Goal: Task Accomplishment & Management: Use online tool/utility

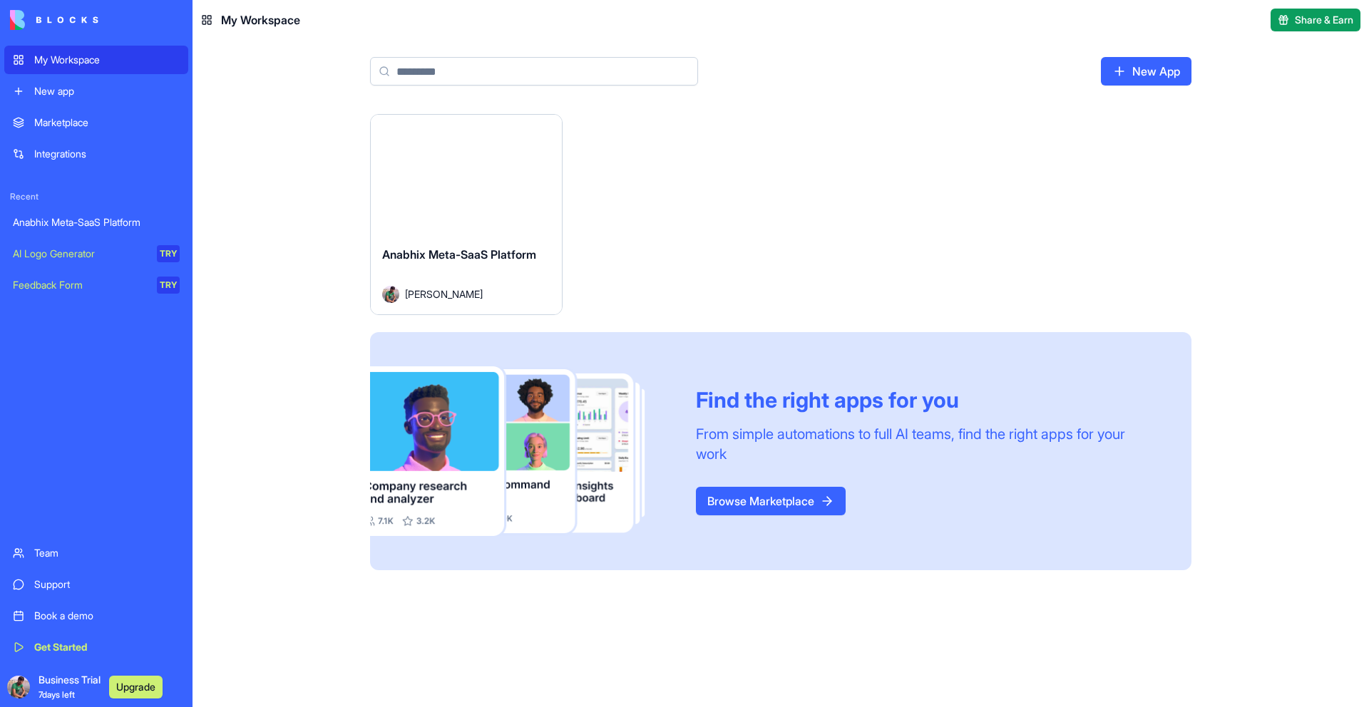
click at [489, 215] on div "Launch" at bounding box center [466, 175] width 191 height 120
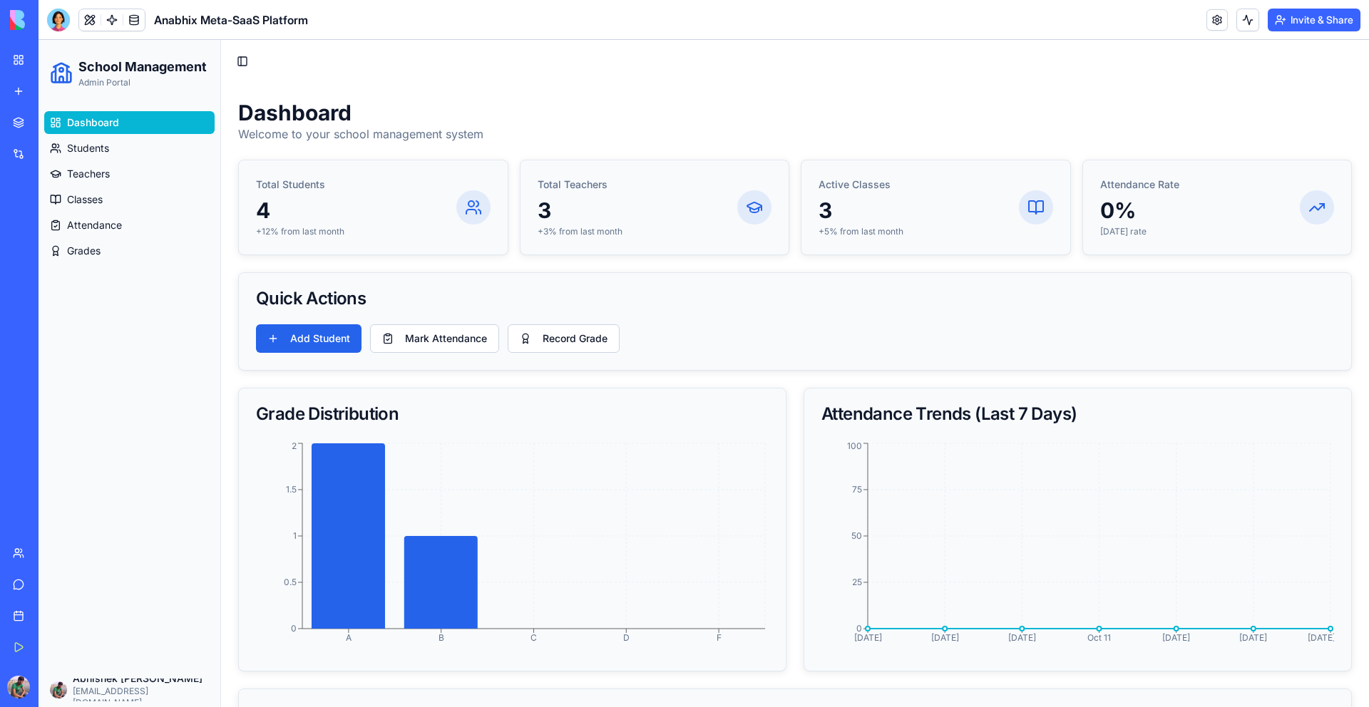
click at [23, 91] on link "New app" at bounding box center [32, 91] width 57 height 29
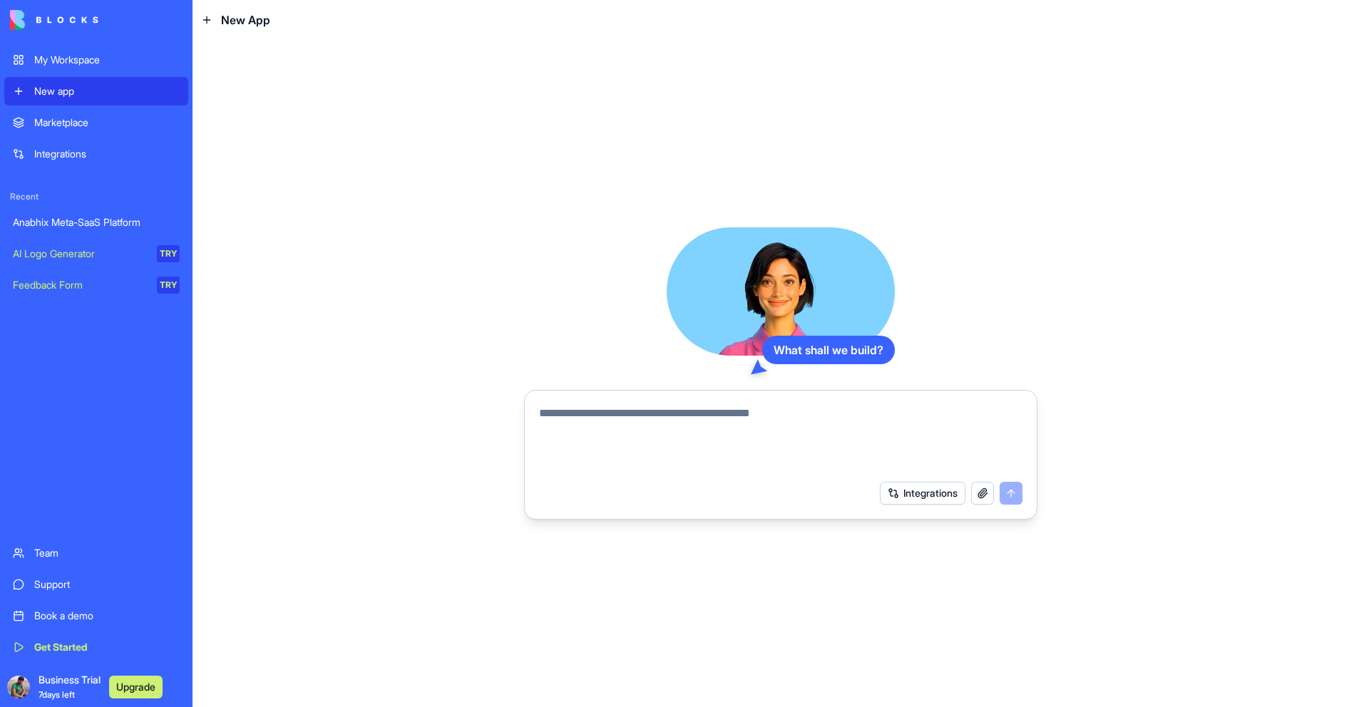
click at [345, 404] on div "What shall we build? Integrations" at bounding box center [781, 374] width 1177 height 668
click at [323, 227] on div "What shall we build? Integrations" at bounding box center [781, 374] width 1177 height 668
click at [128, 56] on div "My Workspace" at bounding box center [106, 60] width 145 height 14
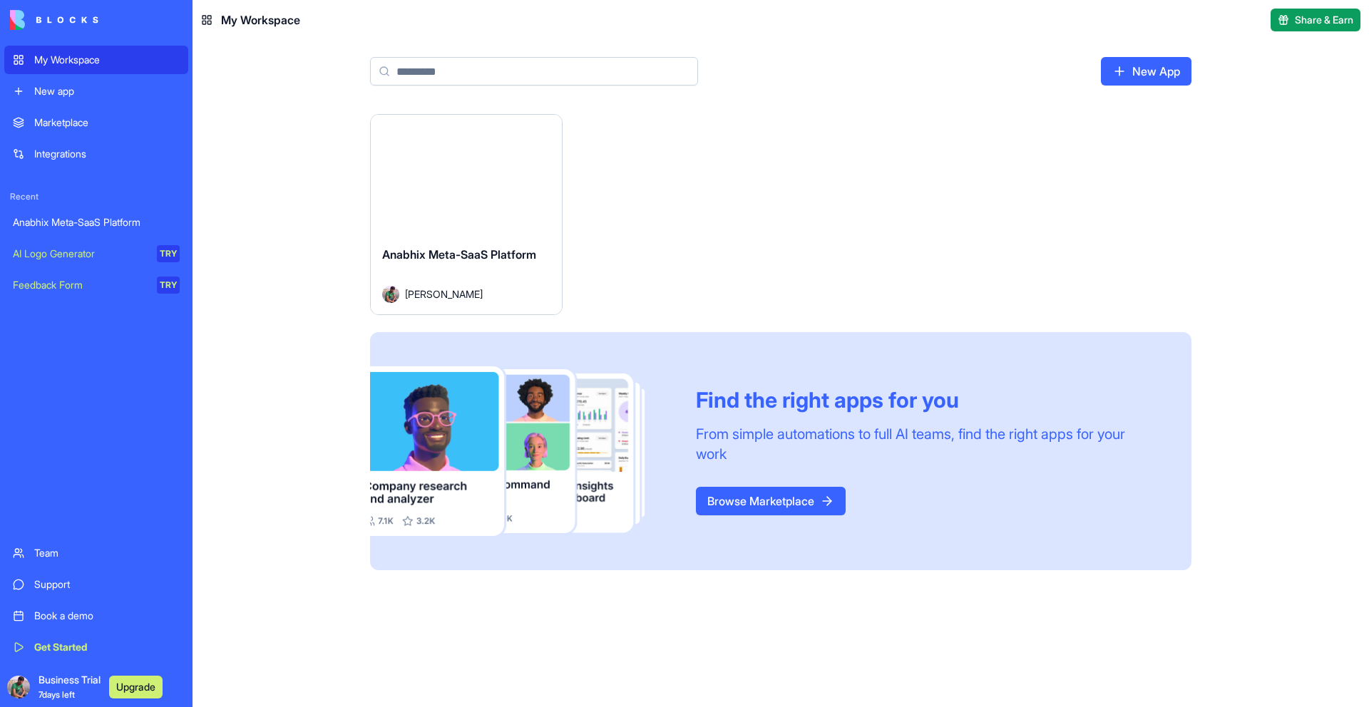
click at [425, 209] on div "Launch" at bounding box center [466, 175] width 191 height 120
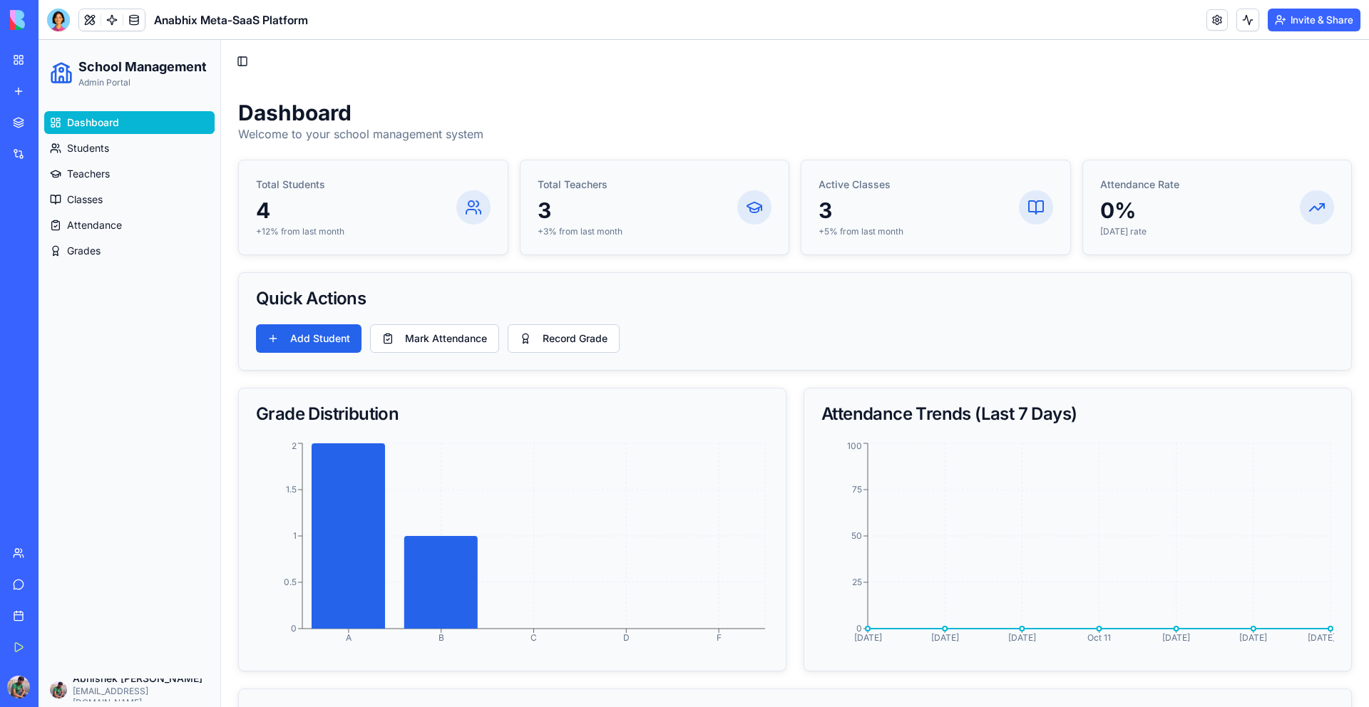
click at [1280, 24] on button "Invite & Share" at bounding box center [1314, 20] width 93 height 23
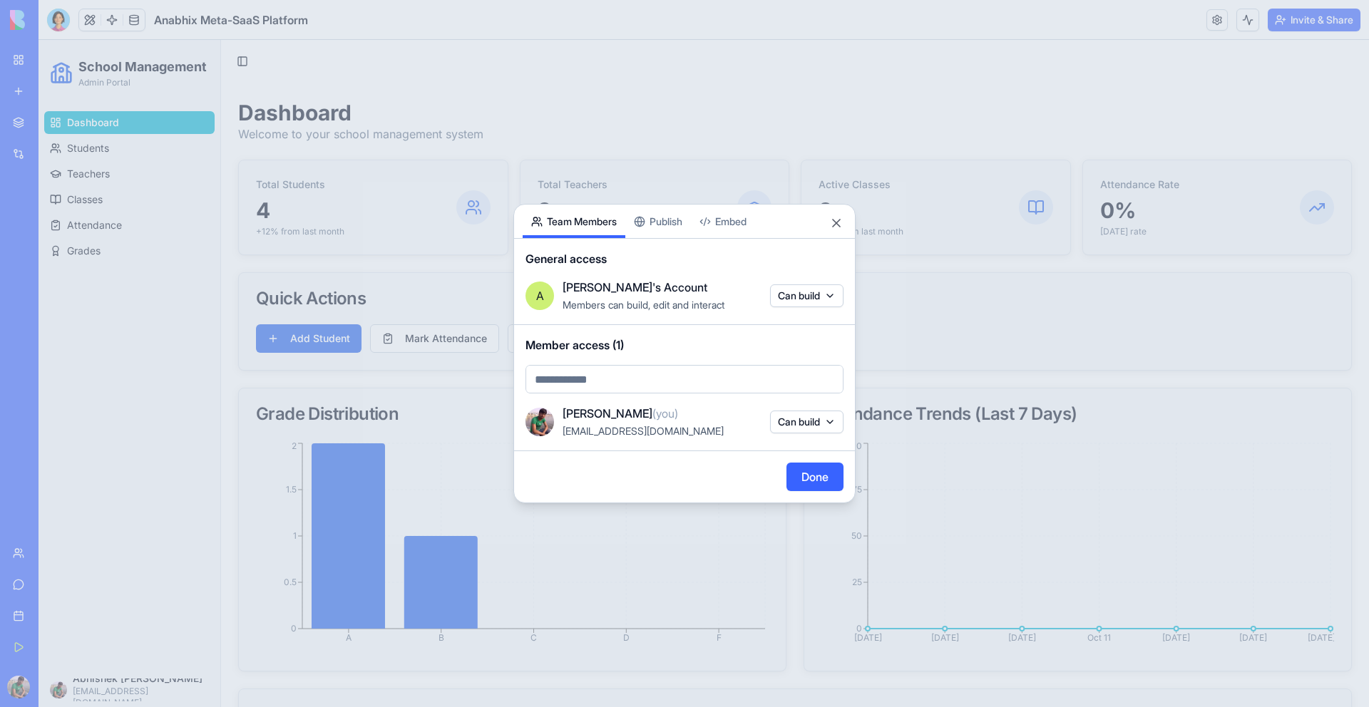
click at [673, 223] on div "Share App Team Members Publish Embed General access A Abhishek's Account Member…" at bounding box center [684, 354] width 342 height 300
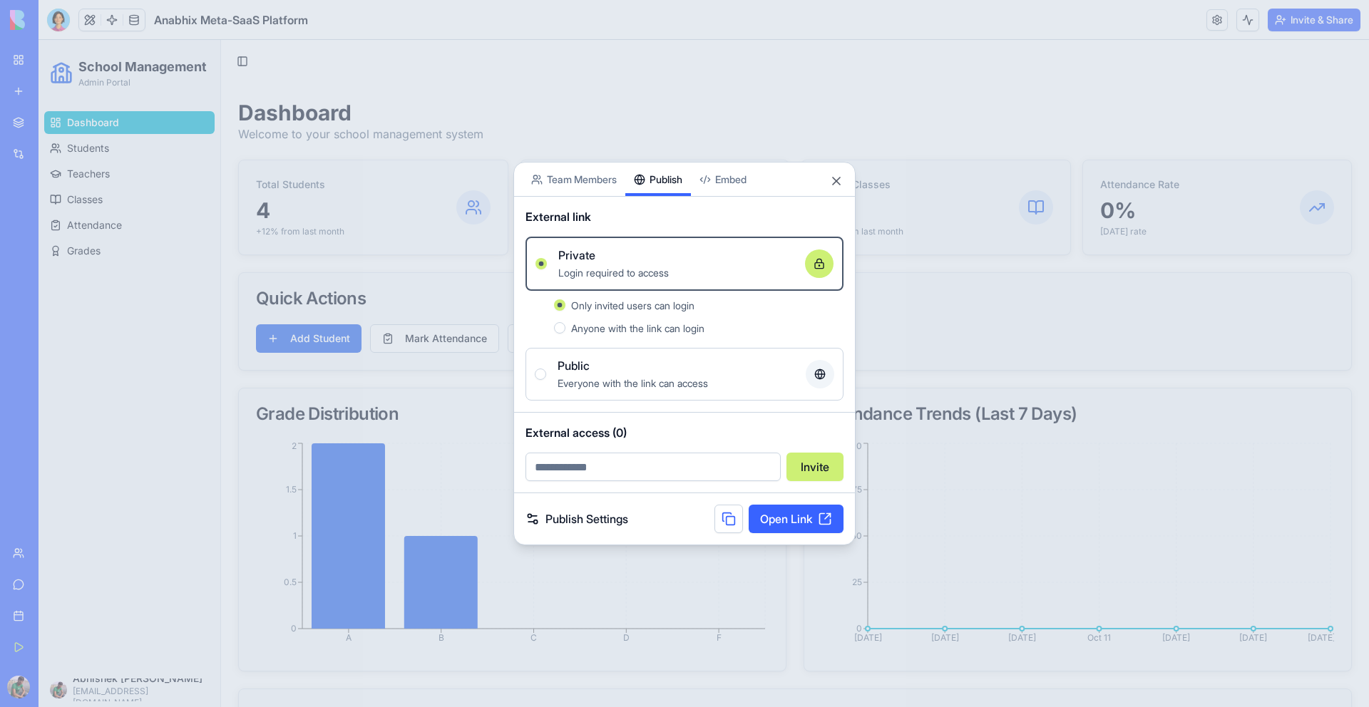
click at [742, 183] on body "My Workspace New app Marketplace Integrations Recent Anabhix Meta-SaaS Platform…" at bounding box center [684, 353] width 1369 height 707
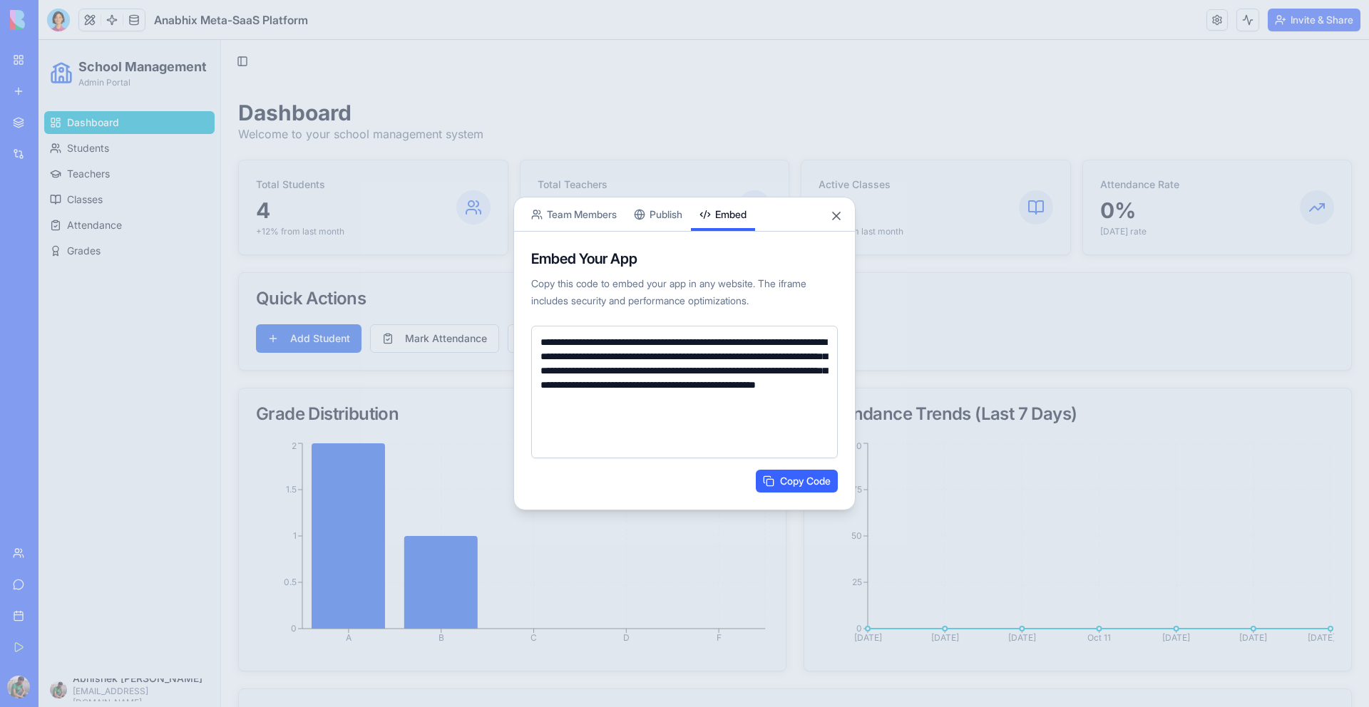
click at [574, 219] on button "Team Members" at bounding box center [574, 215] width 103 height 34
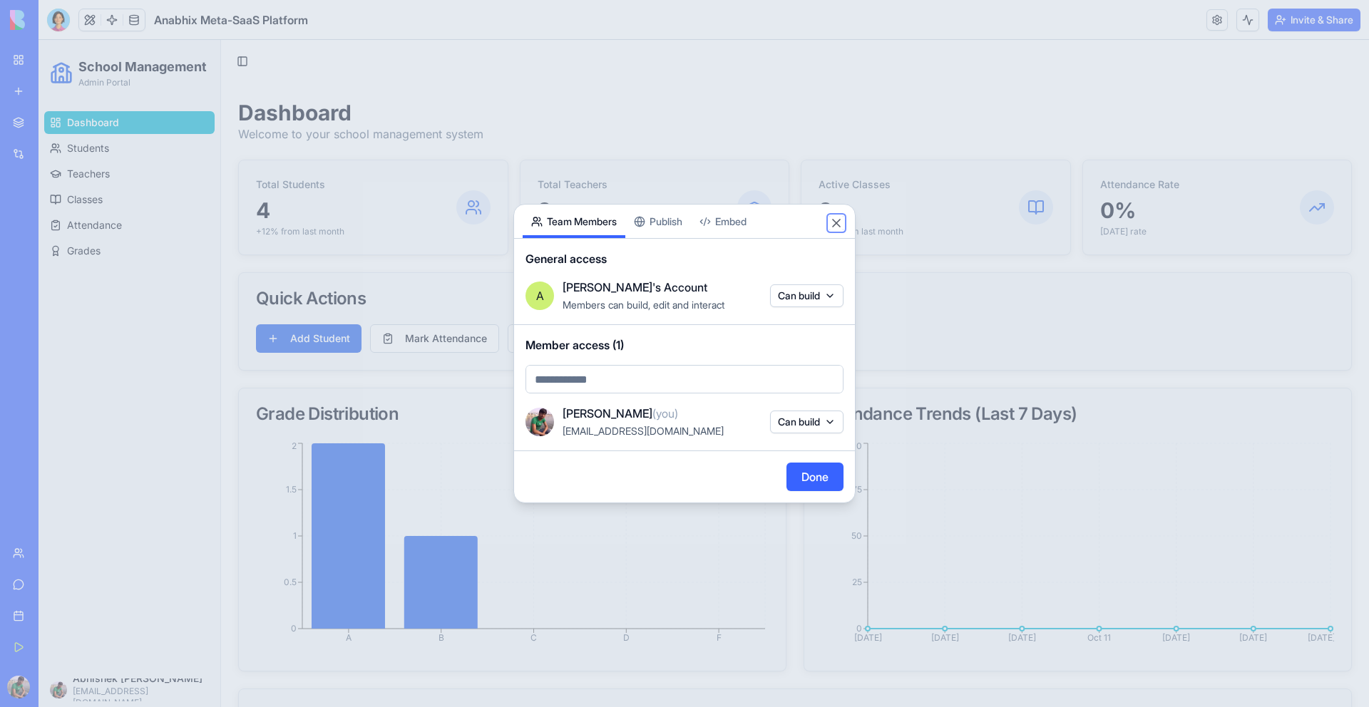
click at [831, 218] on button "Close" at bounding box center [836, 223] width 14 height 14
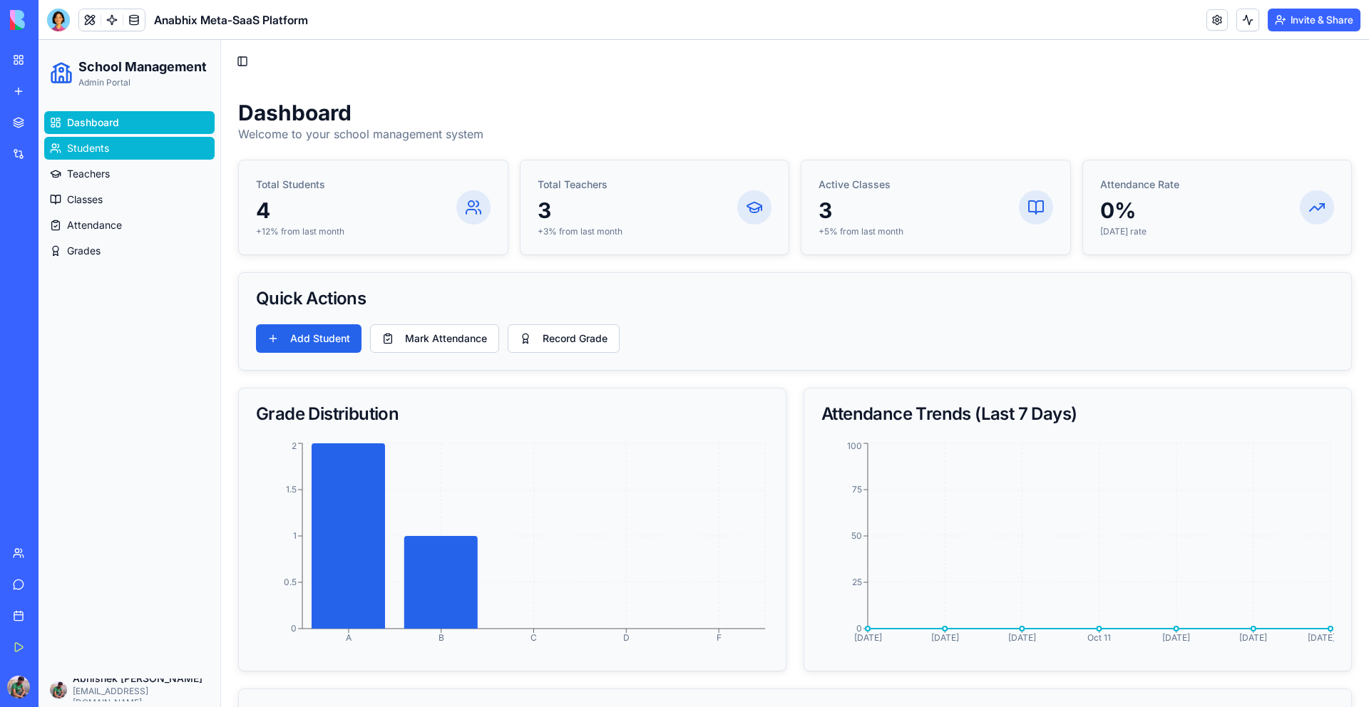
click at [139, 148] on link "Students" at bounding box center [129, 148] width 170 height 23
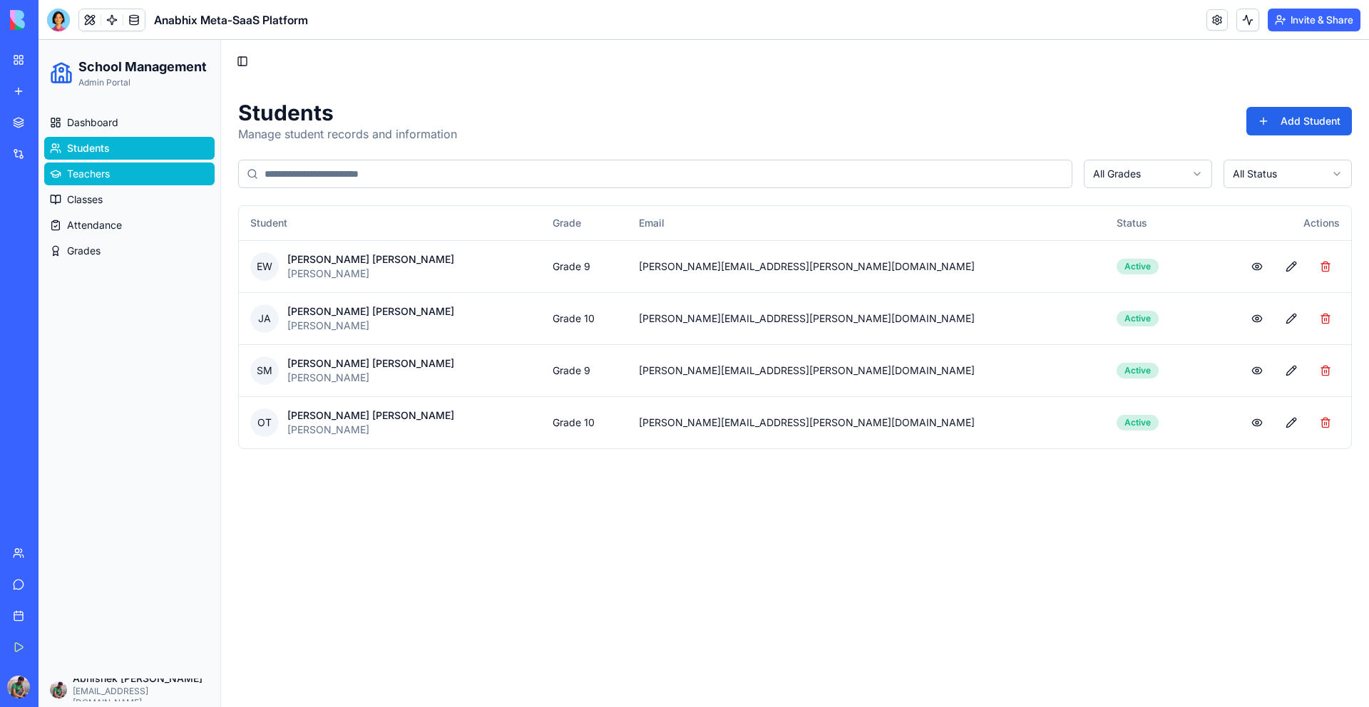
click at [126, 173] on link "Teachers" at bounding box center [129, 174] width 170 height 23
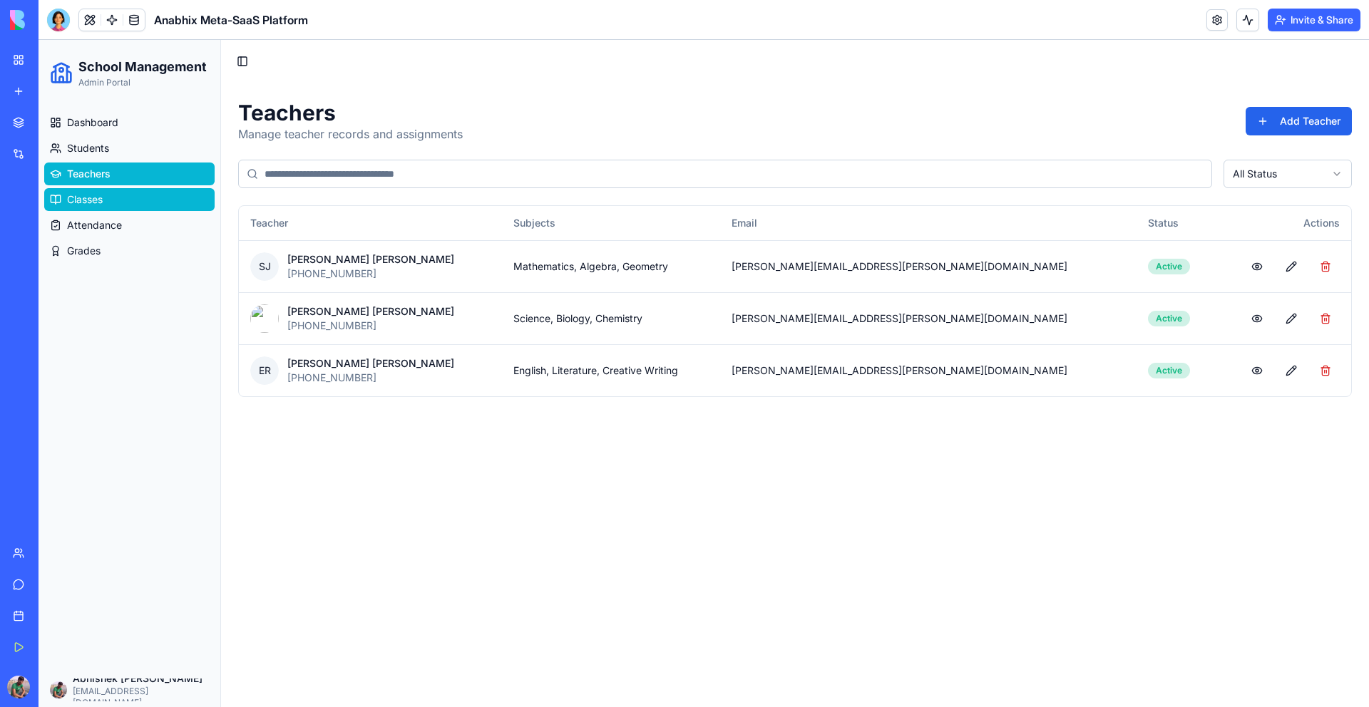
click at [114, 193] on link "Classes" at bounding box center [129, 199] width 170 height 23
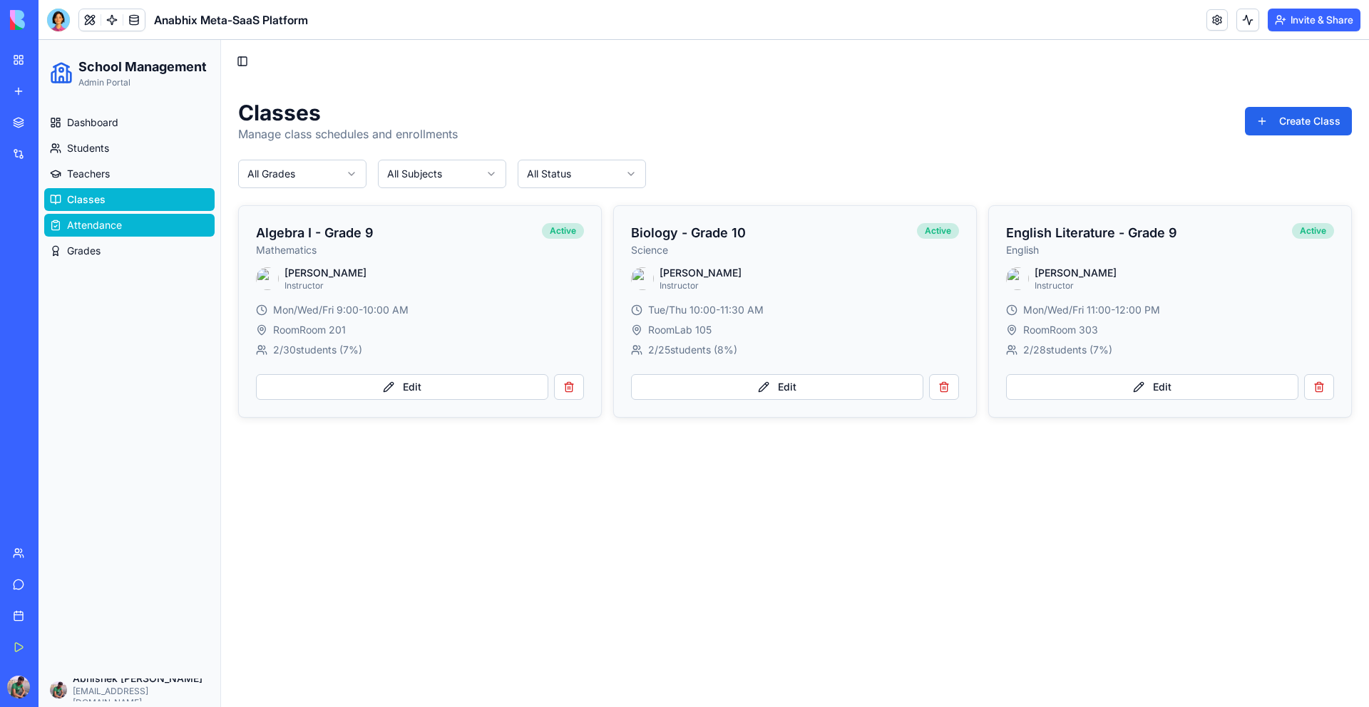
click at [106, 223] on span "Attendance" at bounding box center [94, 225] width 55 height 14
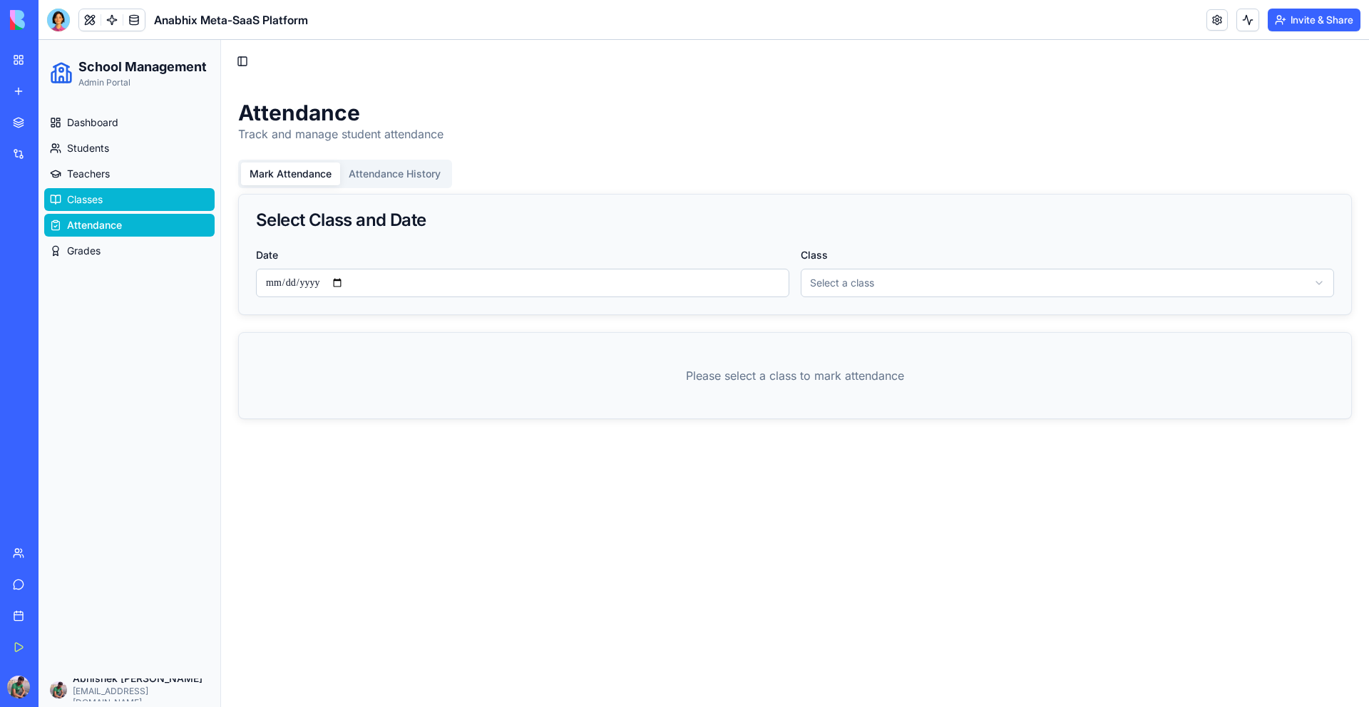
click at [106, 200] on link "Classes" at bounding box center [129, 199] width 170 height 23
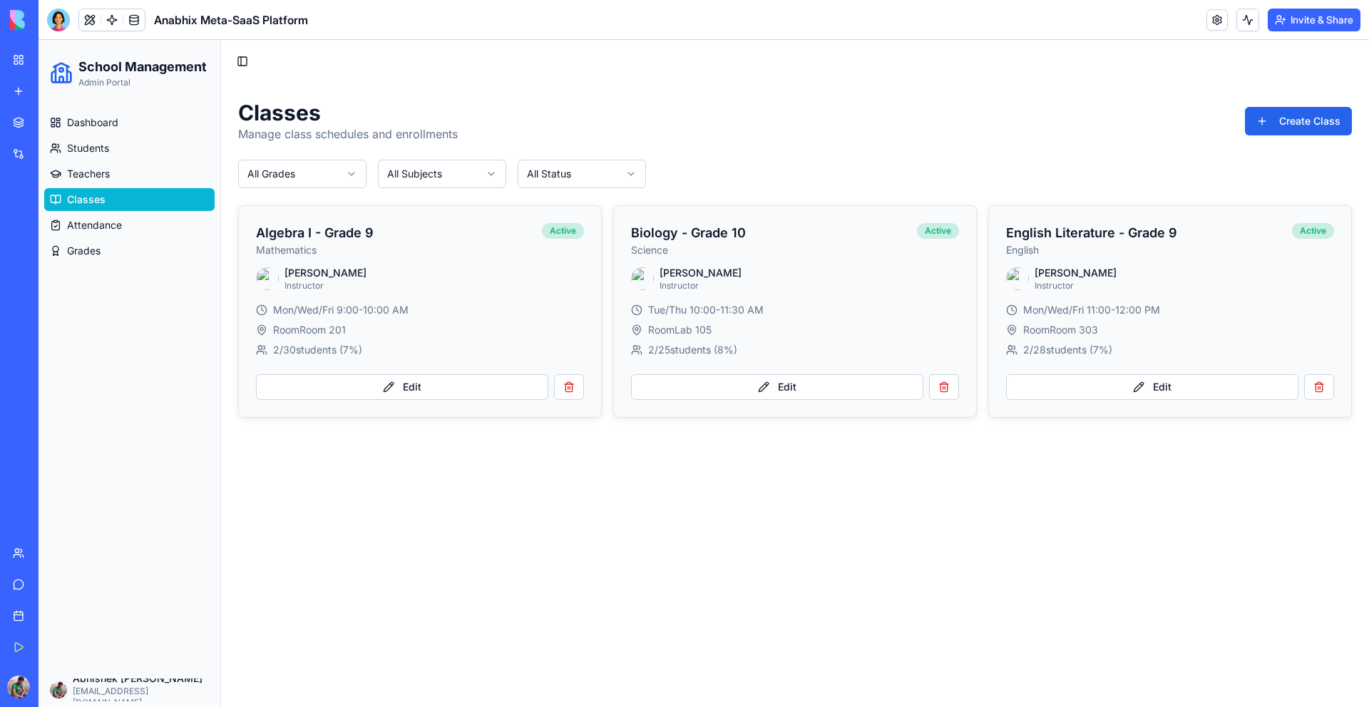
click at [332, 168] on html "School Management Admin Portal Dashboard Students Teachers Classes Attendance G…" at bounding box center [704, 374] width 1331 height 668
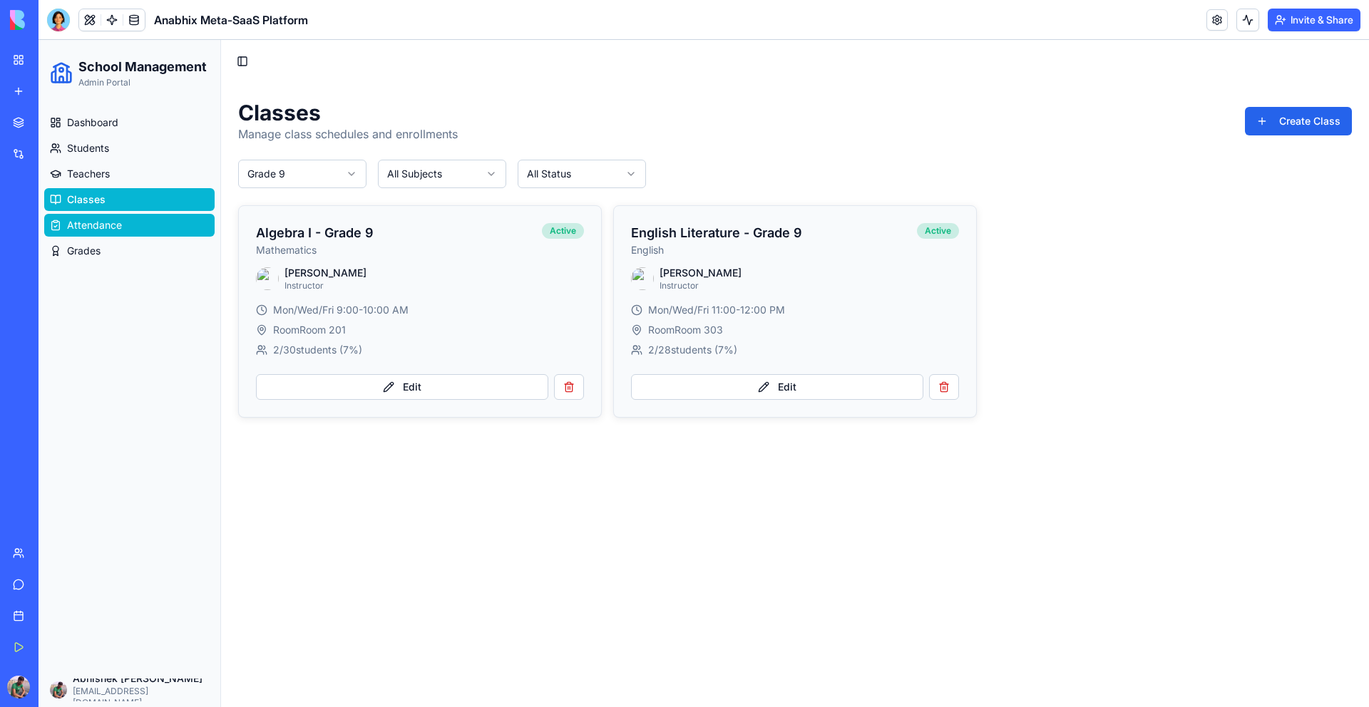
click at [179, 235] on link "Attendance" at bounding box center [129, 225] width 170 height 23
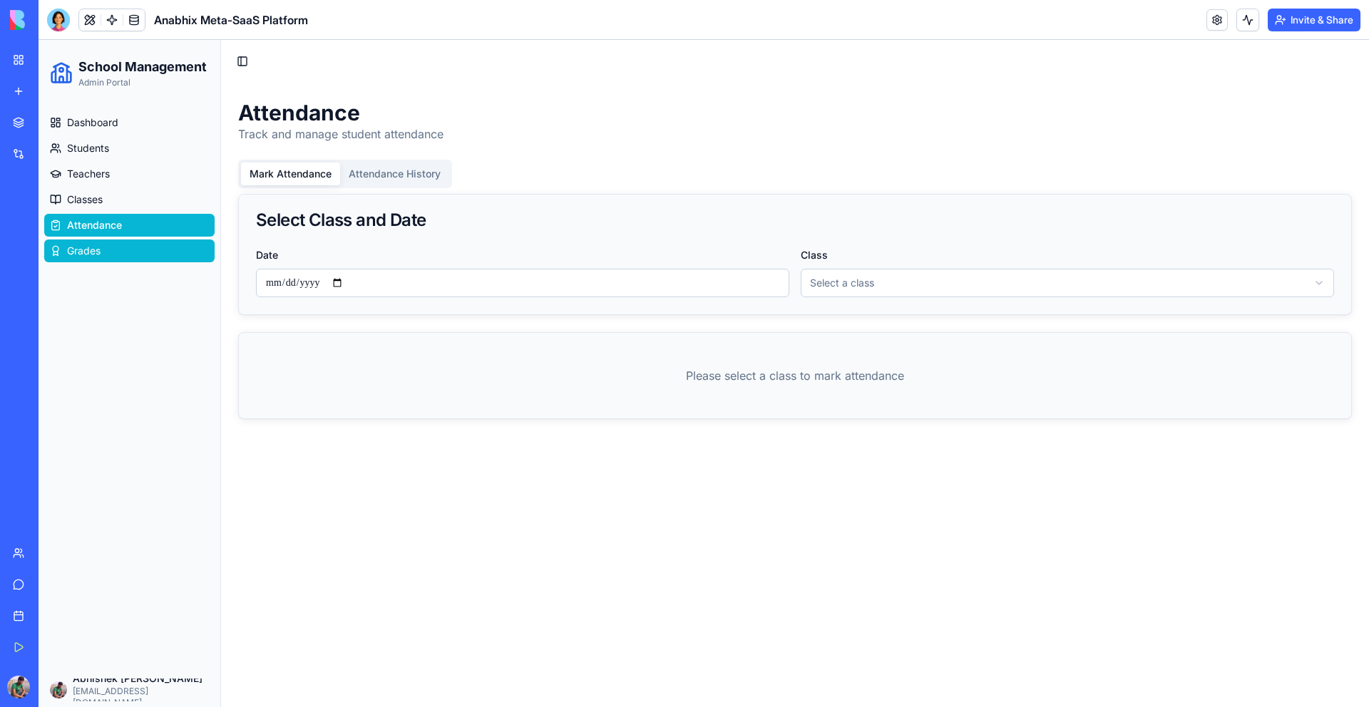
click at [149, 249] on link "Grades" at bounding box center [129, 251] width 170 height 23
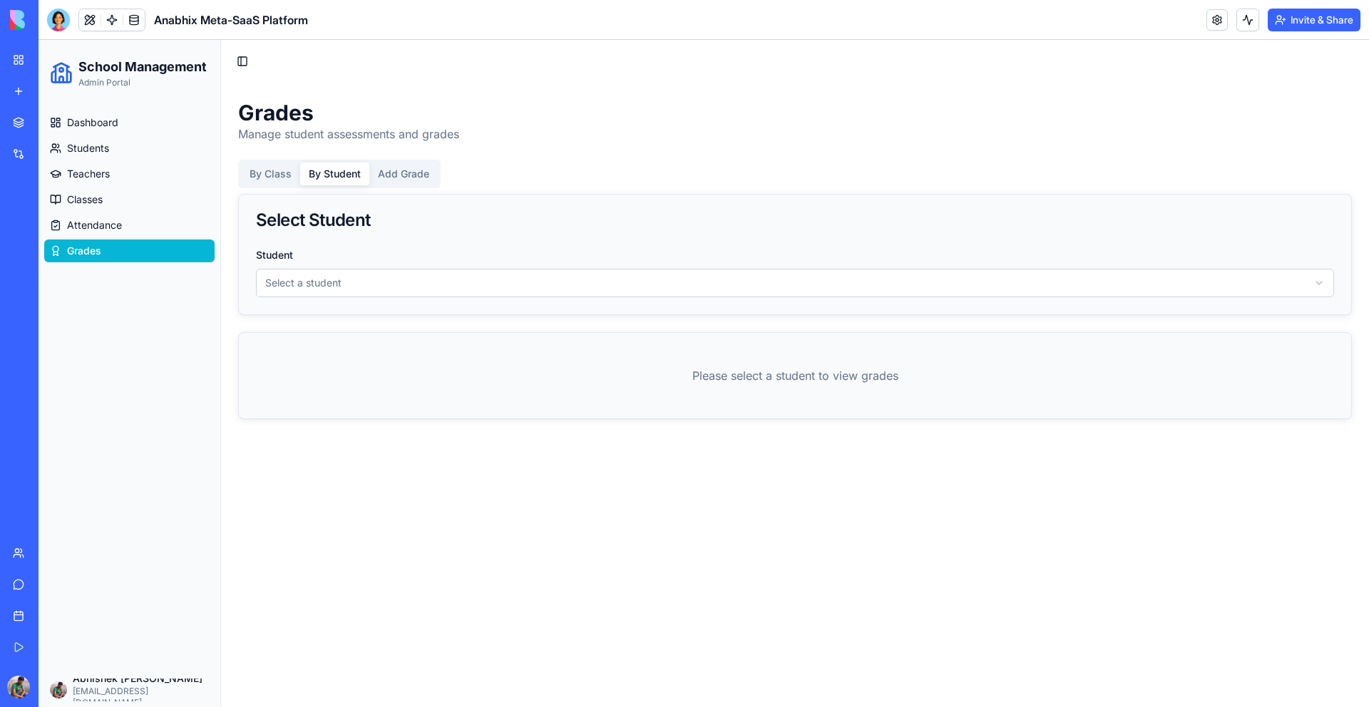
click at [349, 175] on button "By Student" at bounding box center [334, 174] width 69 height 23
click at [407, 171] on button "Add Grade" at bounding box center [403, 174] width 68 height 23
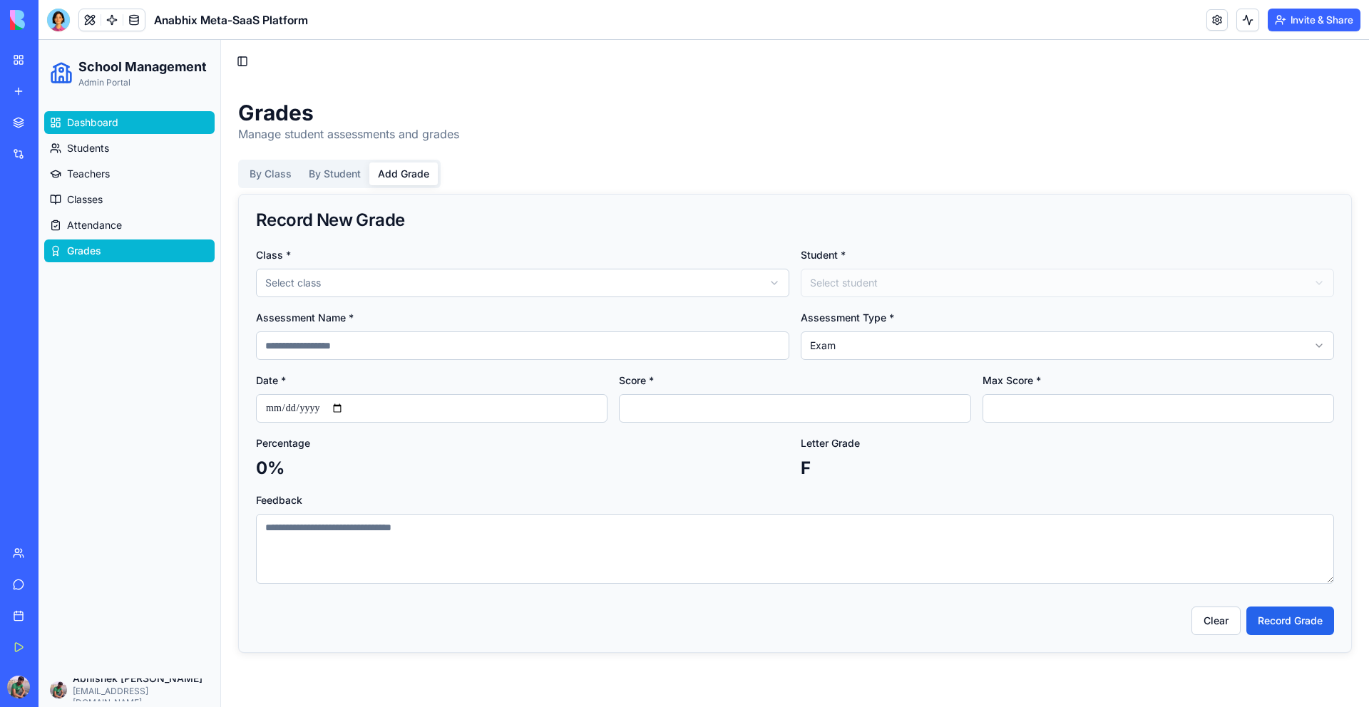
click at [113, 116] on span "Dashboard" at bounding box center [92, 123] width 51 height 14
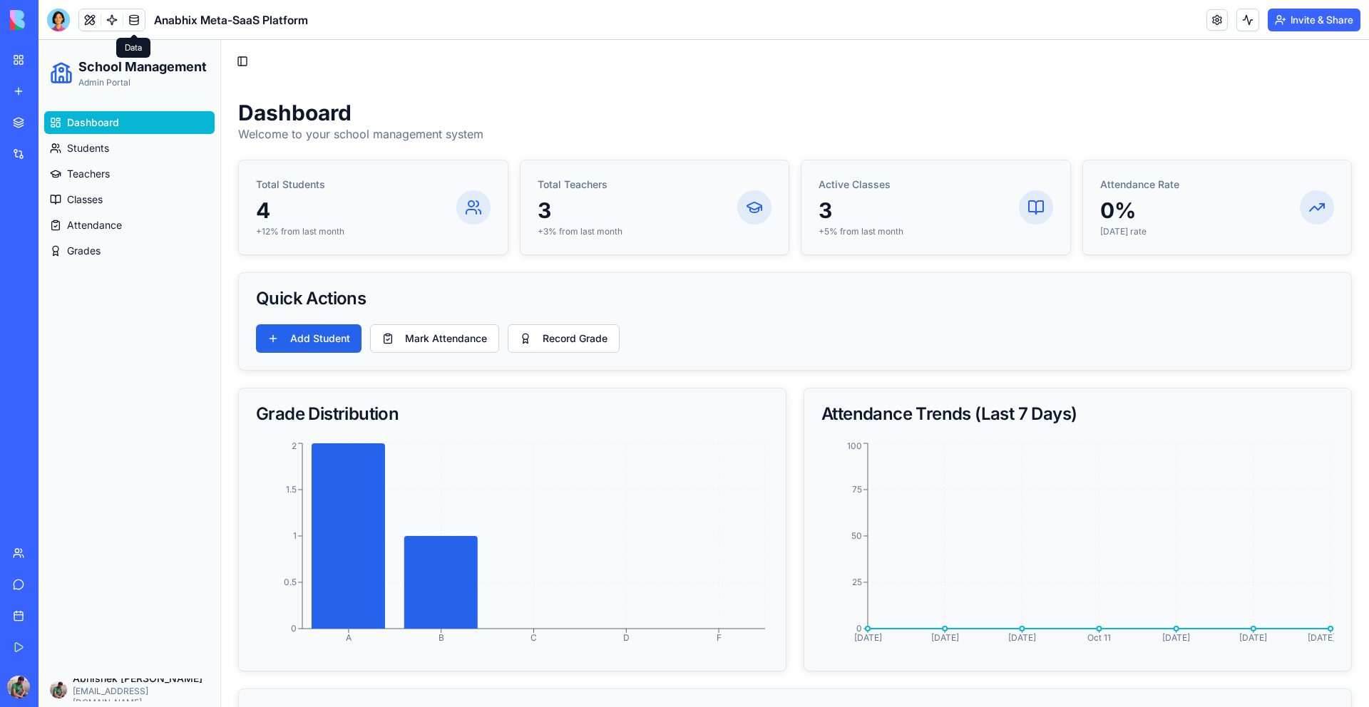
click at [138, 19] on link at bounding box center [133, 19] width 21 height 21
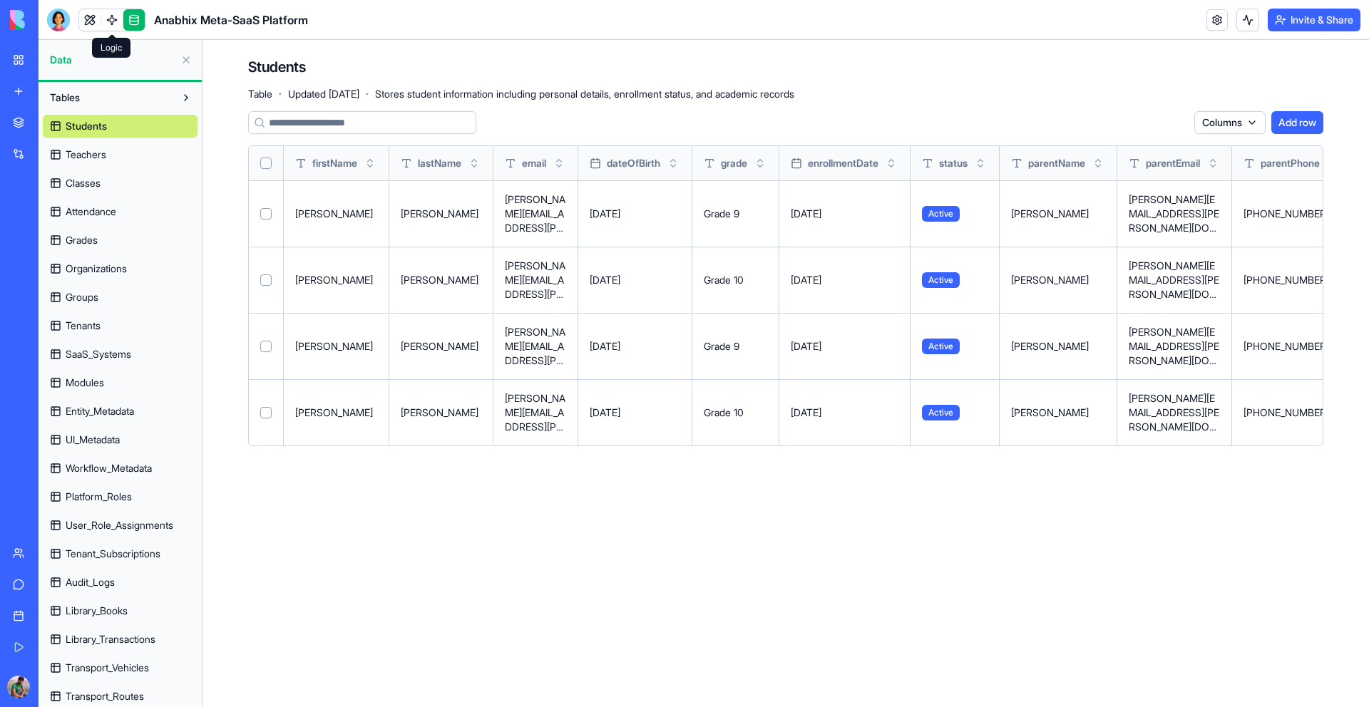
click at [110, 23] on link at bounding box center [111, 19] width 21 height 21
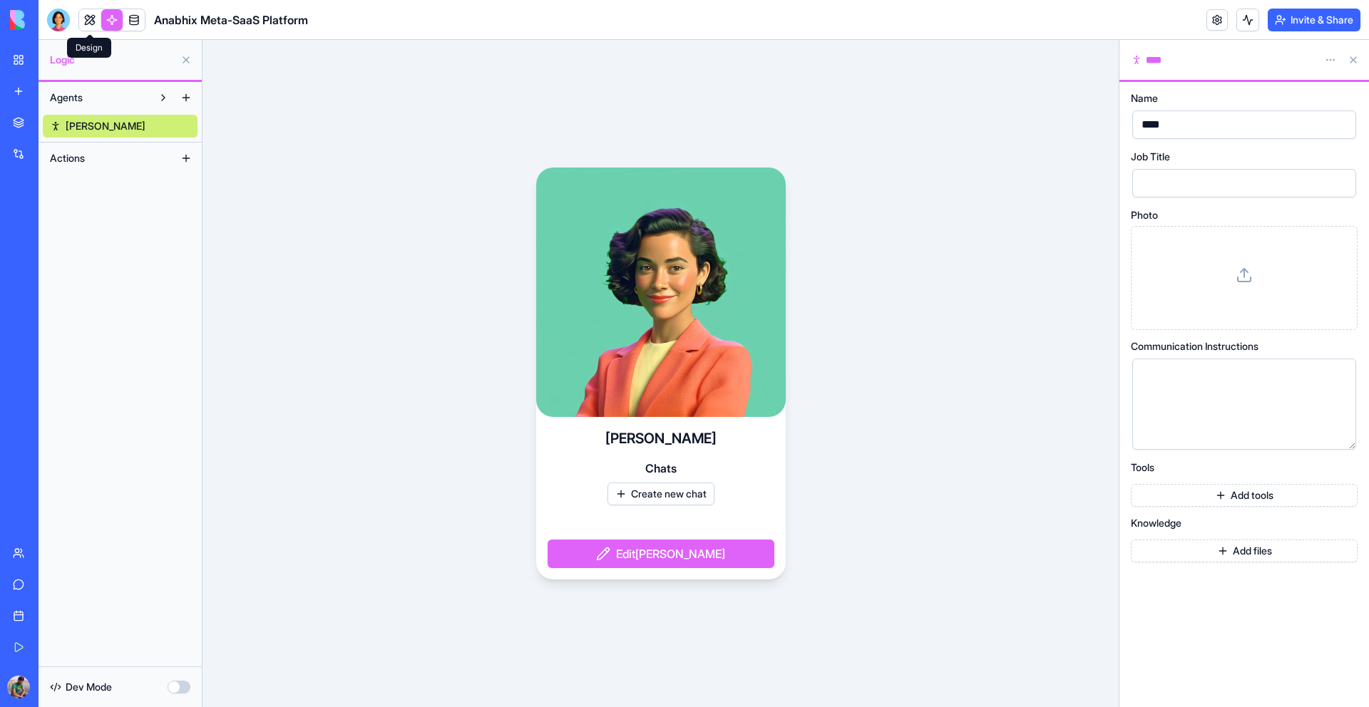
click at [94, 20] on link at bounding box center [89, 19] width 21 height 21
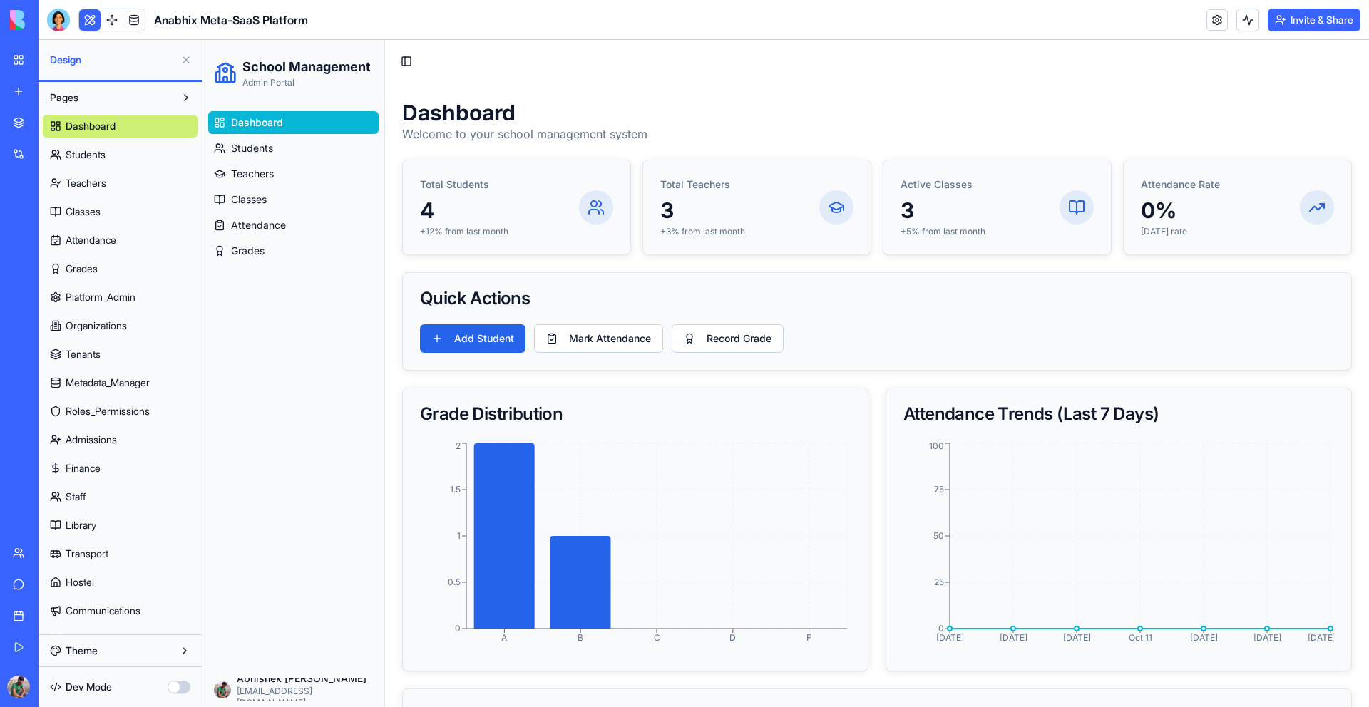
click at [106, 385] on span "Metadata_Manager" at bounding box center [108, 383] width 84 height 14
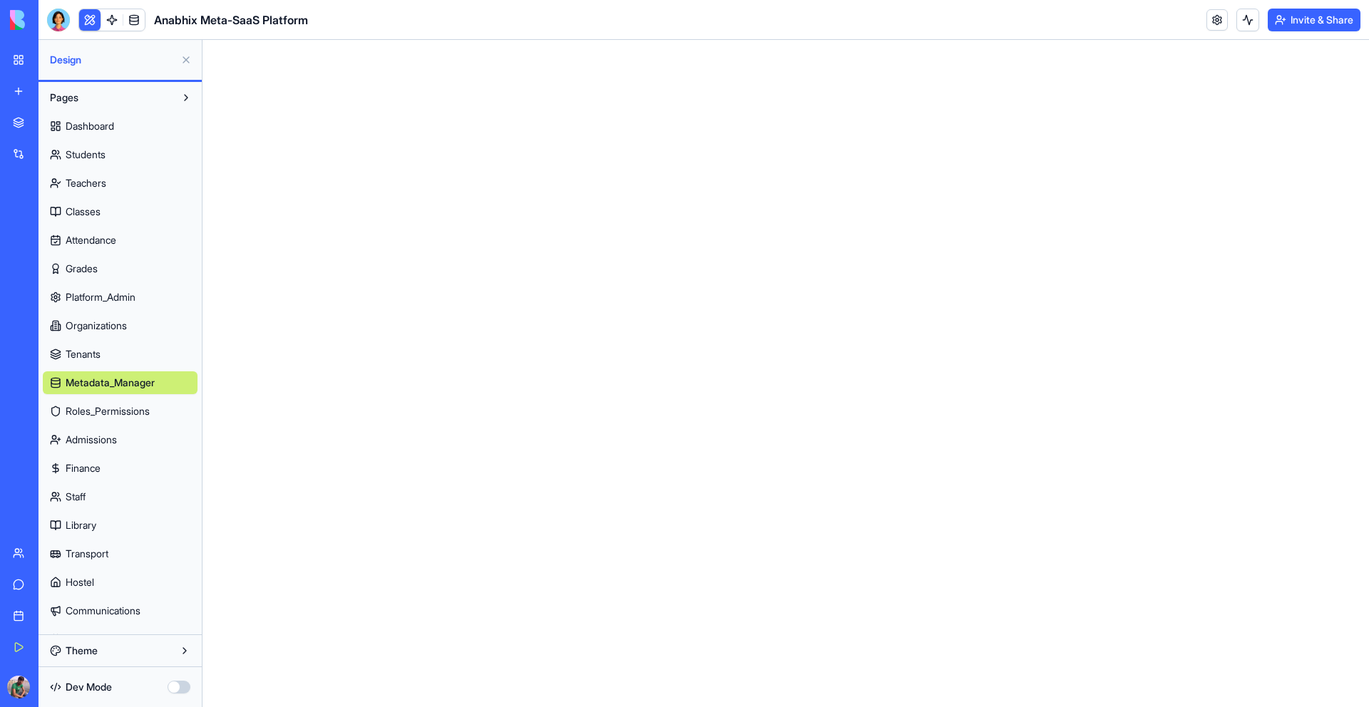
click at [106, 344] on link "Tenants" at bounding box center [120, 354] width 155 height 23
click at [103, 326] on span "Organizations" at bounding box center [96, 326] width 61 height 14
click at [100, 302] on span "Platform_Admin" at bounding box center [101, 297] width 70 height 14
click at [98, 266] on span "Grades" at bounding box center [82, 269] width 32 height 14
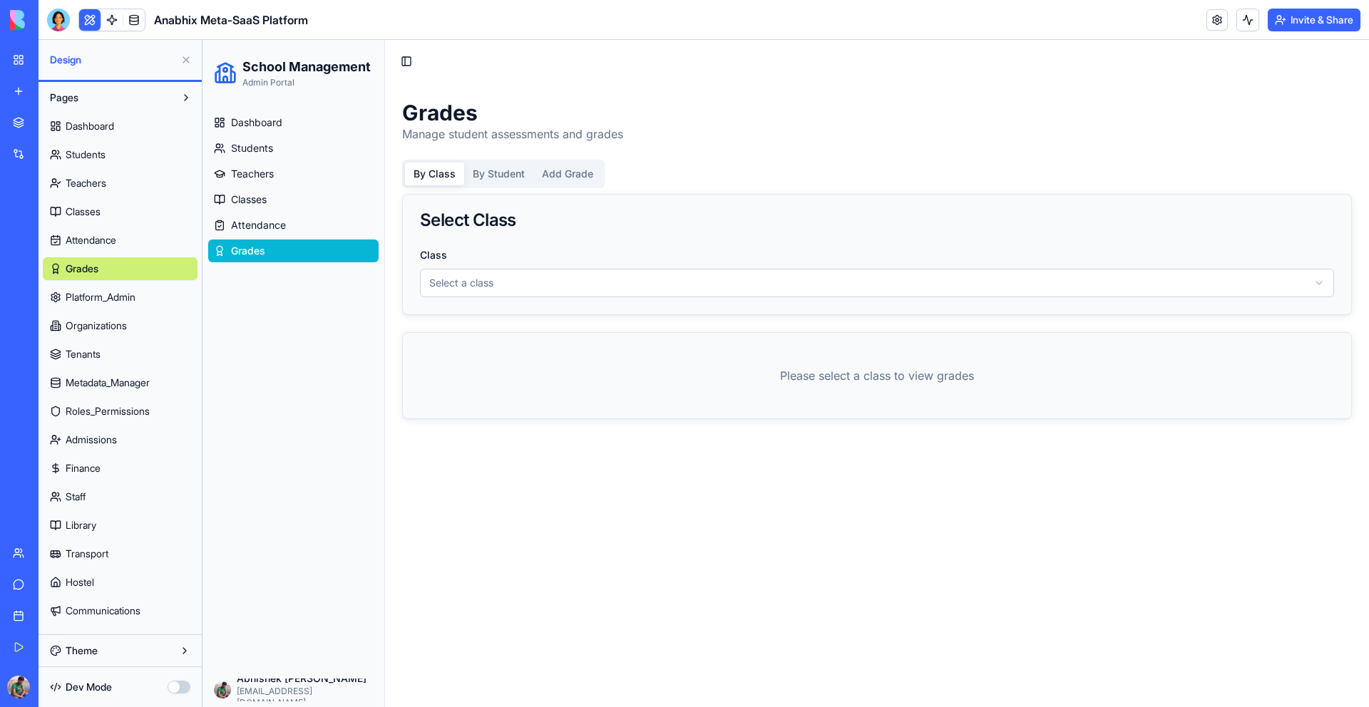
click at [98, 238] on span "Attendance" at bounding box center [91, 240] width 51 height 14
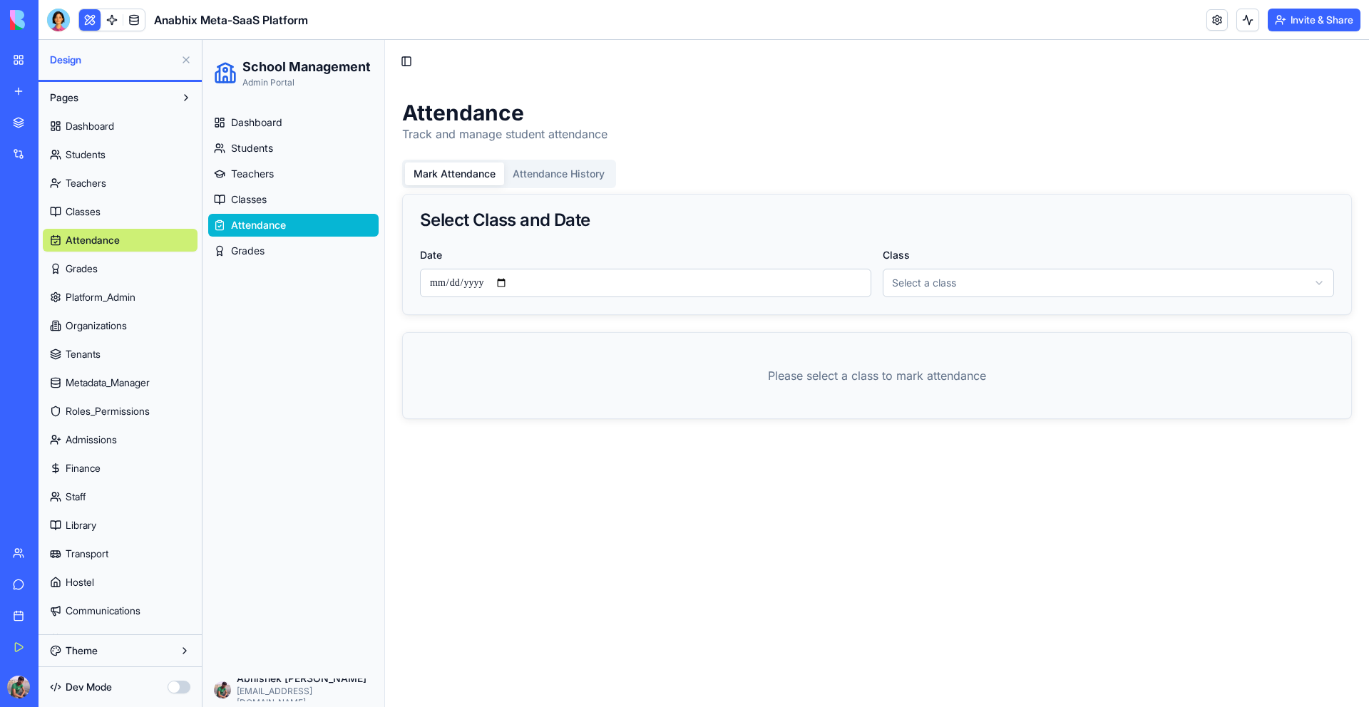
click at [95, 389] on span "Metadata_Manager" at bounding box center [108, 383] width 84 height 14
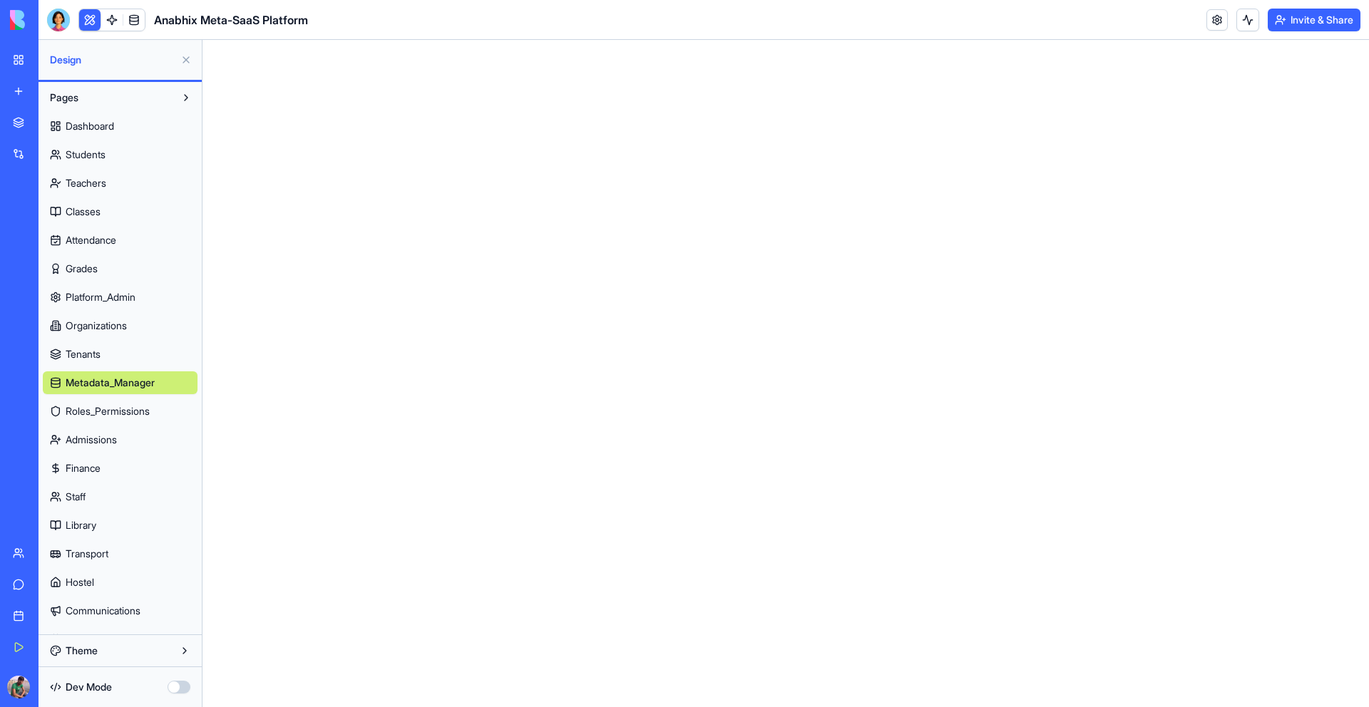
click at [93, 419] on link "Roles_Permissions" at bounding box center [120, 411] width 155 height 23
click at [88, 445] on span "Admissions" at bounding box center [91, 440] width 51 height 14
click at [96, 539] on div "Dashboard Students Teachers Classes Attendance Grades Platform_Admin Organizati…" at bounding box center [120, 665] width 155 height 1113
click at [176, 686] on button "button" at bounding box center [179, 687] width 23 height 13
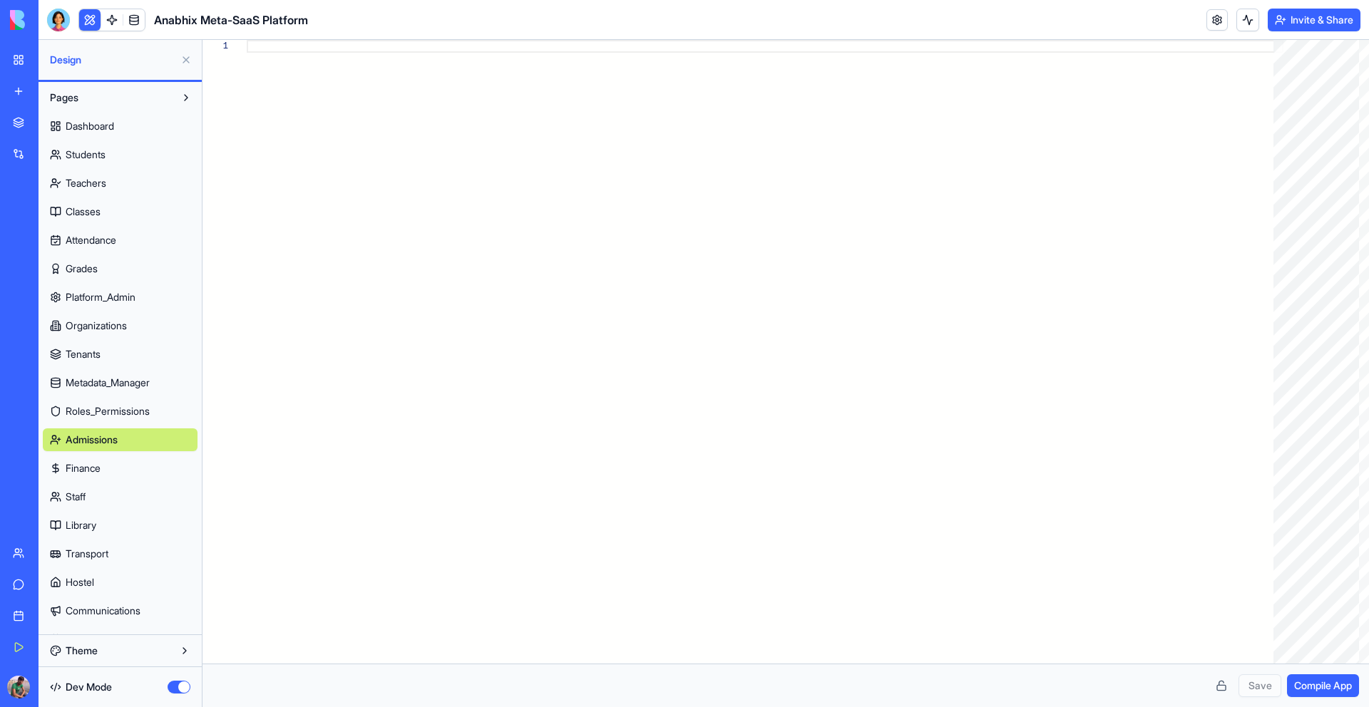
click at [118, 462] on link "Finance" at bounding box center [120, 468] width 155 height 23
click at [111, 406] on span "Roles_Permissions" at bounding box center [108, 411] width 84 height 14
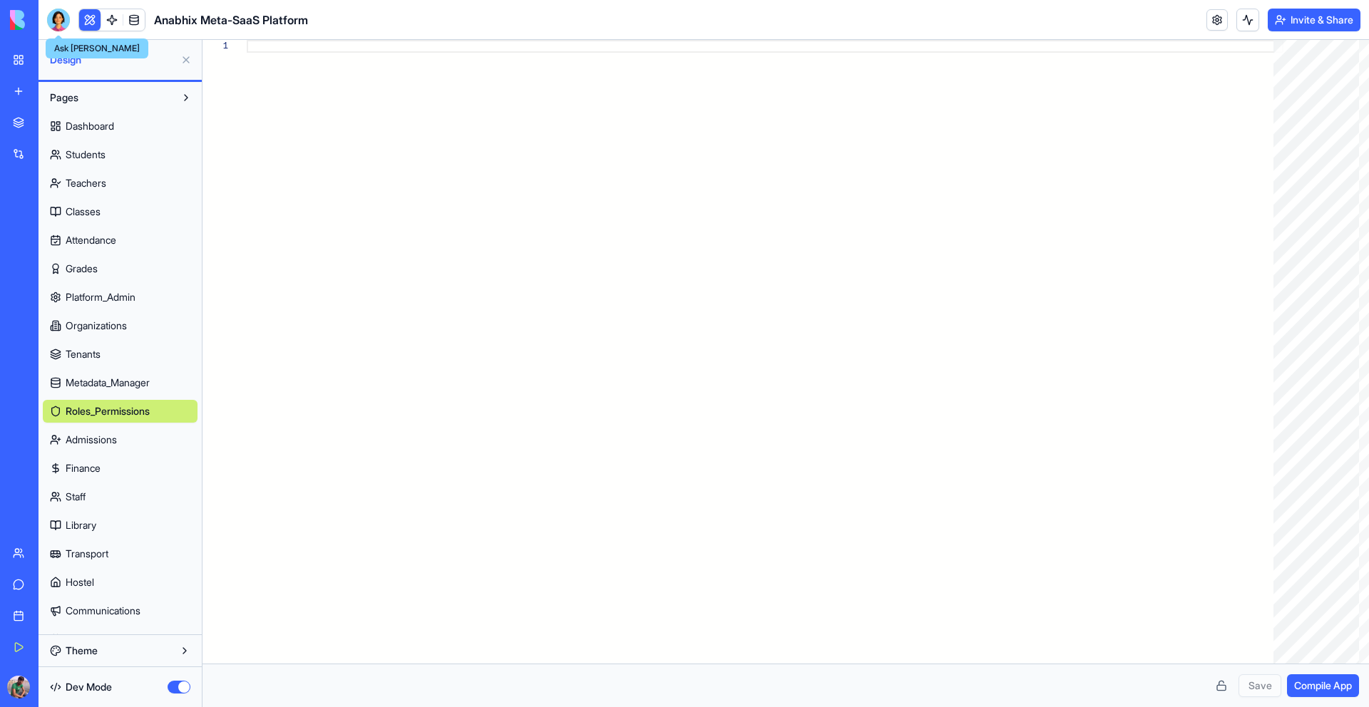
click at [57, 23] on div at bounding box center [58, 20] width 23 height 23
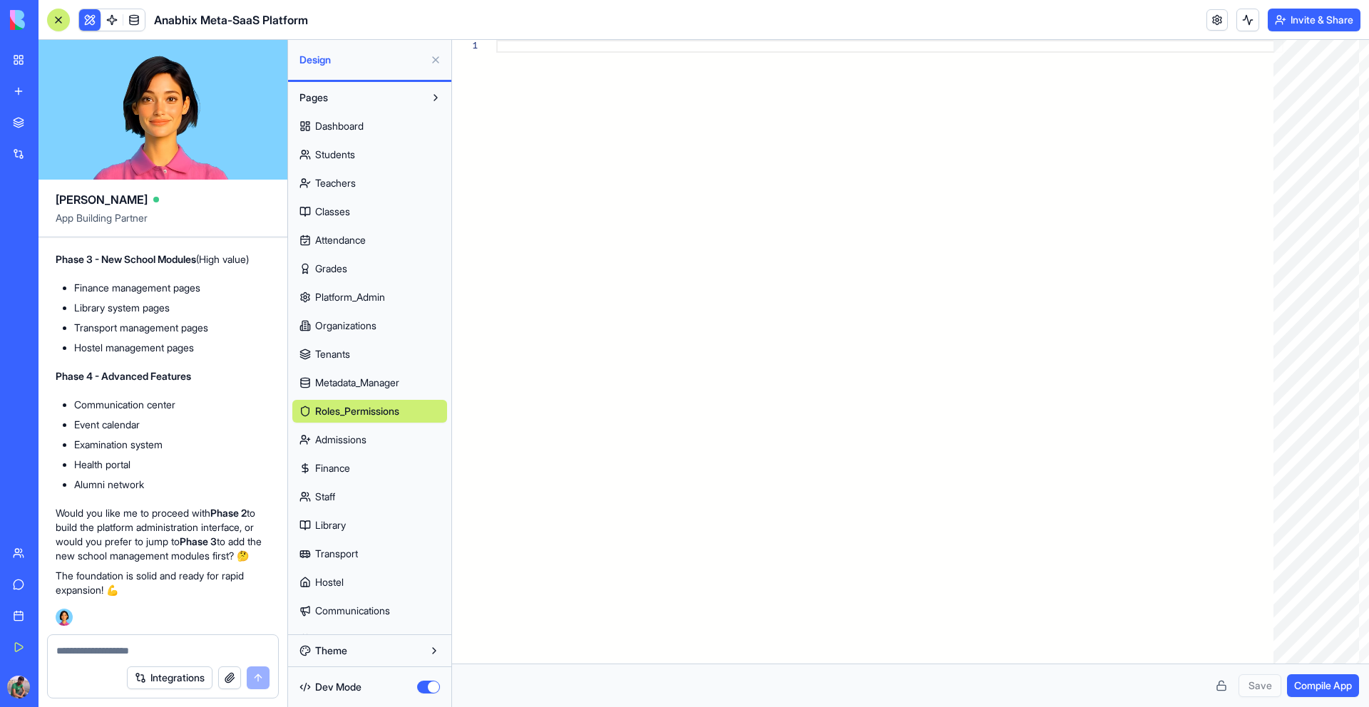
type textarea "**********"
drag, startPoint x: 145, startPoint y: 652, endPoint x: 0, endPoint y: 653, distance: 145.5
click at [0, 653] on div "My Workspace New app Marketplace Integrations Recent Anabhix Meta-SaaS Platform…" at bounding box center [684, 353] width 1369 height 707
click at [180, 653] on textarea at bounding box center [162, 651] width 213 height 14
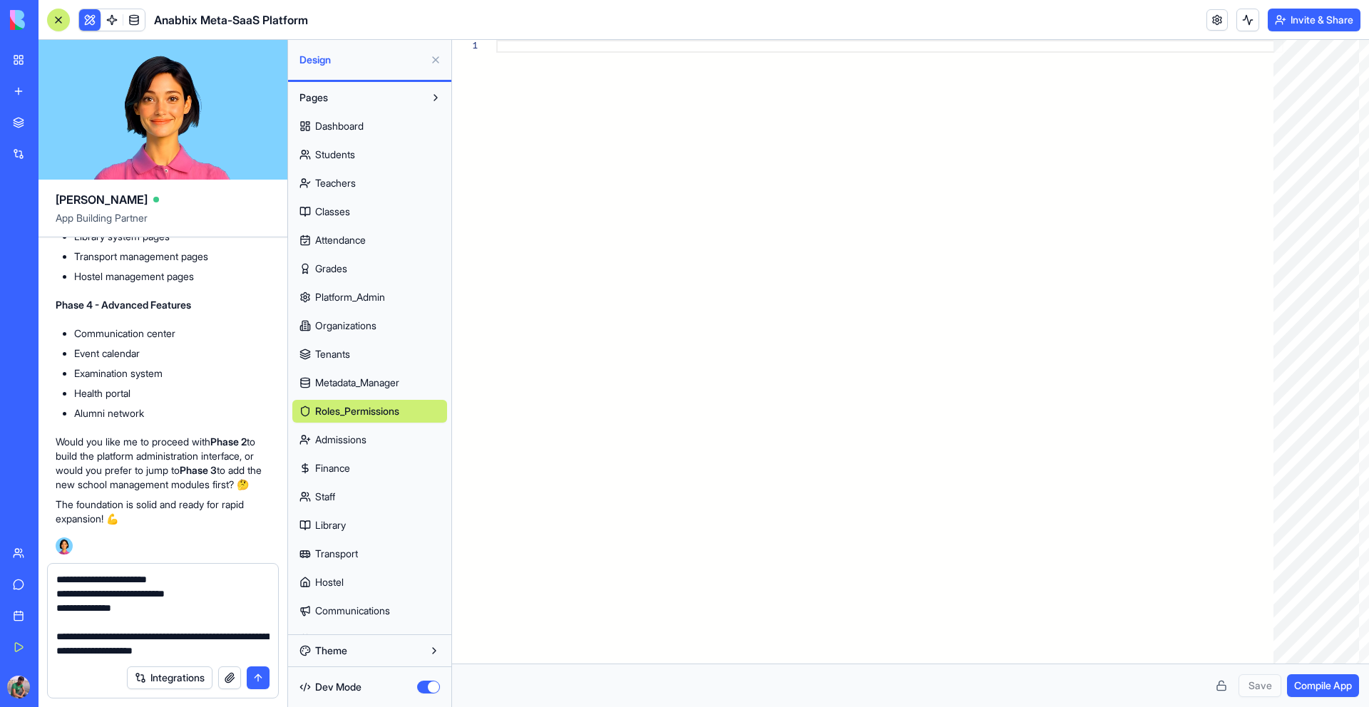
scroll to position [12436, 0]
type textarea "**********"
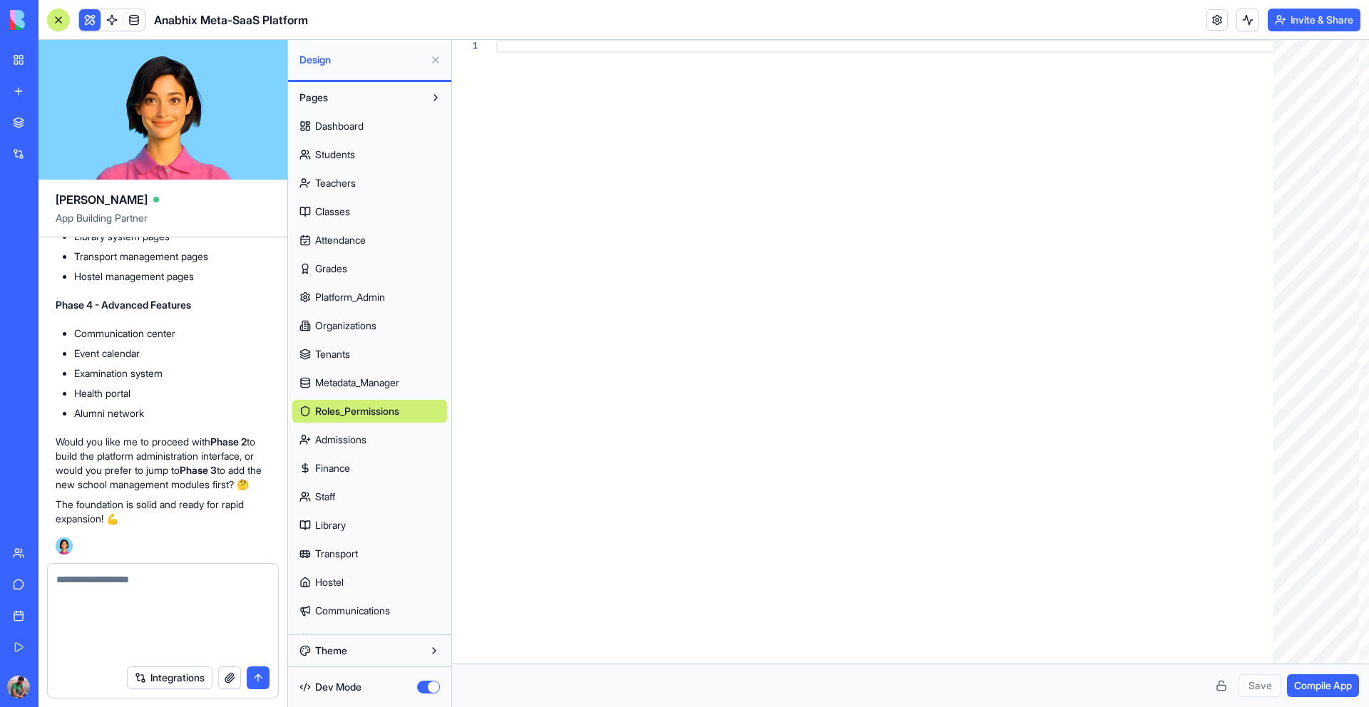
scroll to position [0, 0]
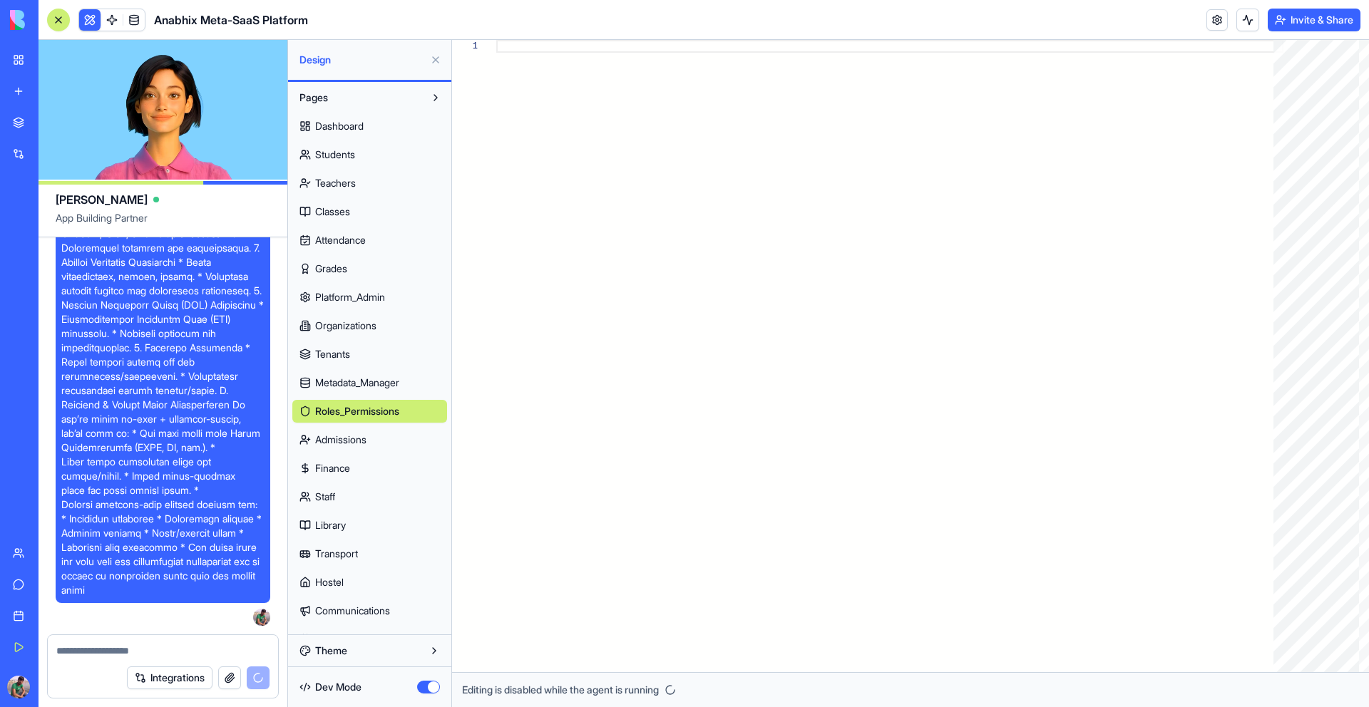
click at [369, 154] on link "Students" at bounding box center [369, 154] width 155 height 23
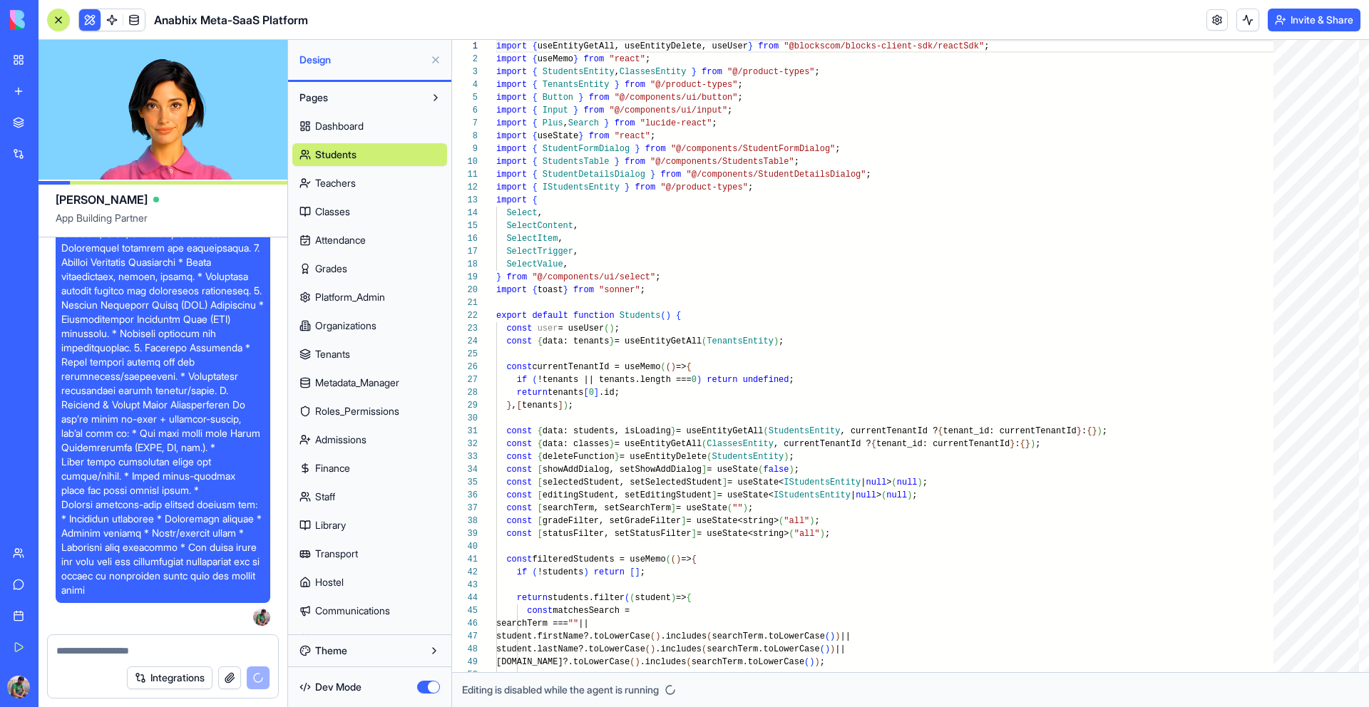
click at [369, 231] on link "Attendance" at bounding box center [369, 240] width 155 height 23
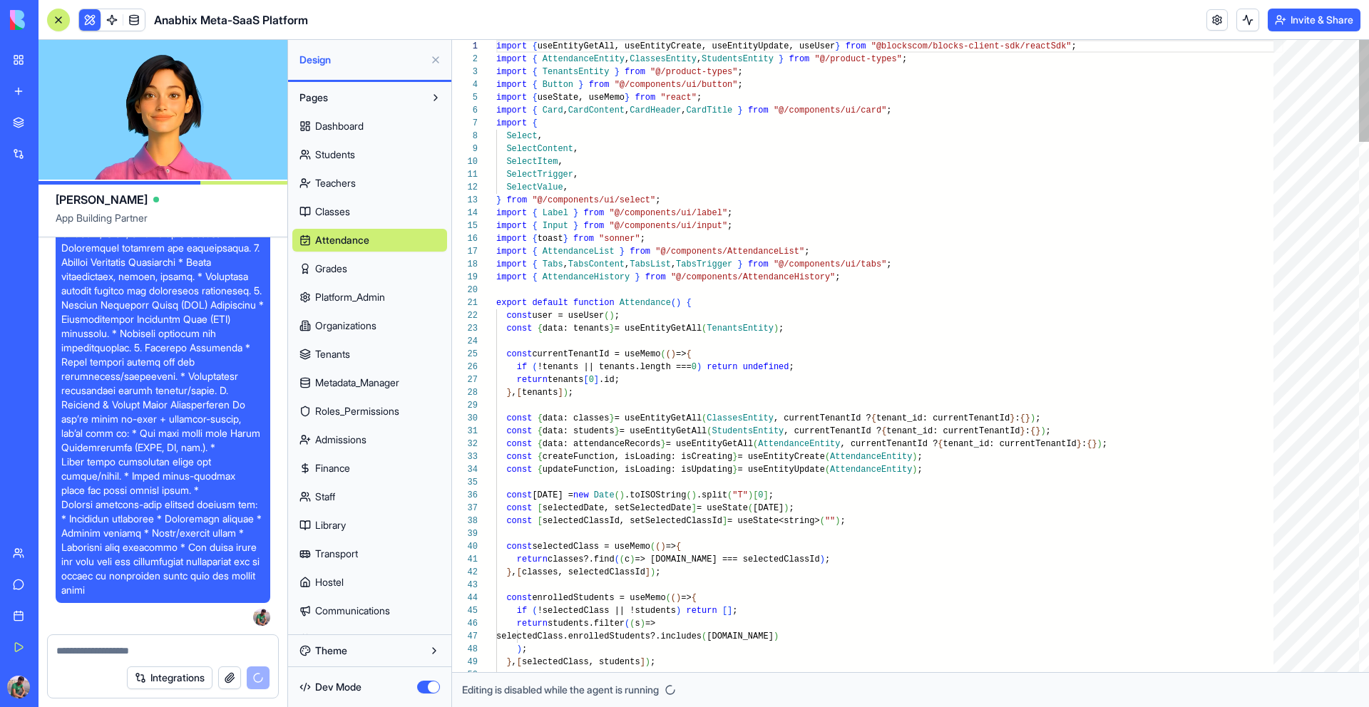
click at [352, 266] on link "Grades" at bounding box center [369, 268] width 155 height 23
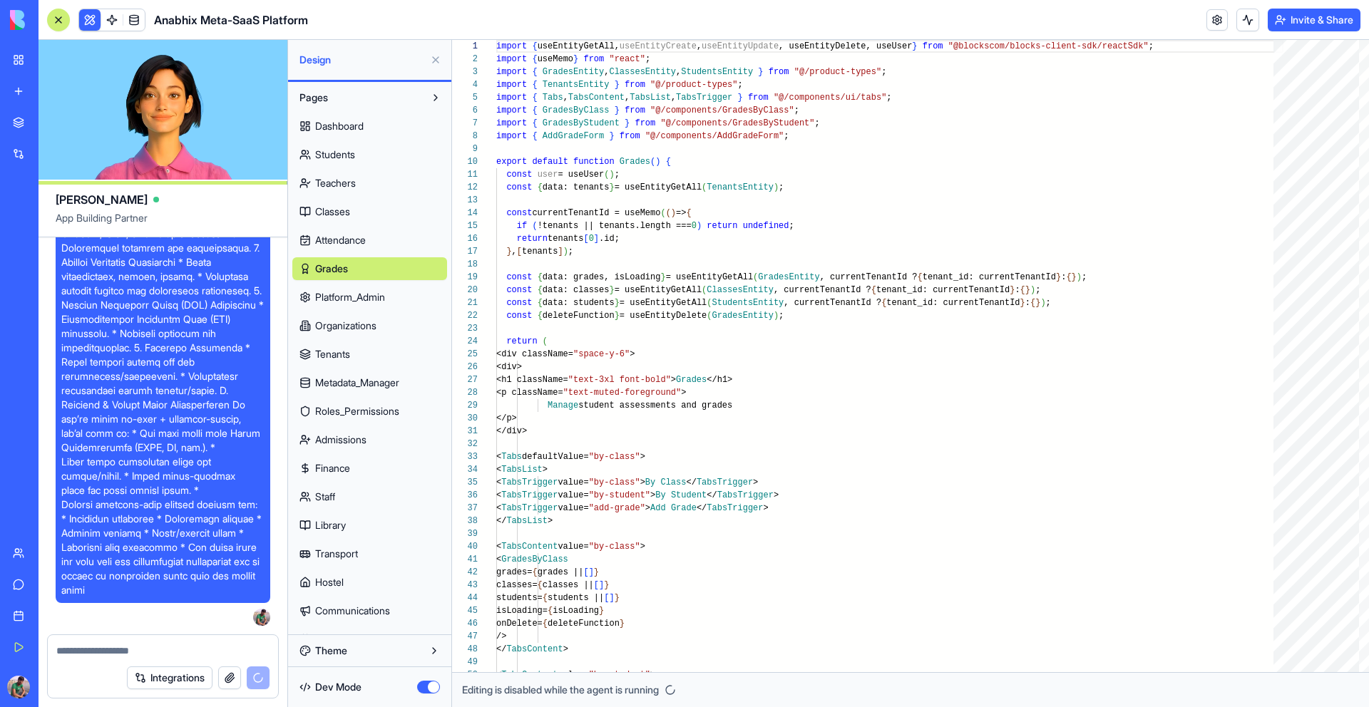
click at [352, 242] on span "Attendance" at bounding box center [340, 240] width 51 height 14
type textarea "**********"
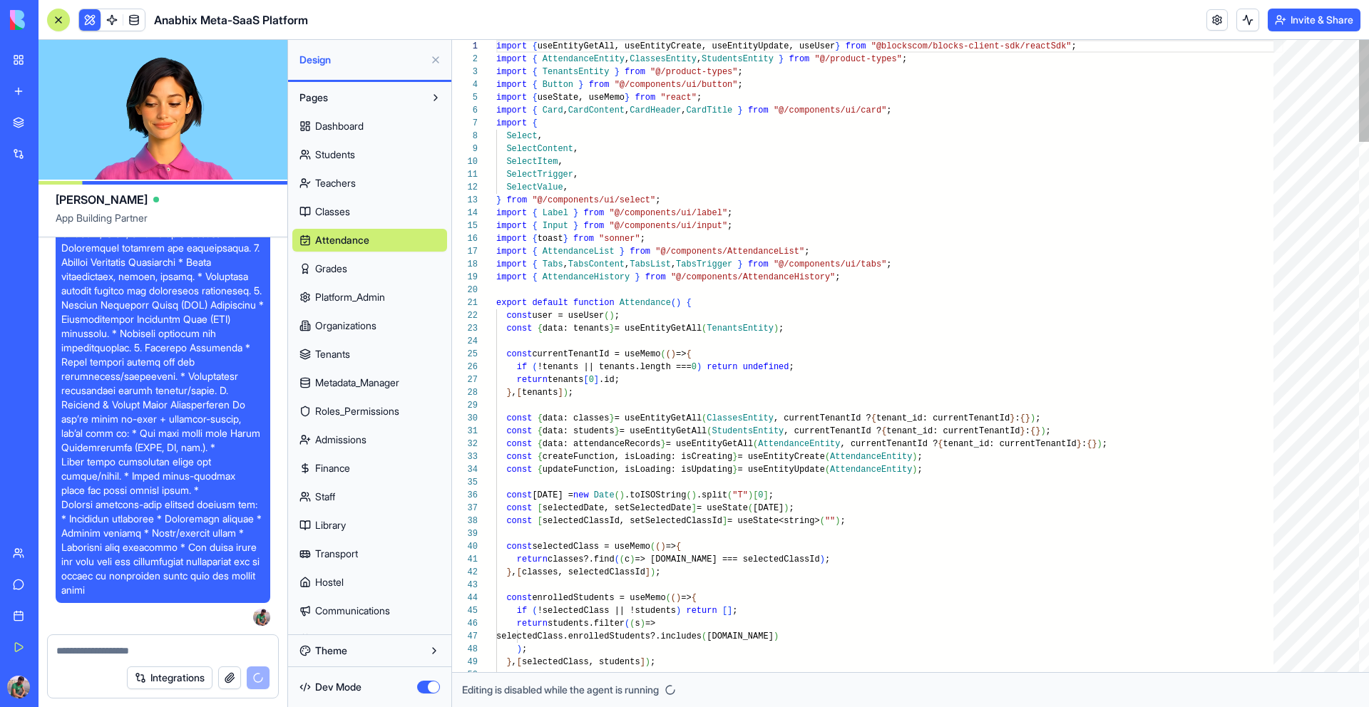
scroll to position [128, 0]
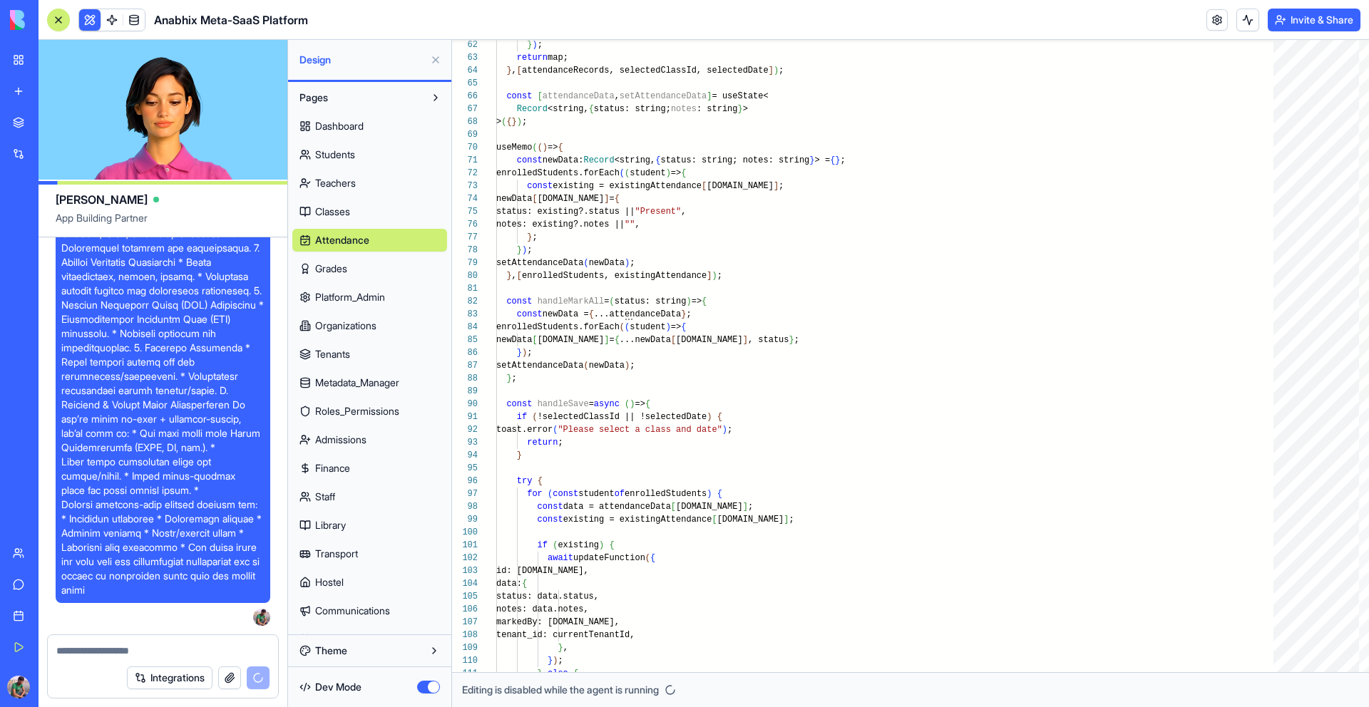
click at [370, 531] on link "Library" at bounding box center [369, 525] width 155 height 23
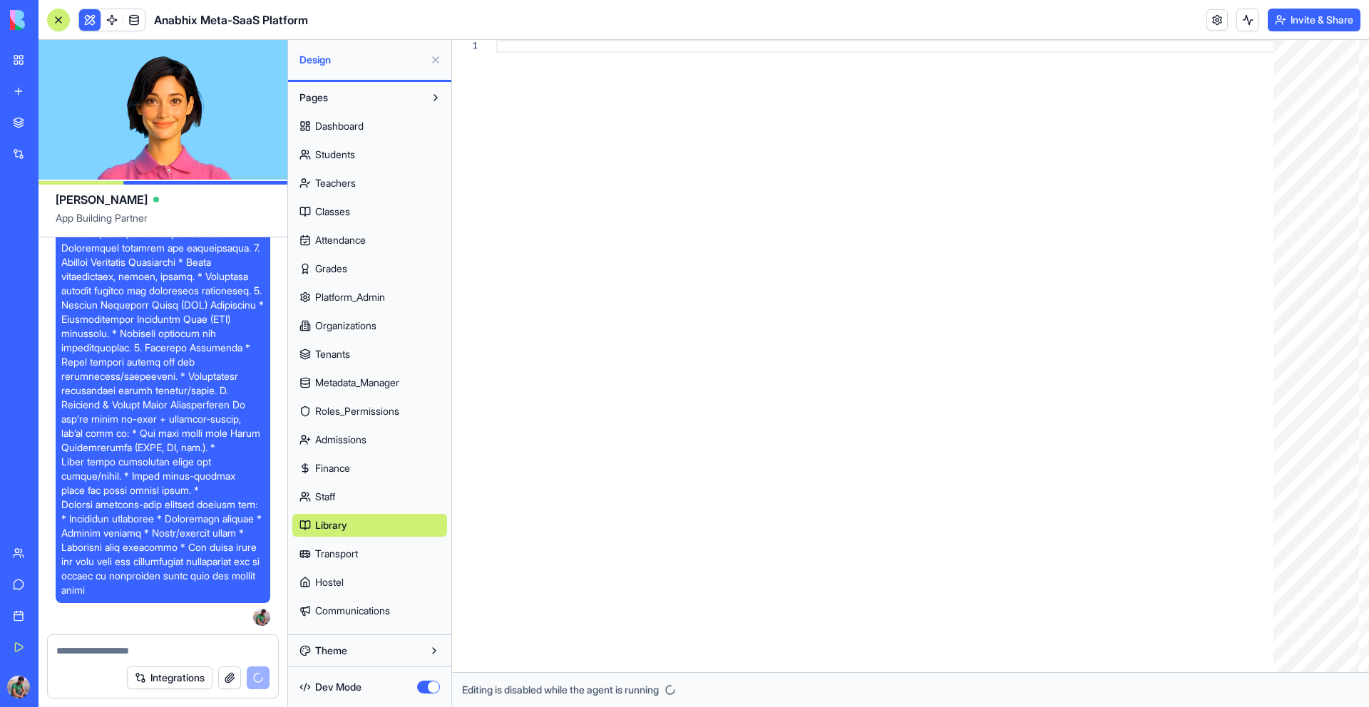
click at [360, 475] on link "Finance" at bounding box center [369, 468] width 155 height 23
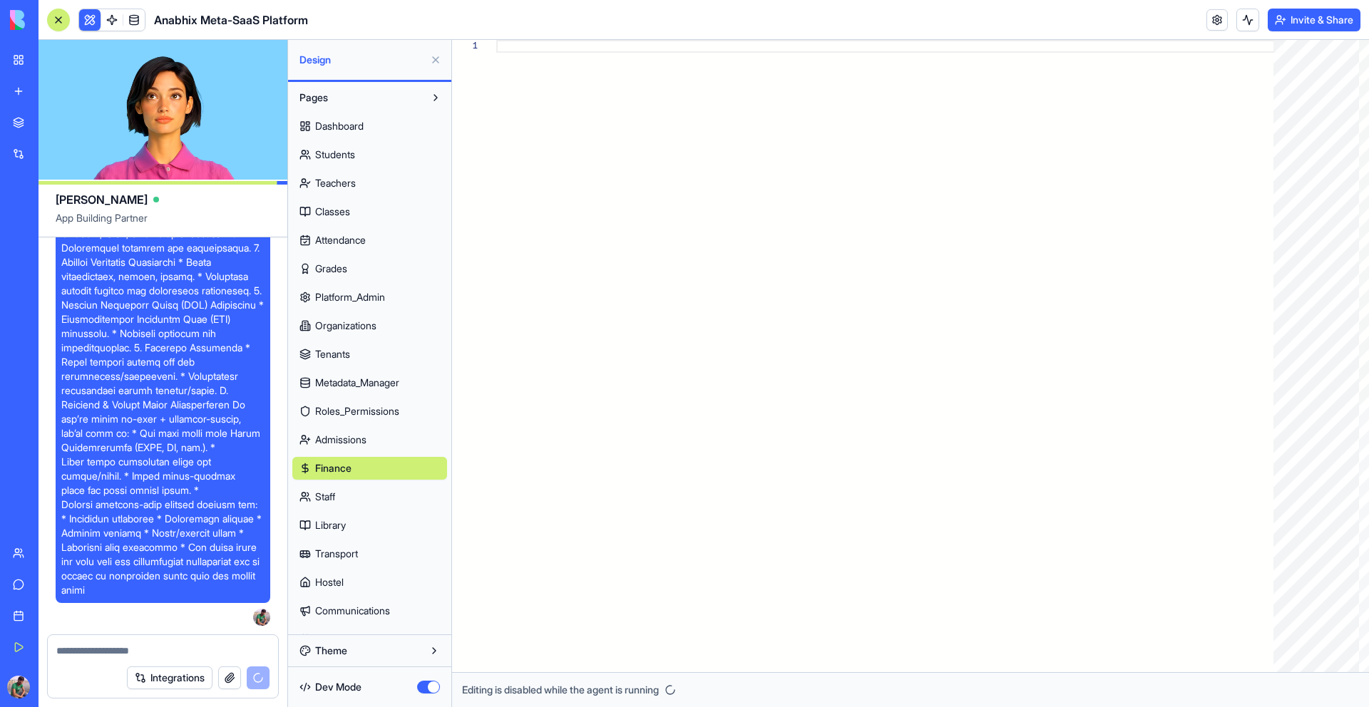
click at [360, 439] on span "Admissions" at bounding box center [340, 440] width 51 height 14
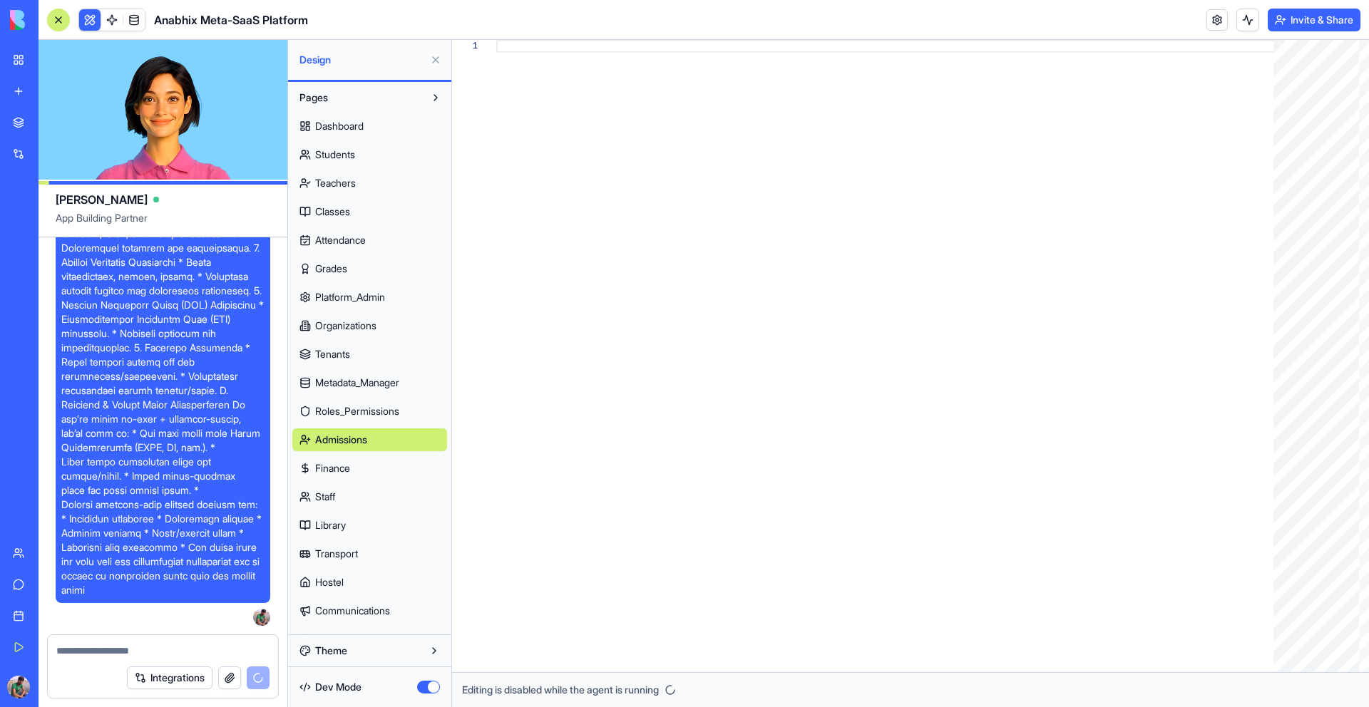
click at [437, 61] on button at bounding box center [435, 59] width 23 height 23
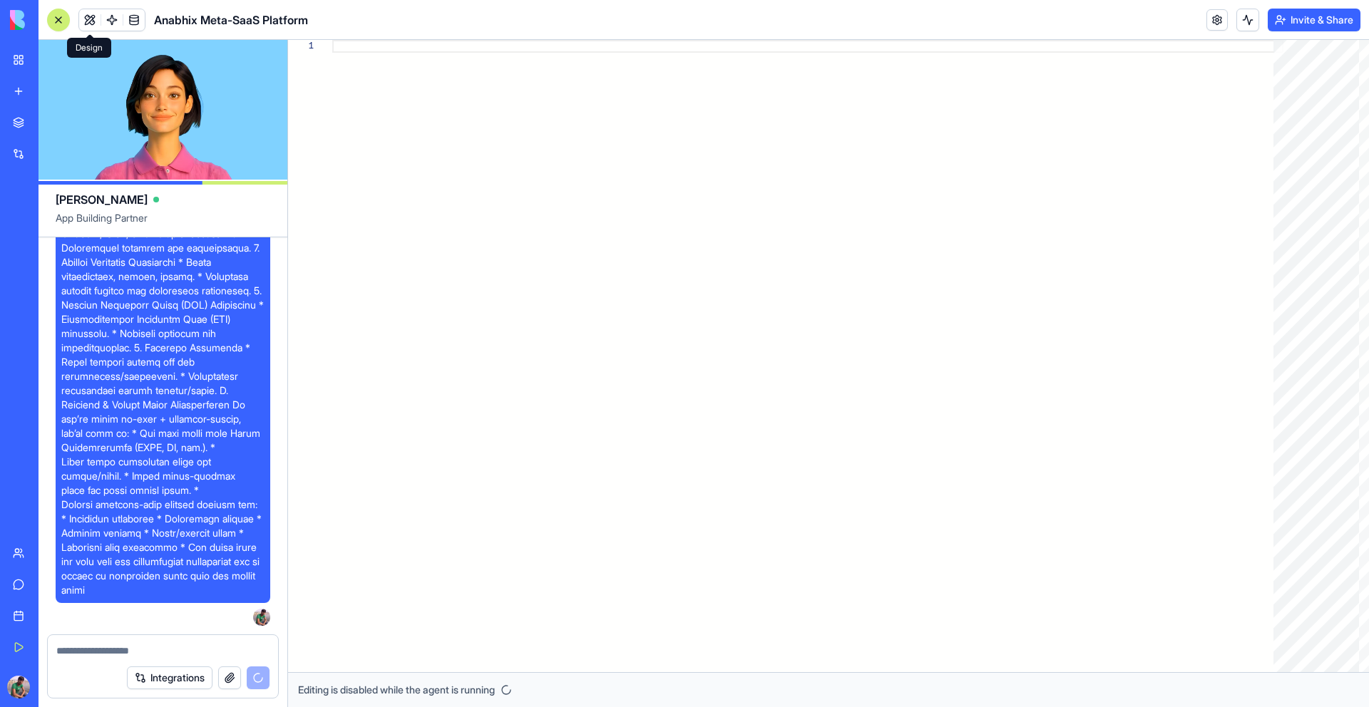
click at [95, 16] on button at bounding box center [89, 19] width 21 height 21
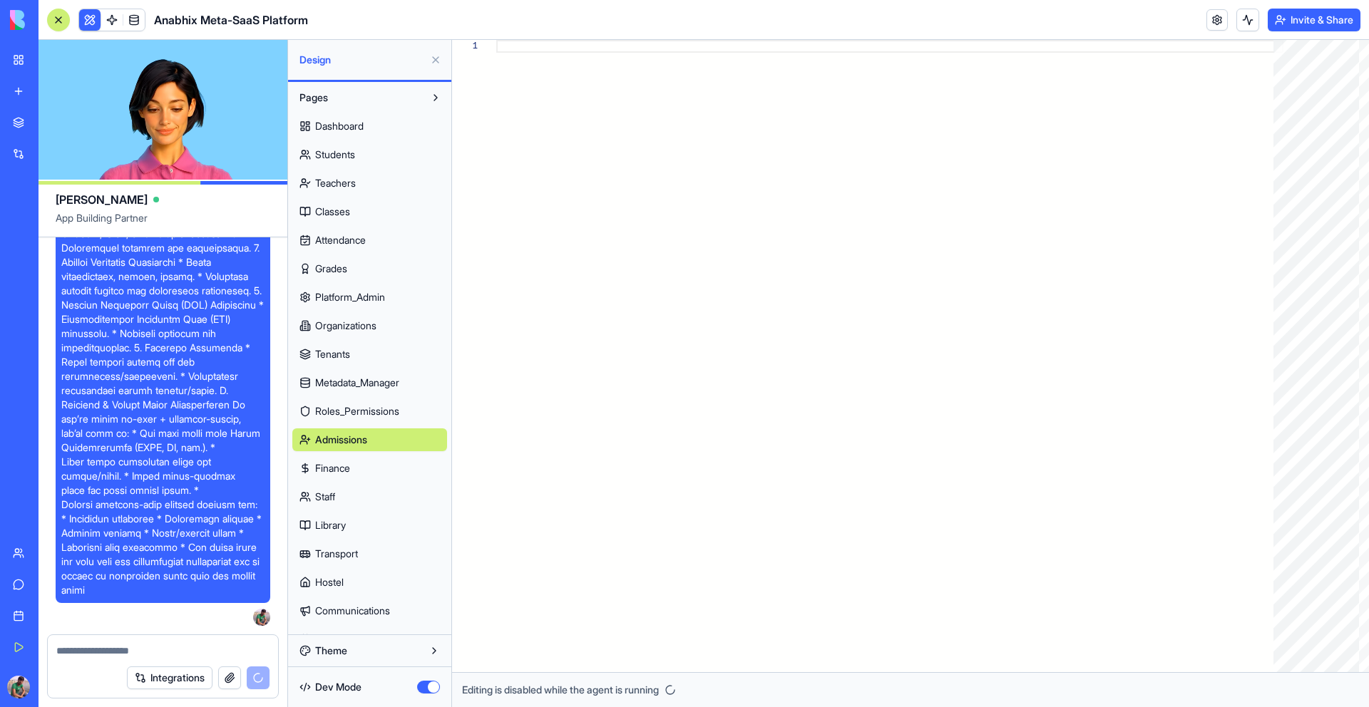
click at [334, 129] on span "Dashboard" at bounding box center [339, 126] width 48 height 14
type textarea "**********"
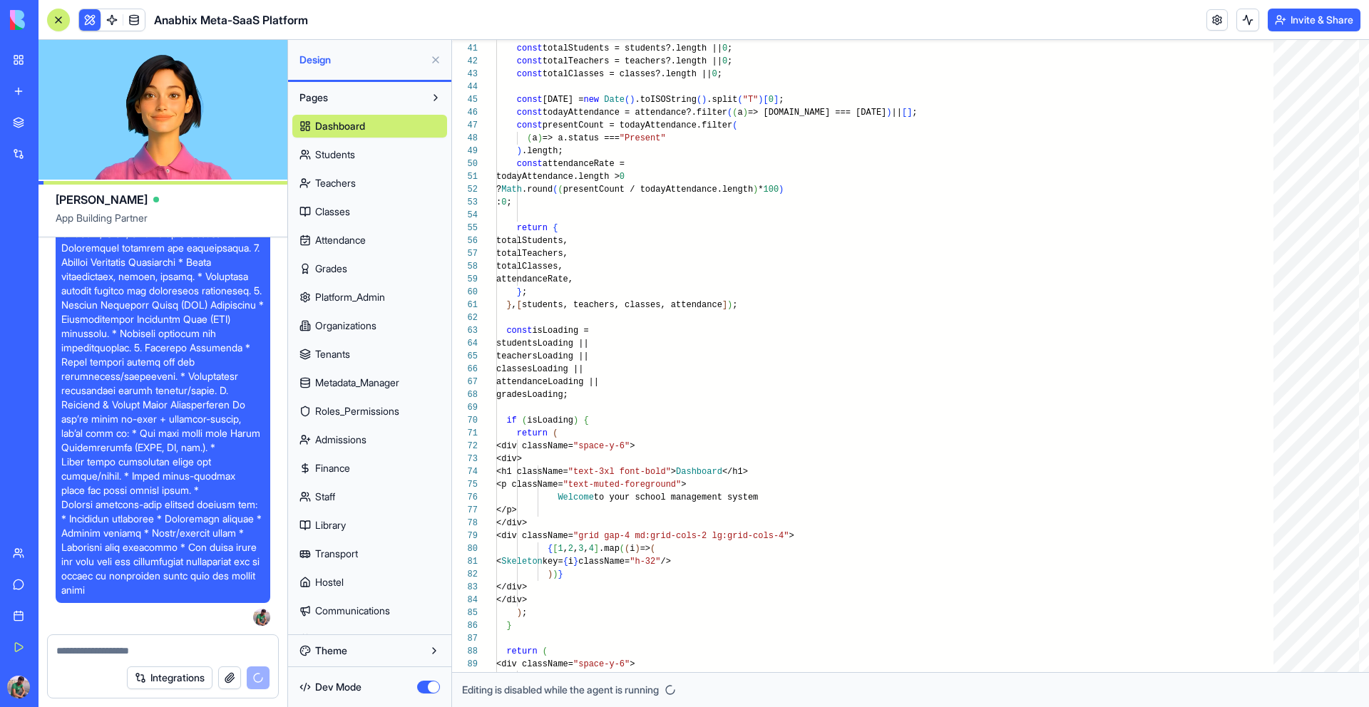
click at [431, 684] on button "button" at bounding box center [428, 687] width 23 height 13
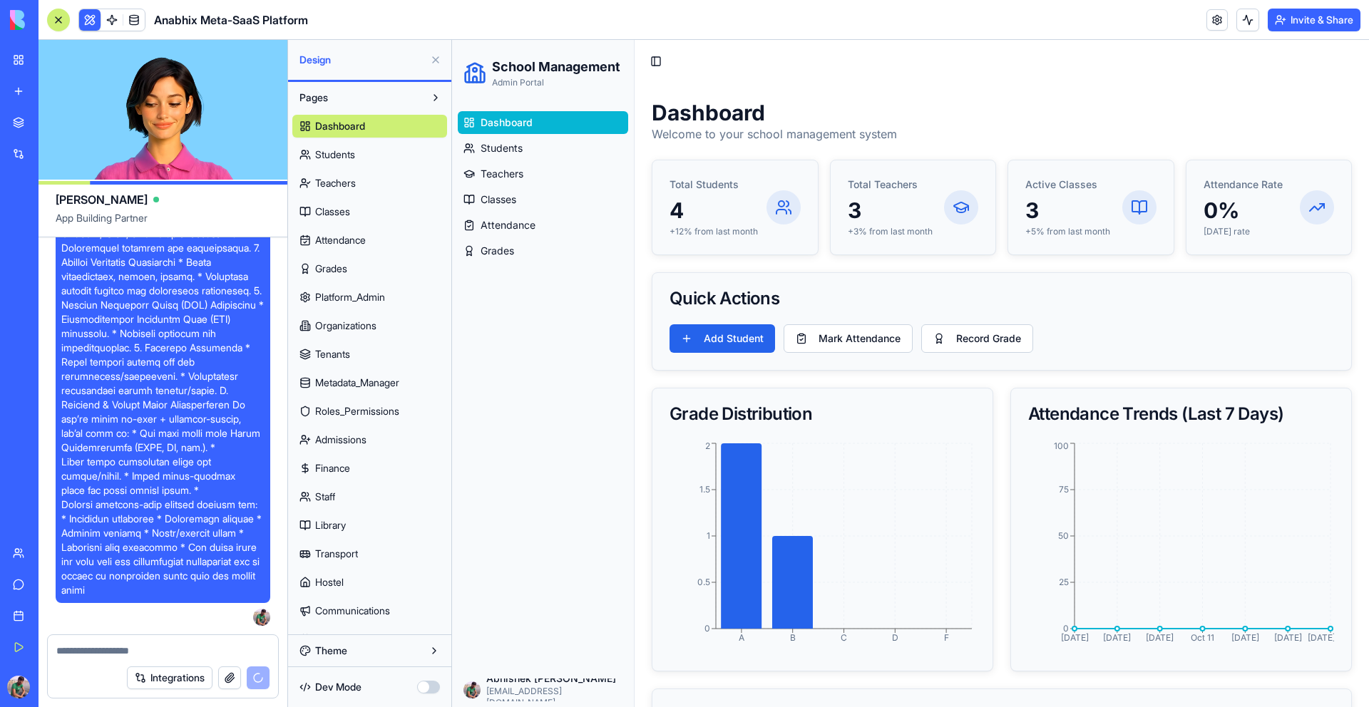
click at [362, 139] on div "Dashboard Students Teachers Classes Attendance Grades Platform_Admin Organizati…" at bounding box center [369, 665] width 155 height 1113
click at [355, 155] on span "Students" at bounding box center [335, 155] width 40 height 14
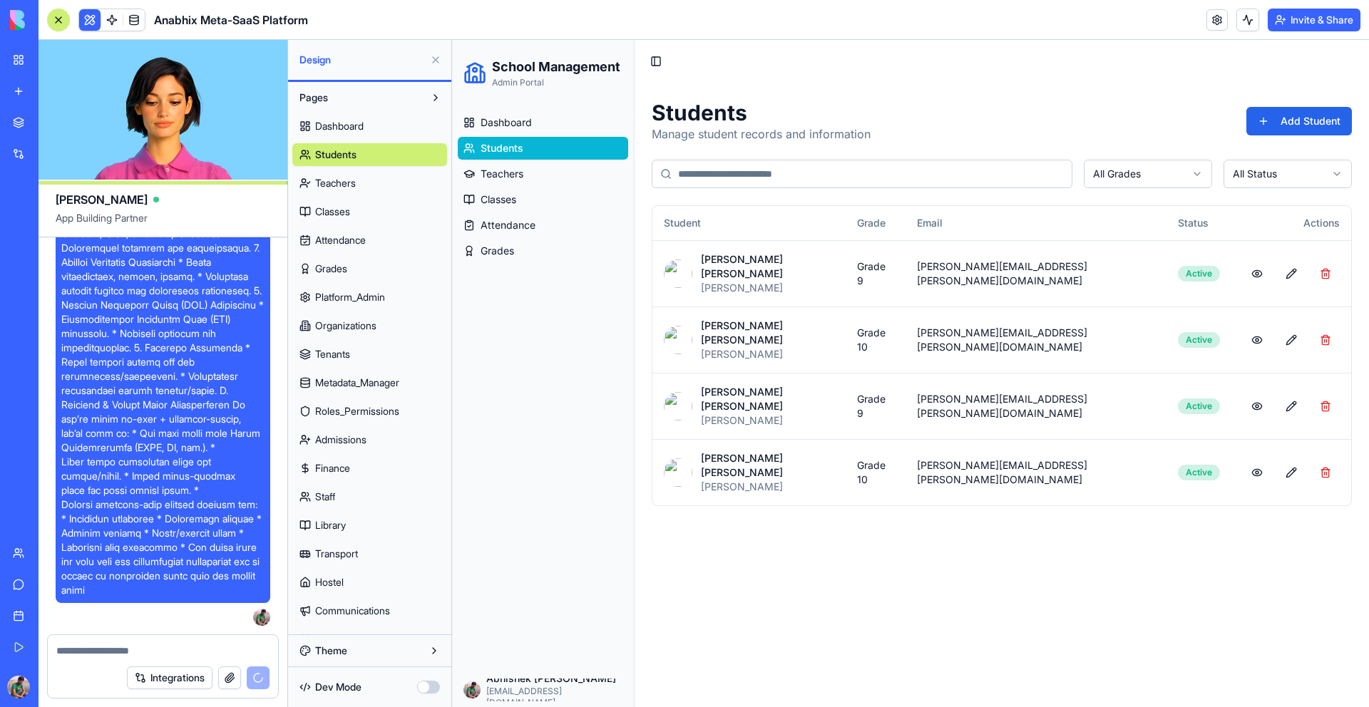
click at [372, 185] on link "Teachers" at bounding box center [369, 183] width 155 height 23
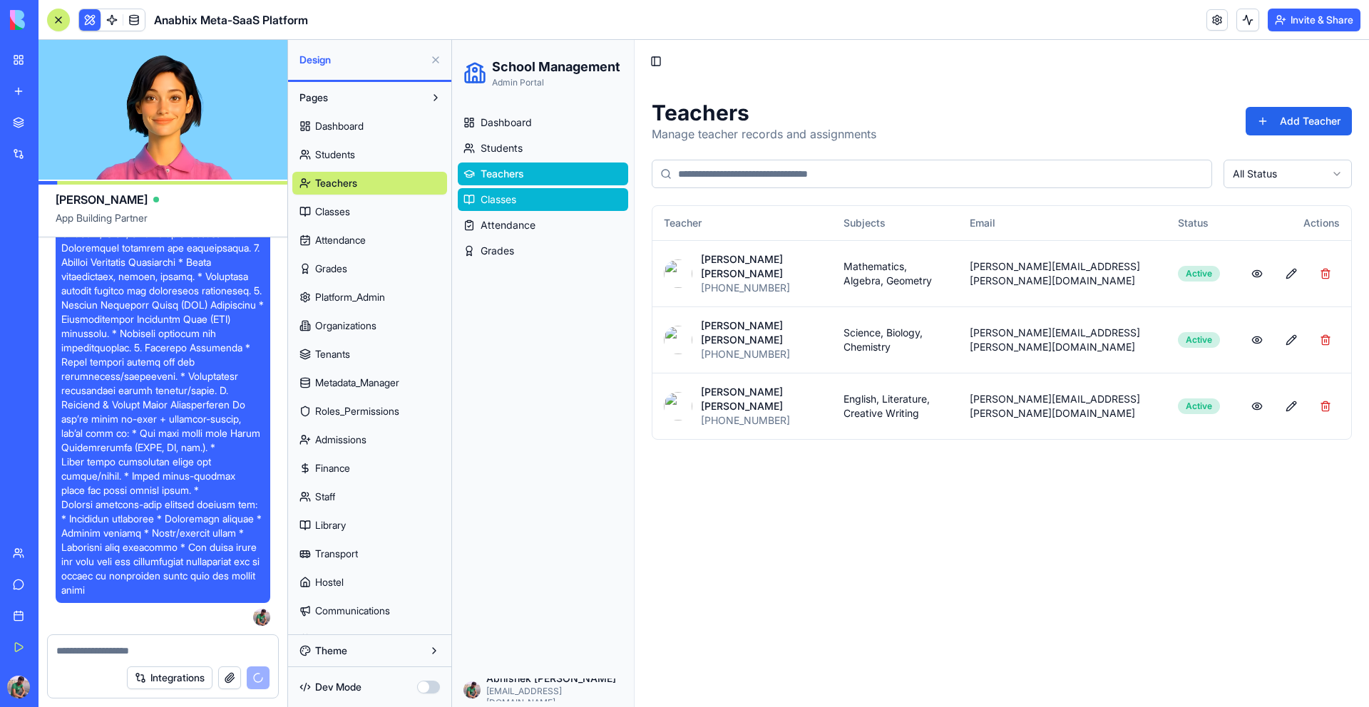
click at [492, 195] on span "Classes" at bounding box center [499, 200] width 36 height 14
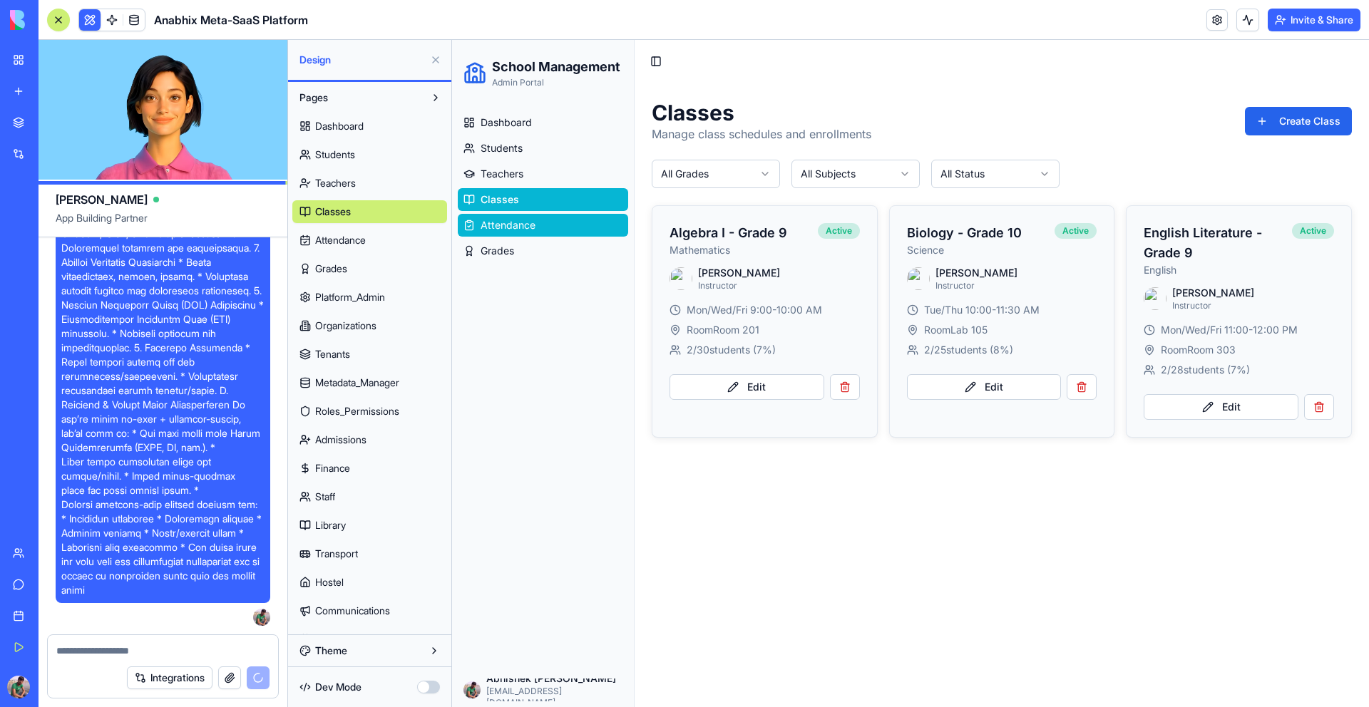
click at [505, 228] on span "Attendance" at bounding box center [508, 225] width 55 height 14
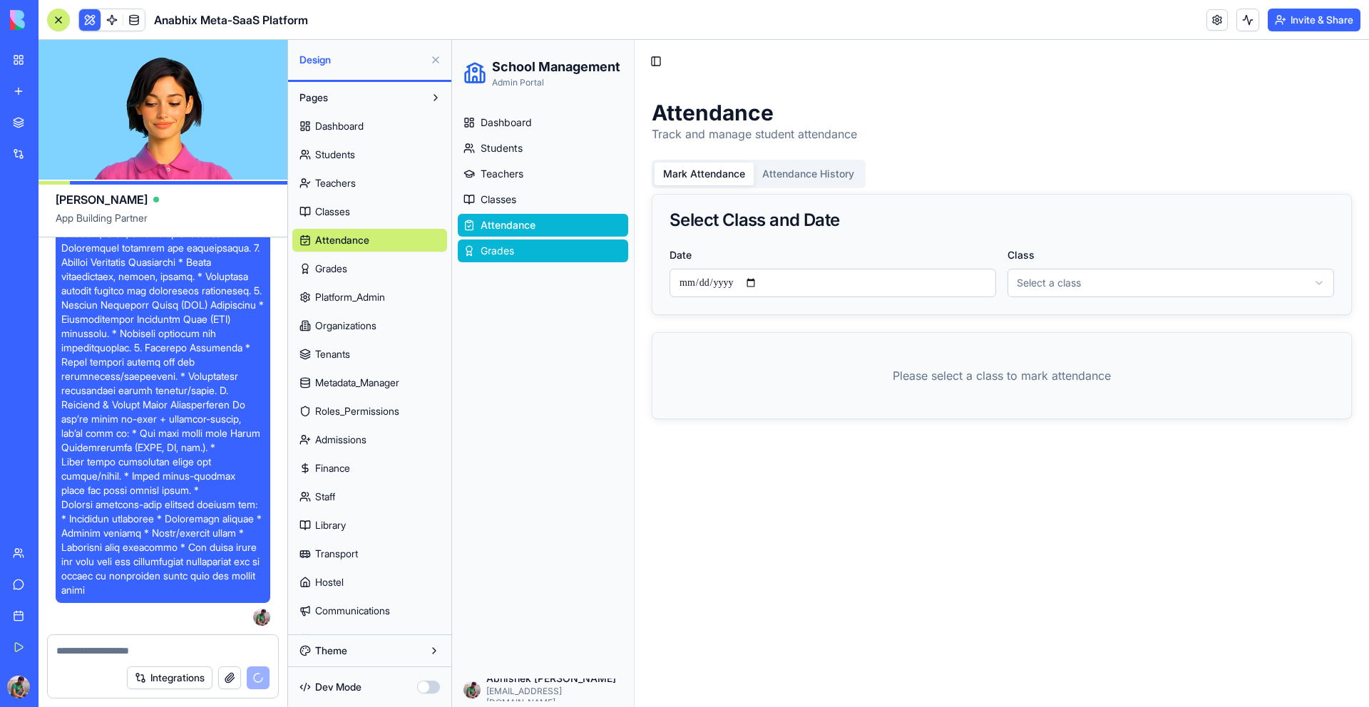
click at [504, 250] on span "Grades" at bounding box center [498, 251] width 34 height 14
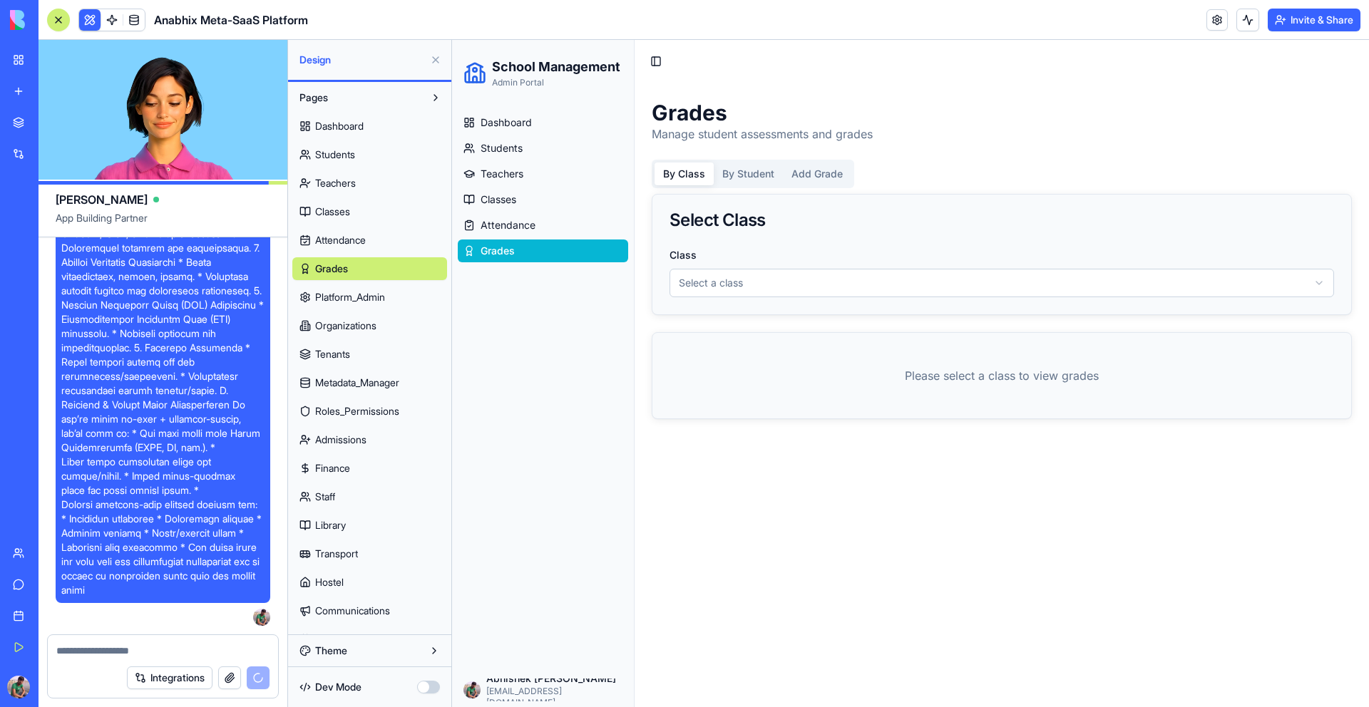
click at [374, 234] on link "Attendance" at bounding box center [369, 240] width 155 height 23
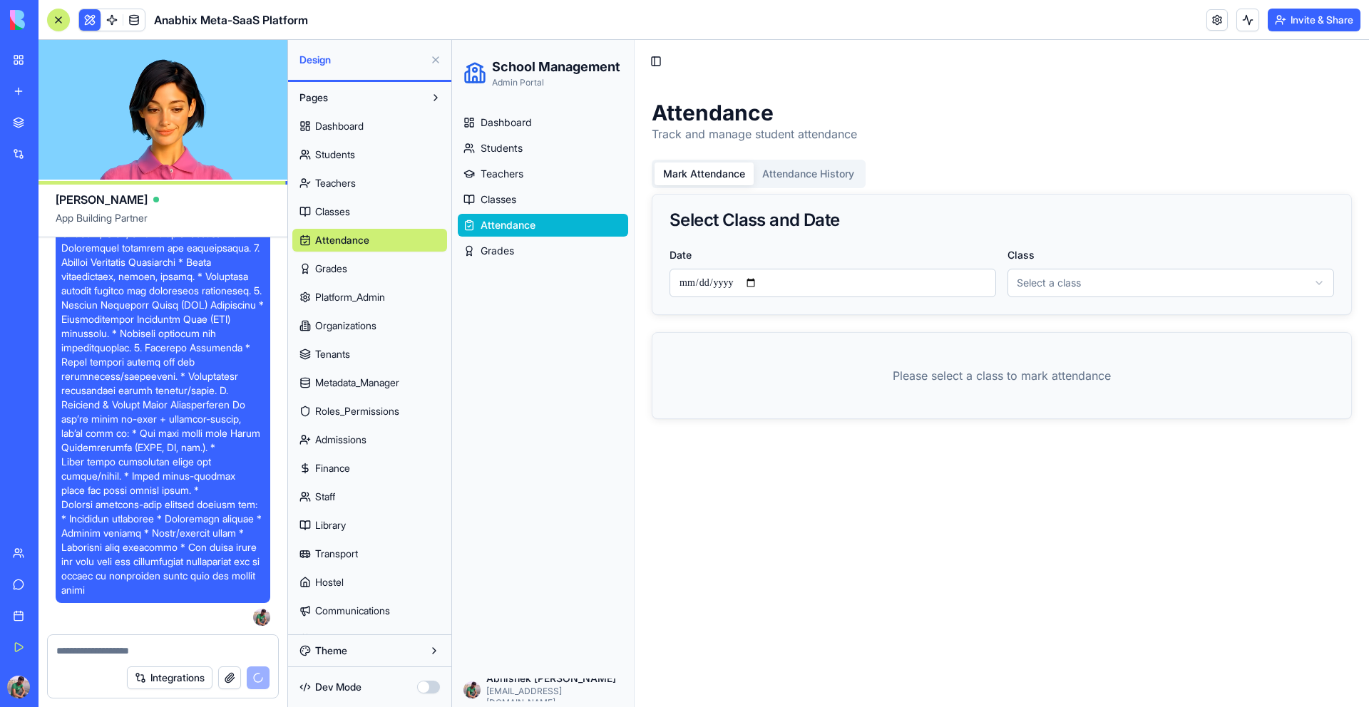
click at [372, 300] on span "Platform_Admin" at bounding box center [350, 297] width 70 height 14
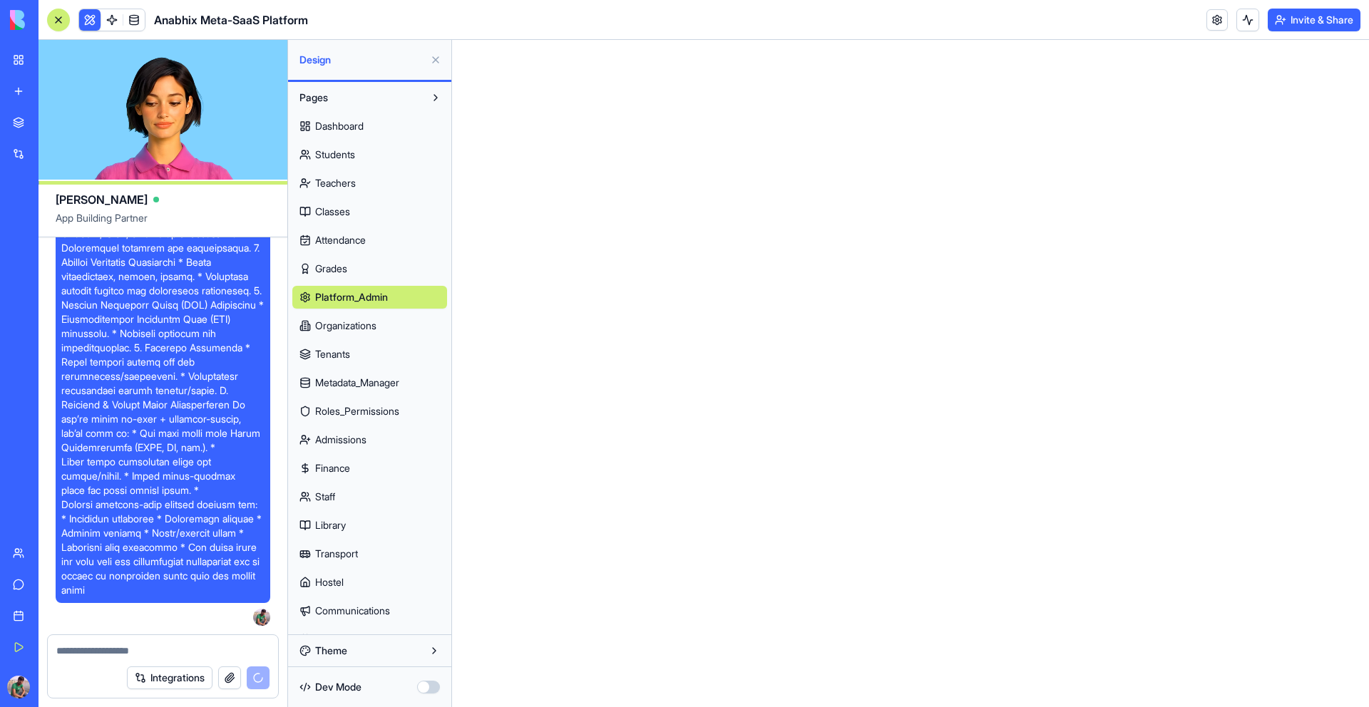
click at [364, 329] on span "Organizations" at bounding box center [345, 326] width 61 height 14
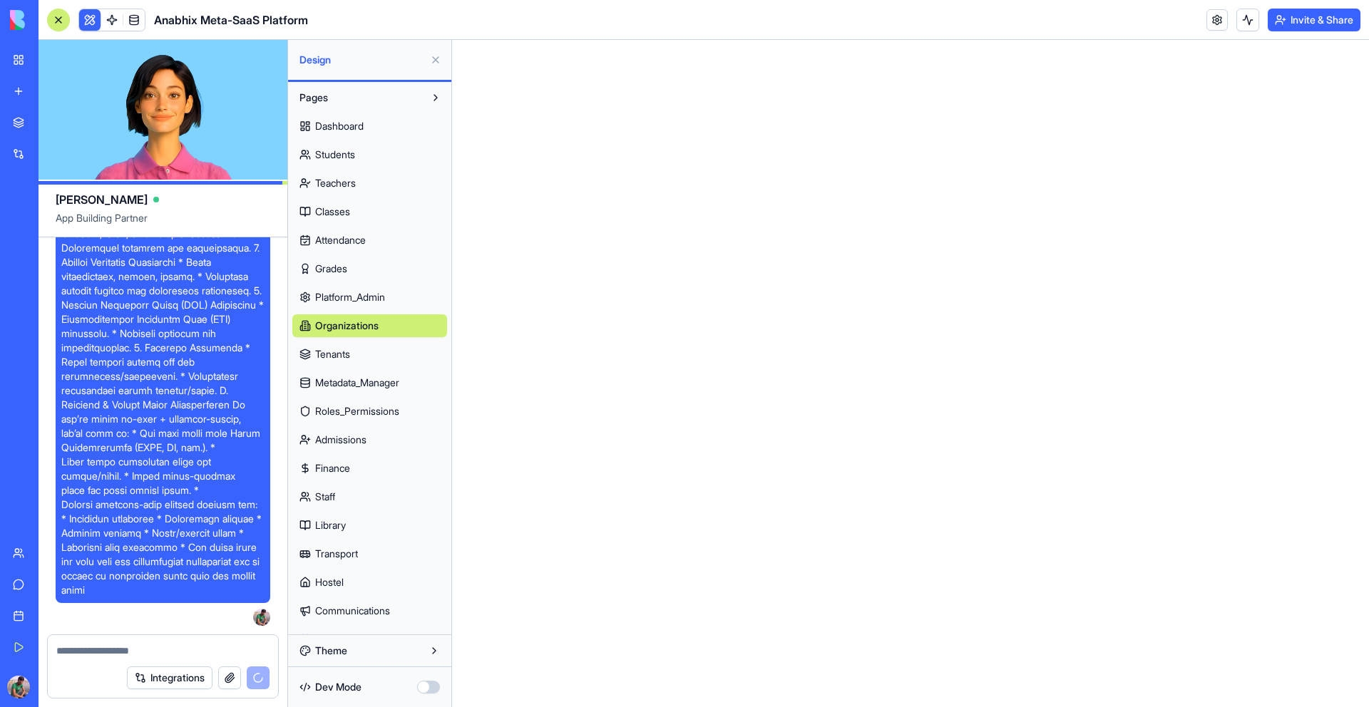
click at [342, 353] on span "Tenants" at bounding box center [332, 354] width 35 height 14
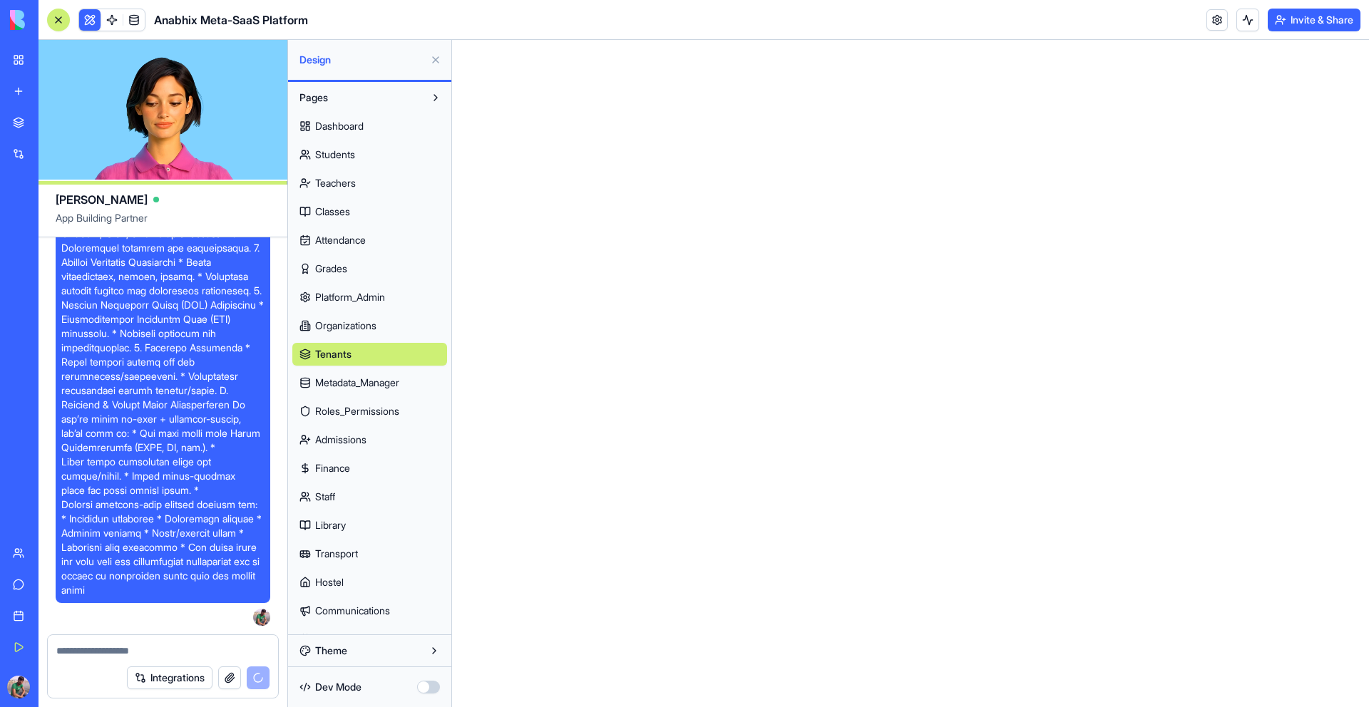
click at [349, 389] on span "Metadata_Manager" at bounding box center [357, 383] width 84 height 14
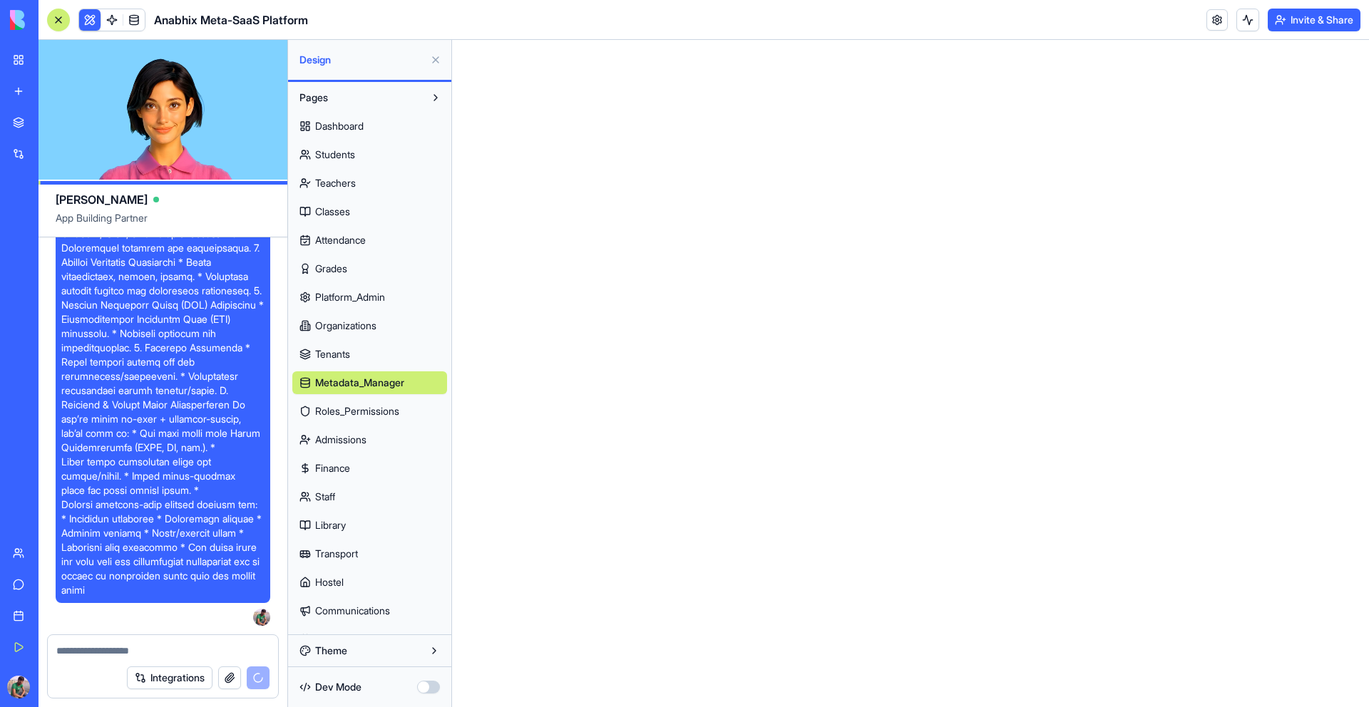
click at [354, 413] on span "Roles_Permissions" at bounding box center [357, 411] width 84 height 14
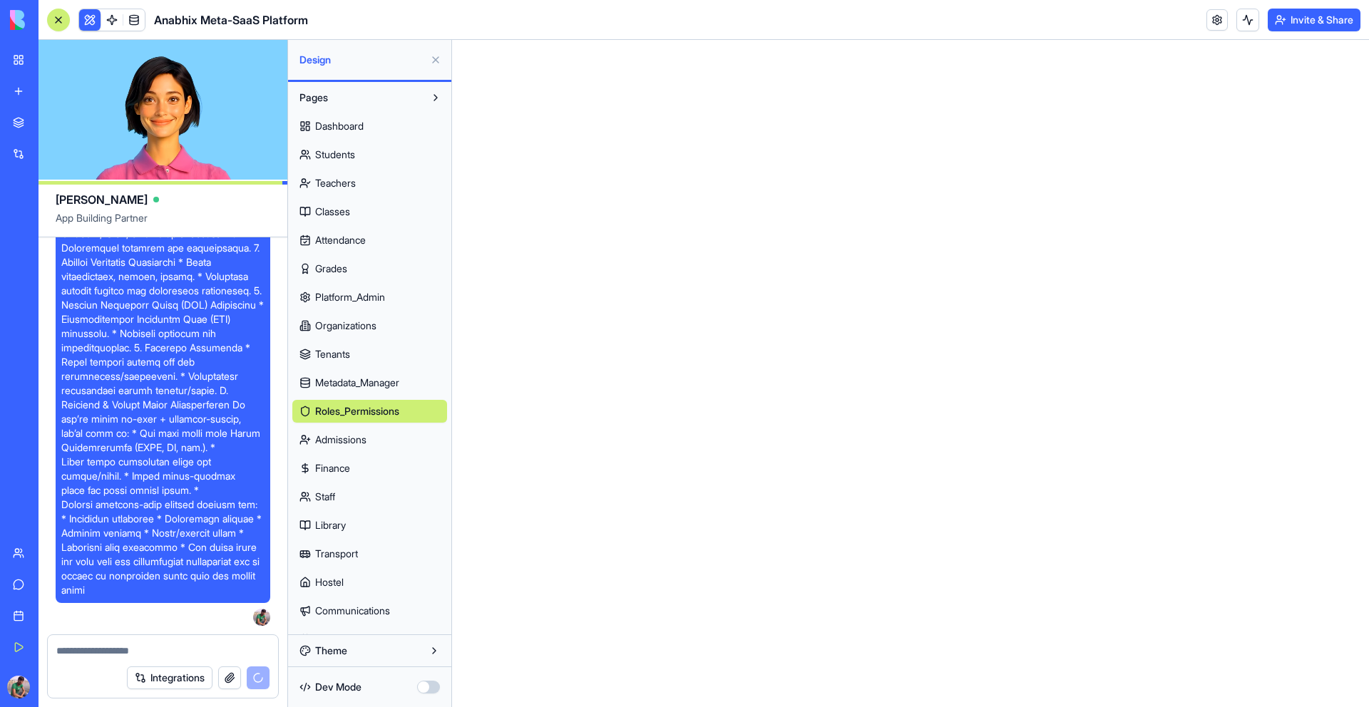
click at [360, 123] on span "Dashboard" at bounding box center [339, 126] width 48 height 14
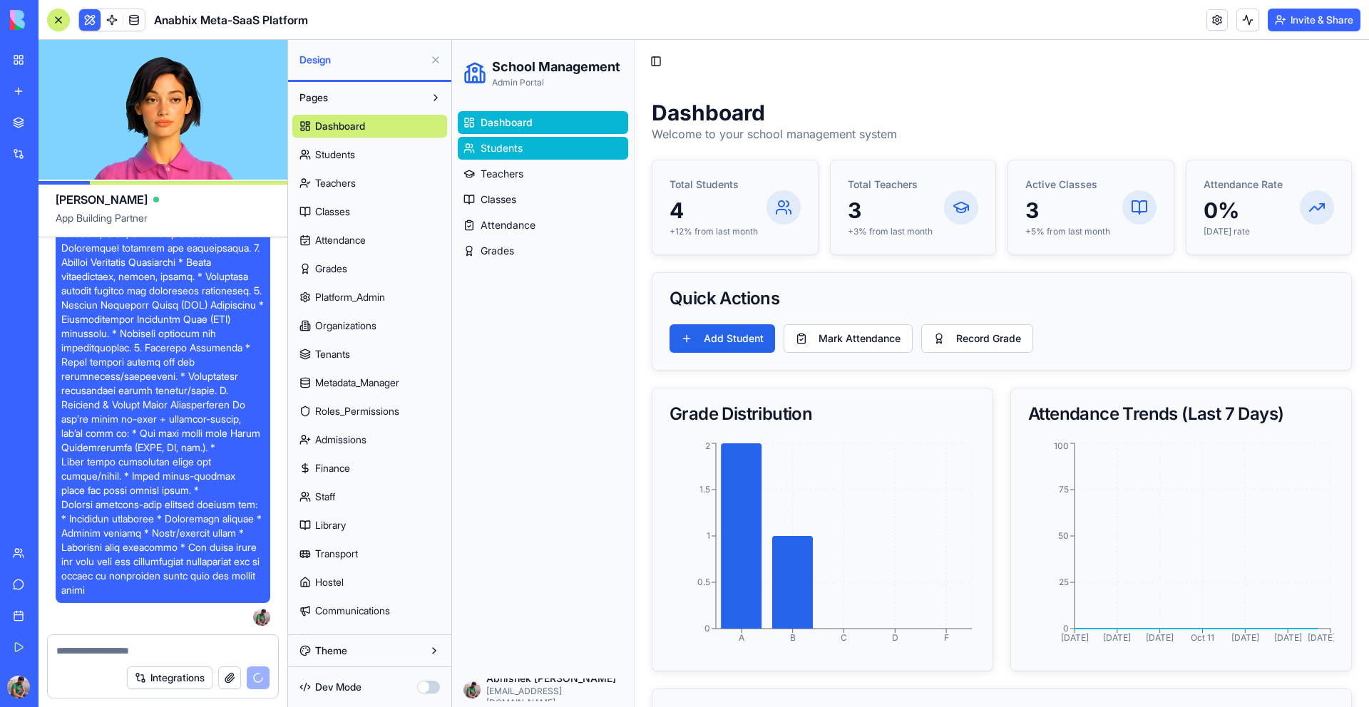
click at [503, 147] on span "Students" at bounding box center [502, 148] width 42 height 14
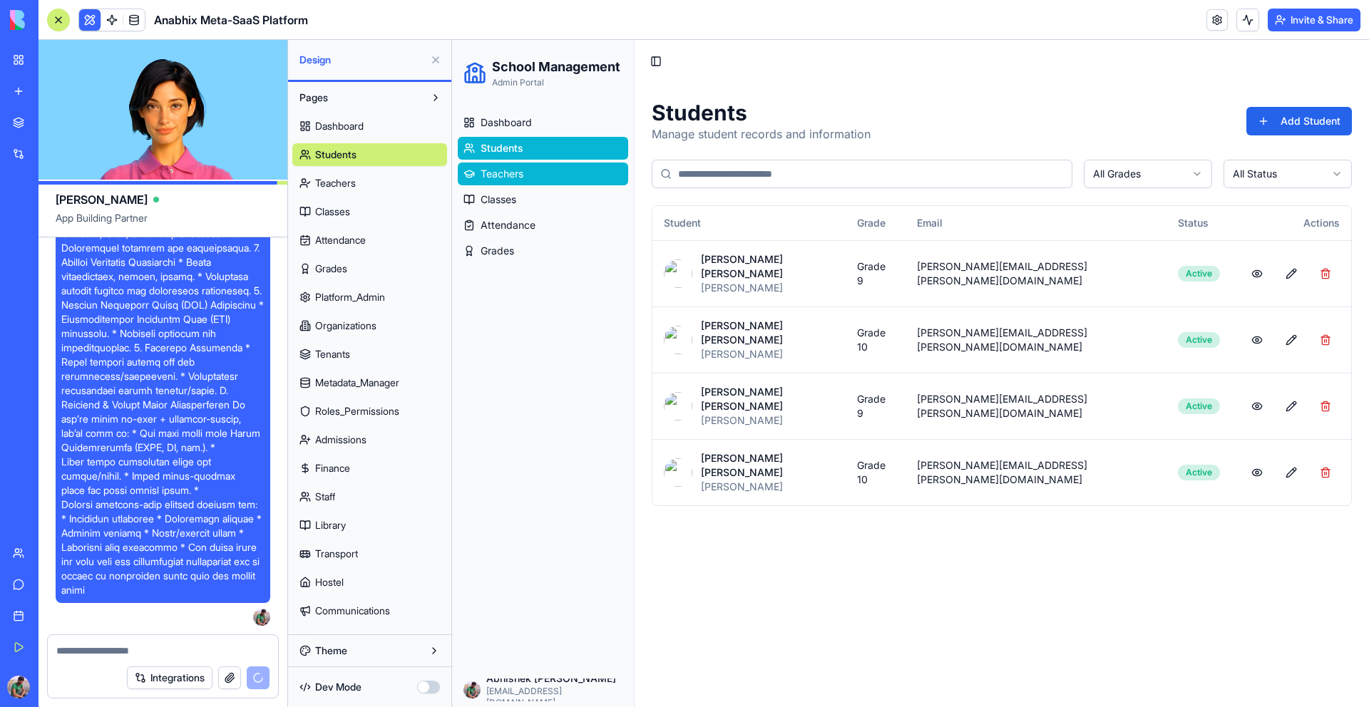
click at [503, 173] on span "Teachers" at bounding box center [502, 174] width 43 height 14
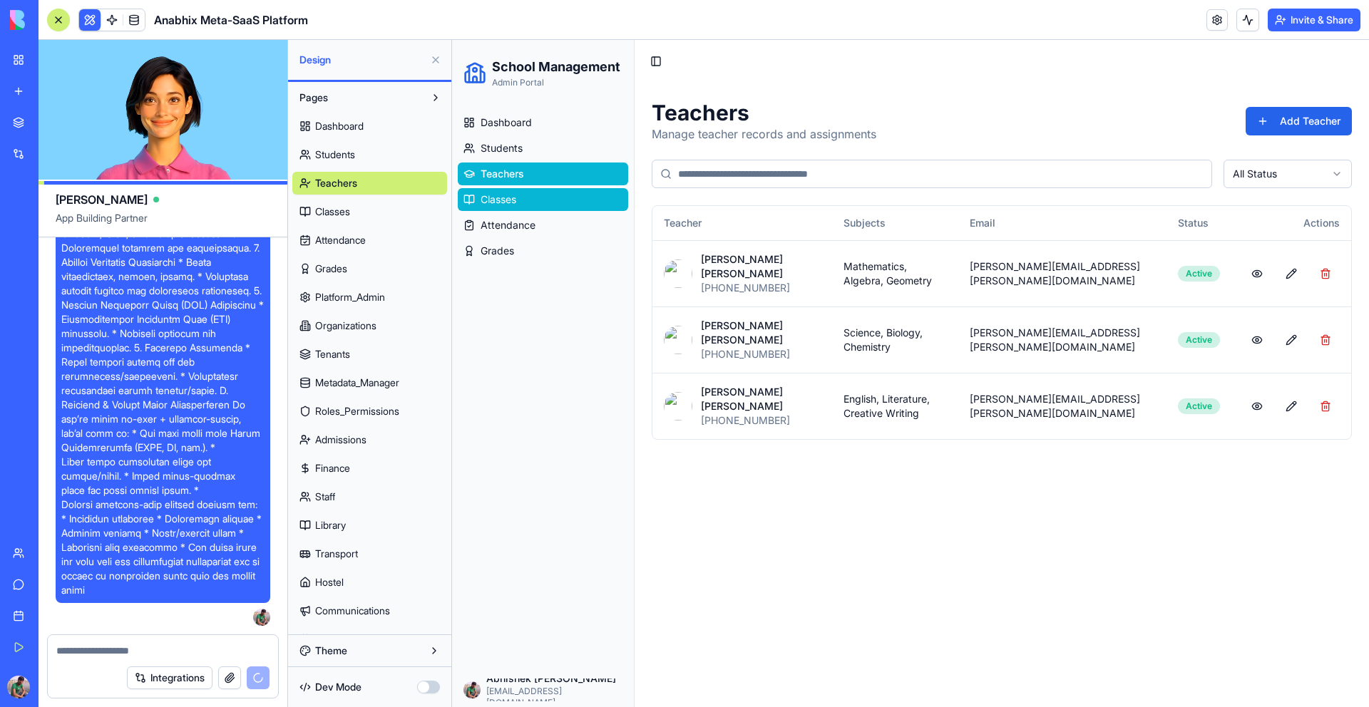
click at [503, 196] on span "Classes" at bounding box center [499, 200] width 36 height 14
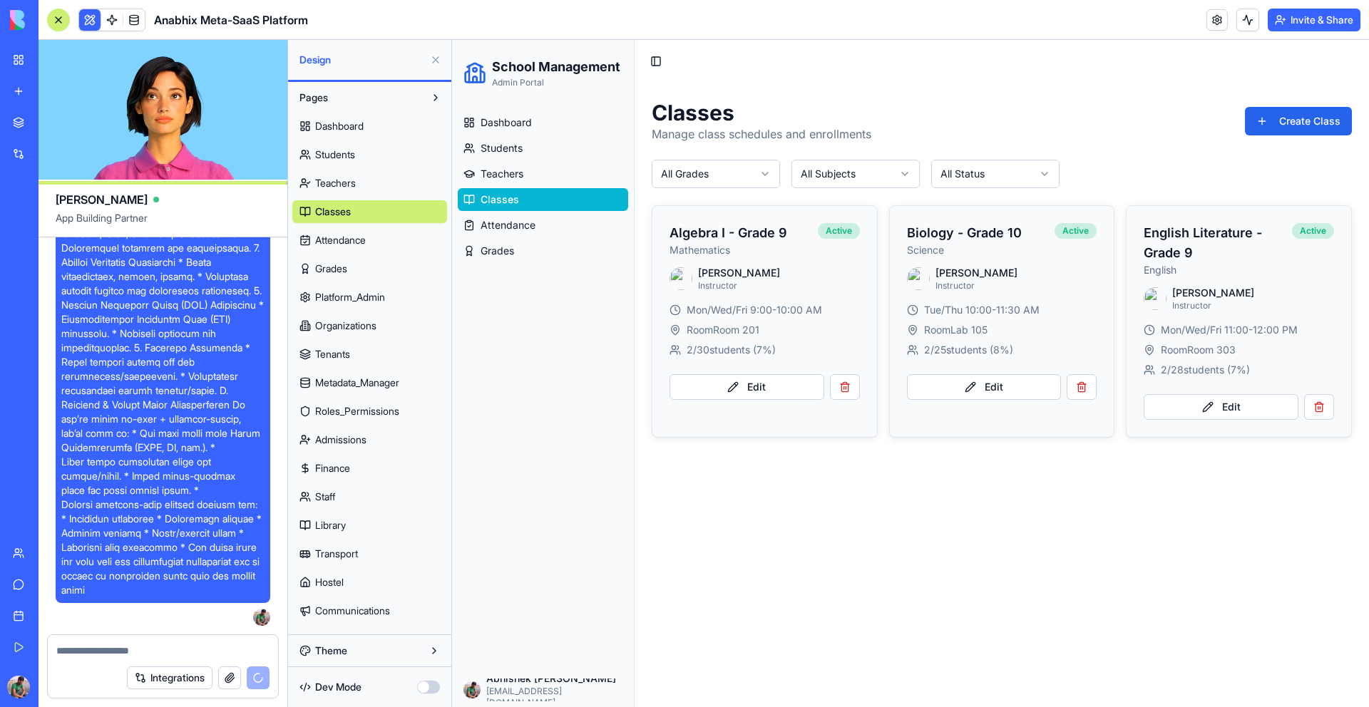
click at [503, 218] on span "Attendance" at bounding box center [508, 225] width 55 height 14
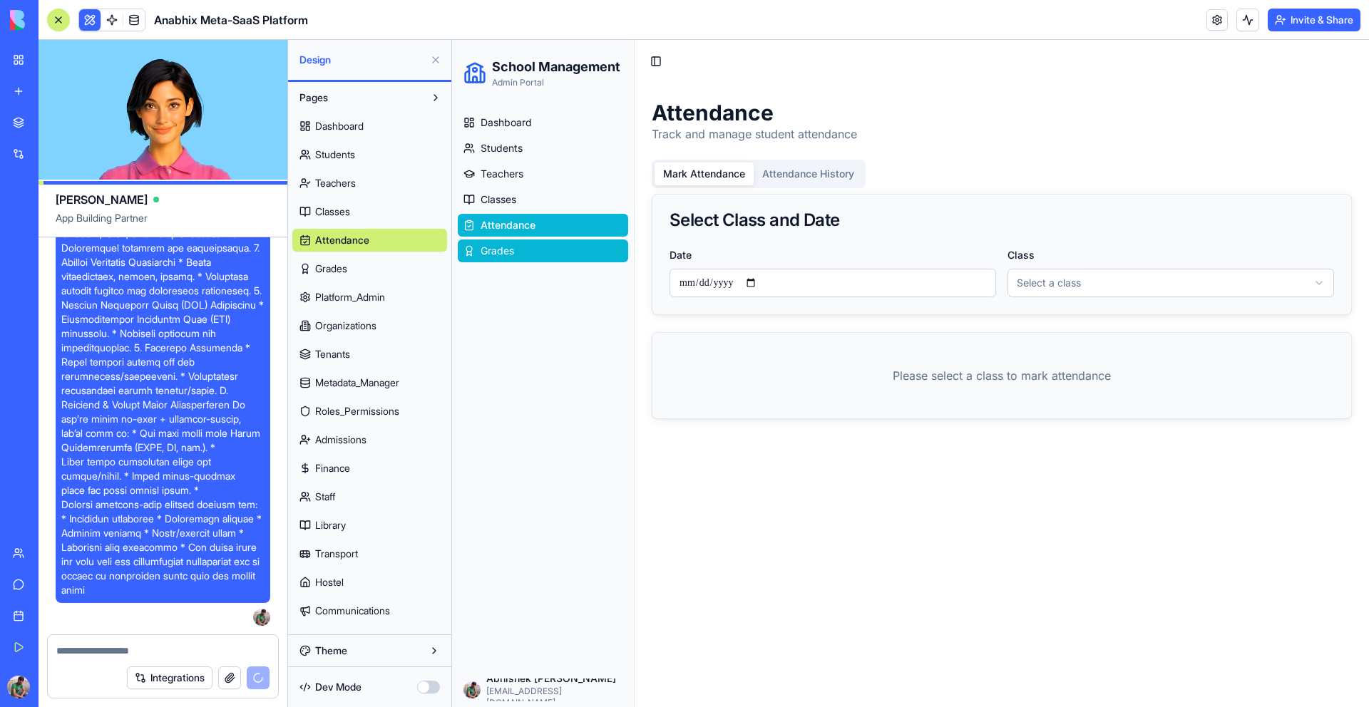
click at [503, 242] on link "Grades" at bounding box center [543, 251] width 170 height 23
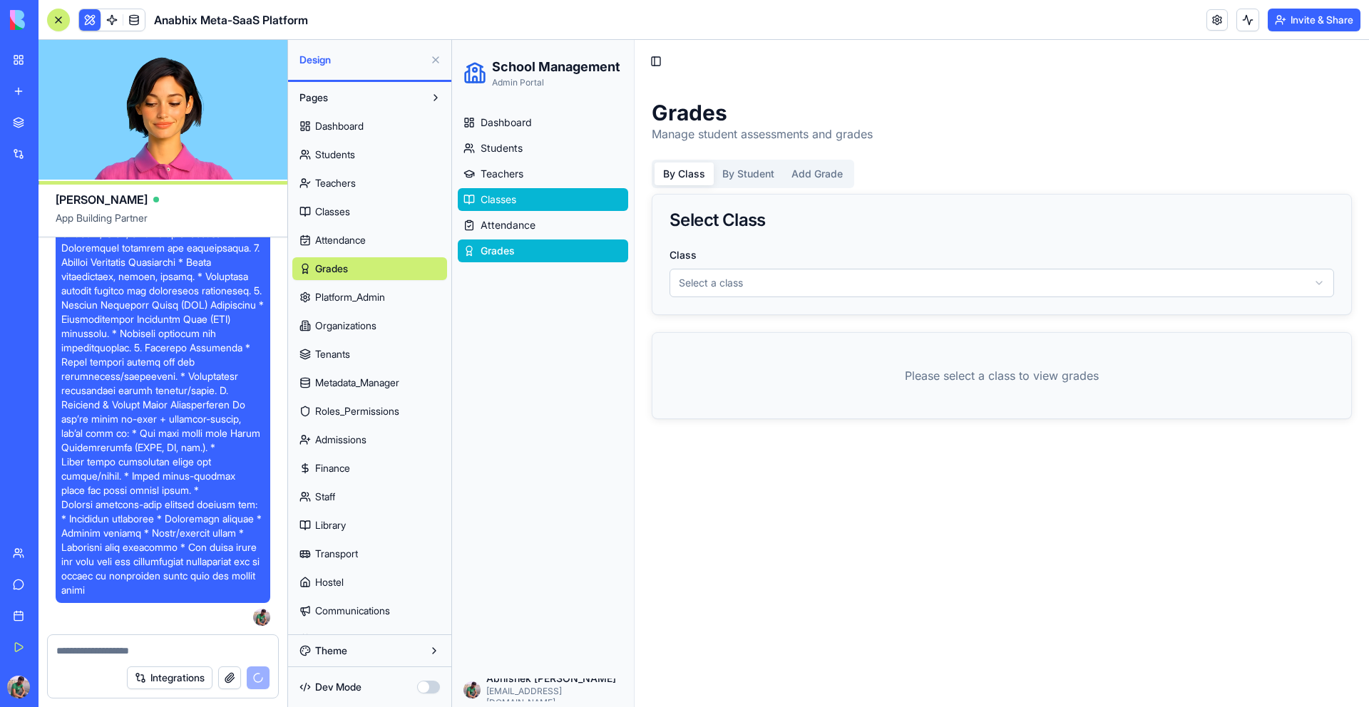
click at [506, 203] on span "Classes" at bounding box center [499, 200] width 36 height 14
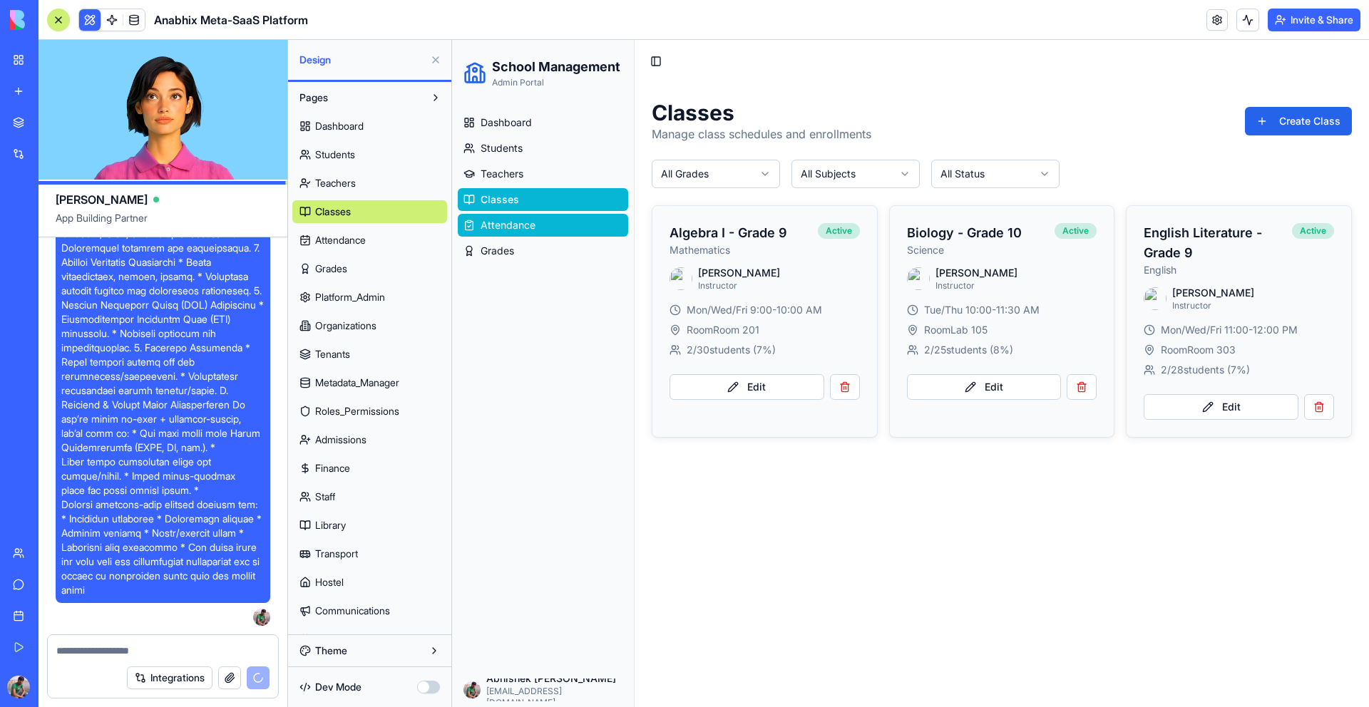
click at [506, 218] on span "Attendance" at bounding box center [508, 225] width 55 height 14
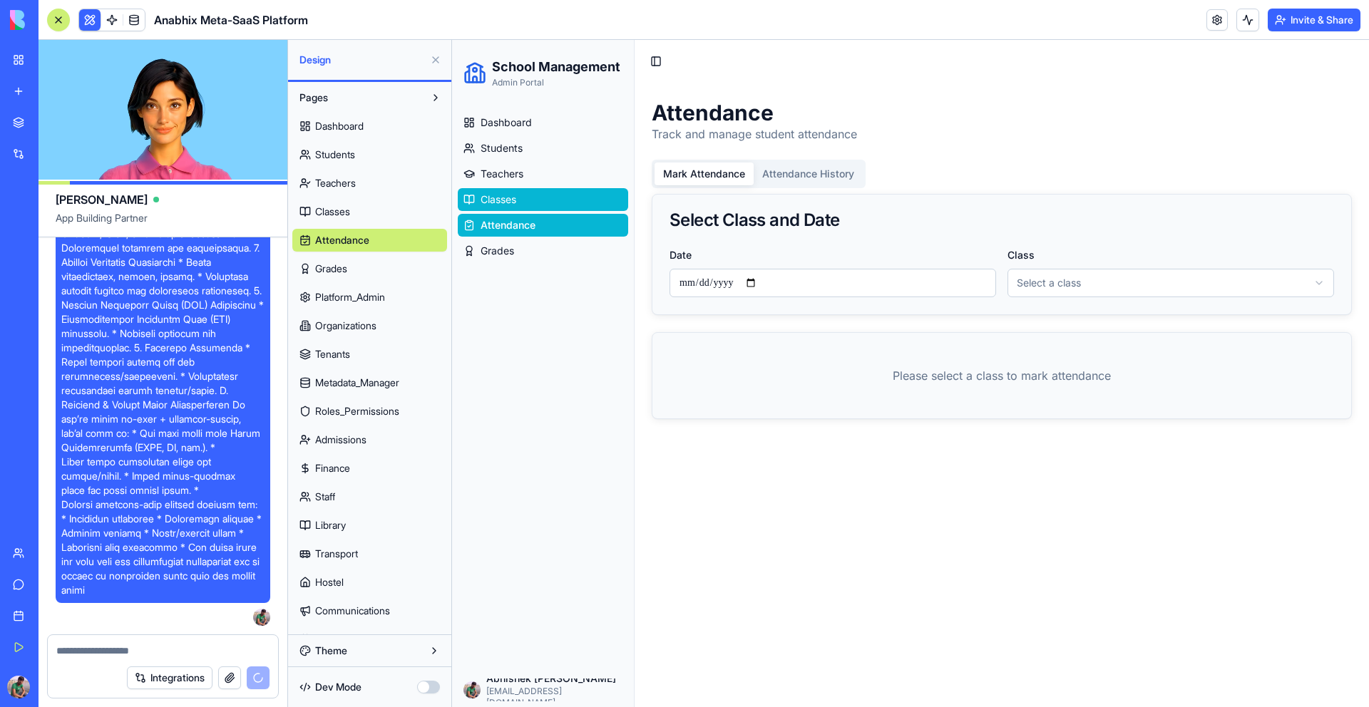
click at [498, 193] on span "Classes" at bounding box center [499, 200] width 36 height 14
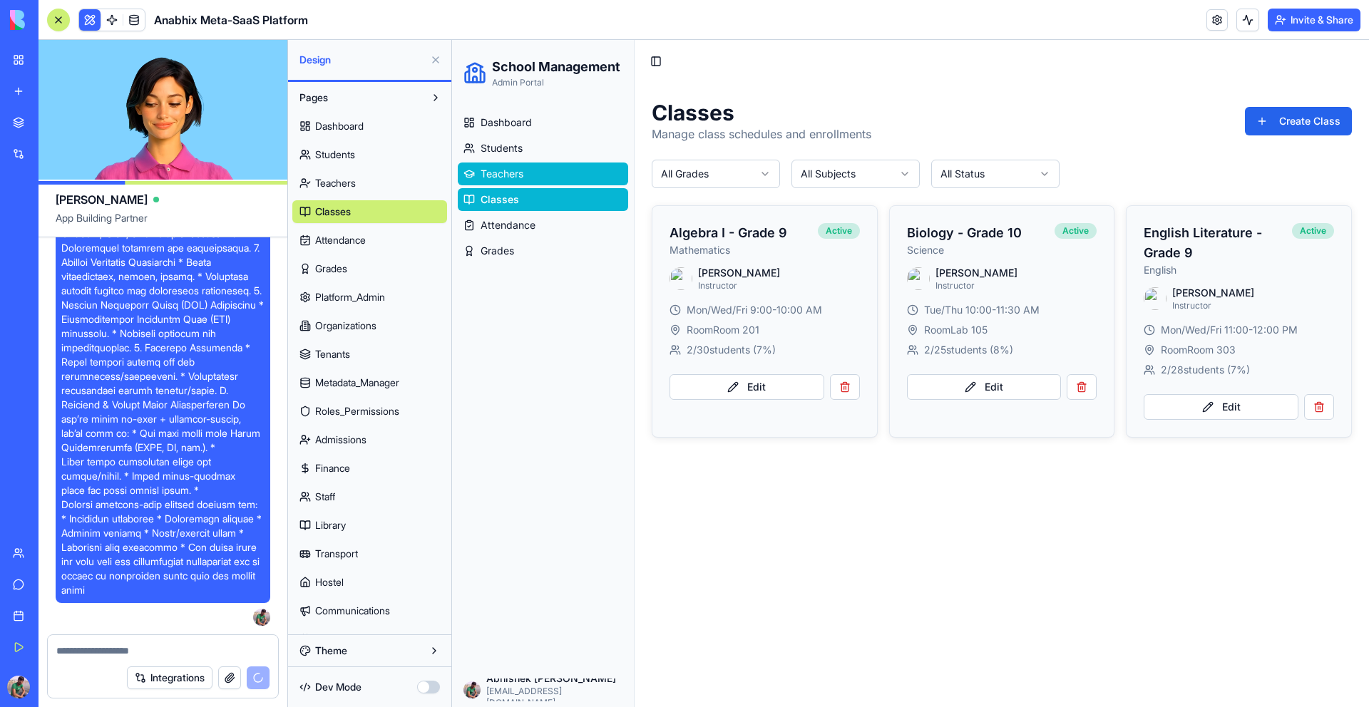
click at [496, 176] on span "Teachers" at bounding box center [502, 174] width 43 height 14
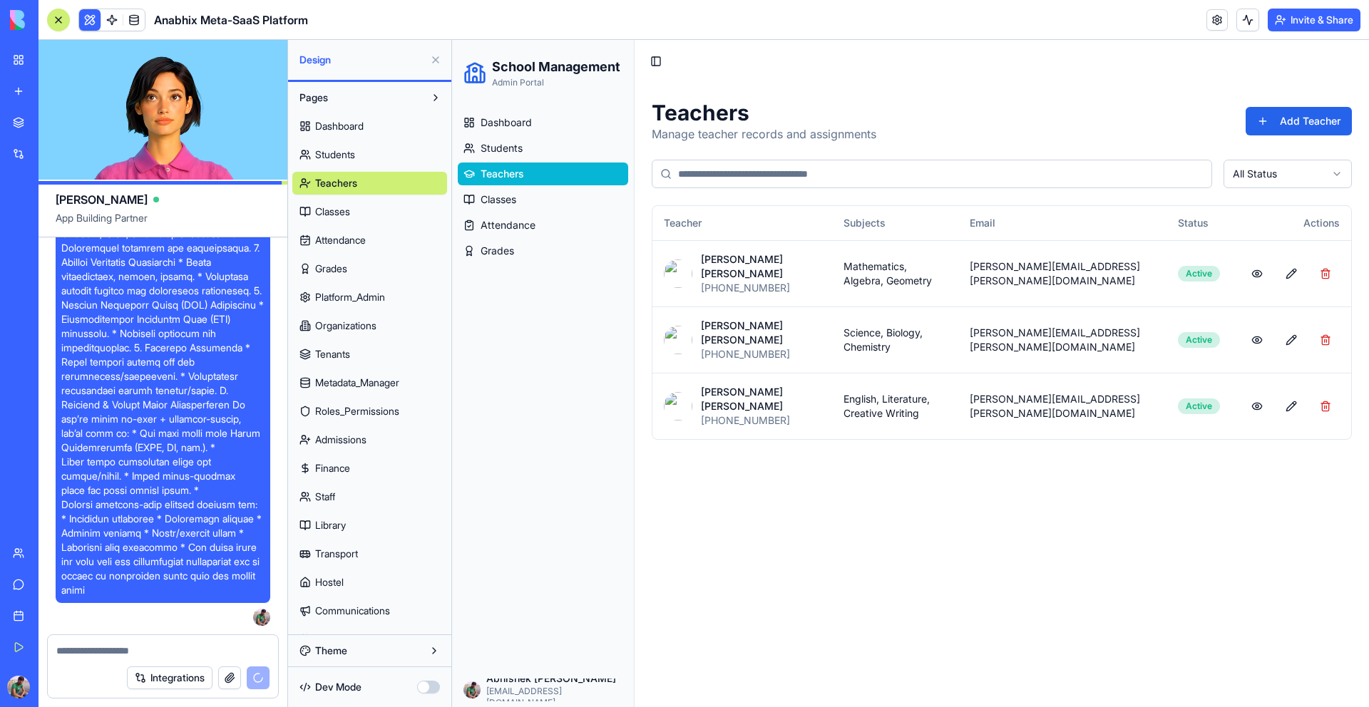
click at [372, 148] on link "Students" at bounding box center [369, 154] width 155 height 23
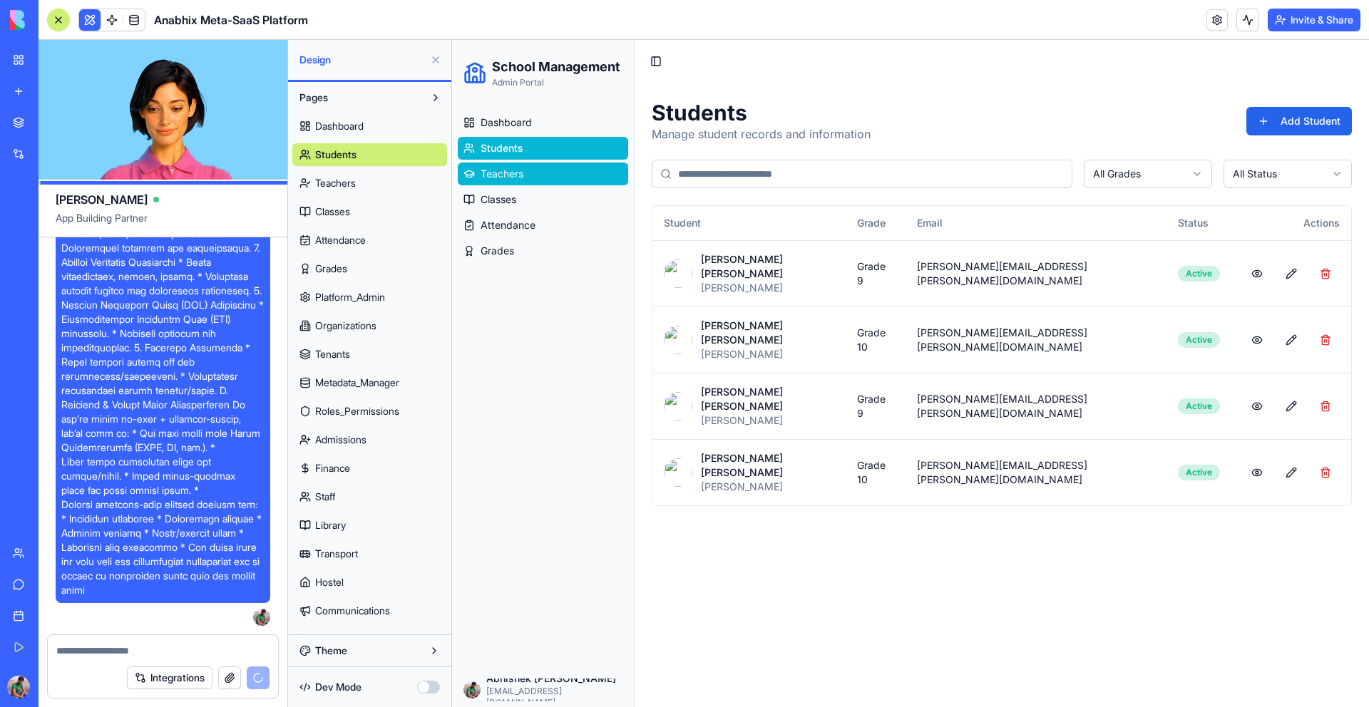
click at [510, 168] on span "Teachers" at bounding box center [502, 174] width 43 height 14
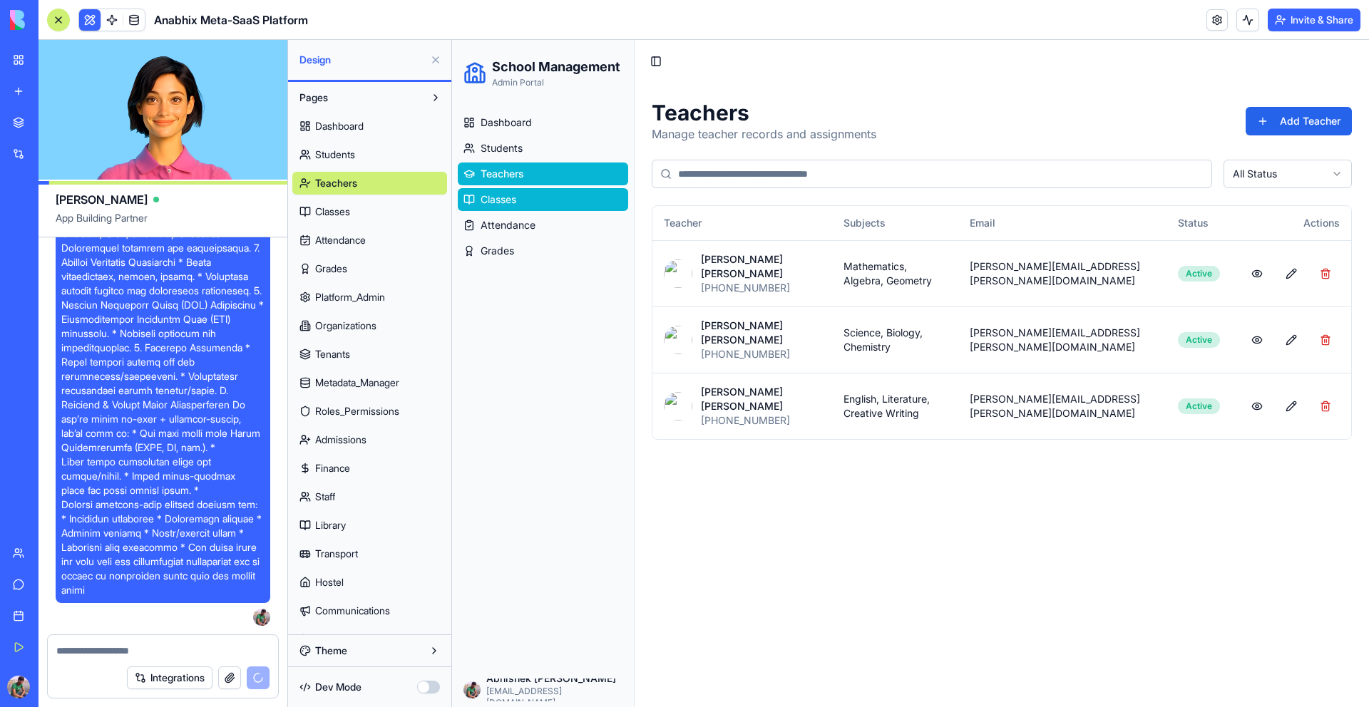
click at [508, 195] on span "Classes" at bounding box center [499, 200] width 36 height 14
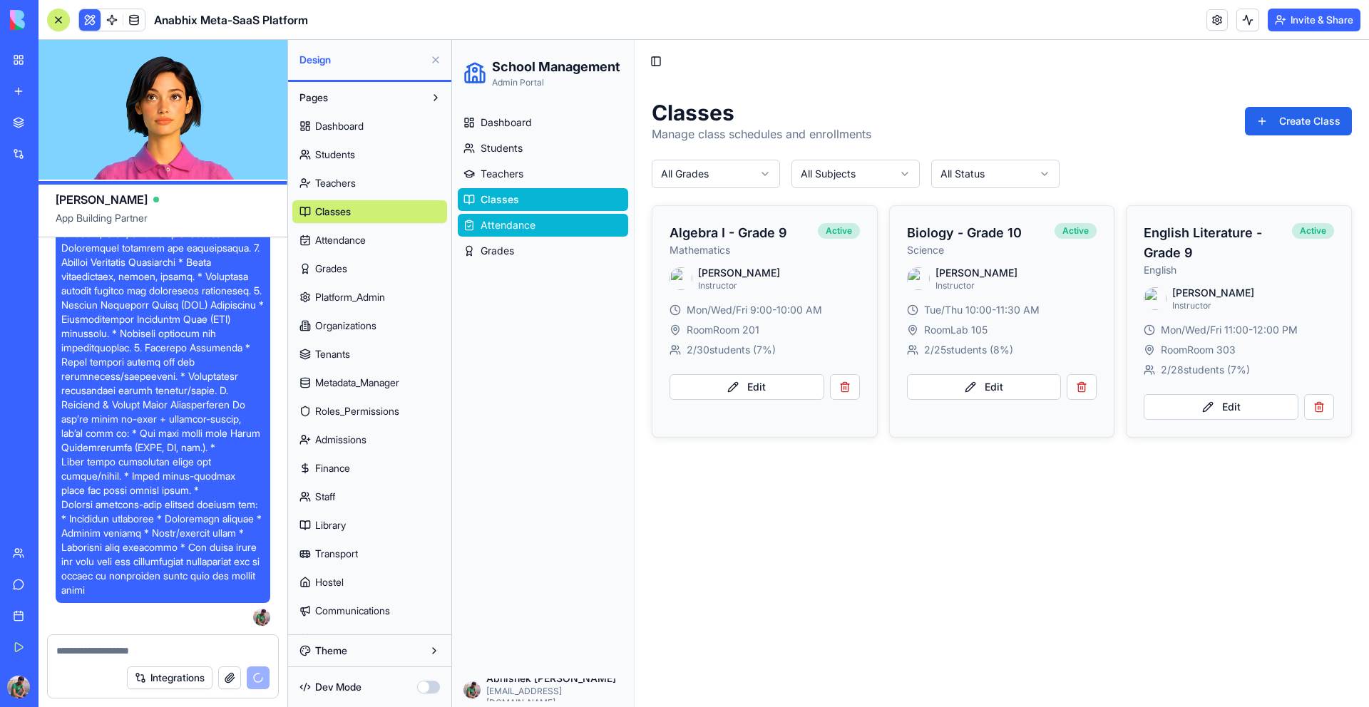
click at [504, 227] on span "Attendance" at bounding box center [508, 225] width 55 height 14
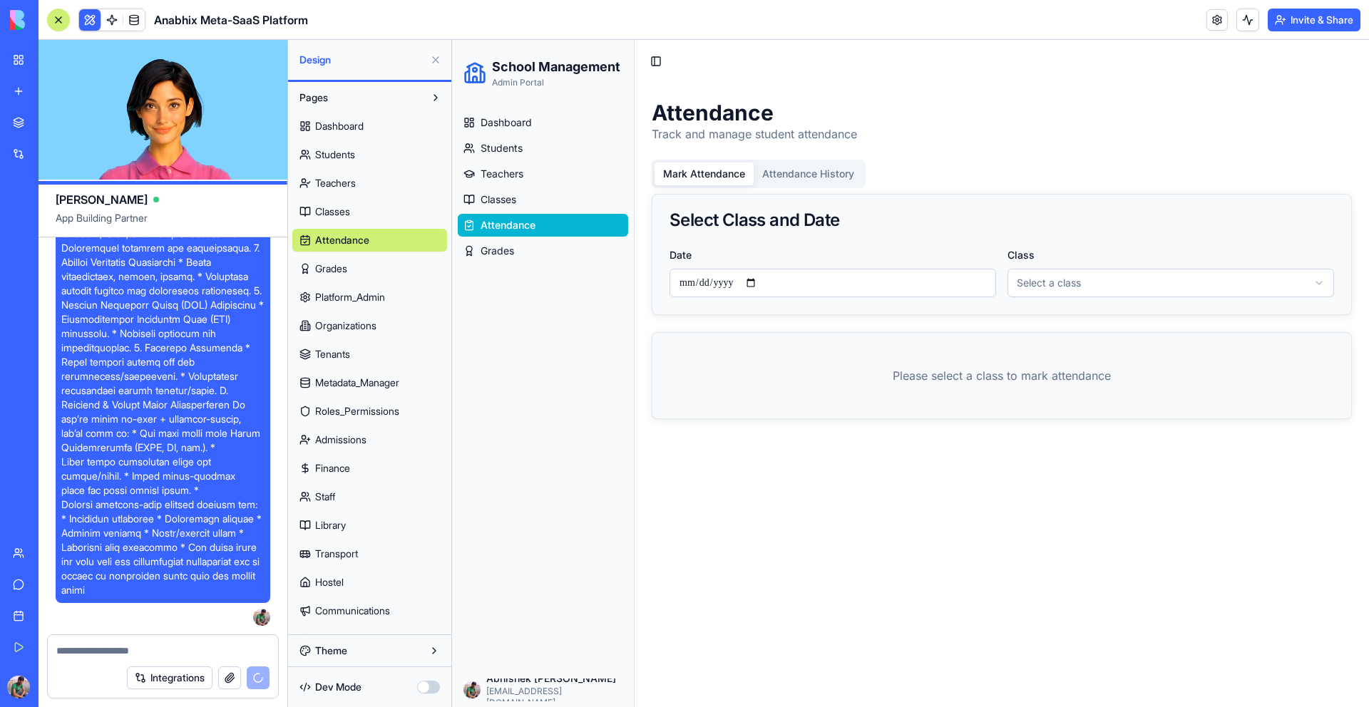
click at [356, 182] on span "Teachers" at bounding box center [335, 183] width 41 height 14
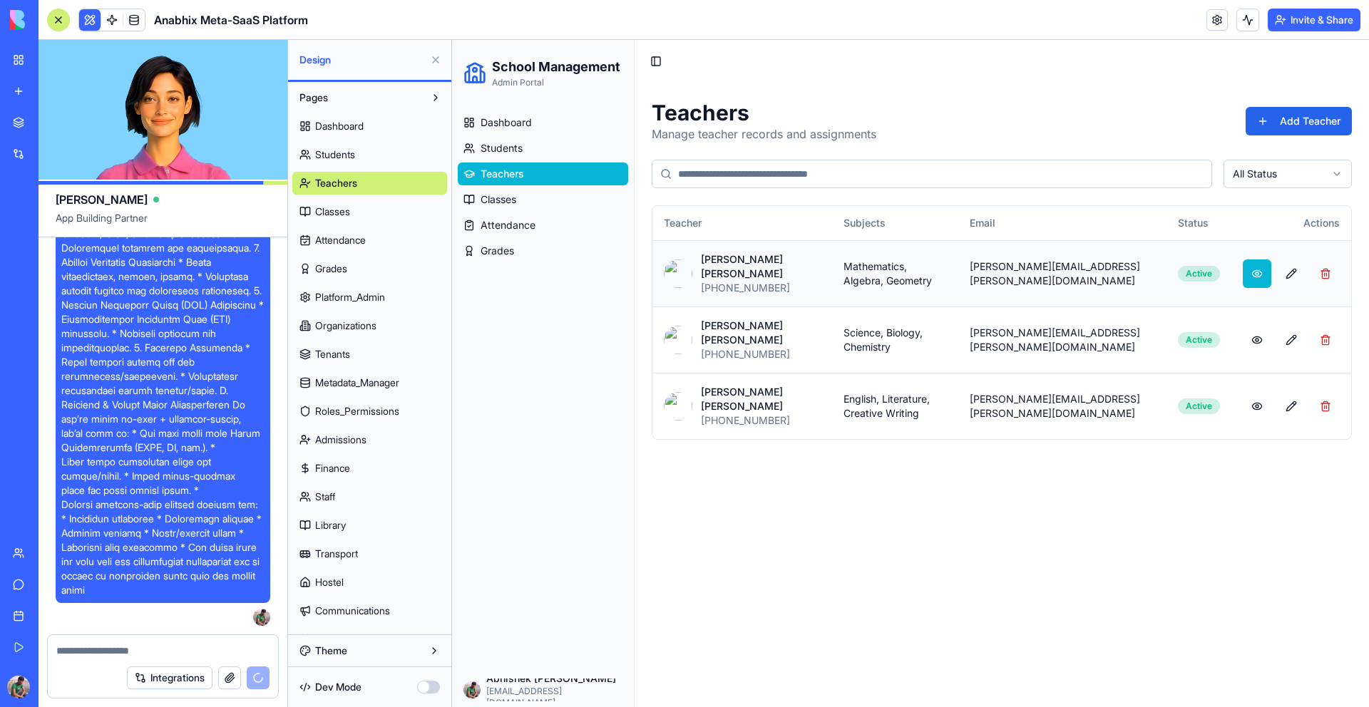
click at [1250, 266] on button at bounding box center [1257, 274] width 29 height 29
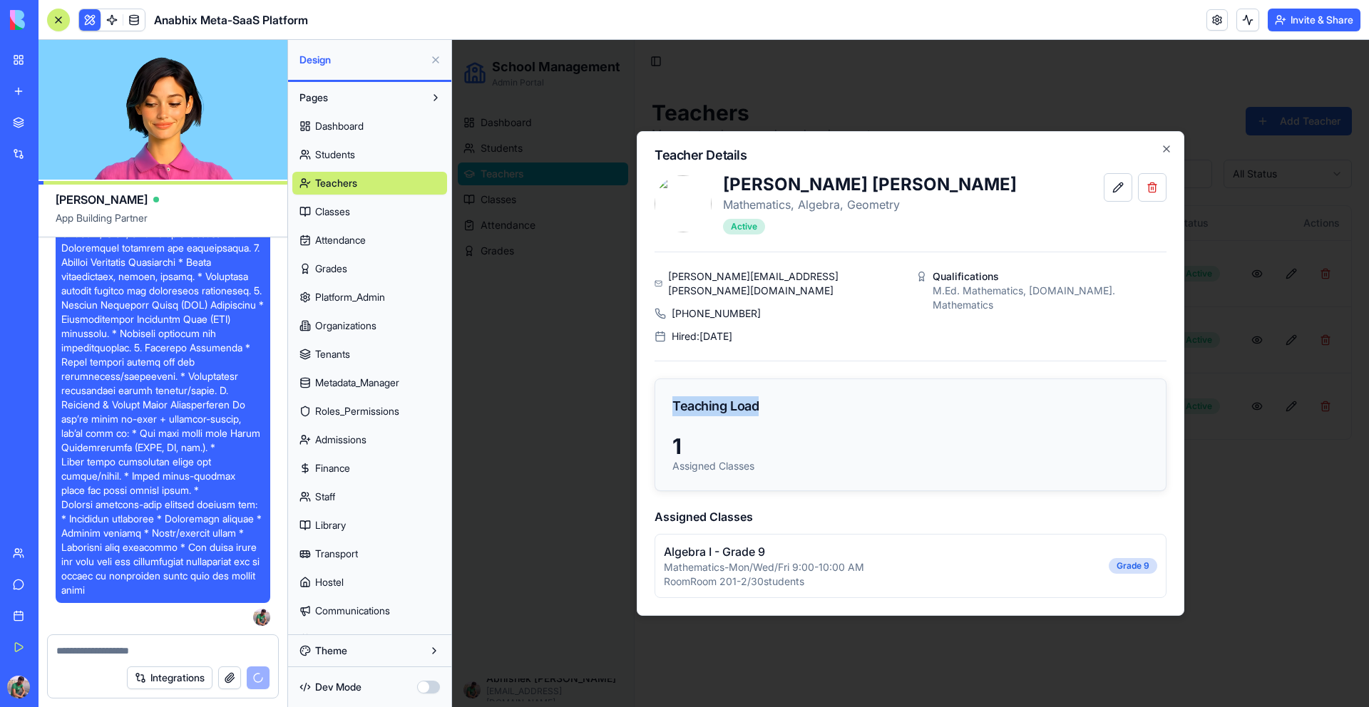
drag, startPoint x: 670, startPoint y: 402, endPoint x: 808, endPoint y: 402, distance: 138.4
click at [808, 402] on div "Teaching Load" at bounding box center [910, 406] width 511 height 54
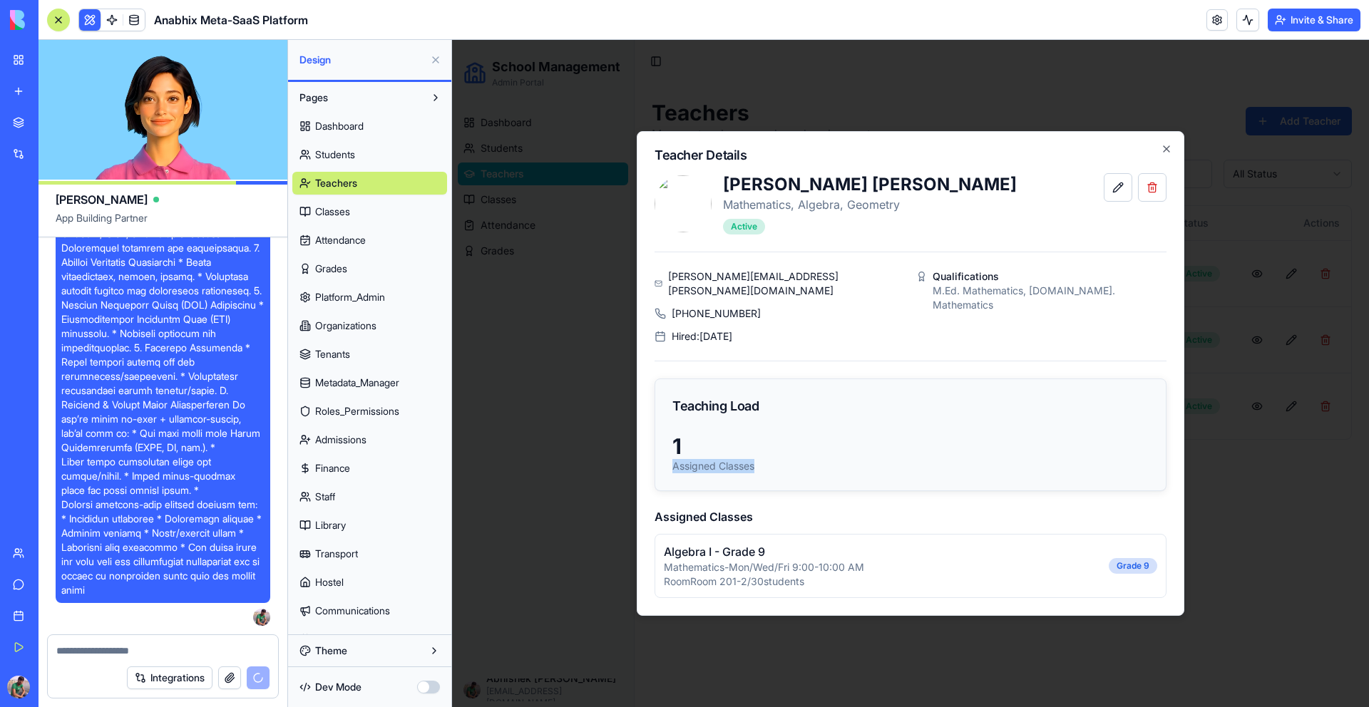
drag, startPoint x: 668, startPoint y: 464, endPoint x: 803, endPoint y: 464, distance: 135.5
click at [803, 464] on div "1 Assigned Classes" at bounding box center [910, 462] width 511 height 57
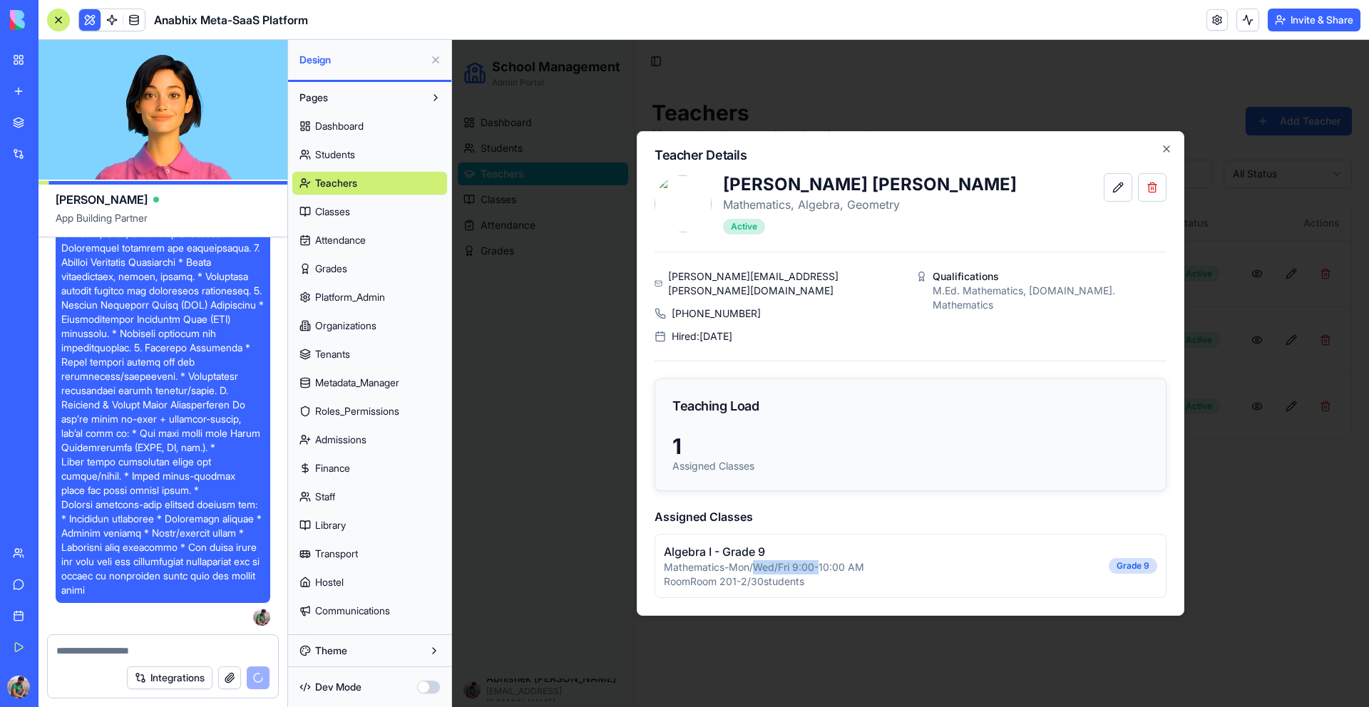
drag, startPoint x: 761, startPoint y: 556, endPoint x: 827, endPoint y: 556, distance: 66.3
click at [827, 561] on p "Mathematics - Mon/Wed/Fri 9:00-10:00 AM" at bounding box center [764, 568] width 200 height 14
click at [1110, 194] on button at bounding box center [1118, 187] width 29 height 29
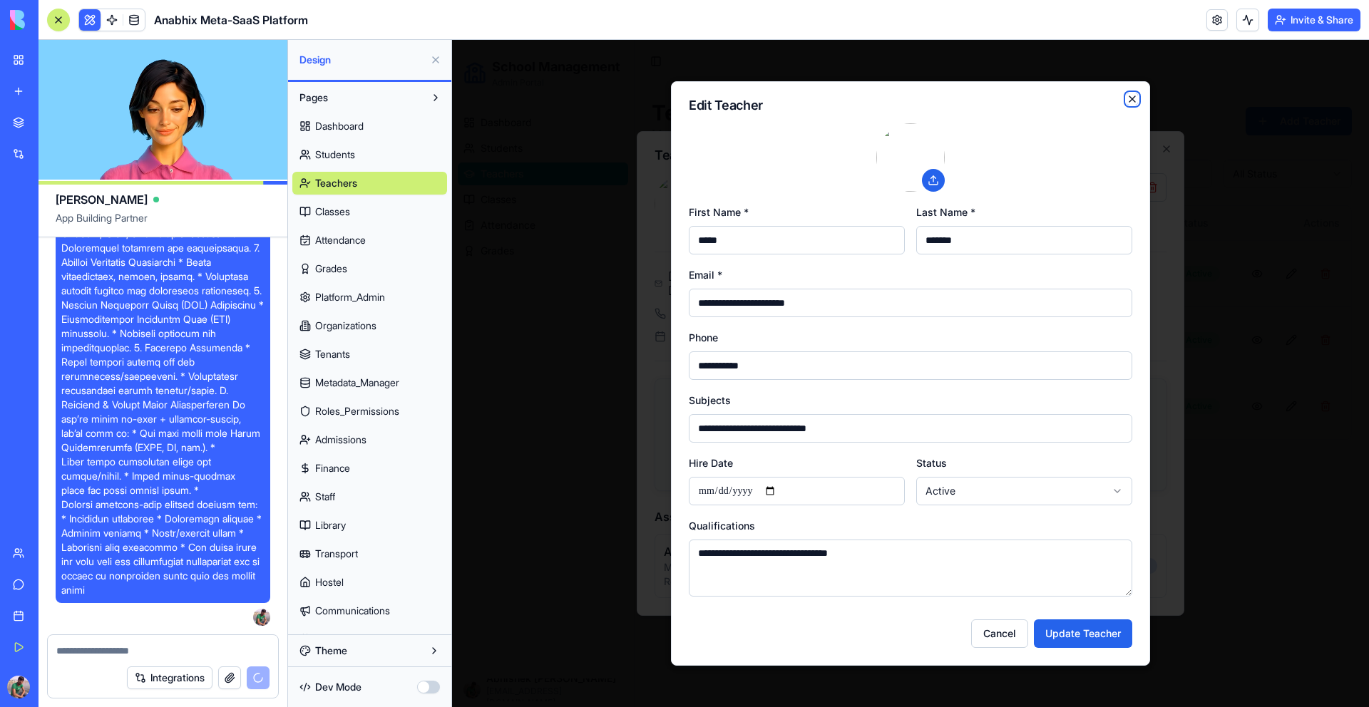
click at [1133, 97] on icon "button" at bounding box center [1133, 99] width 6 height 6
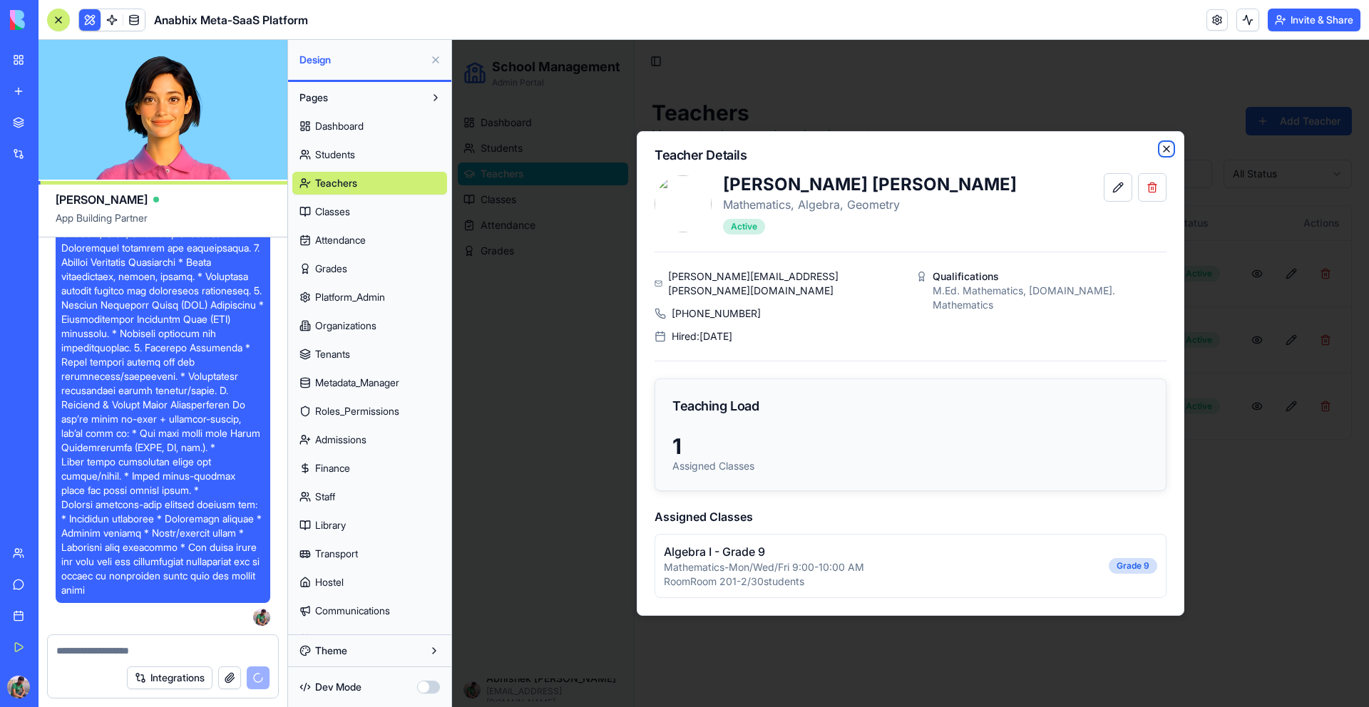
click at [1170, 153] on icon "button" at bounding box center [1166, 148] width 11 height 11
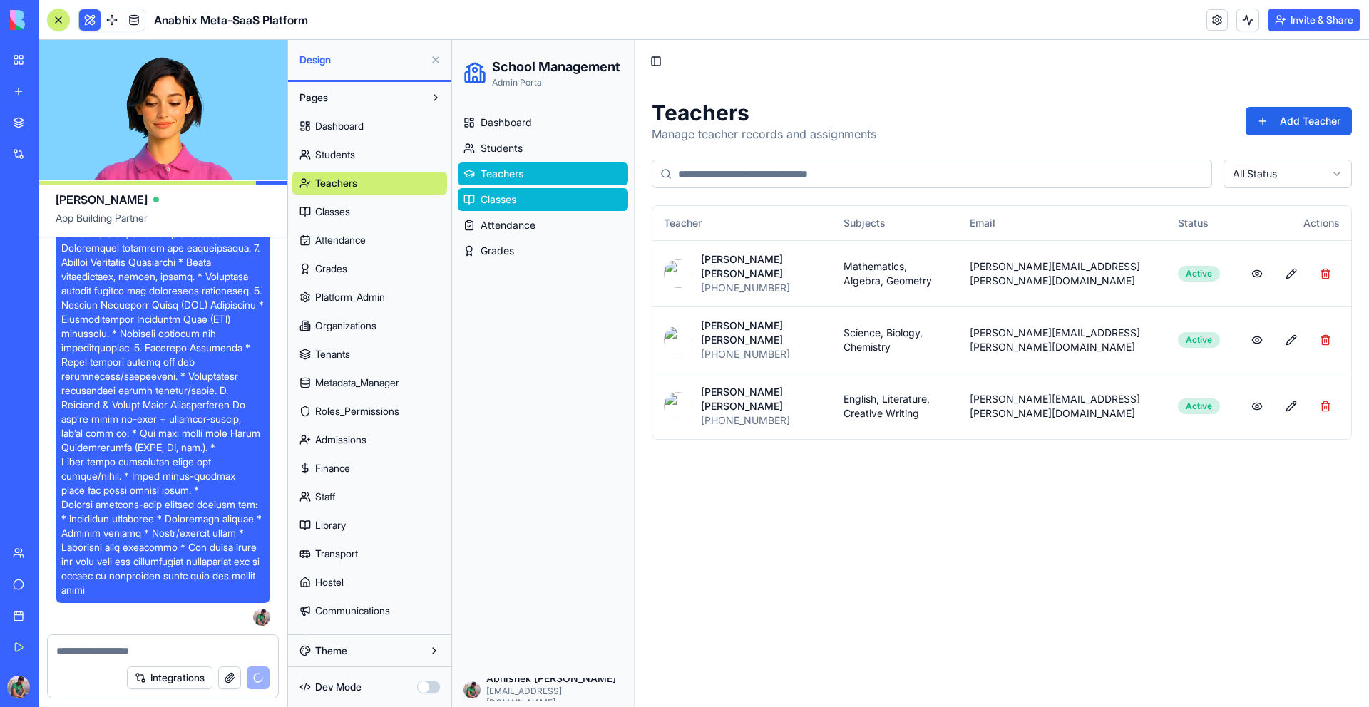
click at [570, 197] on link "Classes" at bounding box center [543, 199] width 170 height 23
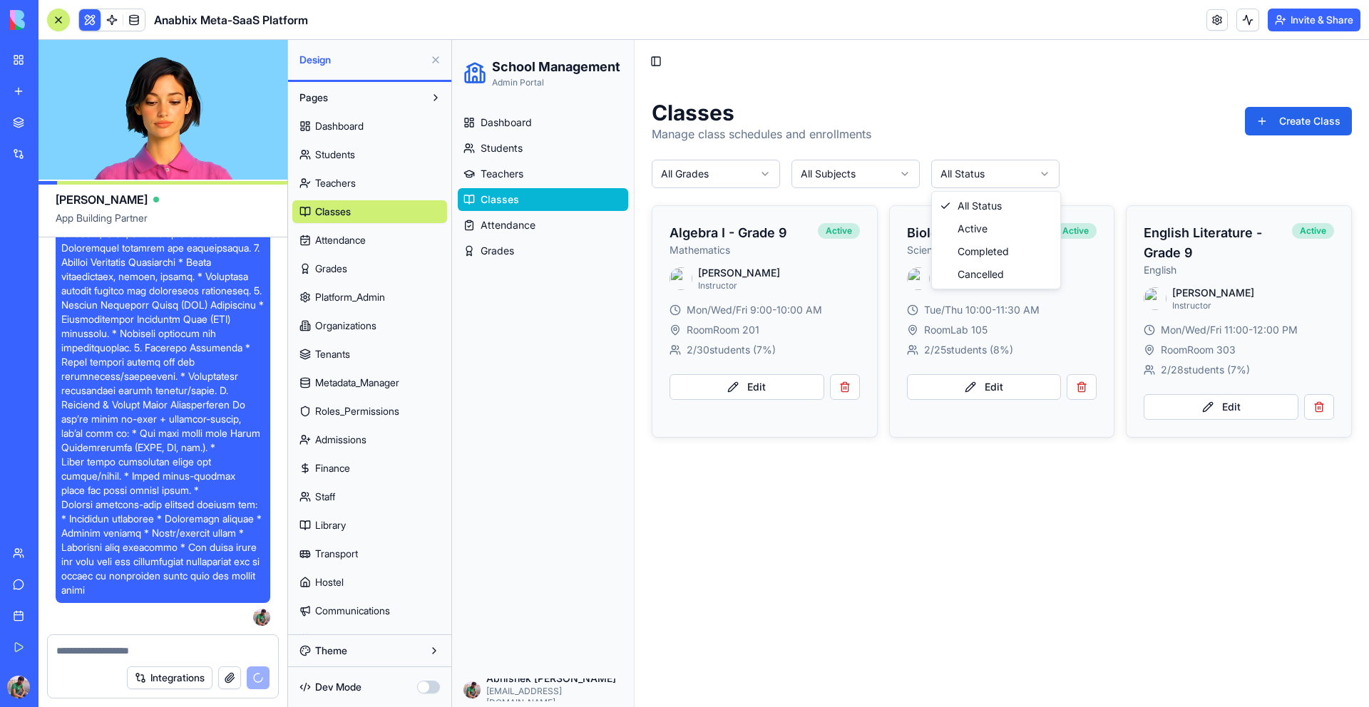
click at [961, 178] on html "School Management Admin Portal Dashboard Students Teachers Classes Attendance G…" at bounding box center [910, 374] width 917 height 668
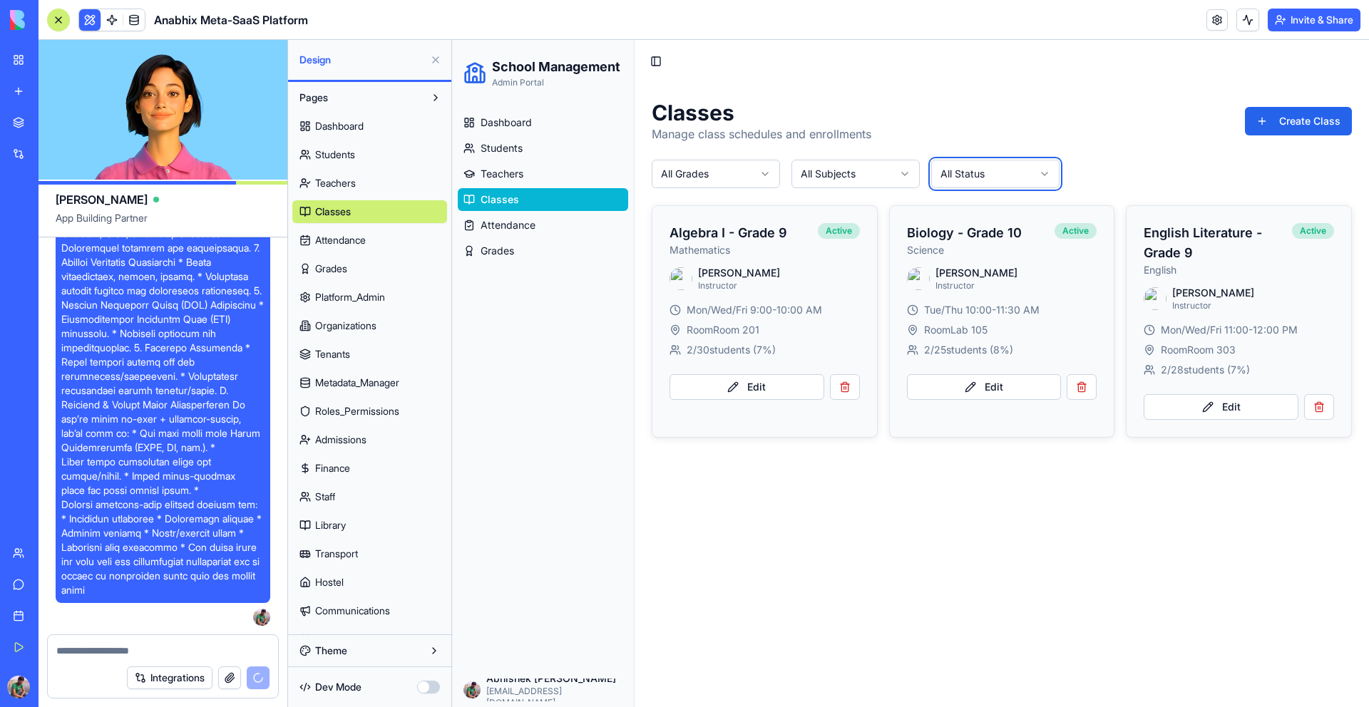
click at [961, 178] on html "School Management Admin Portal Dashboard Students Teachers Classes Attendance G…" at bounding box center [910, 374] width 917 height 668
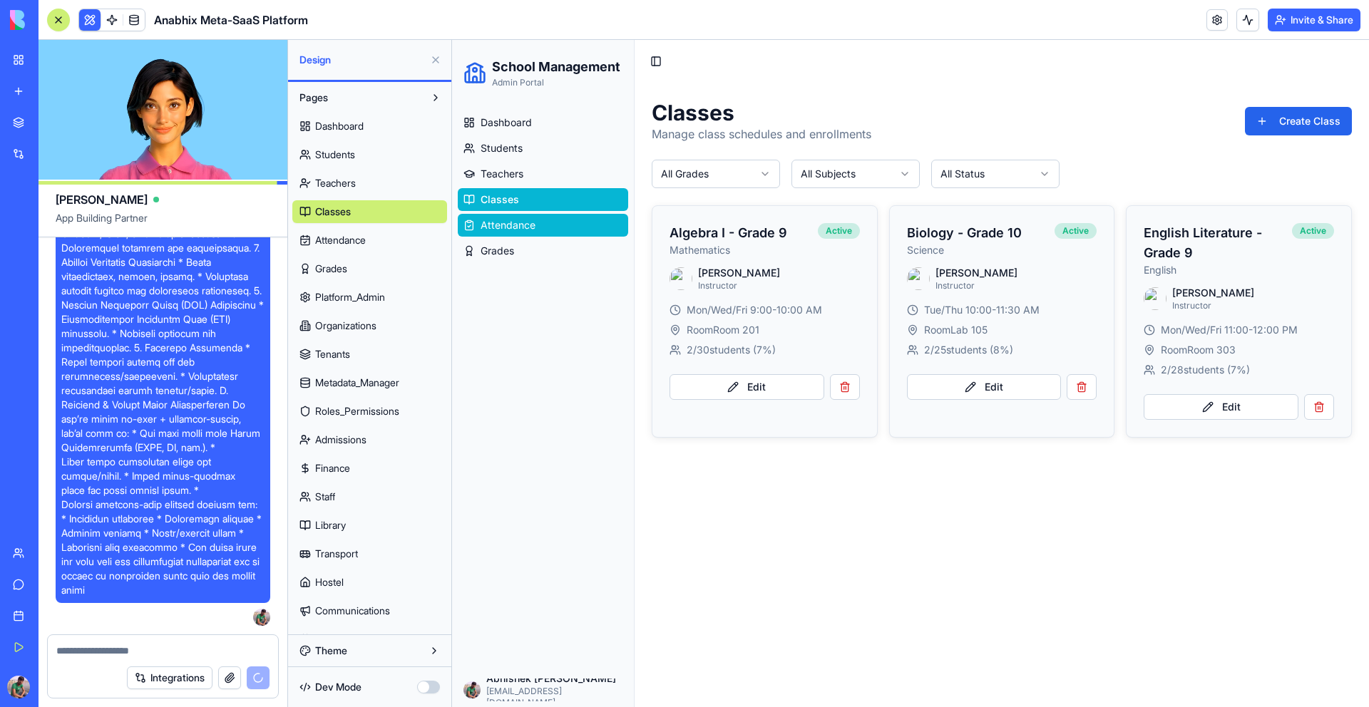
click at [561, 235] on link "Attendance" at bounding box center [543, 225] width 170 height 23
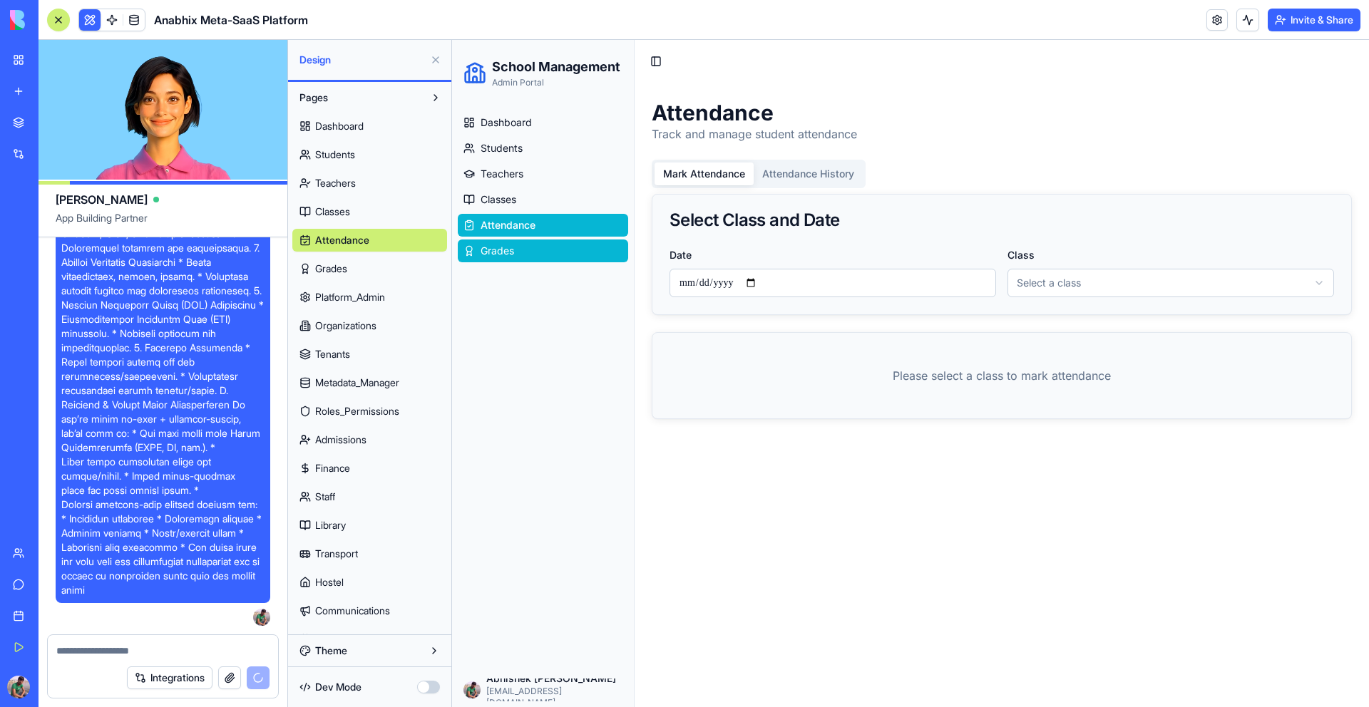
click at [537, 254] on link "Grades" at bounding box center [543, 251] width 170 height 23
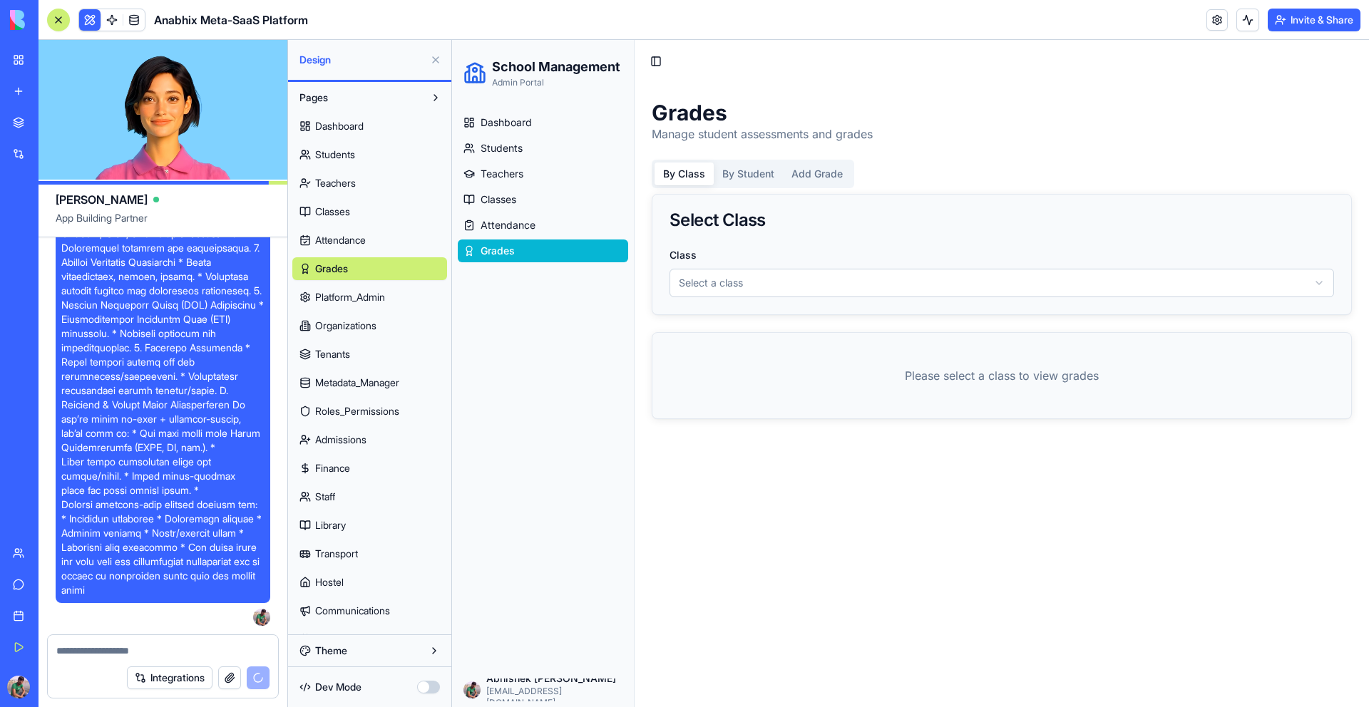
click at [407, 295] on link "Platform_Admin" at bounding box center [369, 297] width 155 height 23
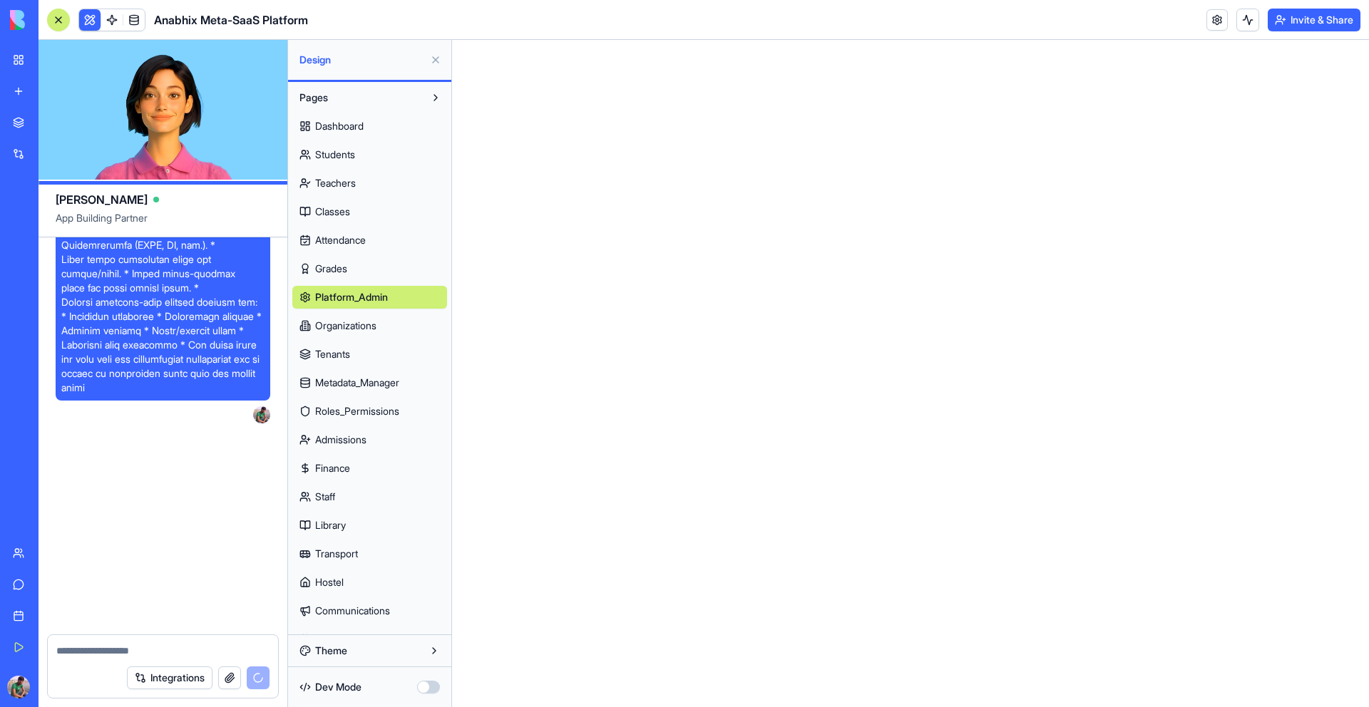
scroll to position [108263, 0]
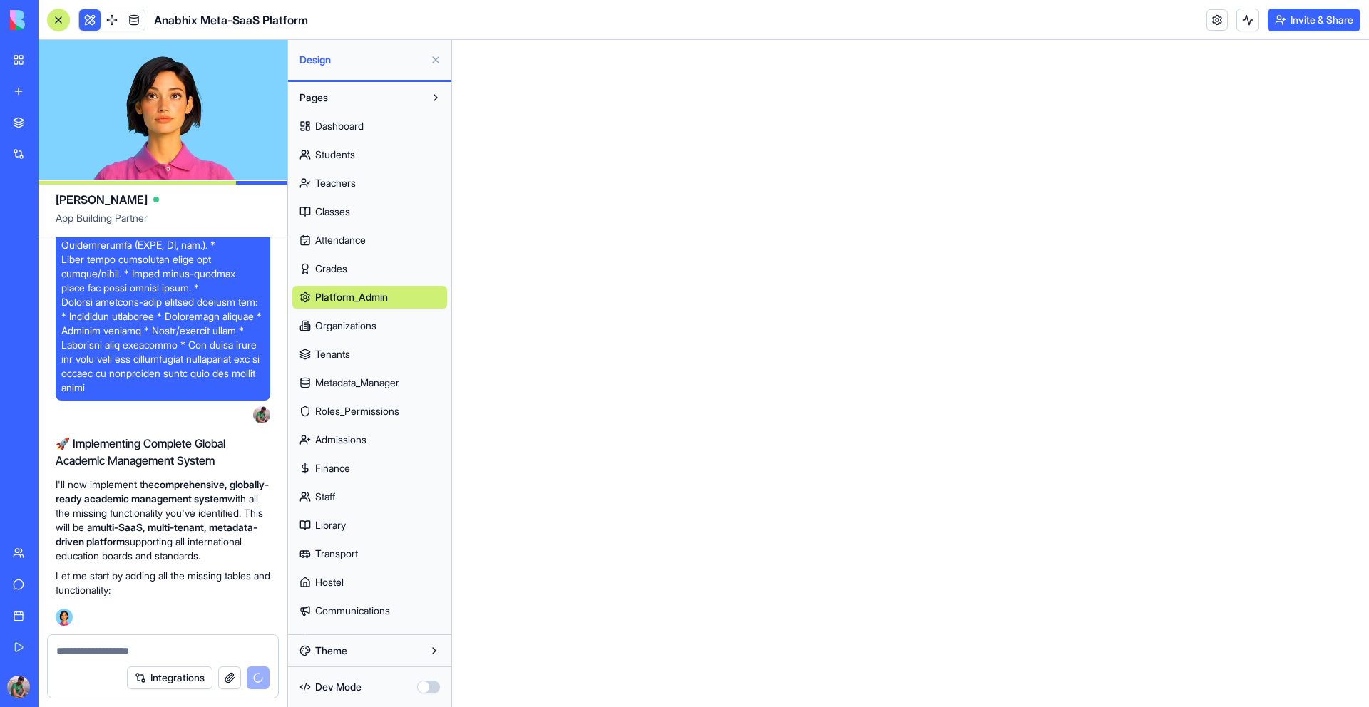
click at [374, 324] on span "Organizations" at bounding box center [345, 326] width 61 height 14
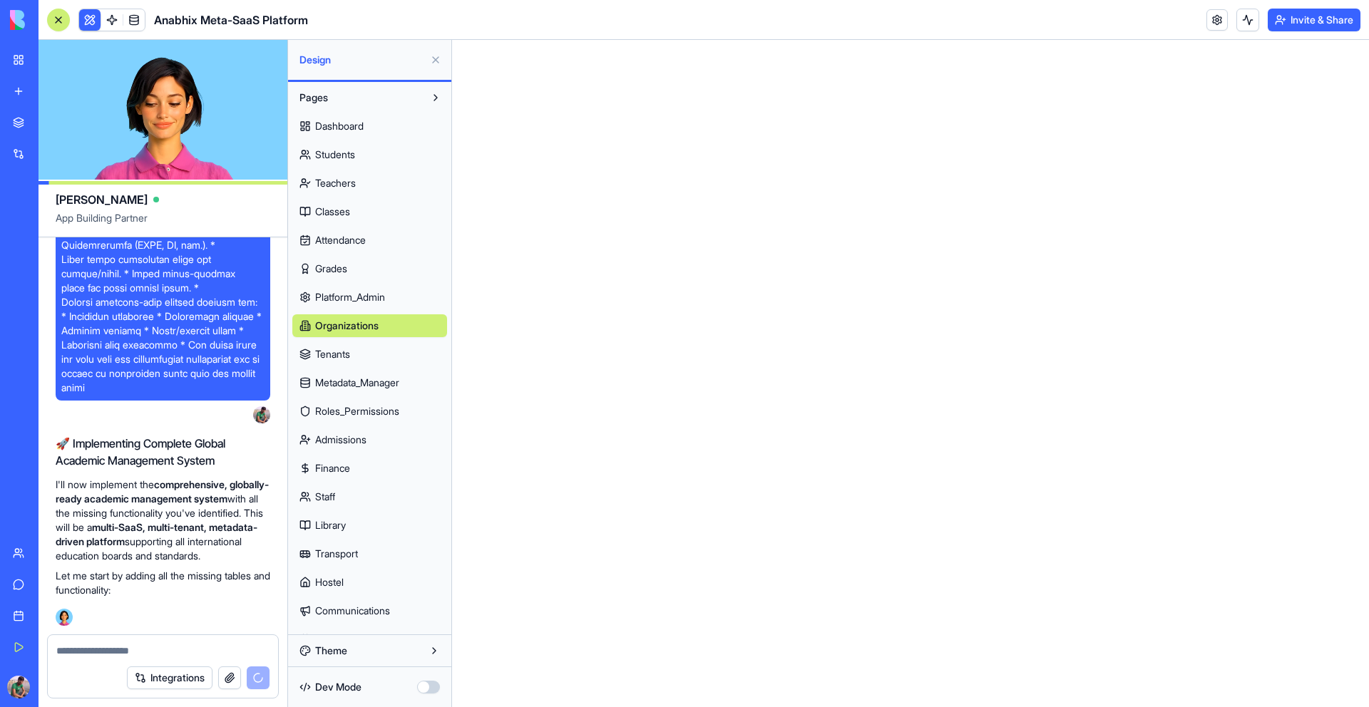
click at [352, 377] on span "Metadata_Manager" at bounding box center [357, 383] width 84 height 14
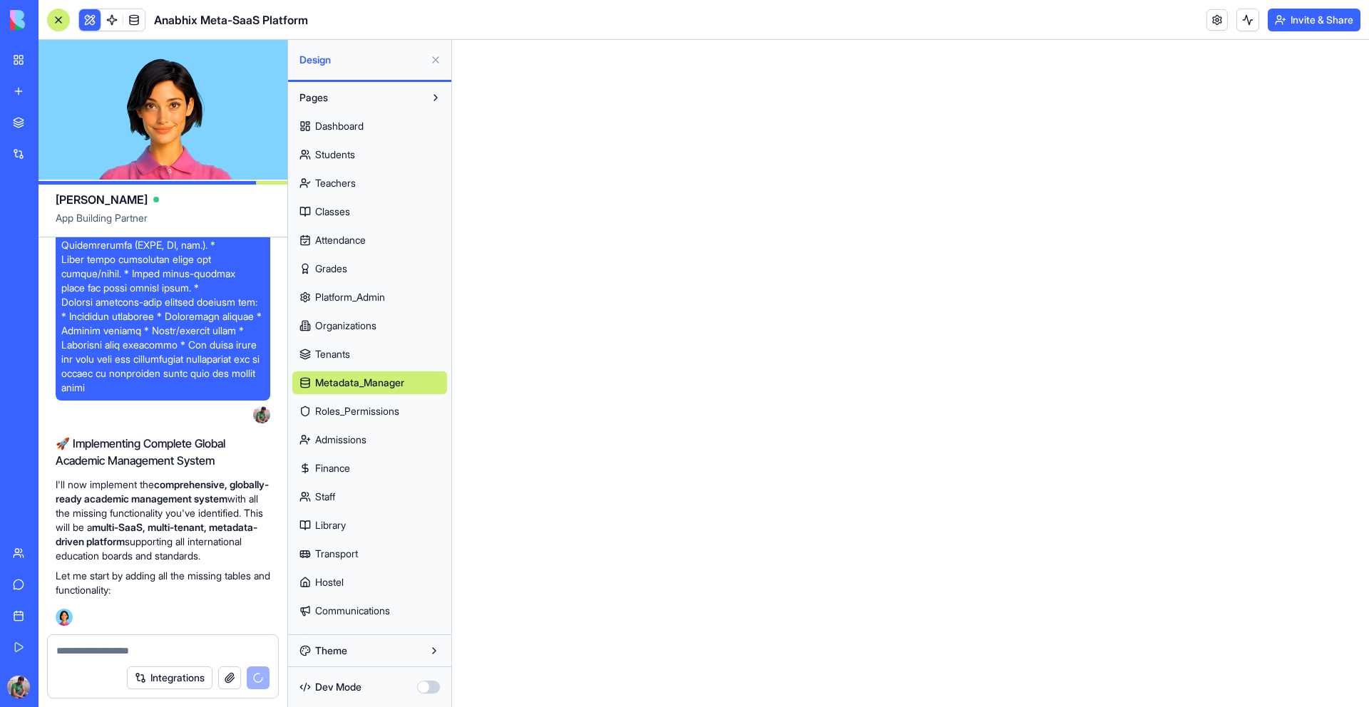
click at [348, 404] on span "Roles_Permissions" at bounding box center [357, 411] width 84 height 14
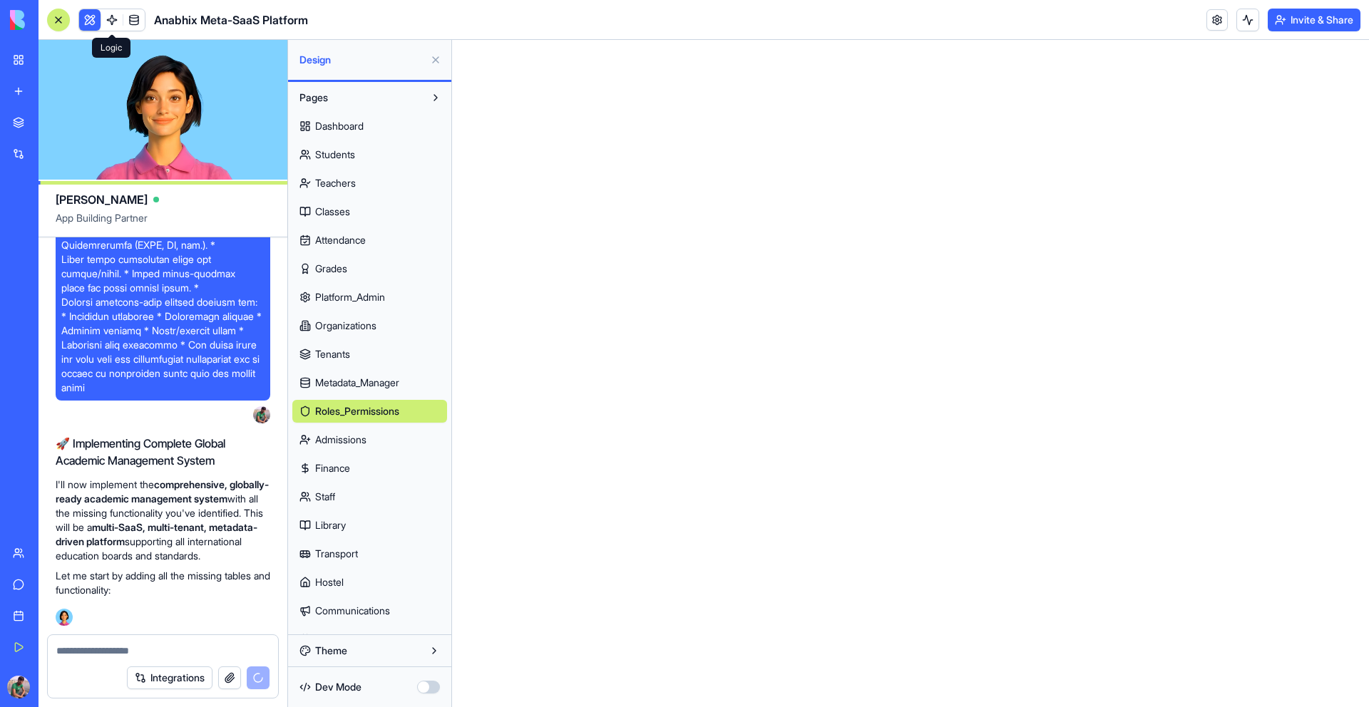
click at [113, 22] on link at bounding box center [111, 19] width 21 height 21
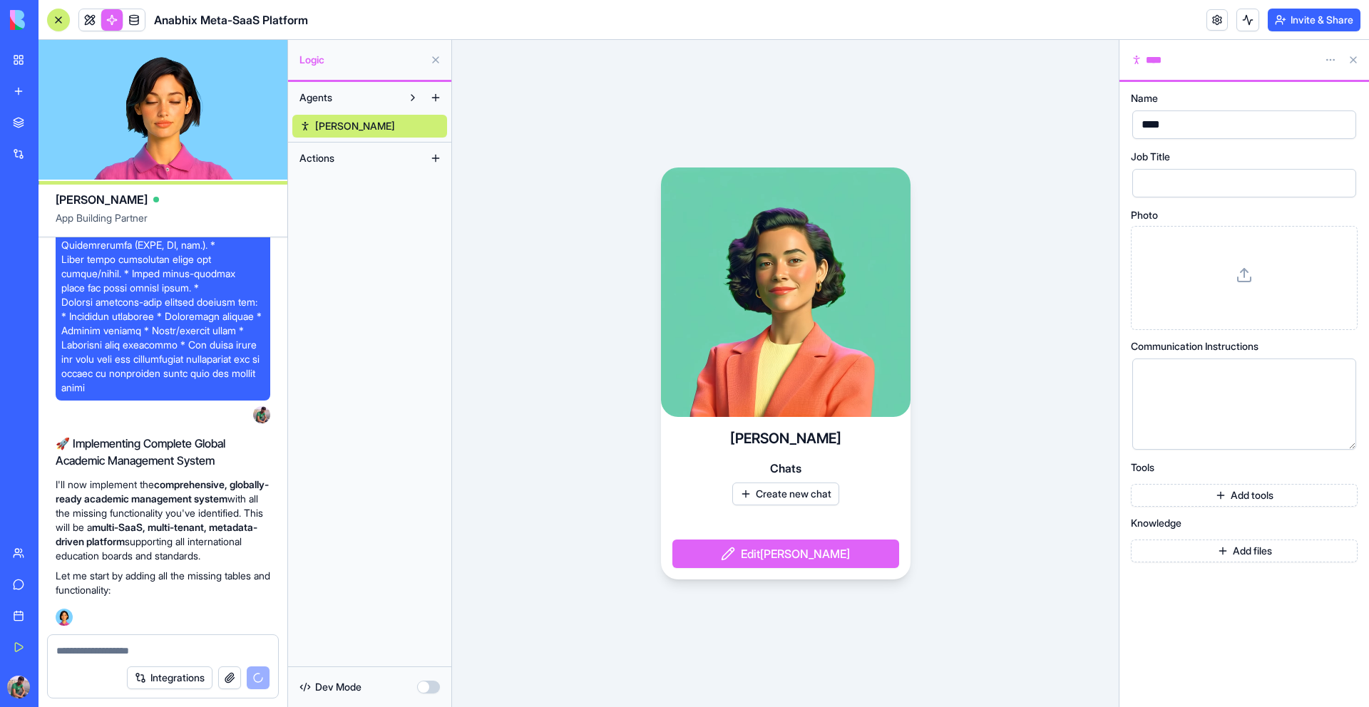
click at [1217, 166] on div "Job Title" at bounding box center [1244, 175] width 227 height 47
click at [439, 159] on button at bounding box center [435, 158] width 23 height 23
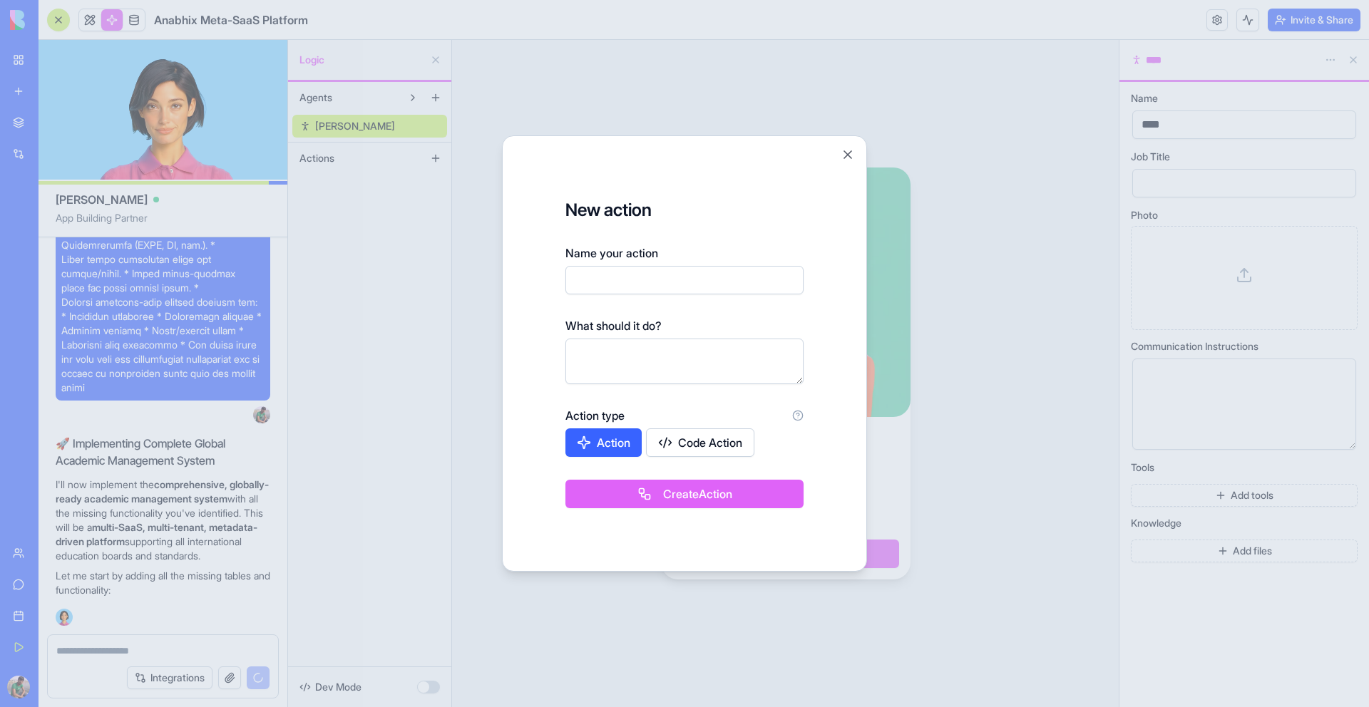
click at [851, 146] on div "New action Name your action What should it do? Action type Action Code Action C…" at bounding box center [684, 354] width 365 height 436
click at [848, 153] on button "Close" at bounding box center [848, 155] width 14 height 14
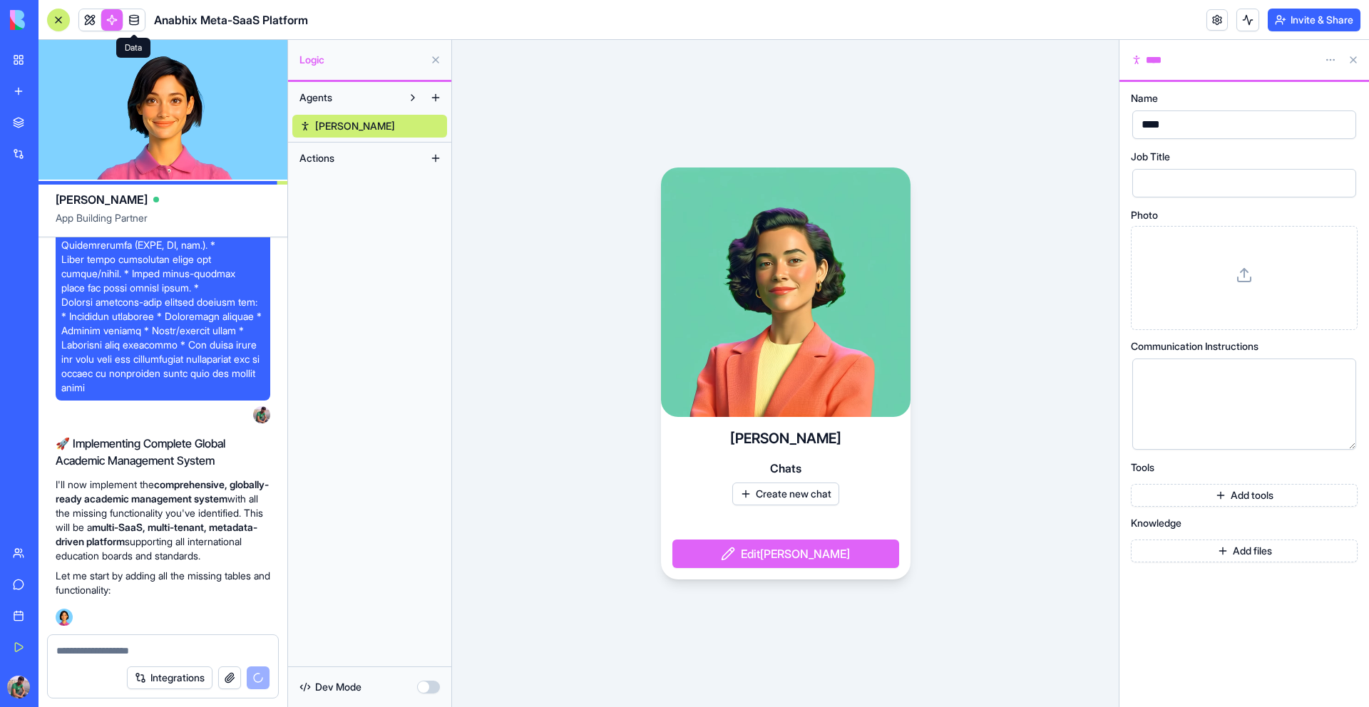
click at [138, 20] on link at bounding box center [133, 19] width 21 height 21
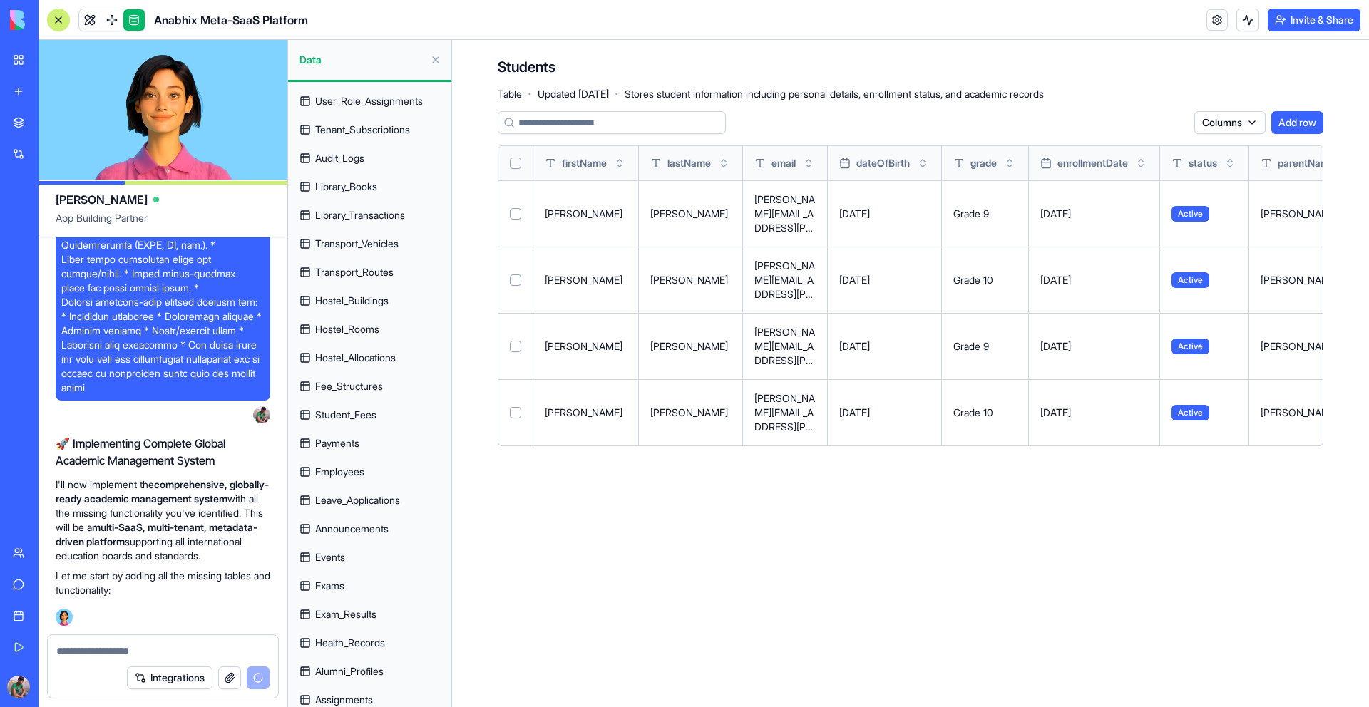
scroll to position [397, 0]
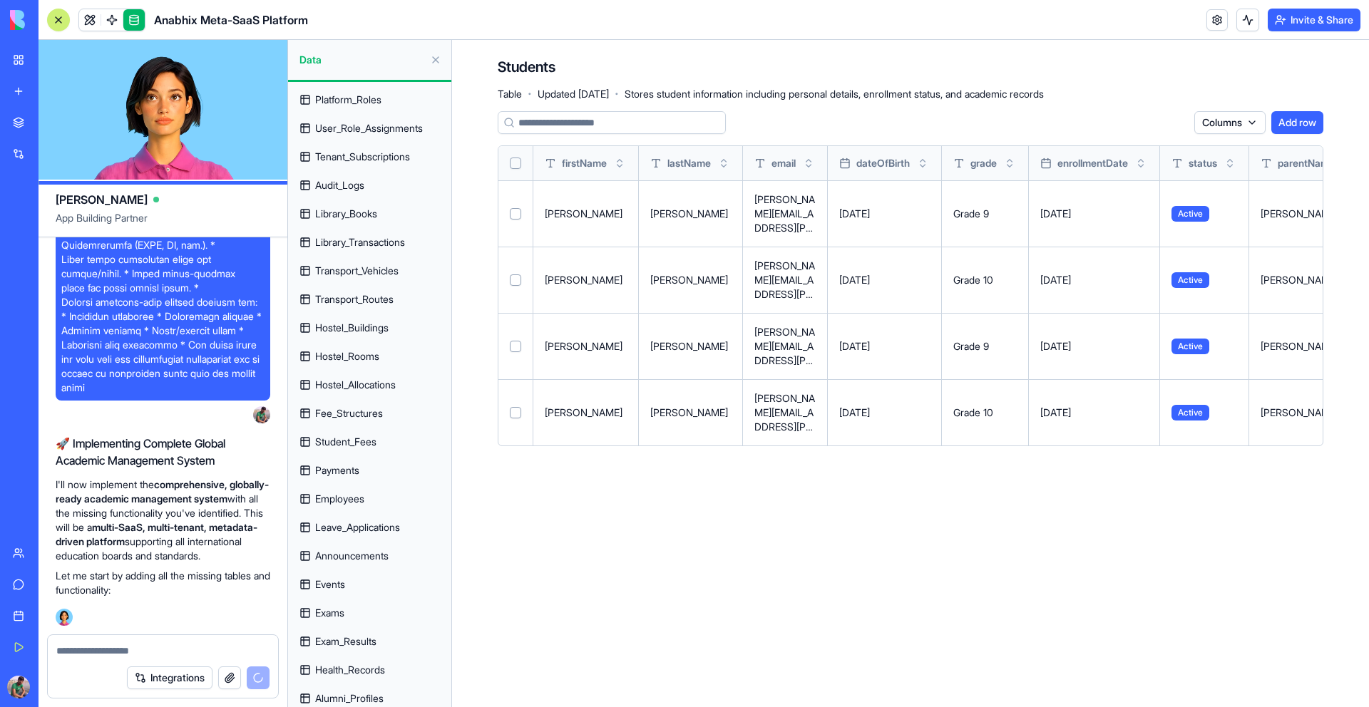
click at [360, 243] on span "Library_Transactions" at bounding box center [360, 242] width 90 height 14
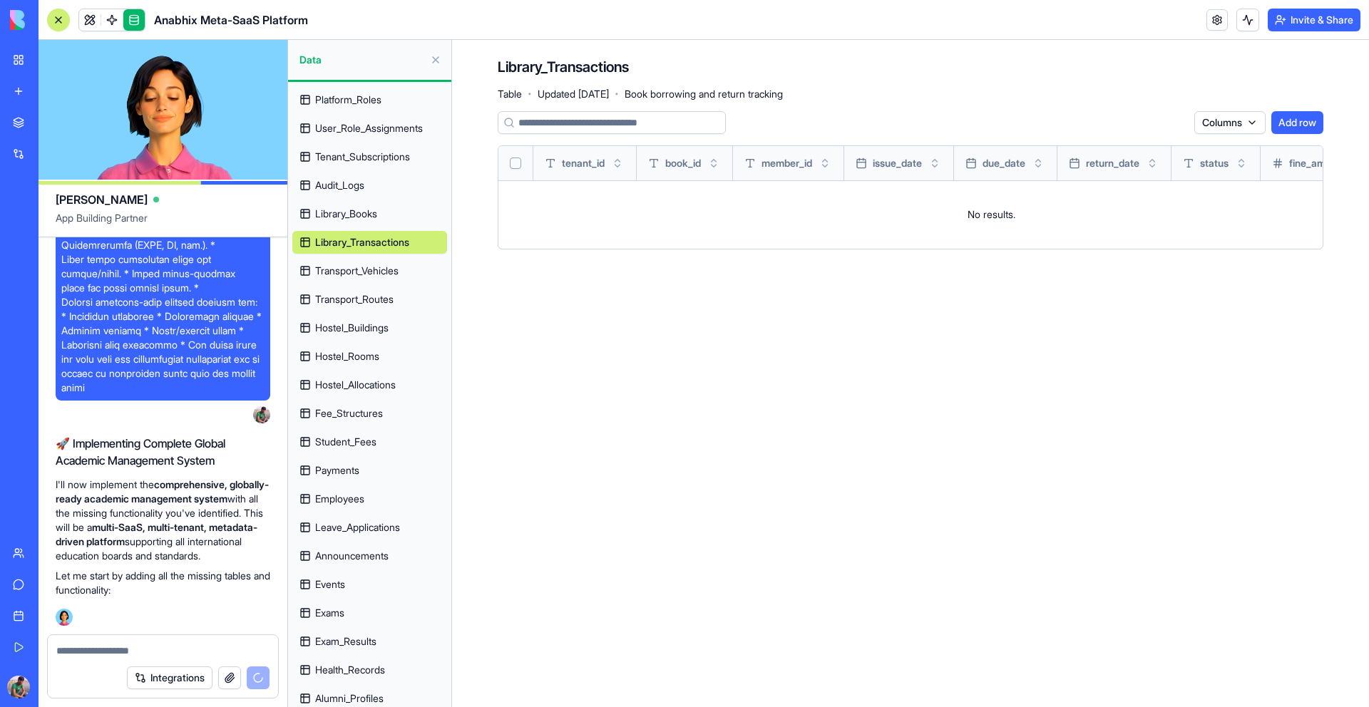
click at [357, 217] on span "Library_Books" at bounding box center [346, 214] width 62 height 14
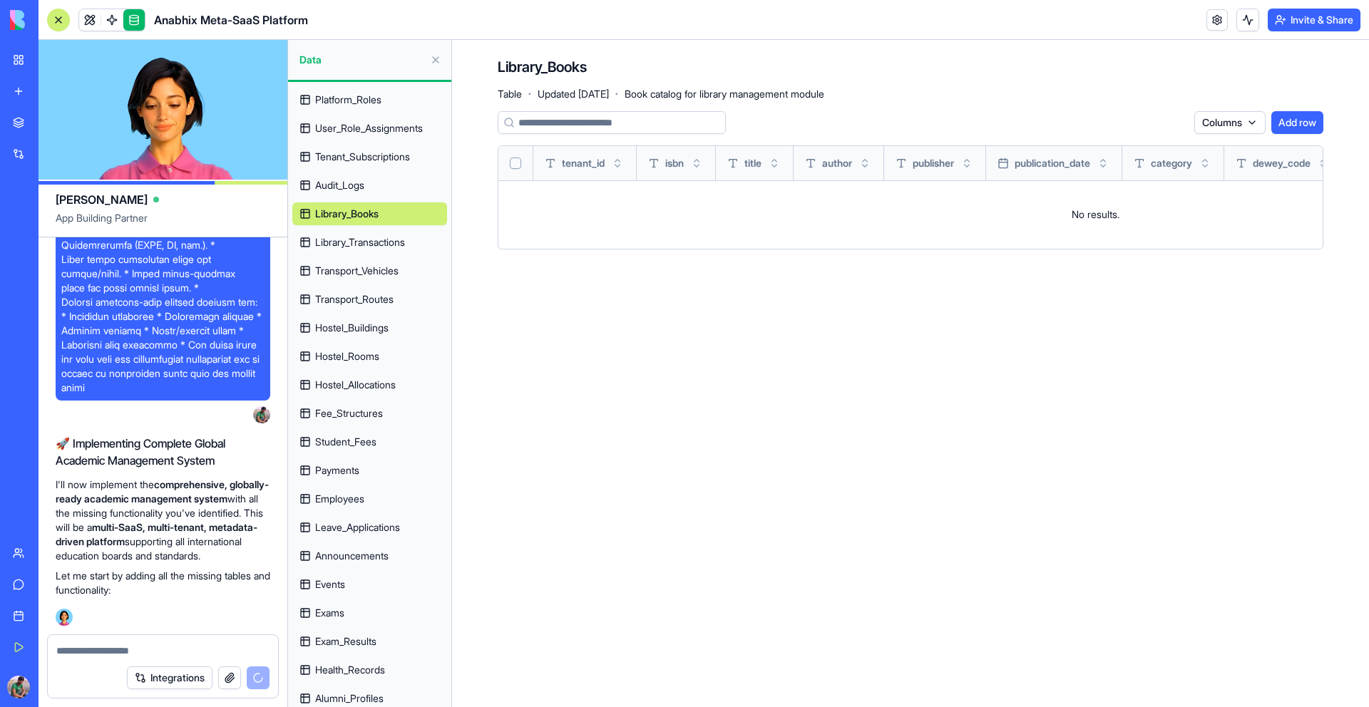
click at [368, 192] on link "Audit_Logs" at bounding box center [369, 185] width 155 height 23
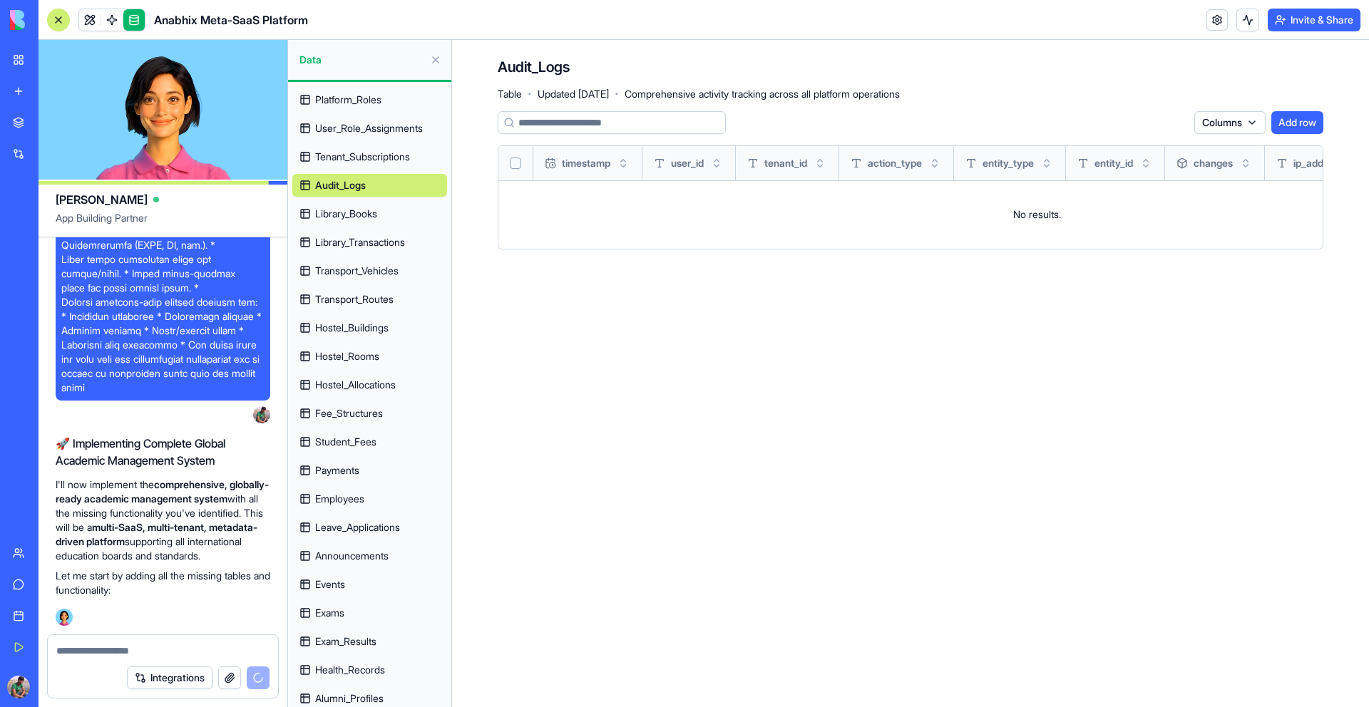
click at [380, 152] on span "Tenant_Subscriptions" at bounding box center [362, 157] width 95 height 14
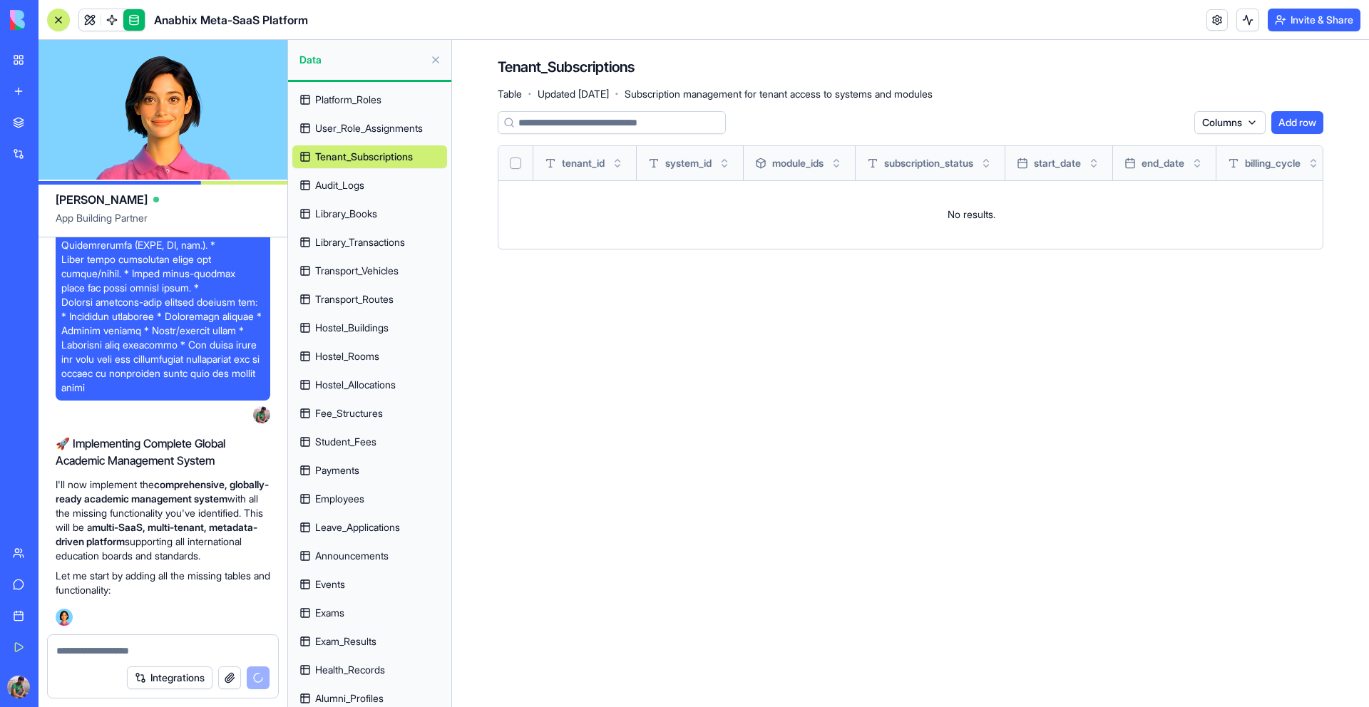
click at [389, 128] on span "User_Role_Assignments" at bounding box center [369, 128] width 108 height 14
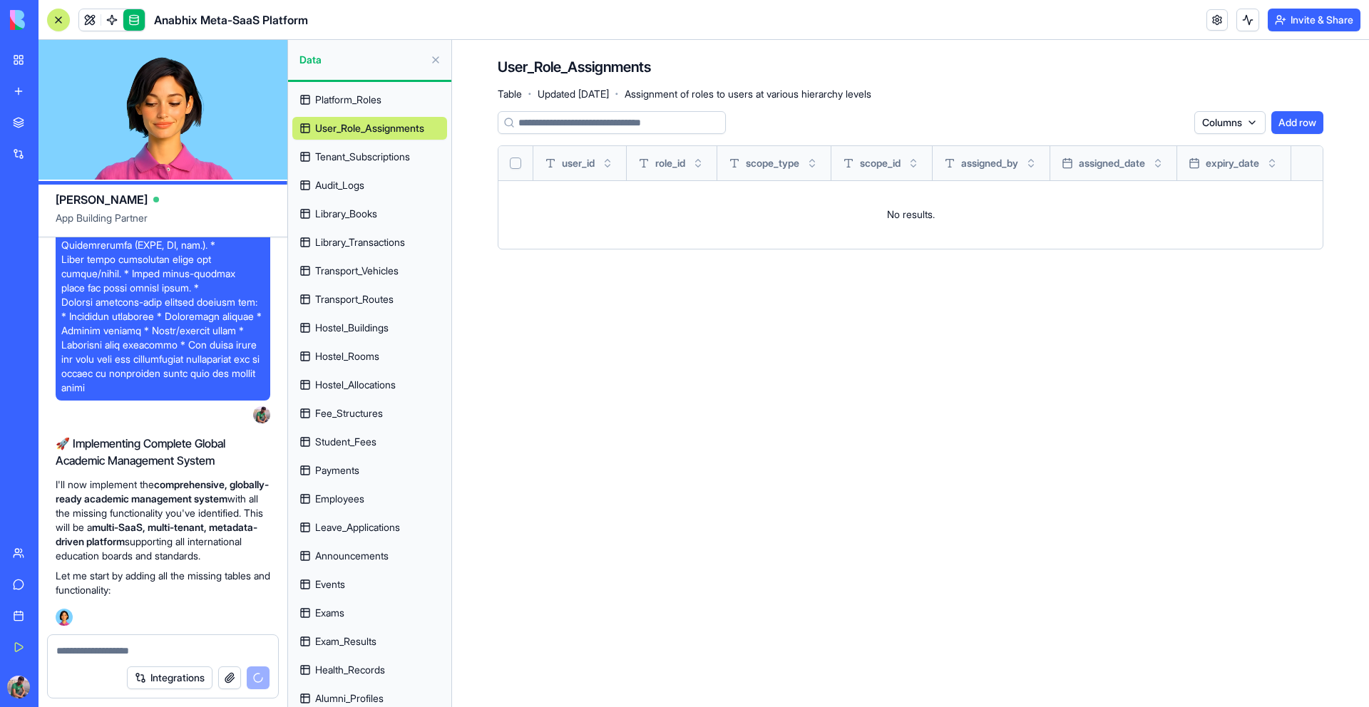
click at [371, 101] on span "Platform_Roles" at bounding box center [348, 100] width 66 height 14
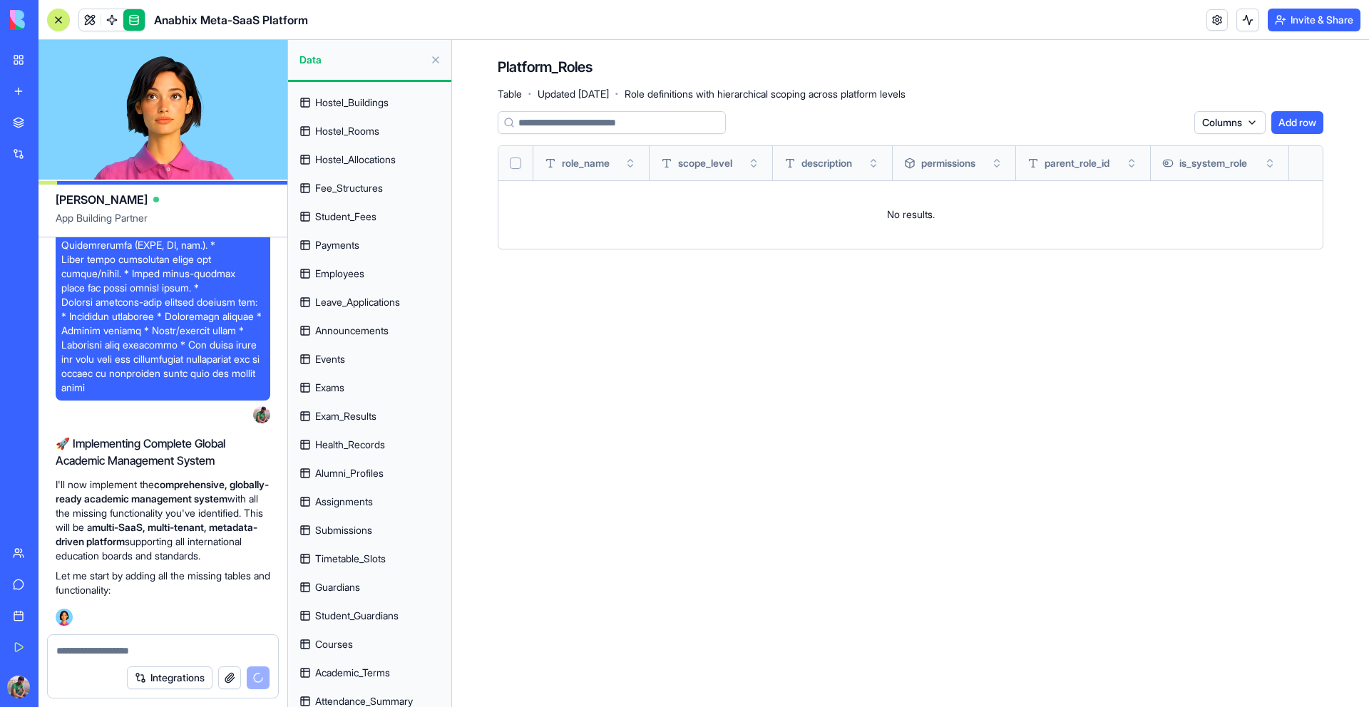
scroll to position [693, 0]
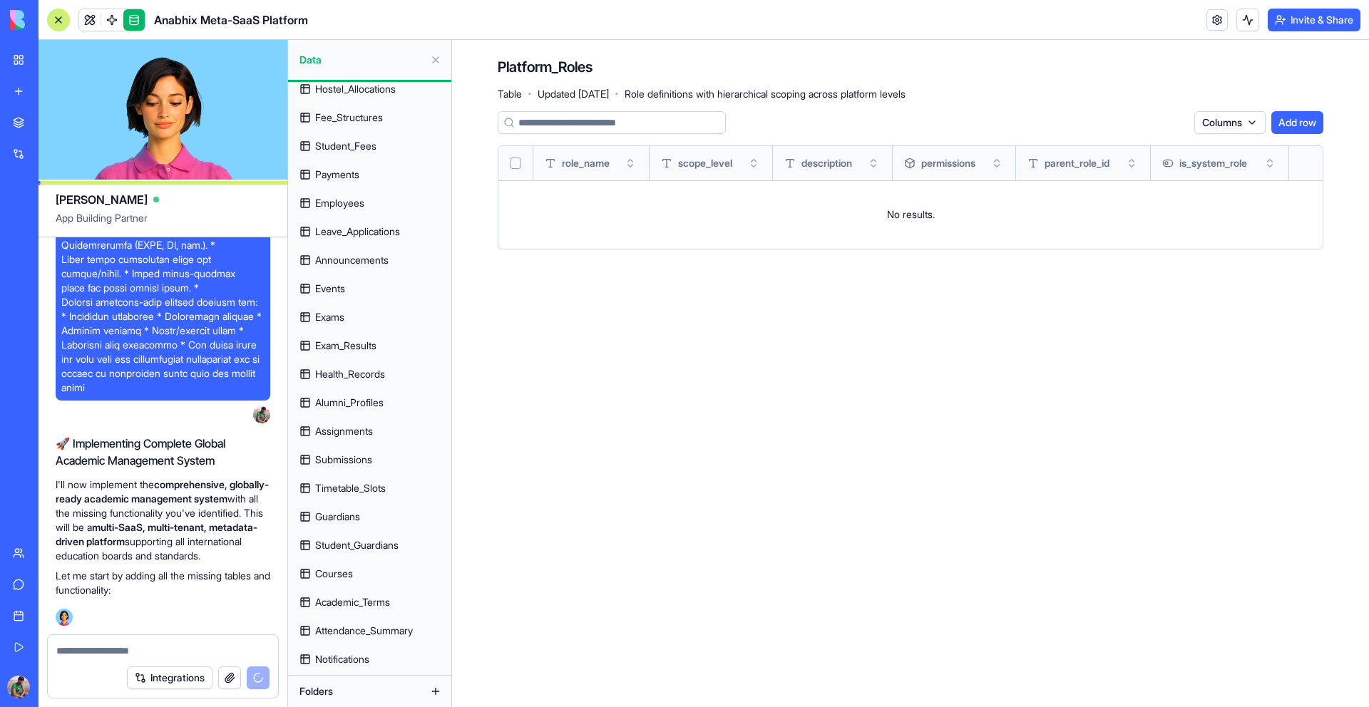
click at [344, 488] on span "Timetable_Slots" at bounding box center [350, 488] width 71 height 14
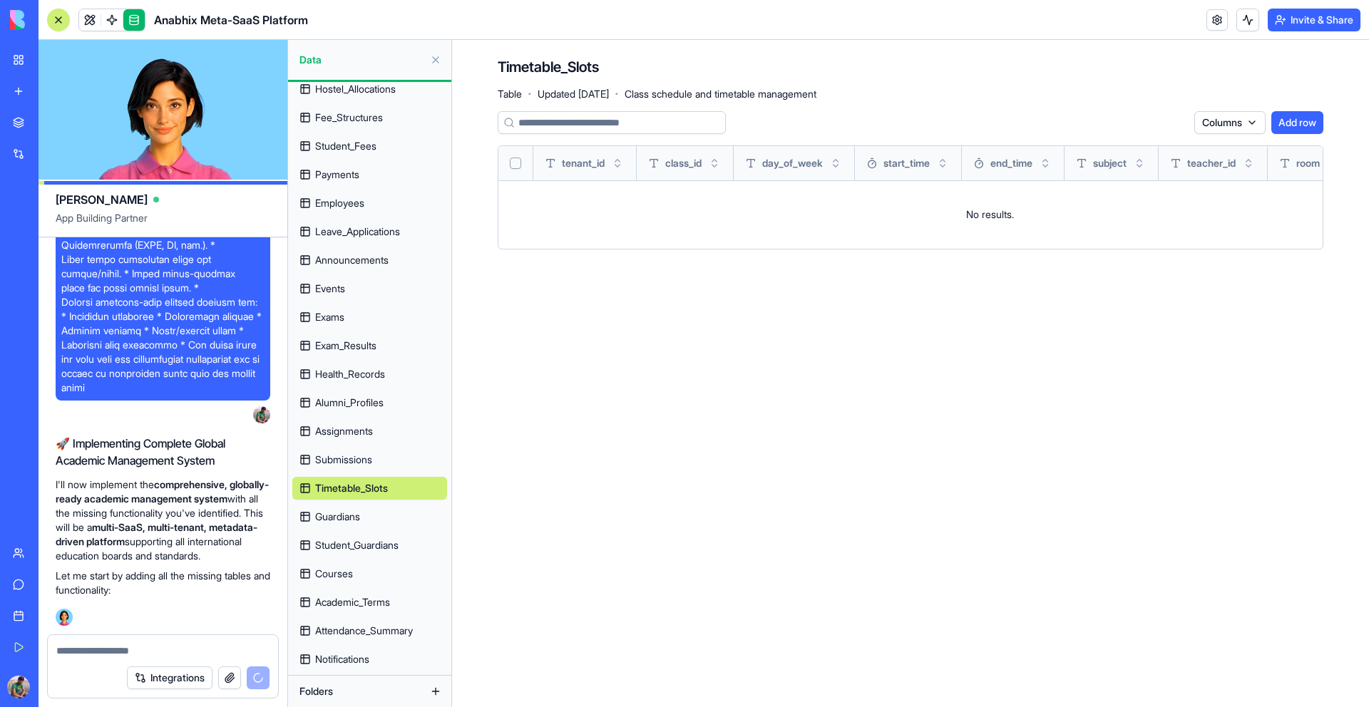
click at [344, 449] on link "Submissions" at bounding box center [369, 460] width 155 height 23
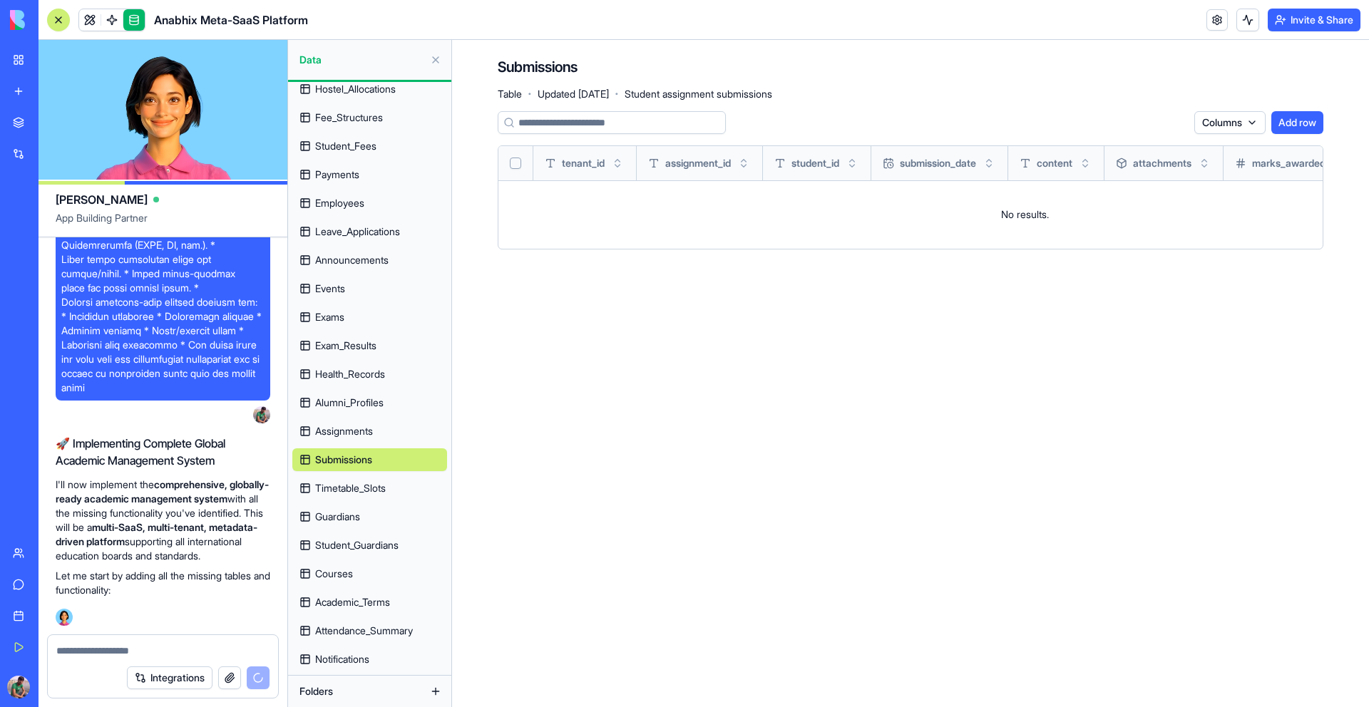
click at [345, 423] on link "Assignments" at bounding box center [369, 431] width 155 height 23
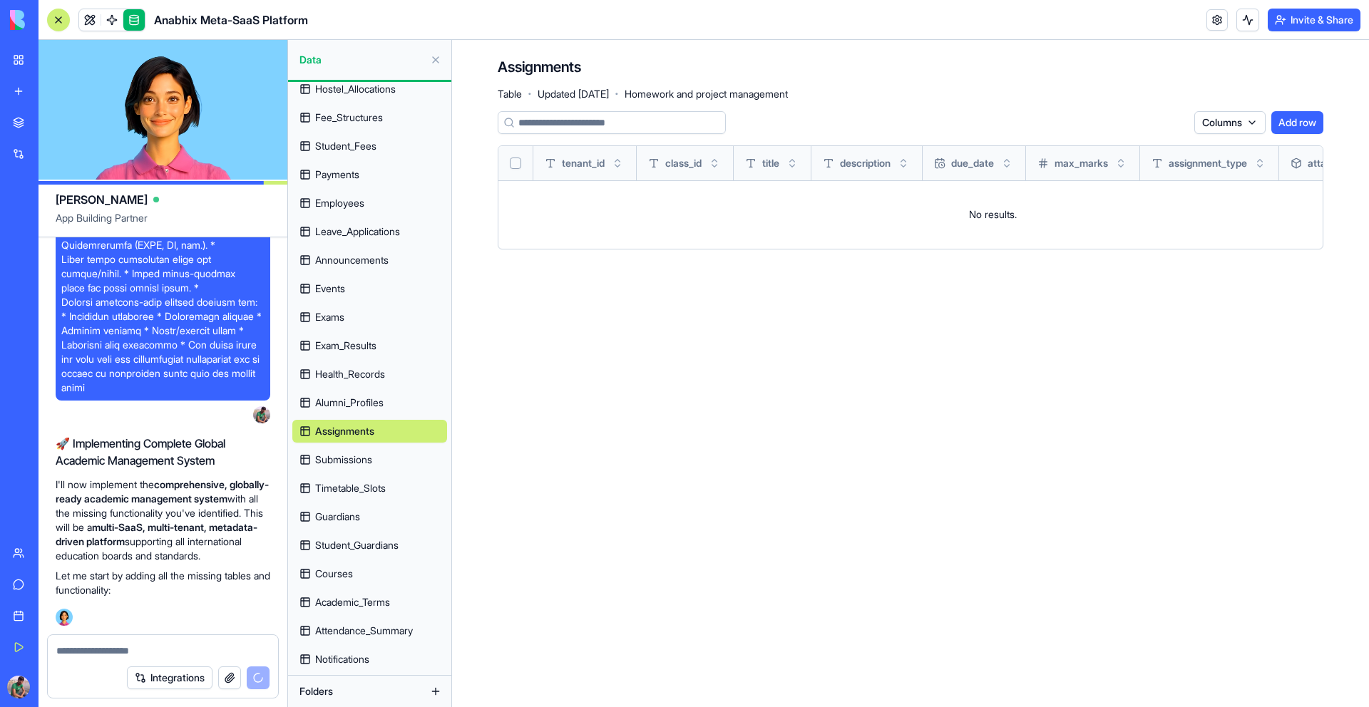
click at [345, 399] on span "Alumni_Profiles" at bounding box center [349, 403] width 68 height 14
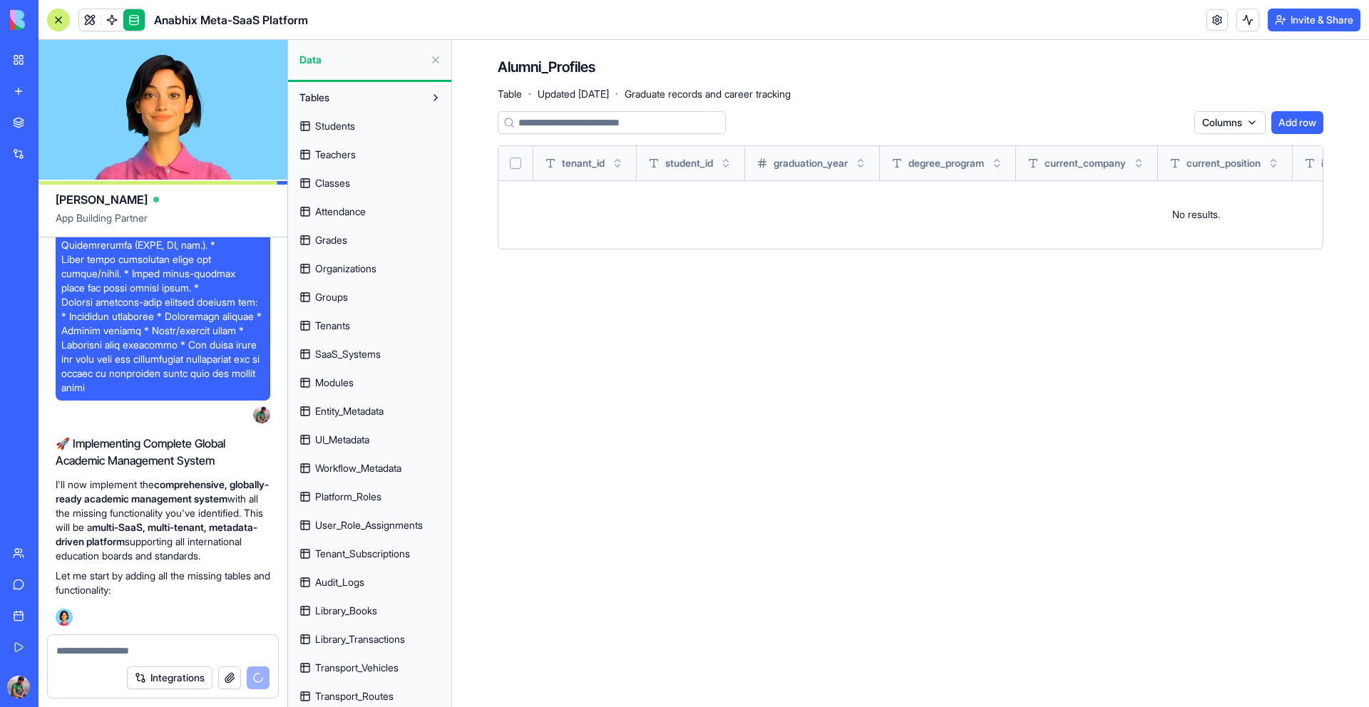
click at [342, 115] on link "Students" at bounding box center [369, 126] width 155 height 23
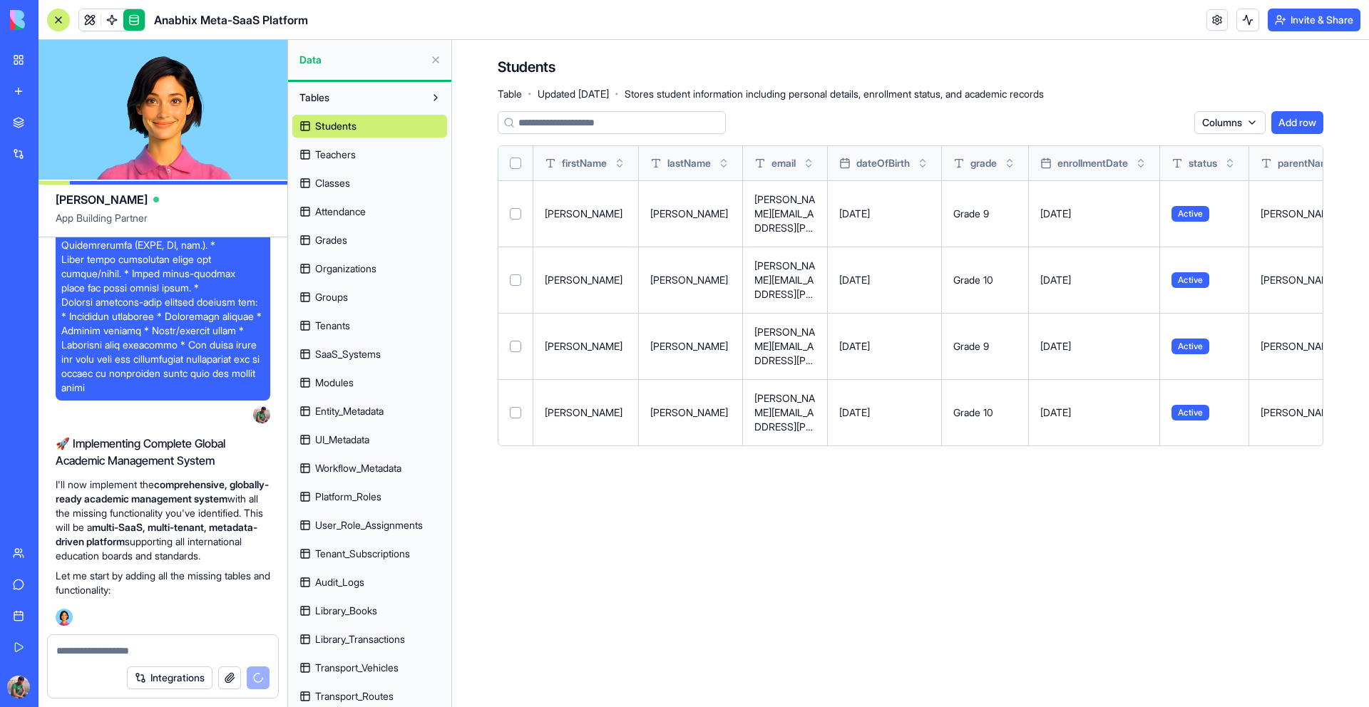
click at [339, 164] on link "Teachers" at bounding box center [369, 154] width 155 height 23
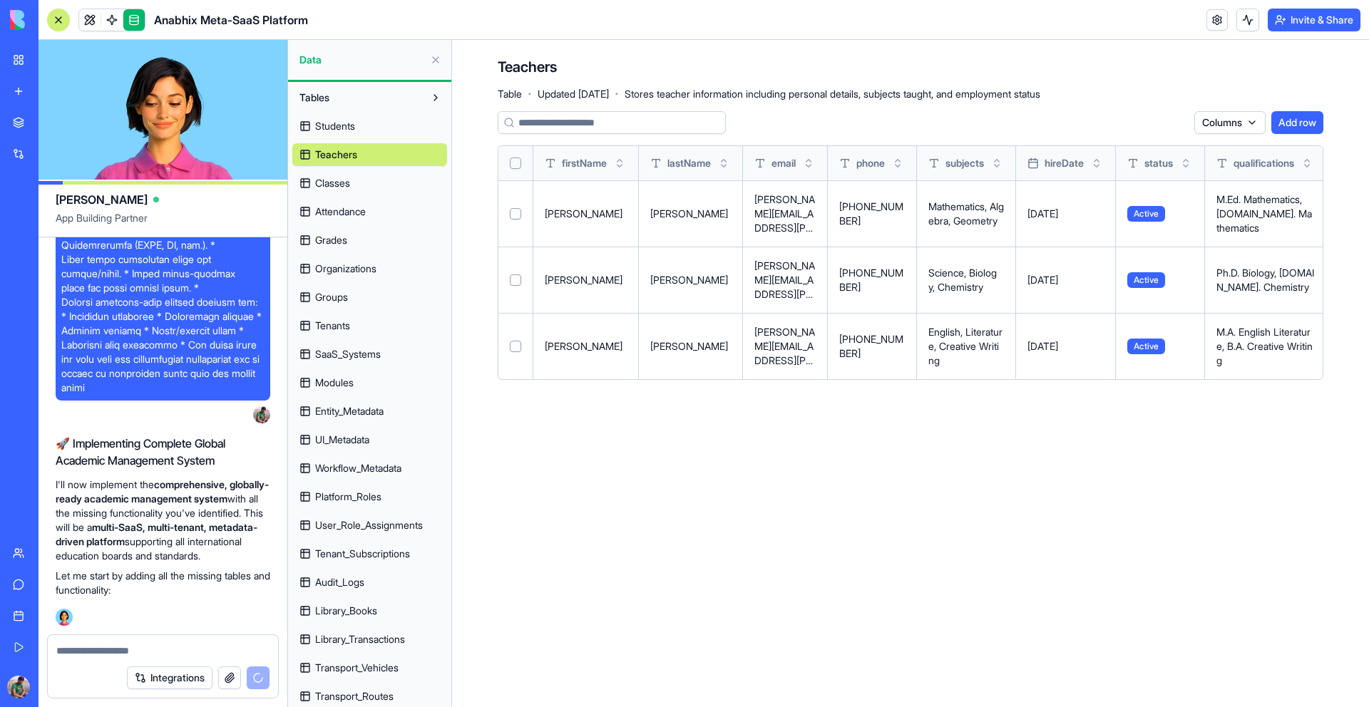
click at [346, 130] on span "Students" at bounding box center [335, 126] width 40 height 14
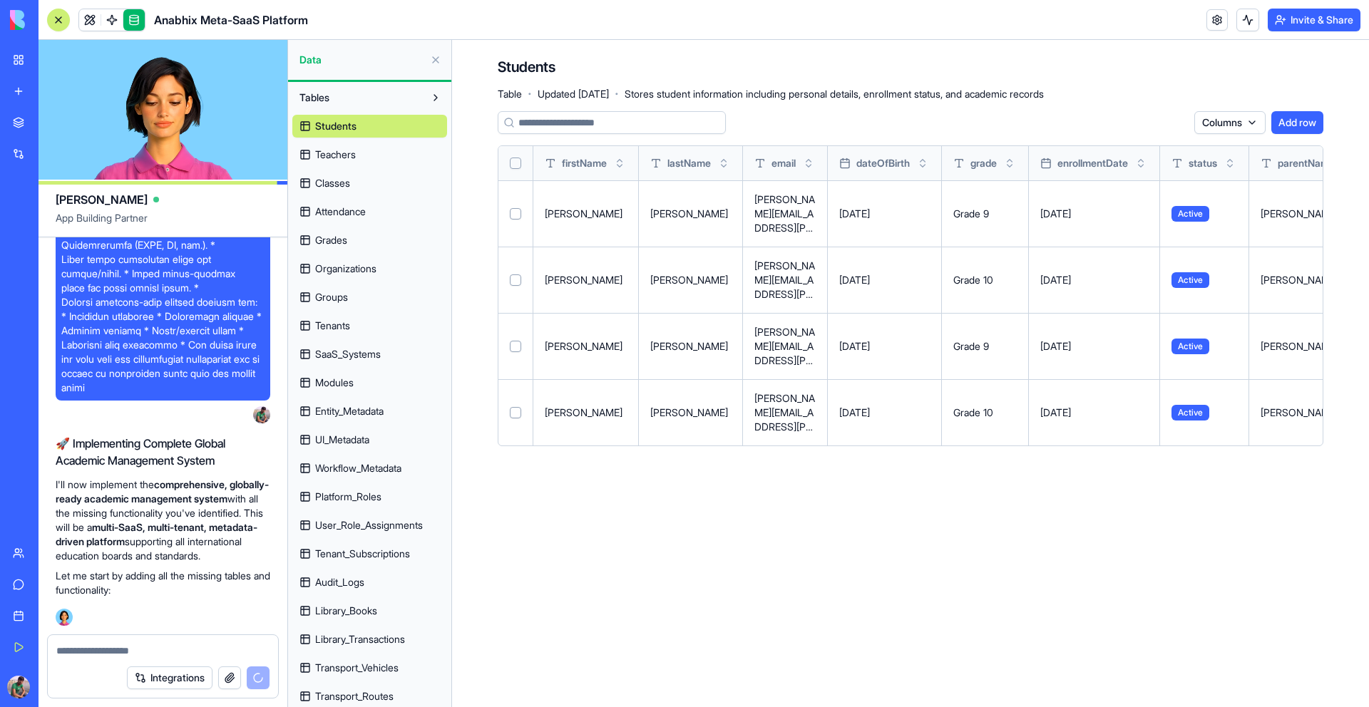
click at [357, 414] on span "Entity_Metadata" at bounding box center [349, 411] width 68 height 14
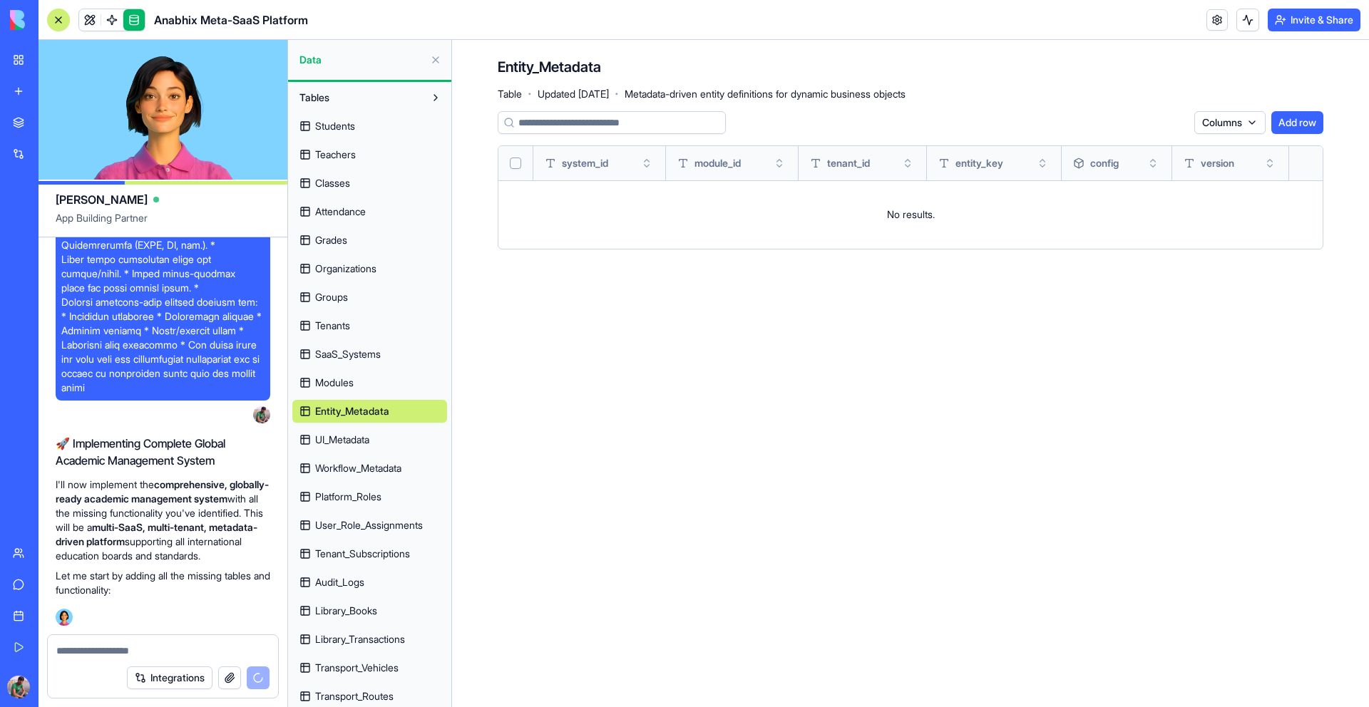
click at [357, 436] on span "UI_Metadata" at bounding box center [342, 440] width 54 height 14
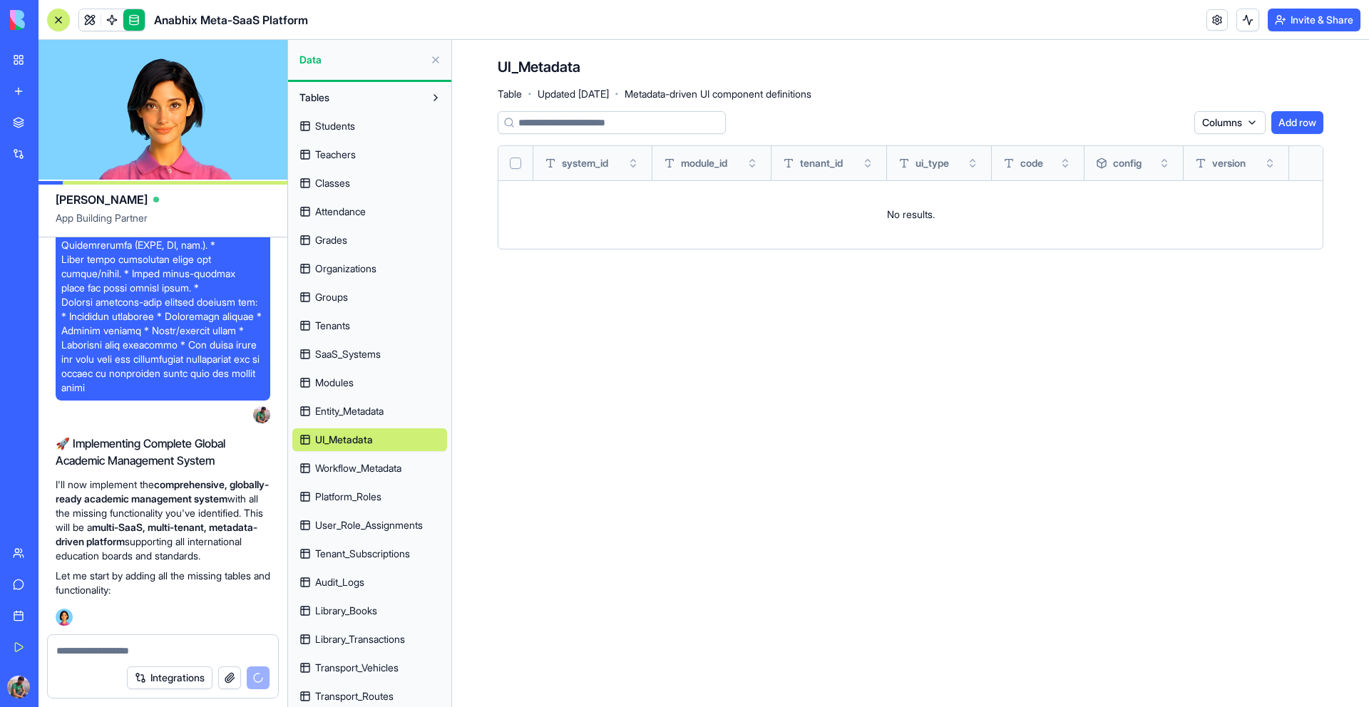
click at [354, 465] on span "Workflow_Metadata" at bounding box center [358, 468] width 86 height 14
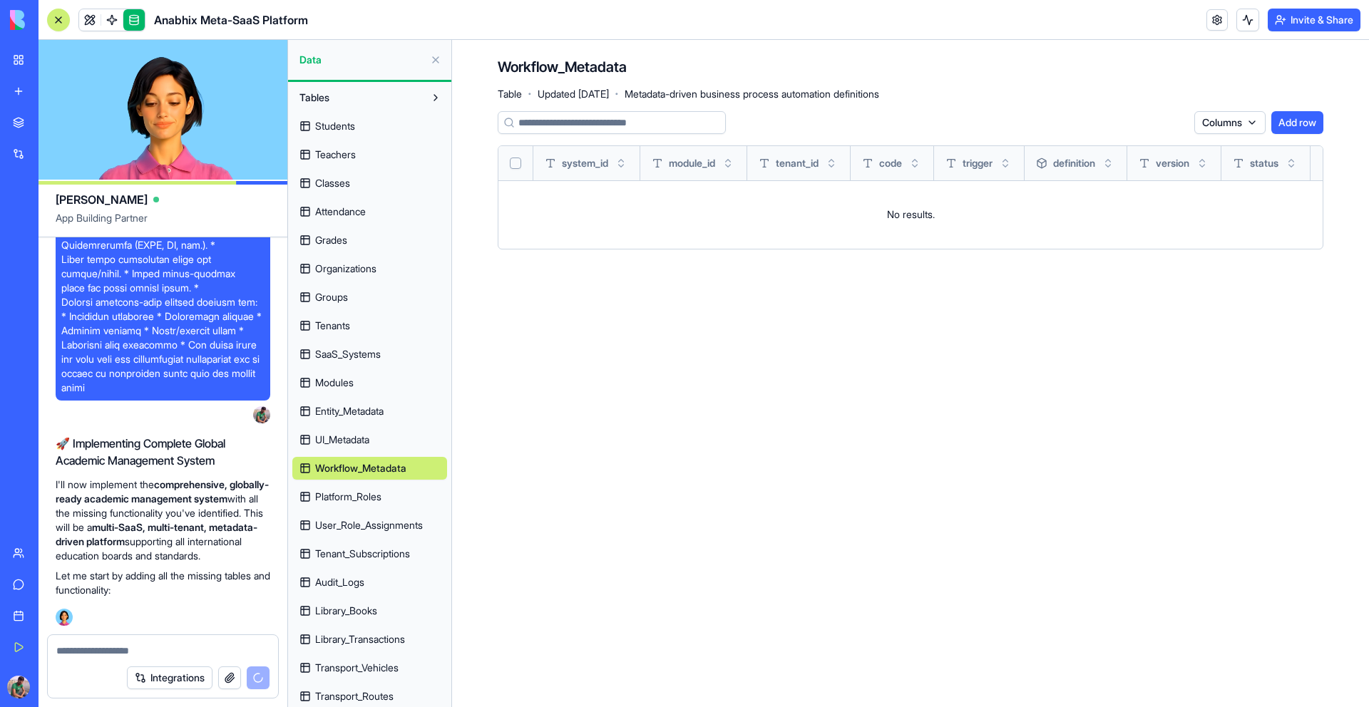
click at [347, 497] on span "Platform_Roles" at bounding box center [348, 497] width 66 height 14
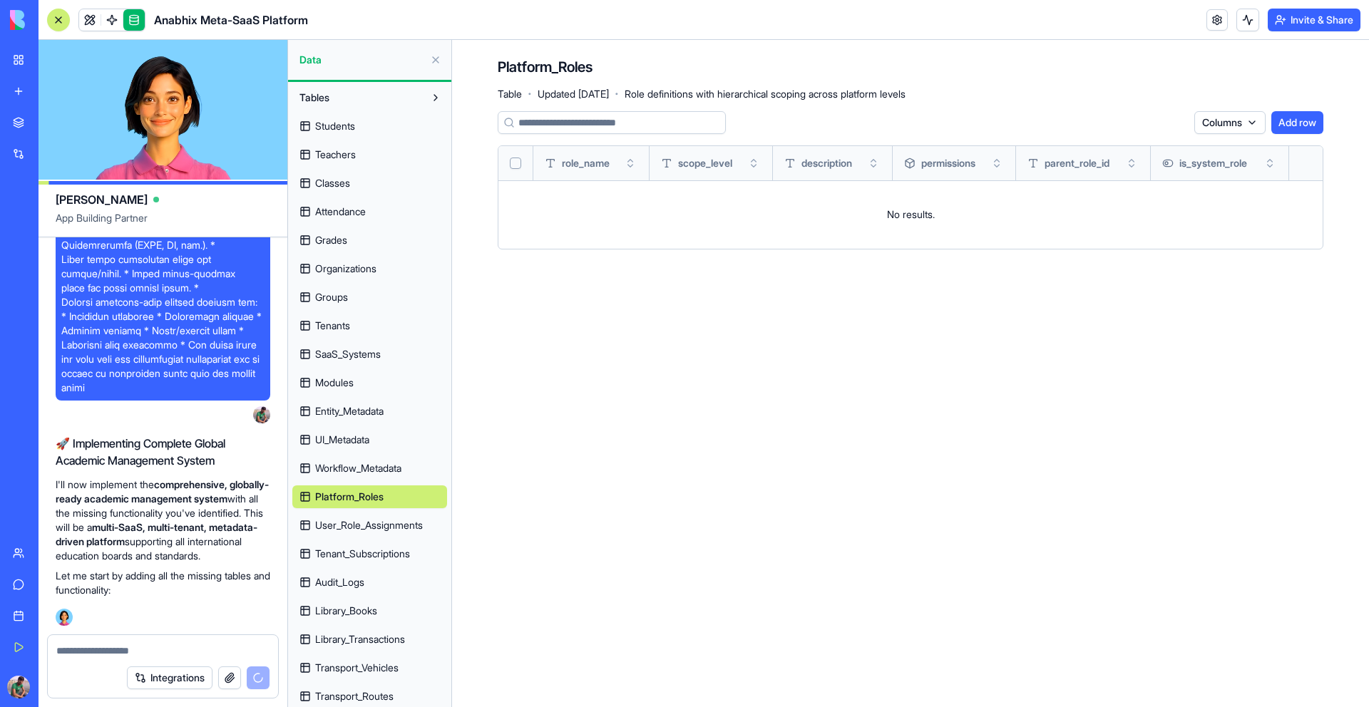
click at [340, 554] on span "Tenant_Subscriptions" at bounding box center [362, 554] width 95 height 14
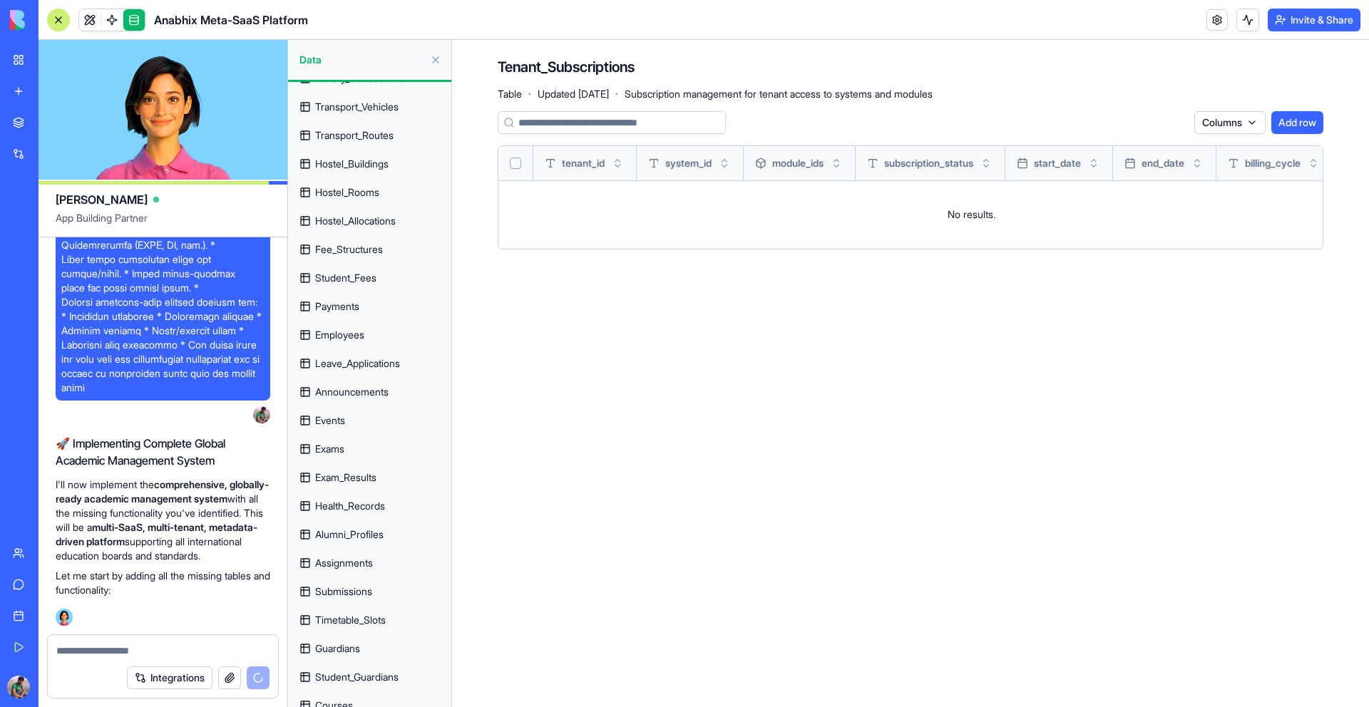
scroll to position [693, 0]
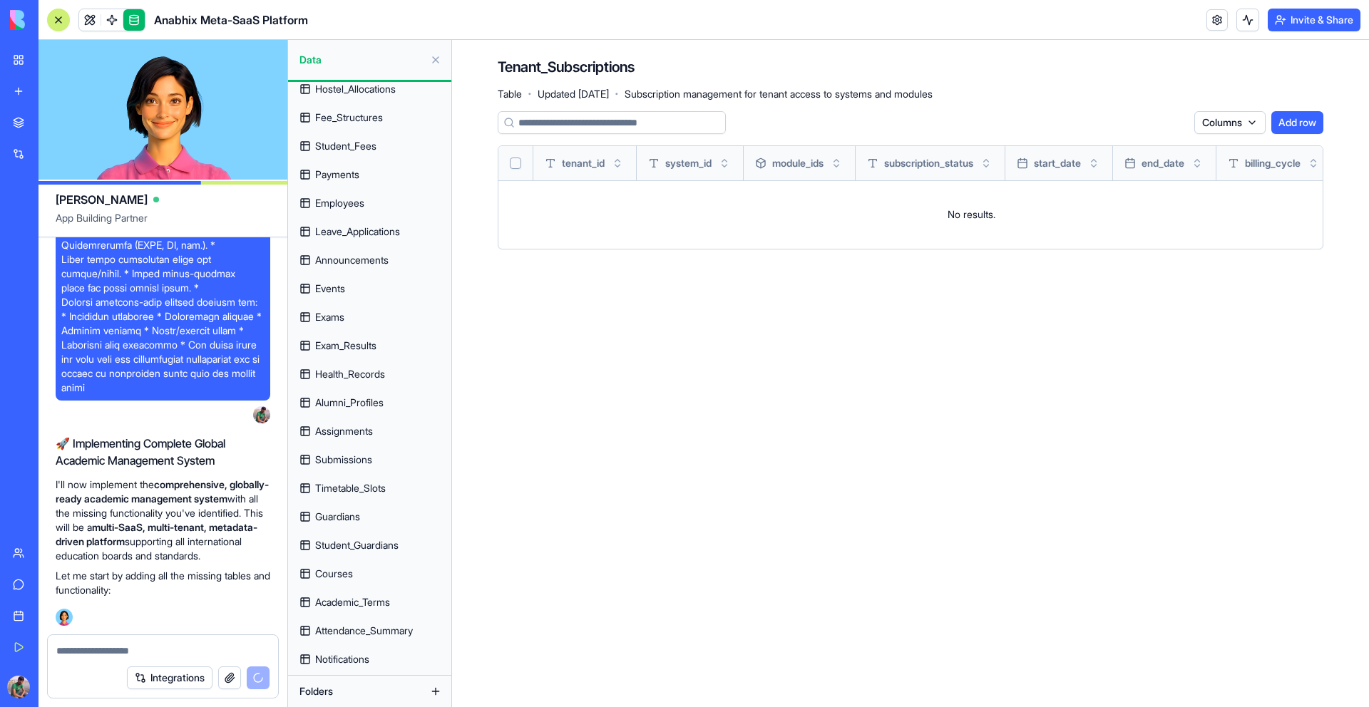
click at [341, 560] on div "Students Teachers Classes Attendance Grades Organizations Groups Tenants SaaS_S…" at bounding box center [369, 43] width 155 height 1255
click at [339, 574] on span "Courses" at bounding box center [334, 574] width 38 height 14
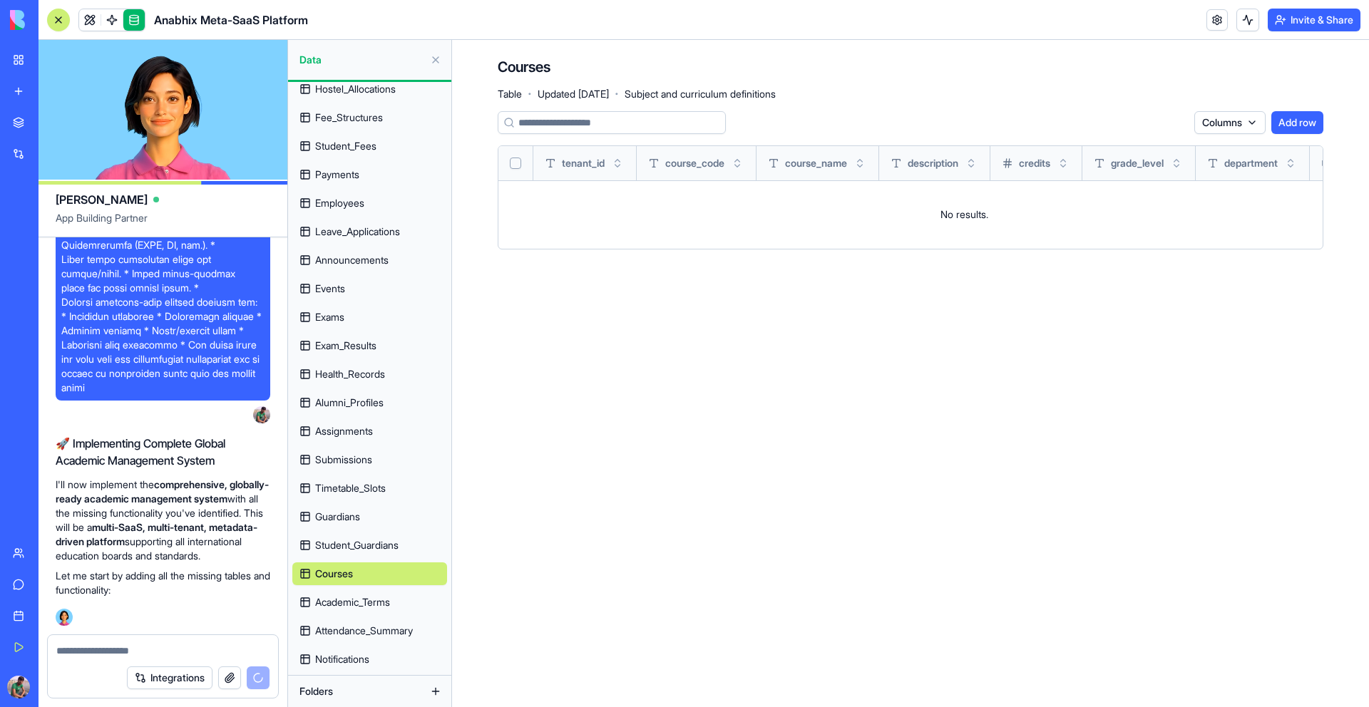
click at [347, 608] on span "Academic_Terms" at bounding box center [352, 602] width 75 height 14
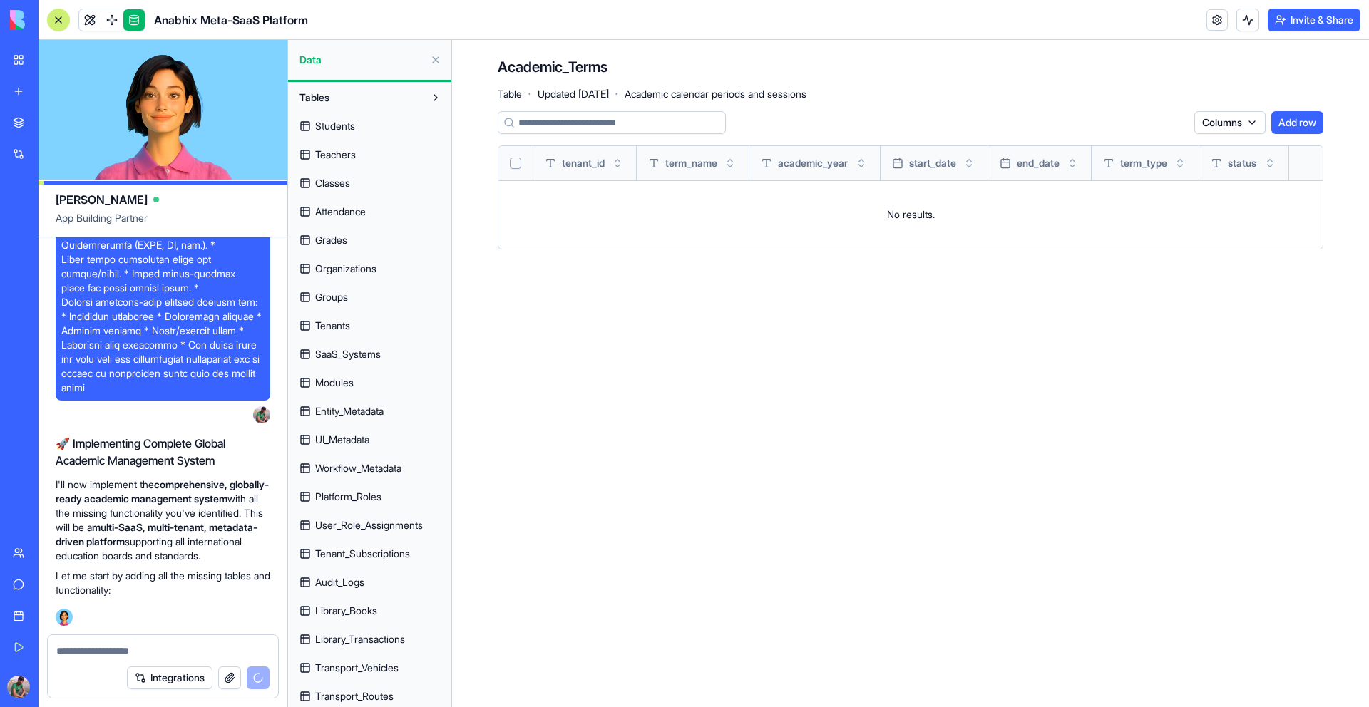
click at [362, 133] on link "Students" at bounding box center [369, 126] width 155 height 23
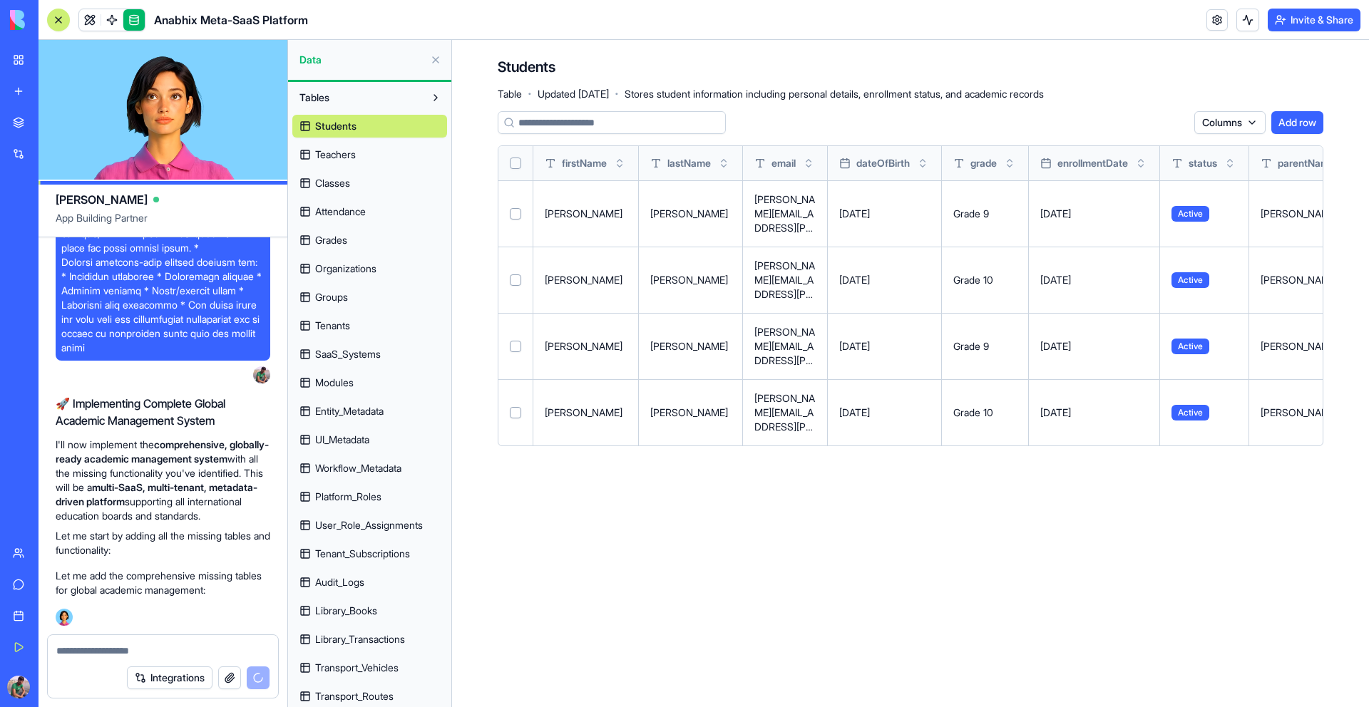
scroll to position [108303, 0]
click at [341, 409] on span "Entity_Metadata" at bounding box center [349, 411] width 68 height 14
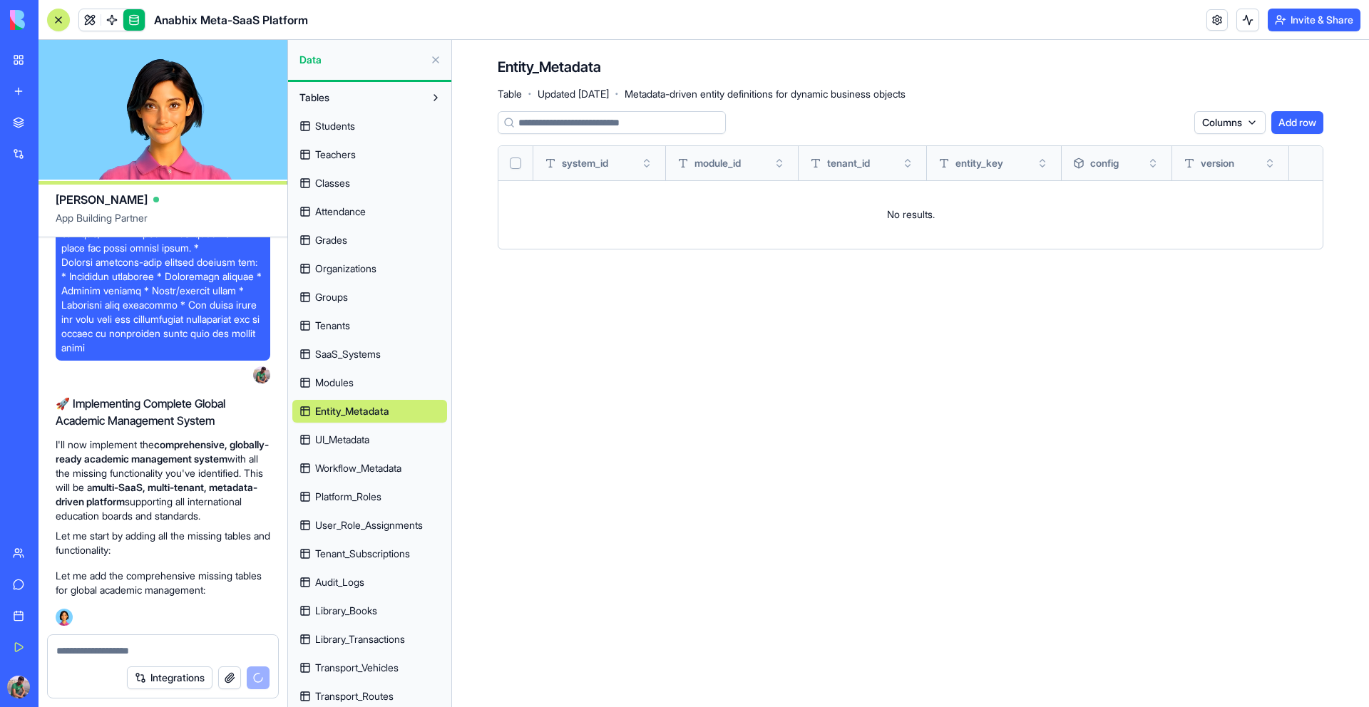
click at [558, 175] on div "system_id" at bounding box center [599, 163] width 109 height 34
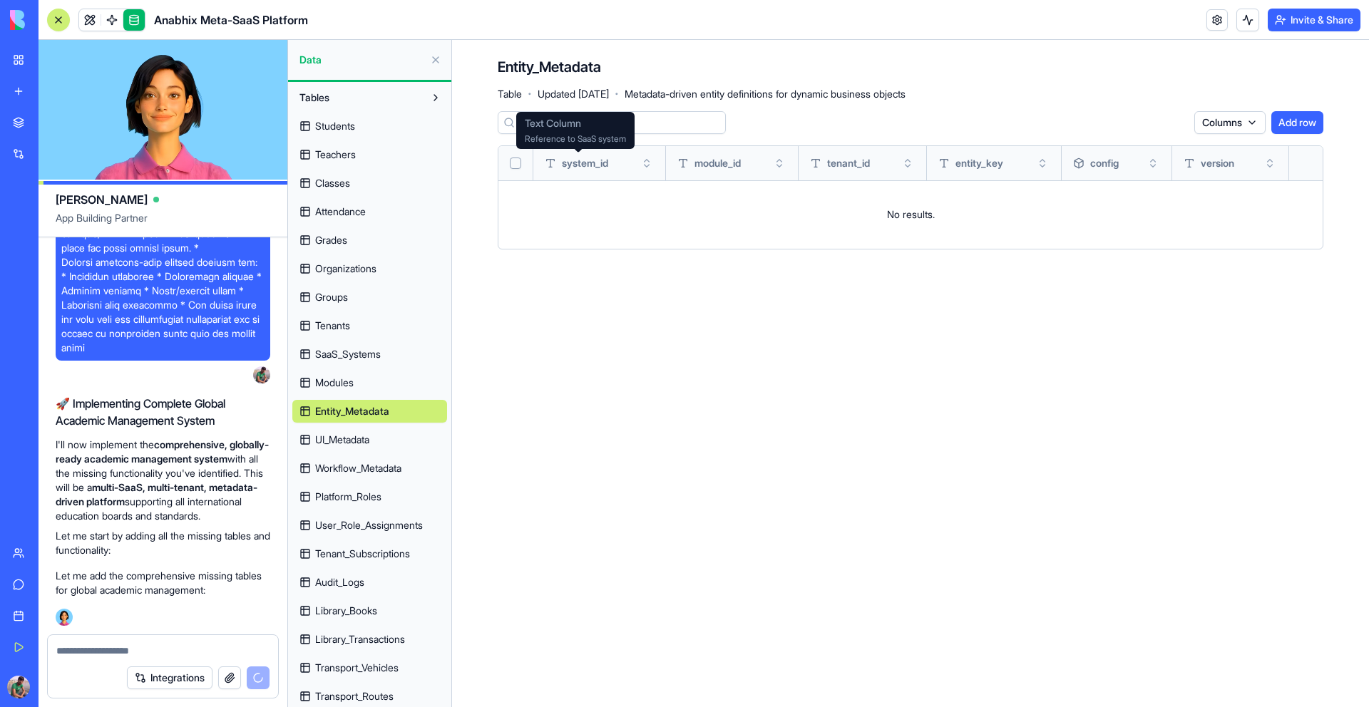
click at [612, 162] on div "system_id" at bounding box center [599, 163] width 109 height 34
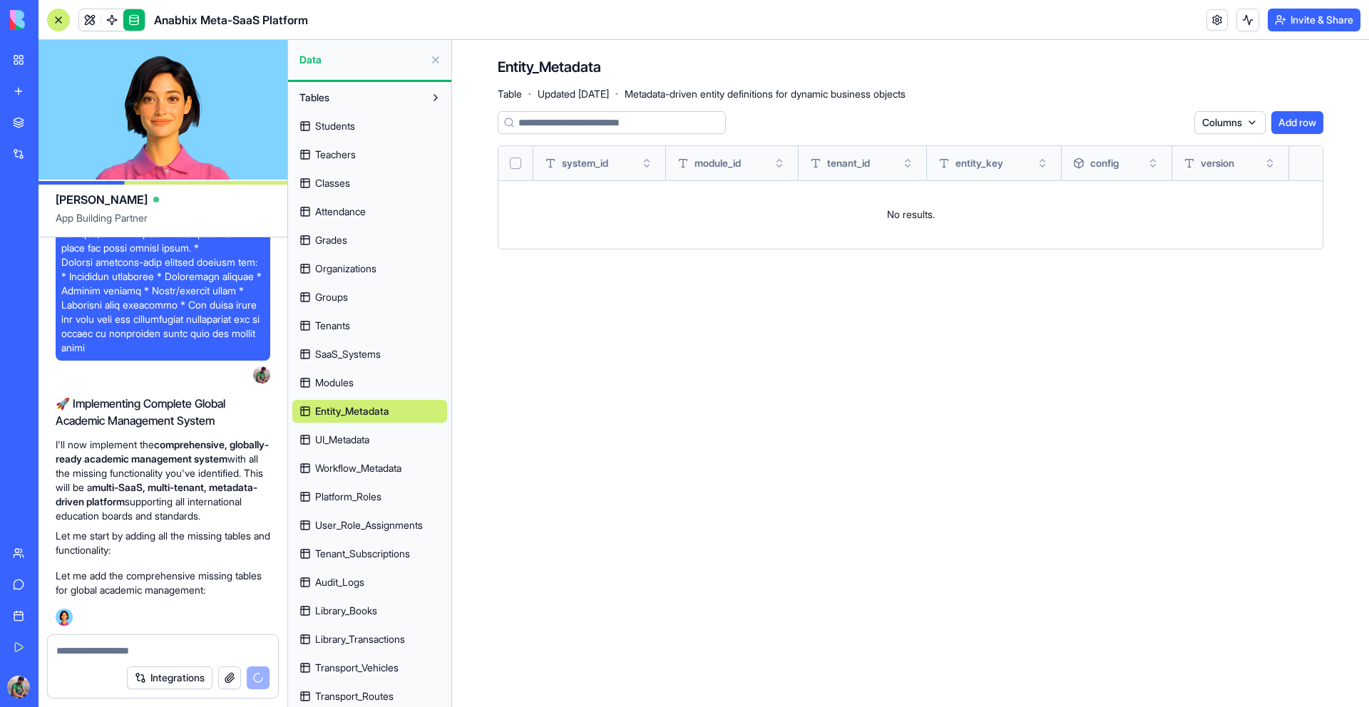
click at [338, 158] on span "Teachers" at bounding box center [335, 155] width 41 height 14
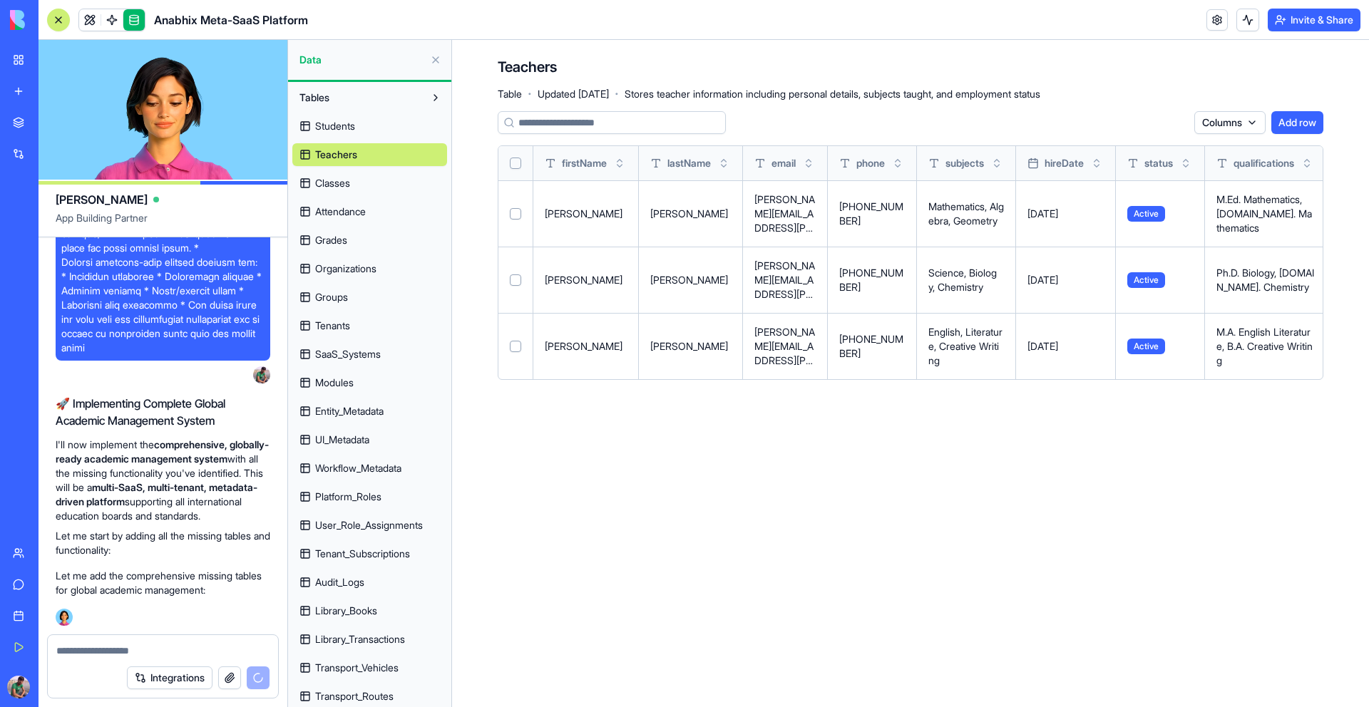
click at [334, 132] on span "Students" at bounding box center [335, 126] width 40 height 14
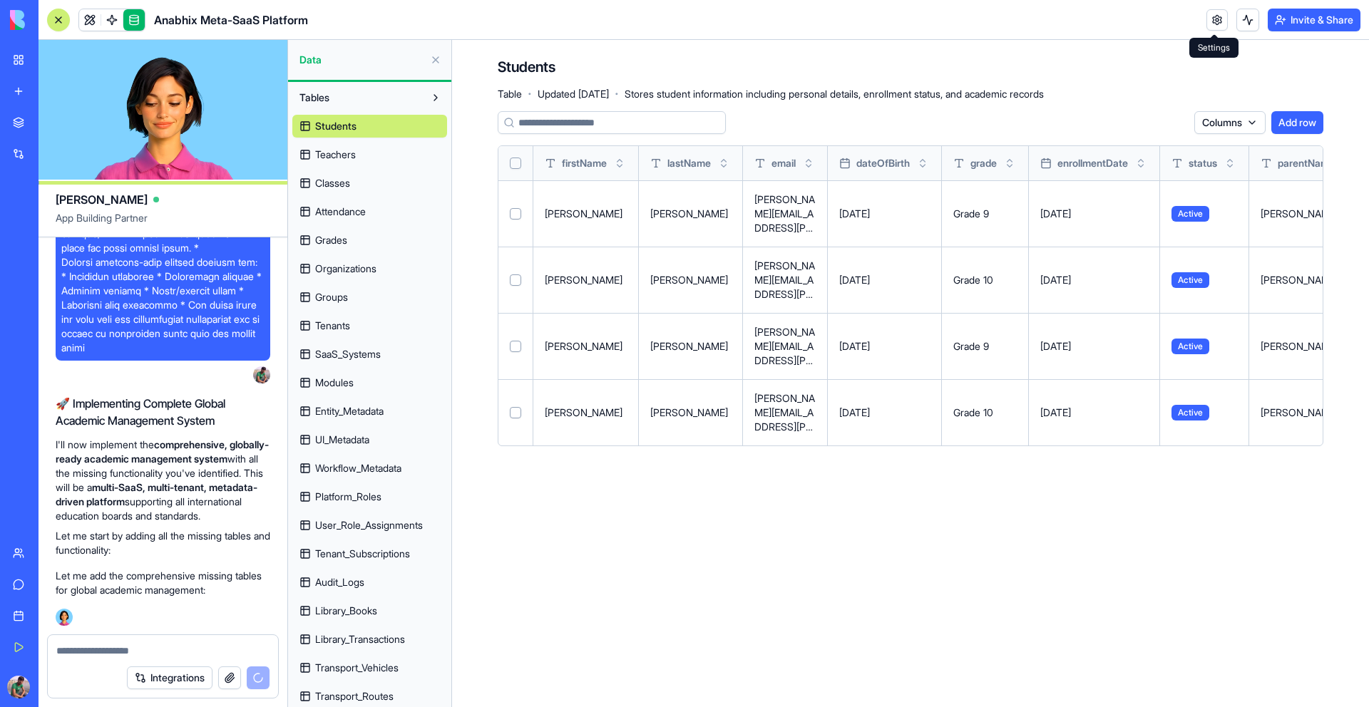
click at [1210, 28] on link at bounding box center [1217, 19] width 21 height 21
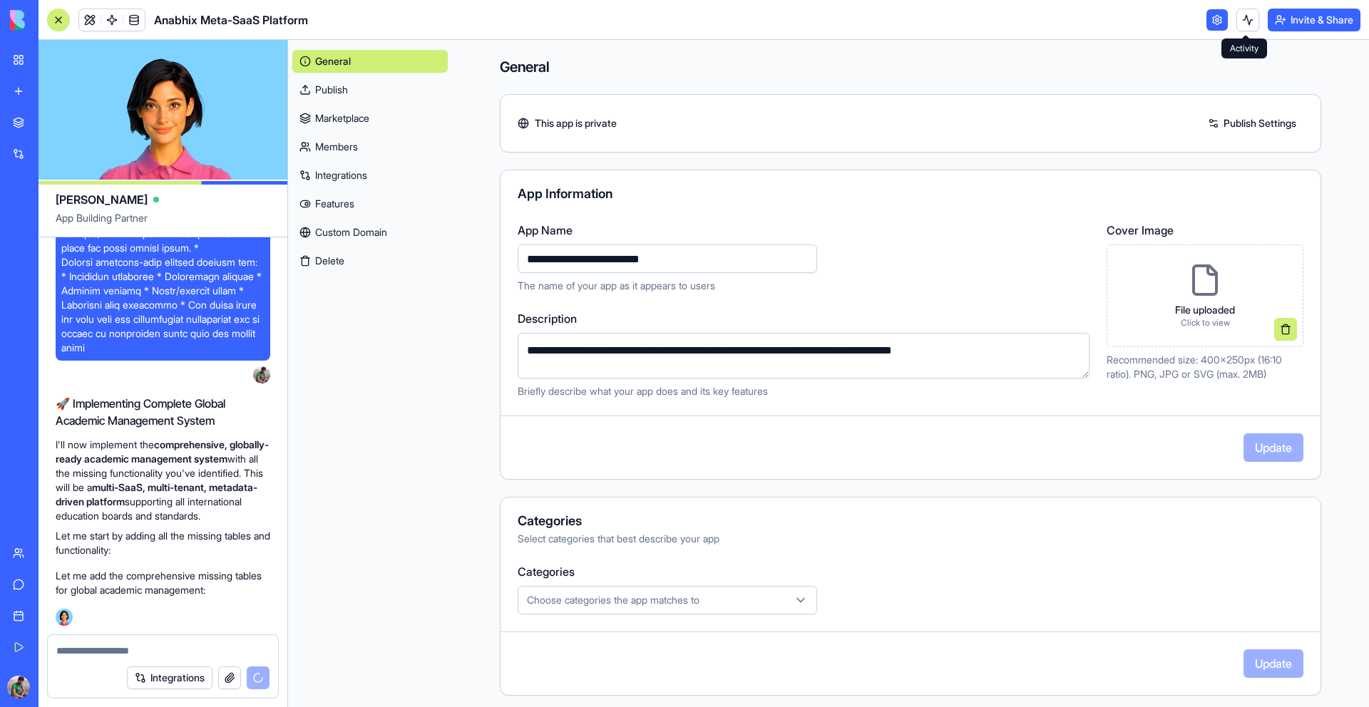
click at [1246, 25] on button at bounding box center [1248, 20] width 23 height 23
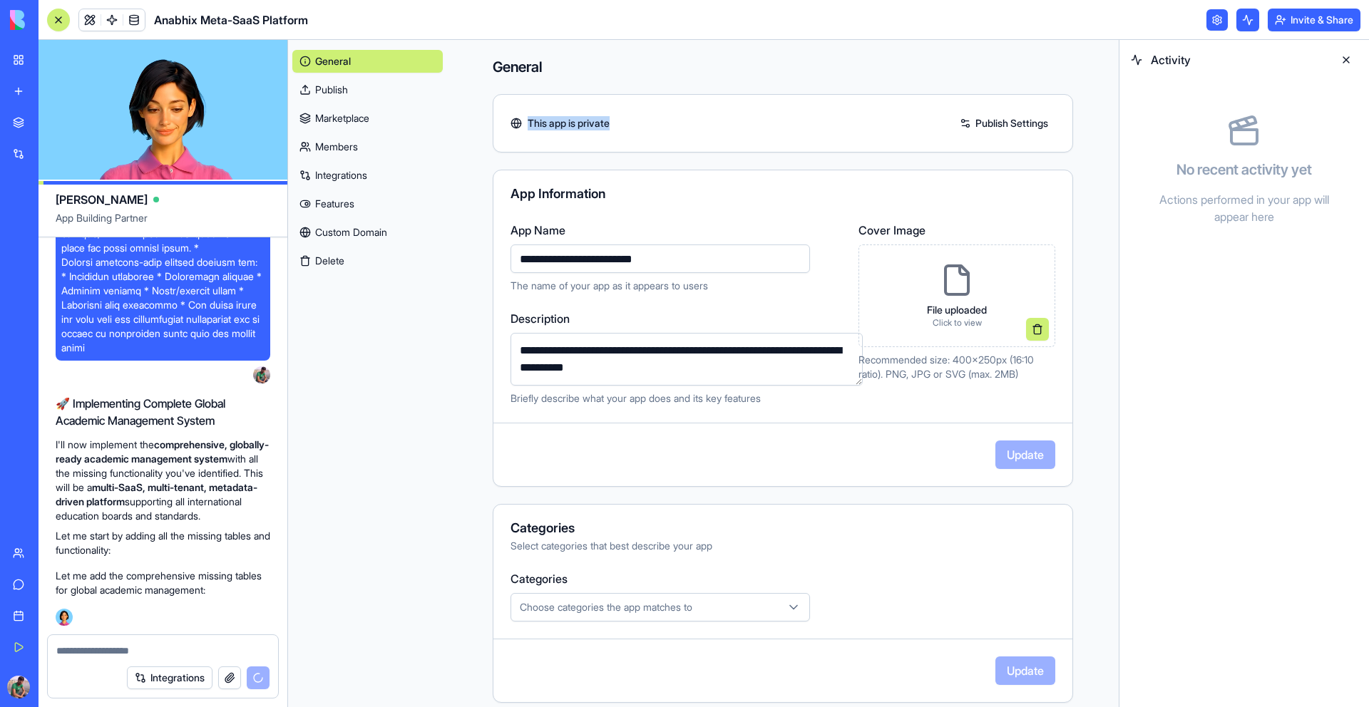
drag, startPoint x: 613, startPoint y: 128, endPoint x: 464, endPoint y: 123, distance: 149.1
click at [464, 123] on div "**********" at bounding box center [783, 454] width 672 height 828
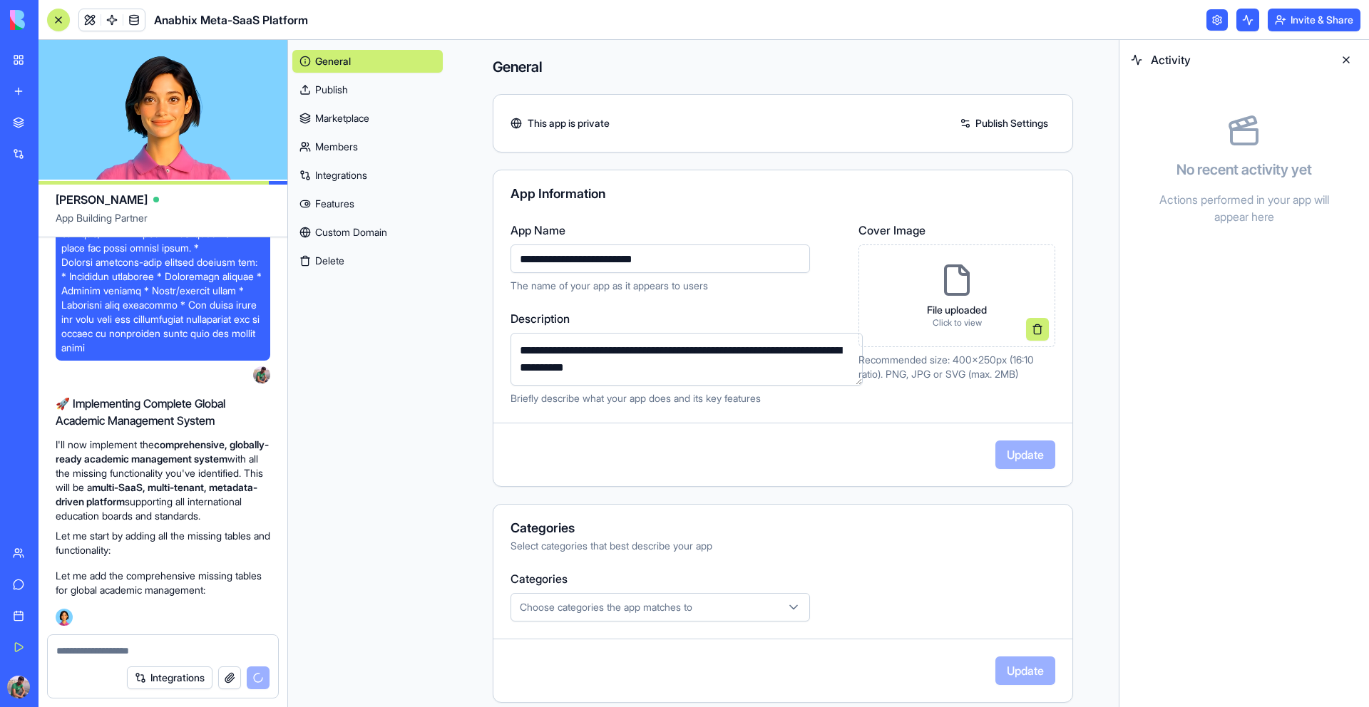
click at [661, 258] on input "**********" at bounding box center [661, 259] width 300 height 29
click at [354, 116] on link "Marketplace" at bounding box center [367, 118] width 150 height 23
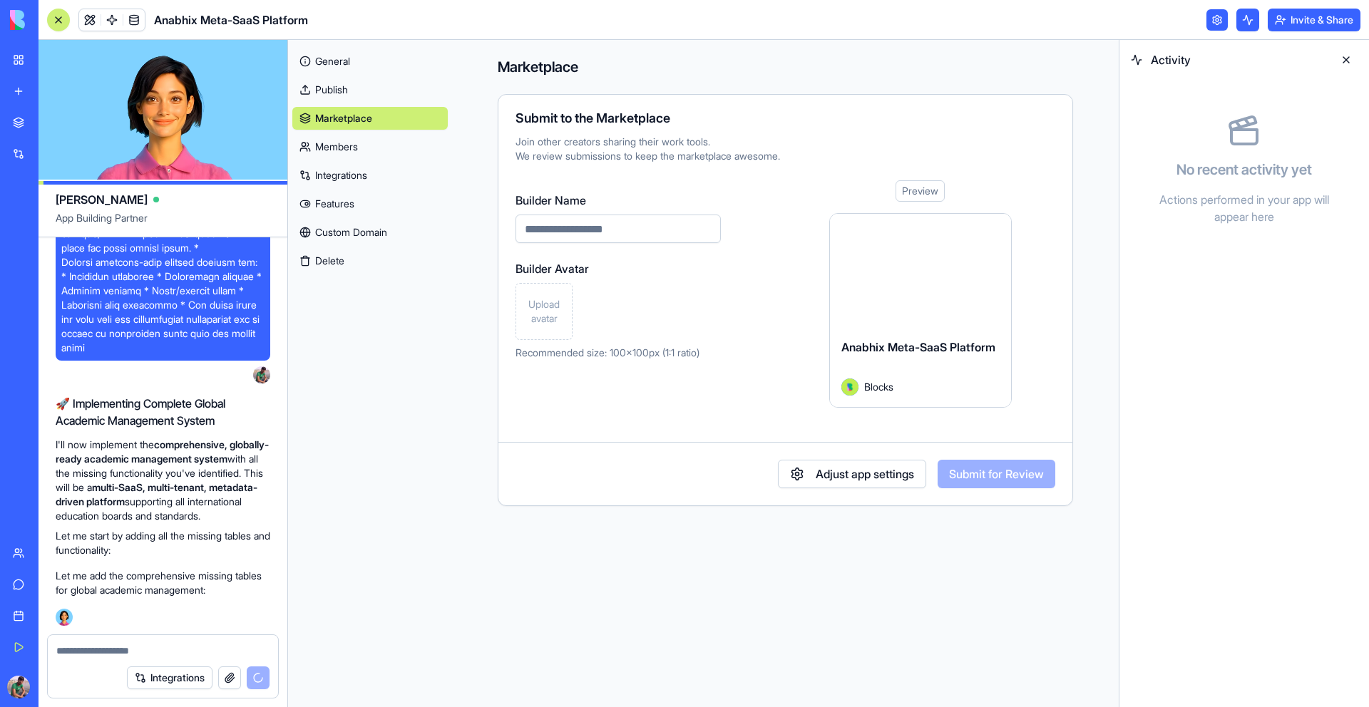
click at [663, 225] on input "Builder Name" at bounding box center [618, 229] width 205 height 29
click at [357, 147] on link "Members" at bounding box center [369, 147] width 155 height 23
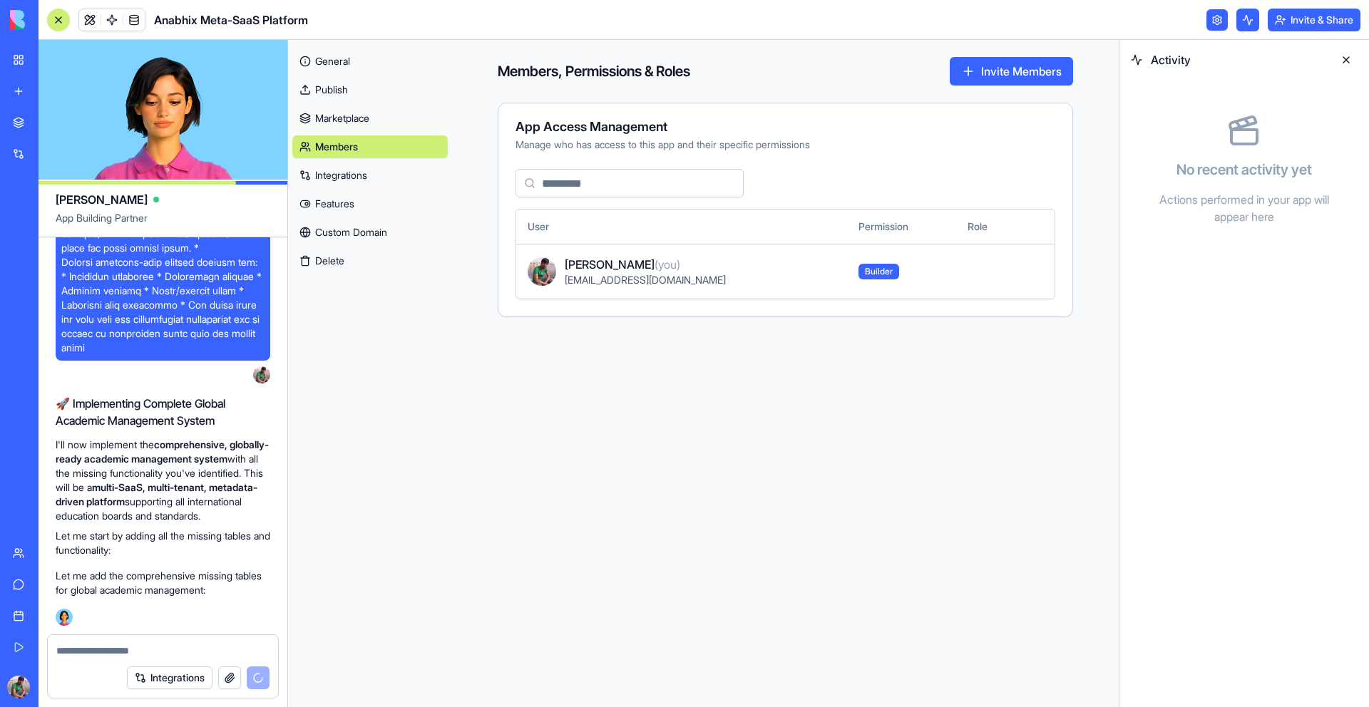
click at [354, 181] on link "Integrations" at bounding box center [369, 175] width 155 height 23
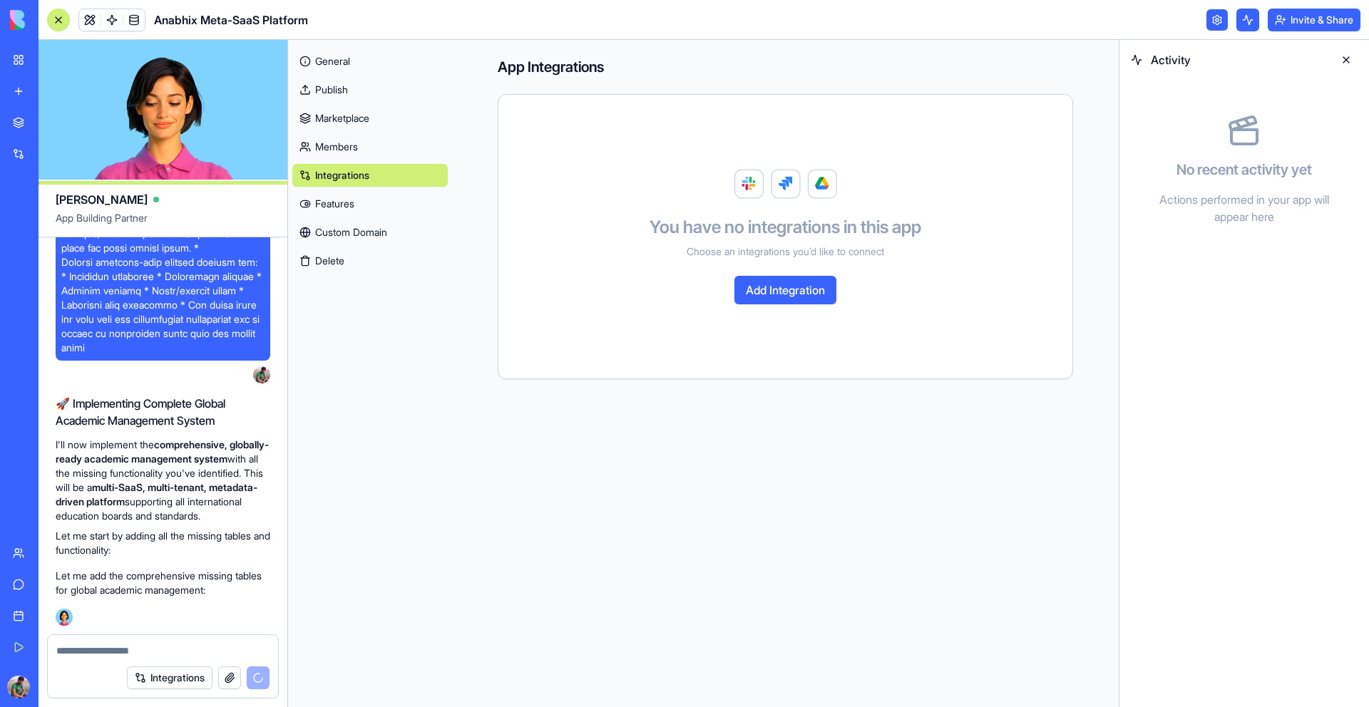
click at [343, 205] on link "Features" at bounding box center [369, 204] width 155 height 23
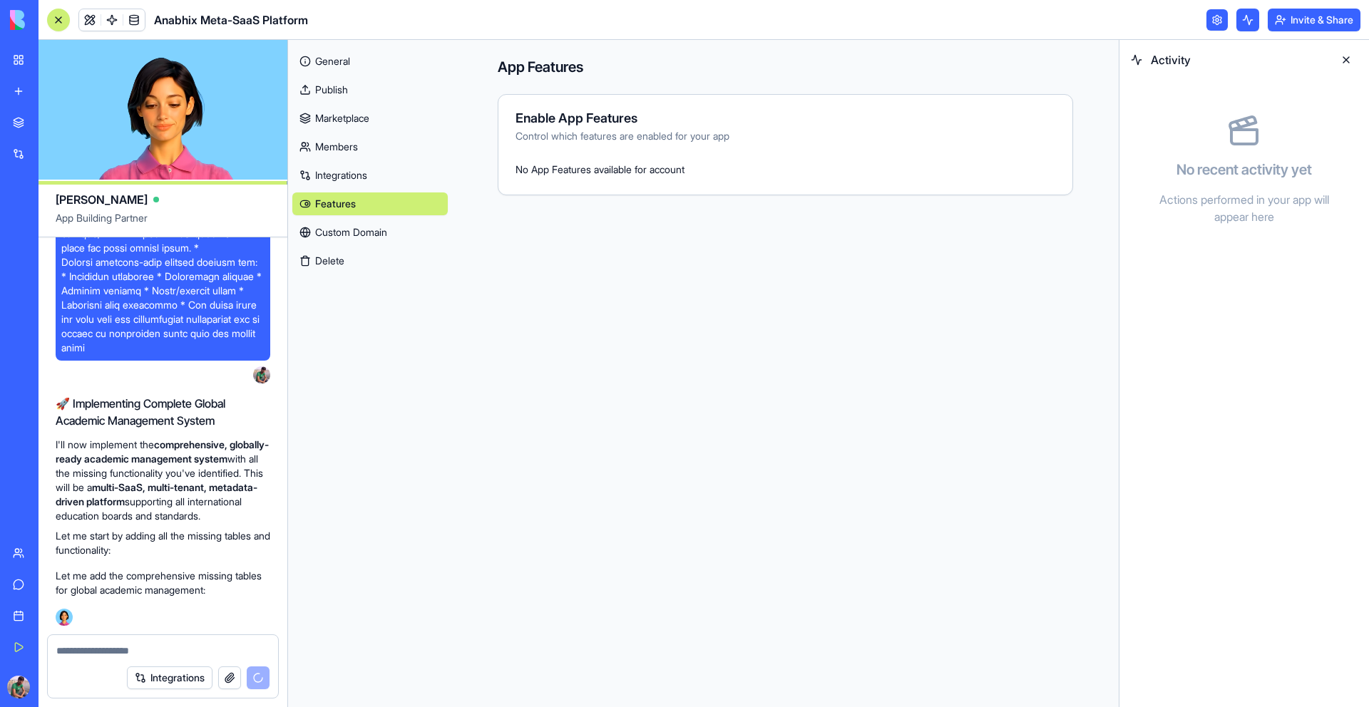
click at [347, 227] on link "Custom Domain" at bounding box center [369, 232] width 155 height 23
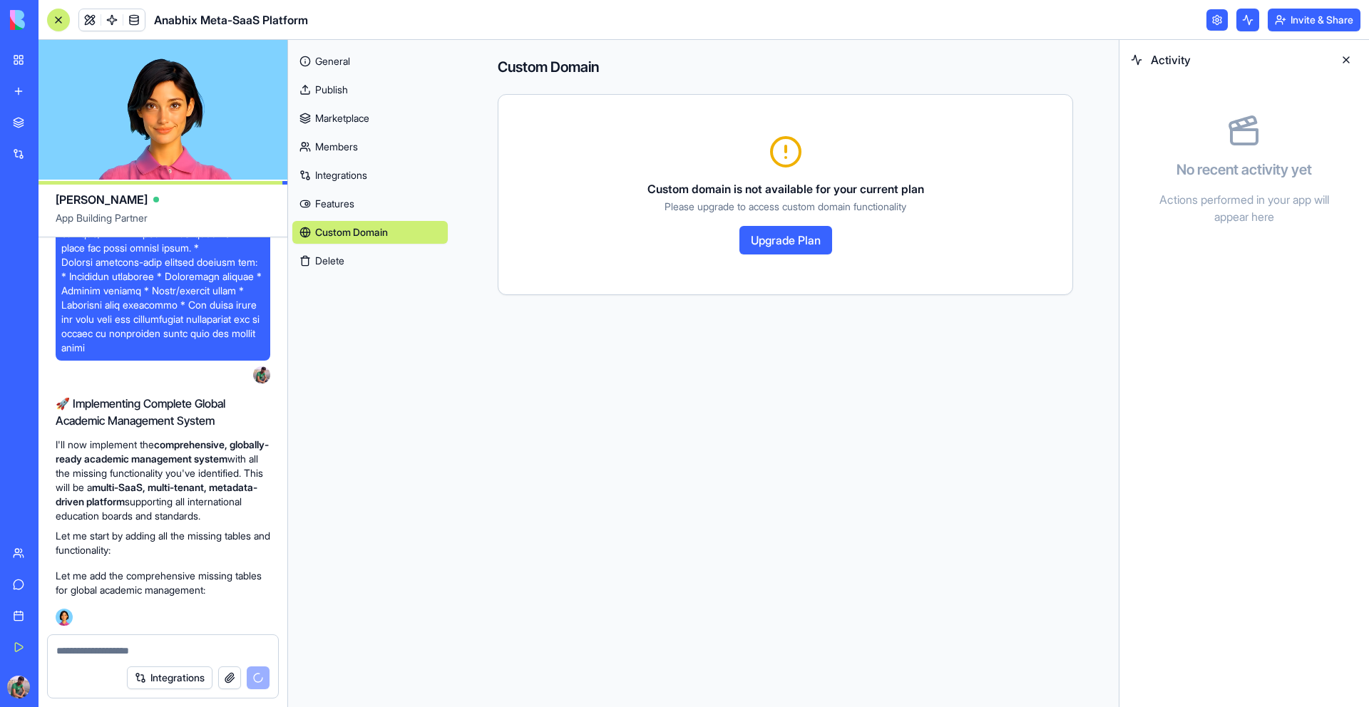
click at [366, 199] on link "Features" at bounding box center [369, 204] width 155 height 23
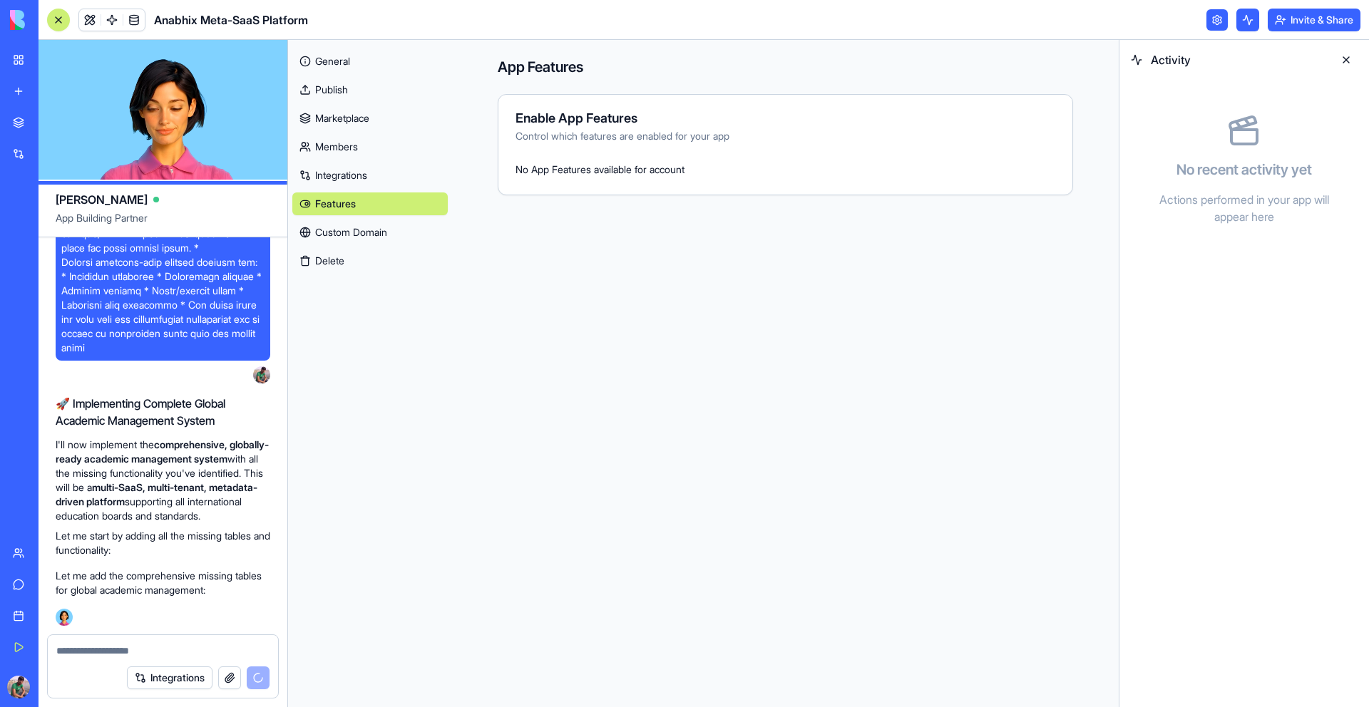
click at [344, 103] on div "General Publish Marketplace Members Integrations Features Custom Domain Delete" at bounding box center [369, 158] width 155 height 228
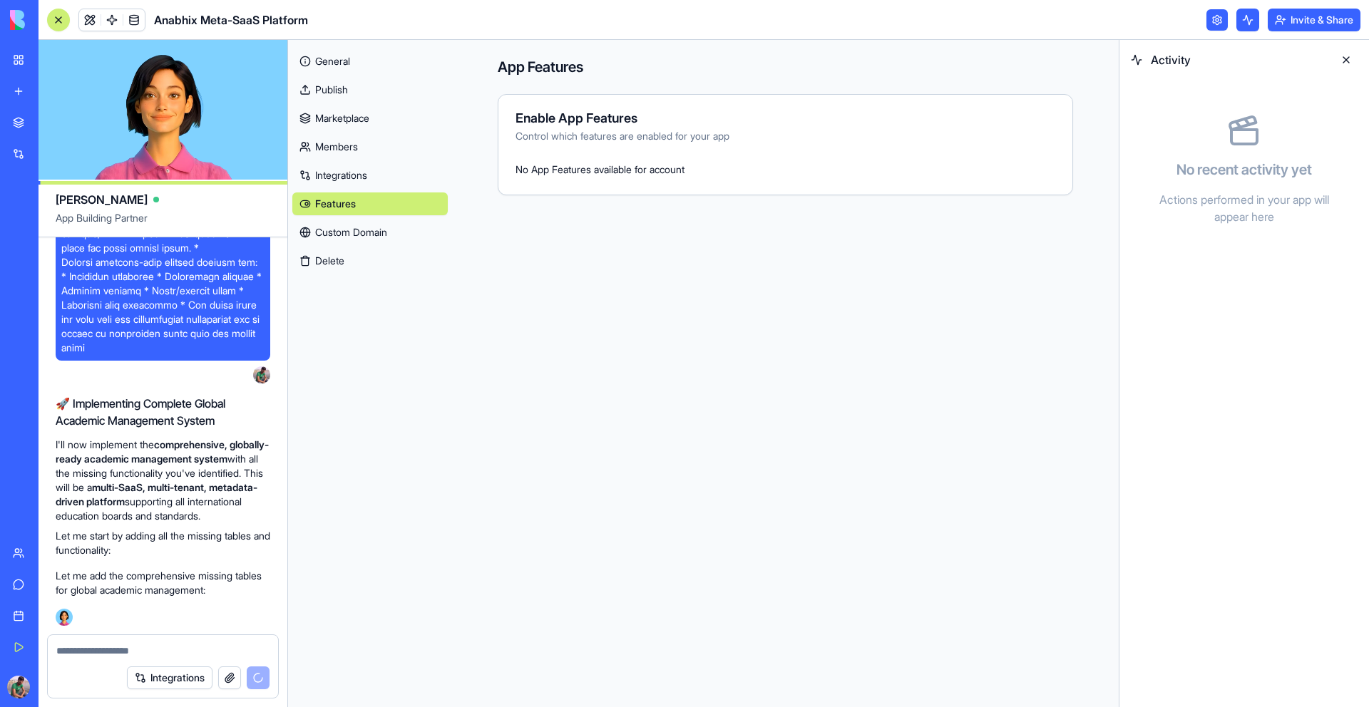
click at [345, 120] on link "Marketplace" at bounding box center [369, 118] width 155 height 23
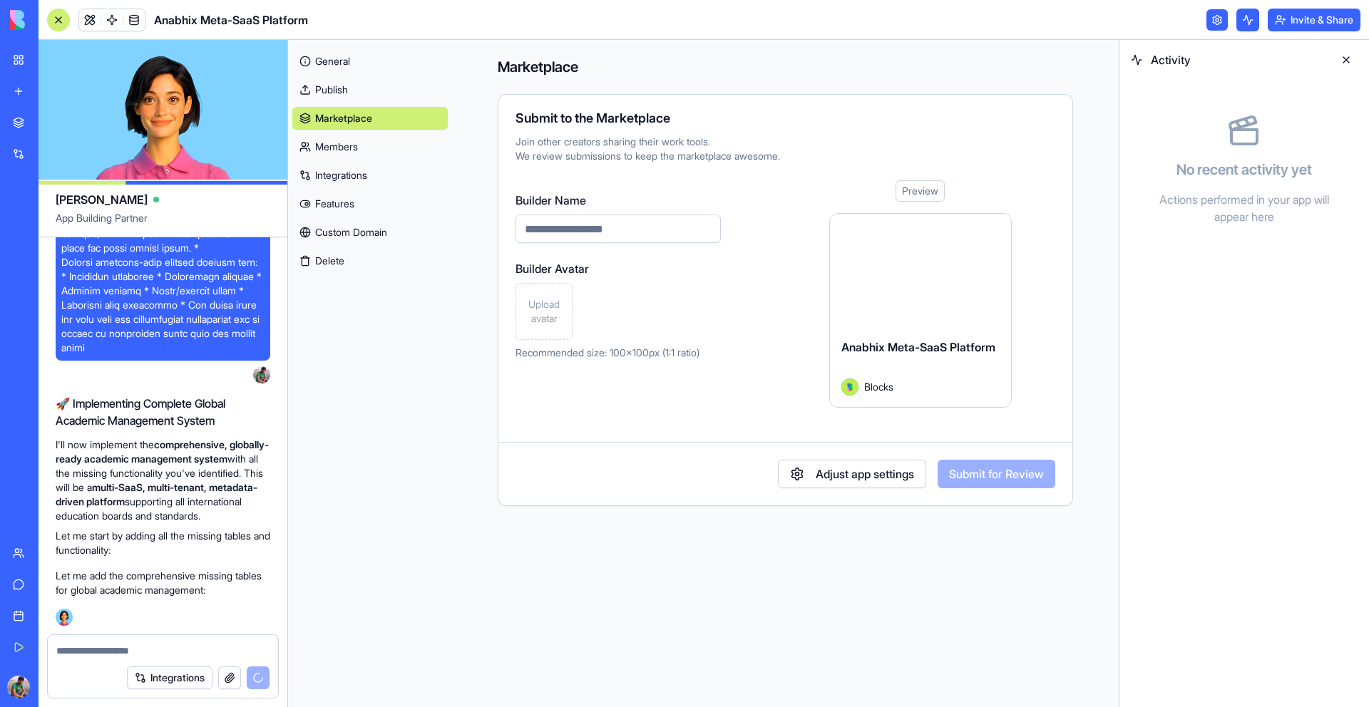
click at [884, 288] on div at bounding box center [920, 270] width 181 height 113
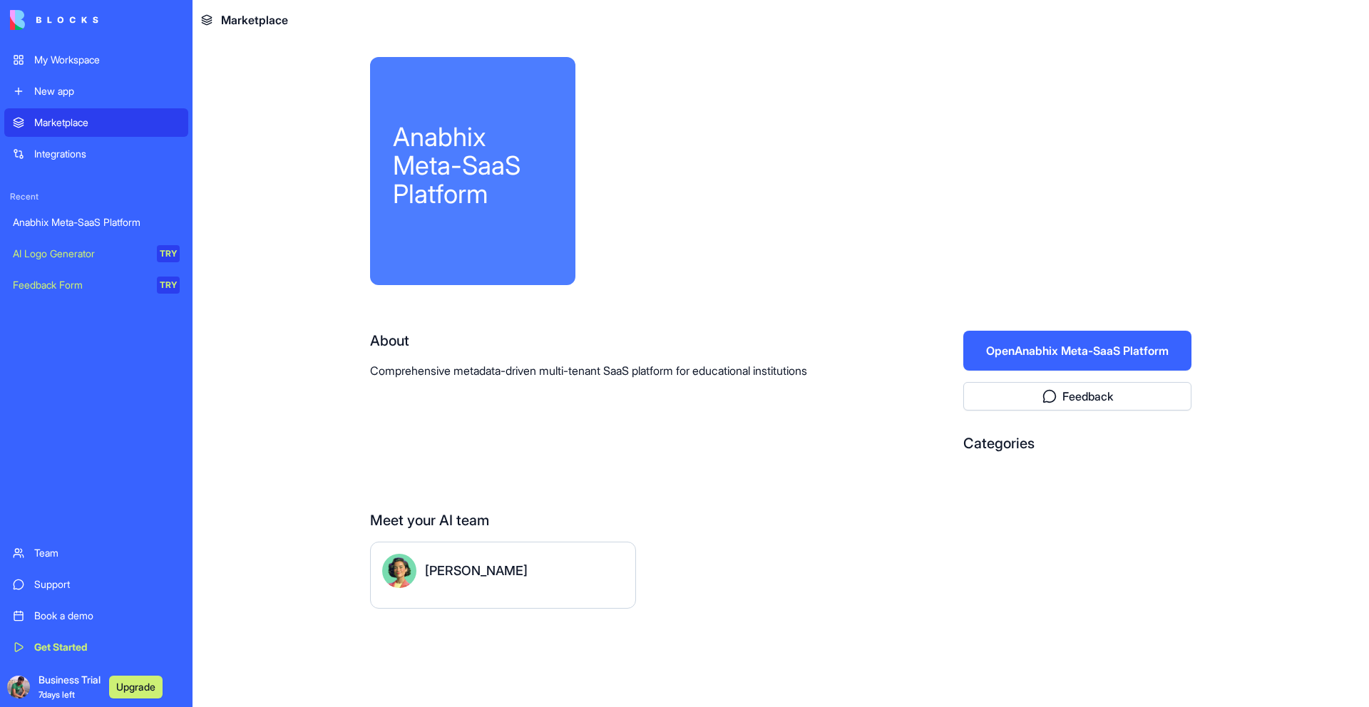
click at [1088, 351] on button "Open Anabhix Meta-SaaS Platform" at bounding box center [1077, 351] width 228 height 40
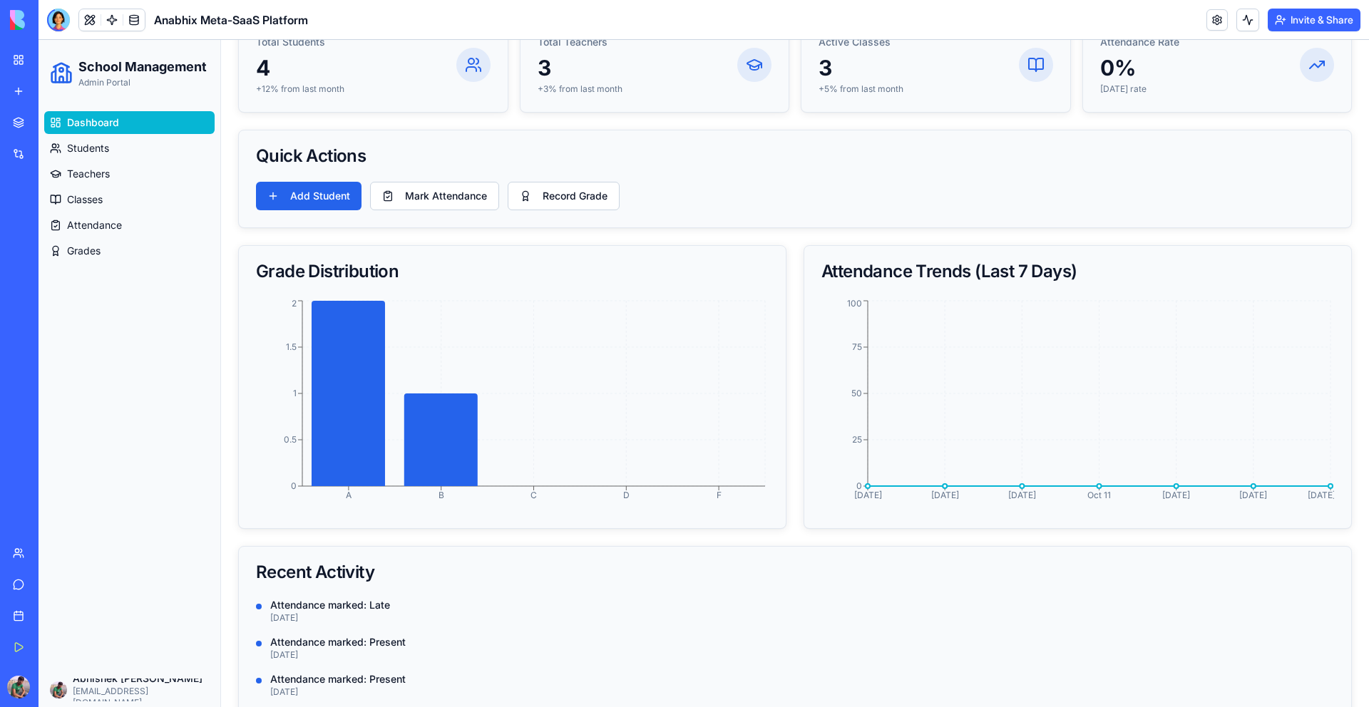
scroll to position [149, 0]
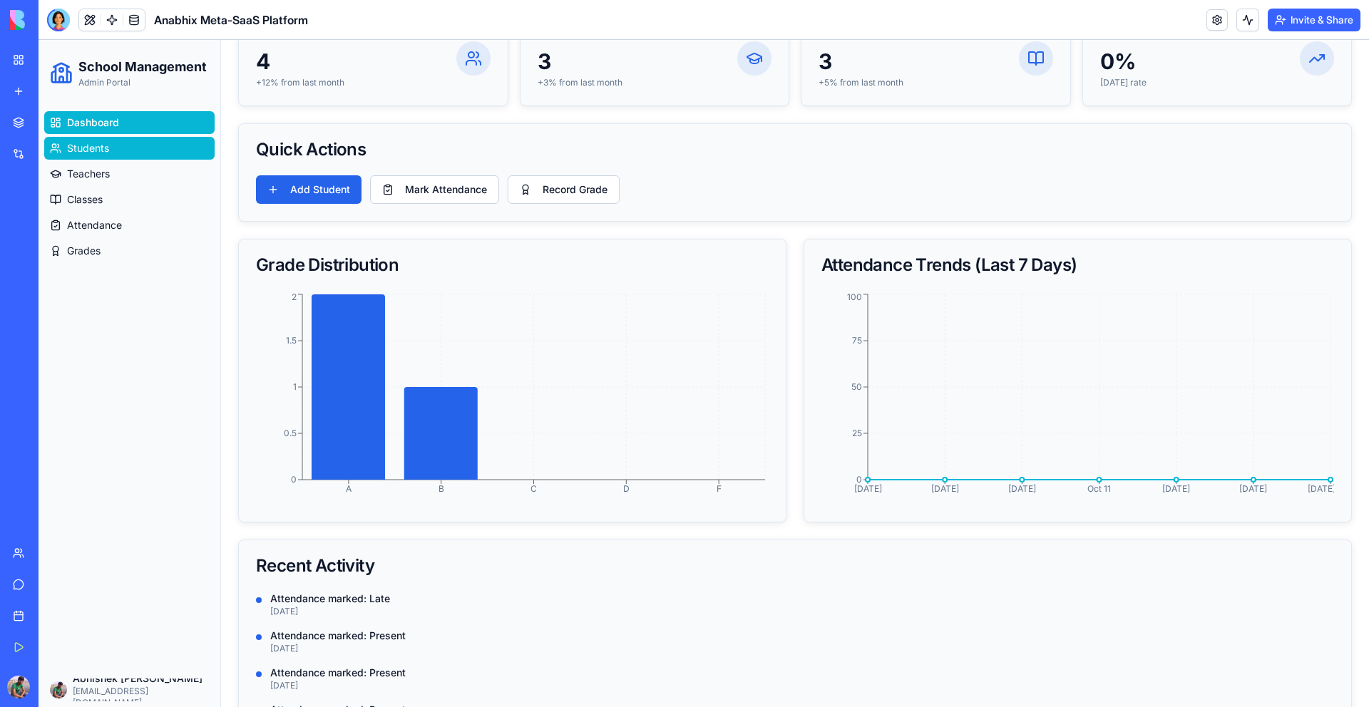
click at [111, 138] on link "Students" at bounding box center [129, 148] width 170 height 23
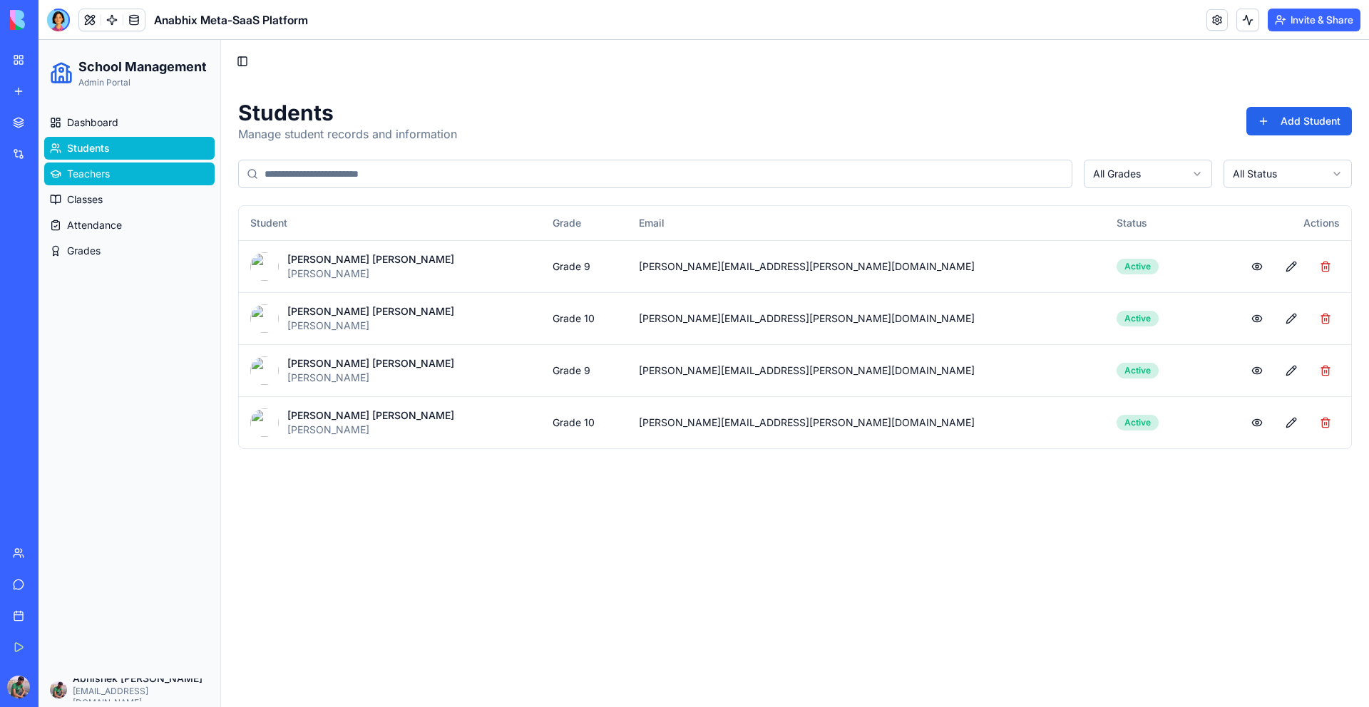
click at [106, 167] on span "Teachers" at bounding box center [88, 174] width 43 height 14
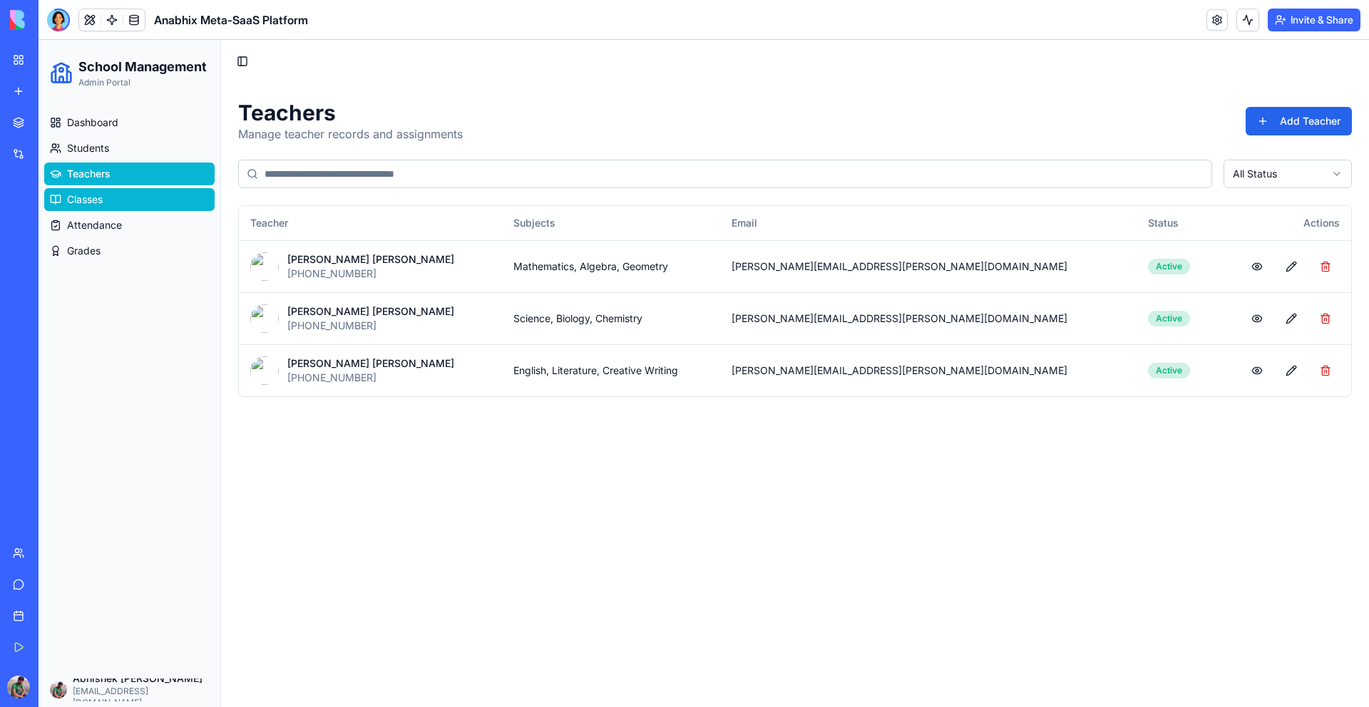
click at [101, 190] on link "Classes" at bounding box center [129, 199] width 170 height 23
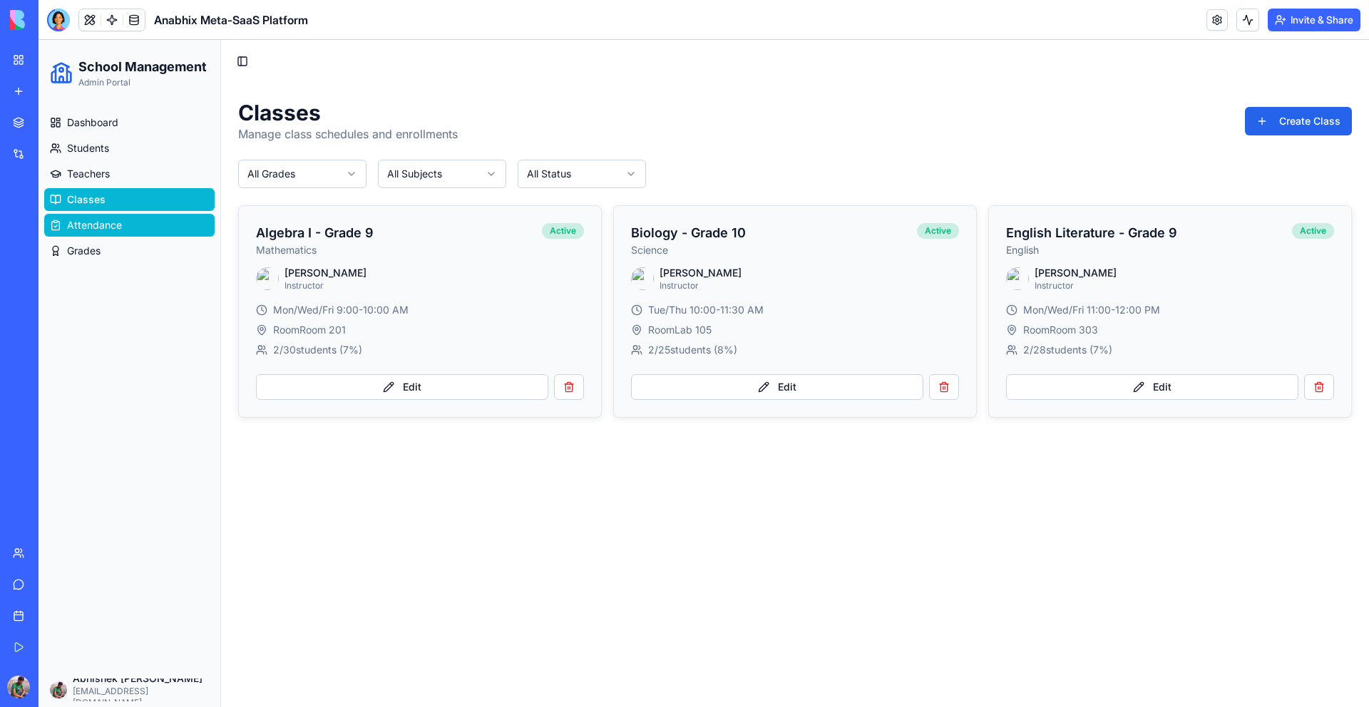
click at [103, 225] on span "Attendance" at bounding box center [94, 225] width 55 height 14
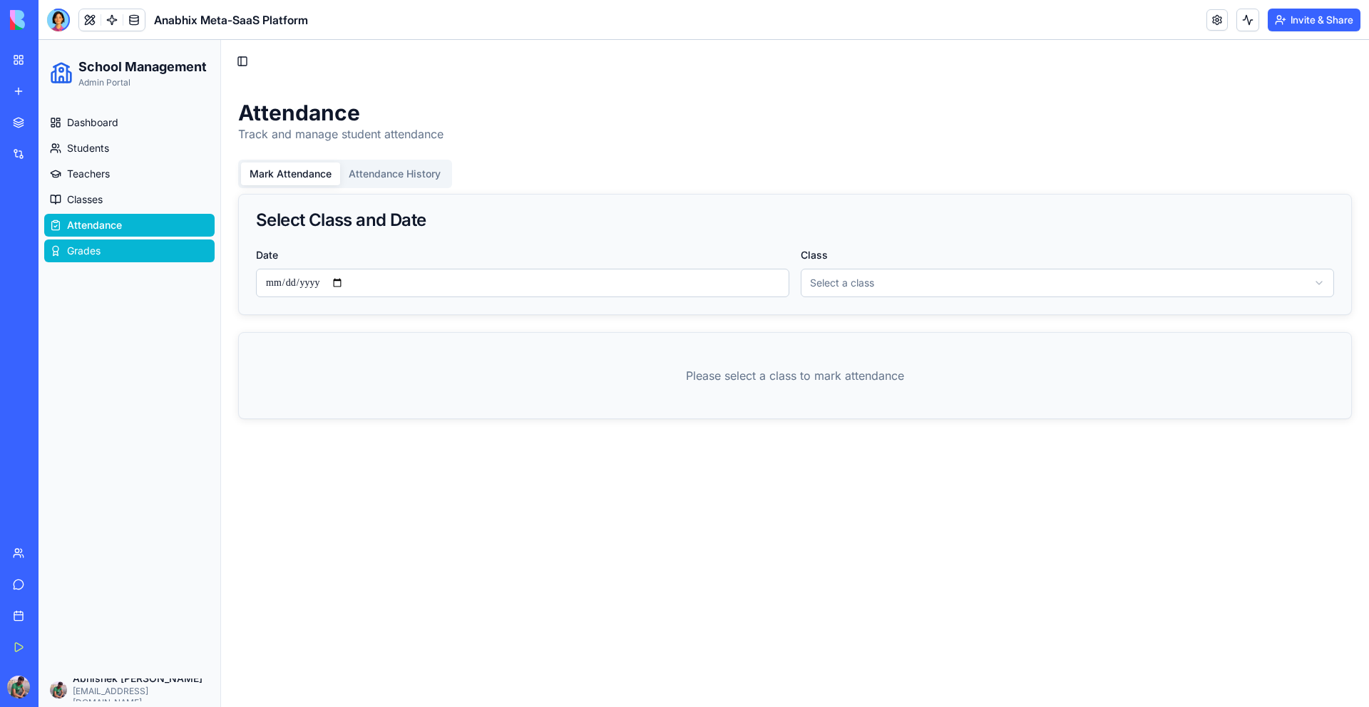
click at [96, 246] on span "Grades" at bounding box center [84, 251] width 34 height 14
click at [111, 232] on link "Attendance" at bounding box center [129, 225] width 170 height 23
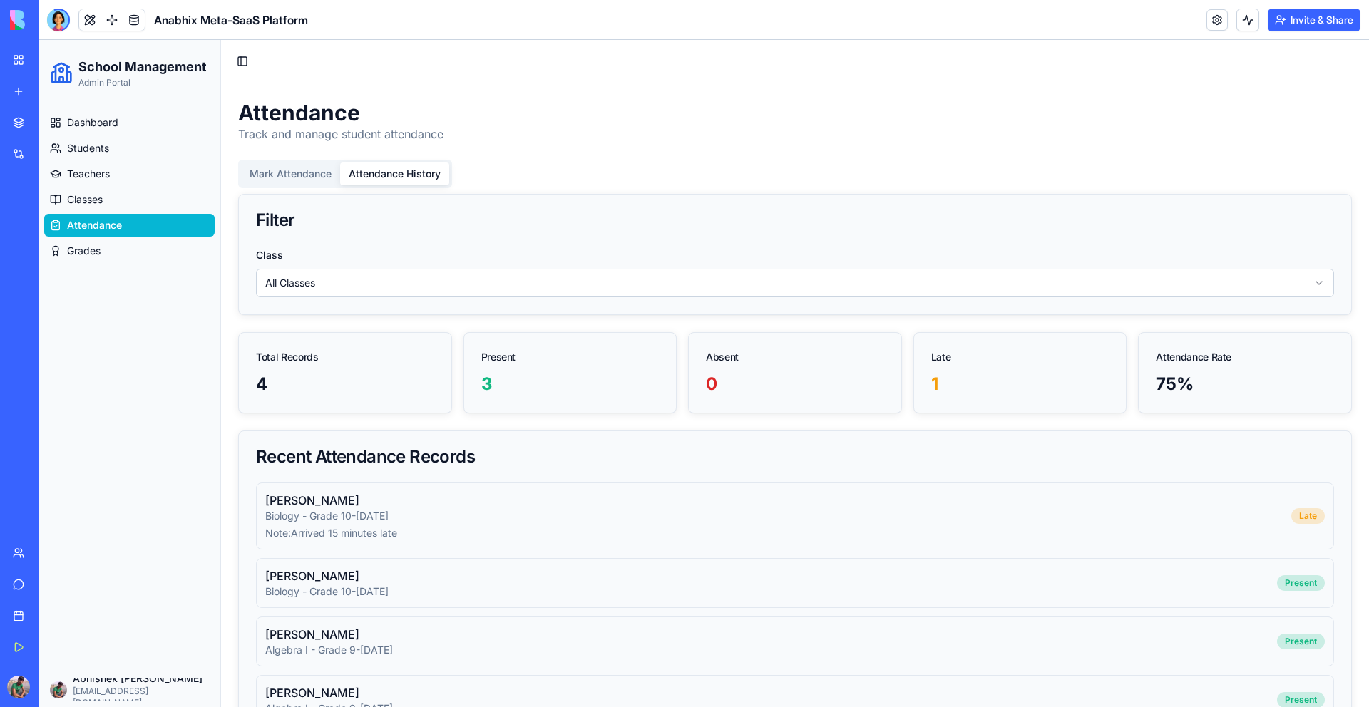
click at [392, 175] on button "Attendance History" at bounding box center [394, 174] width 109 height 23
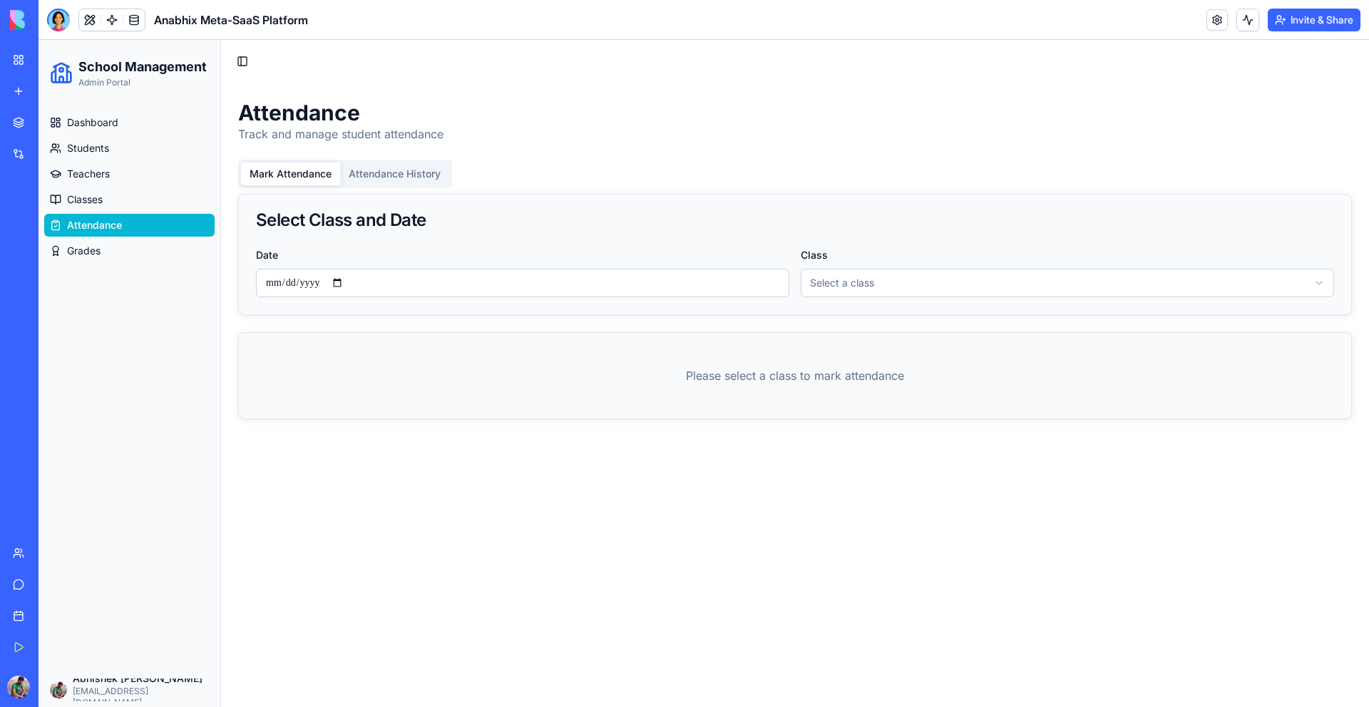
click at [281, 177] on button "Mark Attendance" at bounding box center [290, 174] width 99 height 23
click at [371, 187] on div "Mark Attendance Attendance History" at bounding box center [345, 174] width 214 height 29
click at [142, 205] on link "Classes" at bounding box center [129, 199] width 170 height 23
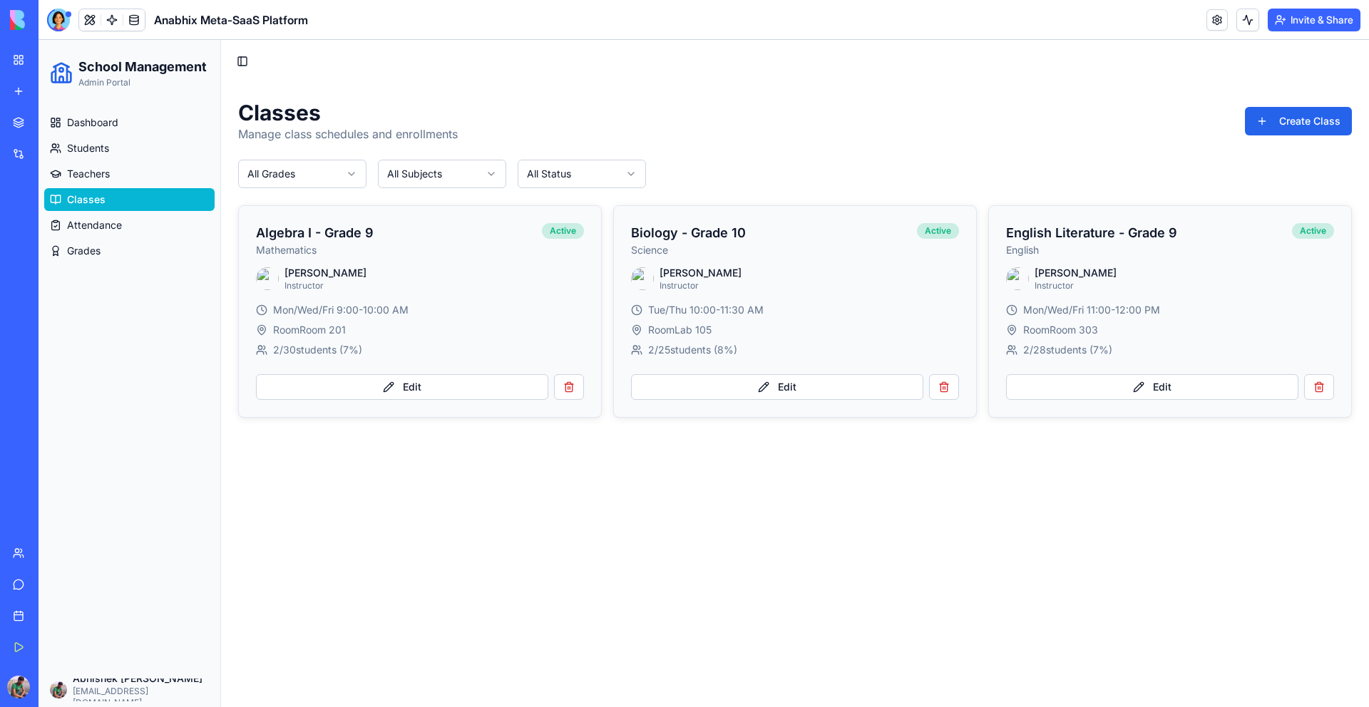
click at [178, 186] on ul "Dashboard Students Teachers Classes Attendance Grades" at bounding box center [129, 186] width 170 height 151
click at [175, 170] on link "Teachers" at bounding box center [129, 174] width 170 height 23
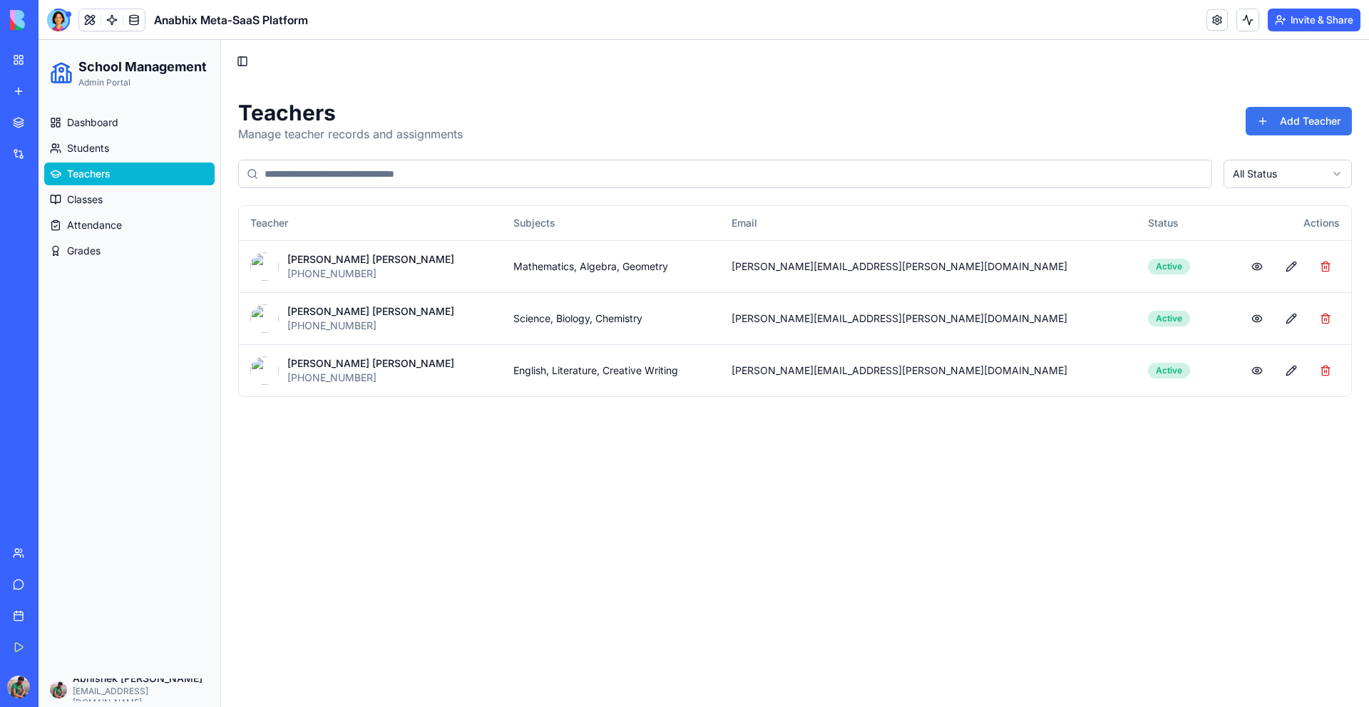
click at [1299, 125] on button "Add Teacher" at bounding box center [1299, 121] width 106 height 29
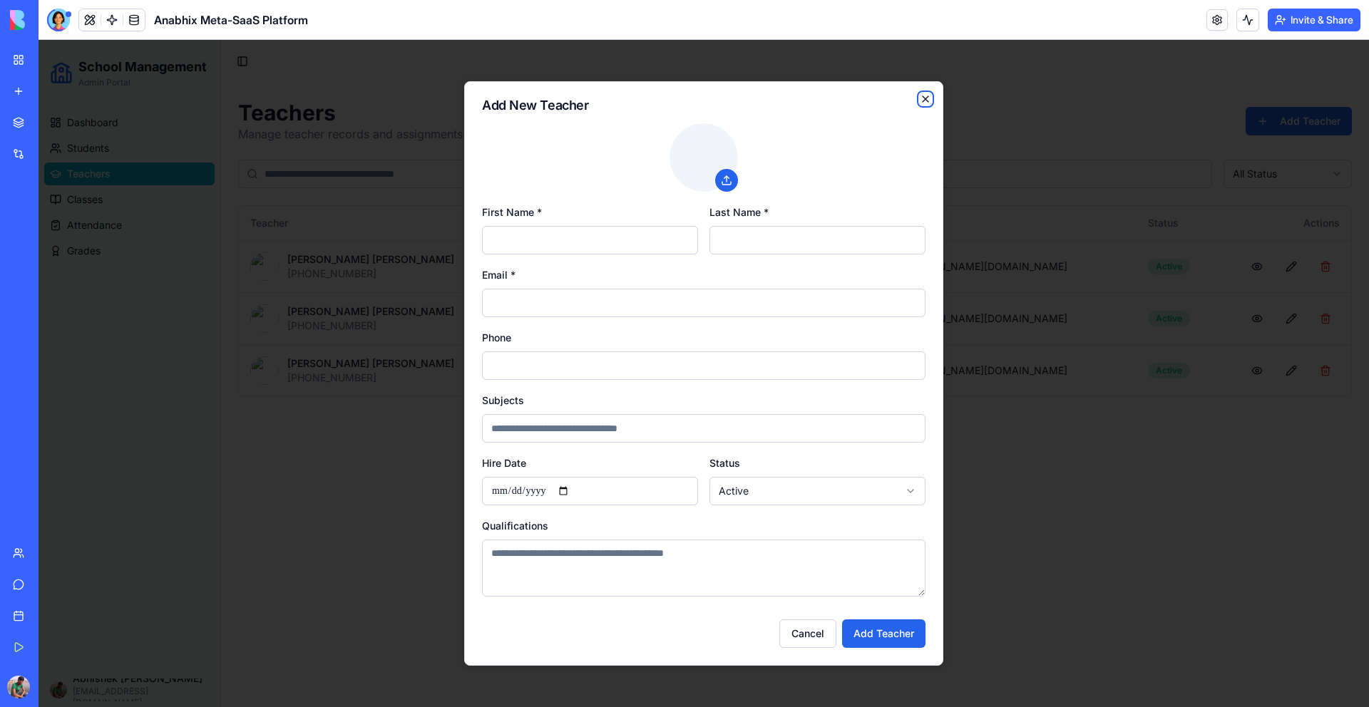
click at [926, 102] on icon "button" at bounding box center [925, 98] width 11 height 11
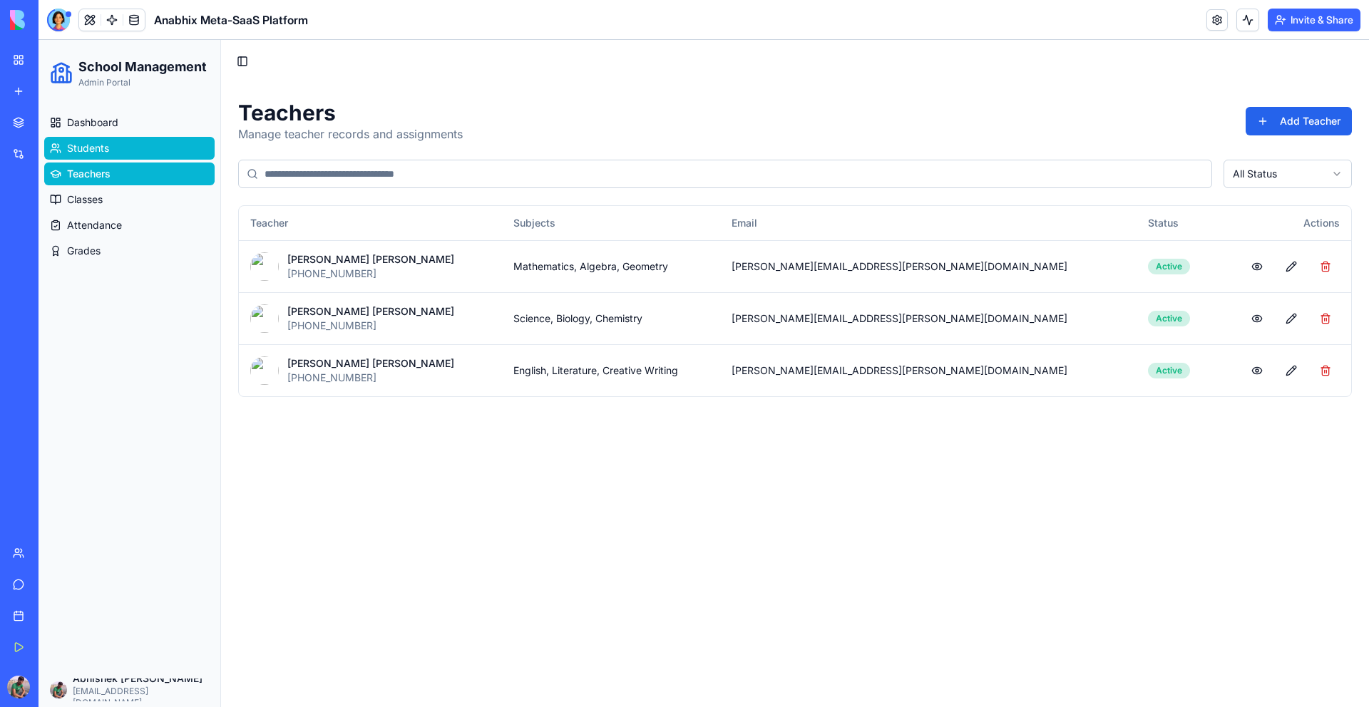
click at [155, 143] on link "Students" at bounding box center [129, 148] width 170 height 23
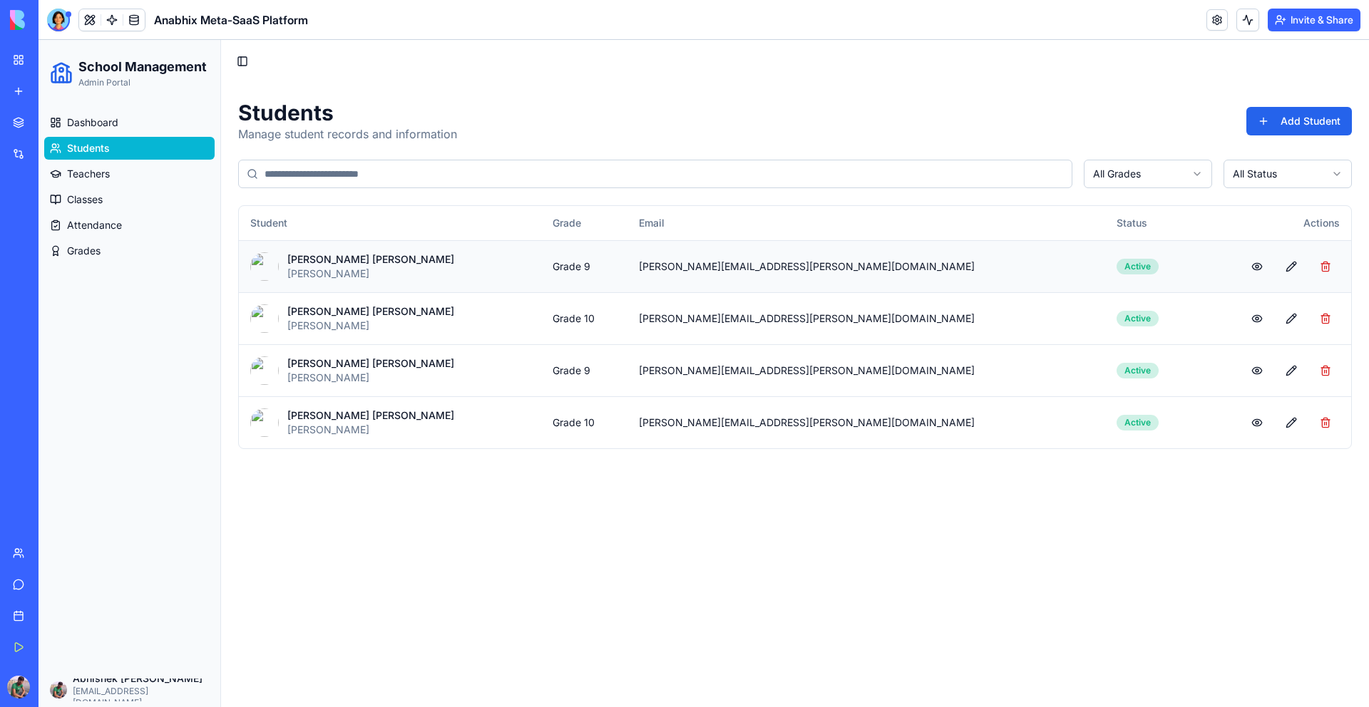
click at [1105, 275] on td "Active" at bounding box center [1148, 266] width 86 height 52
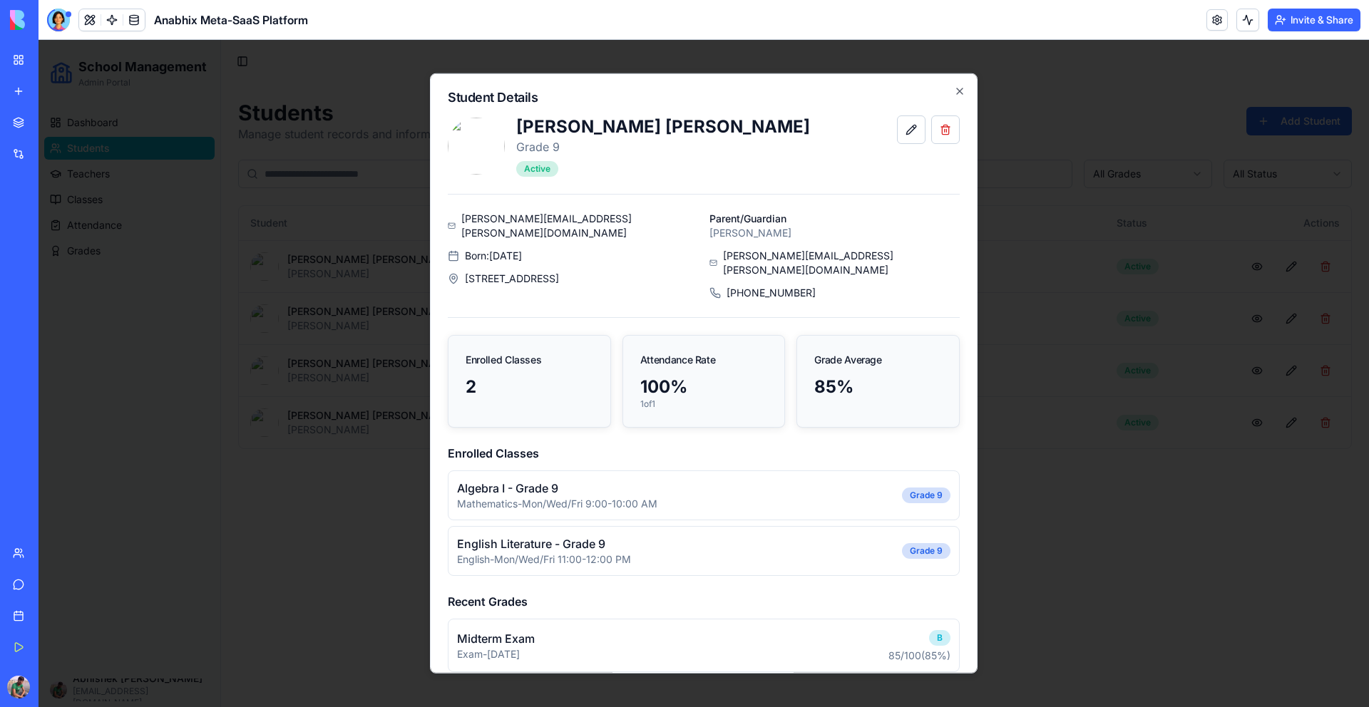
scroll to position [2, 0]
click at [913, 128] on button at bounding box center [911, 127] width 29 height 29
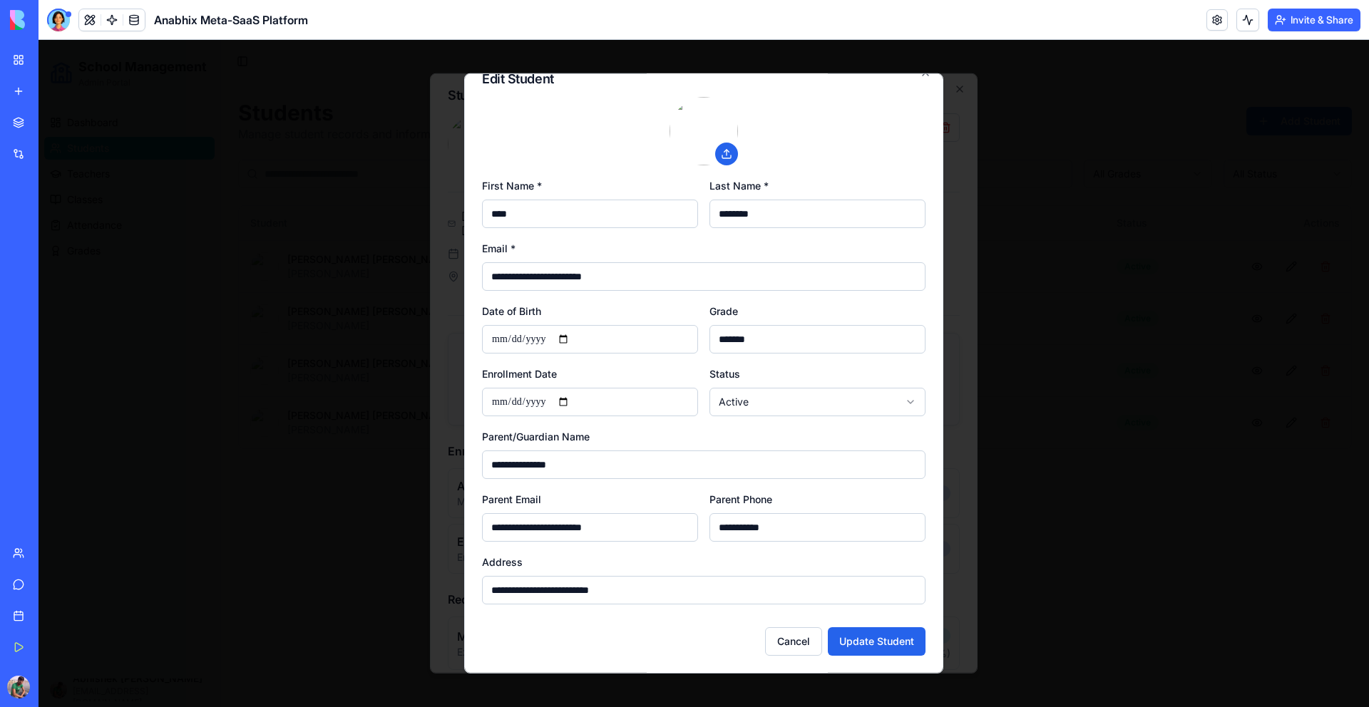
scroll to position [0, 0]
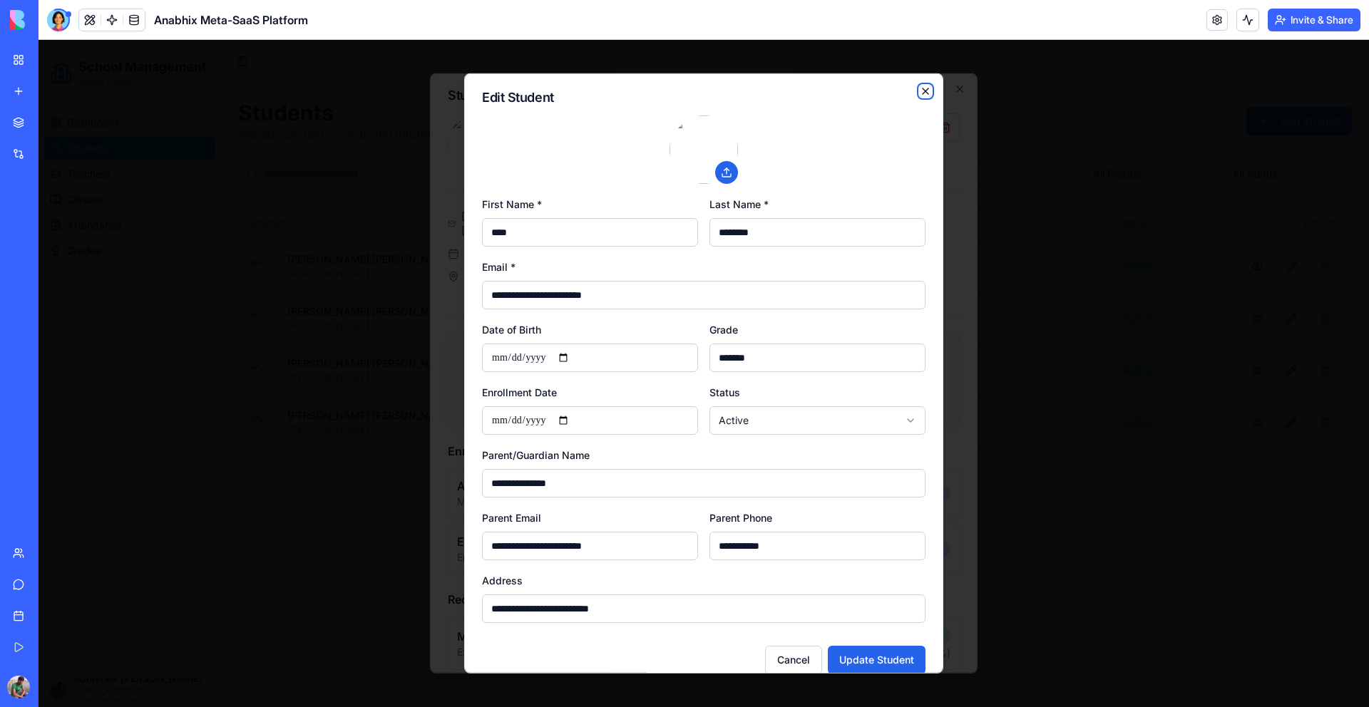
click at [923, 89] on icon "button" at bounding box center [925, 91] width 11 height 11
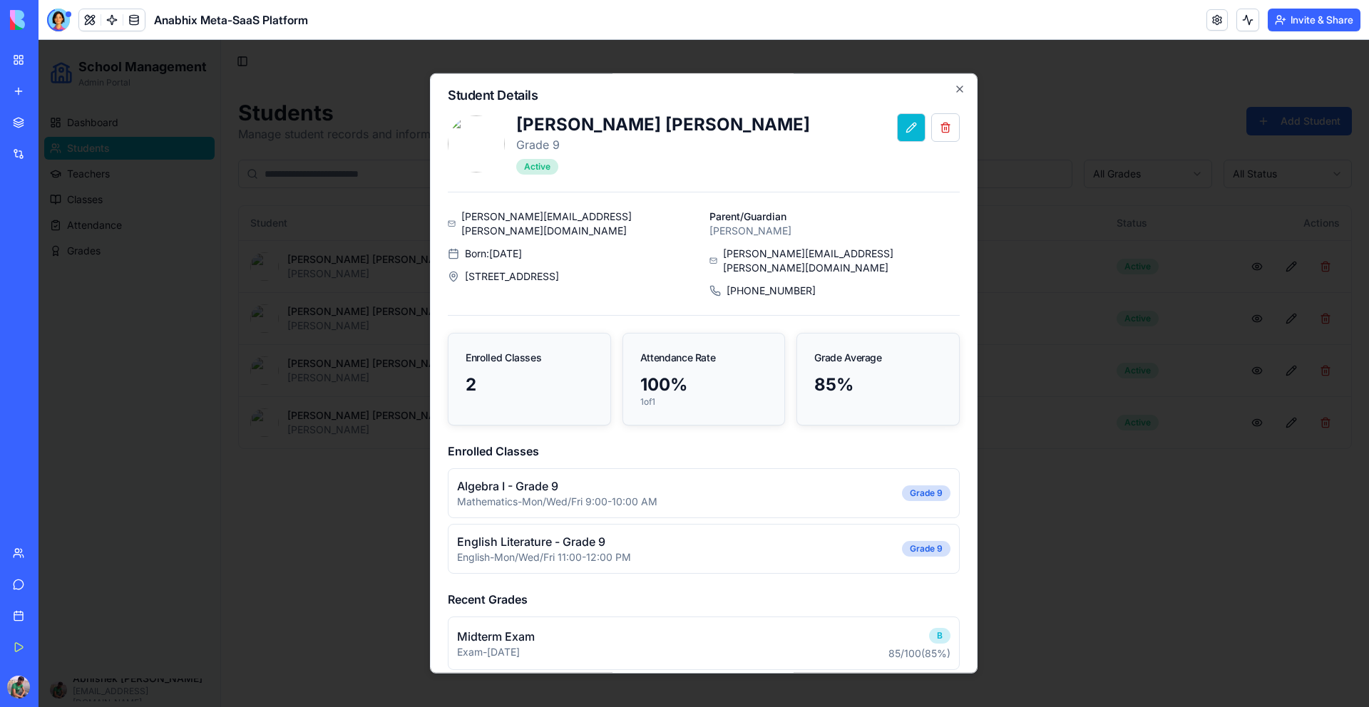
click at [914, 131] on button at bounding box center [911, 127] width 29 height 29
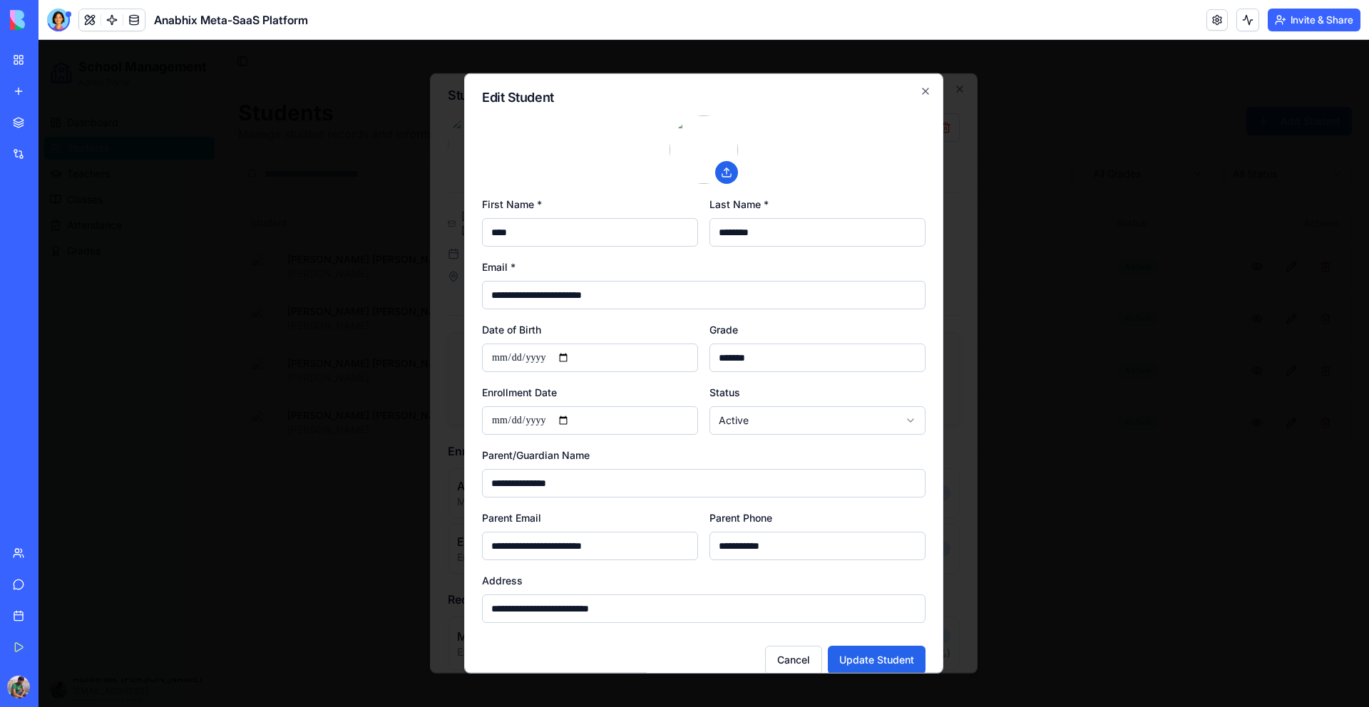
click at [680, 301] on input "**********" at bounding box center [704, 295] width 444 height 29
click at [736, 170] on label at bounding box center [726, 172] width 23 height 23
click at [39, 40] on input "file" at bounding box center [39, 40] width 0 height 0
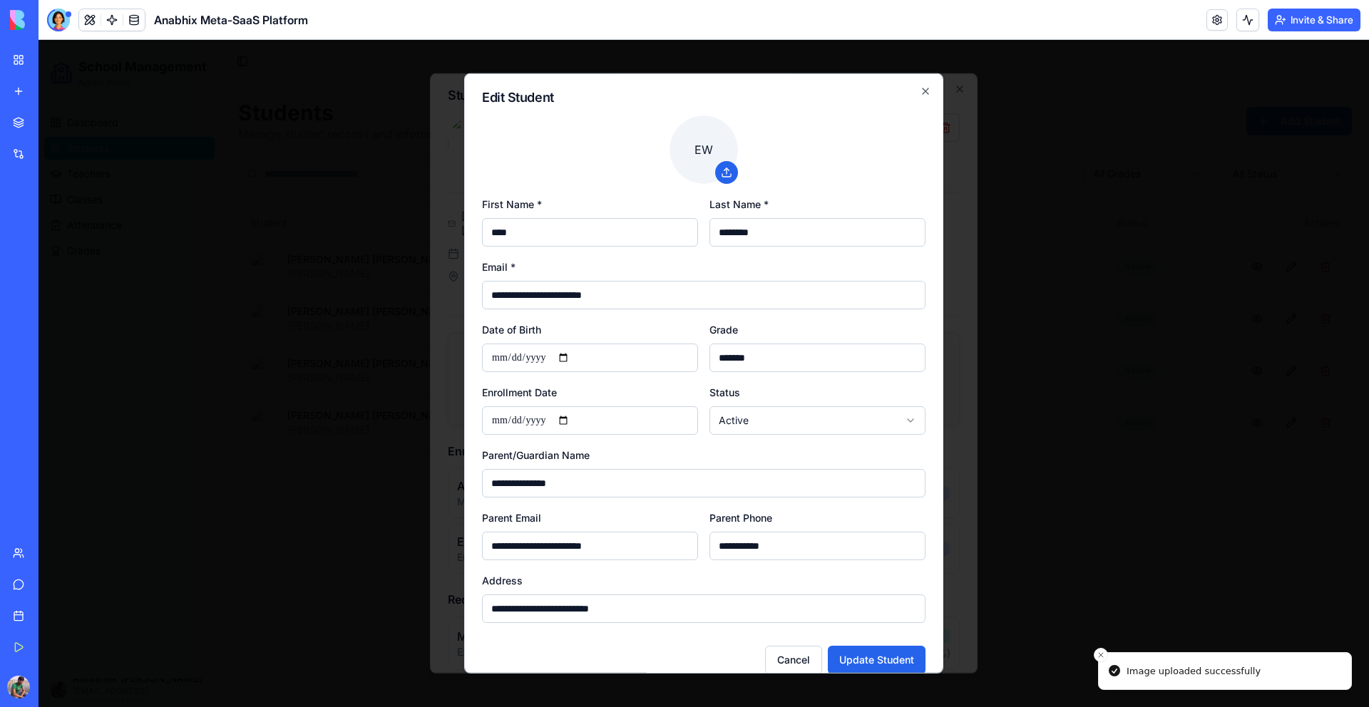
click at [777, 157] on div "E W" at bounding box center [704, 150] width 444 height 68
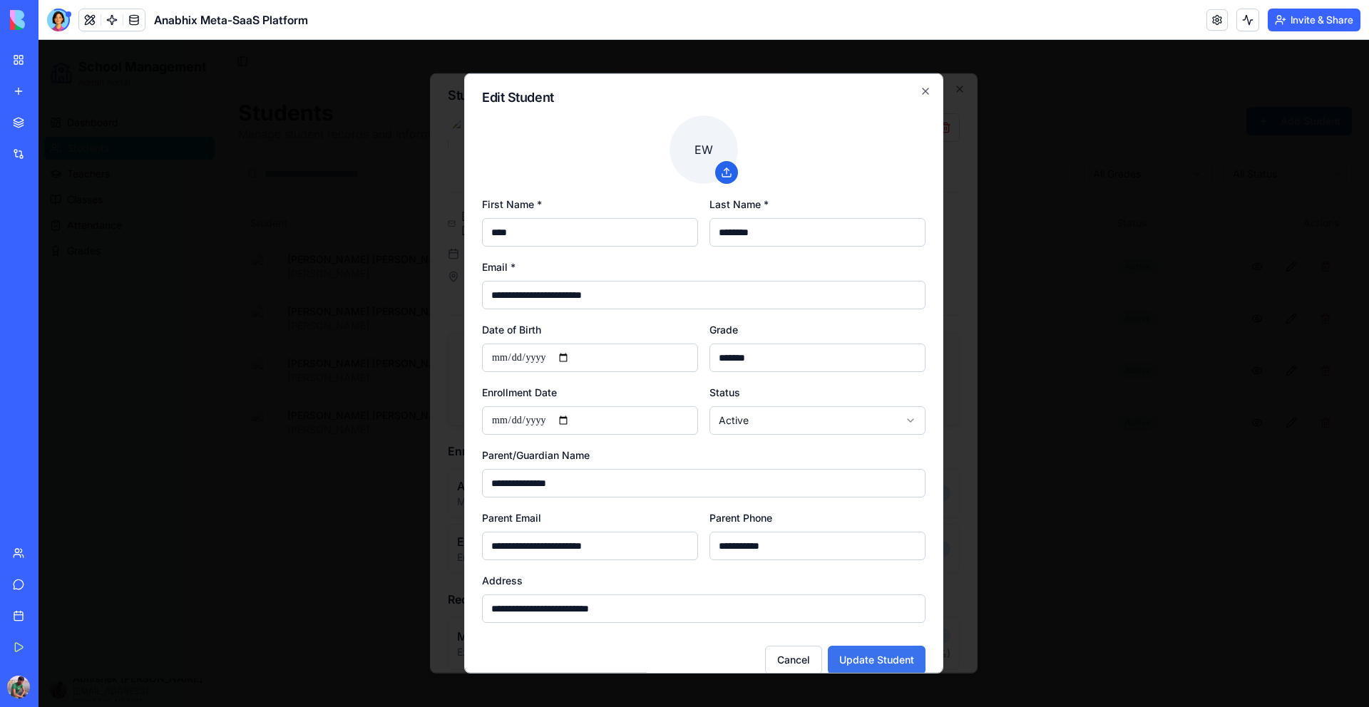
click at [862, 659] on button "Update Student" at bounding box center [877, 660] width 98 height 29
click at [926, 98] on div "**********" at bounding box center [703, 373] width 479 height 600
click at [926, 93] on icon "button" at bounding box center [925, 91] width 11 height 11
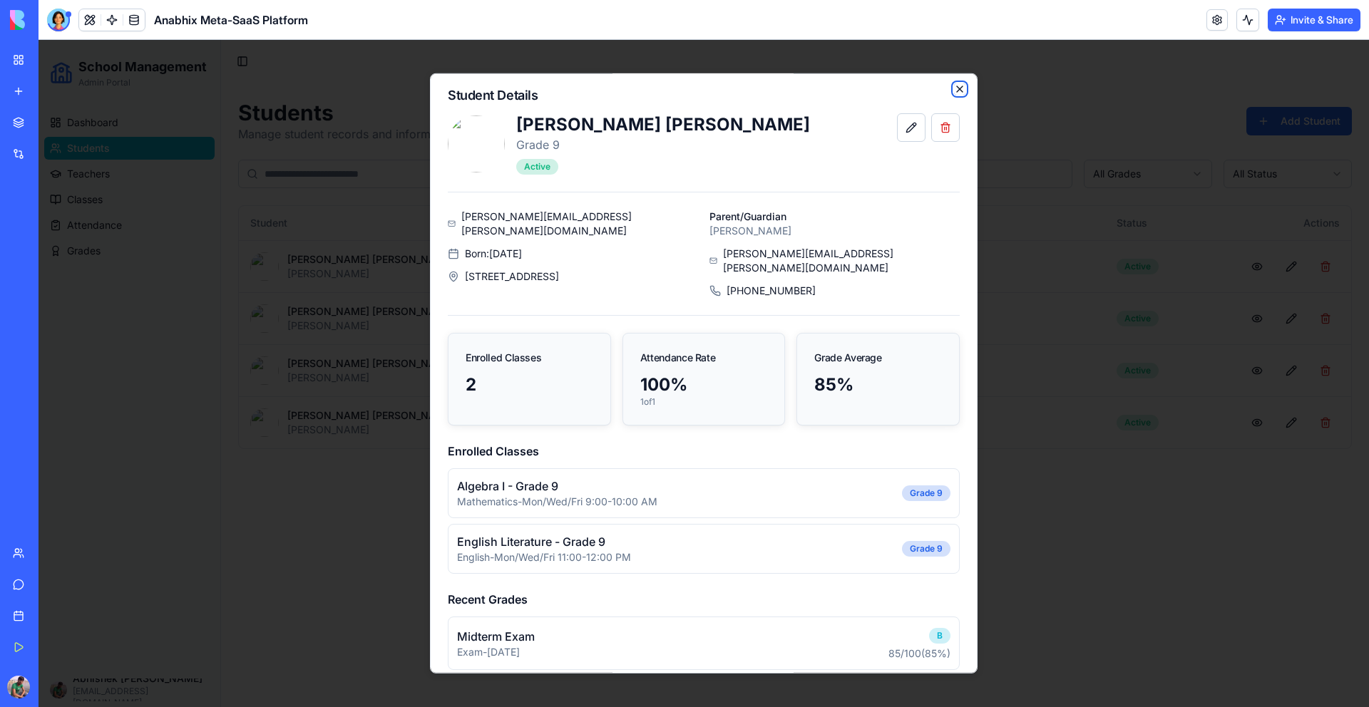
click at [963, 86] on icon "button" at bounding box center [960, 89] width 6 height 6
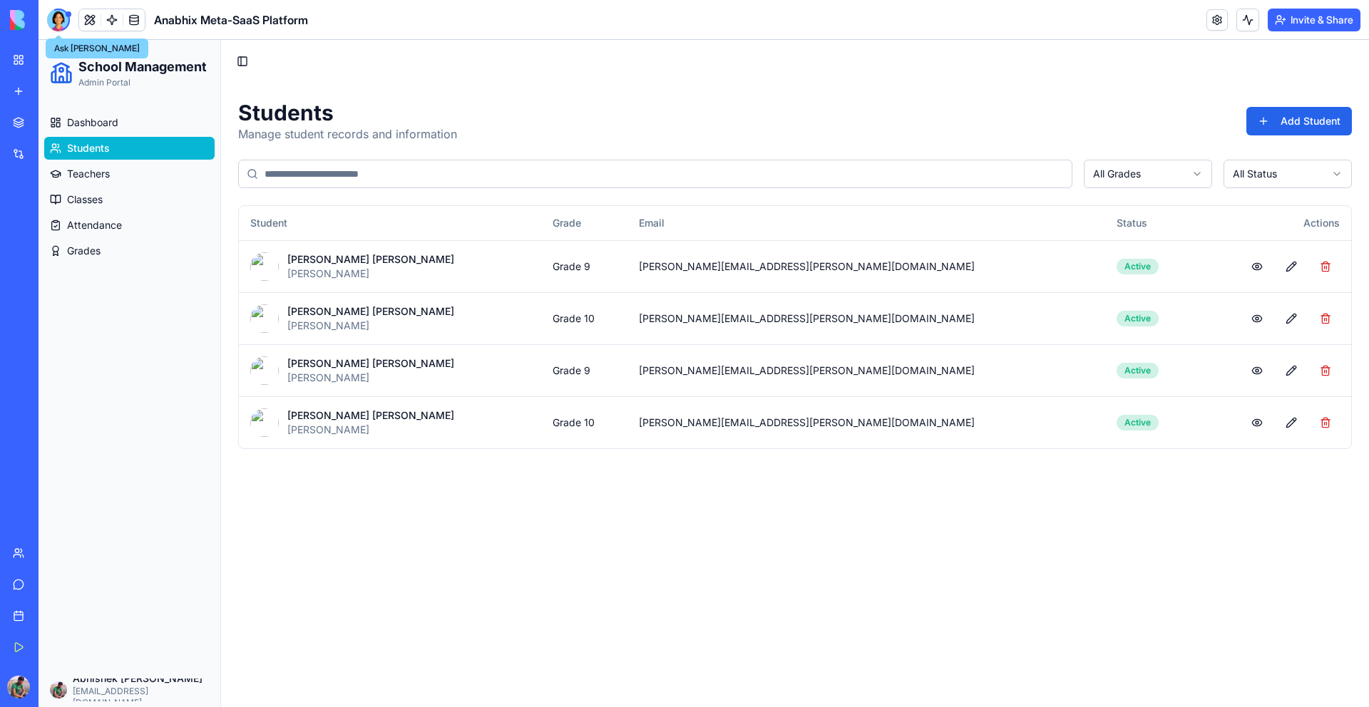
click at [63, 21] on div at bounding box center [58, 20] width 23 height 23
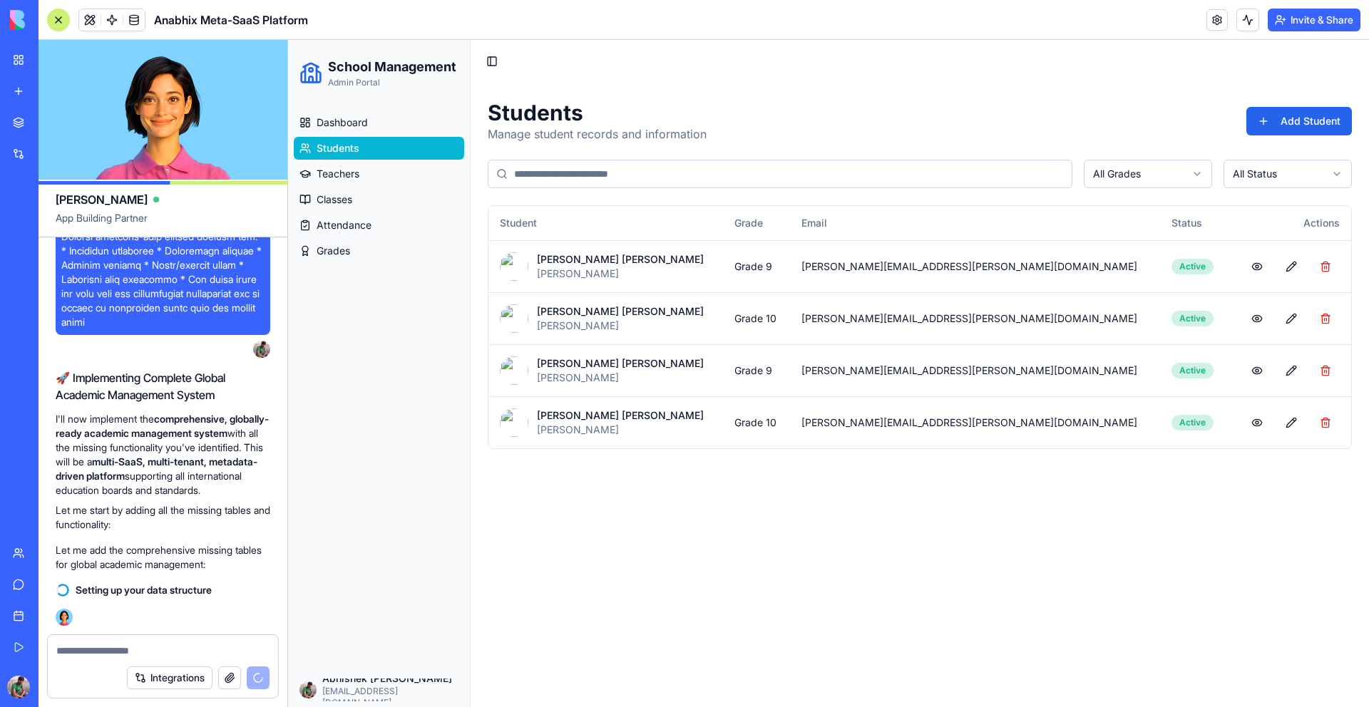
click at [1198, 176] on html "School Management Admin Portal Dashboard Students Teachers Classes Attendance G…" at bounding box center [828, 374] width 1081 height 668
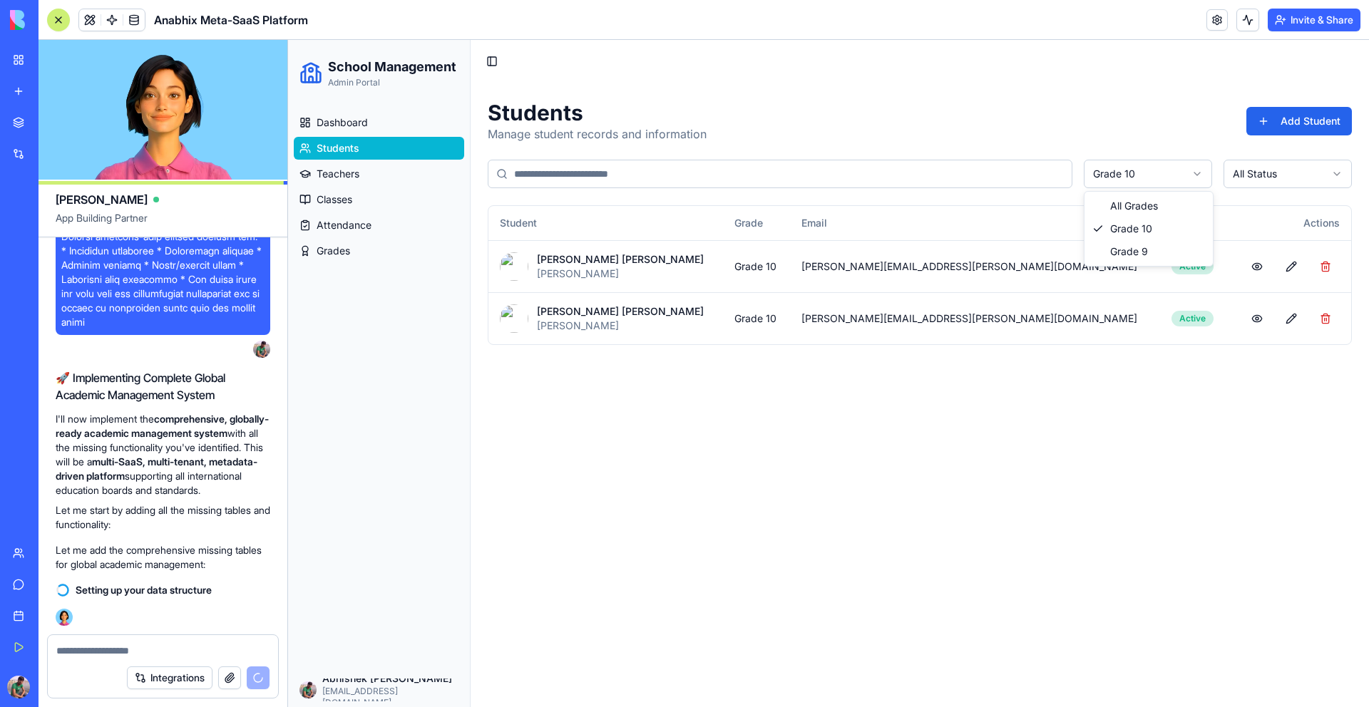
click at [1185, 188] on html "School Management Admin Portal Dashboard Students Teachers Classes Attendance G…" at bounding box center [828, 374] width 1081 height 668
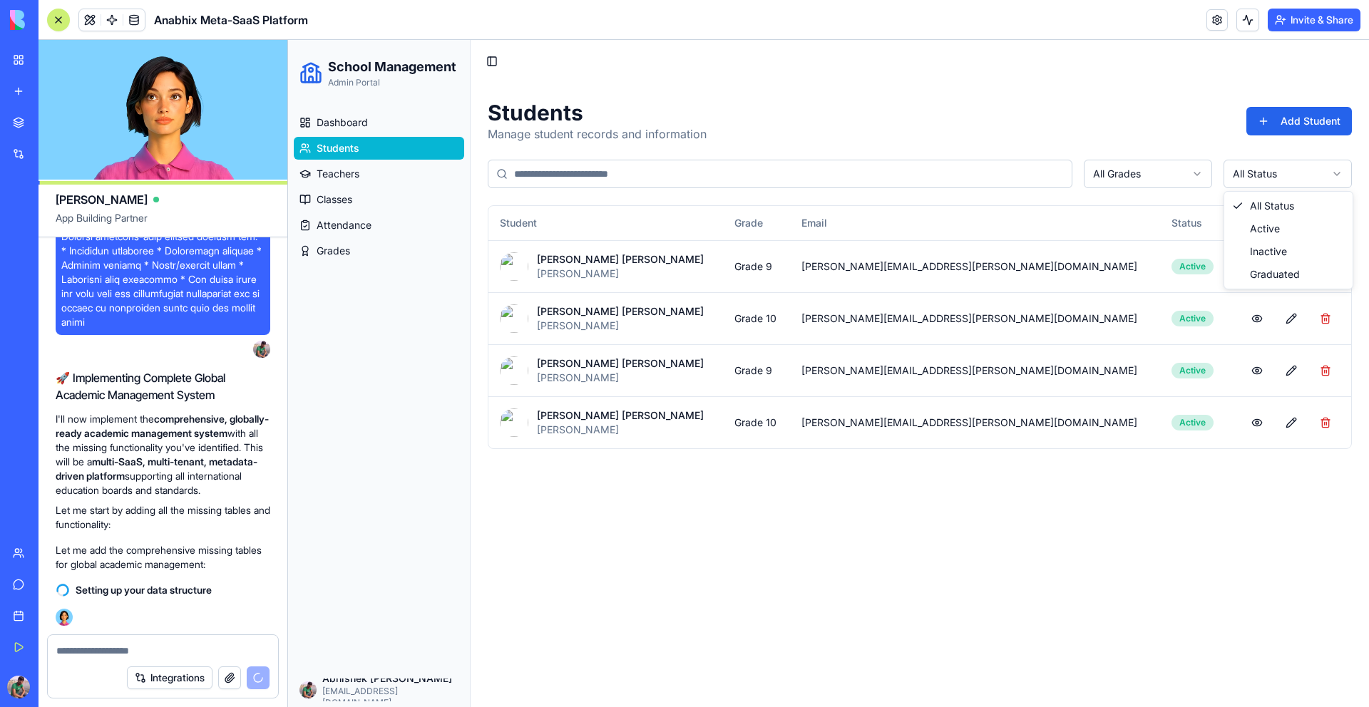
click at [1286, 183] on html "School Management Admin Portal Dashboard Students Teachers Classes Attendance G…" at bounding box center [828, 374] width 1081 height 668
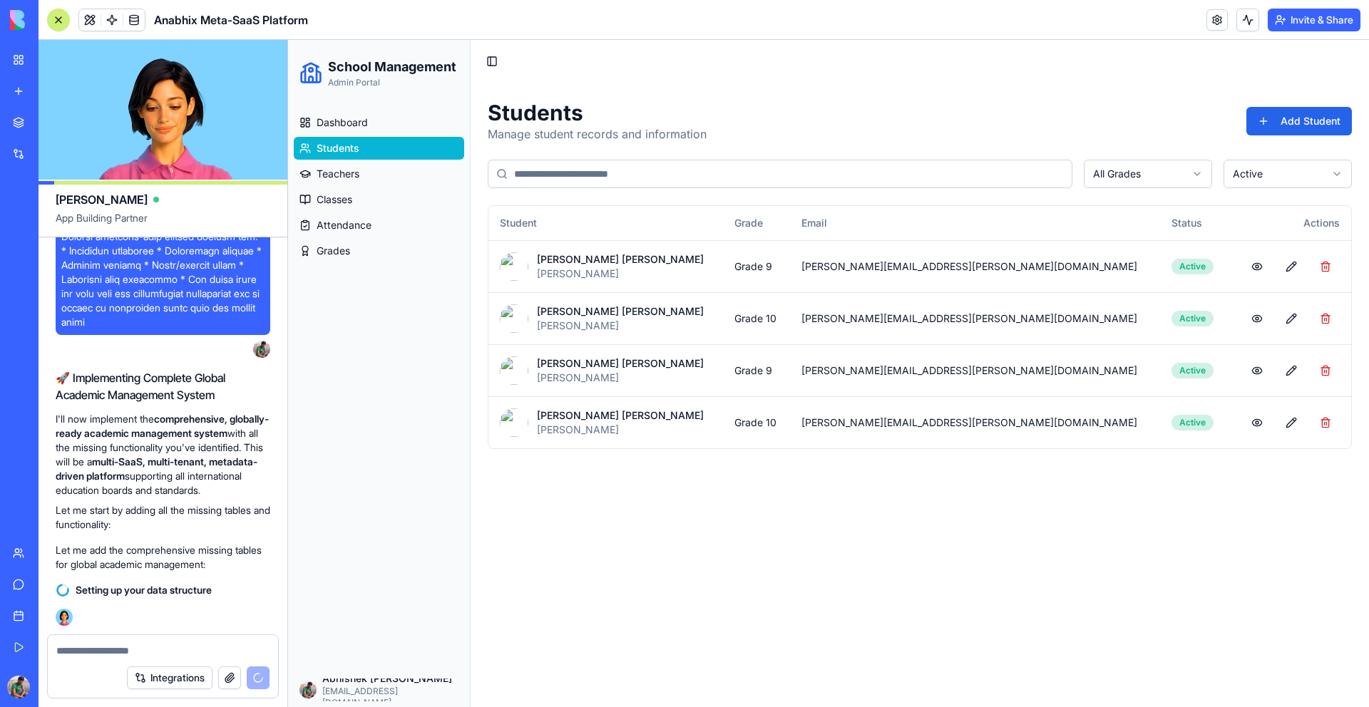
click at [864, 170] on input at bounding box center [780, 174] width 585 height 29
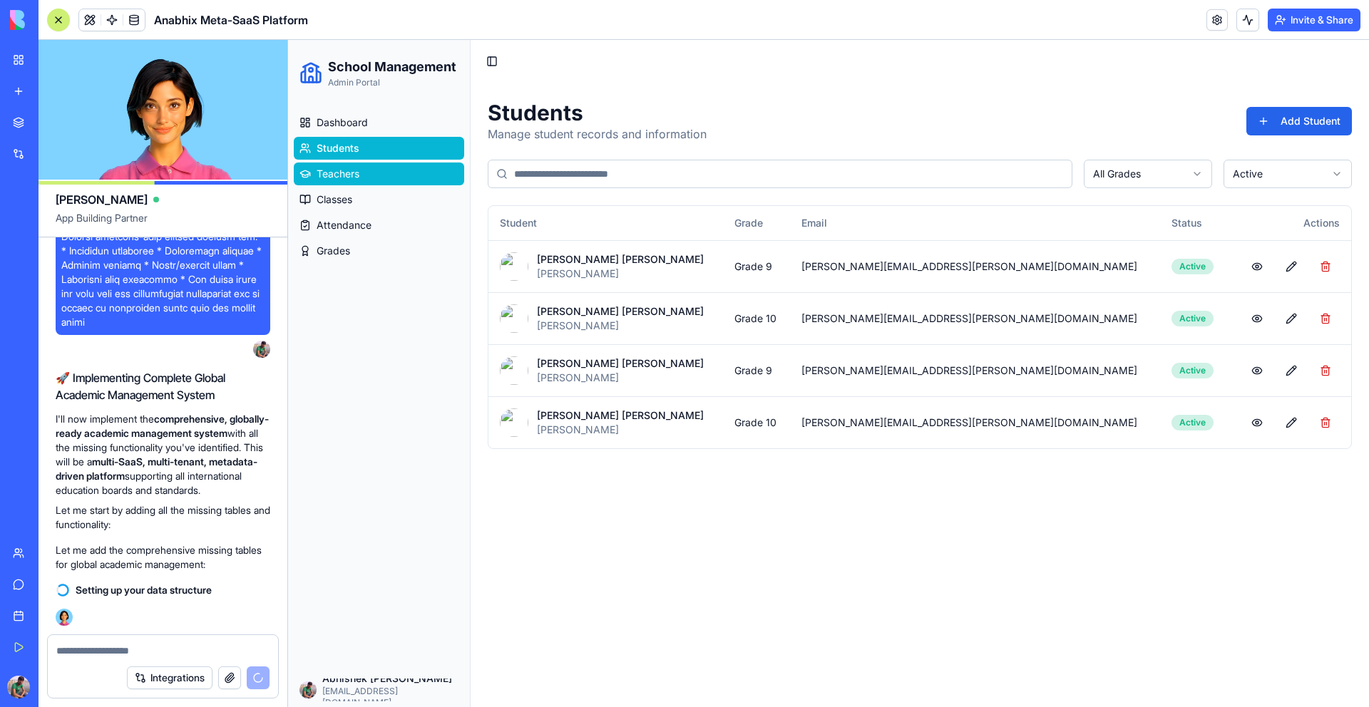
click at [409, 168] on link "Teachers" at bounding box center [379, 174] width 170 height 23
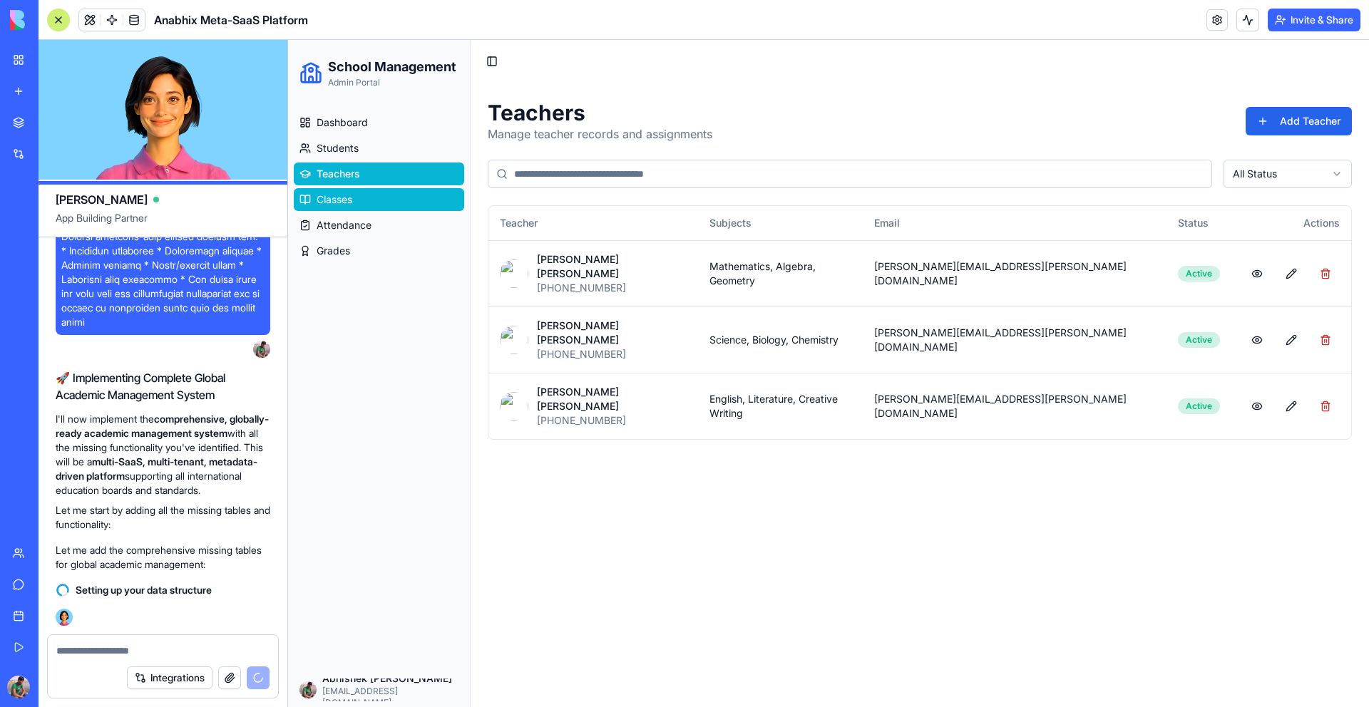
click at [395, 200] on link "Classes" at bounding box center [379, 199] width 170 height 23
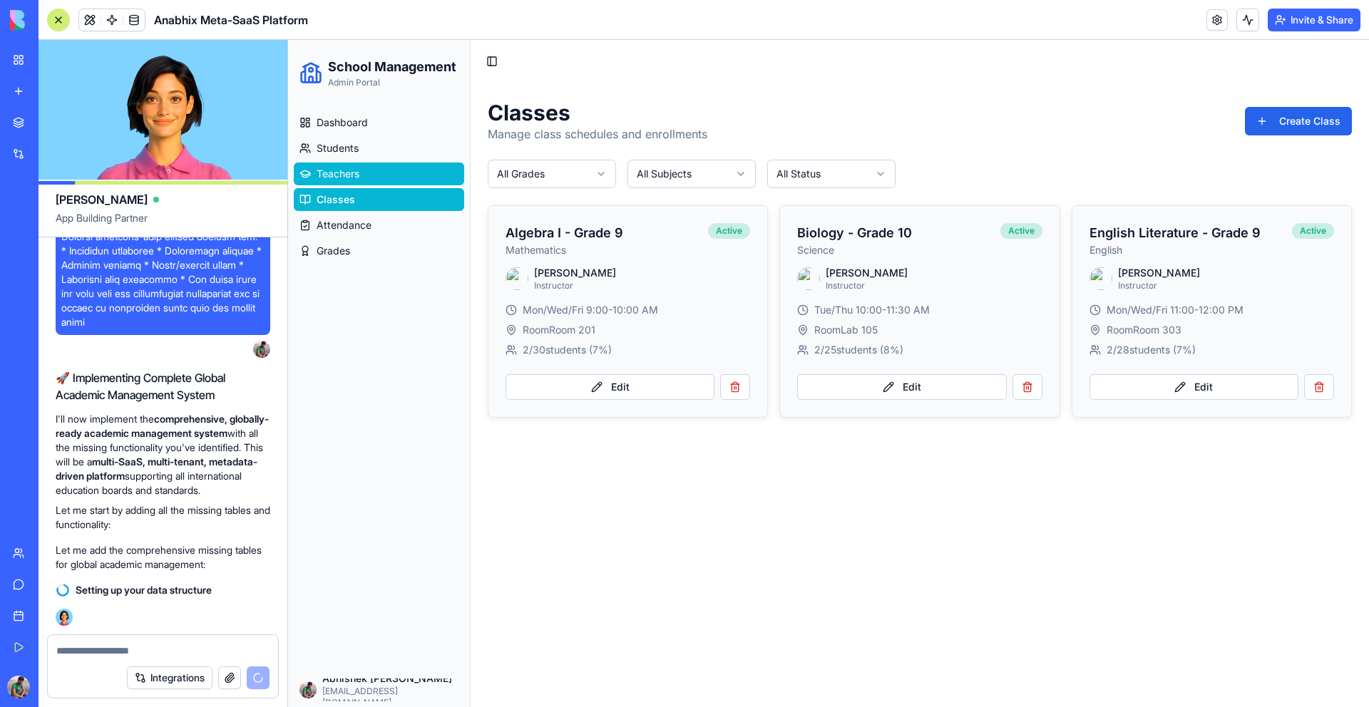
click at [414, 170] on link "Teachers" at bounding box center [379, 174] width 170 height 23
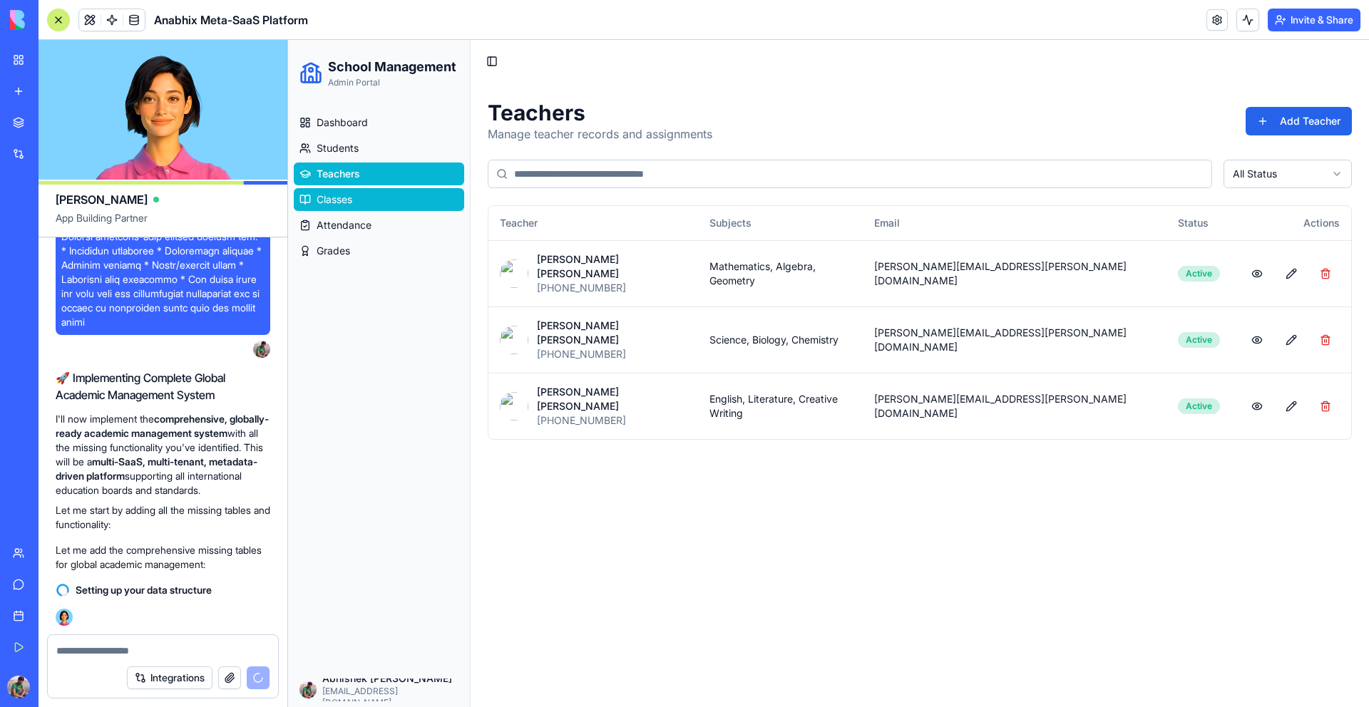
click at [407, 210] on link "Classes" at bounding box center [379, 199] width 170 height 23
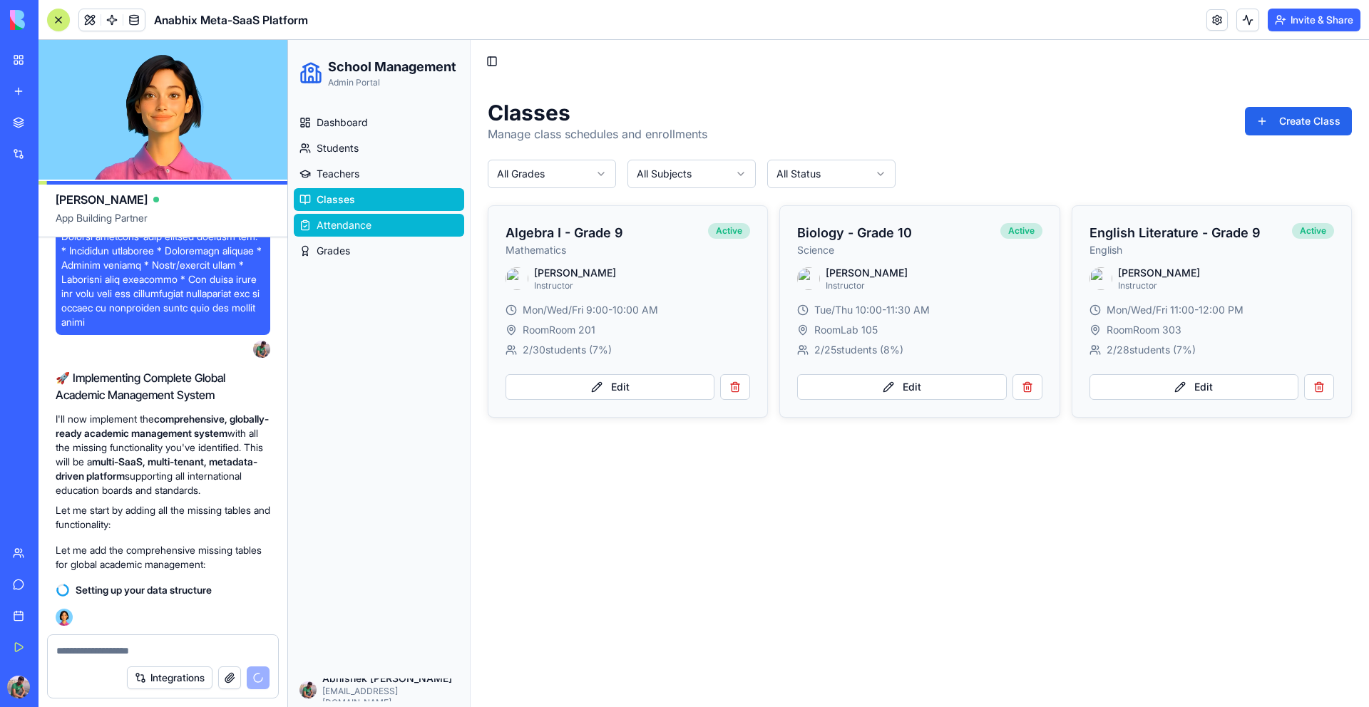
click at [399, 228] on link "Attendance" at bounding box center [379, 225] width 170 height 23
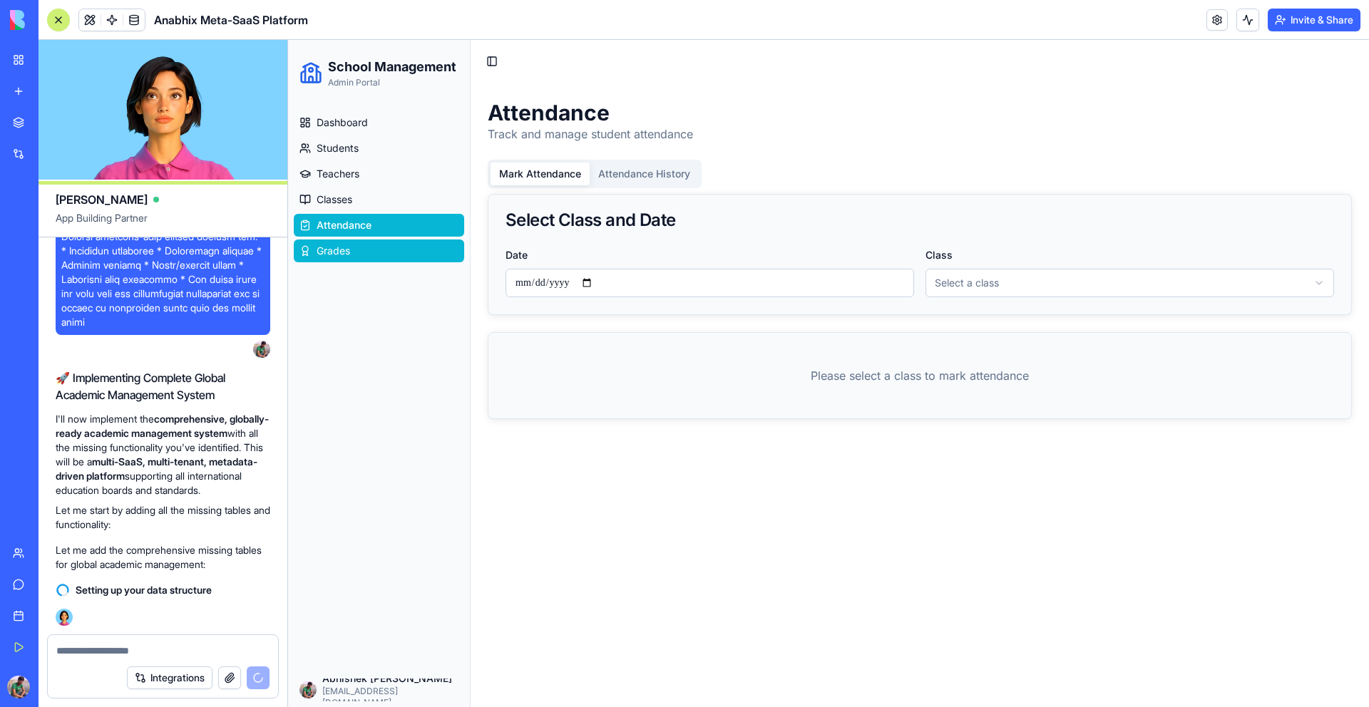
click at [388, 246] on link "Grades" at bounding box center [379, 251] width 170 height 23
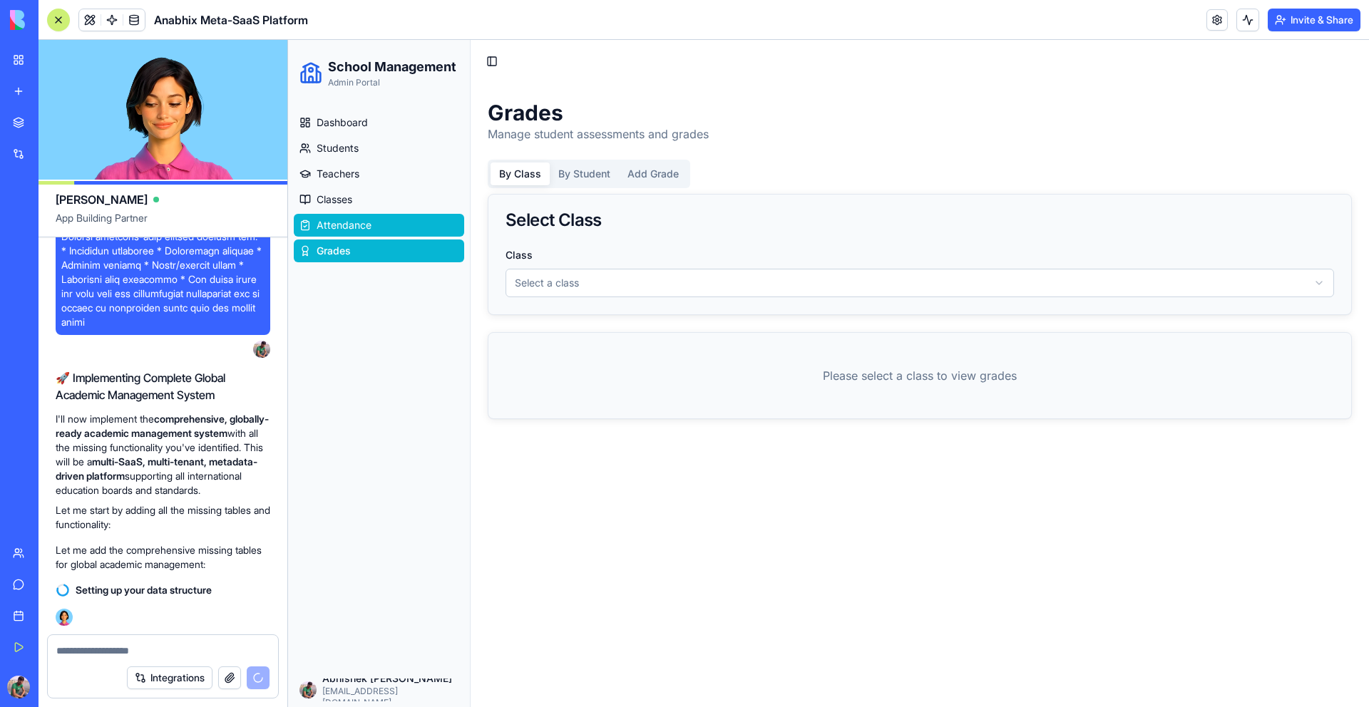
click at [389, 223] on link "Attendance" at bounding box center [379, 225] width 170 height 23
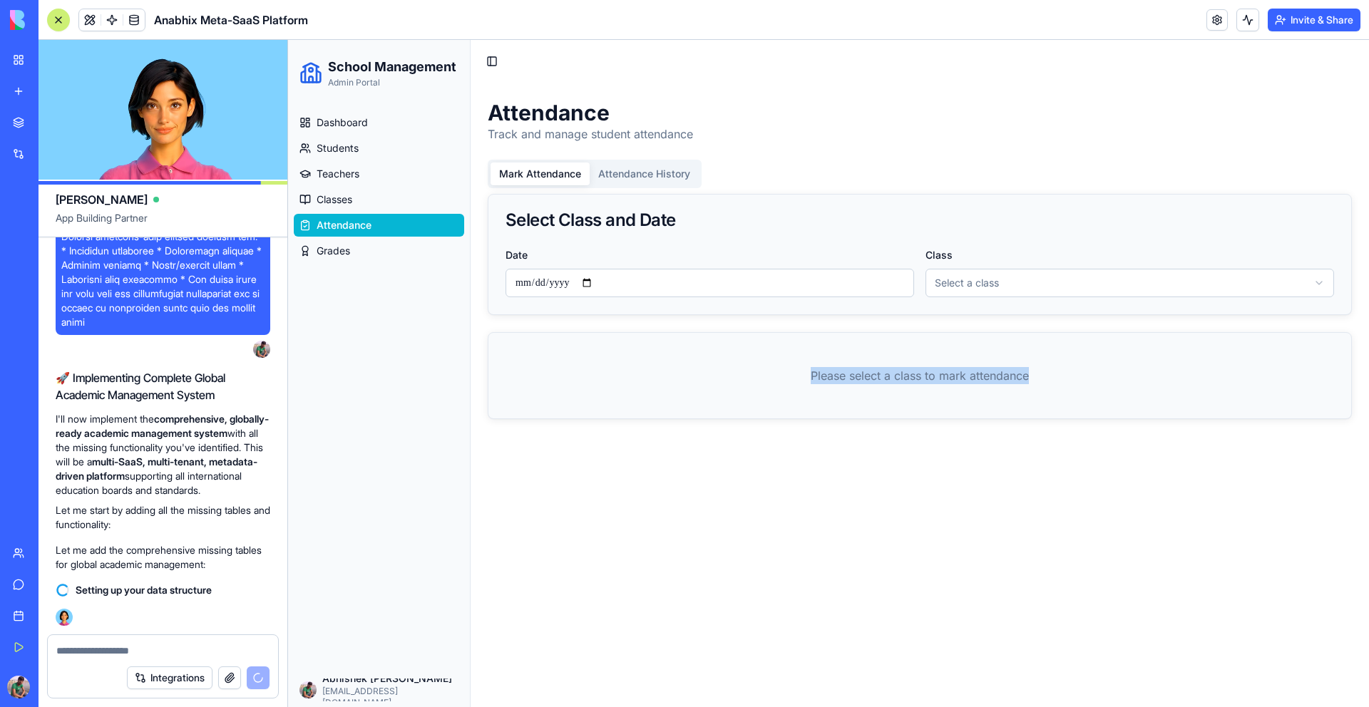
drag, startPoint x: 1049, startPoint y: 375, endPoint x: 769, endPoint y: 375, distance: 280.3
click at [768, 375] on p "Please select a class to mark attendance" at bounding box center [920, 375] width 829 height 17
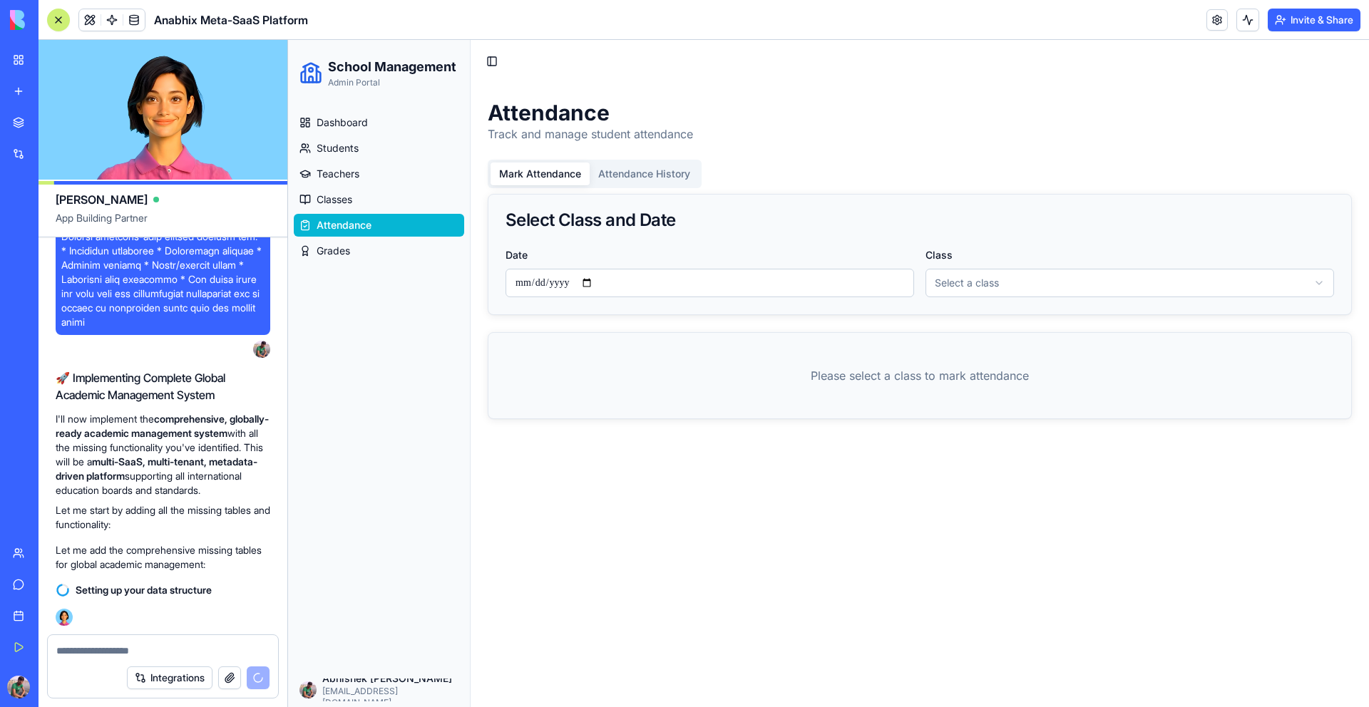
click at [640, 284] on input "**********" at bounding box center [710, 283] width 409 height 29
click at [599, 284] on input "**********" at bounding box center [710, 283] width 409 height 29
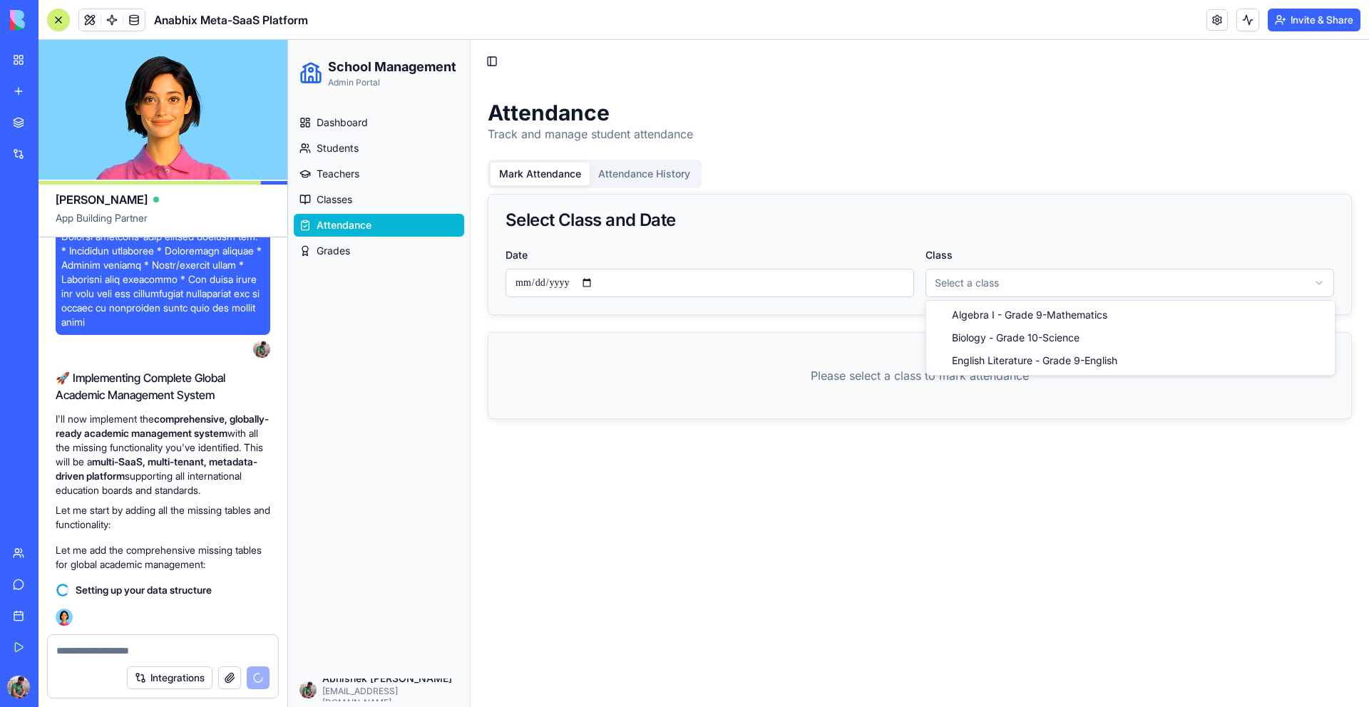
click at [1012, 290] on html "**********" at bounding box center [828, 374] width 1081 height 668
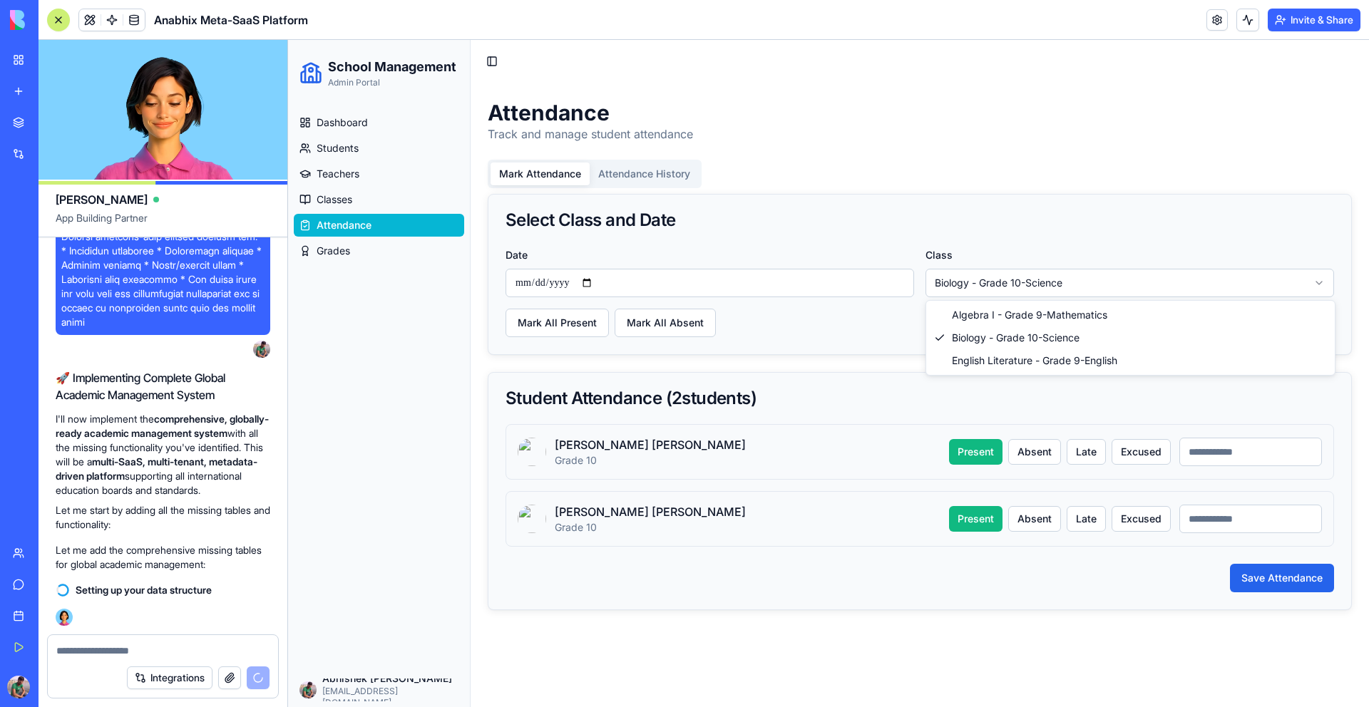
click at [1020, 281] on html "**********" at bounding box center [828, 374] width 1081 height 668
click at [1047, 295] on html "**********" at bounding box center [828, 374] width 1081 height 668
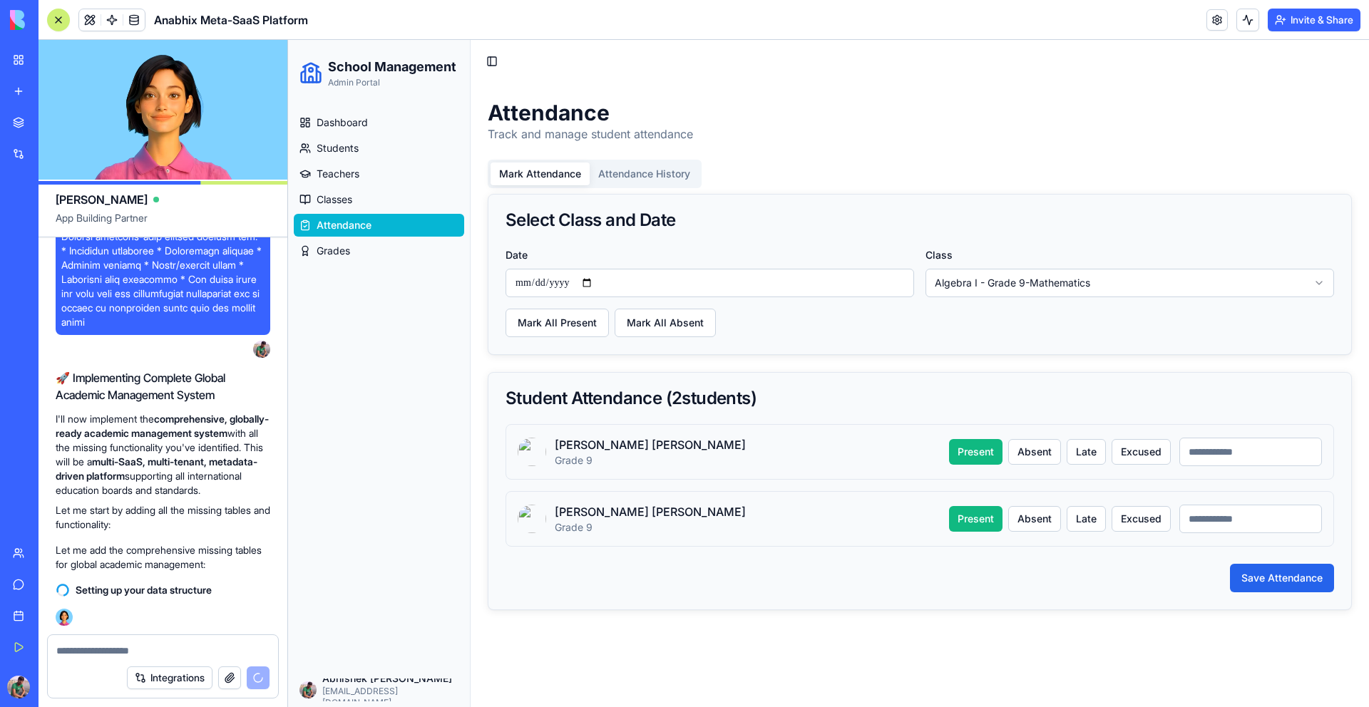
click at [1047, 288] on html "**********" at bounding box center [828, 374] width 1081 height 668
click at [1038, 293] on html "**********" at bounding box center [828, 374] width 1081 height 668
click at [1031, 444] on button "Absent" at bounding box center [1034, 452] width 53 height 26
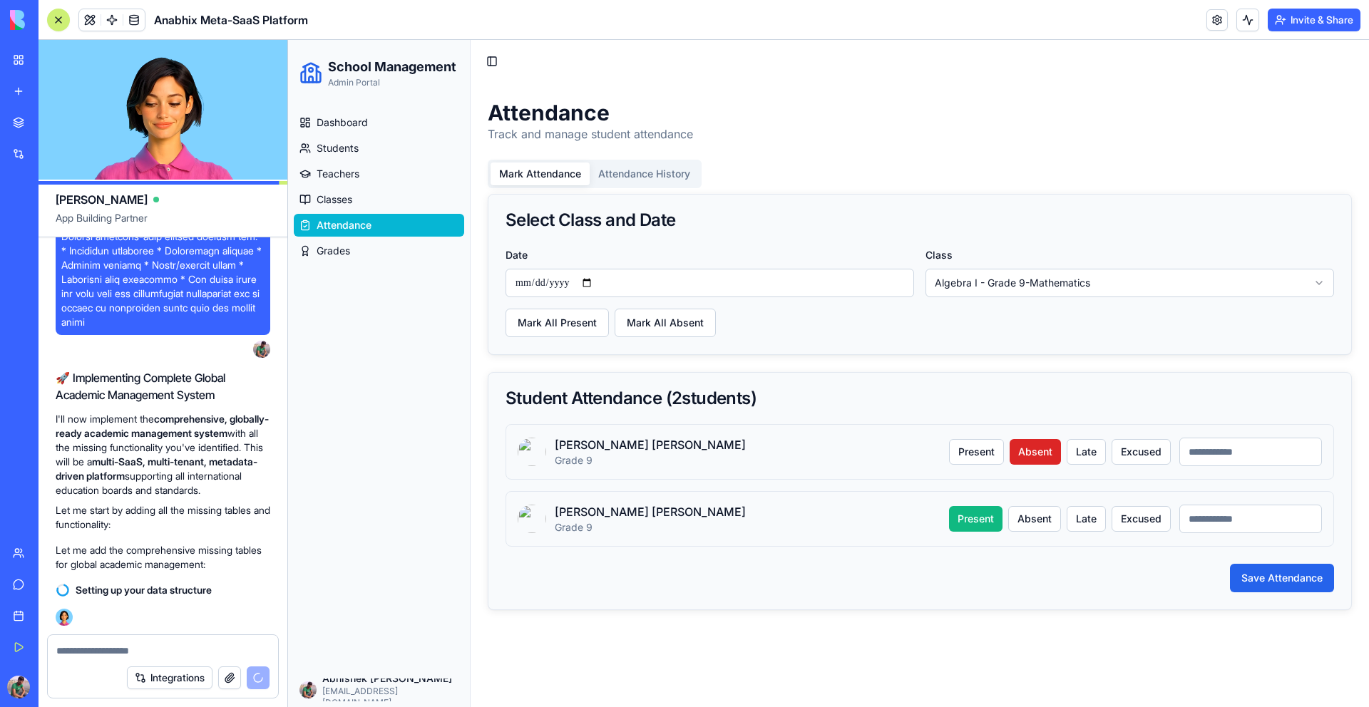
click at [1107, 459] on div "Present Absent Late Excused" at bounding box center [1060, 452] width 222 height 26
click at [1148, 454] on button "Excused" at bounding box center [1141, 452] width 59 height 26
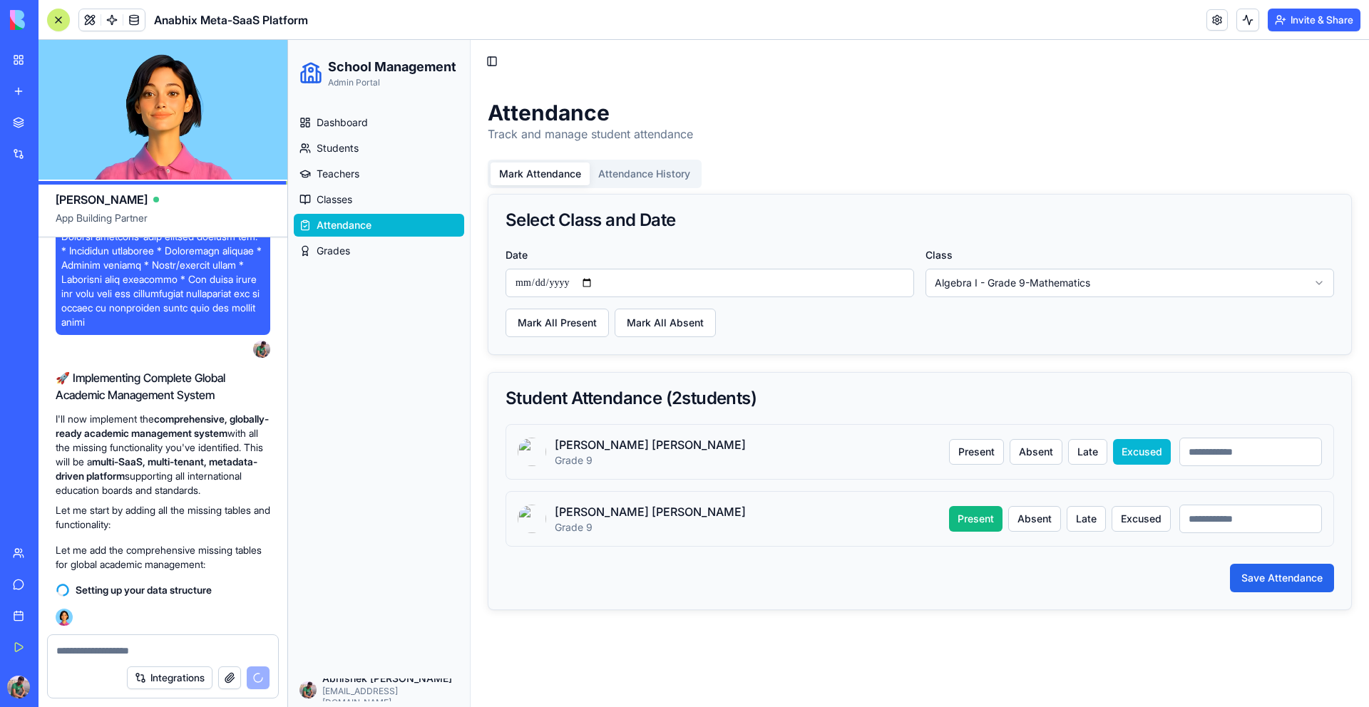
click at [1226, 456] on input at bounding box center [1251, 452] width 143 height 29
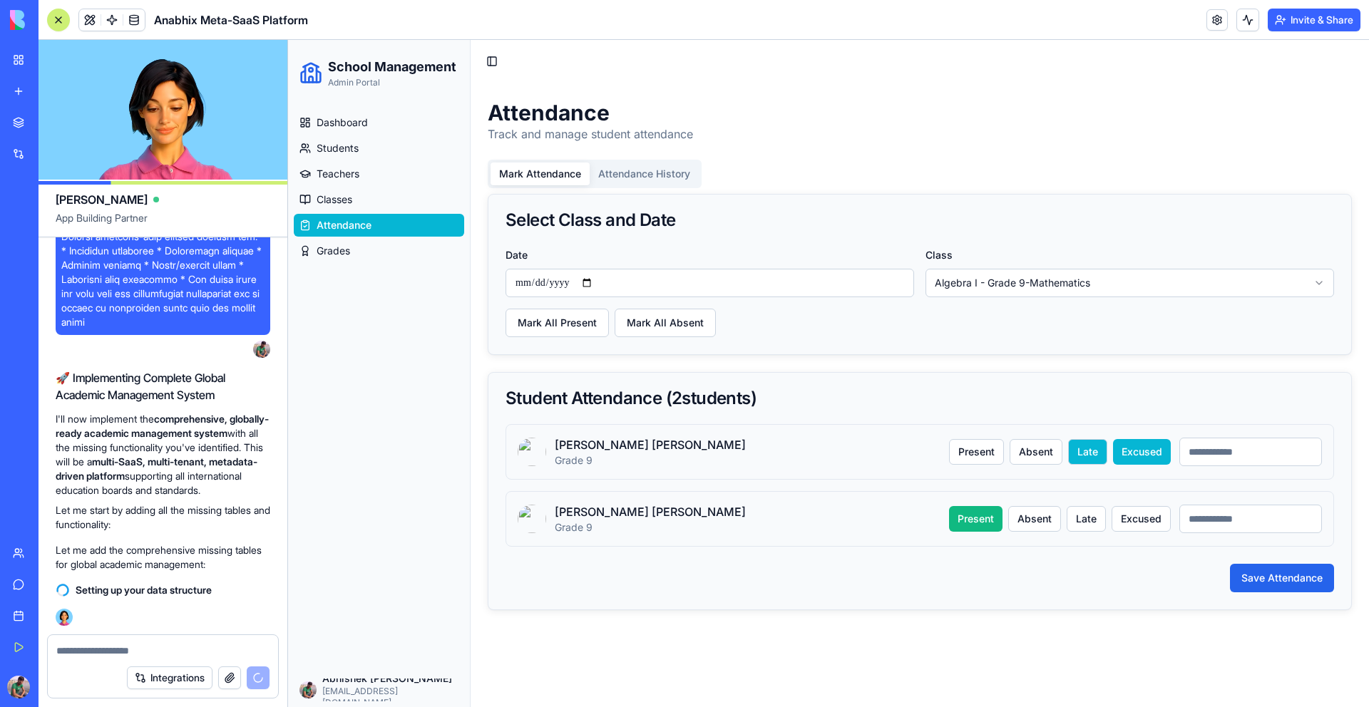
click at [1085, 455] on button "Late" at bounding box center [1087, 452] width 39 height 26
click at [965, 449] on button "Present" at bounding box center [976, 452] width 55 height 26
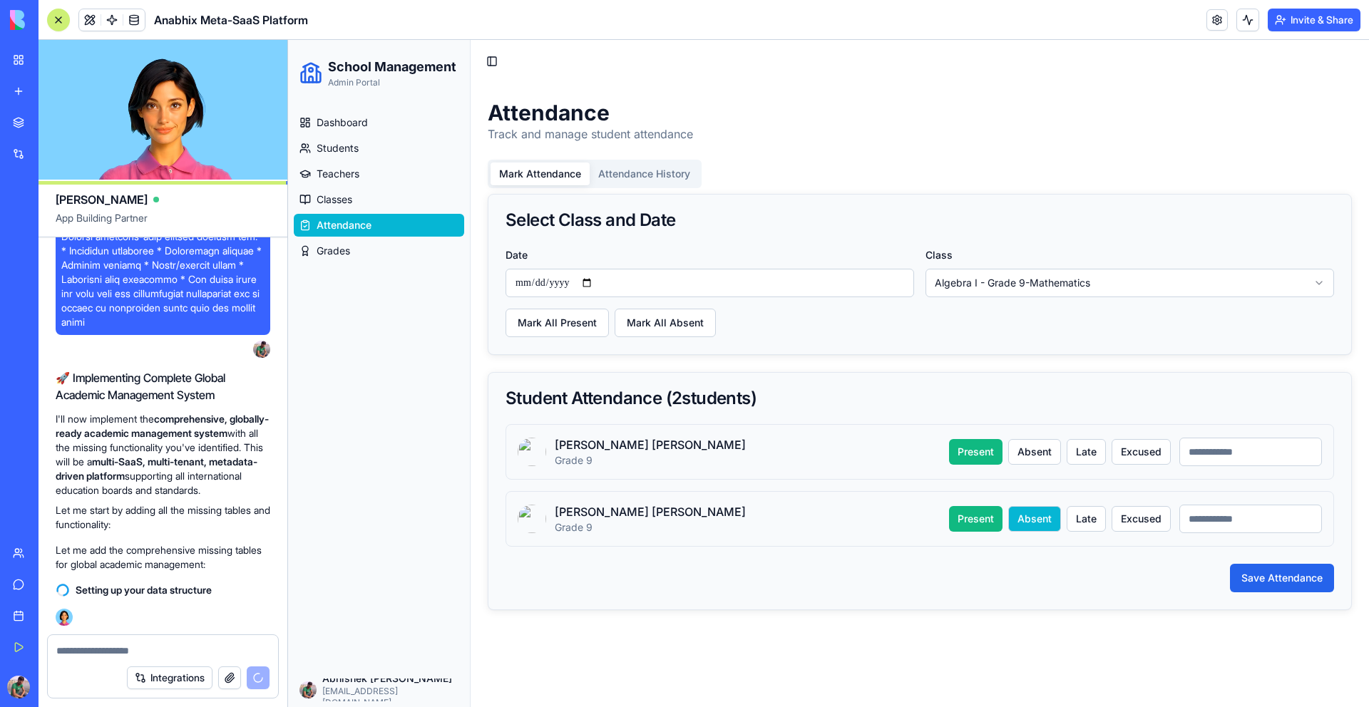
click at [1039, 516] on button "Absent" at bounding box center [1034, 519] width 53 height 26
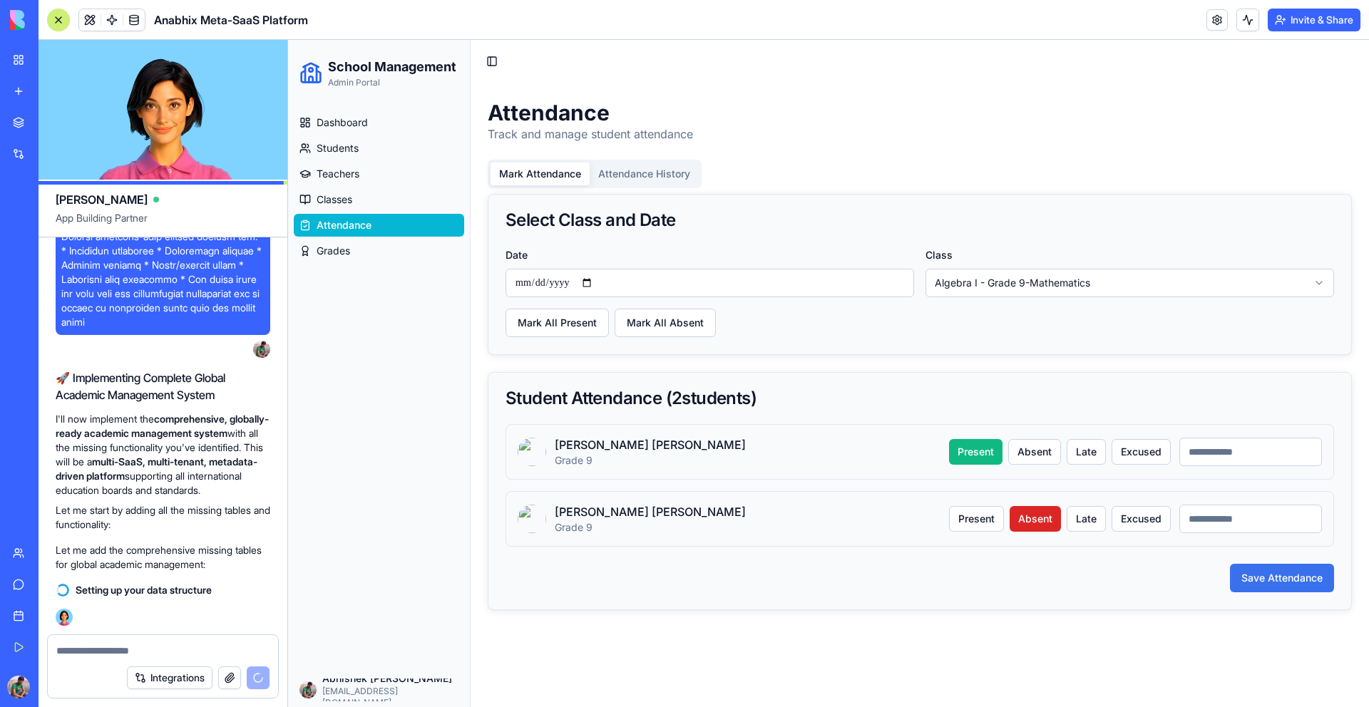
click at [1276, 585] on button "Save Attendance" at bounding box center [1282, 578] width 104 height 29
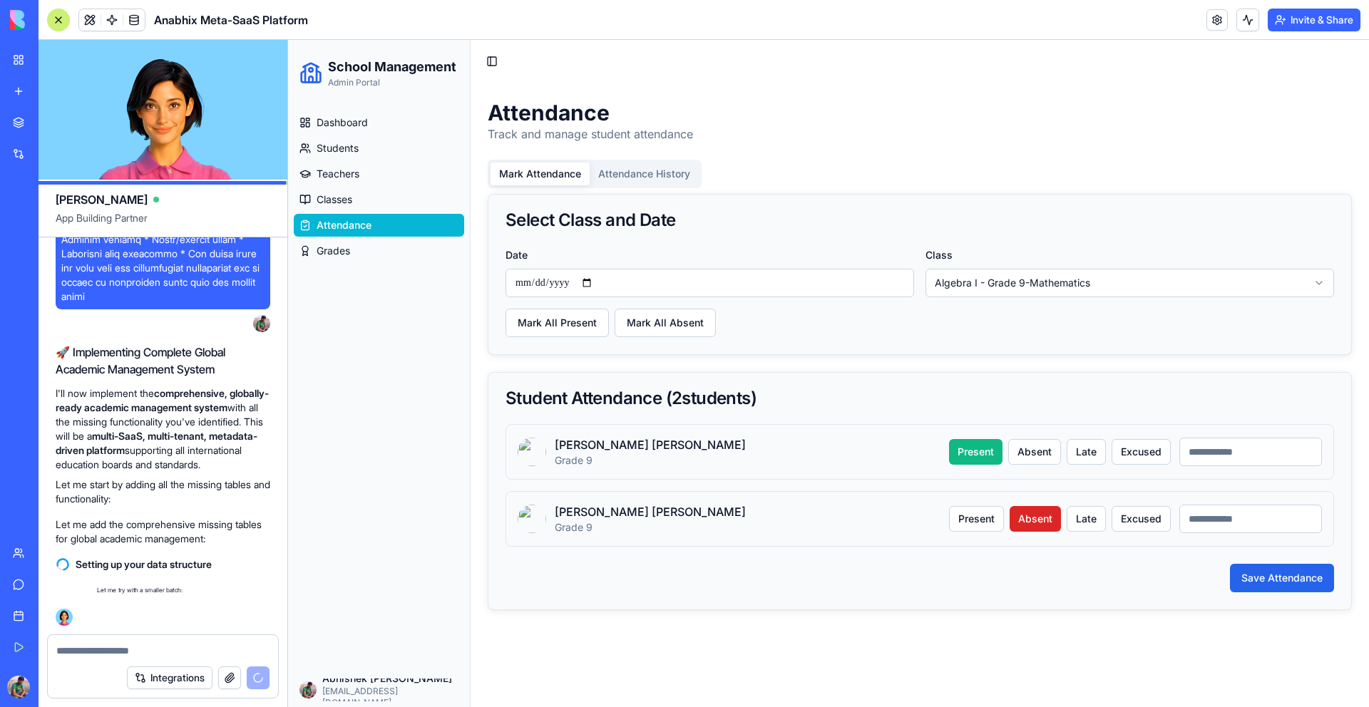
scroll to position [108354, 0]
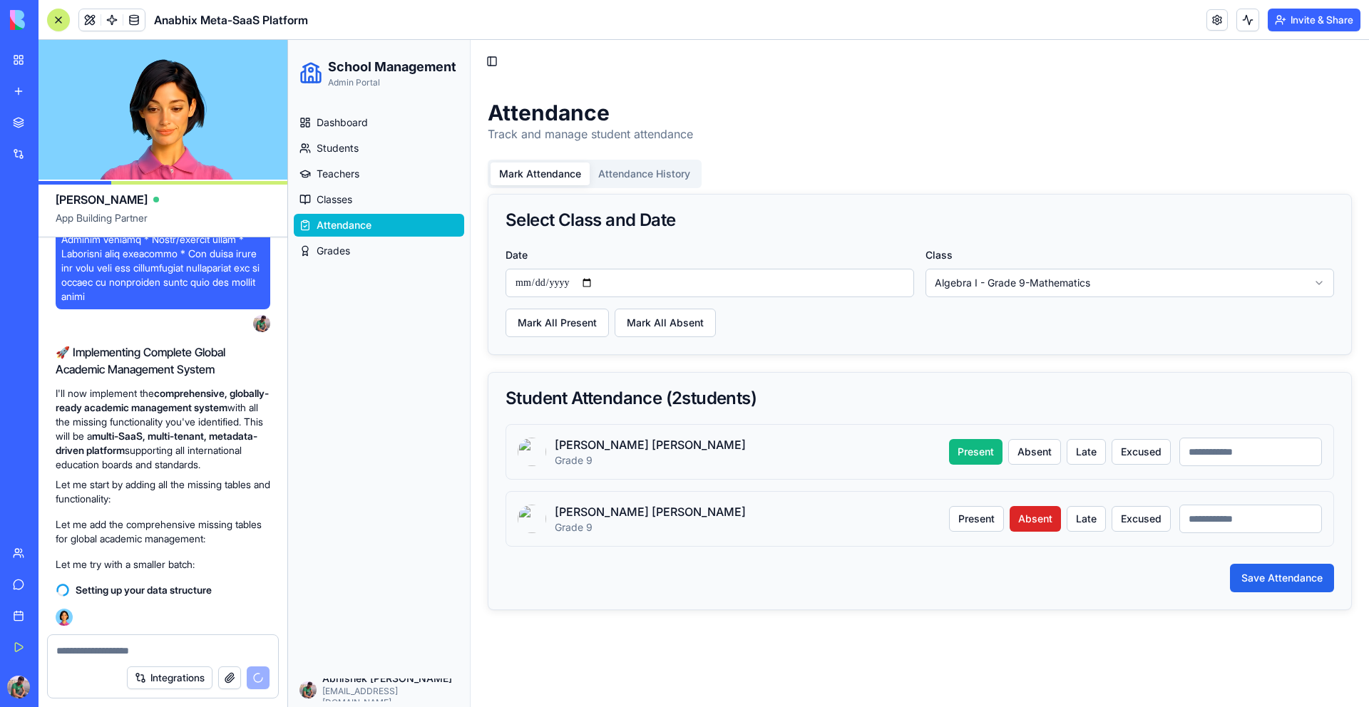
click at [344, 195] on span "Classes" at bounding box center [335, 200] width 36 height 14
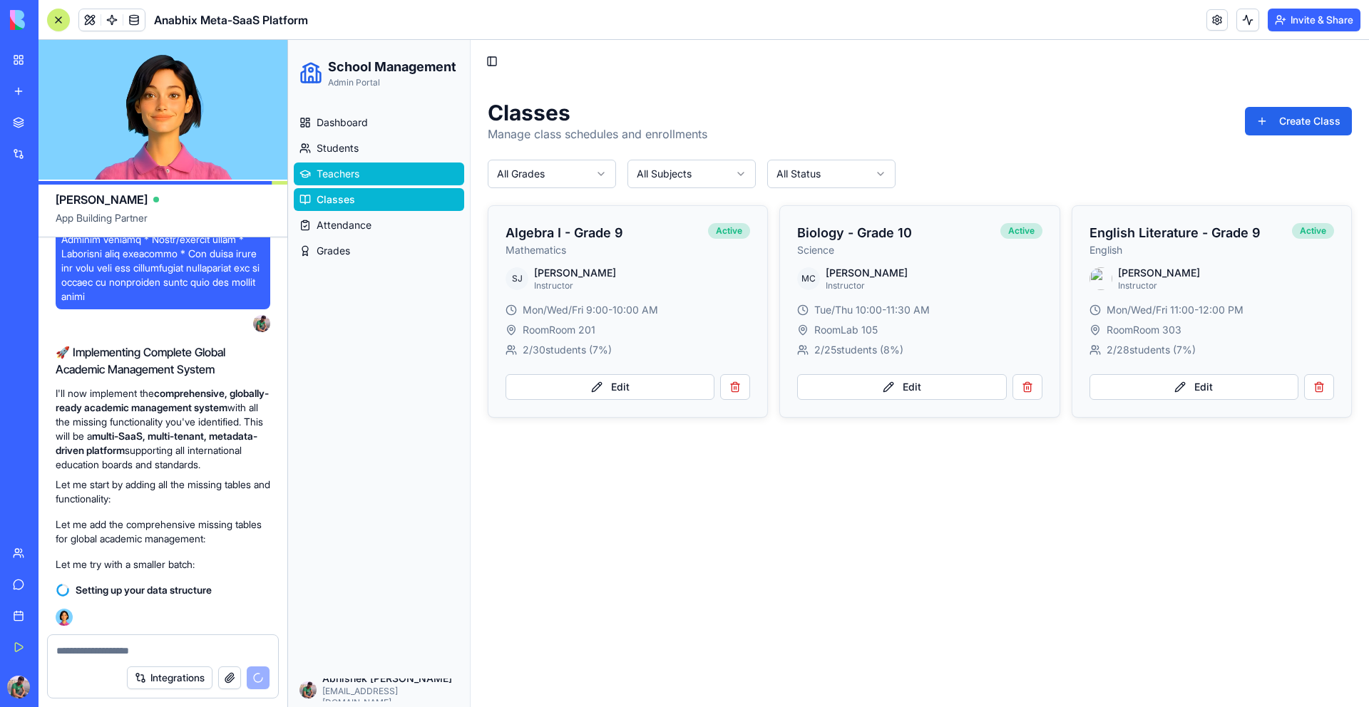
click at [342, 175] on span "Teachers" at bounding box center [338, 174] width 43 height 14
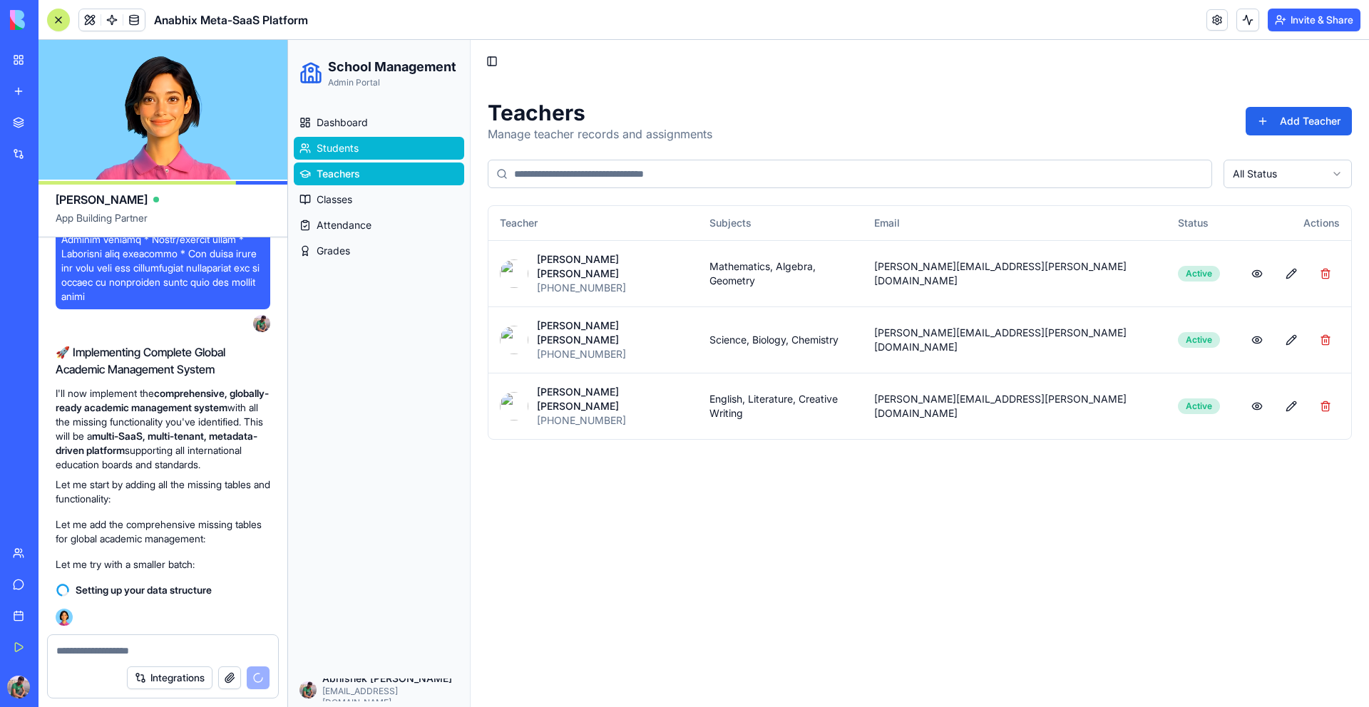
click at [339, 150] on span "Students" at bounding box center [338, 148] width 42 height 14
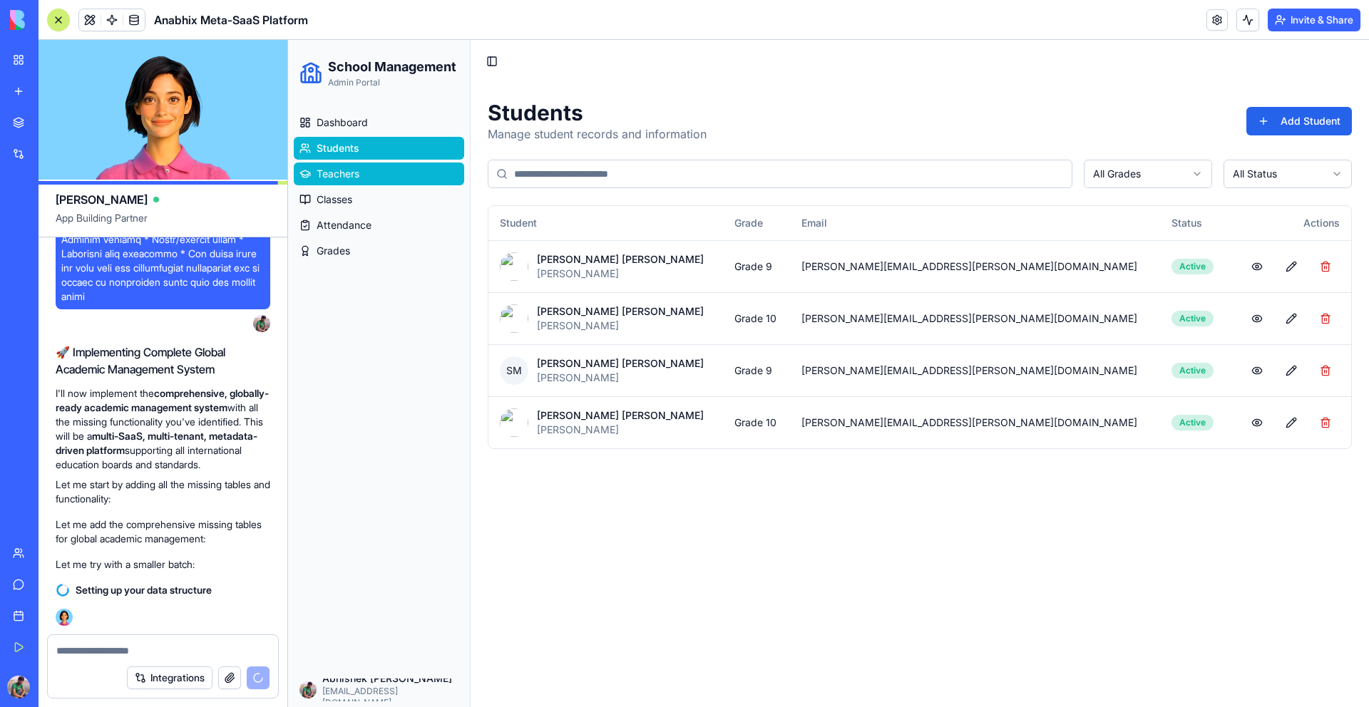
click at [340, 175] on span "Teachers" at bounding box center [338, 174] width 43 height 14
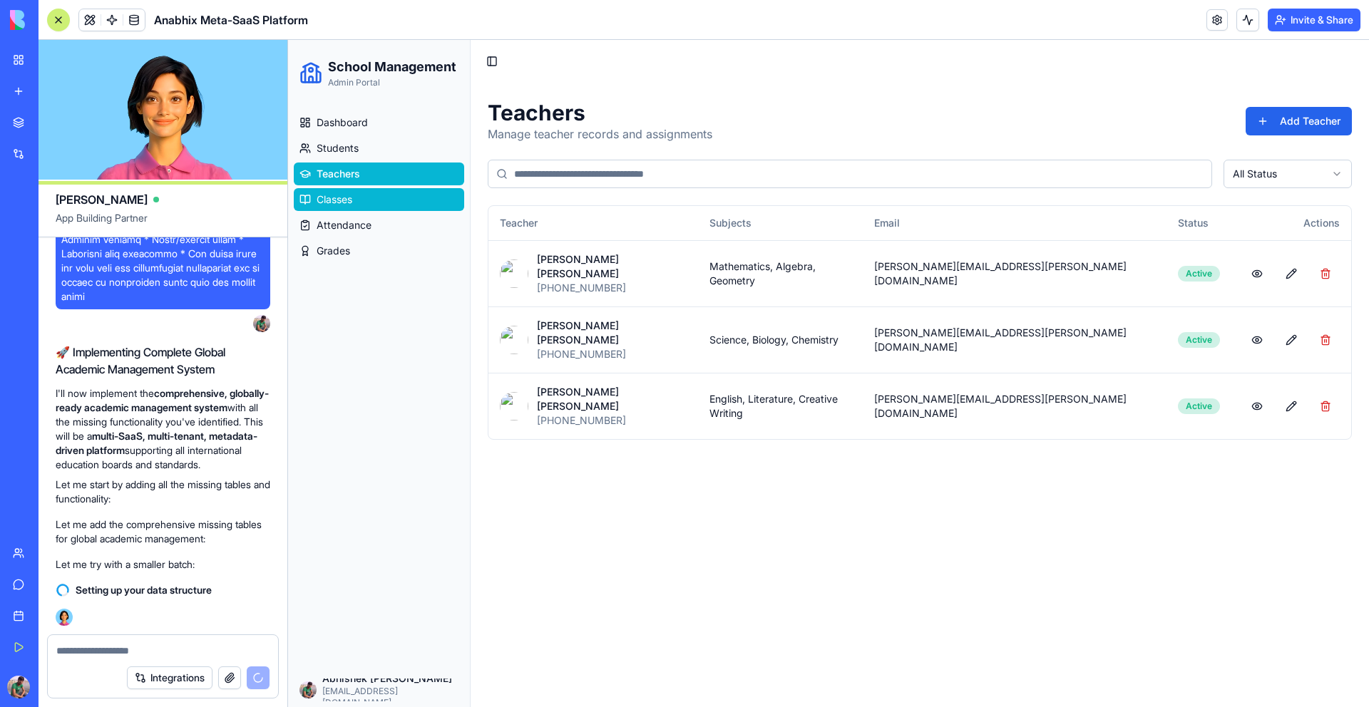
click at [336, 203] on span "Classes" at bounding box center [335, 200] width 36 height 14
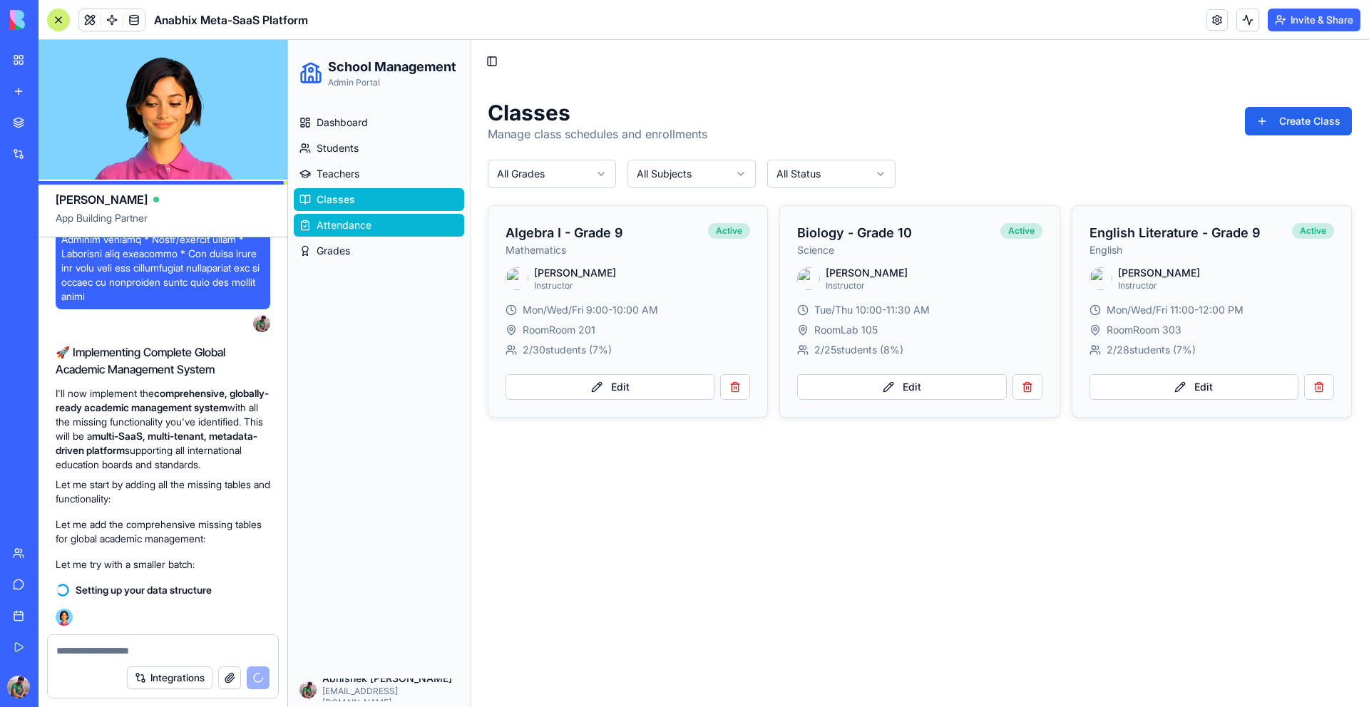
click at [336, 220] on span "Attendance" at bounding box center [344, 225] width 55 height 14
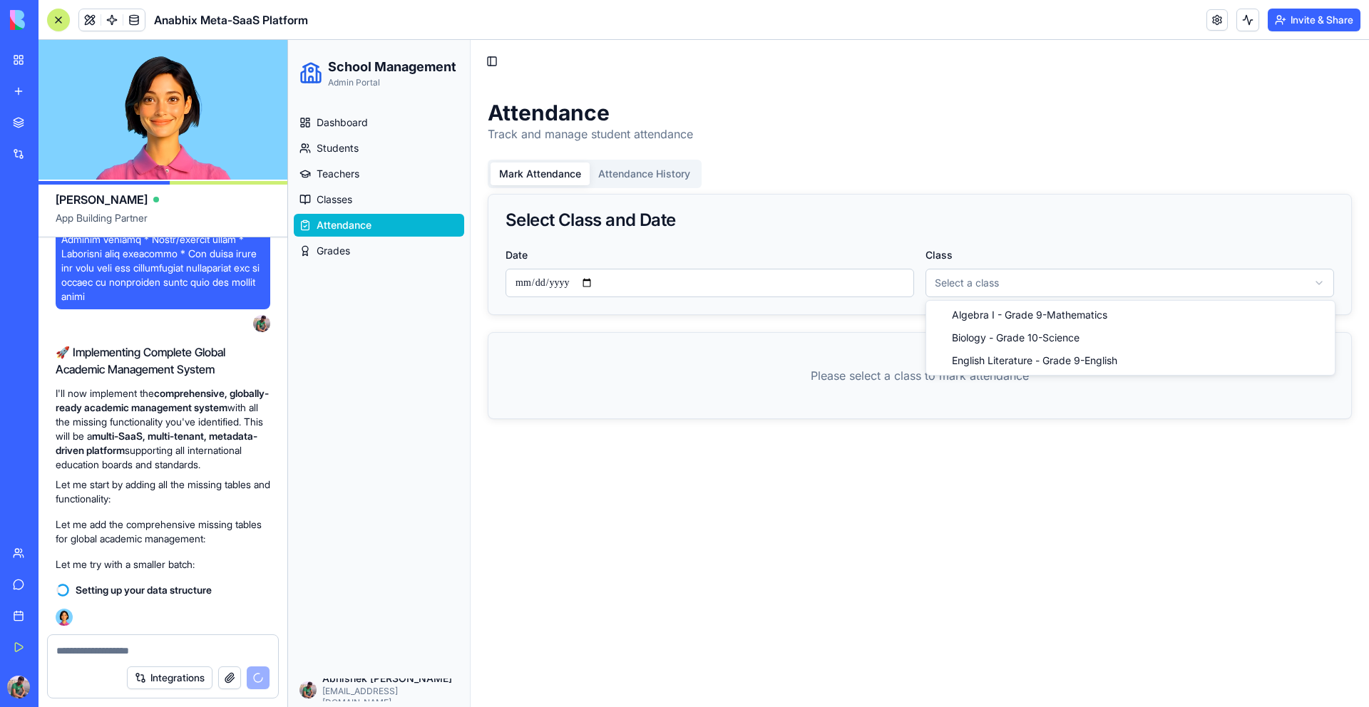
click at [1001, 287] on html "**********" at bounding box center [828, 374] width 1081 height 668
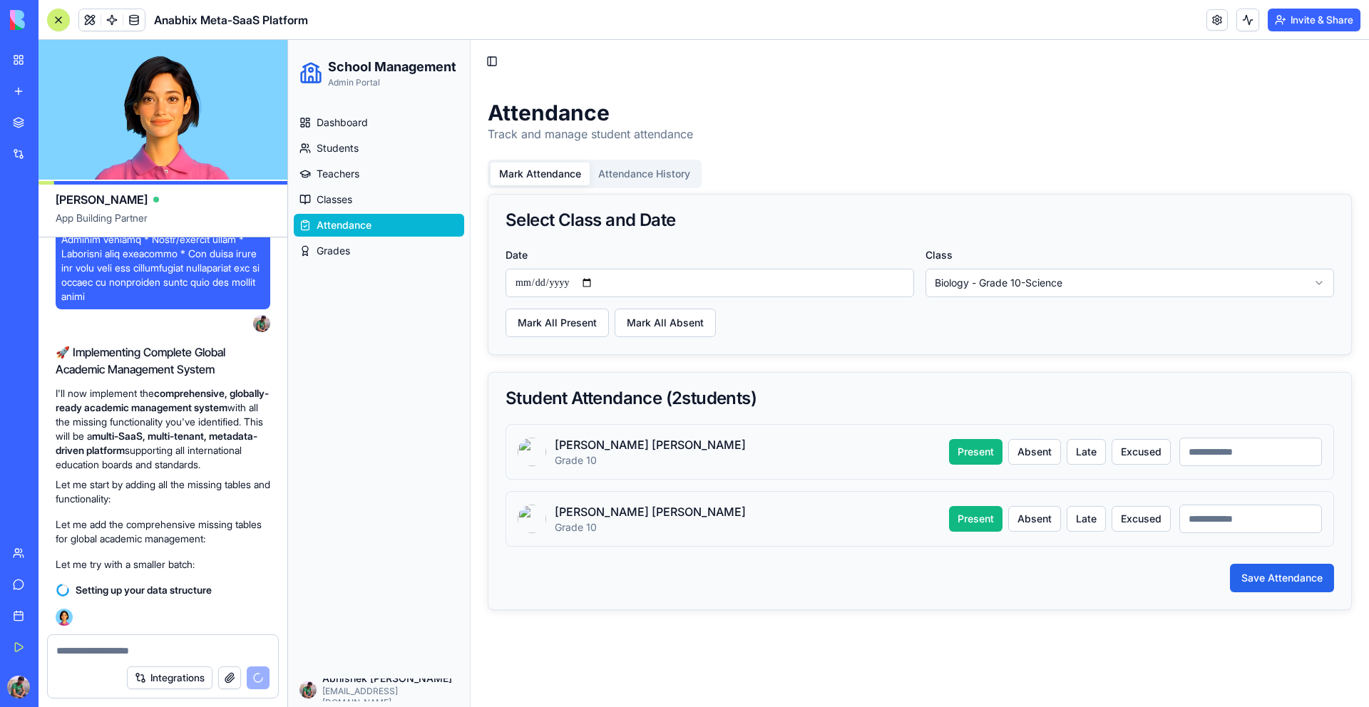
click at [1012, 284] on html "**********" at bounding box center [828, 374] width 1081 height 668
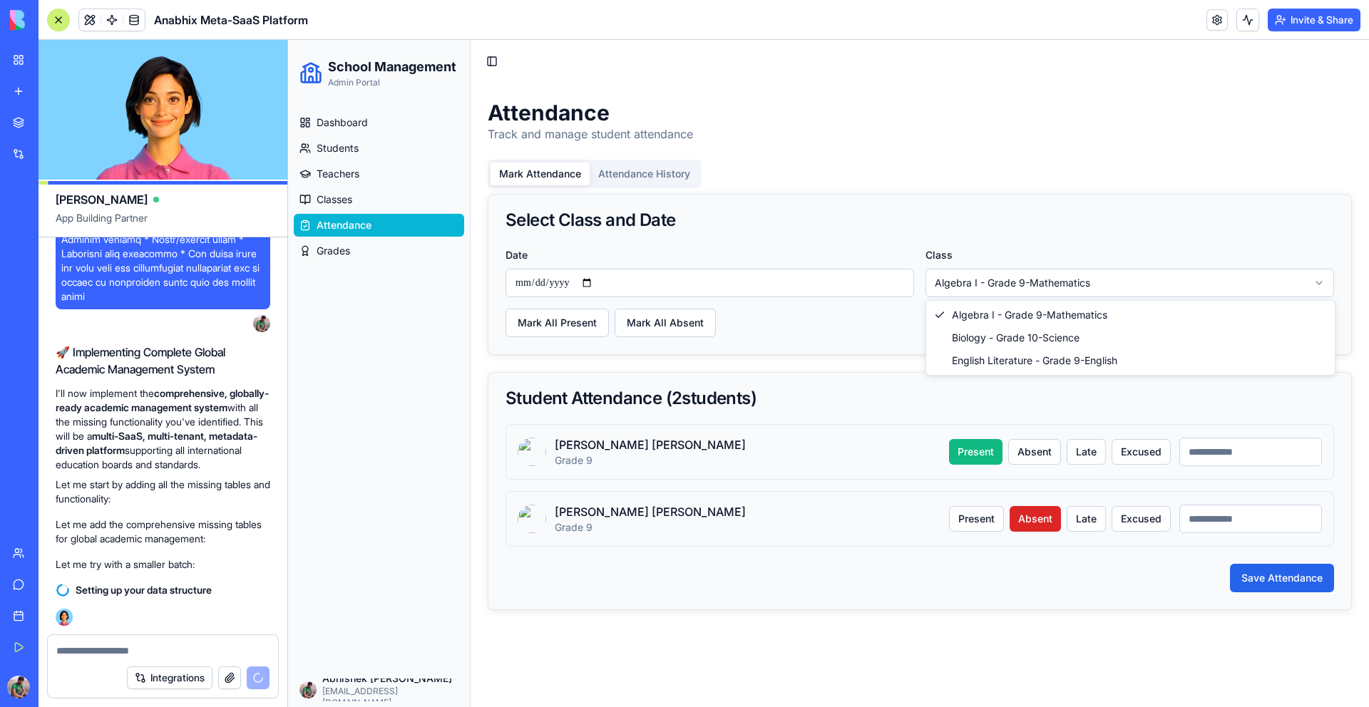
click at [1013, 284] on html "**********" at bounding box center [828, 374] width 1081 height 668
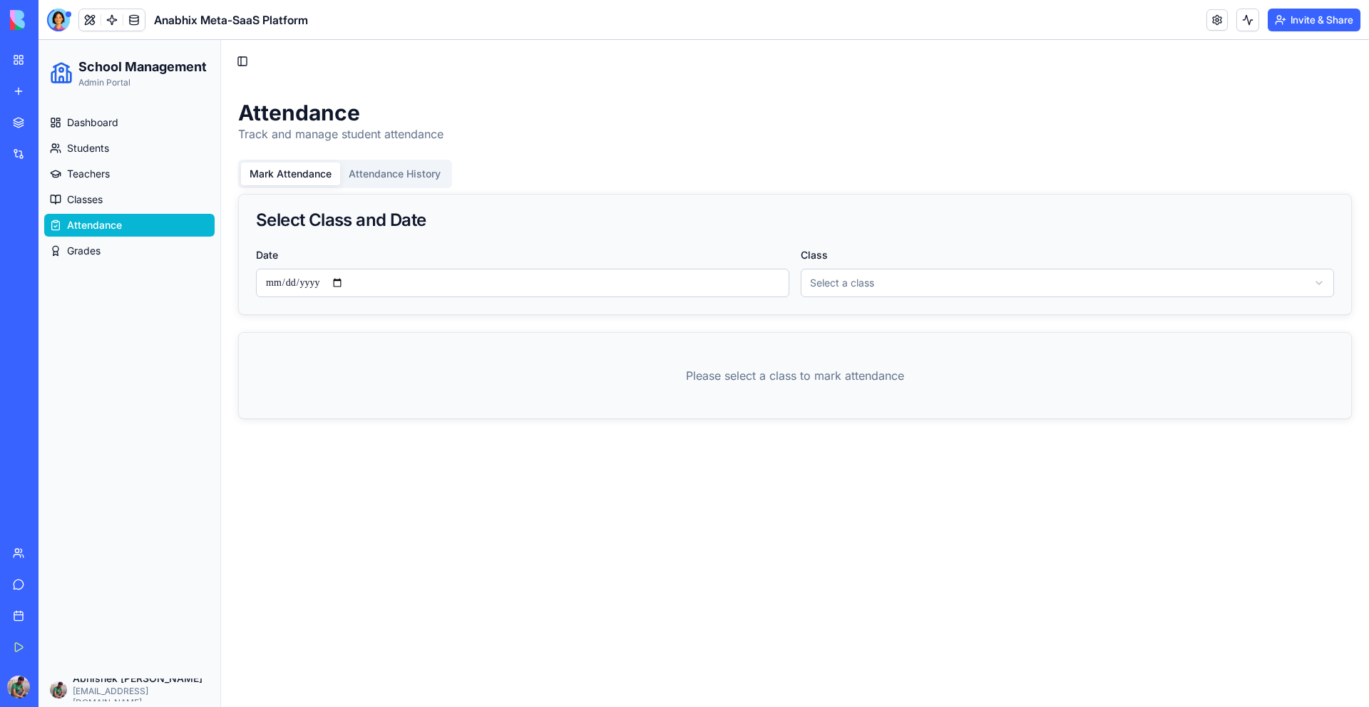
click at [868, 280] on html "**********" at bounding box center [704, 374] width 1331 height 668
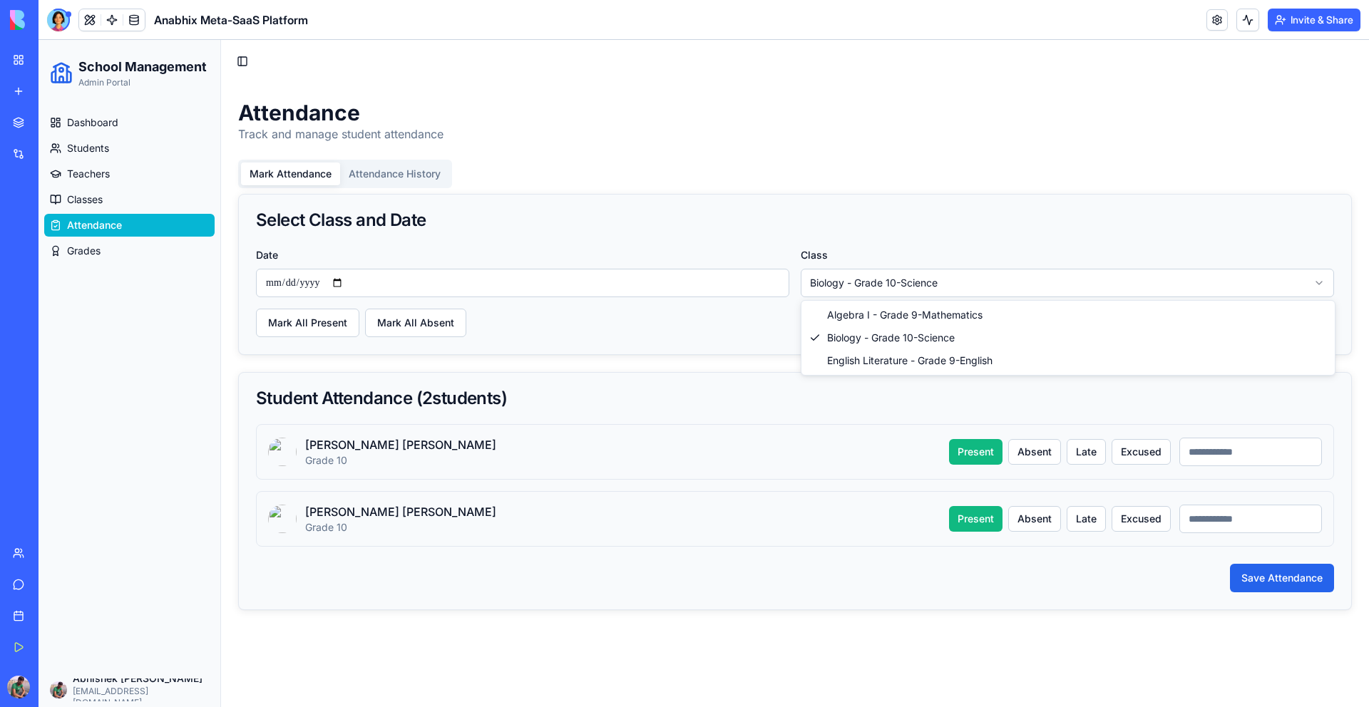
click at [886, 290] on html "**********" at bounding box center [704, 374] width 1331 height 668
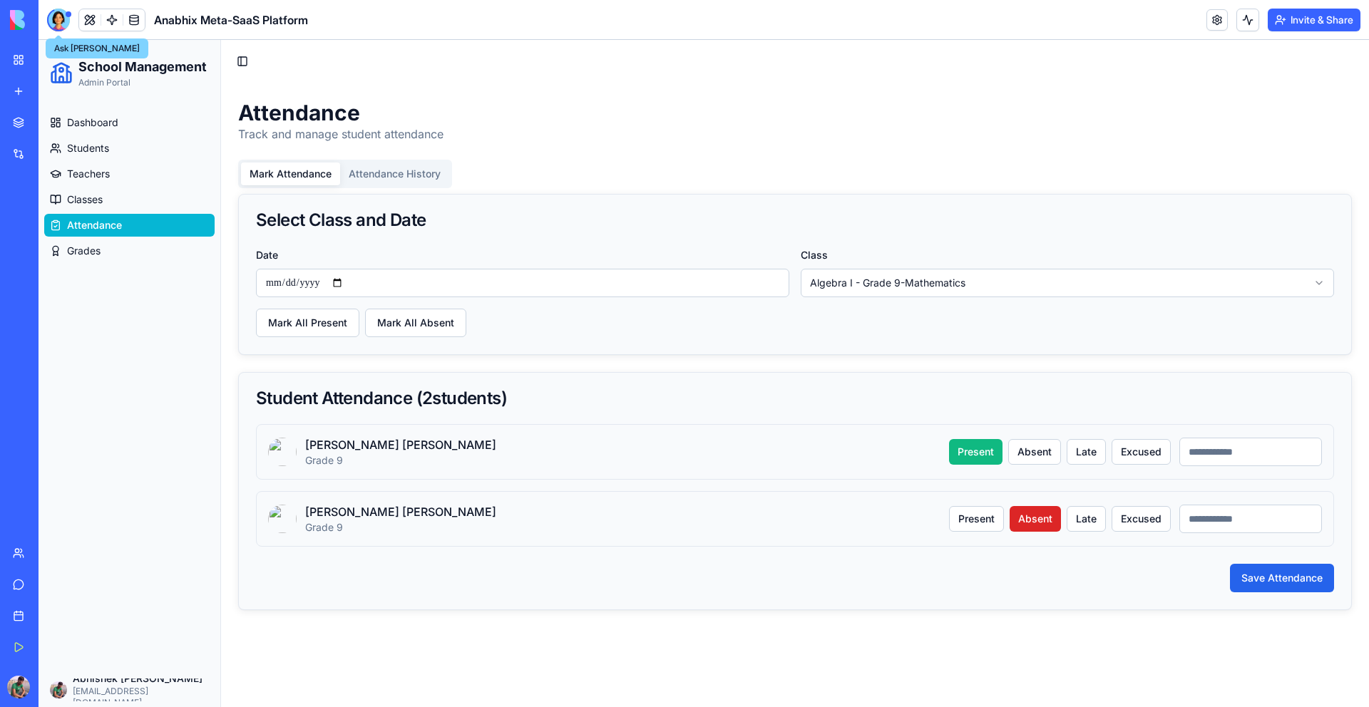
click at [58, 24] on div at bounding box center [58, 20] width 23 height 23
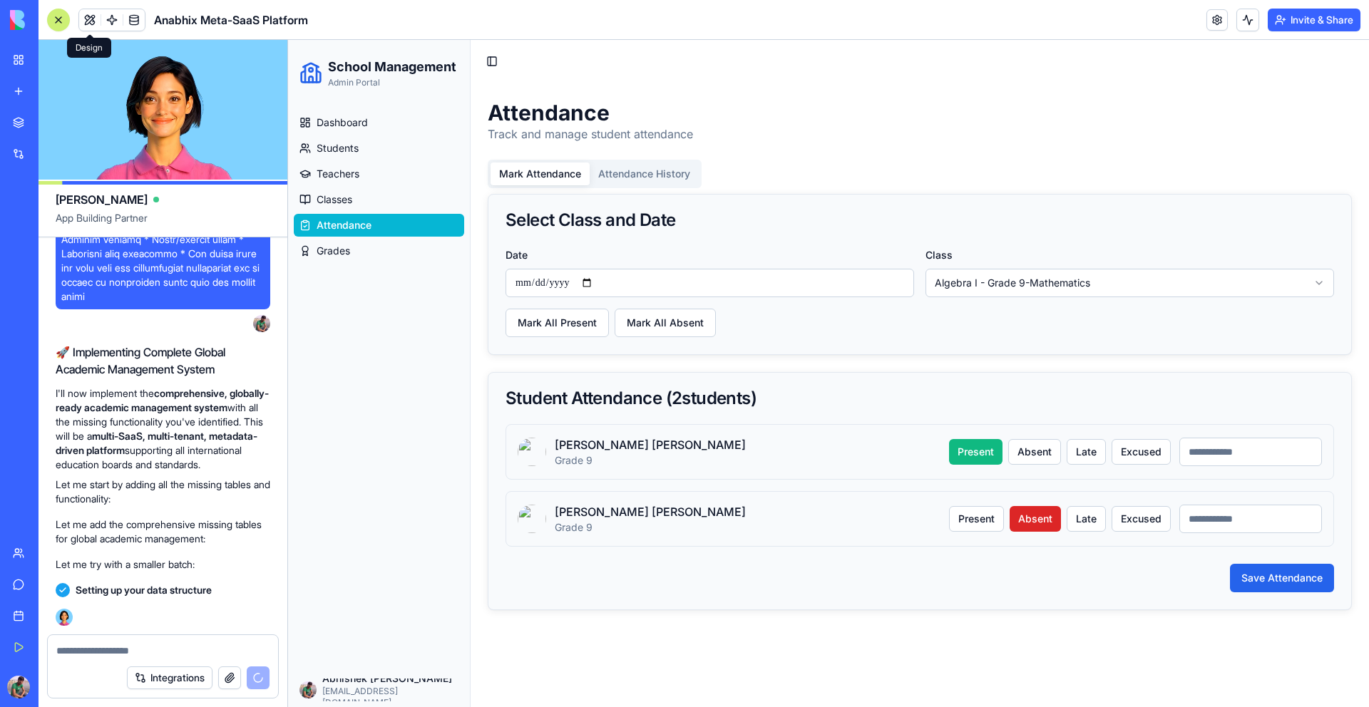
click at [89, 24] on button at bounding box center [89, 19] width 21 height 21
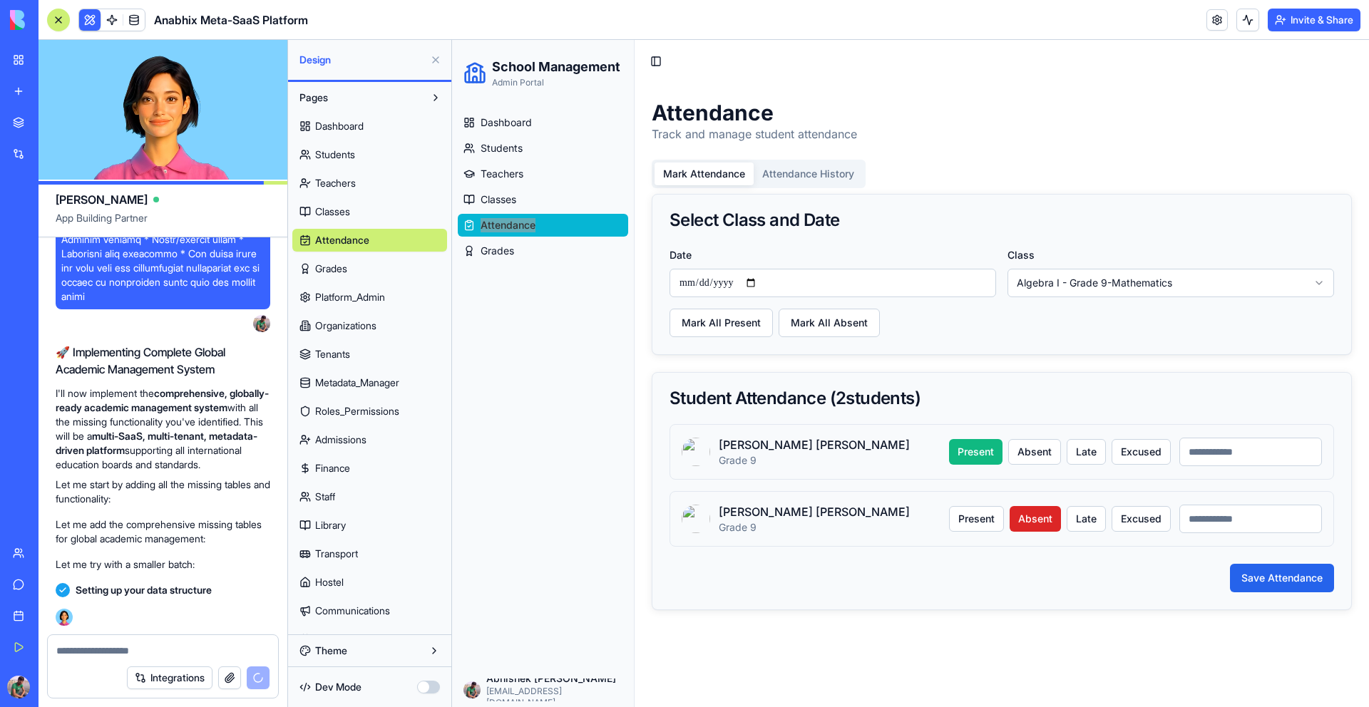
click at [368, 649] on button "Theme" at bounding box center [369, 651] width 155 height 23
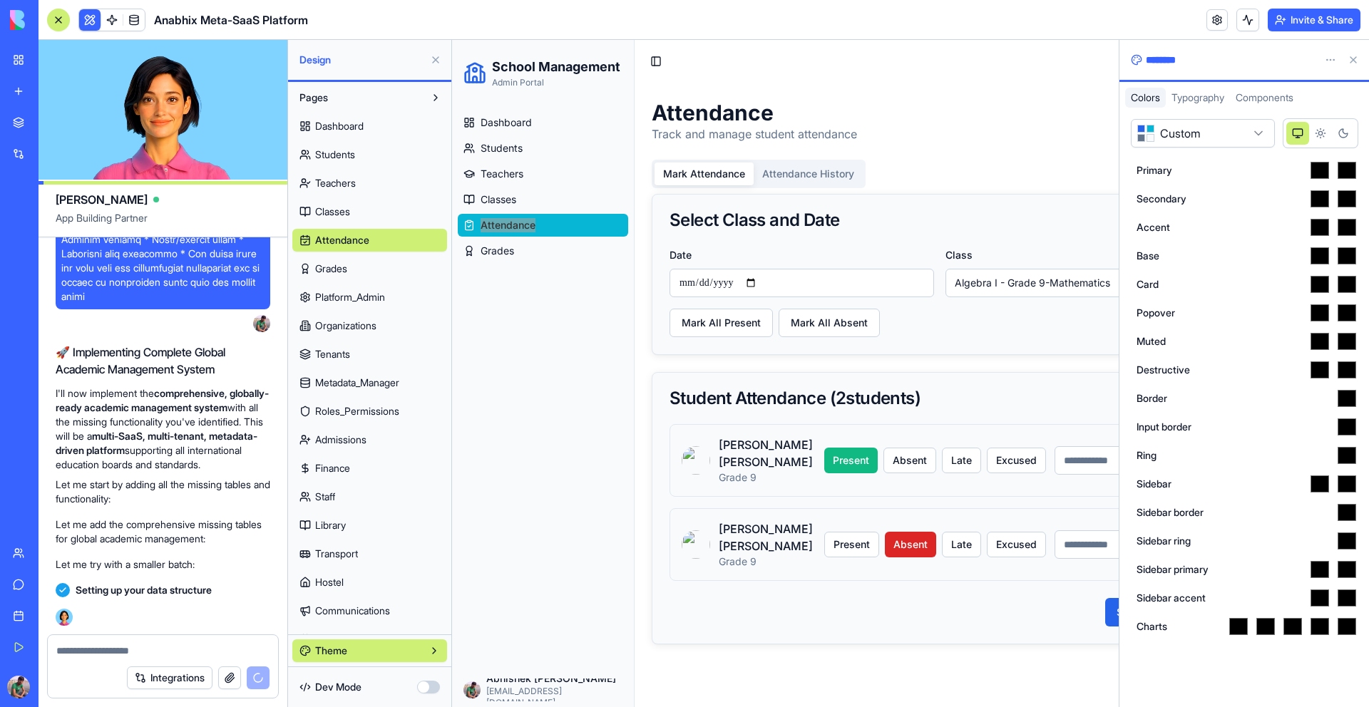
click at [1323, 133] on icon "Light theme" at bounding box center [1320, 133] width 11 height 11
type input "*******"
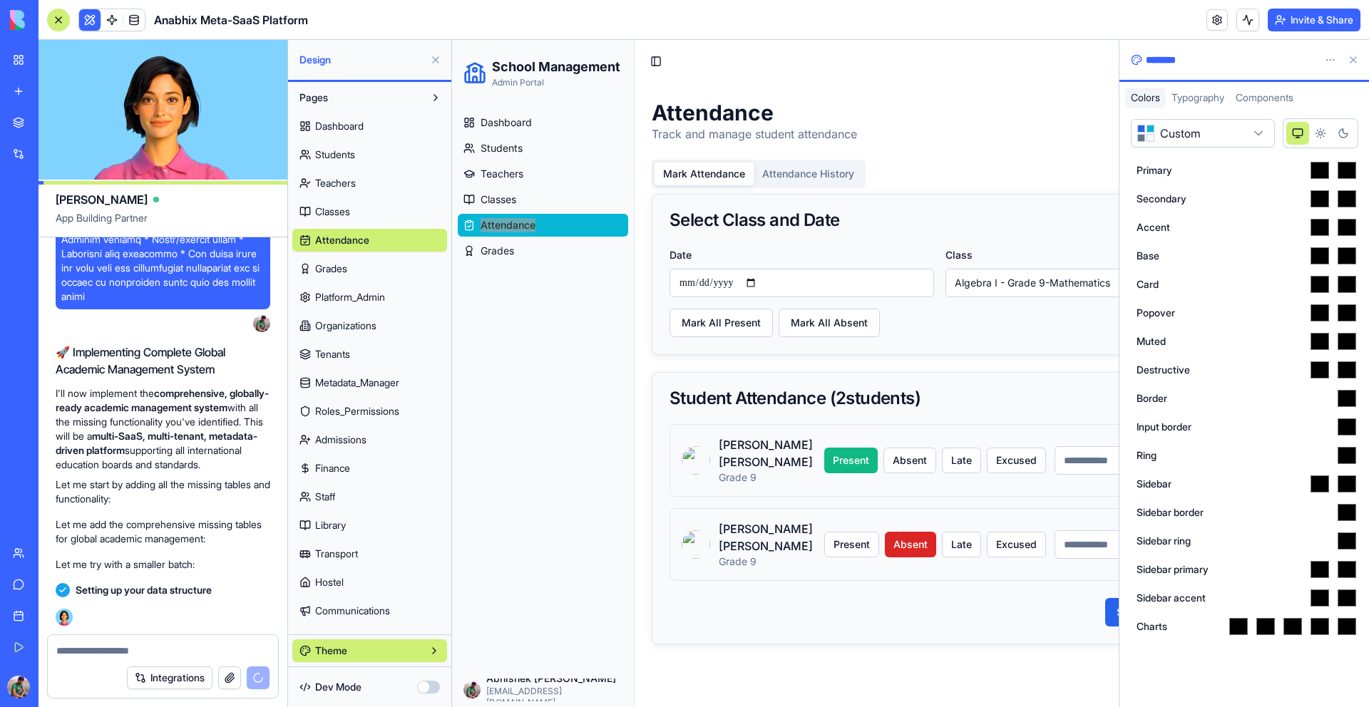
type input "*******"
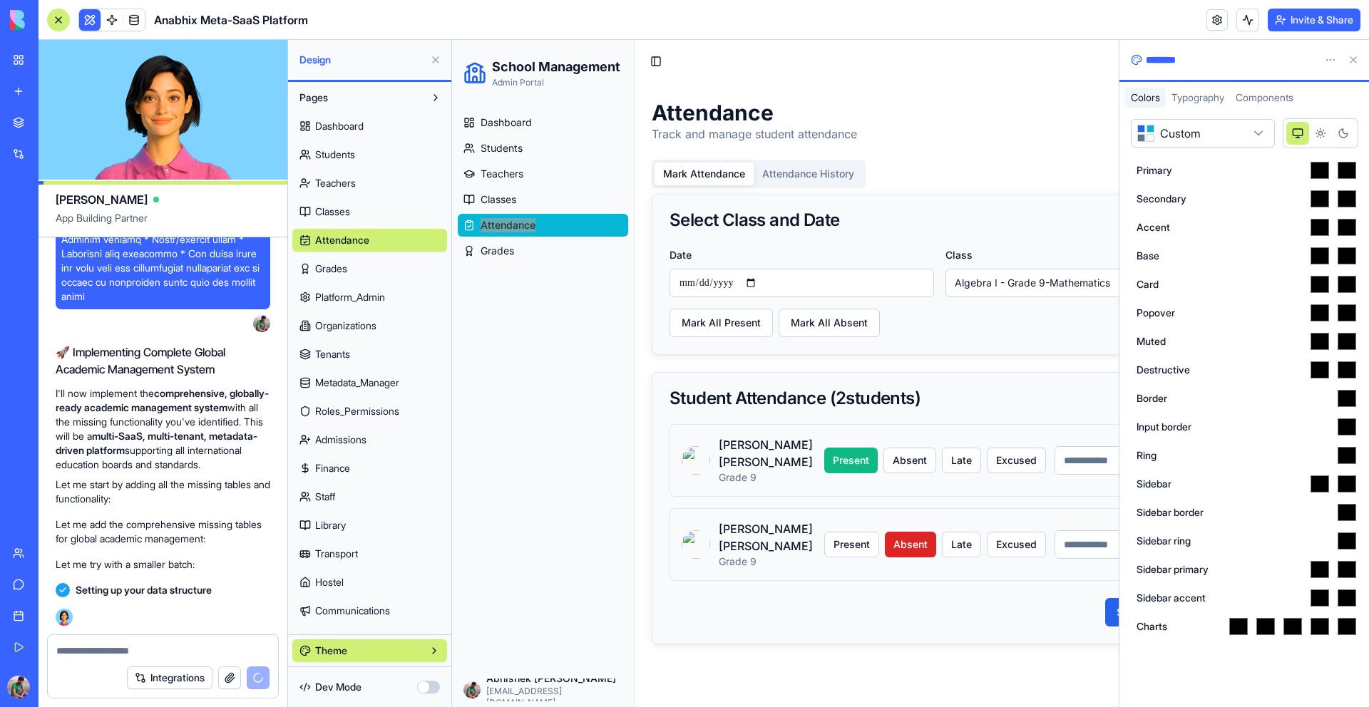
type input "*******"
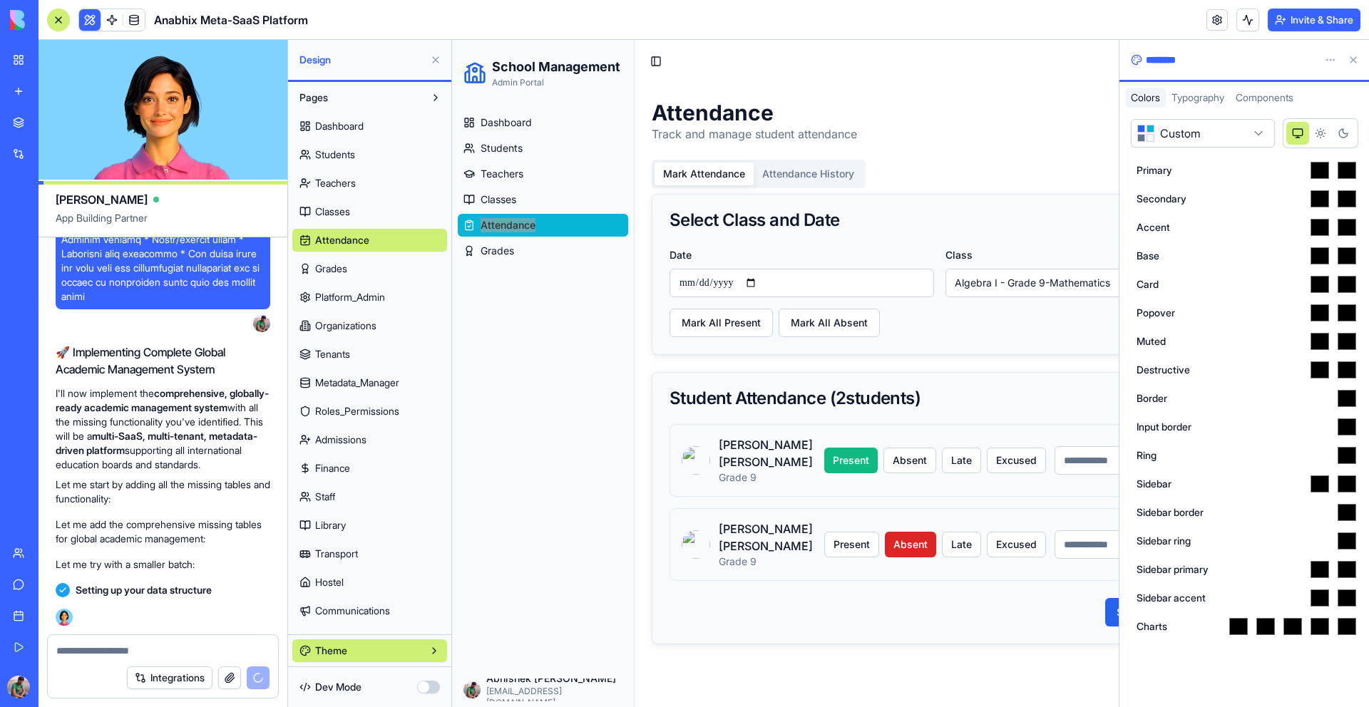
type input "*******"
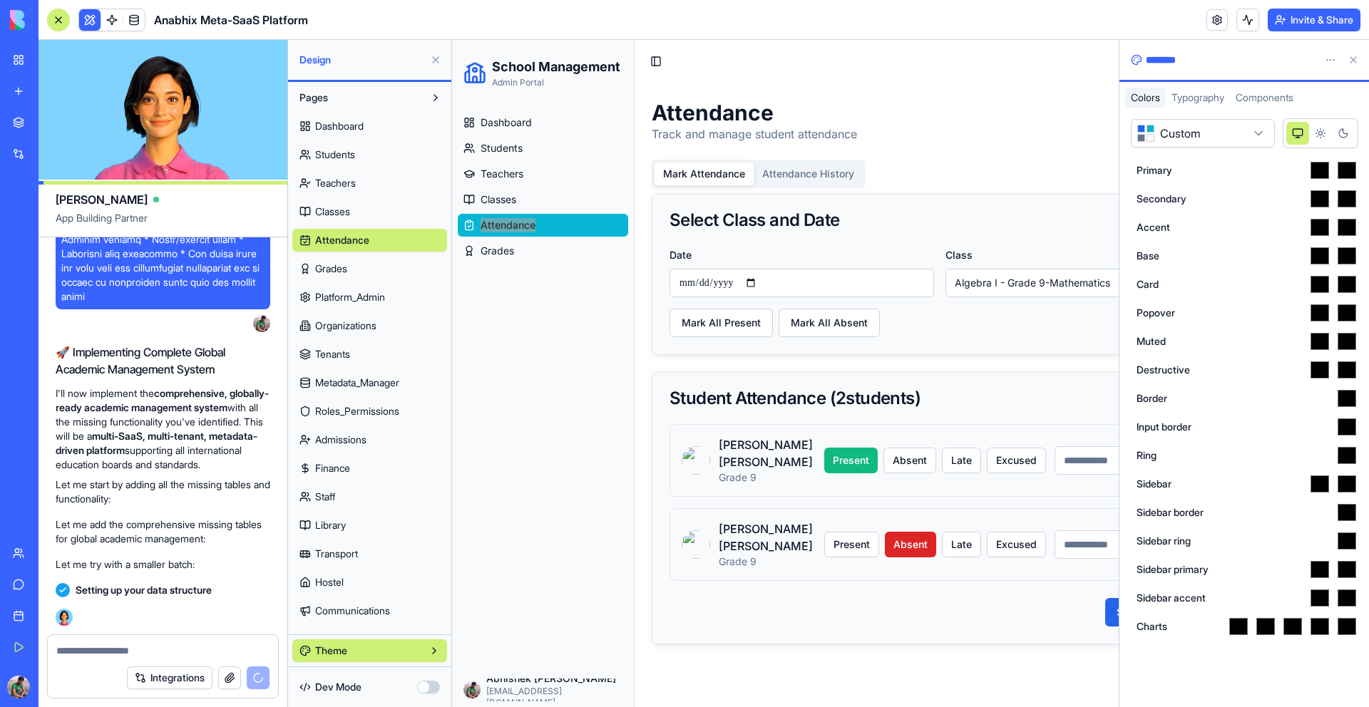
type input "*******"
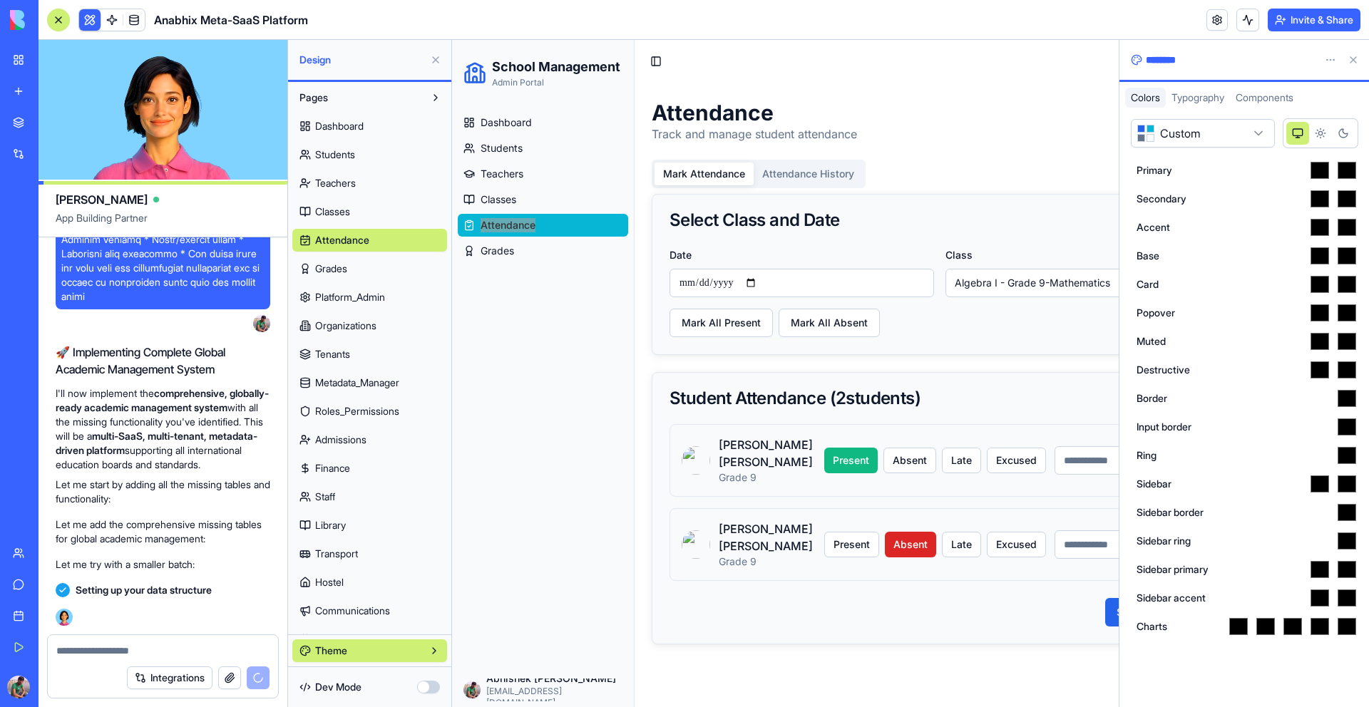
type input "*******"
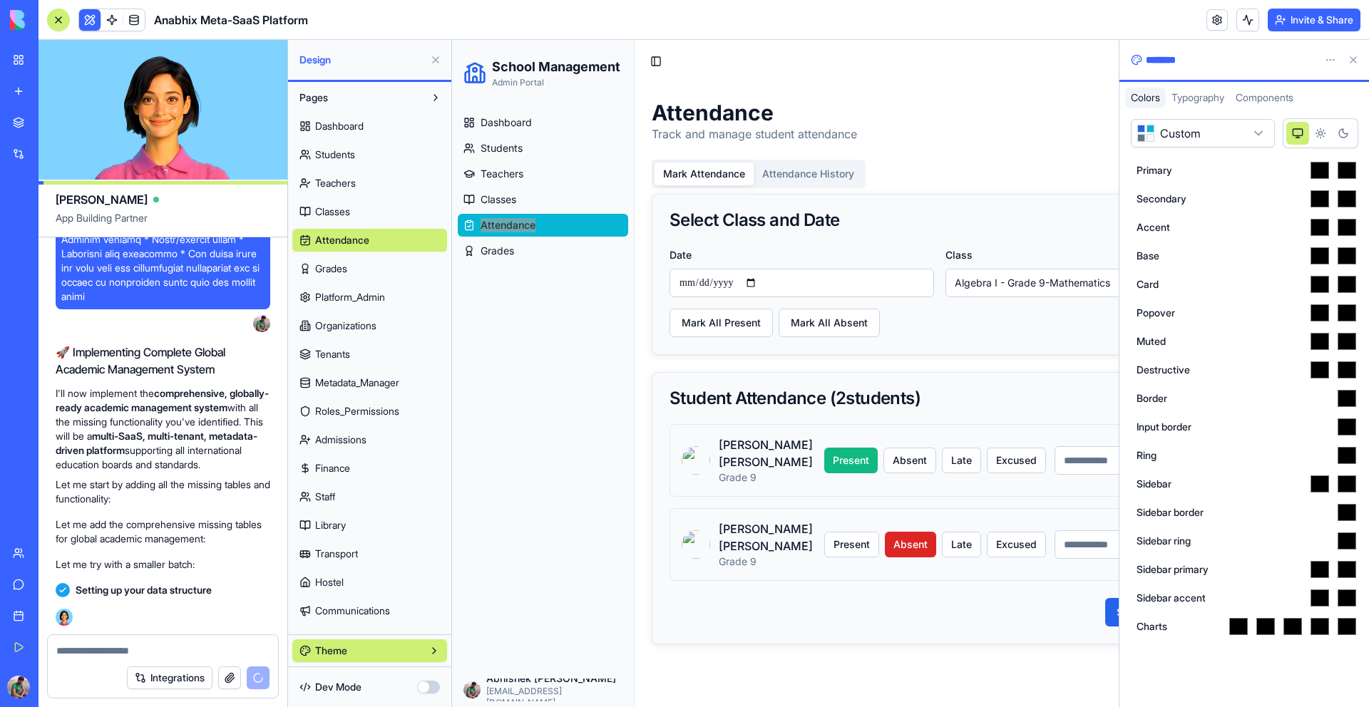
type input "*******"
click at [1343, 133] on icon "Dark theme" at bounding box center [1343, 133] width 11 height 11
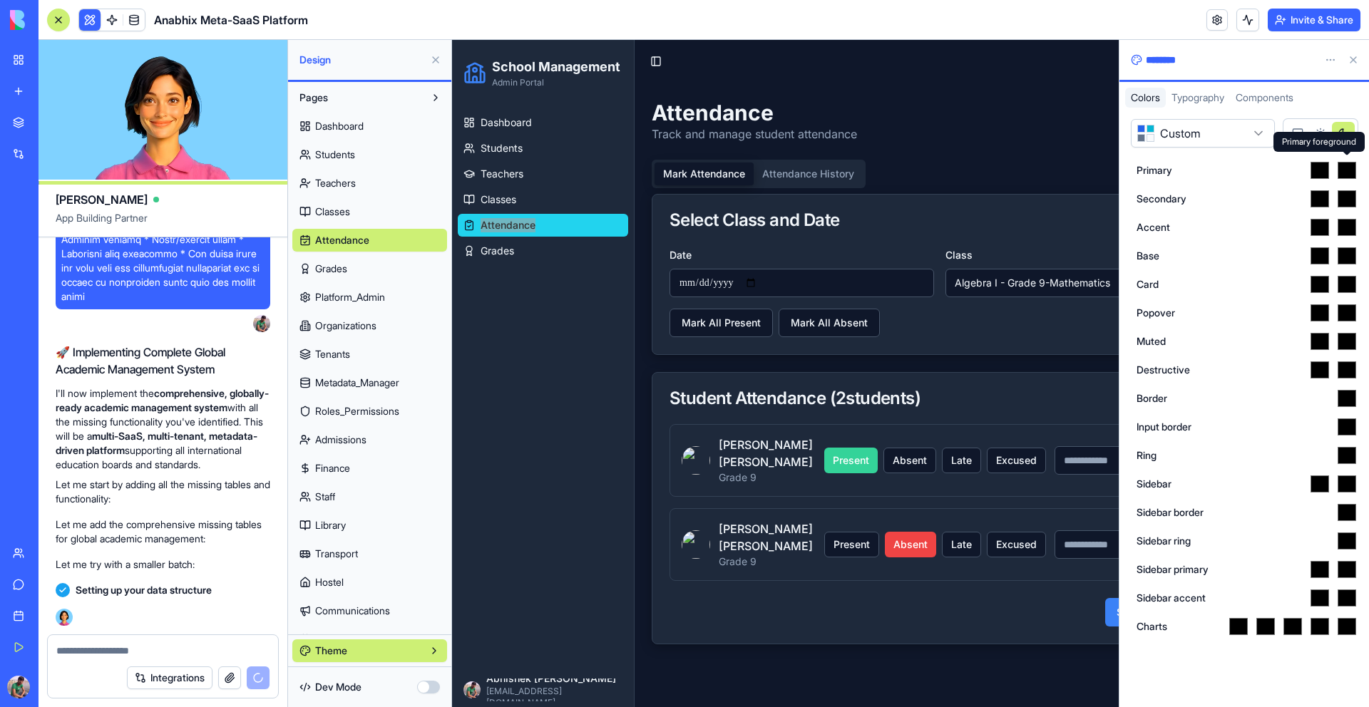
click at [1345, 164] on input "*******" at bounding box center [1346, 170] width 21 height 23
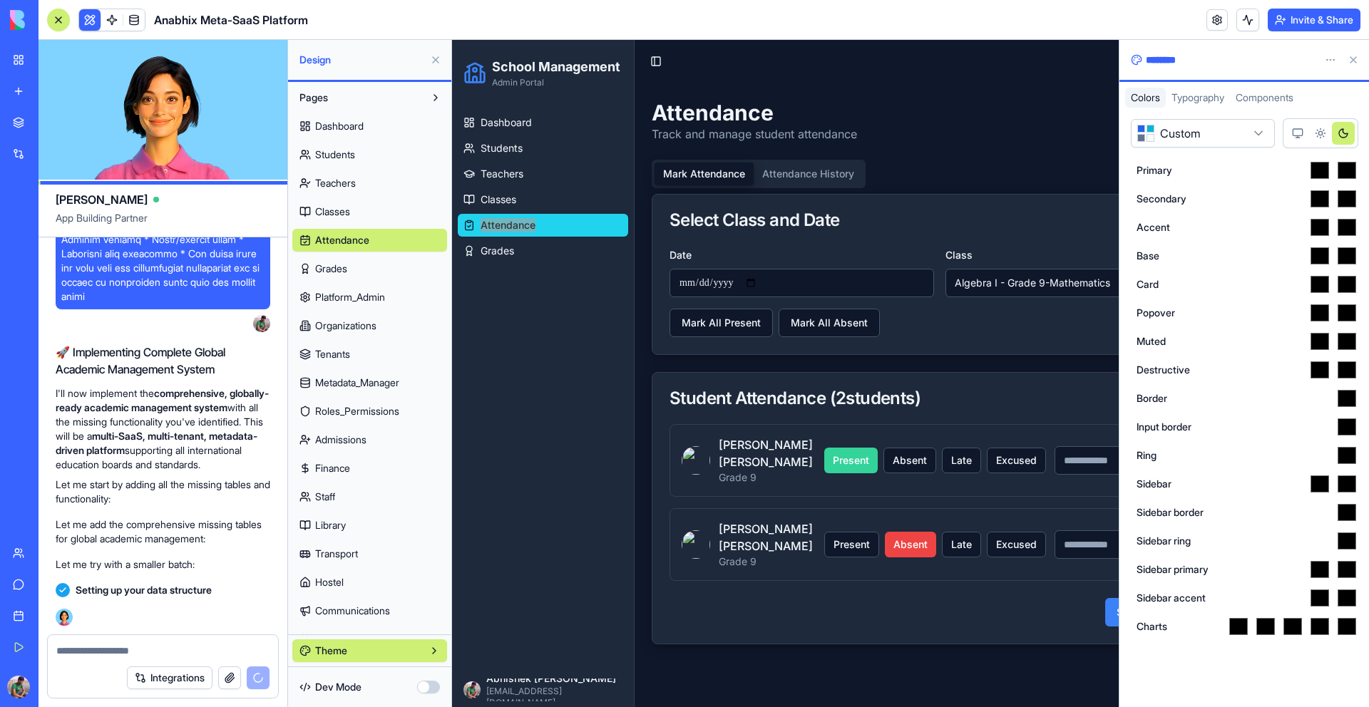
type input "*******"
click at [1252, 137] on html "My Workspace New app Marketplace Integrations Recent Anabhix Meta-SaaS Platform…" at bounding box center [684, 353] width 1369 height 707
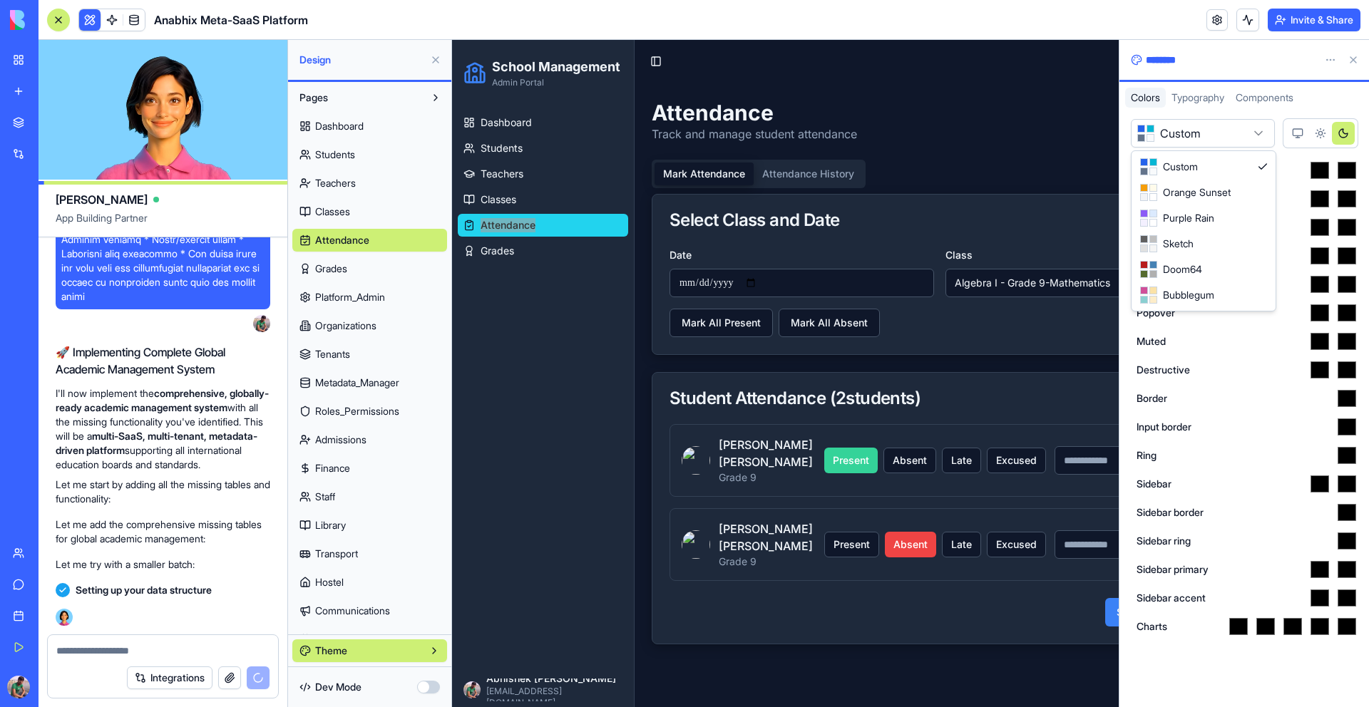
click at [1205, 94] on html "My Workspace New app Marketplace Integrations Recent Anabhix Meta-SaaS Platform…" at bounding box center [684, 353] width 1369 height 707
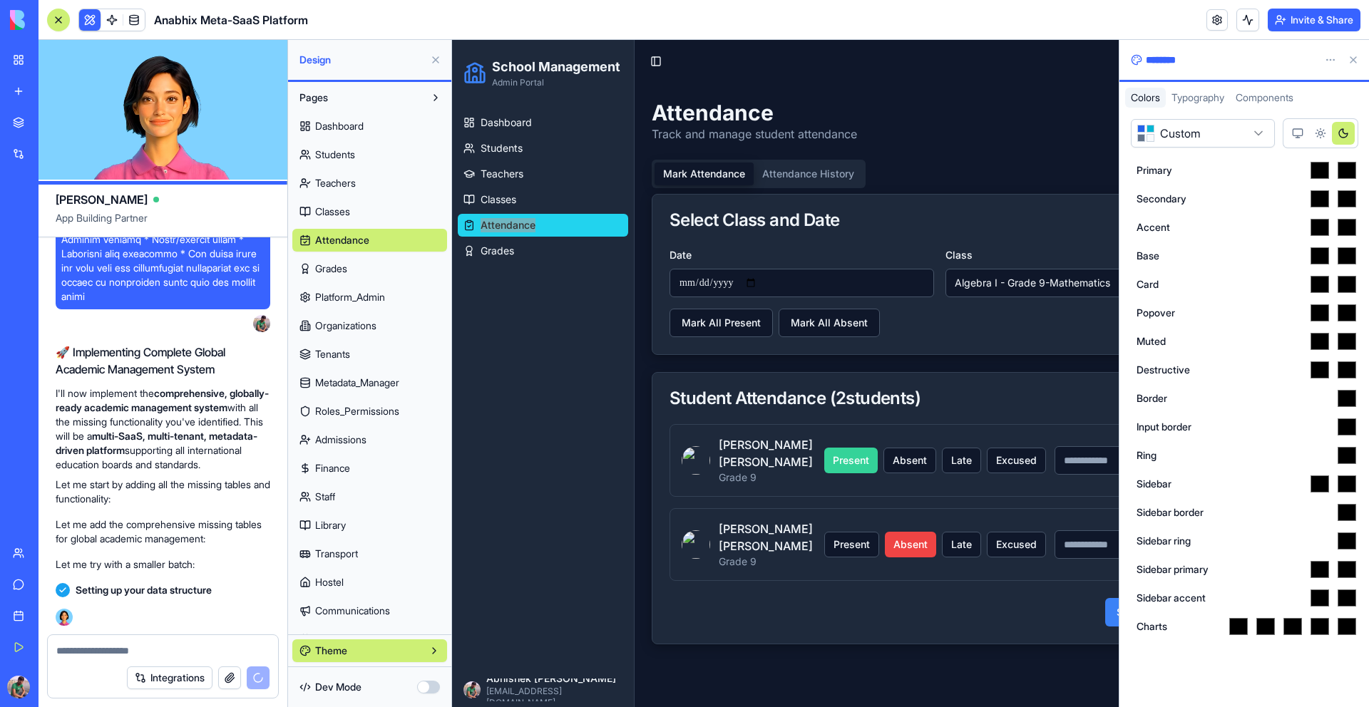
click at [1205, 96] on span "Typography" at bounding box center [1198, 97] width 53 height 12
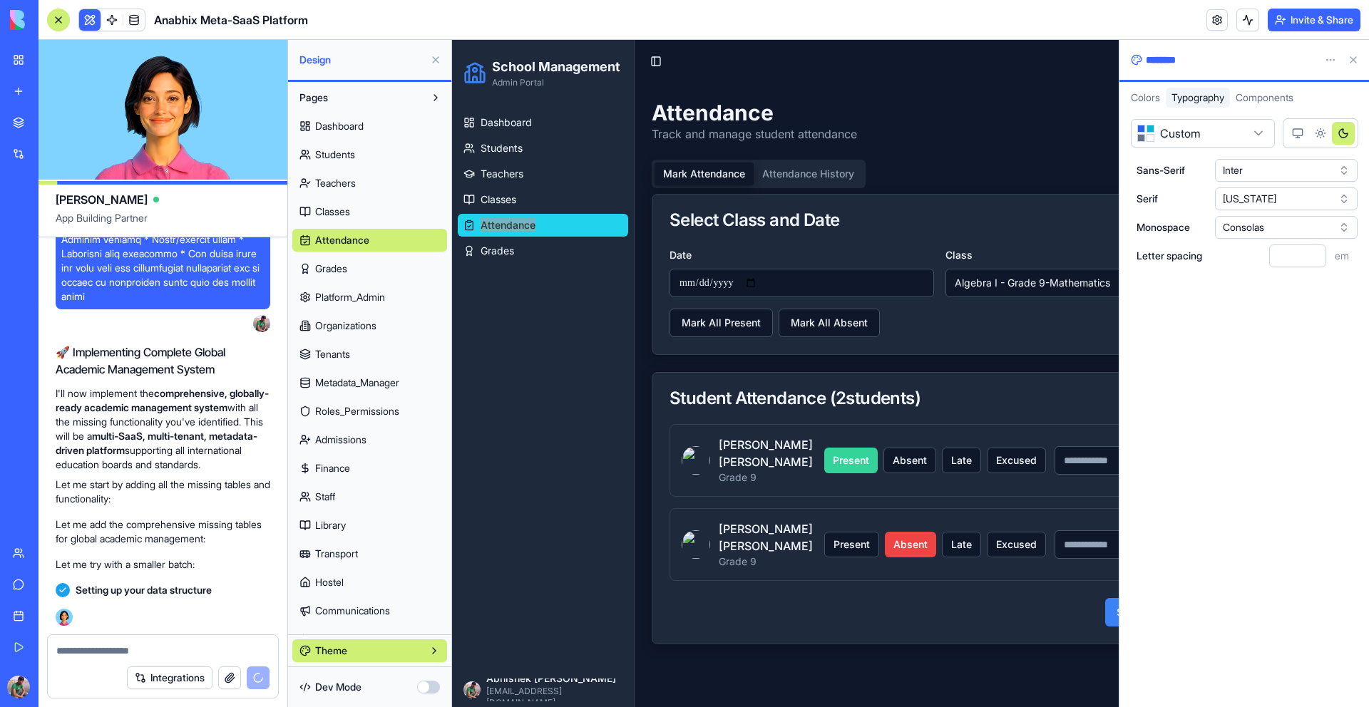
click at [1256, 170] on button "Inter" at bounding box center [1286, 170] width 143 height 23
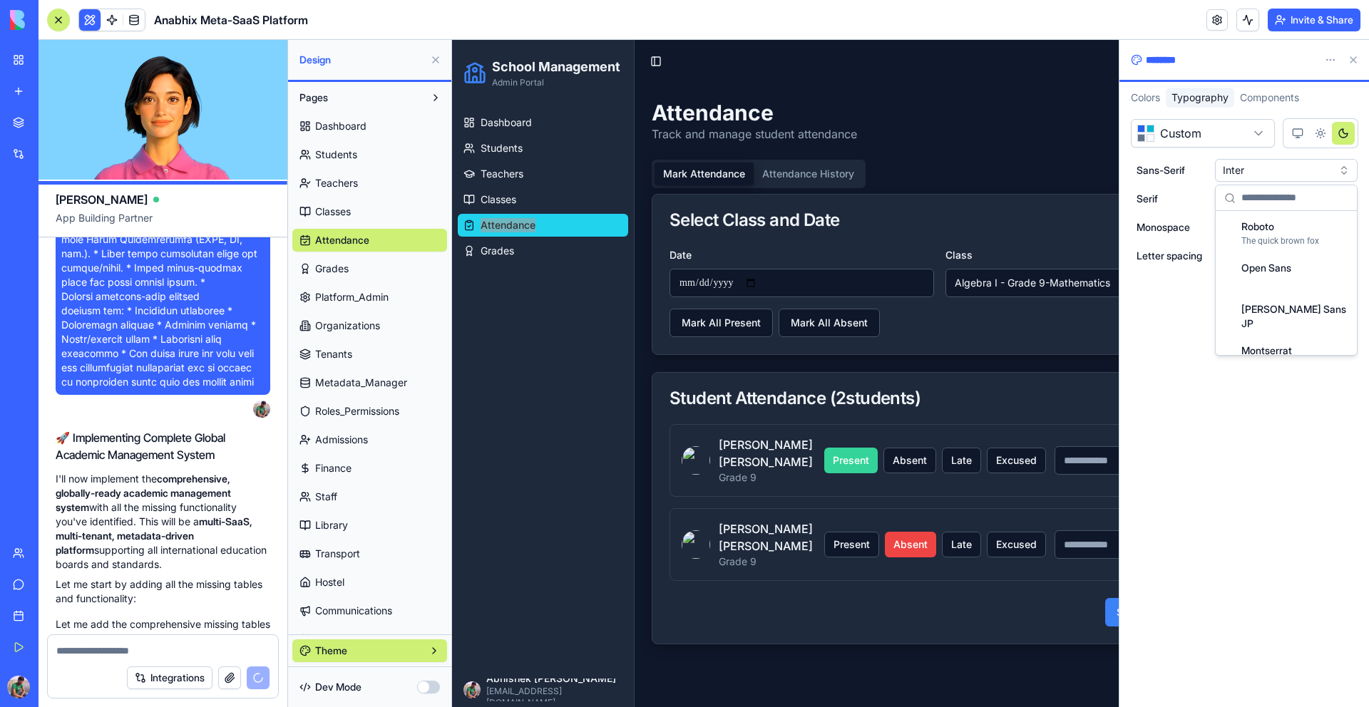
scroll to position [108354, 0]
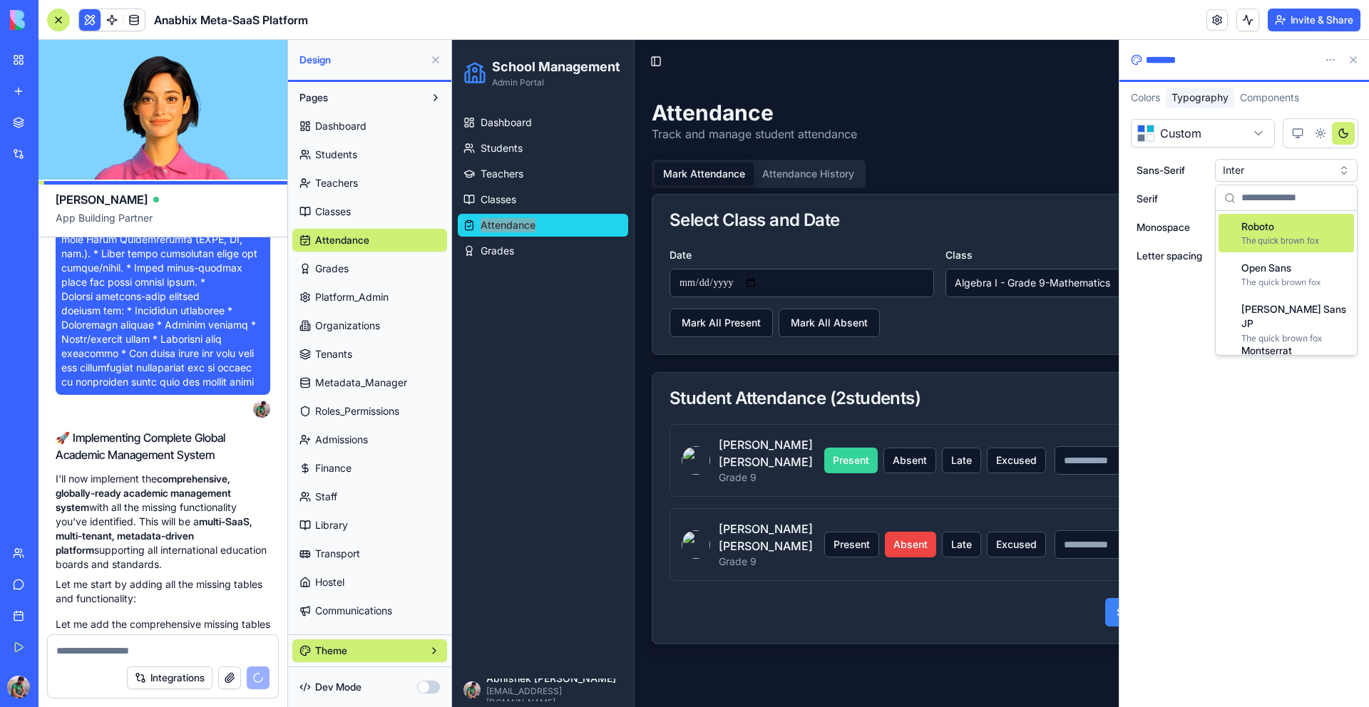
click at [1266, 241] on span "The quick brown fox" at bounding box center [1281, 240] width 78 height 11
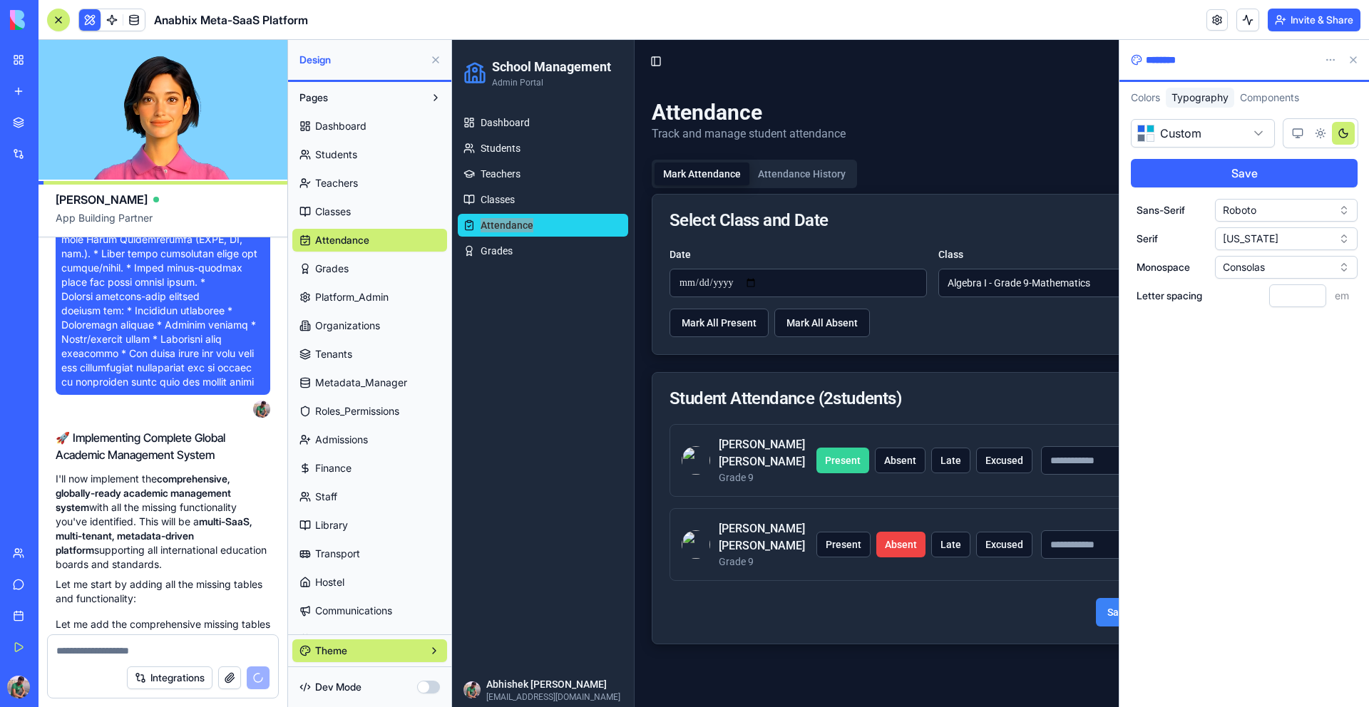
click at [1321, 133] on icon "Light theme" at bounding box center [1320, 133] width 11 height 11
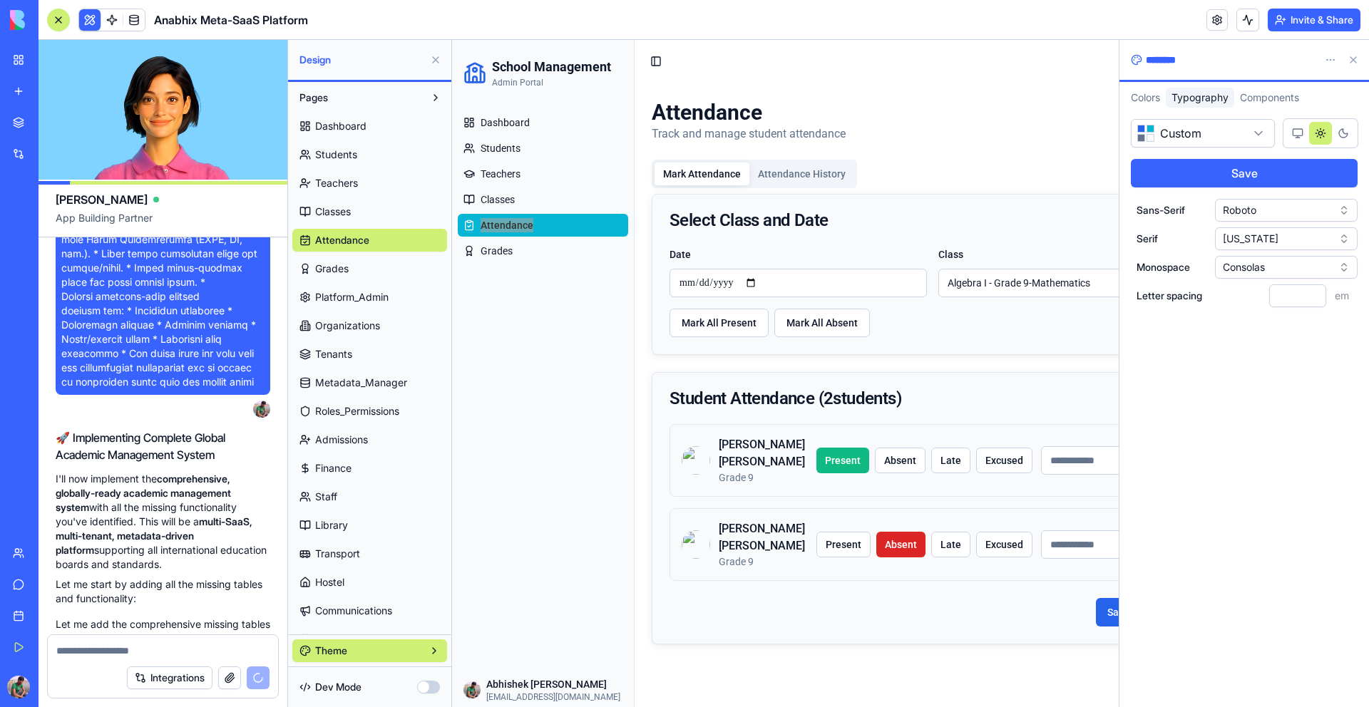
click at [1340, 135] on icon "Dark theme" at bounding box center [1343, 133] width 11 height 11
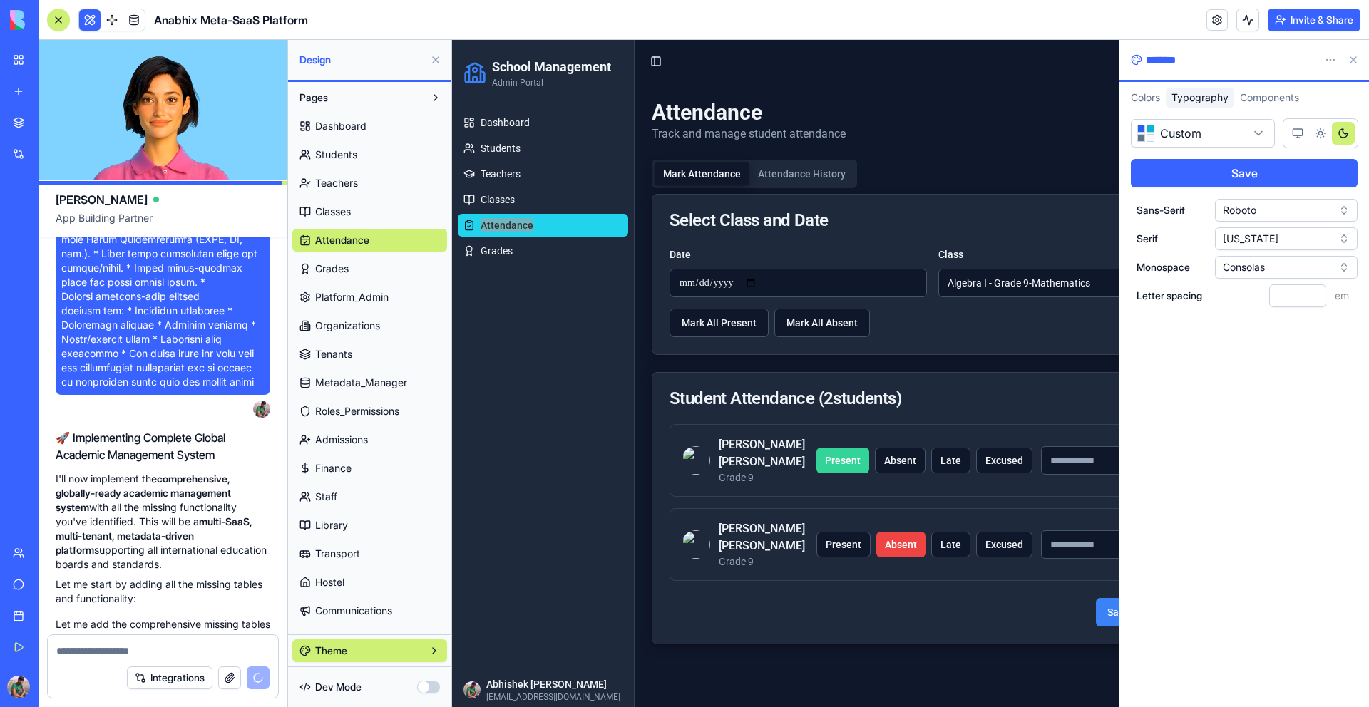
click at [1283, 103] on div "Components" at bounding box center [1269, 98] width 71 height 20
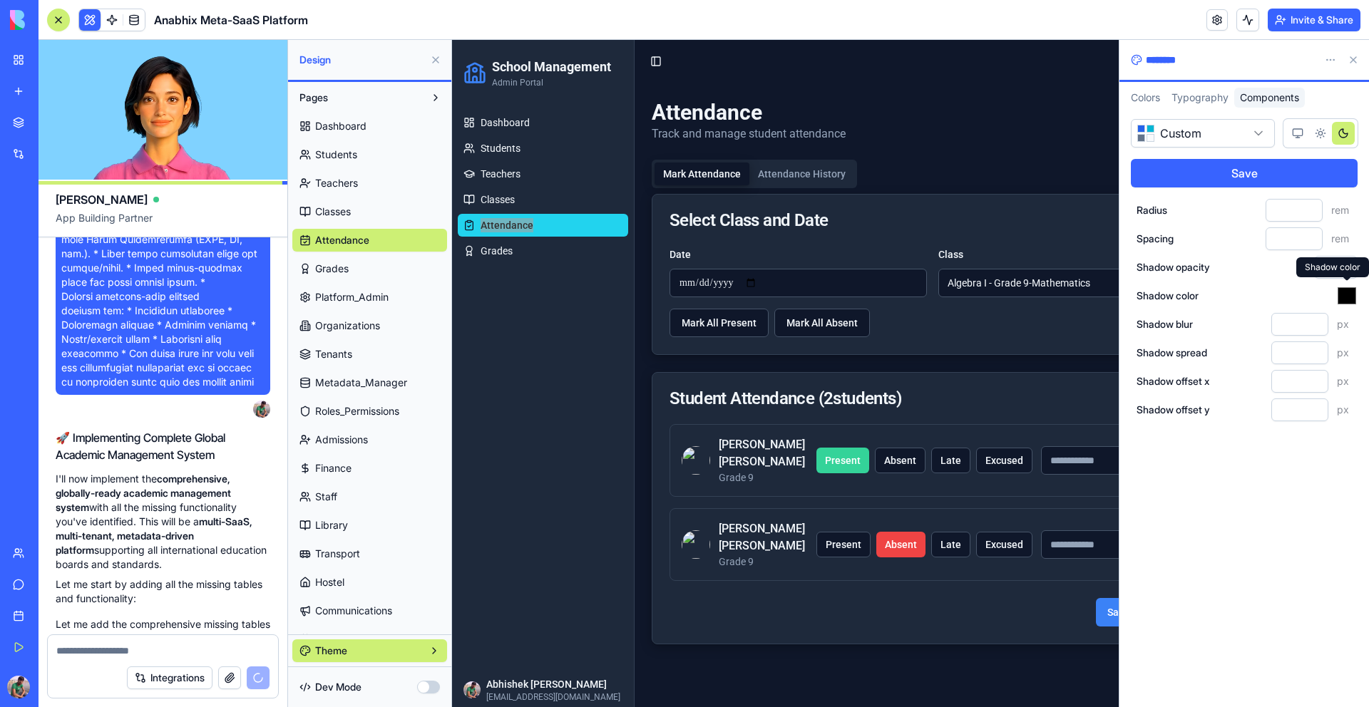
click at [1349, 297] on input "*******" at bounding box center [1346, 296] width 21 height 23
click at [1259, 266] on div "Shadow opacity ***" at bounding box center [1247, 267] width 221 height 23
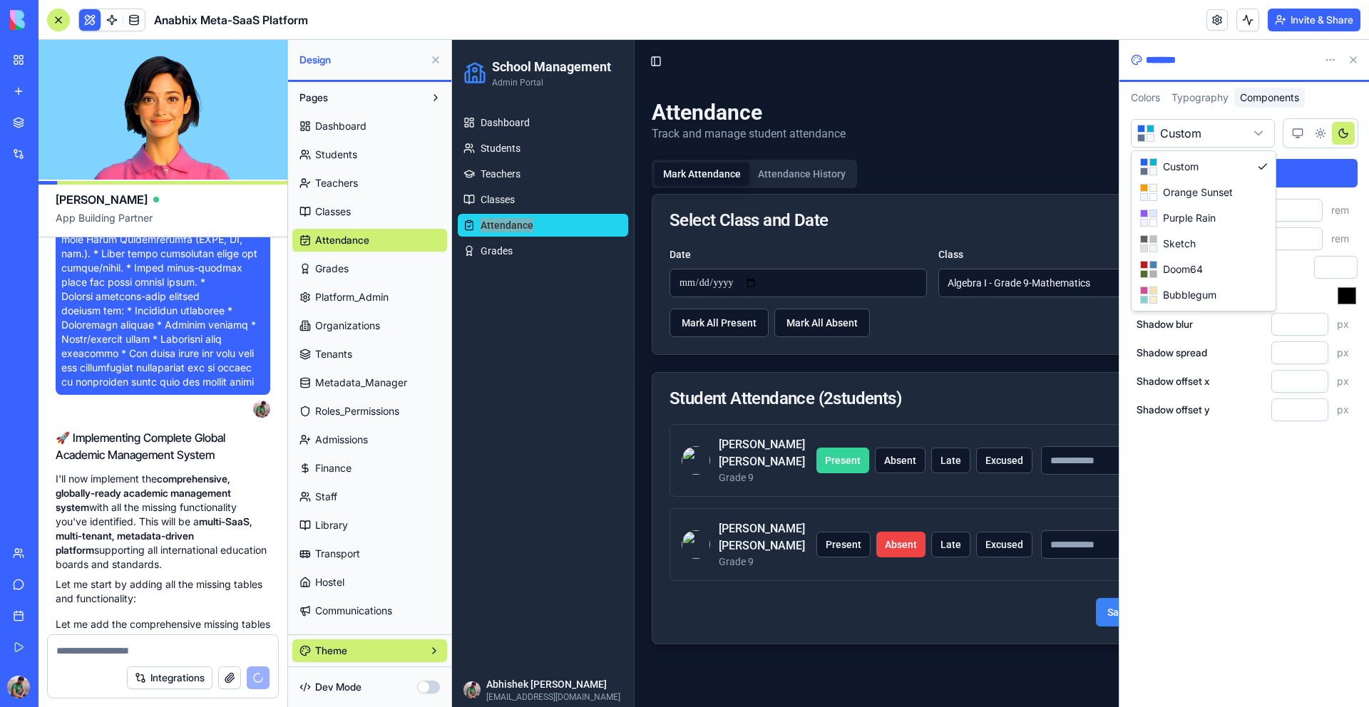
click at [1253, 126] on html "My Workspace New app Marketplace Integrations Recent Anabhix Meta-SaaS Platform…" at bounding box center [684, 353] width 1369 height 707
select select "**********"
type input "*****"
type input "****"
type input "***"
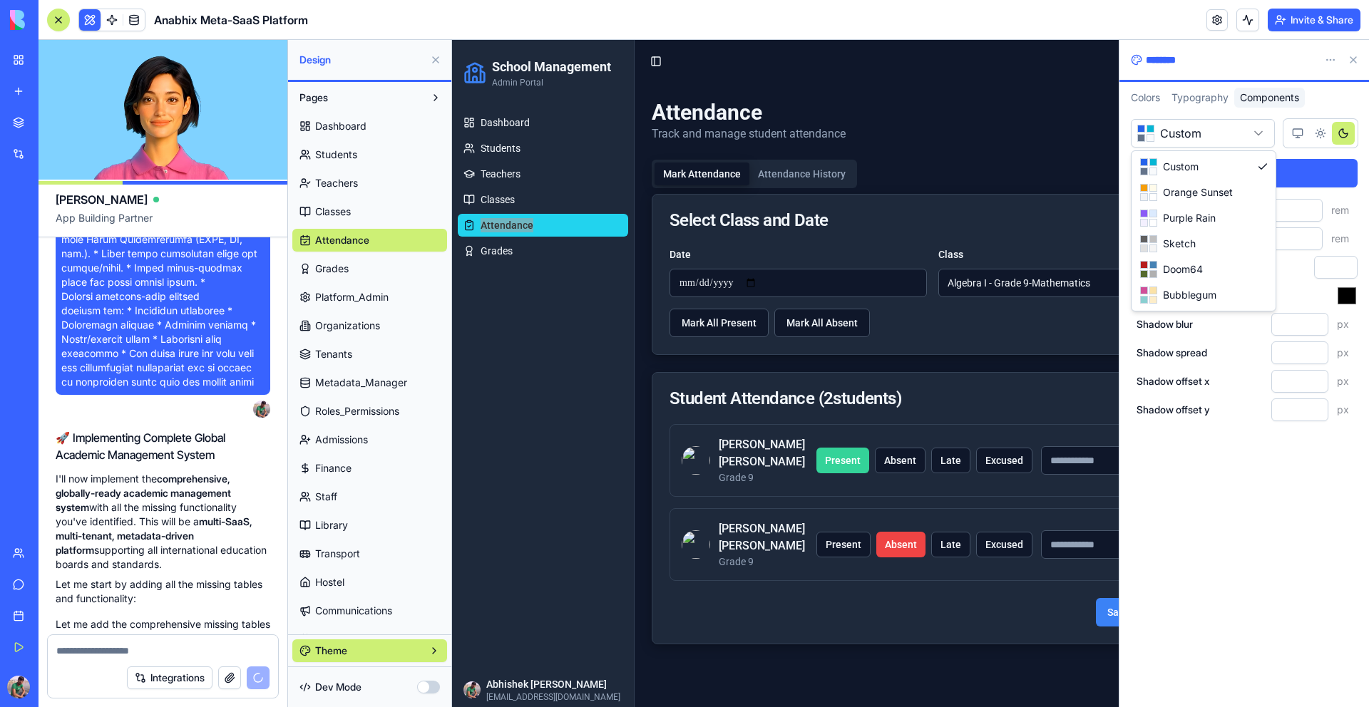
type input "*******"
type input "*"
type input "**"
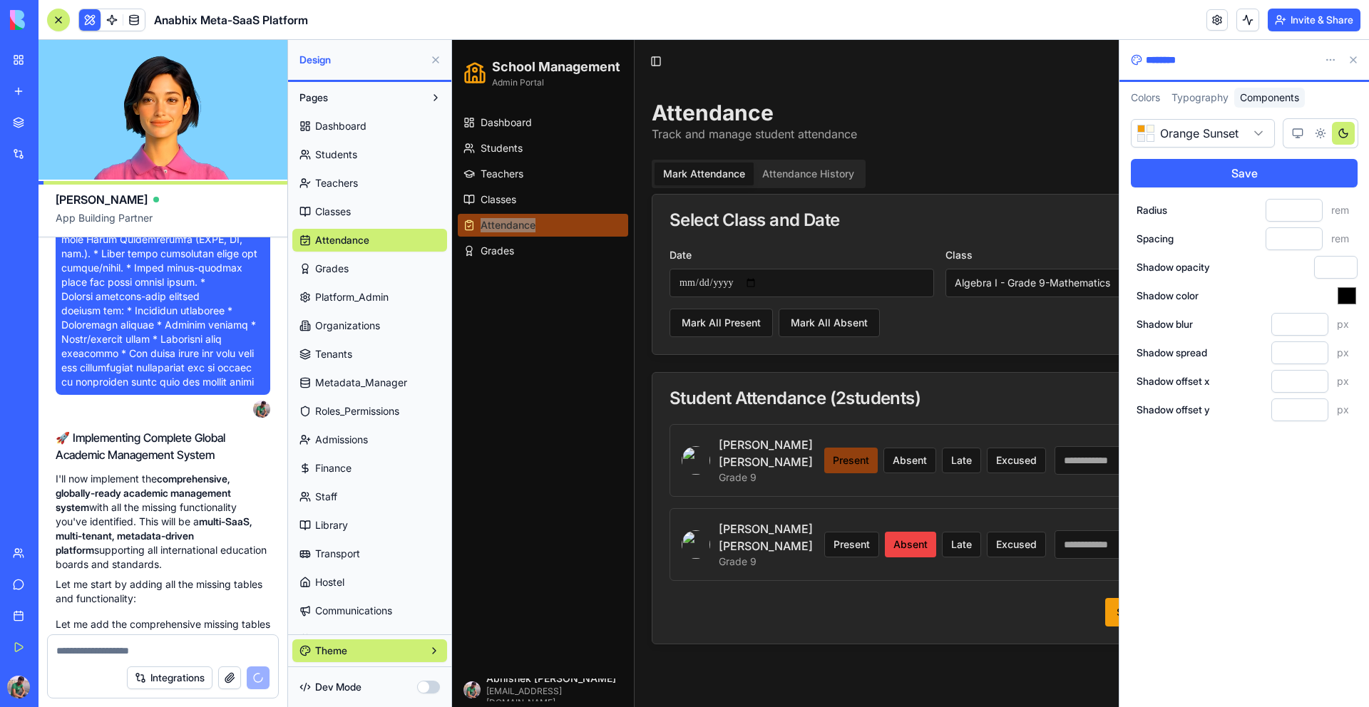
click at [1233, 134] on html "My Workspace New app Marketplace Integrations Recent Anabhix Meta-SaaS Platform…" at bounding box center [684, 353] width 1369 height 707
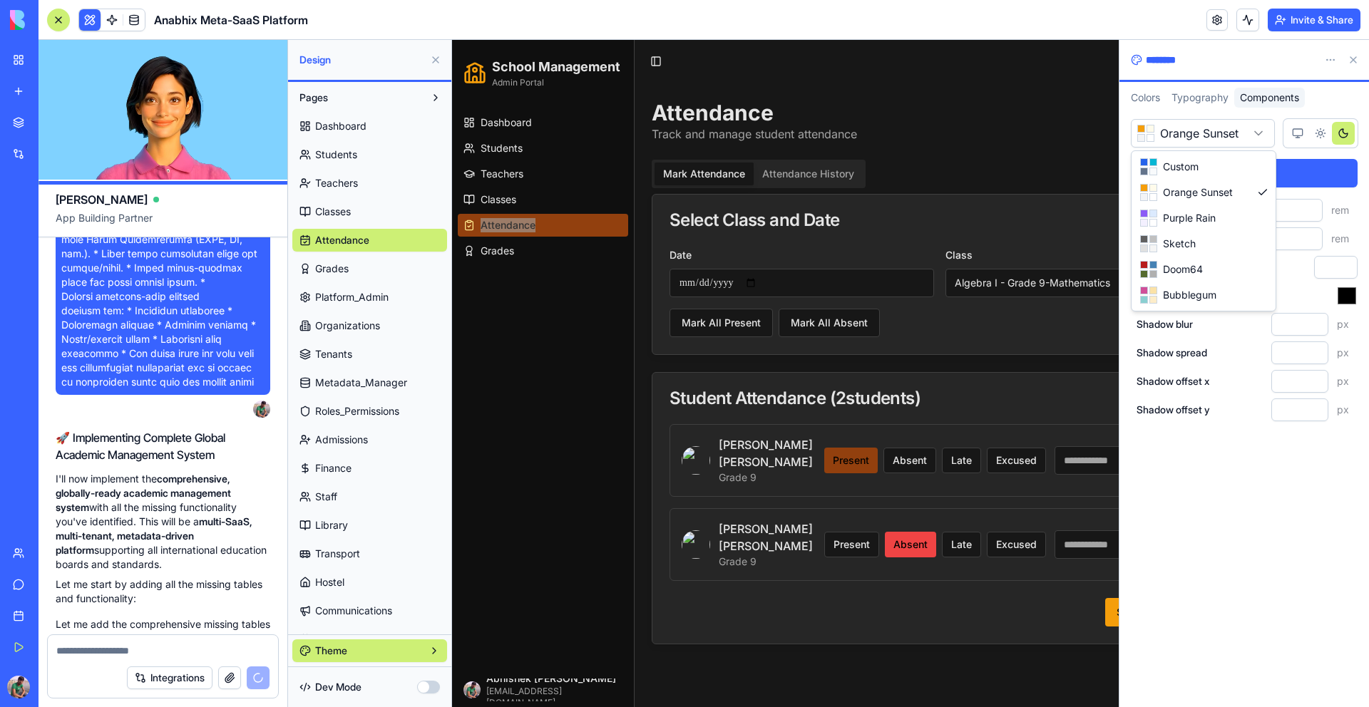
select select "******"
type input "***"
type input "*"
type input "***"
type input "**"
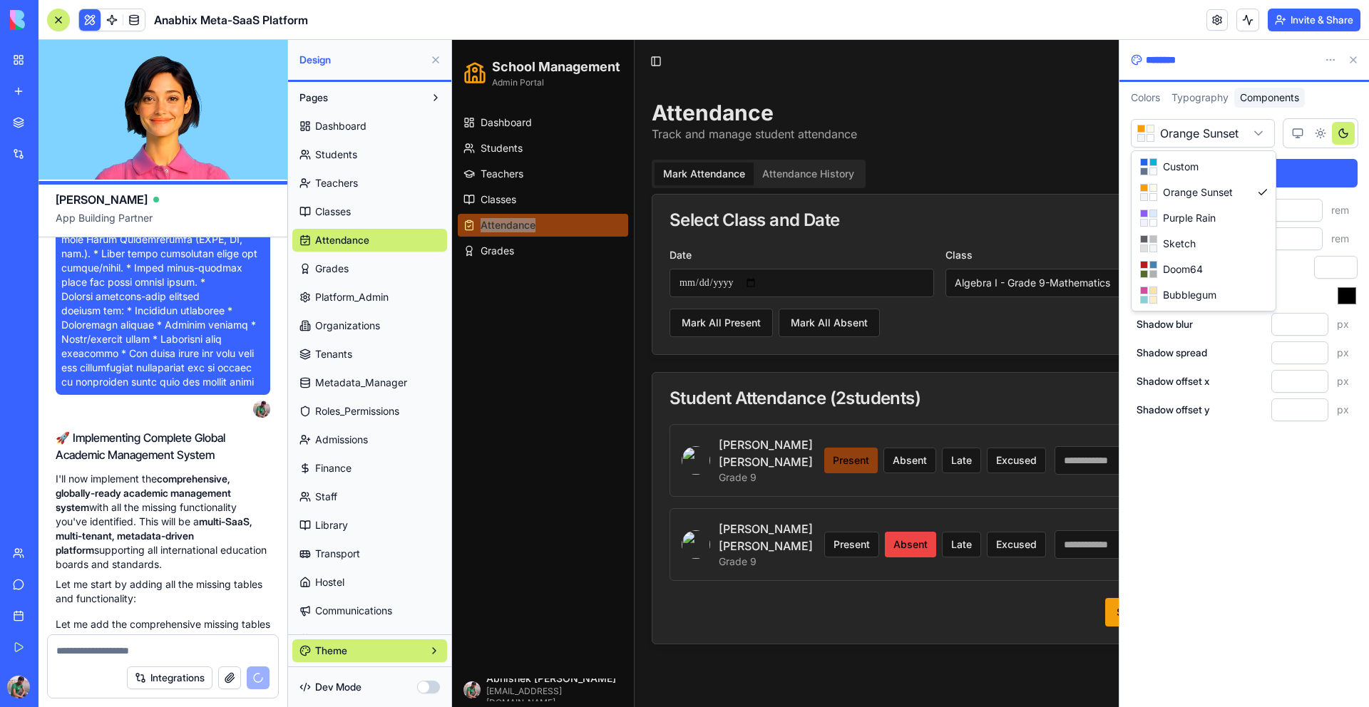
type input "*"
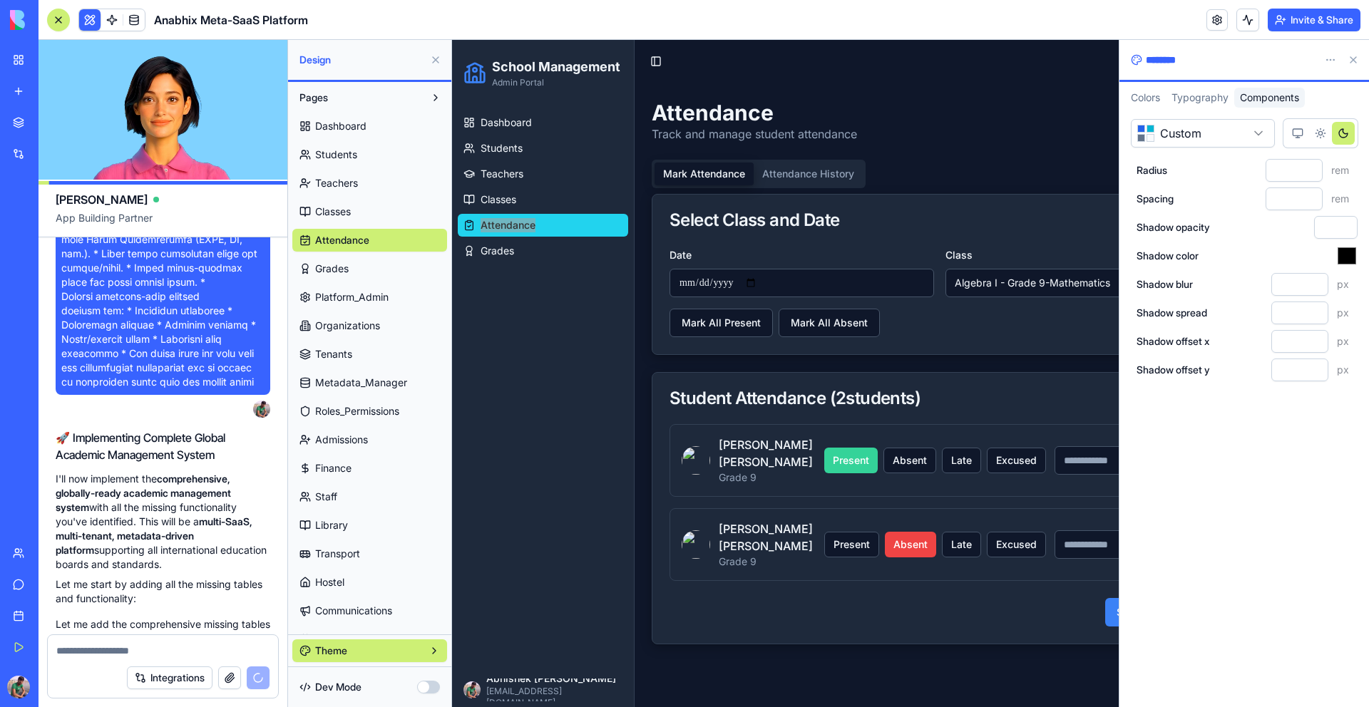
click at [1216, 135] on html "My Workspace New app Marketplace Integrations Recent Anabhix Meta-SaaS Platform…" at bounding box center [684, 353] width 1369 height 707
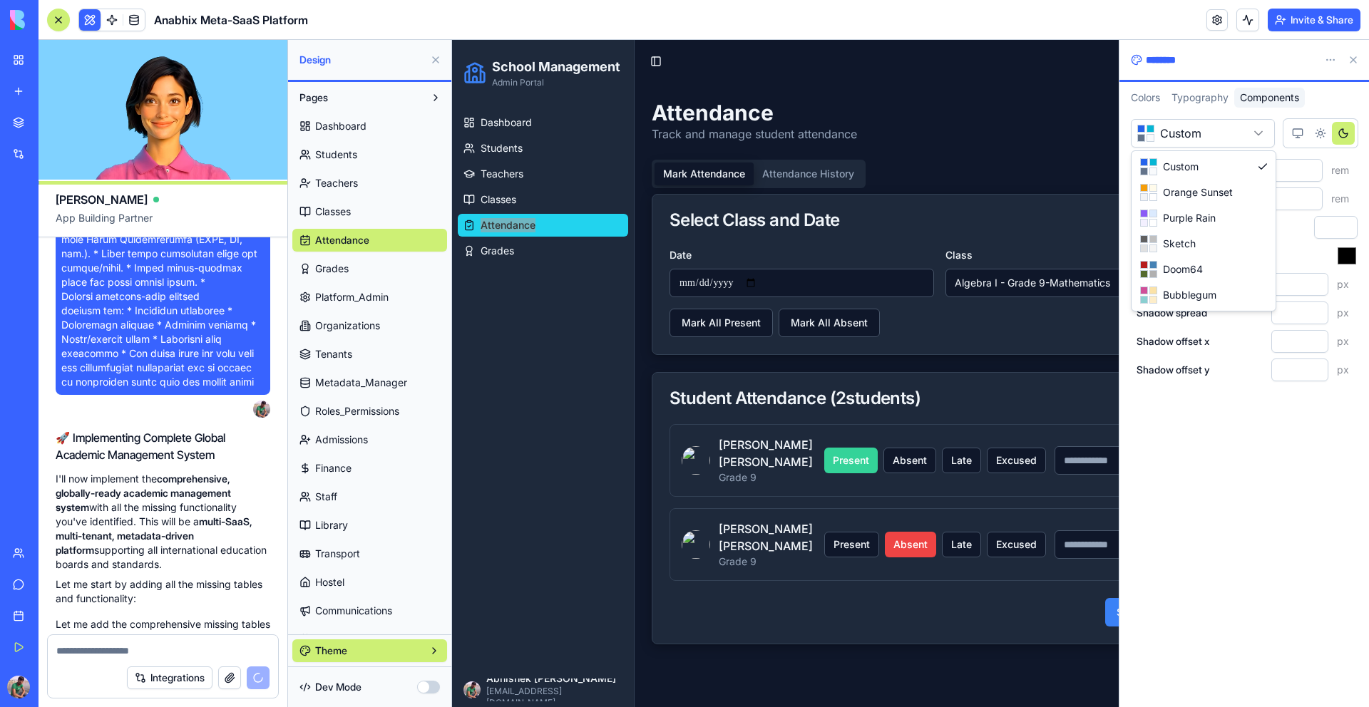
select select "**********"
type input "*****"
type input "****"
type input "***"
type input "*******"
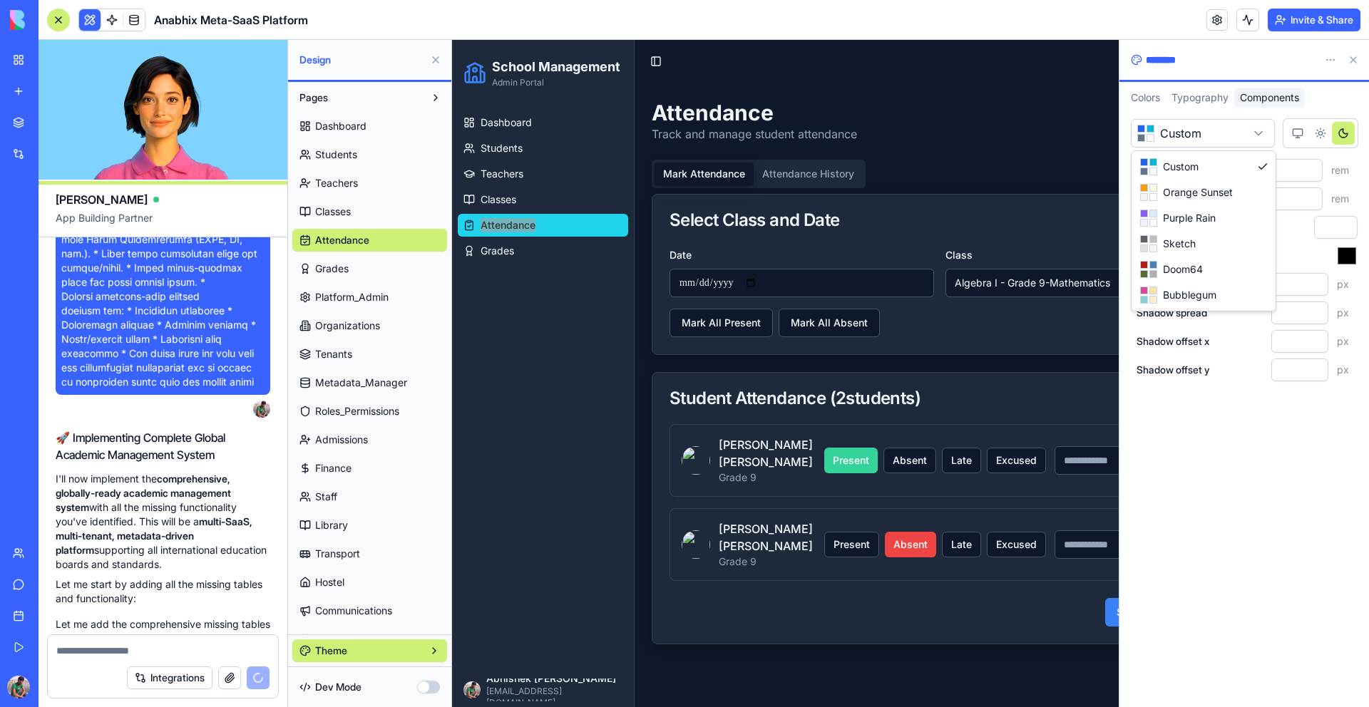
type input "*"
type input "**"
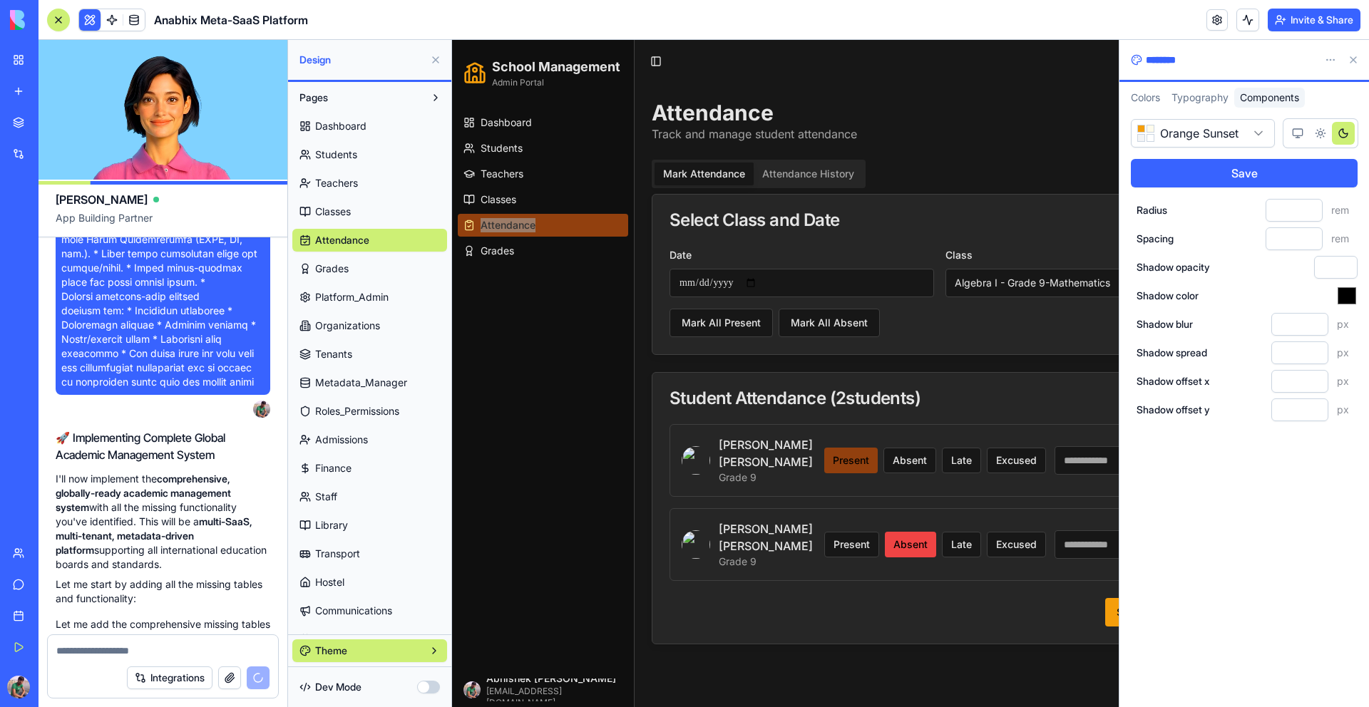
click at [1206, 133] on html "My Workspace New app Marketplace Integrations Recent Anabhix Meta-SaaS Platform…" at bounding box center [684, 353] width 1369 height 707
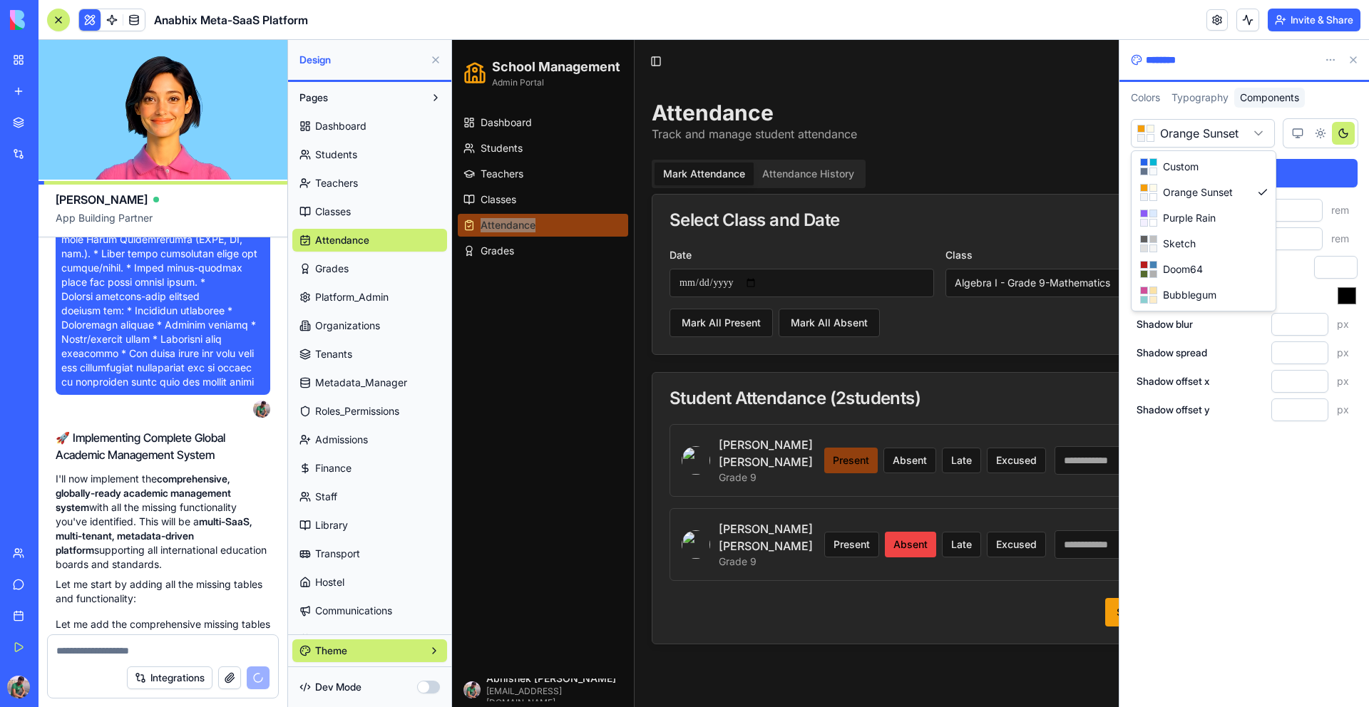
select select "******"
type input "****"
type input "*******"
type input "*"
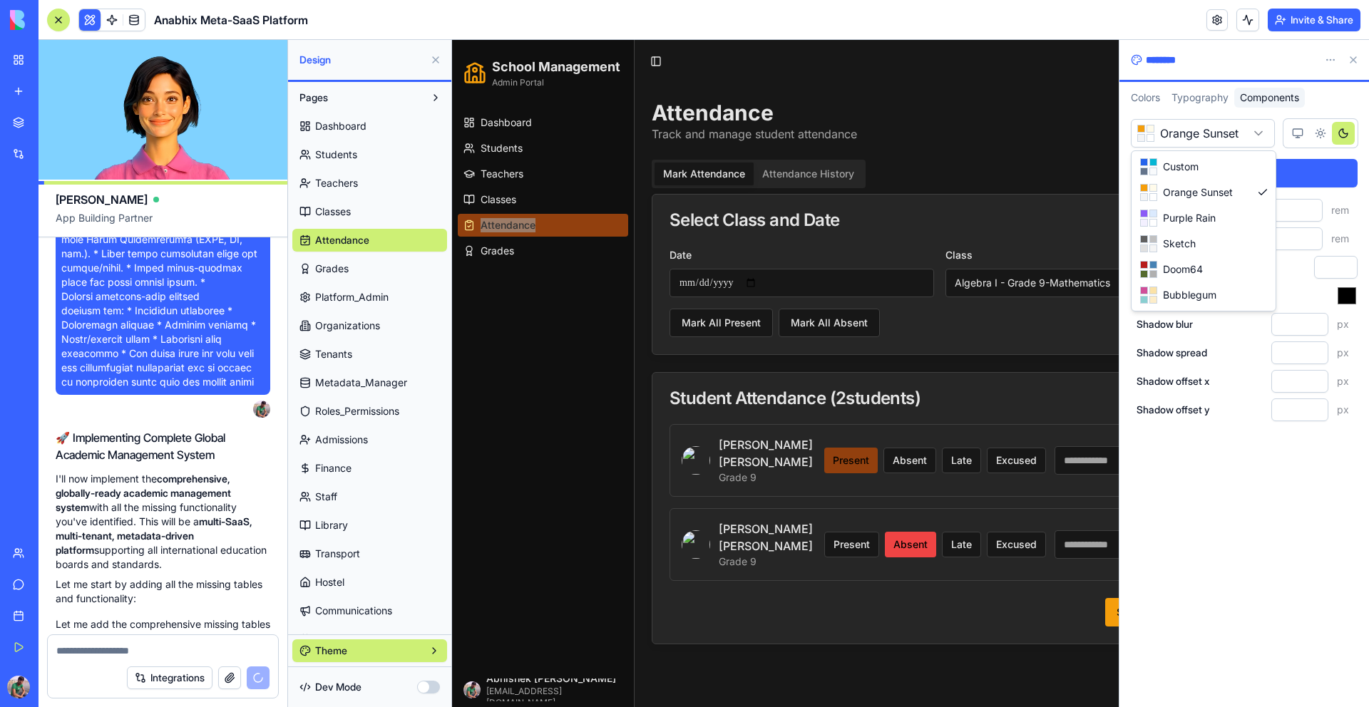
type input "*"
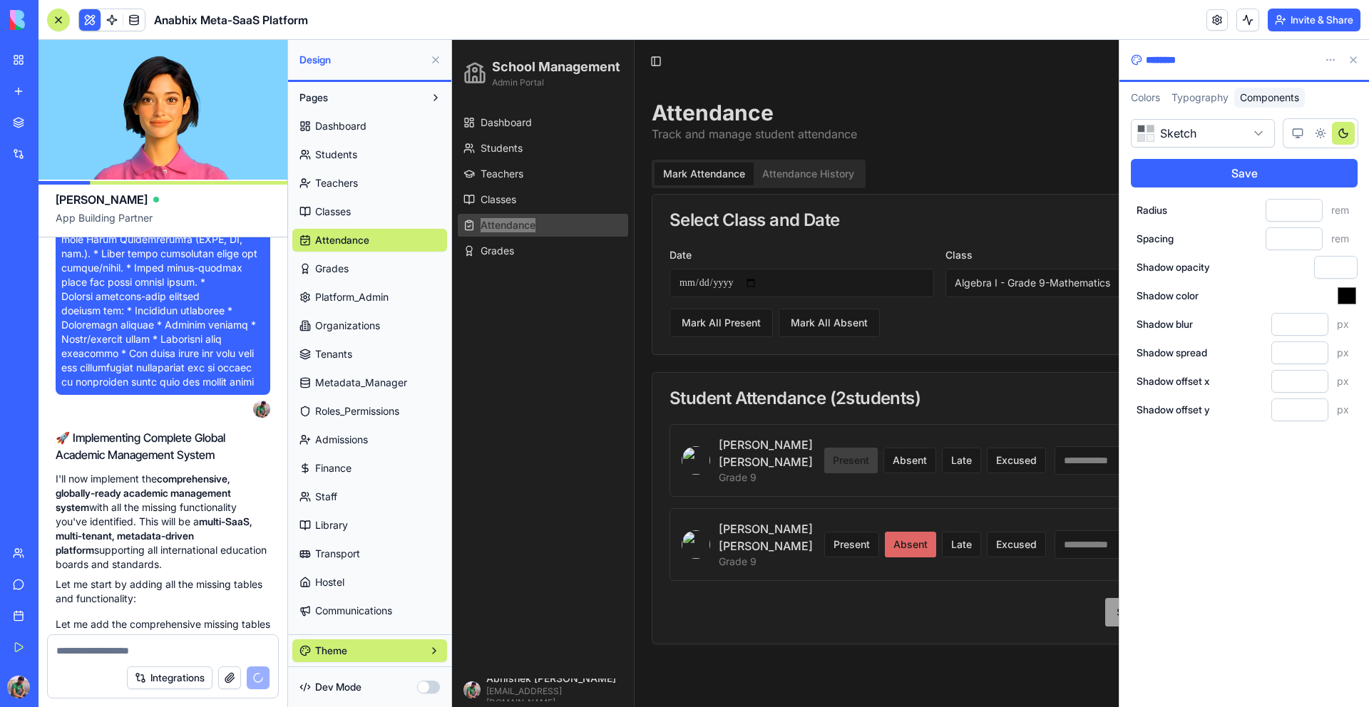
click at [1203, 135] on html "My Workspace New app Marketplace Integrations Recent Anabhix Meta-SaaS Platform…" at bounding box center [684, 353] width 1369 height 707
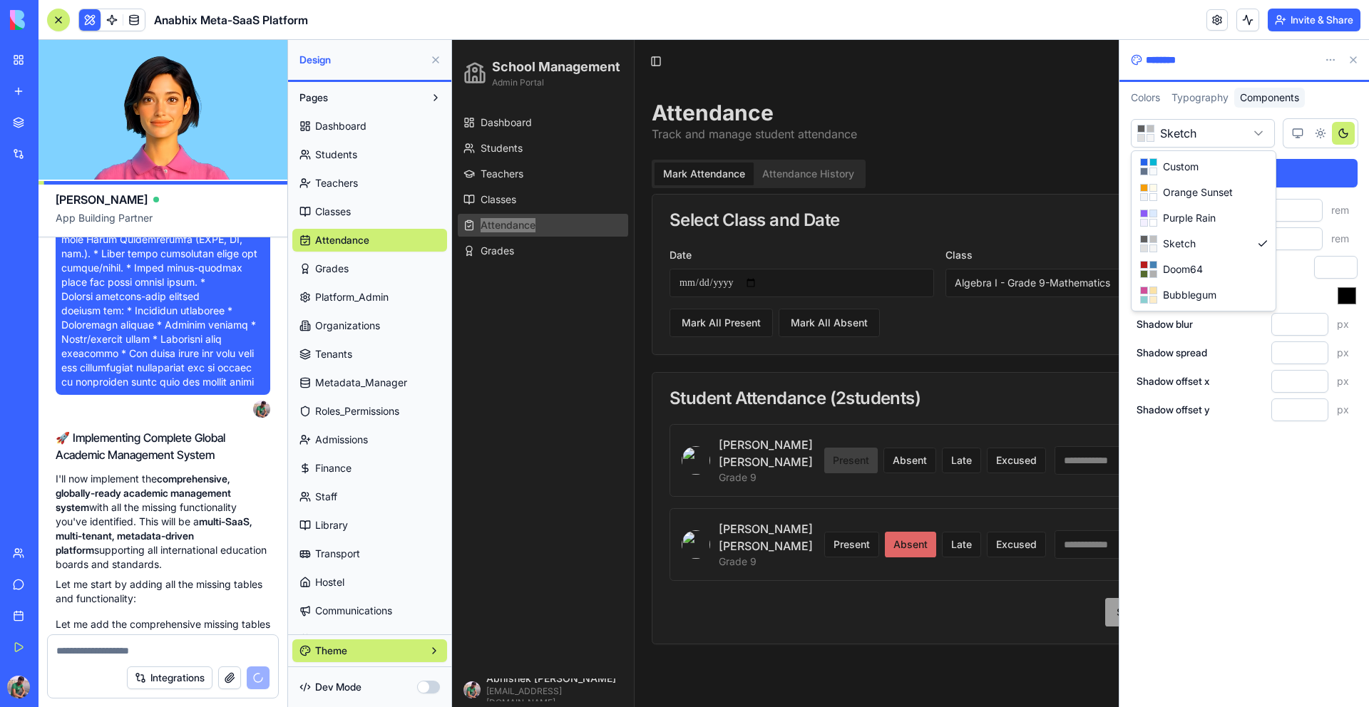
select select "******"
type input "***"
type input "*******"
type input "*"
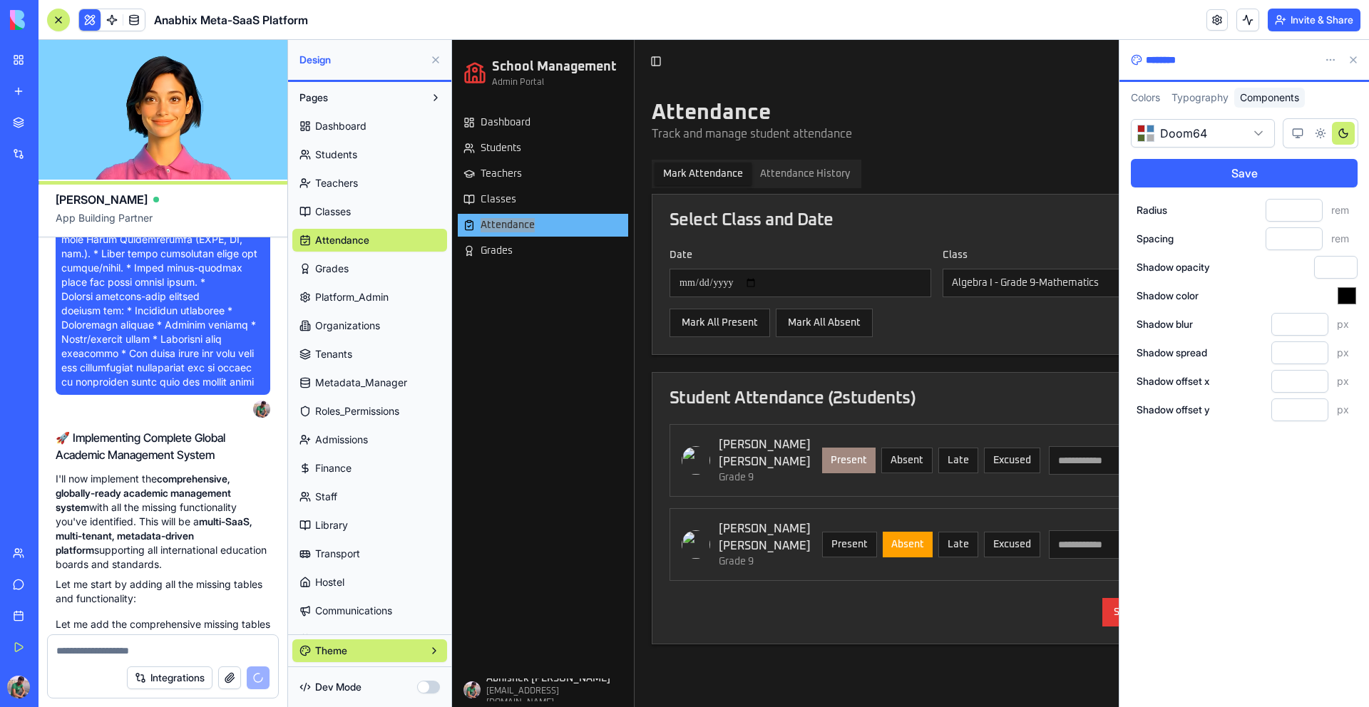
click at [1180, 133] on html "My Workspace New app Marketplace Integrations Recent Anabhix Meta-SaaS Platform…" at bounding box center [684, 353] width 1369 height 707
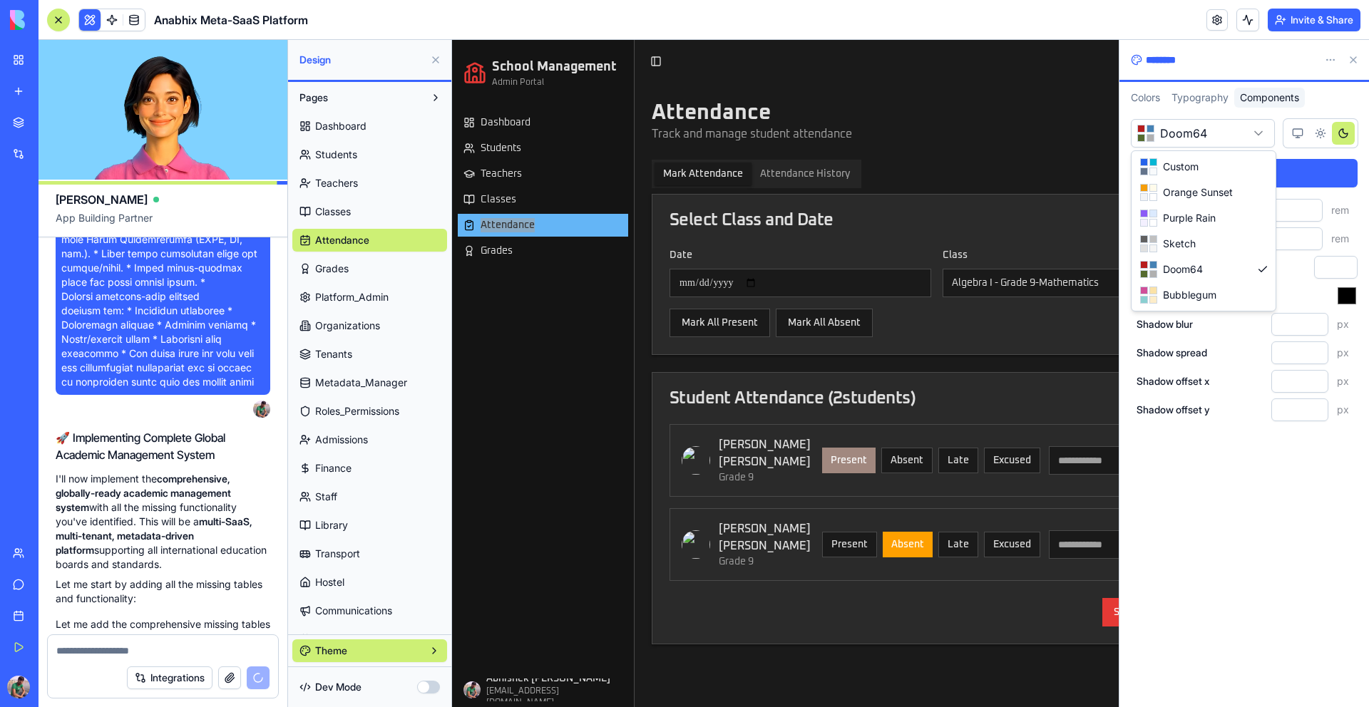
select select "*********"
type input "***"
type input "*"
type input "*******"
type input "*"
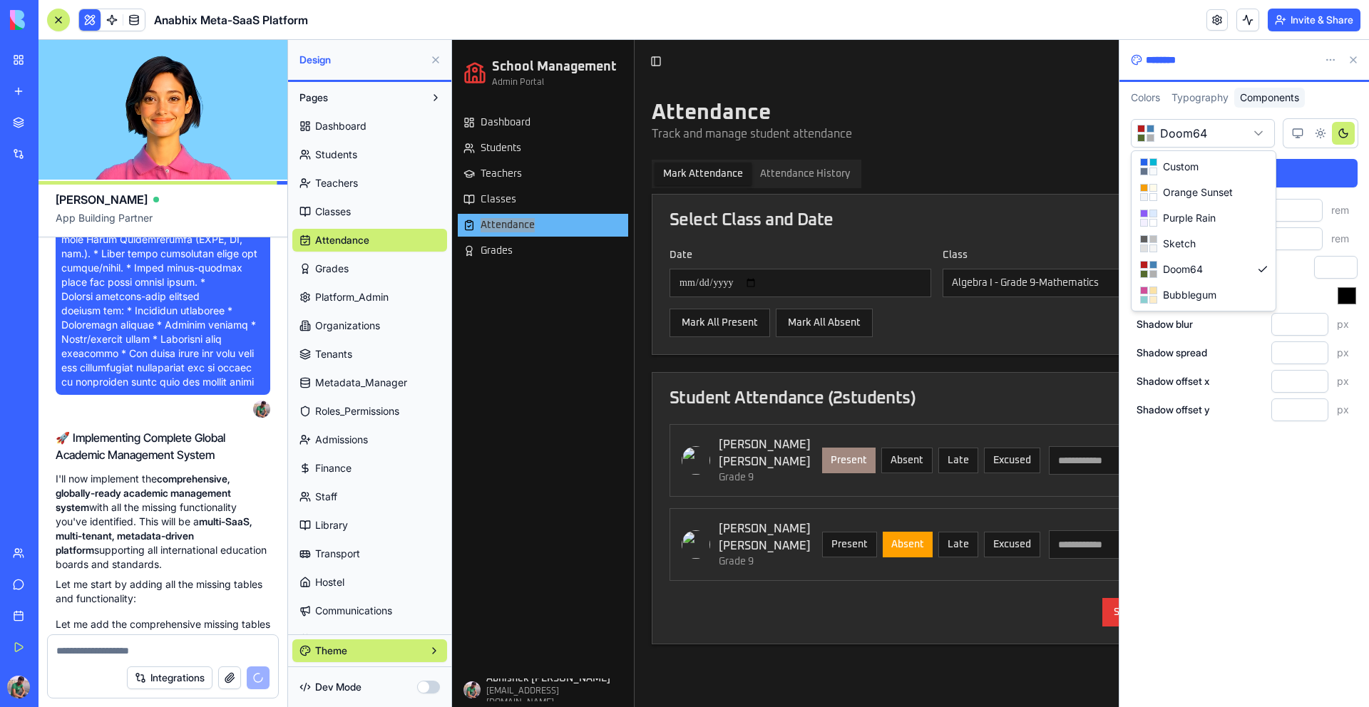
type input "*"
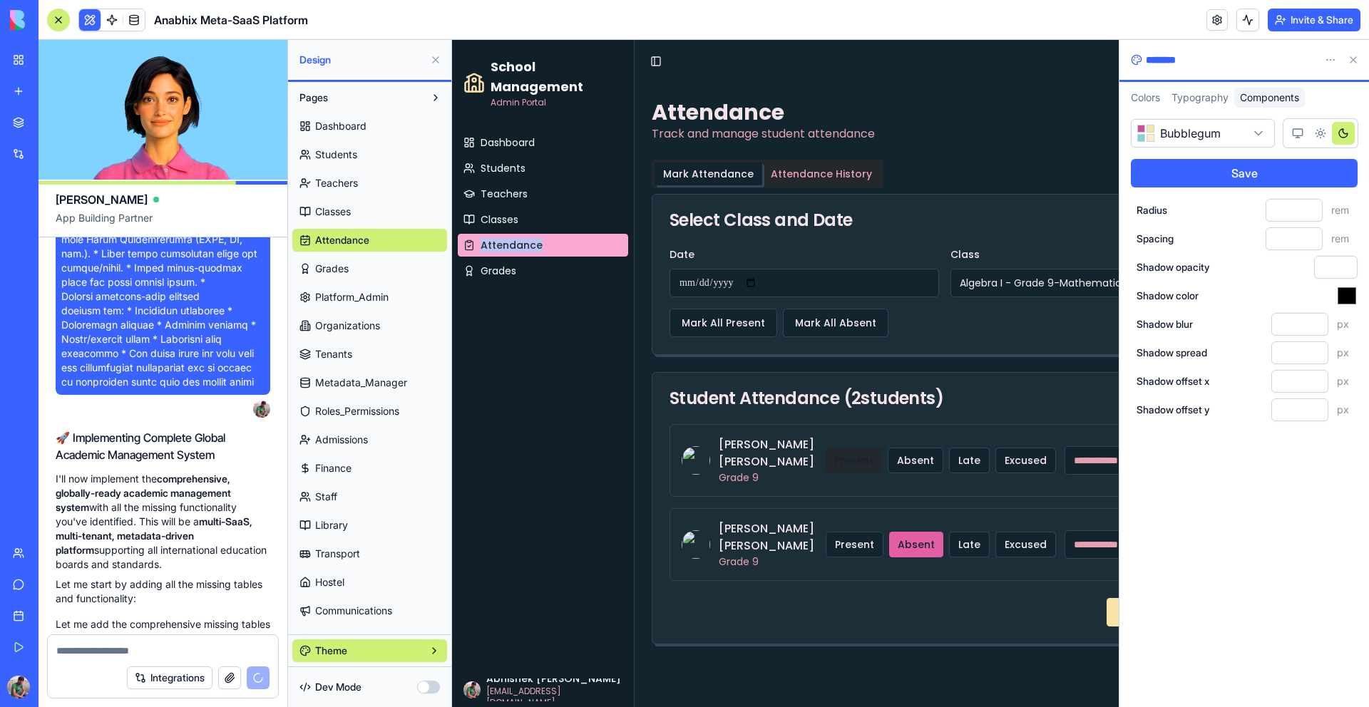
click at [843, 168] on button "Attendance History" at bounding box center [821, 174] width 118 height 23
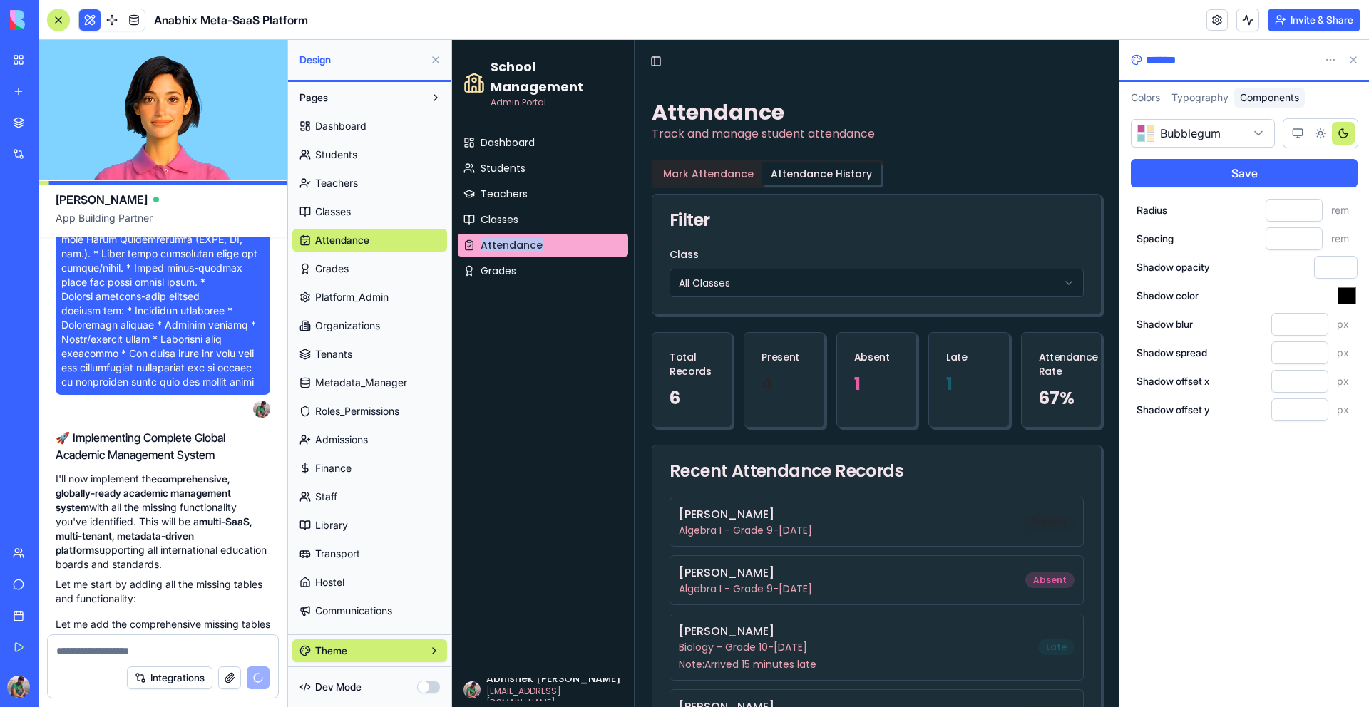
click at [727, 172] on button "Mark Attendance" at bounding box center [709, 174] width 108 height 23
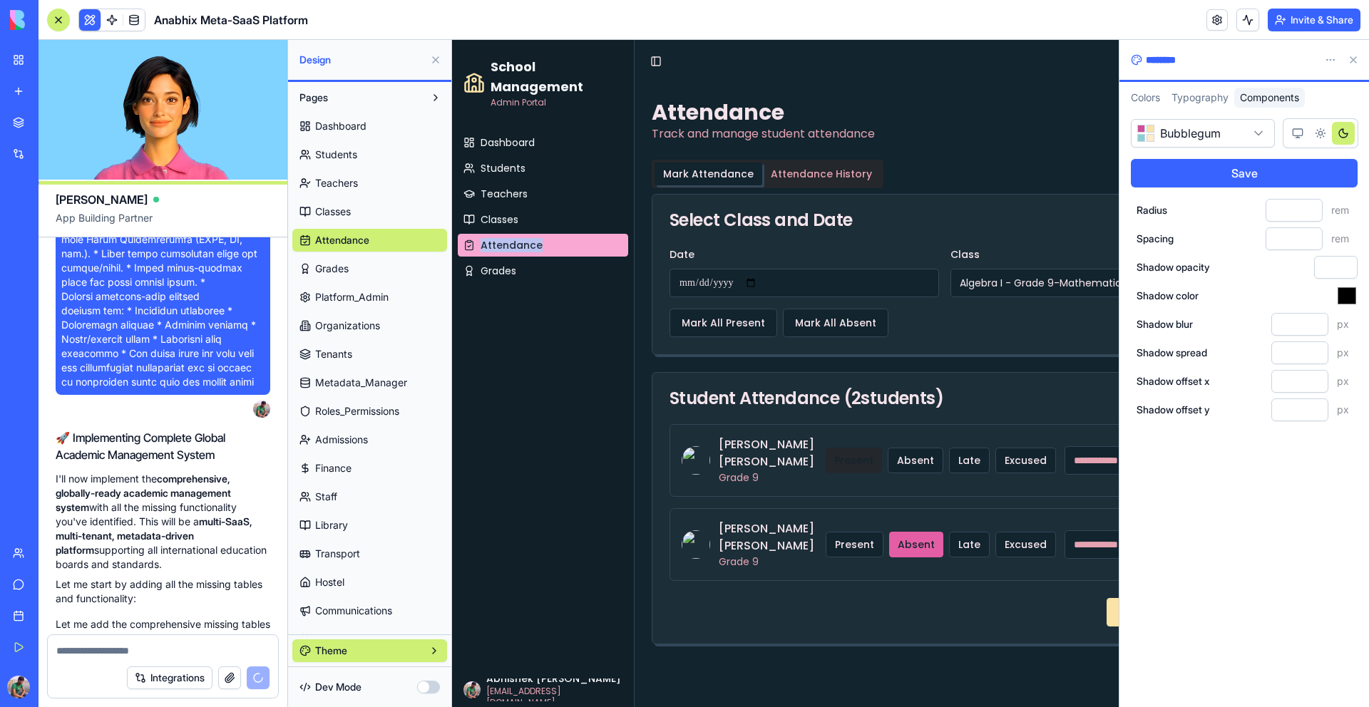
click at [787, 173] on button "Attendance History" at bounding box center [821, 174] width 118 height 23
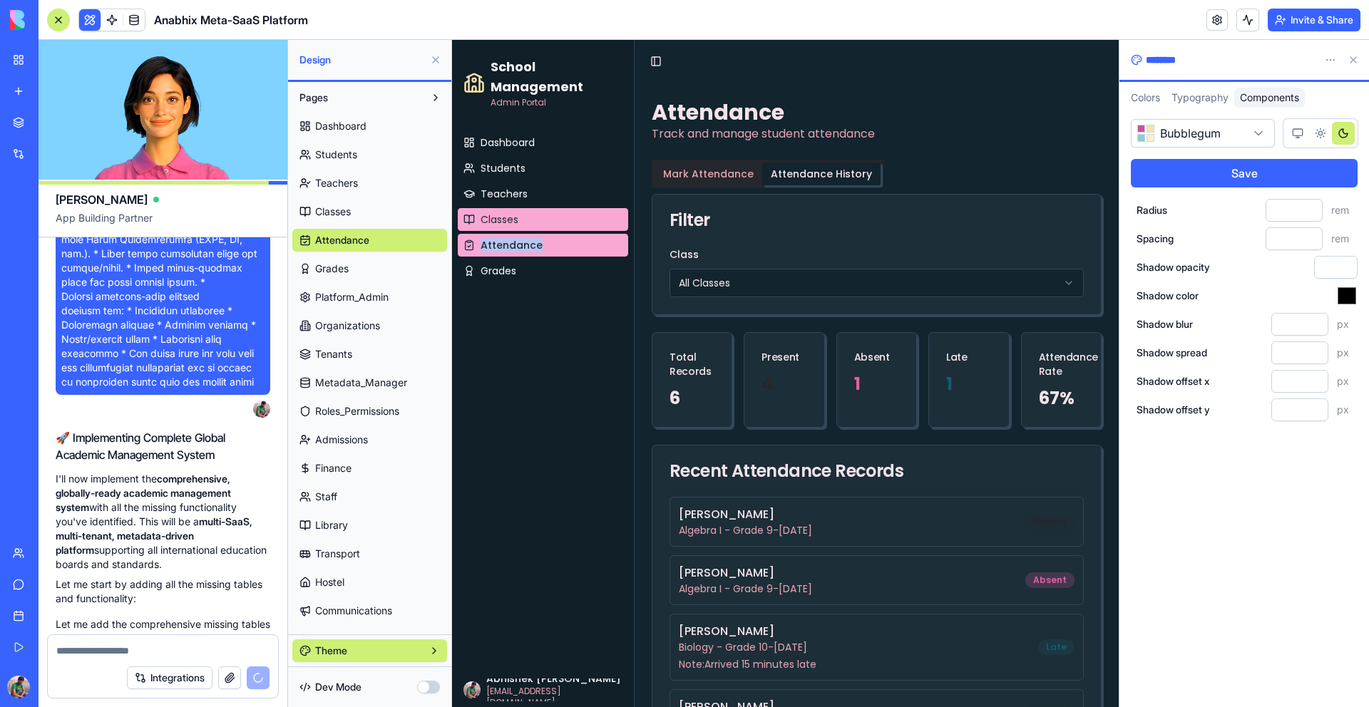
click at [561, 213] on link "Classes" at bounding box center [543, 219] width 170 height 23
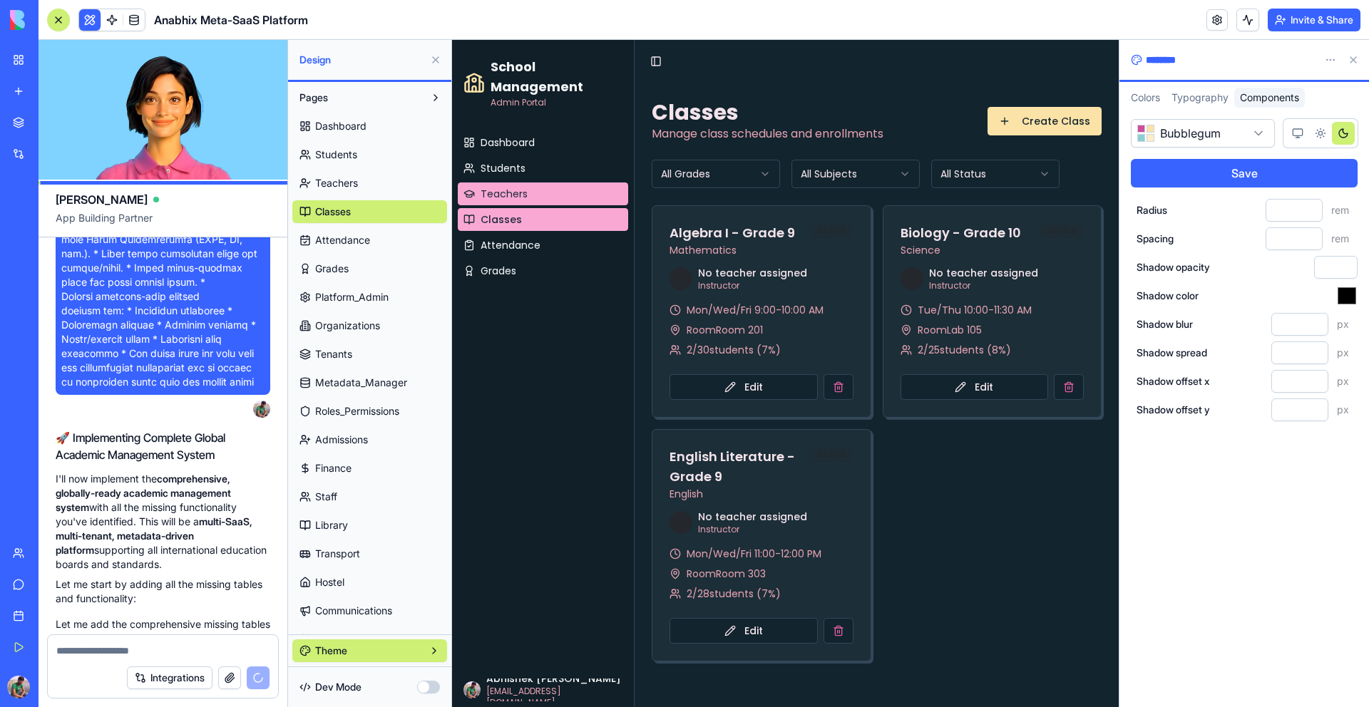
click at [551, 195] on link "Teachers" at bounding box center [543, 194] width 170 height 23
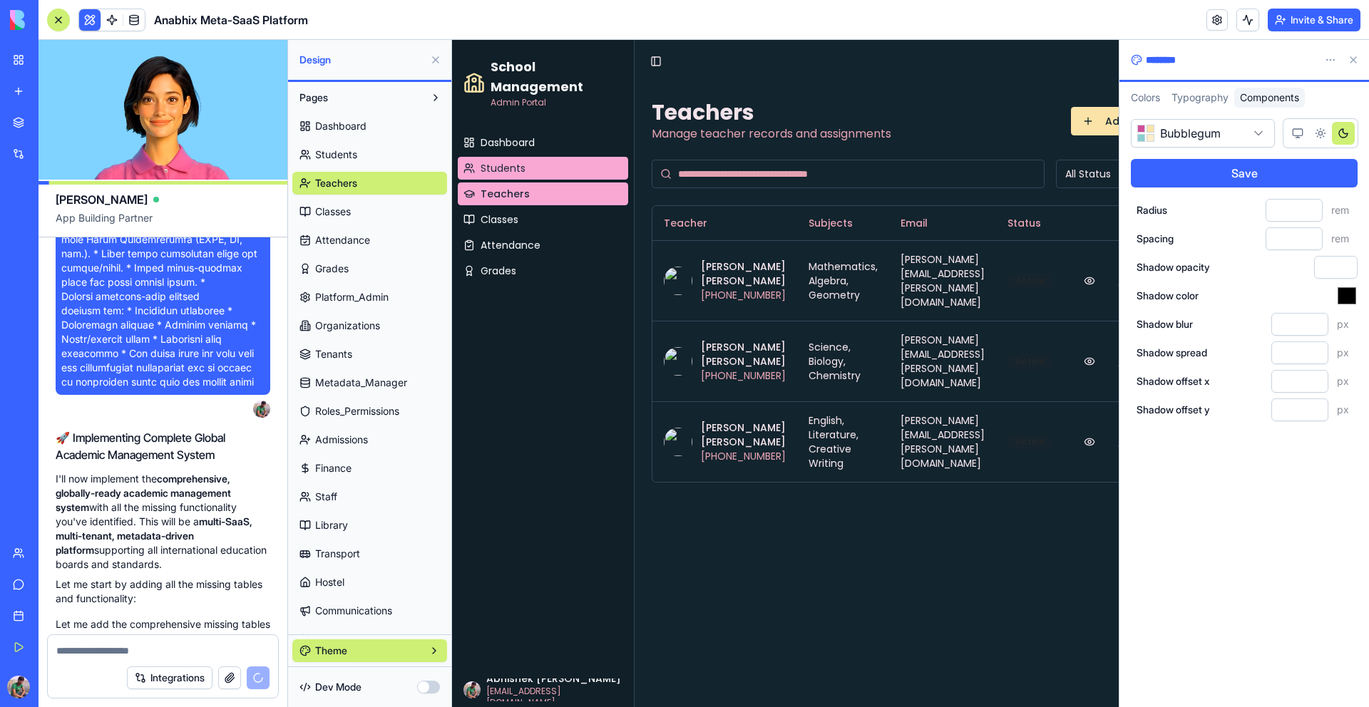
click at [541, 167] on link "Students" at bounding box center [543, 168] width 170 height 23
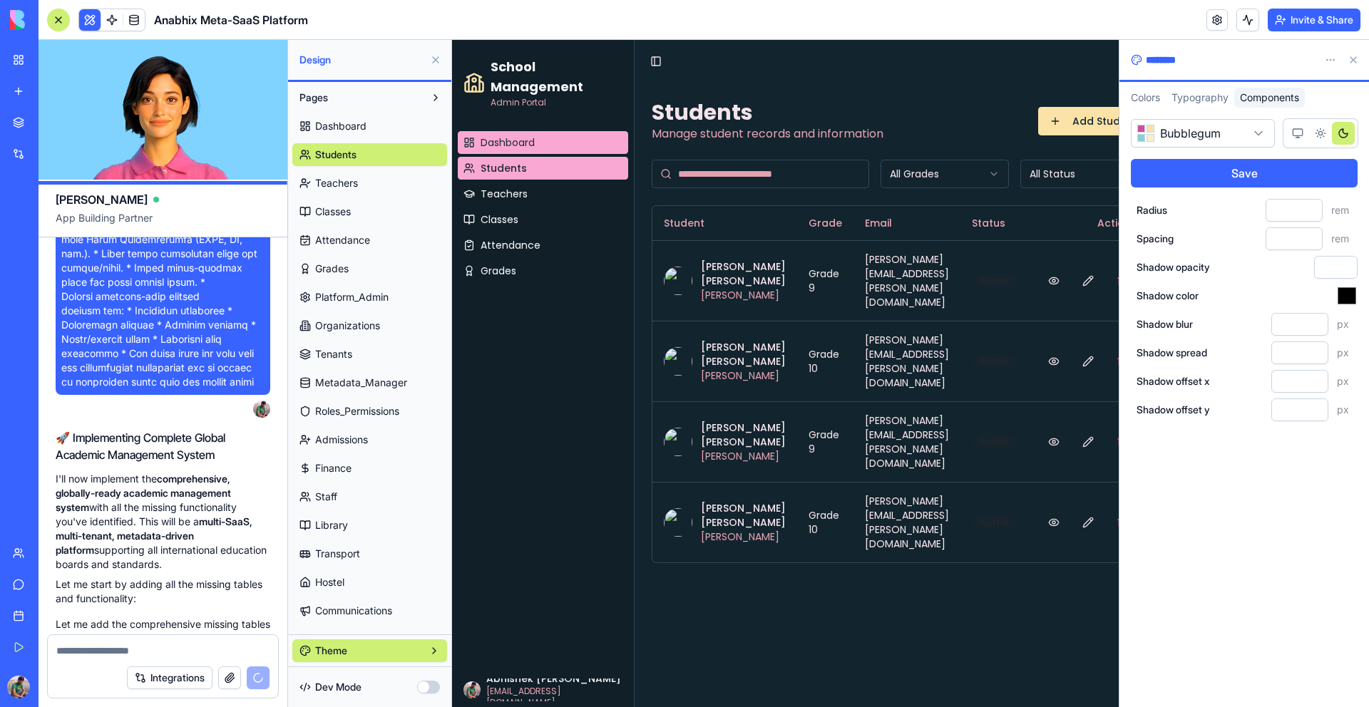
click at [542, 148] on link "Dashboard" at bounding box center [543, 142] width 170 height 23
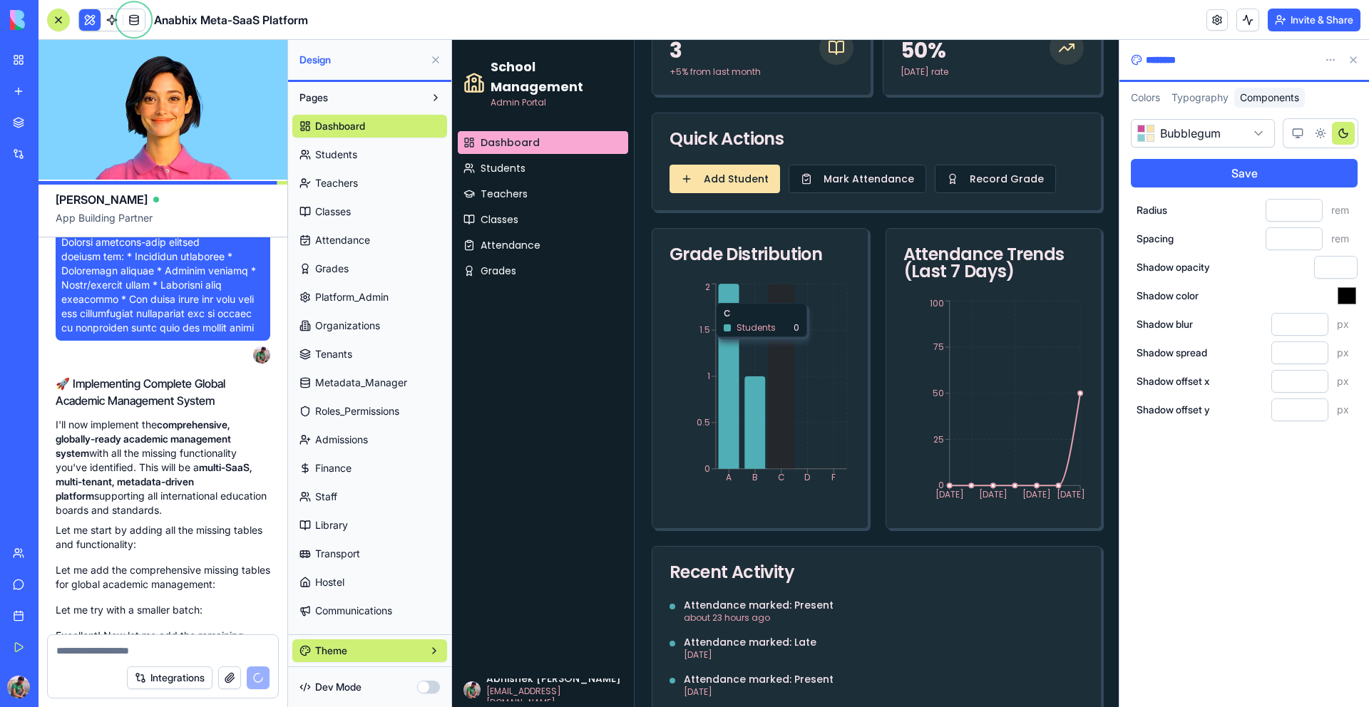
scroll to position [287, 0]
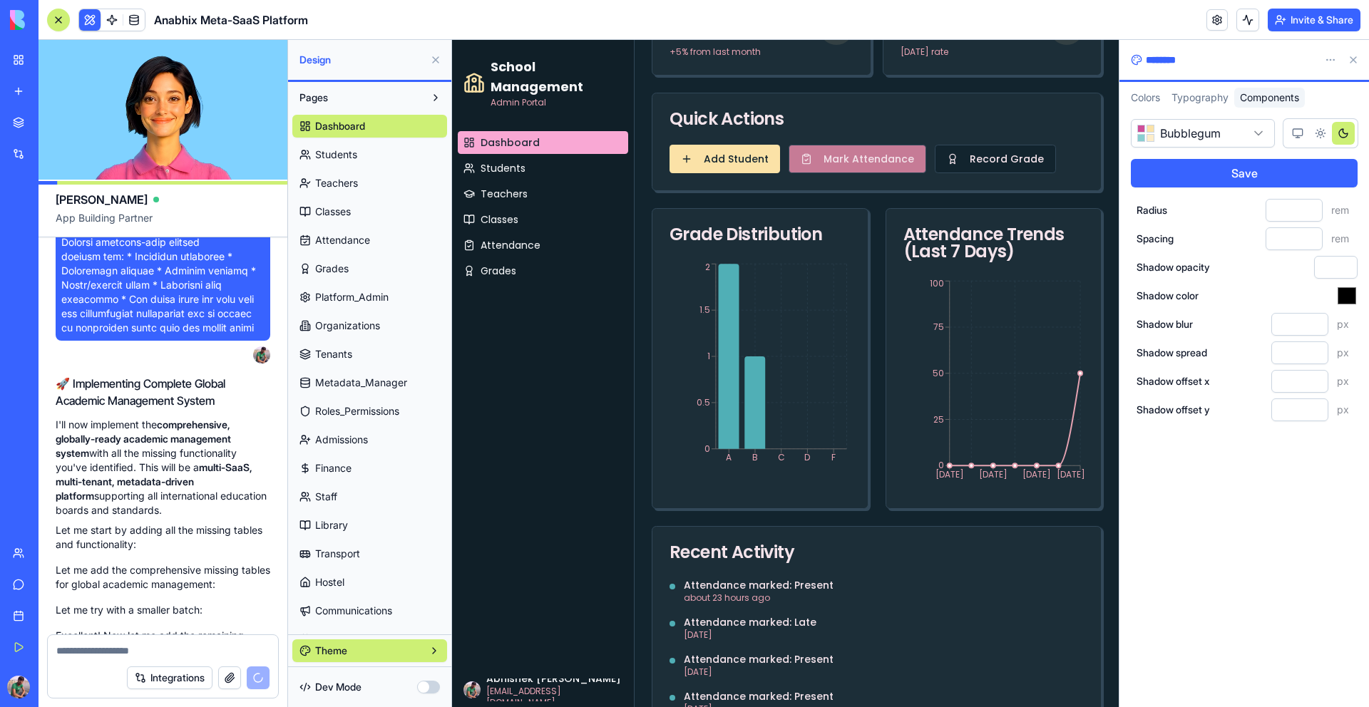
click at [890, 157] on button "Mark Attendance" at bounding box center [858, 159] width 138 height 29
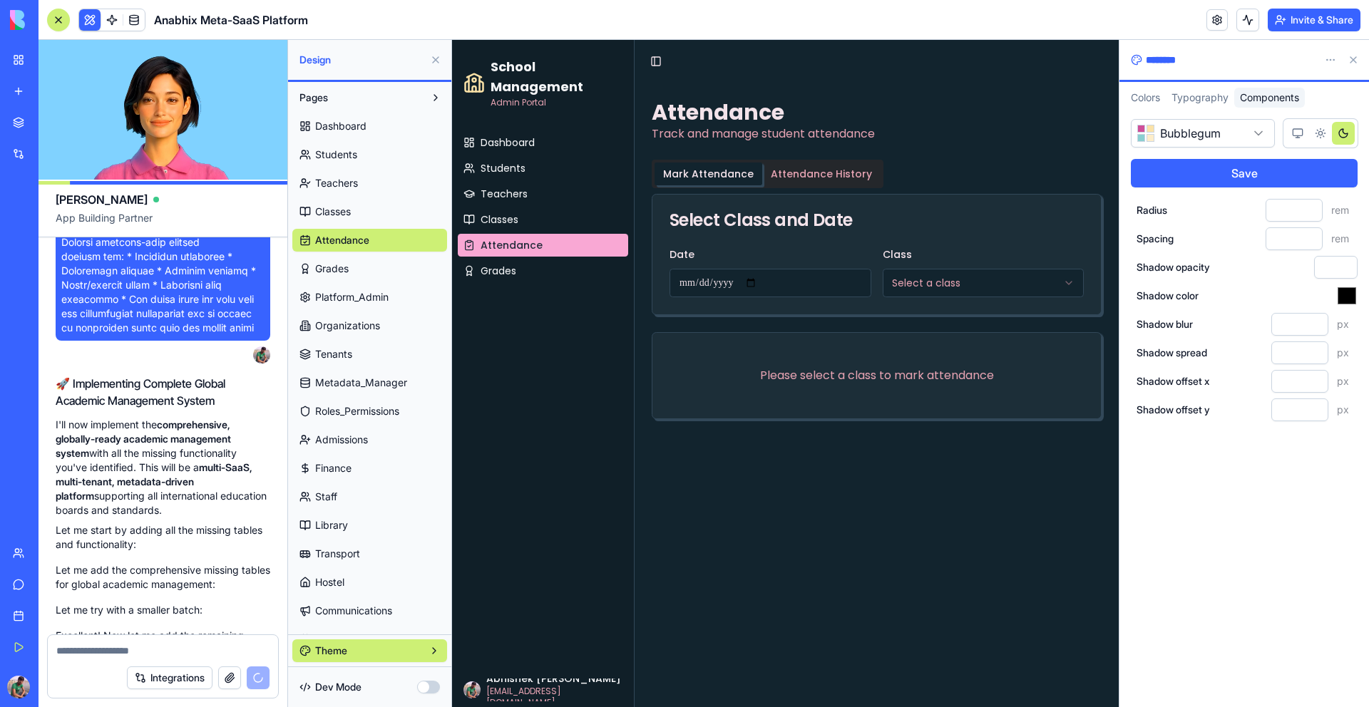
click at [707, 180] on button "Mark Attendance" at bounding box center [709, 174] width 108 height 23
click at [717, 173] on button "Mark Attendance" at bounding box center [709, 174] width 108 height 23
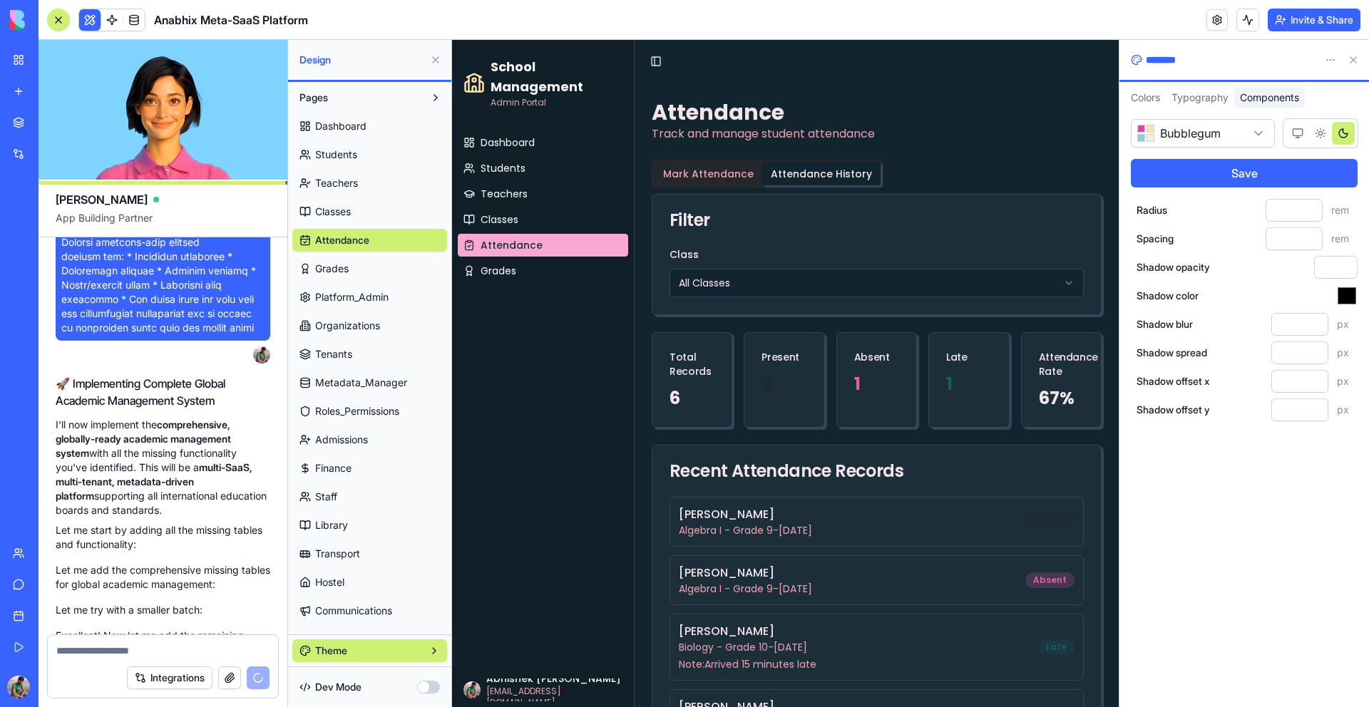
click at [832, 169] on button "Attendance History" at bounding box center [821, 174] width 118 height 23
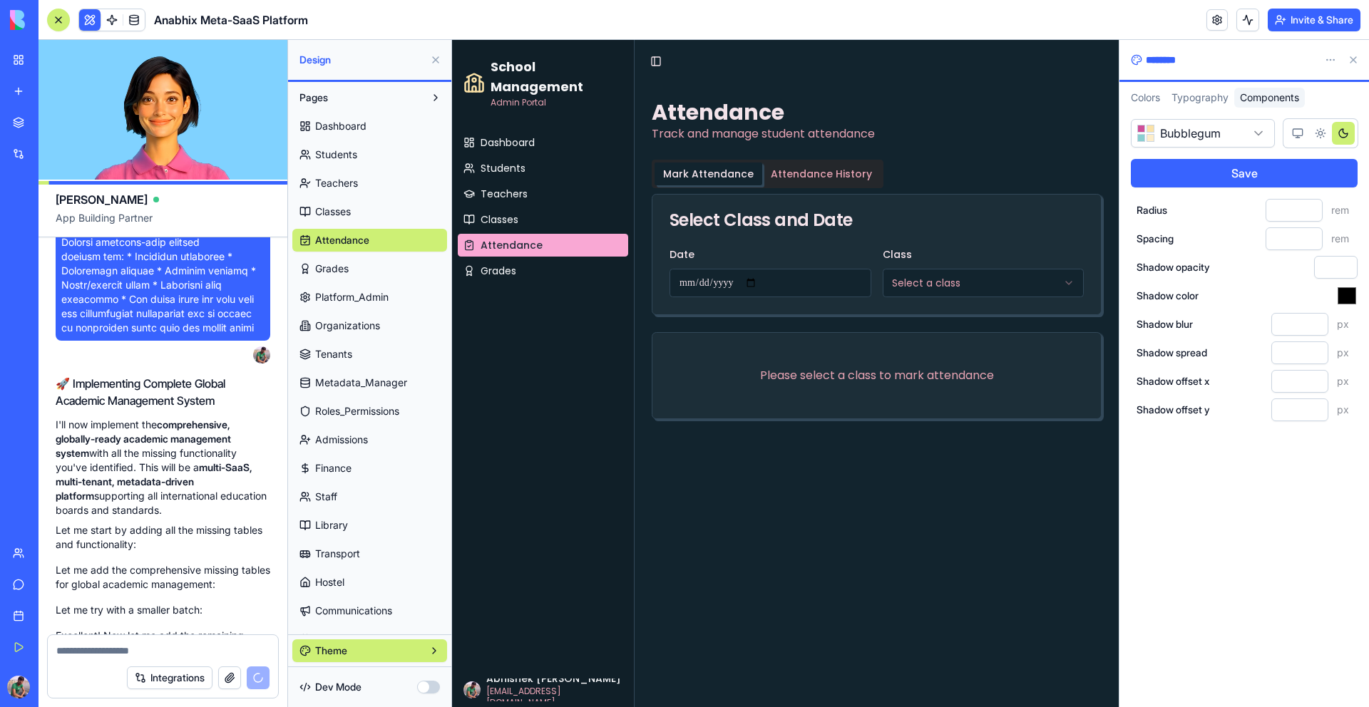
click at [729, 177] on button "Mark Attendance" at bounding box center [709, 174] width 108 height 23
click at [814, 175] on button "Attendance History" at bounding box center [821, 174] width 118 height 23
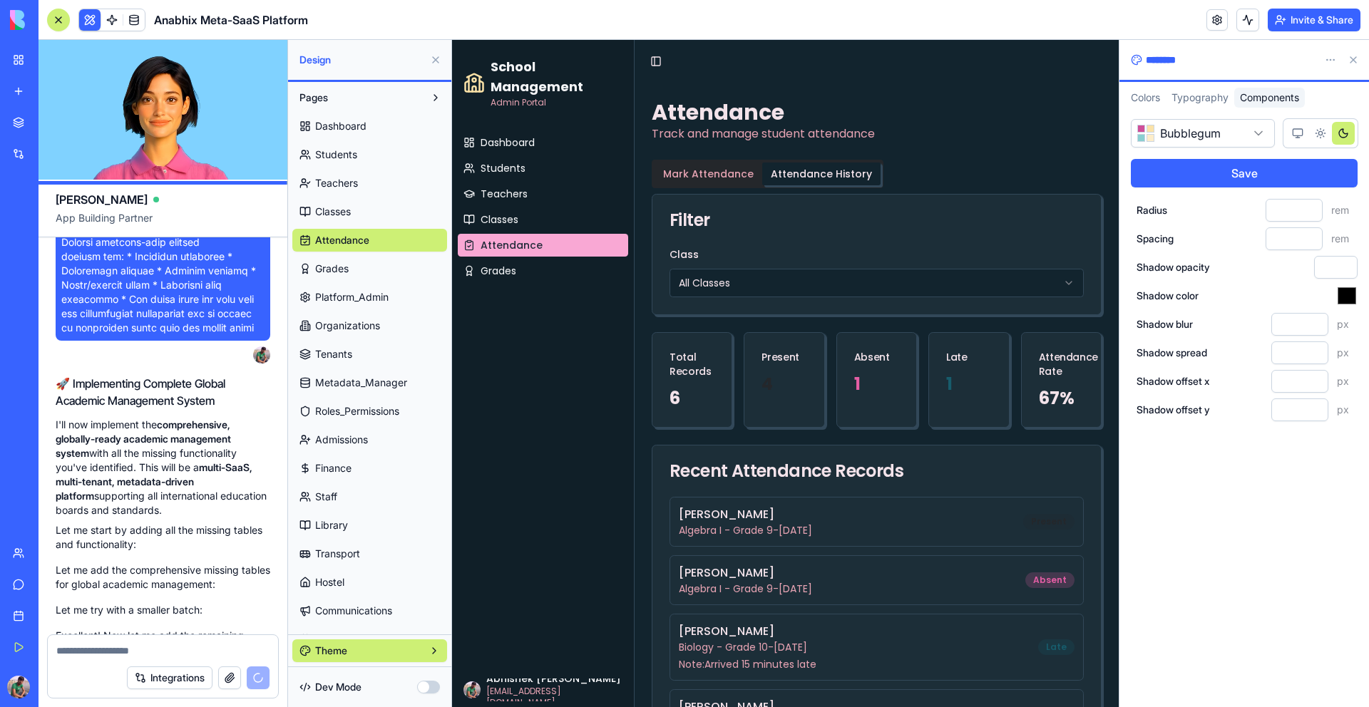
click at [1337, 59] on html "My Workspace New app Marketplace Integrations Recent Anabhix Meta-SaaS Platform…" at bounding box center [684, 353] width 1369 height 707
click at [1354, 61] on html "My Workspace New app Marketplace Integrations Recent Anabhix Meta-SaaS Platform…" at bounding box center [684, 353] width 1369 height 707
click at [1354, 58] on button at bounding box center [1353, 59] width 23 height 23
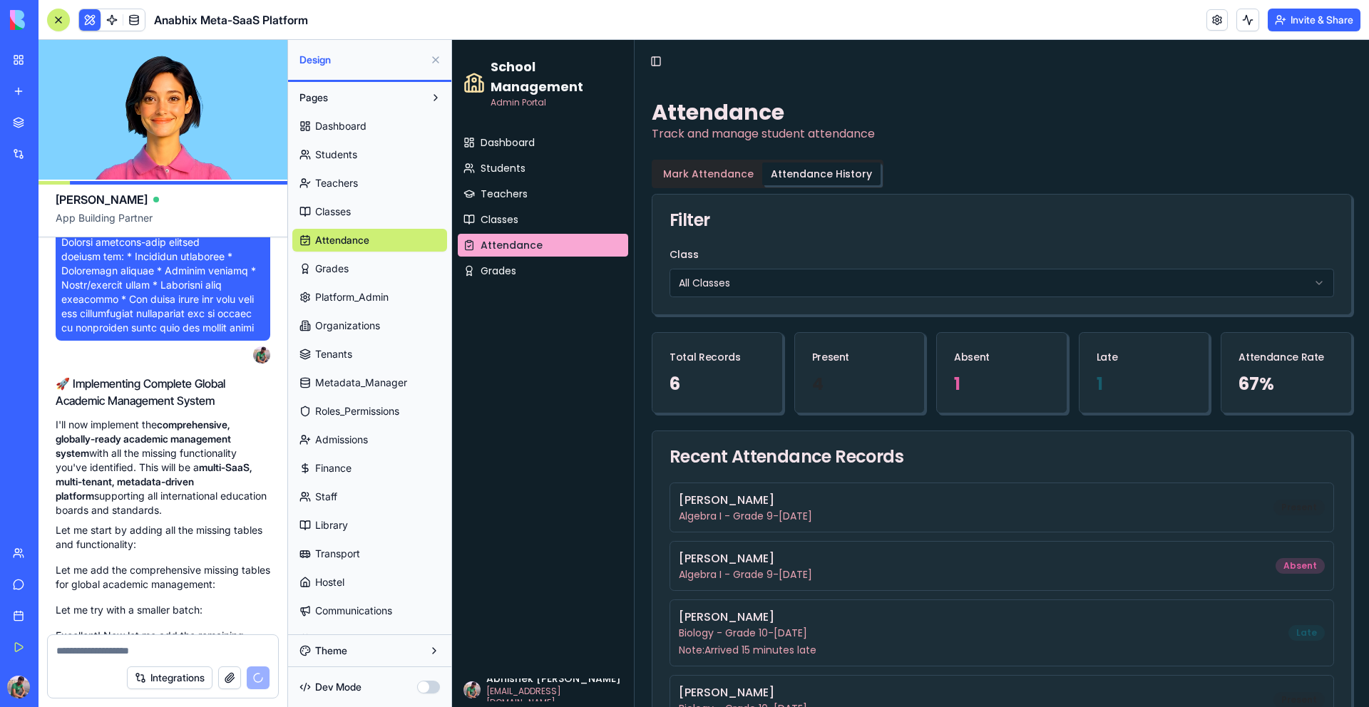
click at [362, 608] on span "Communications" at bounding box center [353, 611] width 77 height 14
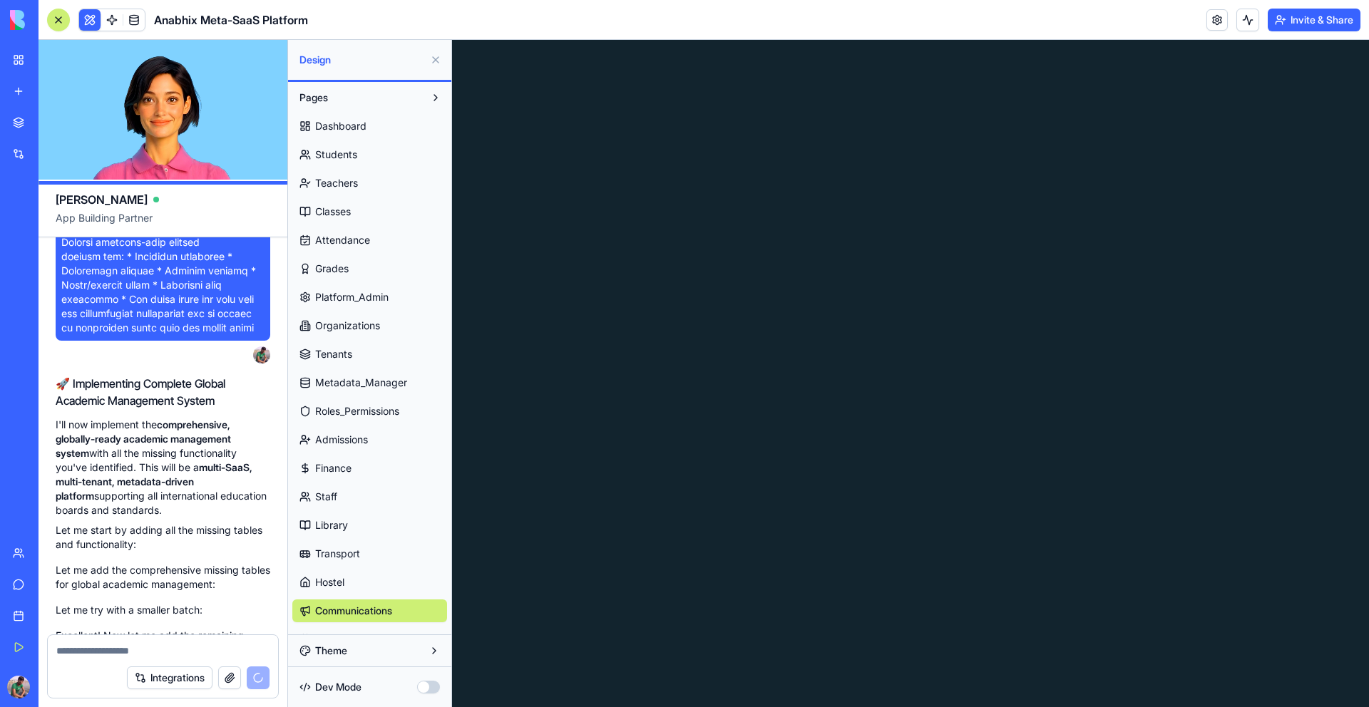
click at [345, 581] on link "Hostel" at bounding box center [369, 582] width 155 height 23
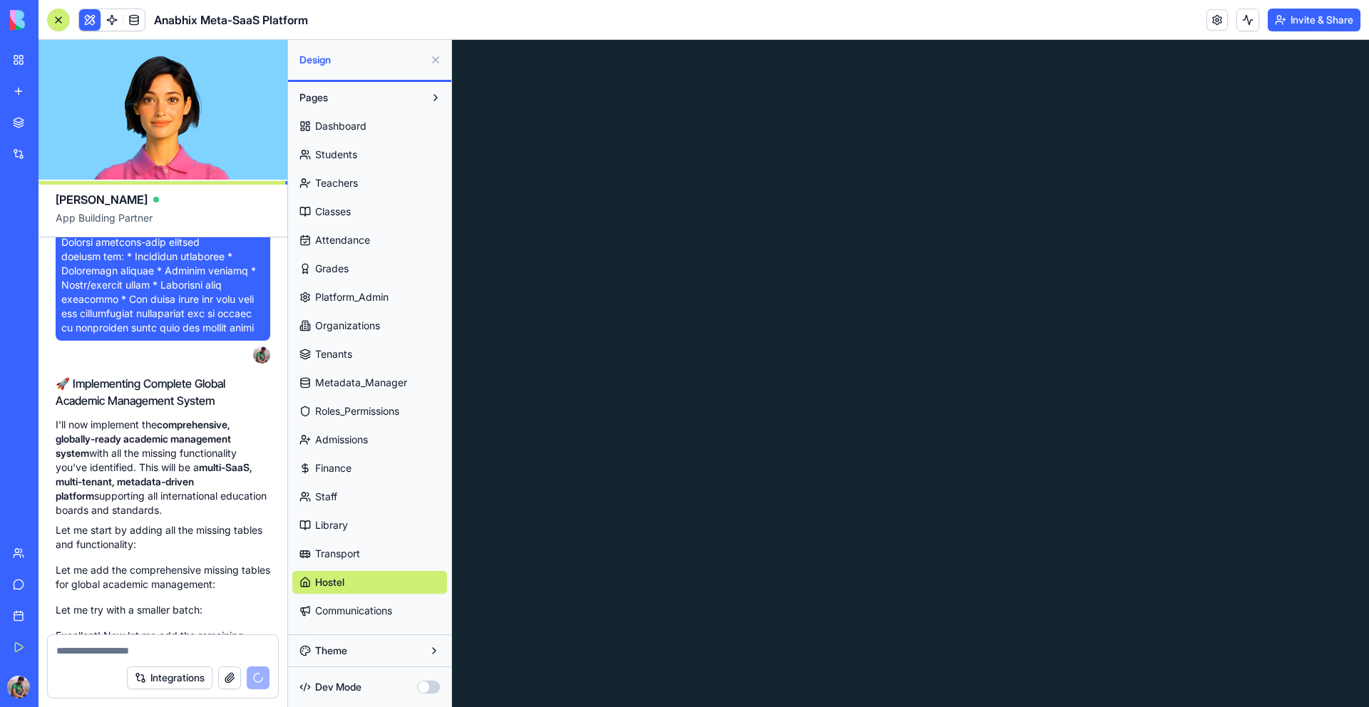
click at [344, 555] on span "Transport" at bounding box center [337, 554] width 45 height 14
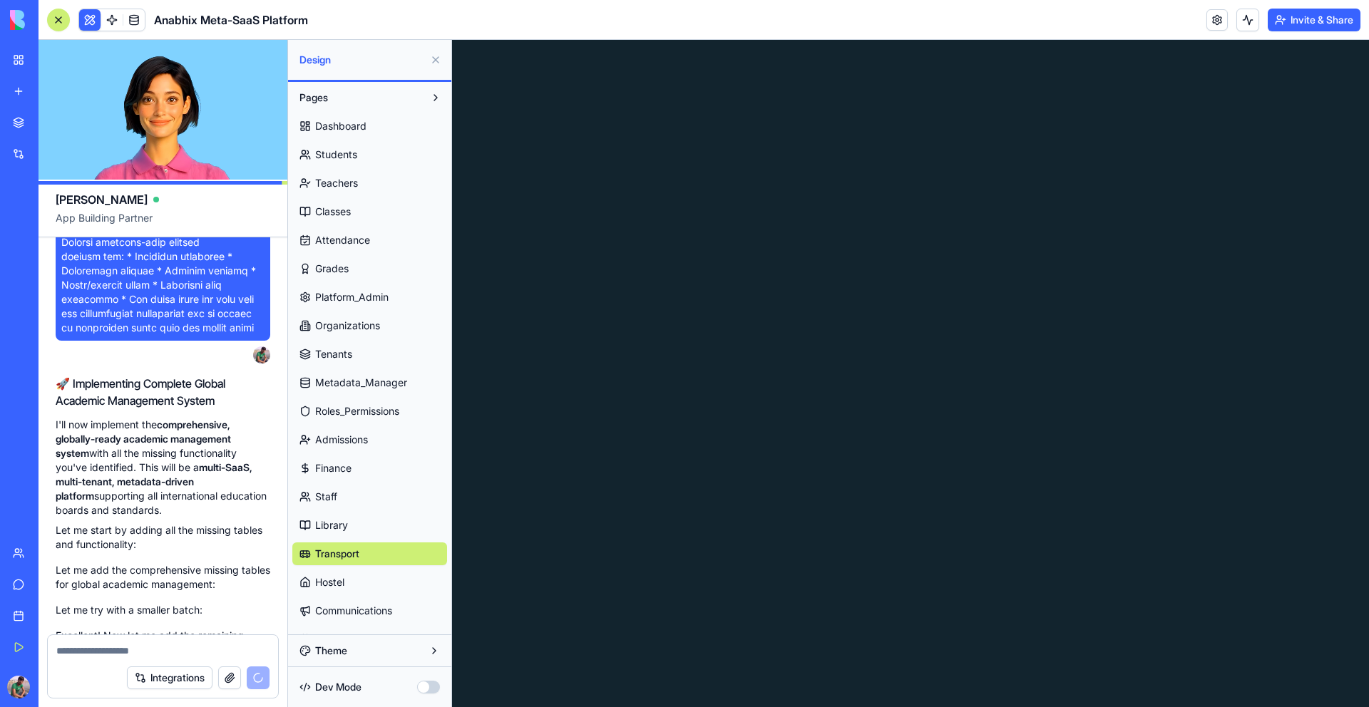
click at [334, 506] on link "Staff" at bounding box center [369, 497] width 155 height 23
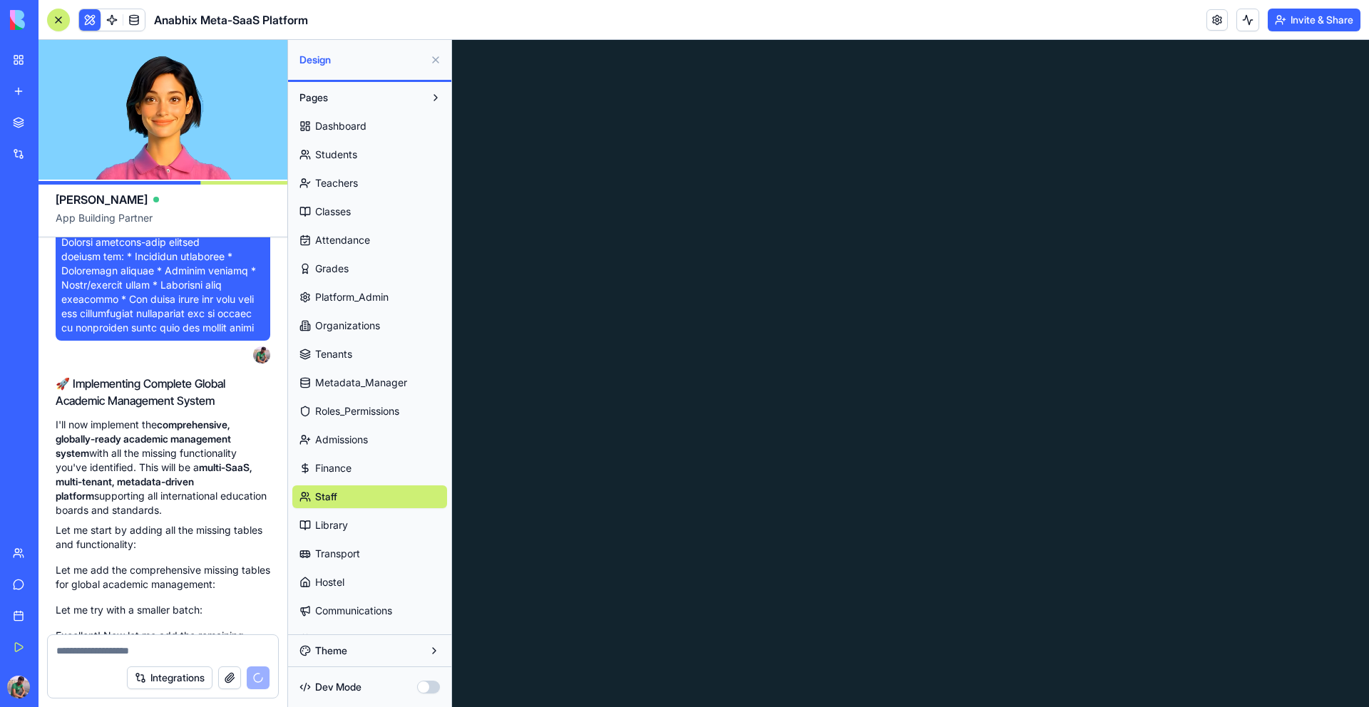
click at [335, 469] on span "Finance" at bounding box center [333, 468] width 36 height 14
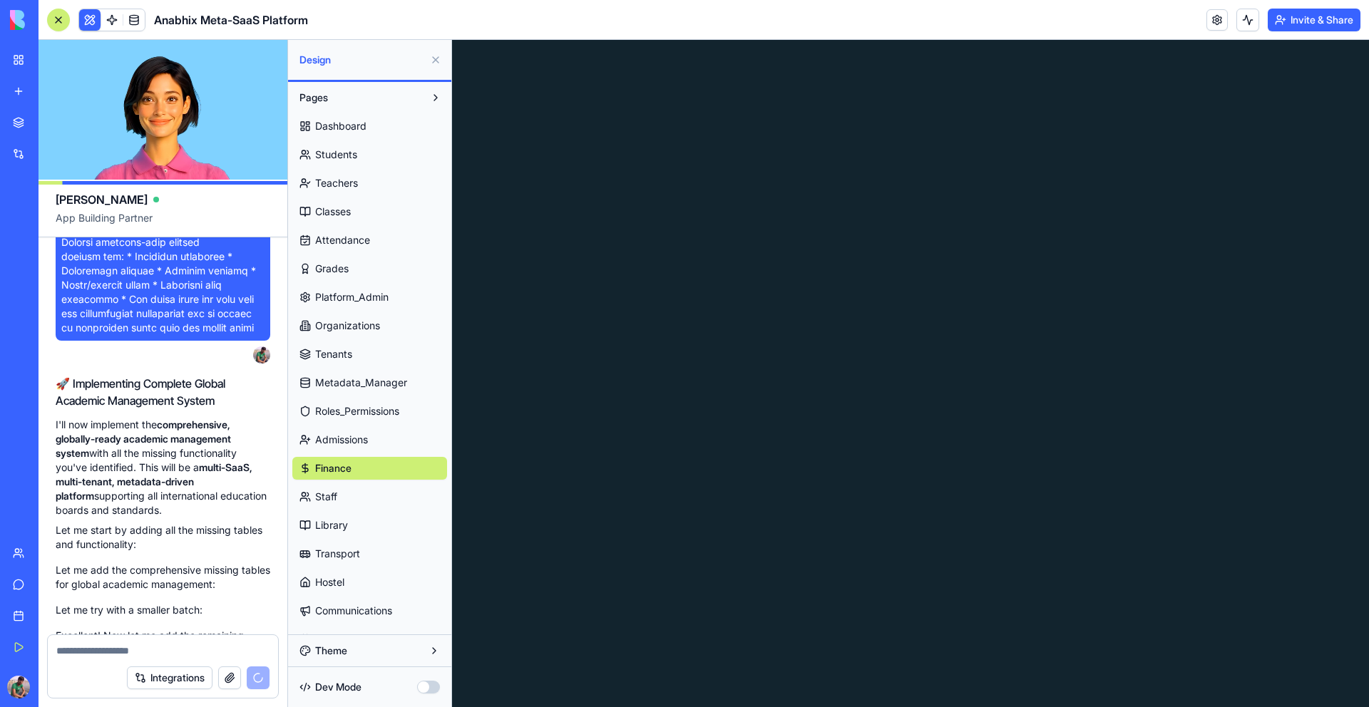
click at [334, 431] on link "Admissions" at bounding box center [369, 440] width 155 height 23
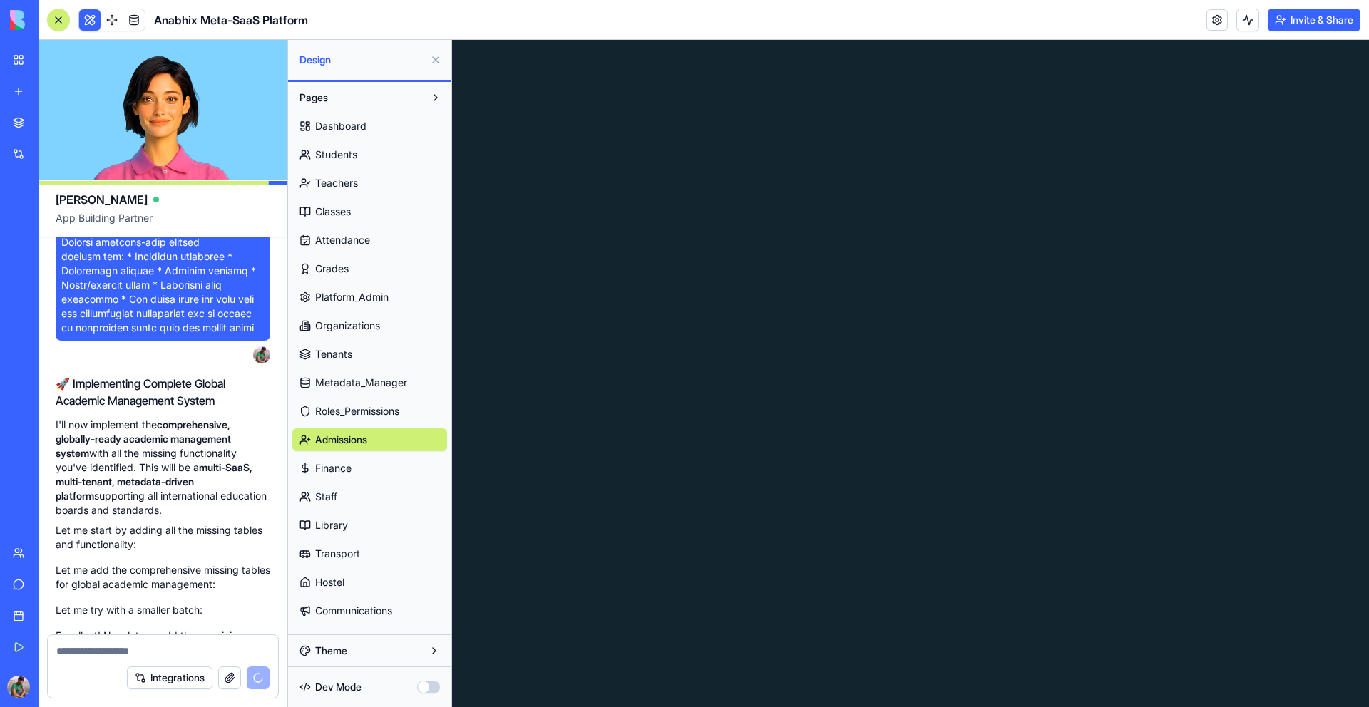
click at [337, 405] on span "Roles_Permissions" at bounding box center [357, 411] width 84 height 14
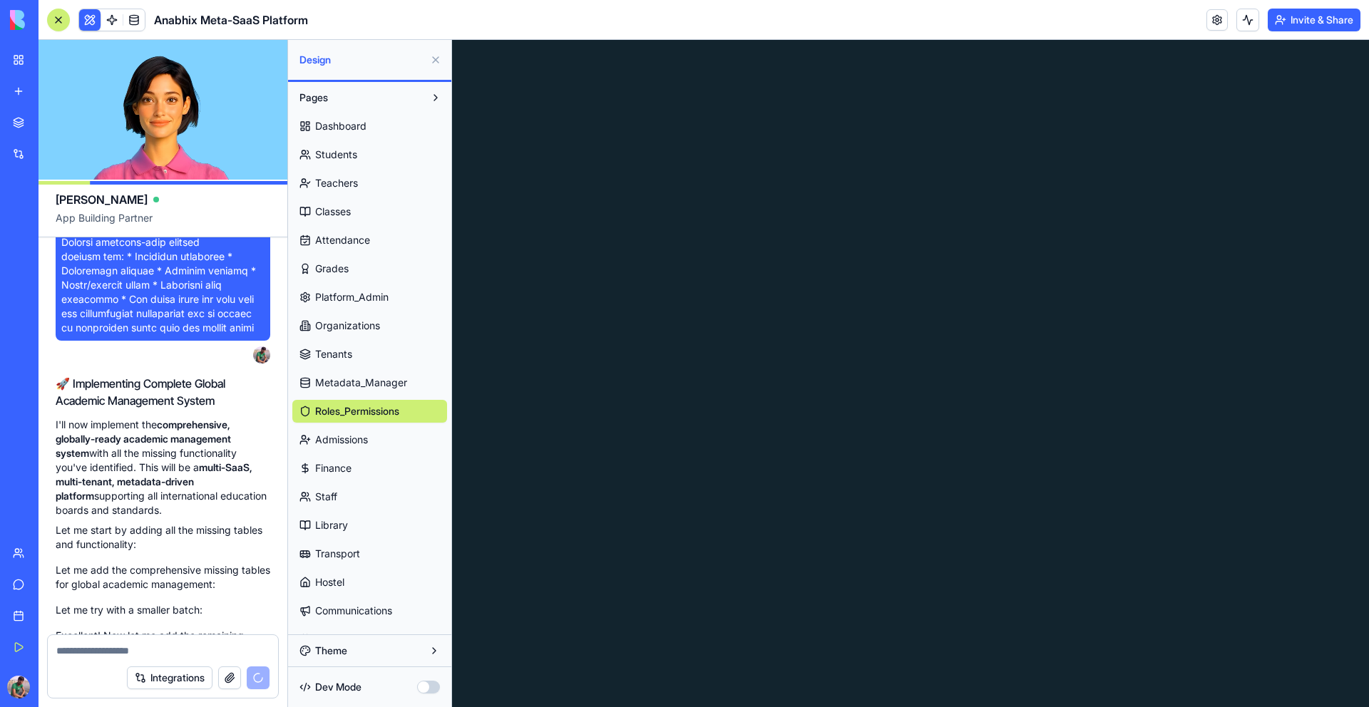
click at [333, 377] on span "Metadata_Manager" at bounding box center [361, 383] width 92 height 14
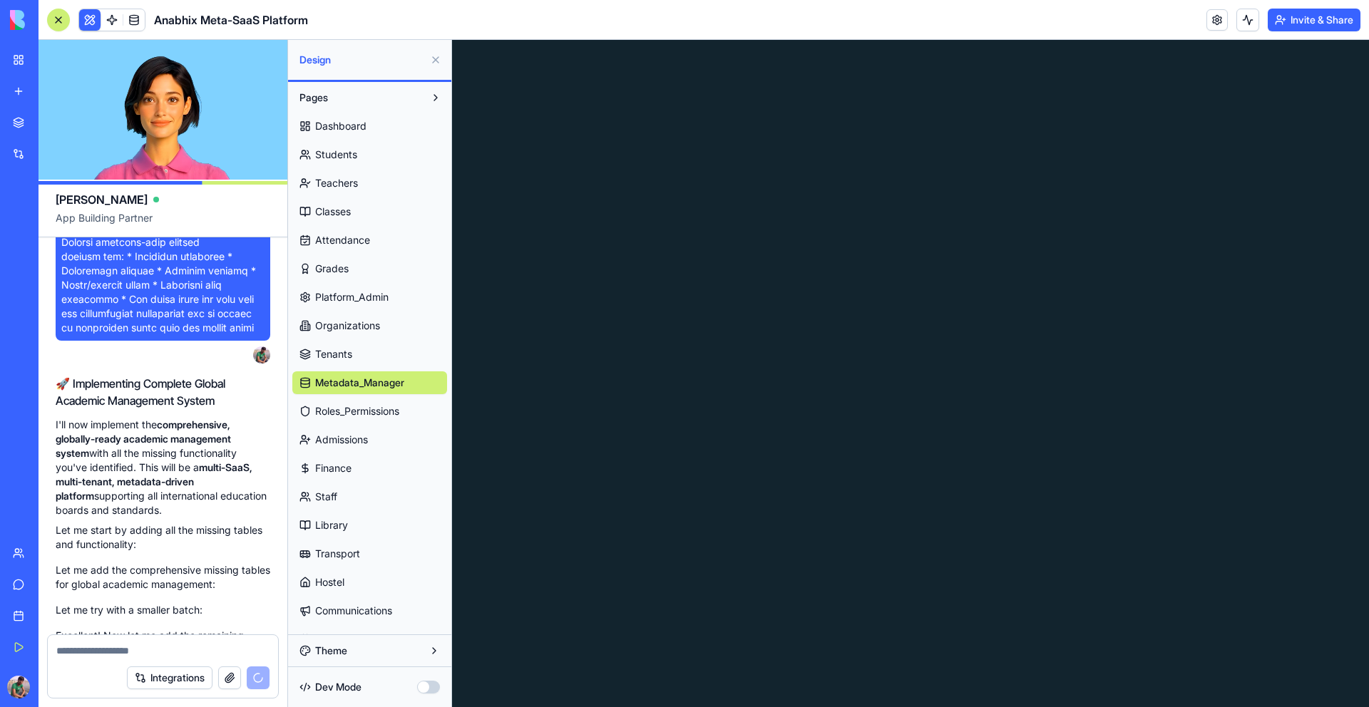
click at [327, 339] on div "Dashboard Students Teachers Classes Attendance Grades Platform_Admin Organizati…" at bounding box center [369, 665] width 155 height 1113
click at [334, 319] on span "Organizations" at bounding box center [347, 326] width 65 height 14
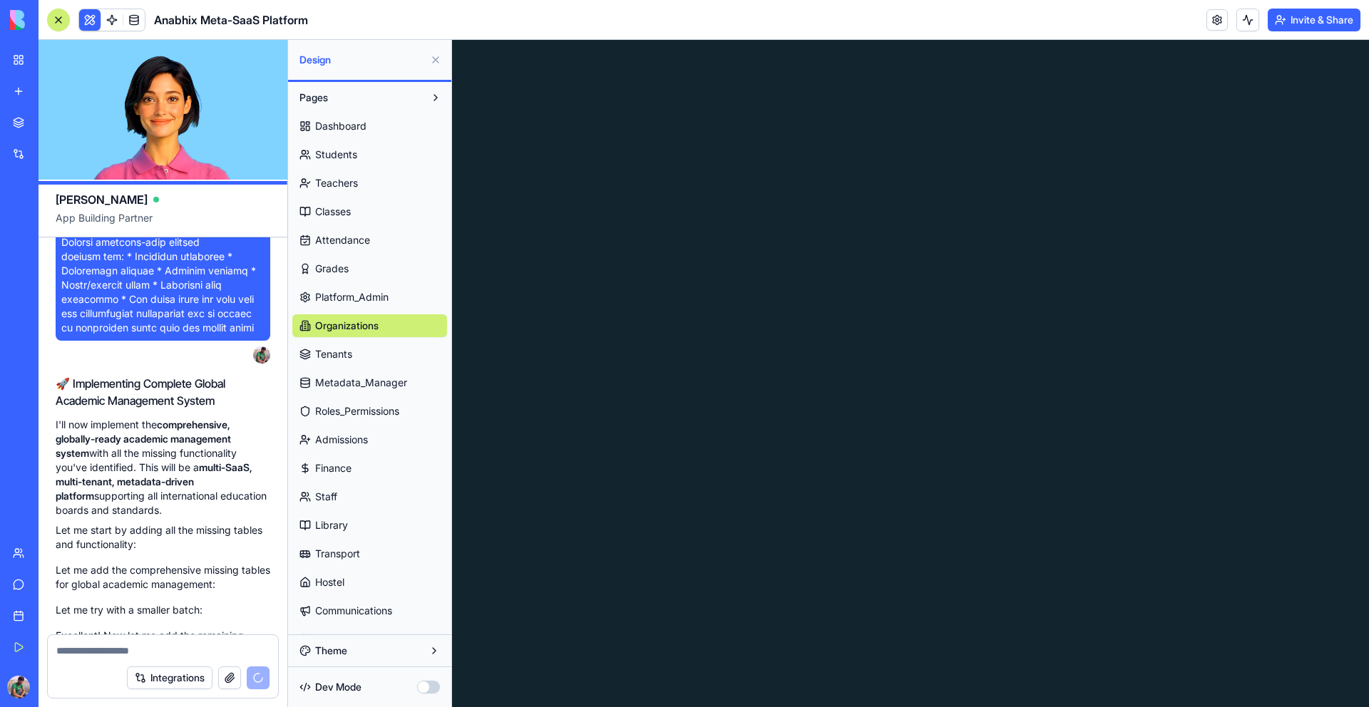
click at [334, 297] on span "Platform_Admin" at bounding box center [351, 297] width 73 height 14
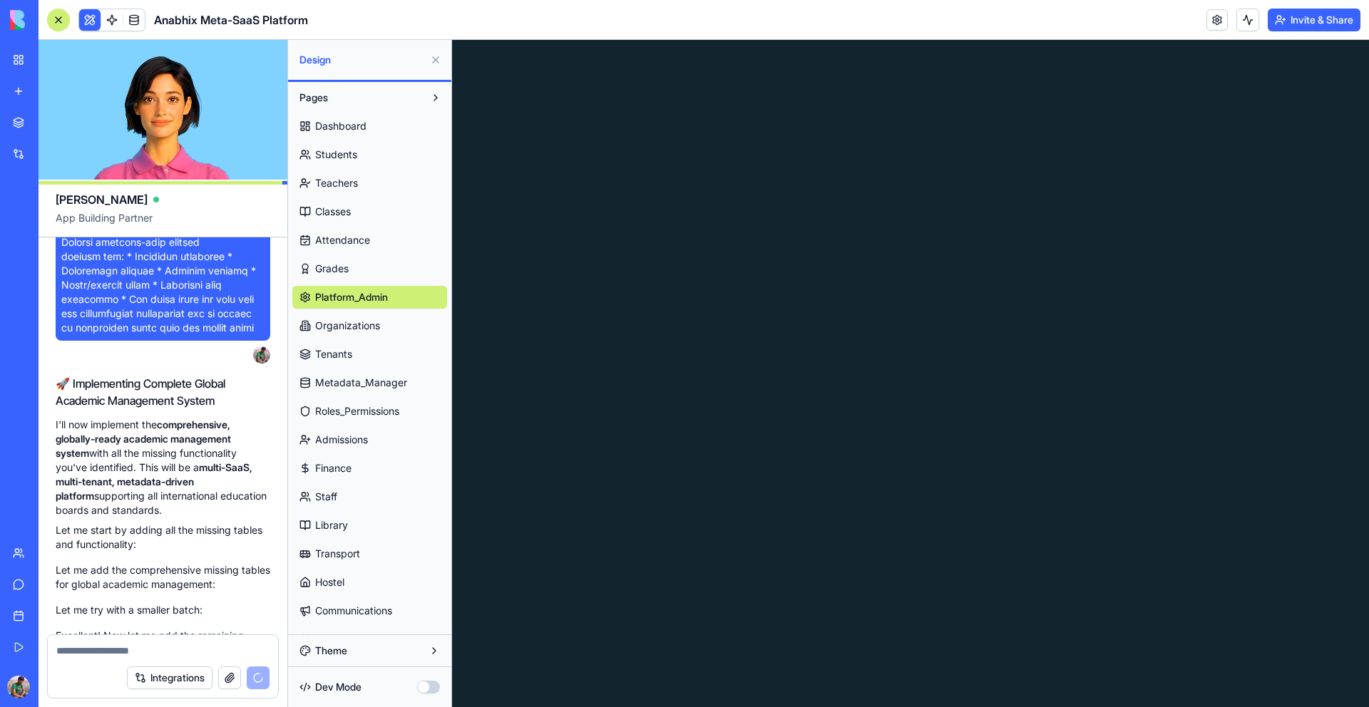
click at [328, 262] on span "Grades" at bounding box center [332, 269] width 34 height 14
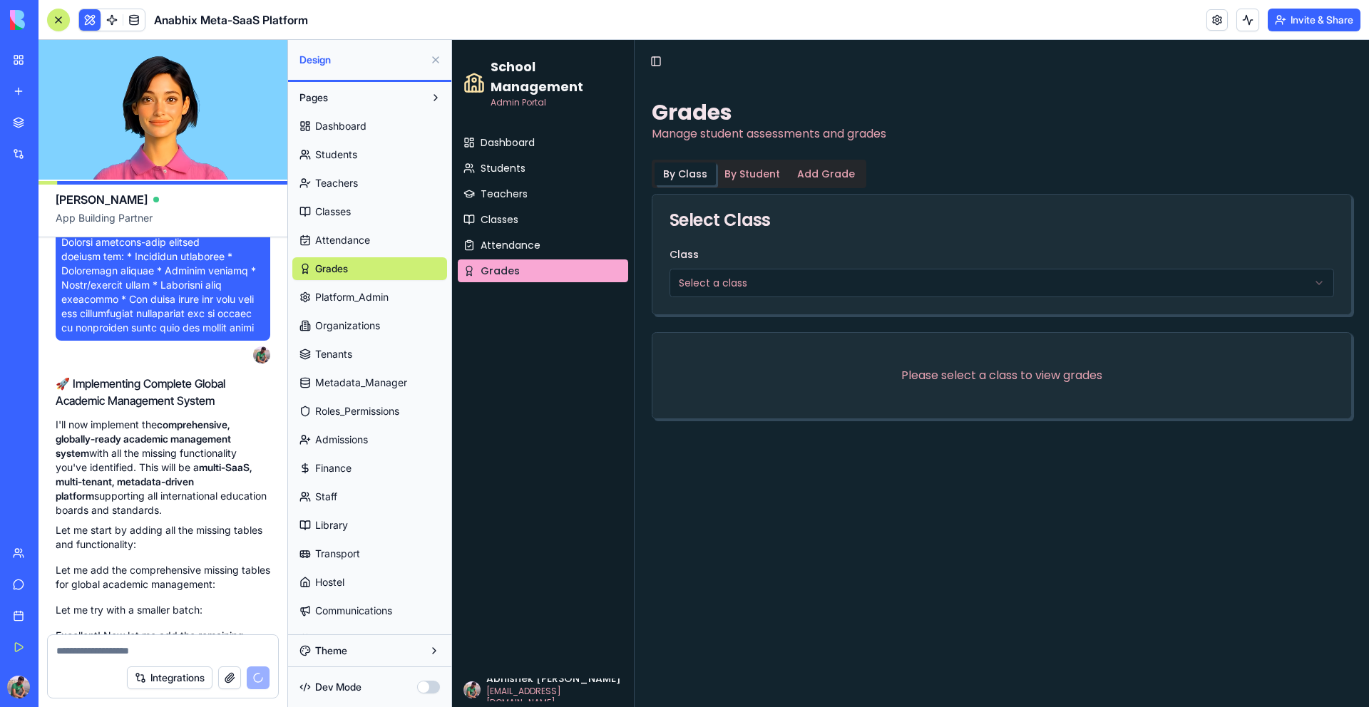
click at [327, 235] on span "Attendance" at bounding box center [342, 240] width 55 height 14
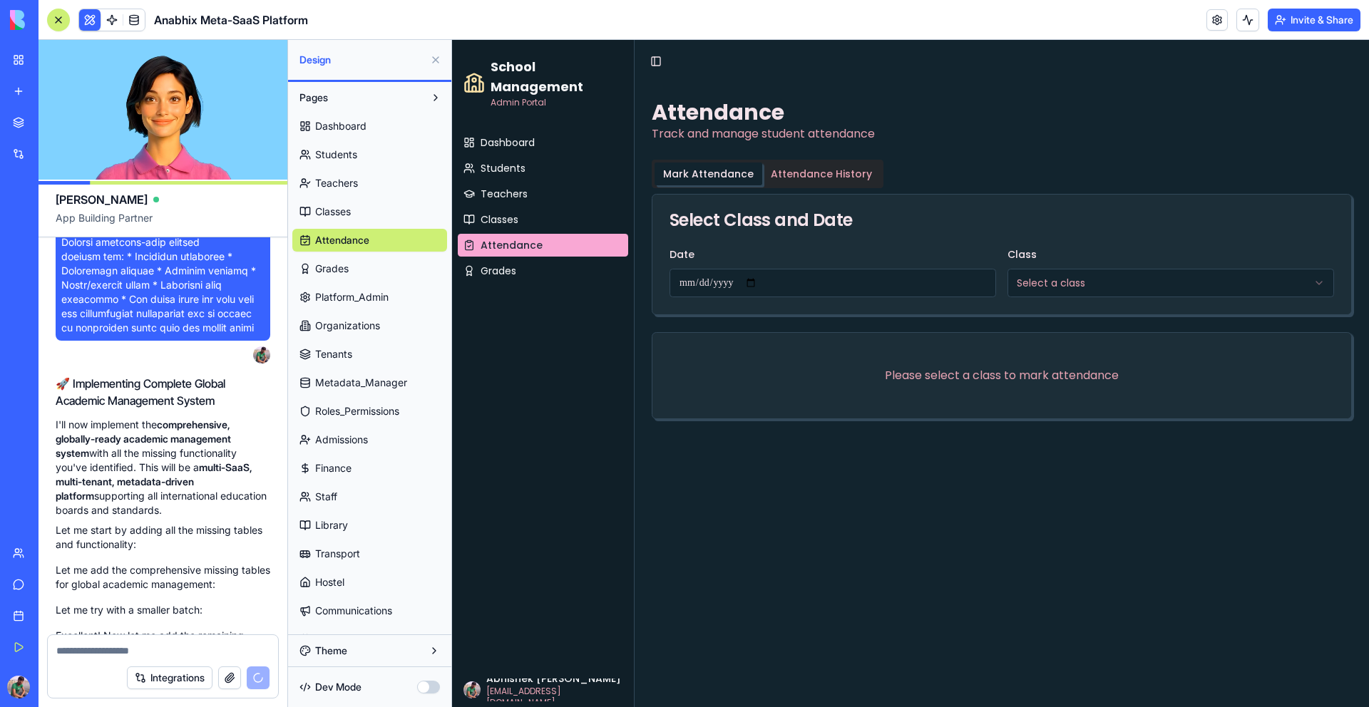
click at [327, 213] on span "Classes" at bounding box center [333, 212] width 36 height 14
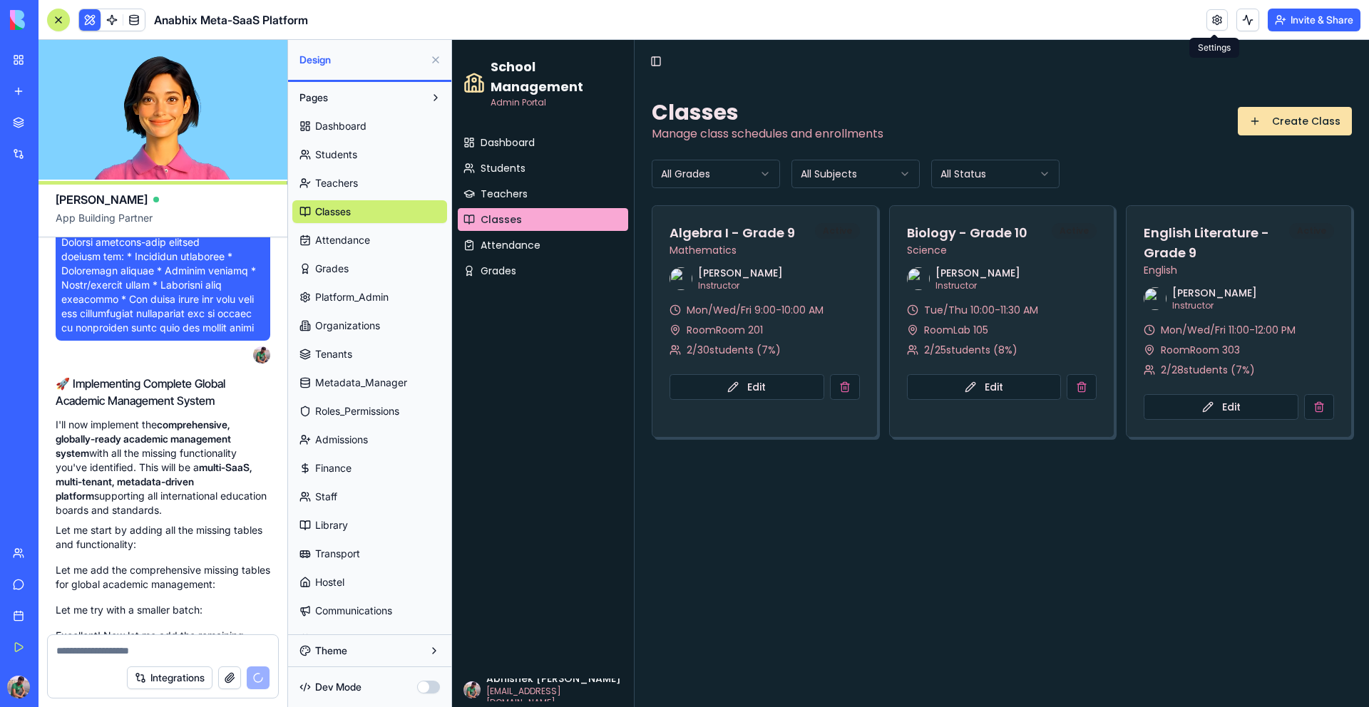
click at [1216, 19] on link at bounding box center [1217, 19] width 21 height 21
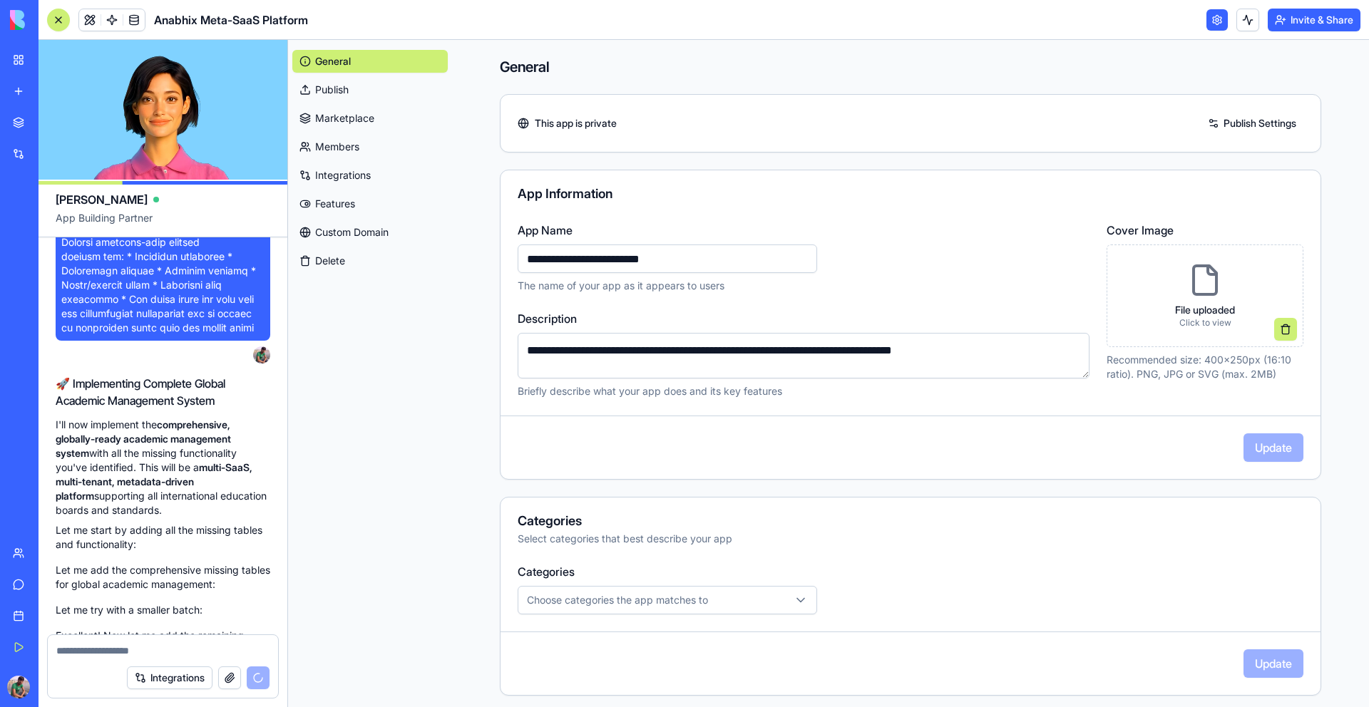
click at [1242, 130] on link "Publish Settings" at bounding box center [1252, 123] width 103 height 23
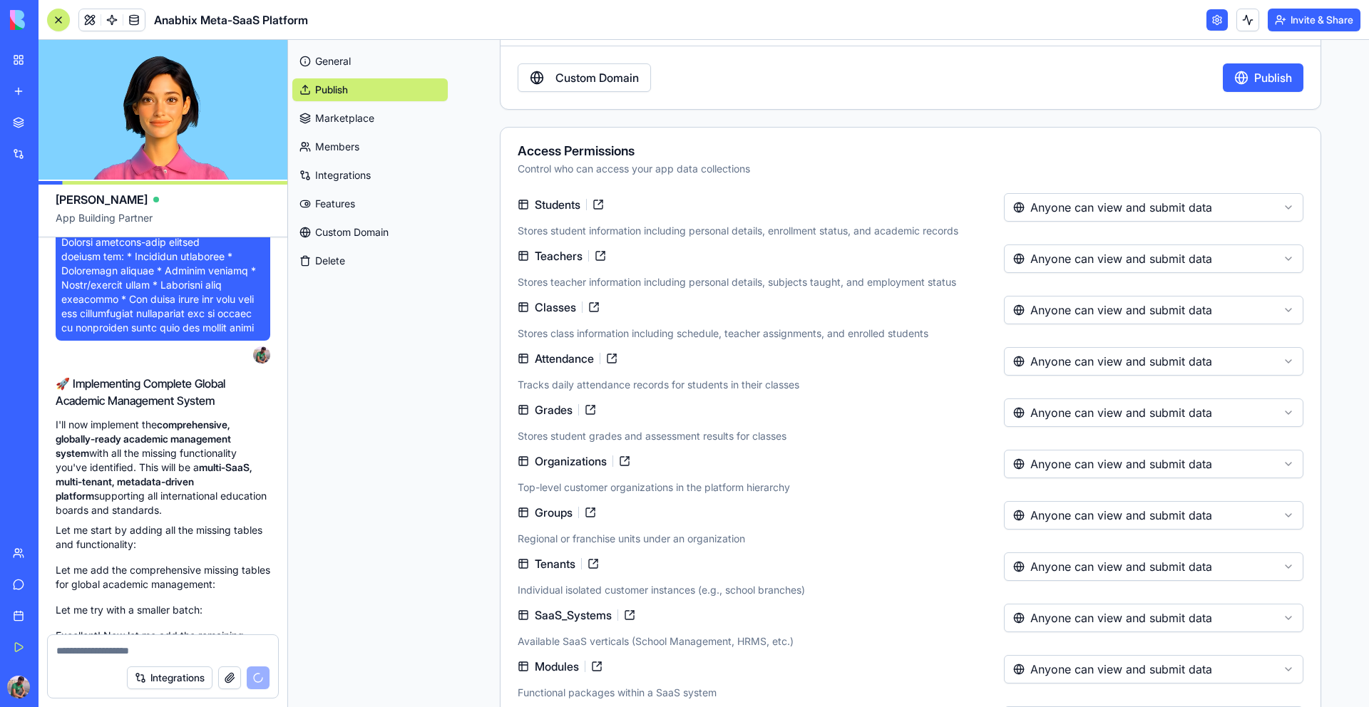
scroll to position [162, 0]
click at [1170, 206] on html "My Workspace New app Marketplace Integrations Recent Anabhix Meta-SaaS Platform…" at bounding box center [684, 353] width 1369 height 707
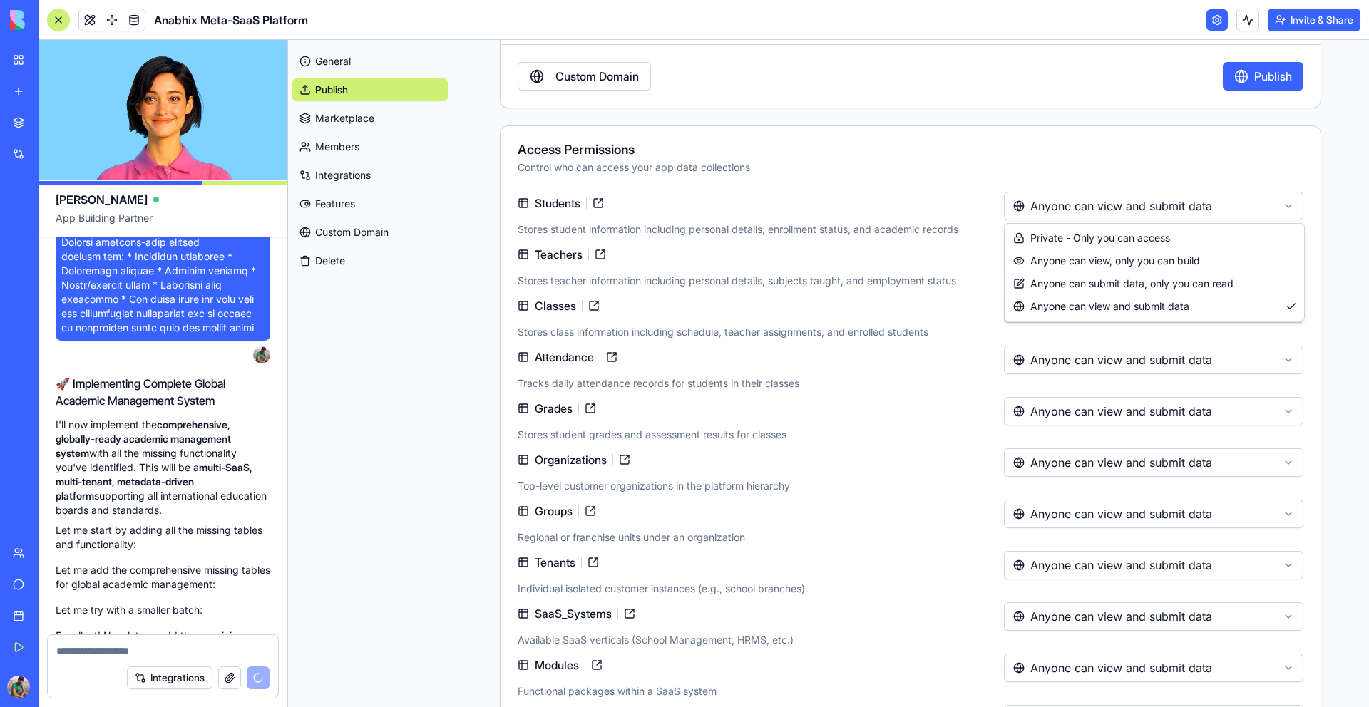
click at [890, 431] on html "My Workspace New app Marketplace Integrations Recent Anabhix Meta-SaaS Platform…" at bounding box center [684, 353] width 1369 height 707
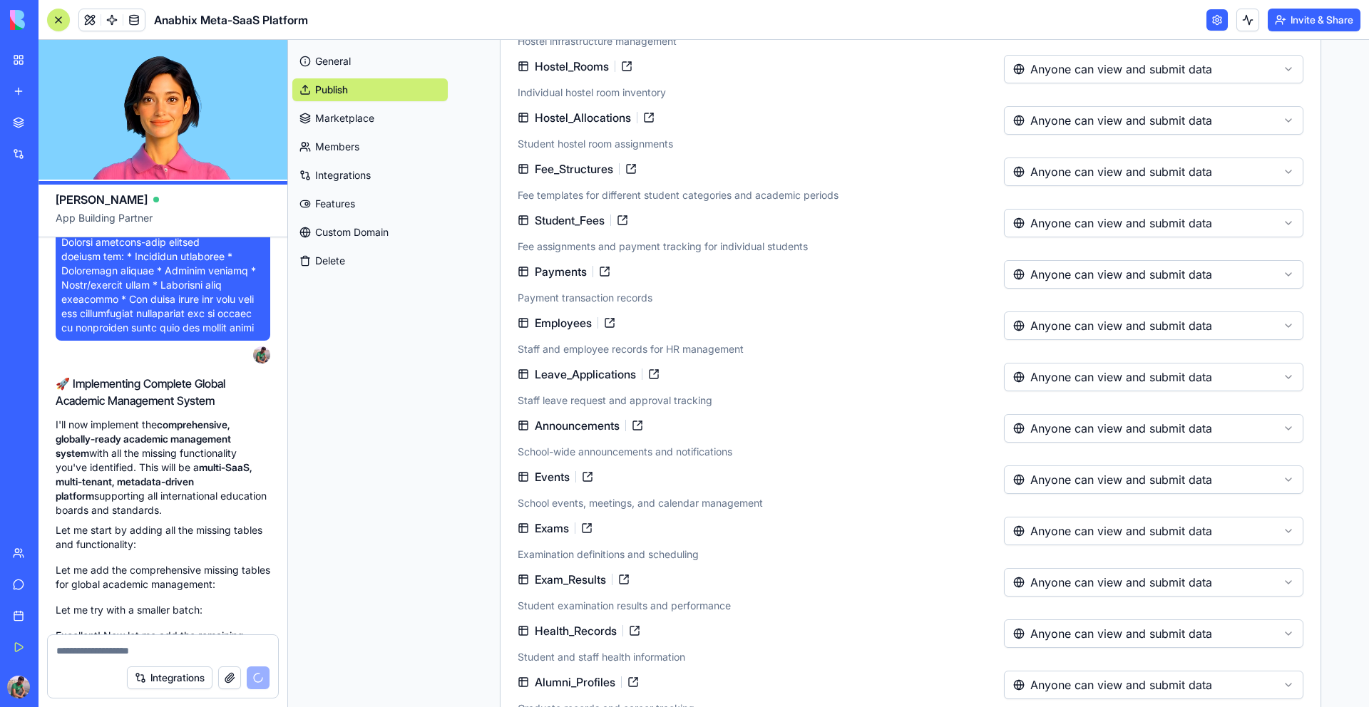
scroll to position [0, 0]
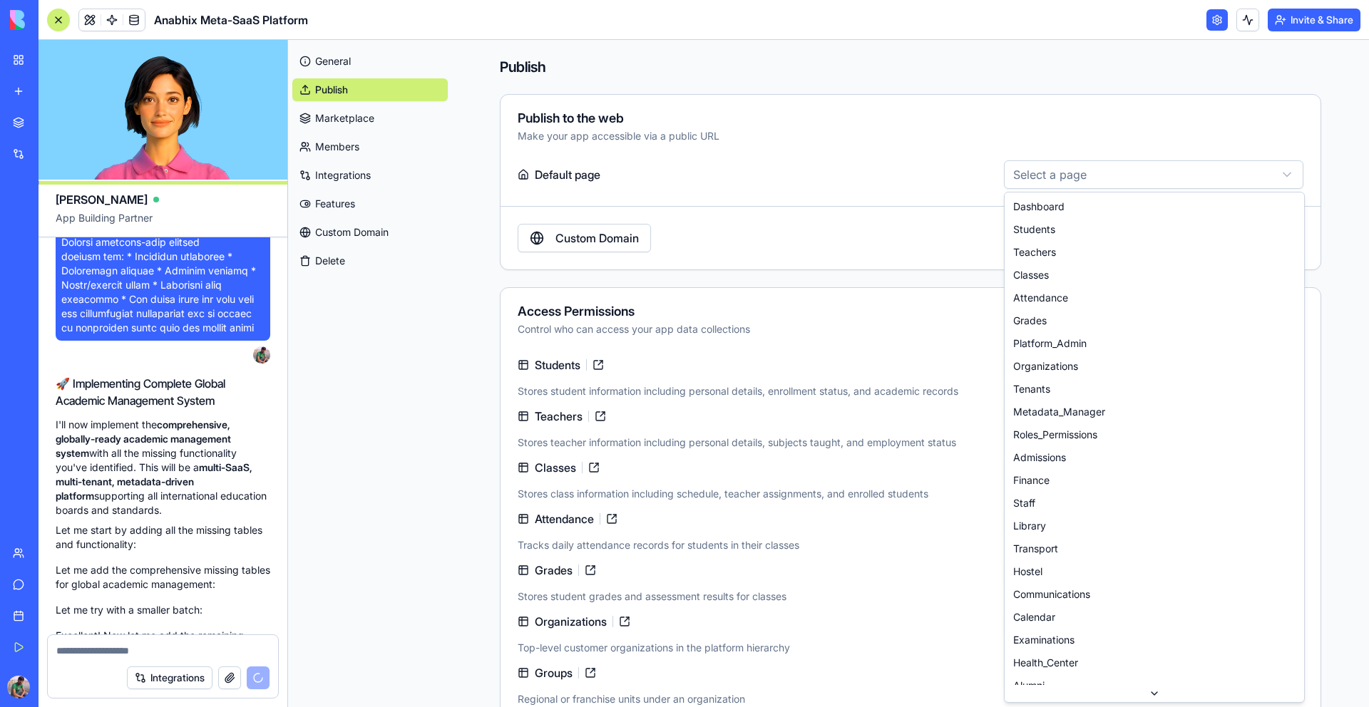
click at [1105, 181] on html "My Workspace New app Marketplace Integrations Recent Anabhix Meta-SaaS Platform…" at bounding box center [684, 353] width 1369 height 707
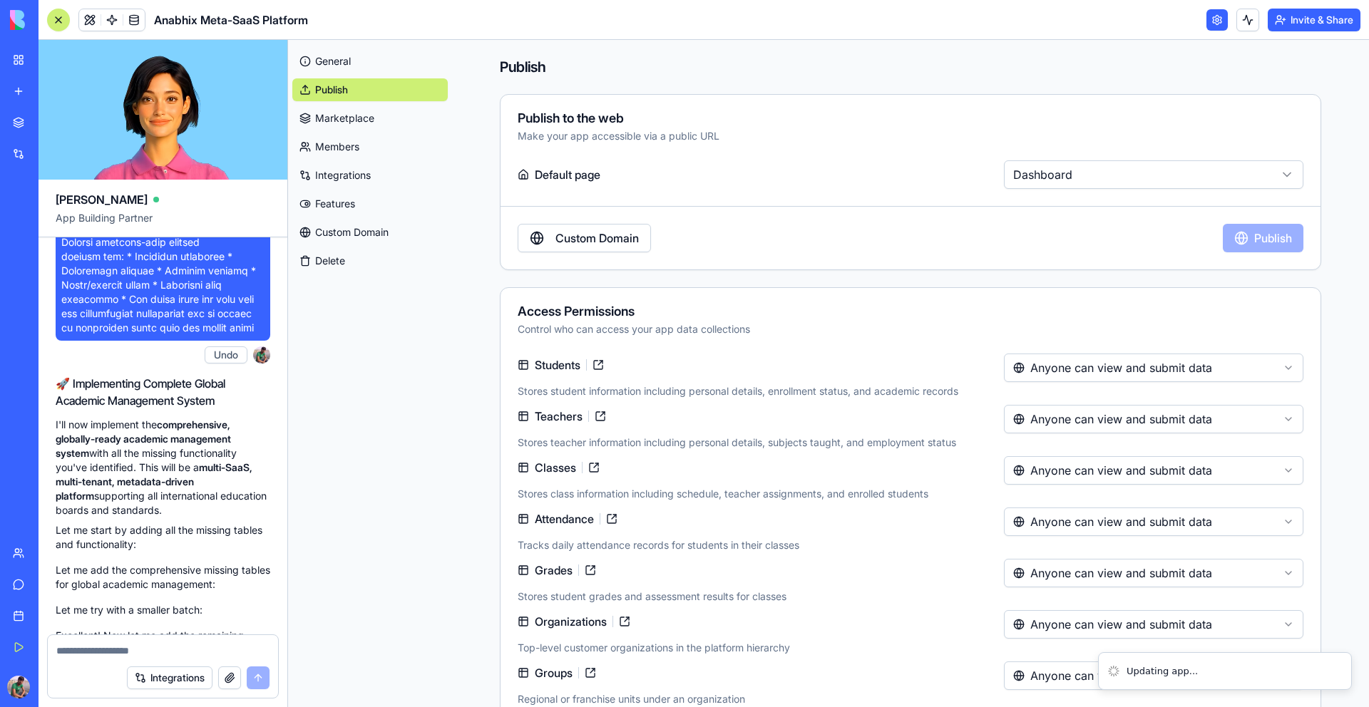
click at [1130, 173] on html "My Workspace New app Marketplace Integrations Recent Anabhix Meta-SaaS Platform…" at bounding box center [684, 353] width 1369 height 707
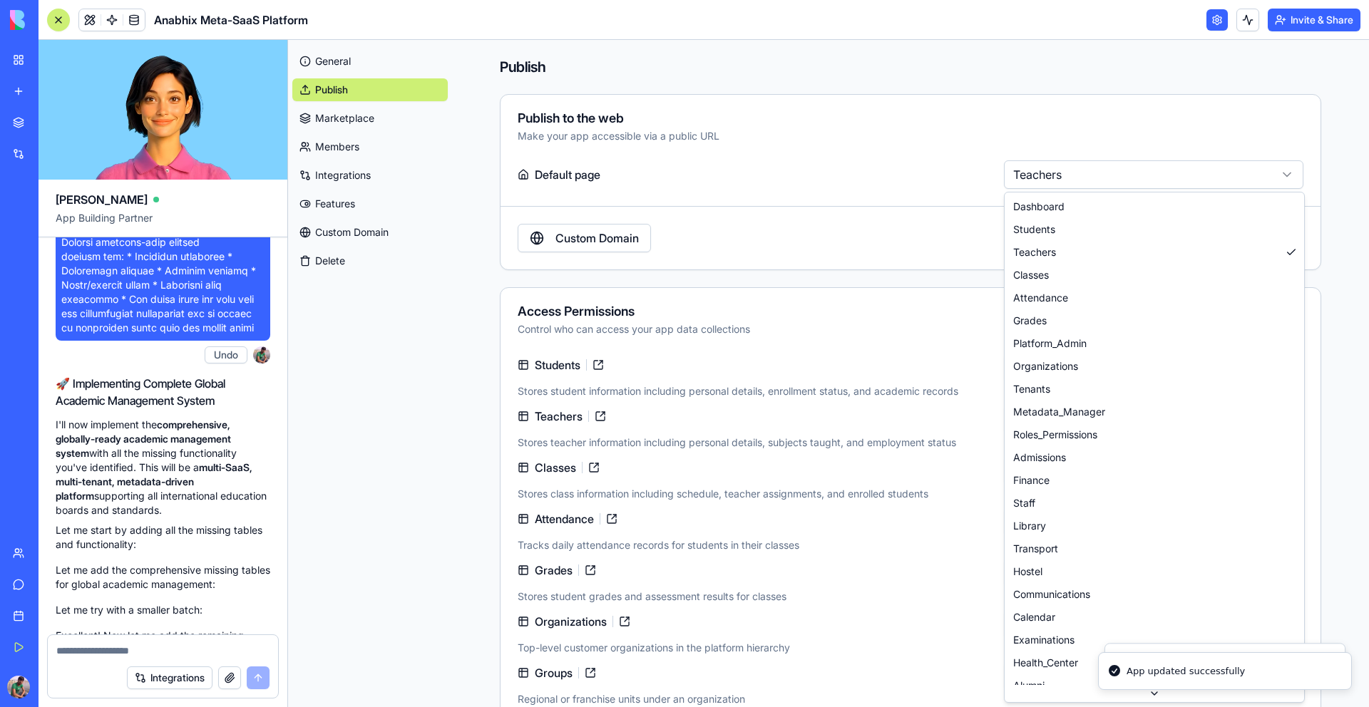
click at [1113, 170] on html "My Workspace New app Marketplace Integrations Recent Anabhix Meta-SaaS Platform…" at bounding box center [684, 353] width 1369 height 707
select select "**********"
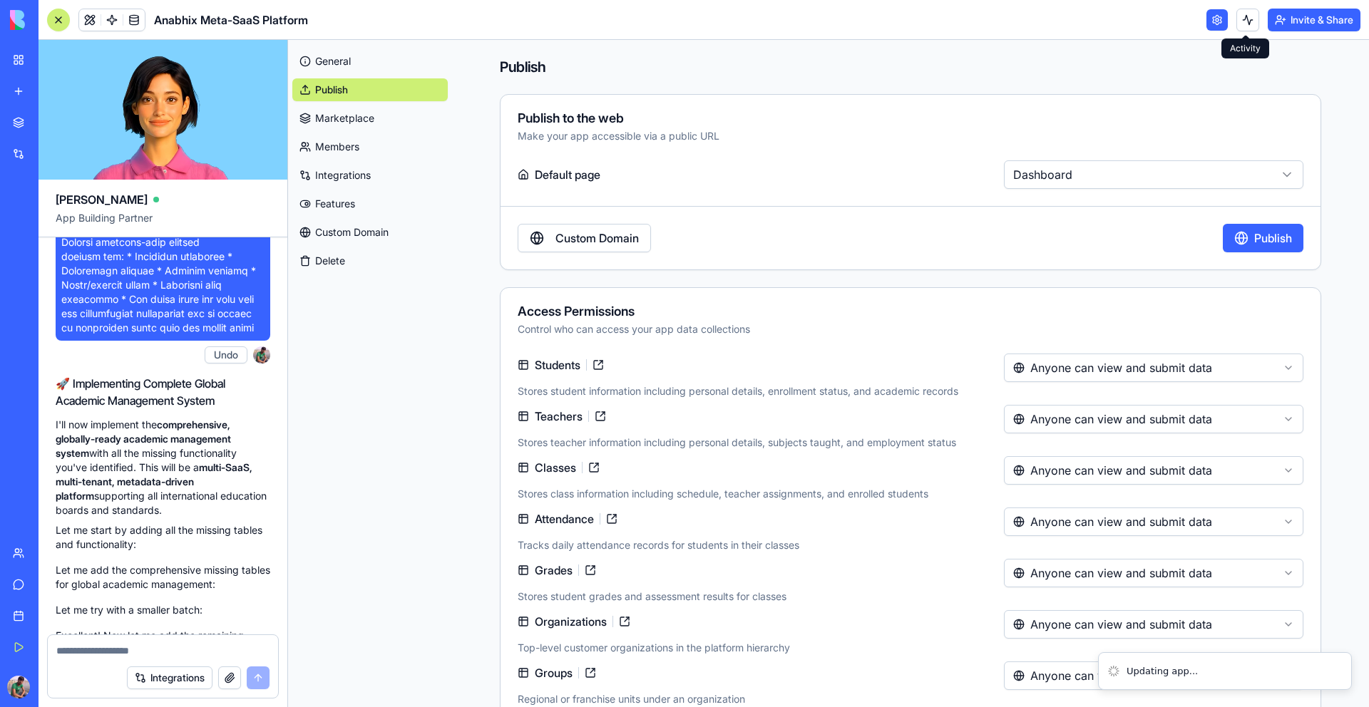
click at [1244, 24] on button at bounding box center [1248, 20] width 23 height 23
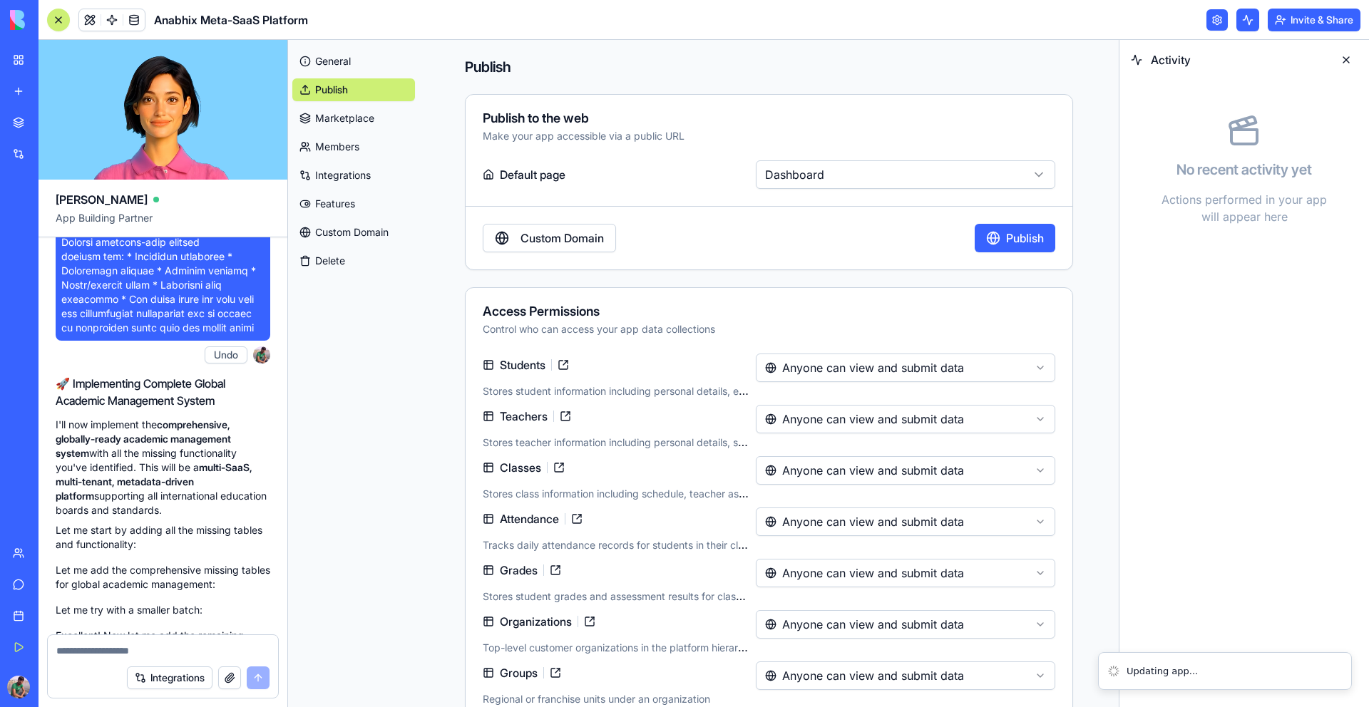
click at [1262, 259] on div "No recent activity yet Actions performed in your app will appear here" at bounding box center [1245, 170] width 250 height 180
click at [1347, 61] on button at bounding box center [1346, 59] width 23 height 23
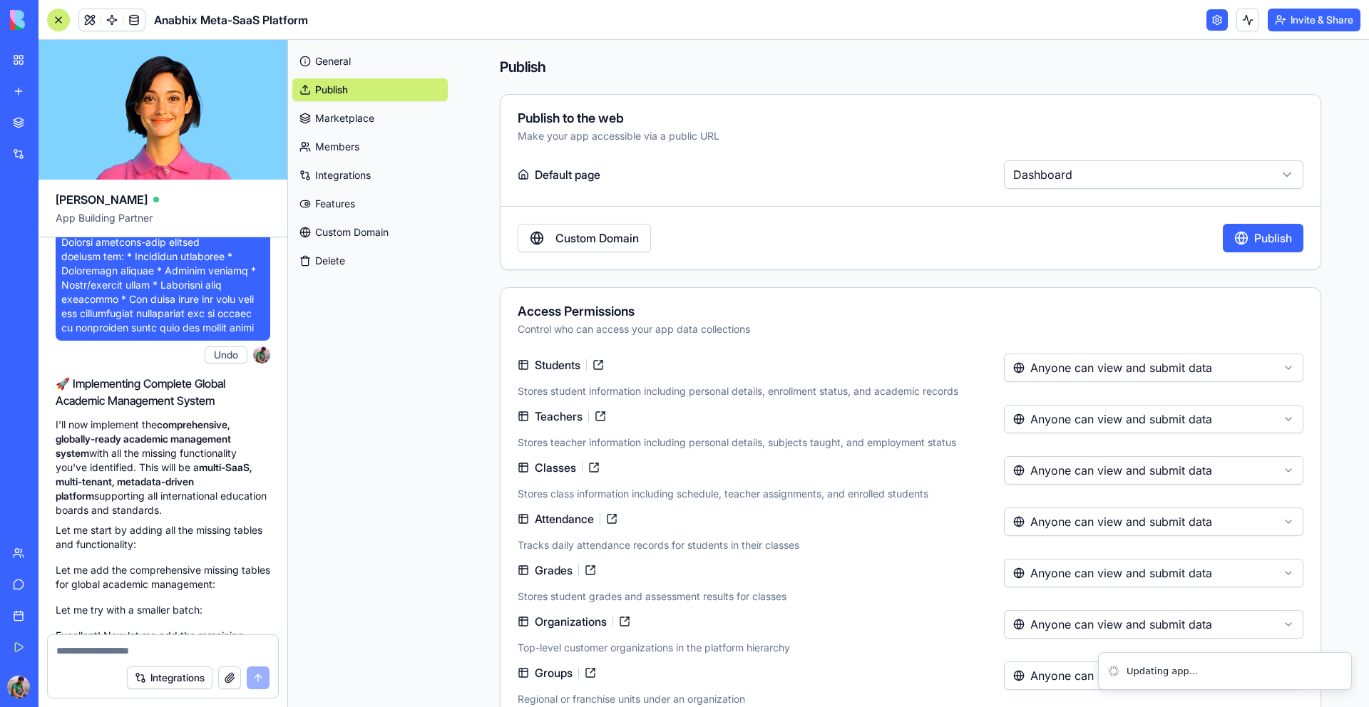
click at [414, 126] on link "Marketplace" at bounding box center [369, 118] width 155 height 23
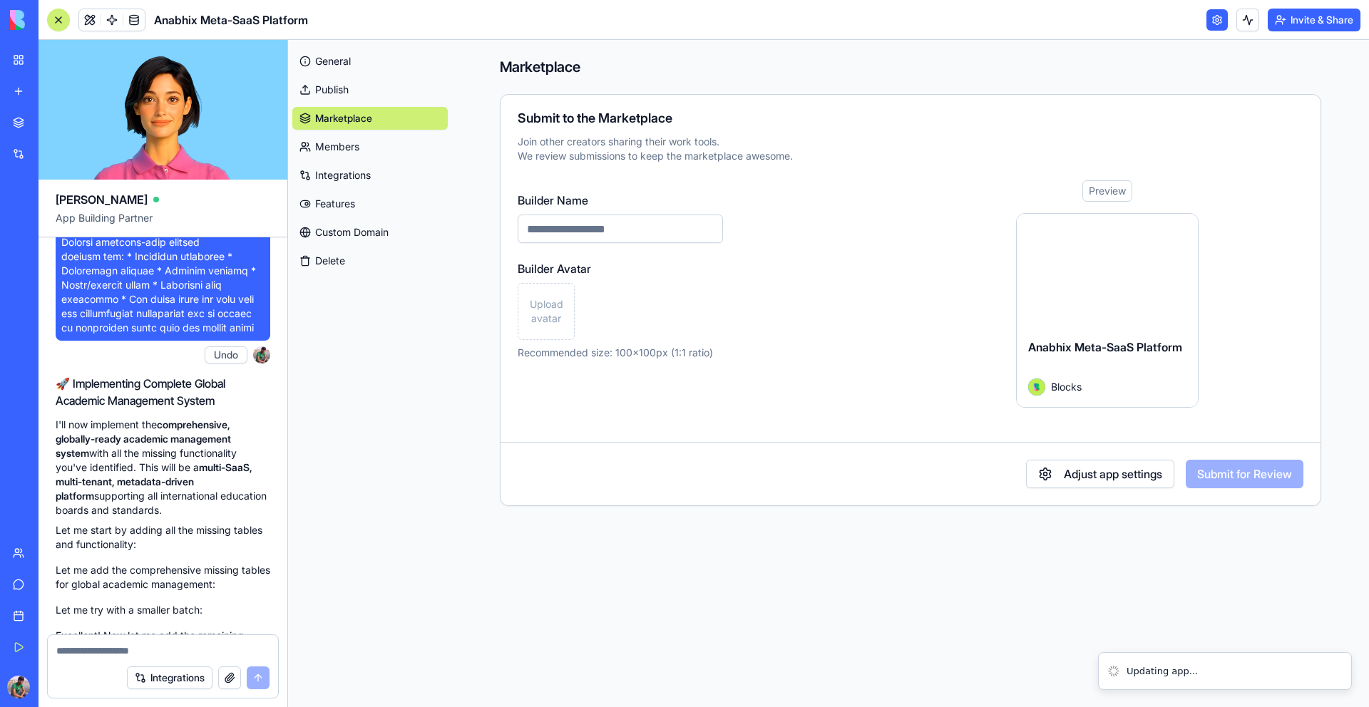
click at [385, 145] on link "Members" at bounding box center [369, 147] width 155 height 23
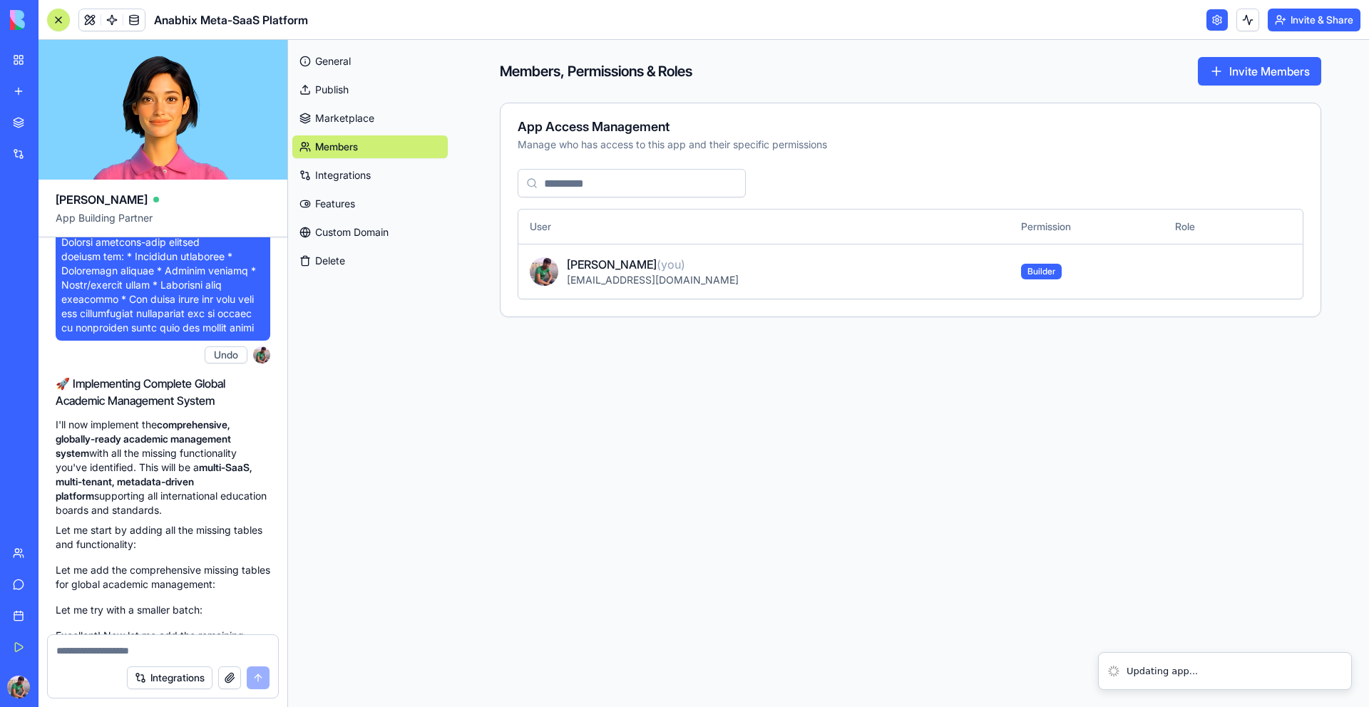
click at [740, 177] on input at bounding box center [632, 183] width 228 height 29
click at [399, 166] on link "Integrations" at bounding box center [369, 175] width 155 height 23
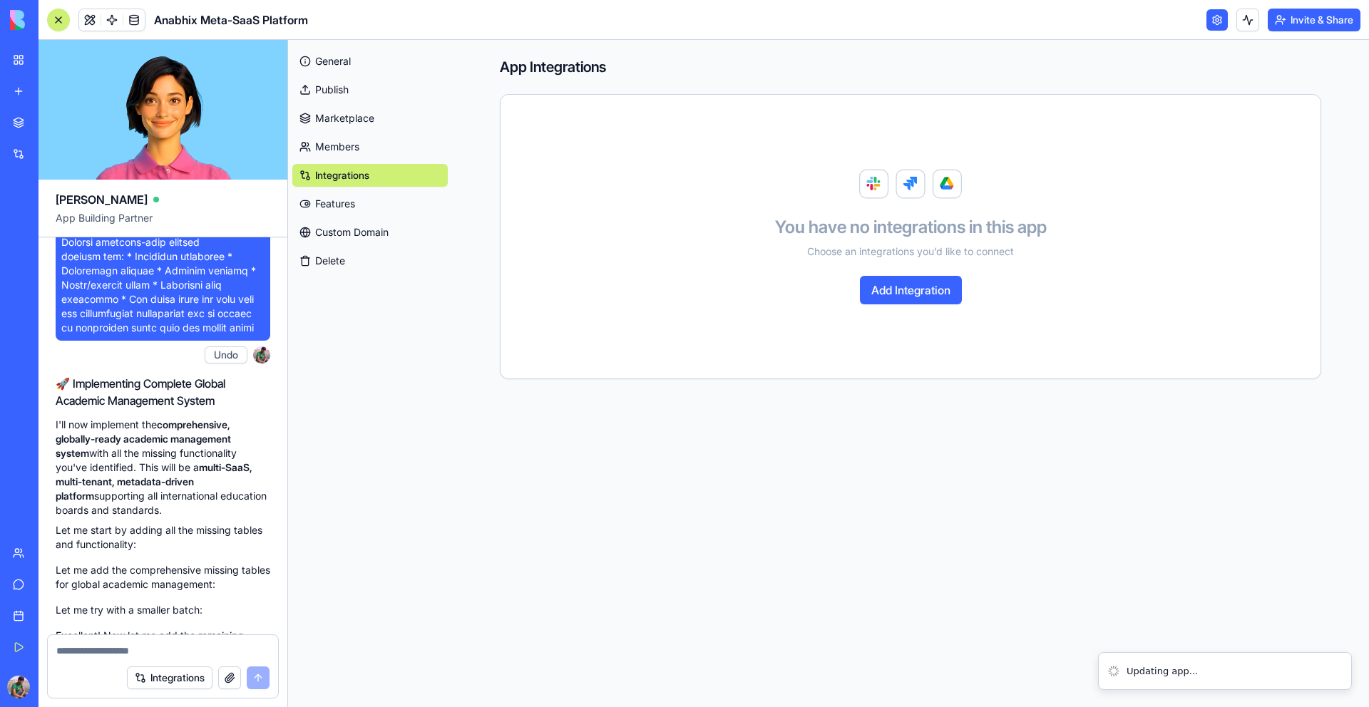
click at [392, 202] on link "Features" at bounding box center [369, 204] width 155 height 23
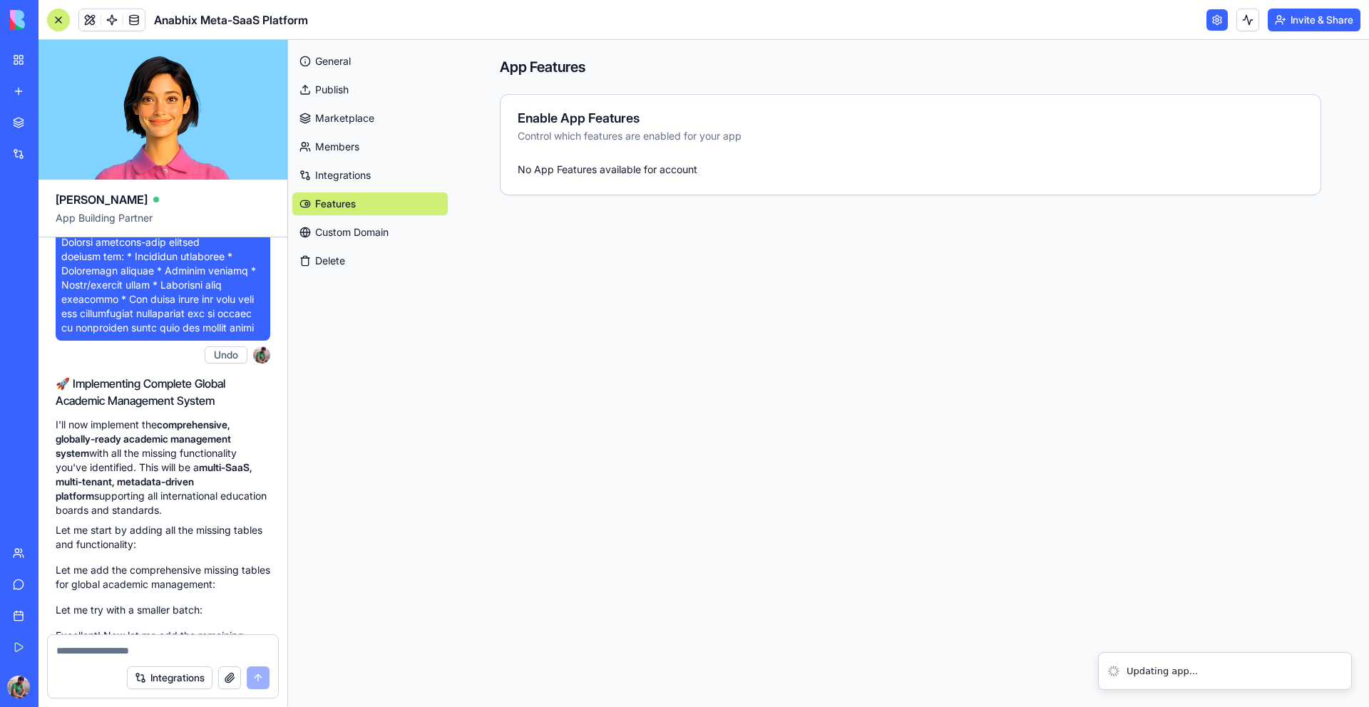
click at [380, 234] on link "Custom Domain" at bounding box center [369, 232] width 155 height 23
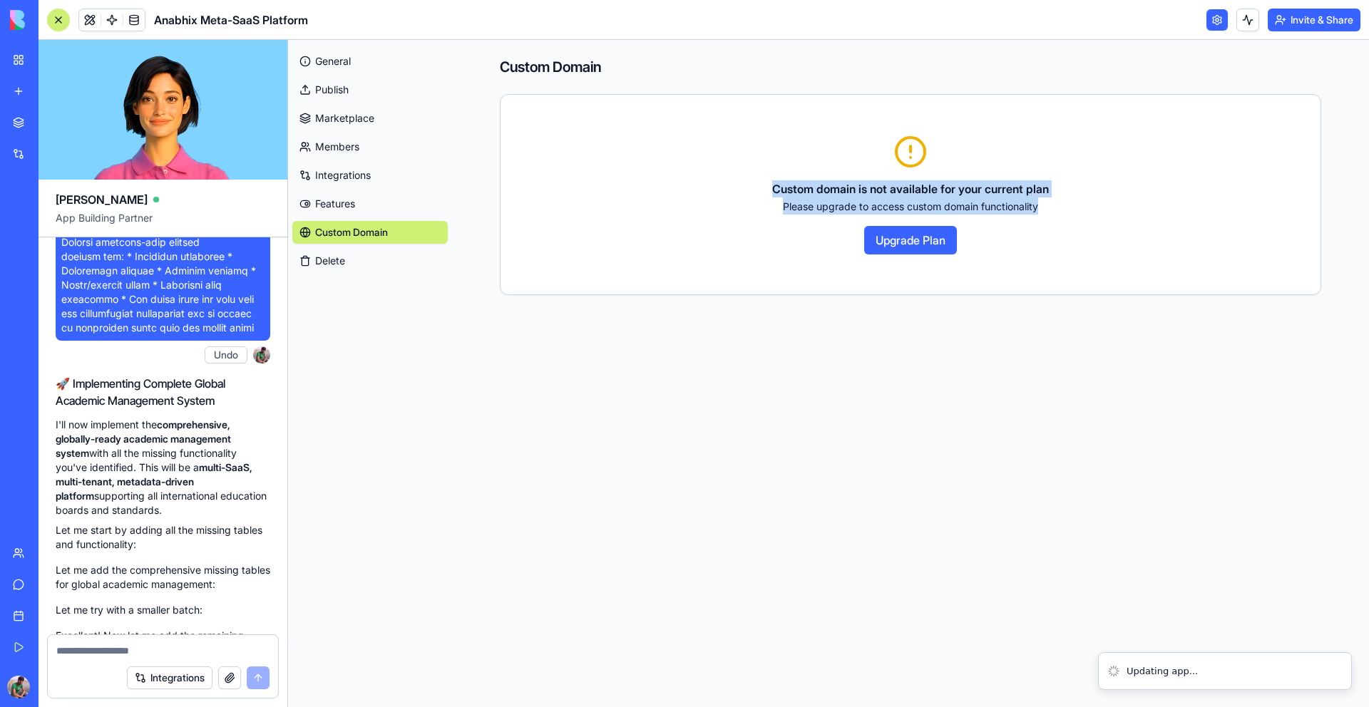
drag, startPoint x: 762, startPoint y: 189, endPoint x: 1139, endPoint y: 220, distance: 378.5
click at [1139, 220] on div "Custom domain is not available for your current plan Please upgrade to access c…" at bounding box center [911, 195] width 786 height 120
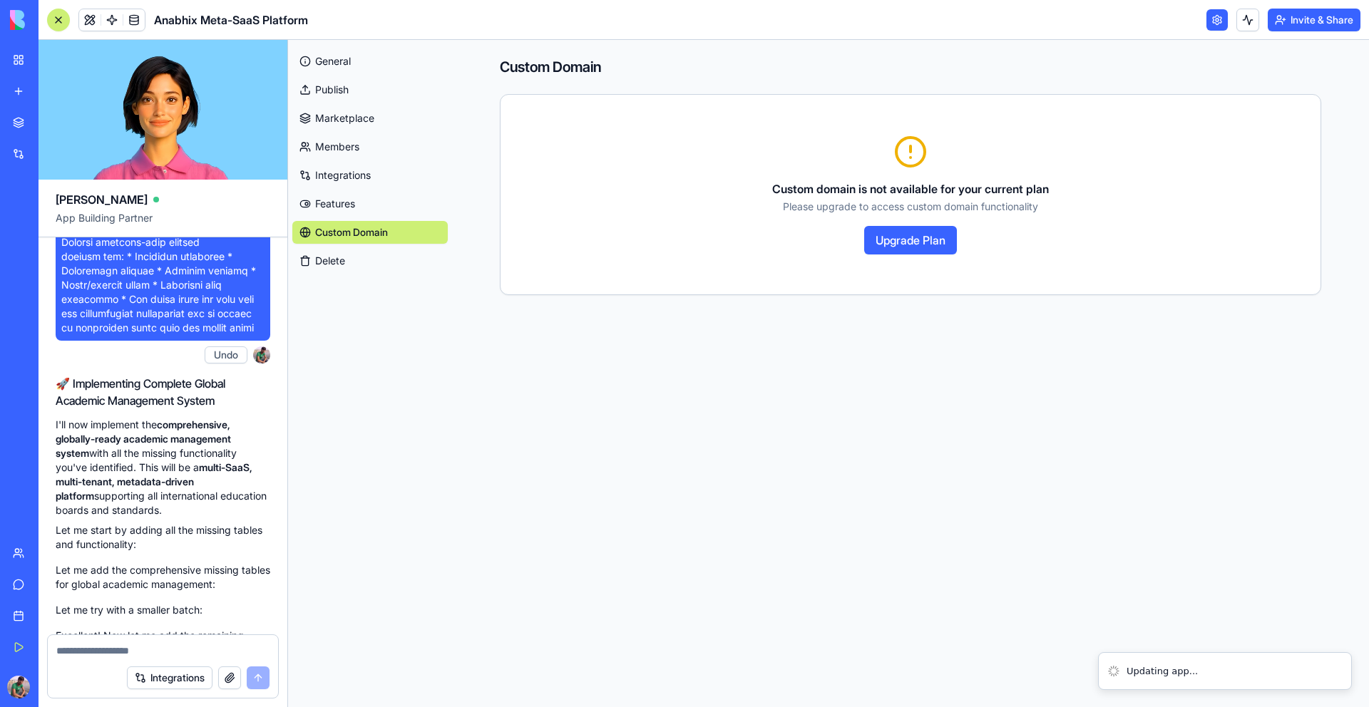
click at [1049, 197] on div "Custom domain is not available for your current plan Please upgrade to access c…" at bounding box center [910, 197] width 277 height 34
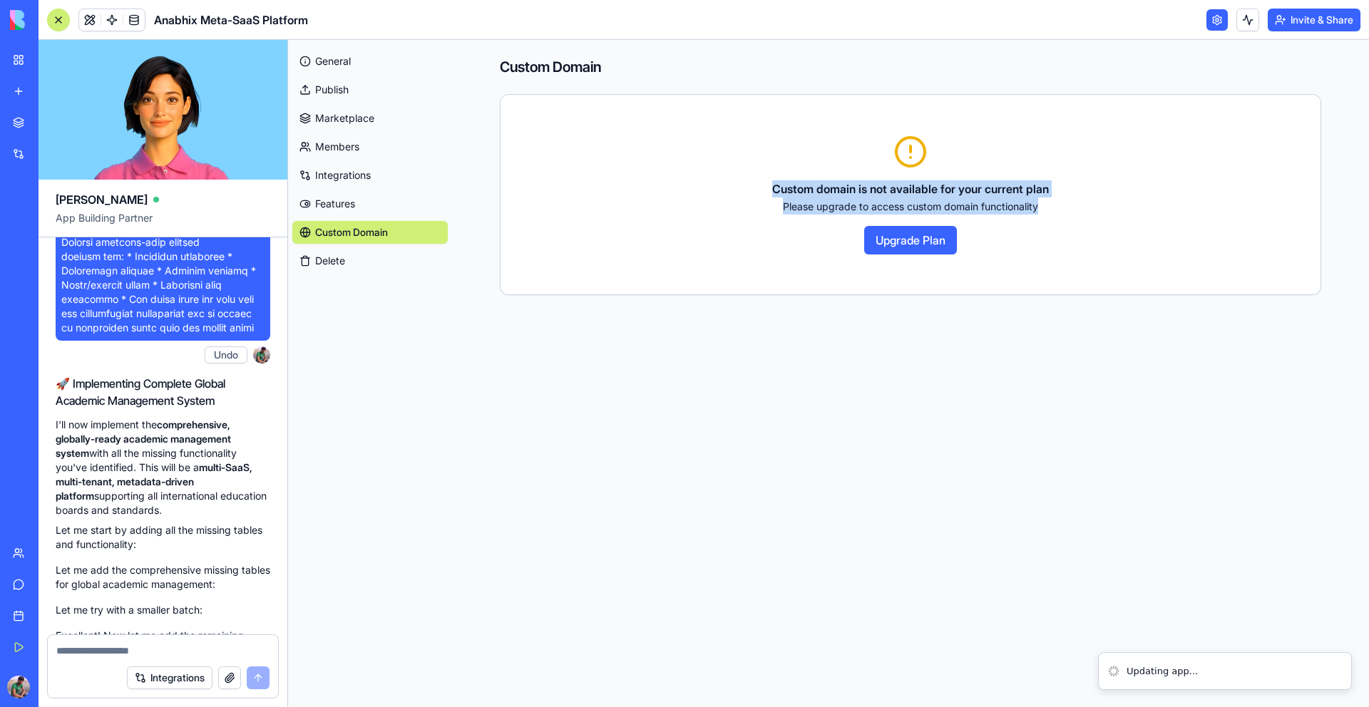
drag, startPoint x: 1036, startPoint y: 215, endPoint x: 771, endPoint y: 180, distance: 267.7
click at [770, 178] on div "Custom domain is not available for your current plan Please upgrade to access c…" at bounding box center [911, 195] width 786 height 120
click at [803, 196] on div "Custom domain is not available for your current plan Please upgrade to access c…" at bounding box center [910, 197] width 277 height 34
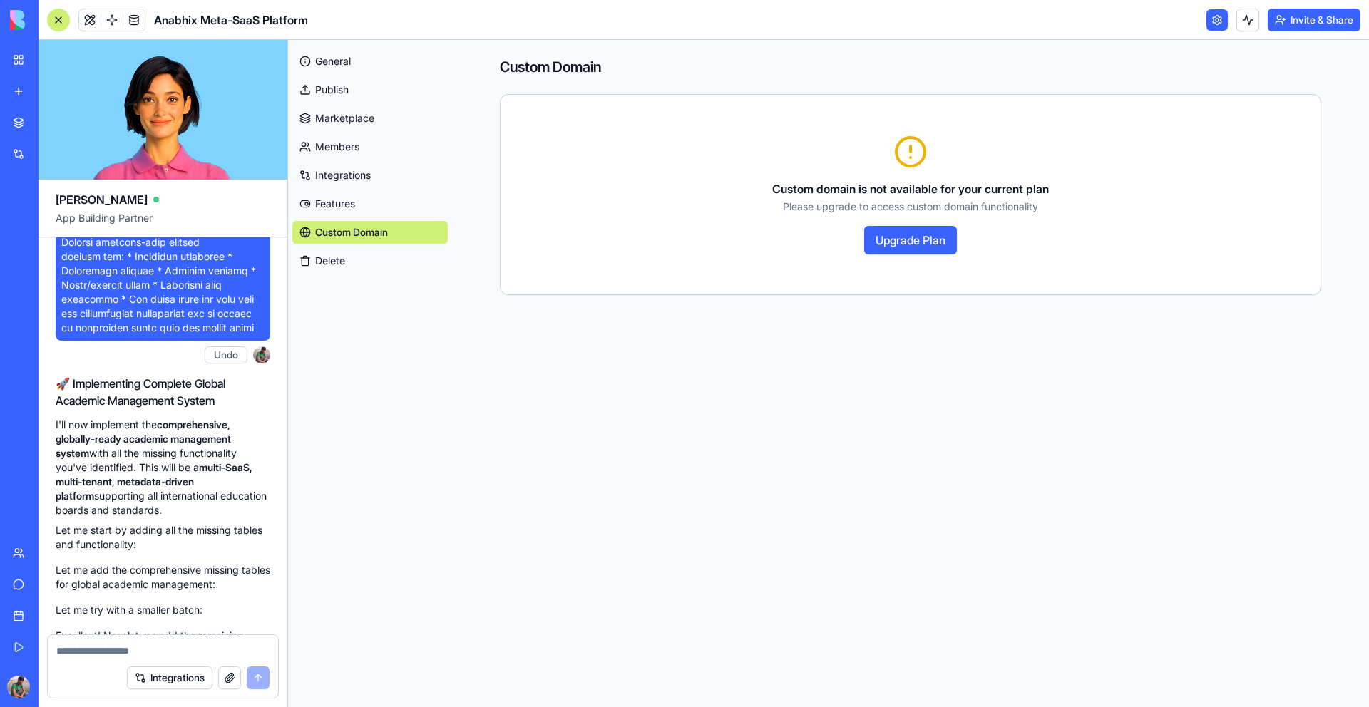
click at [355, 215] on link "Features" at bounding box center [369, 204] width 155 height 23
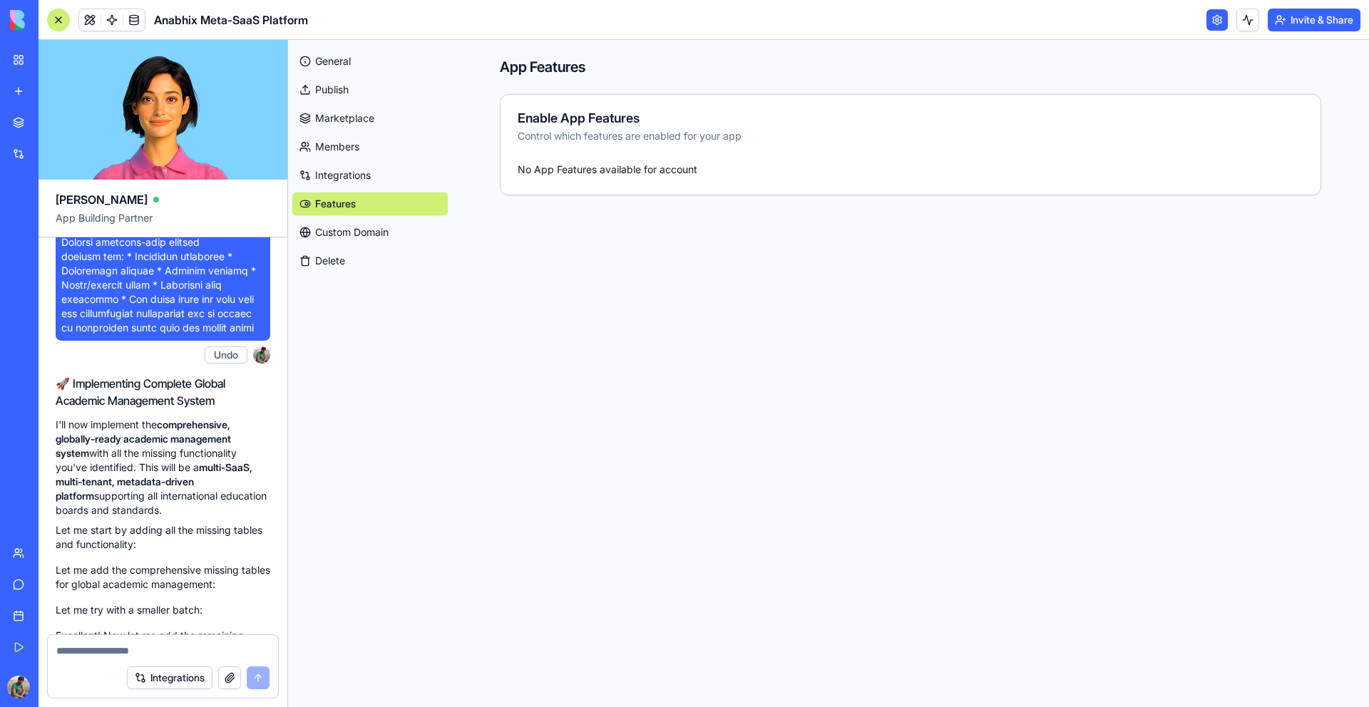
click at [352, 171] on link "Integrations" at bounding box center [369, 175] width 155 height 23
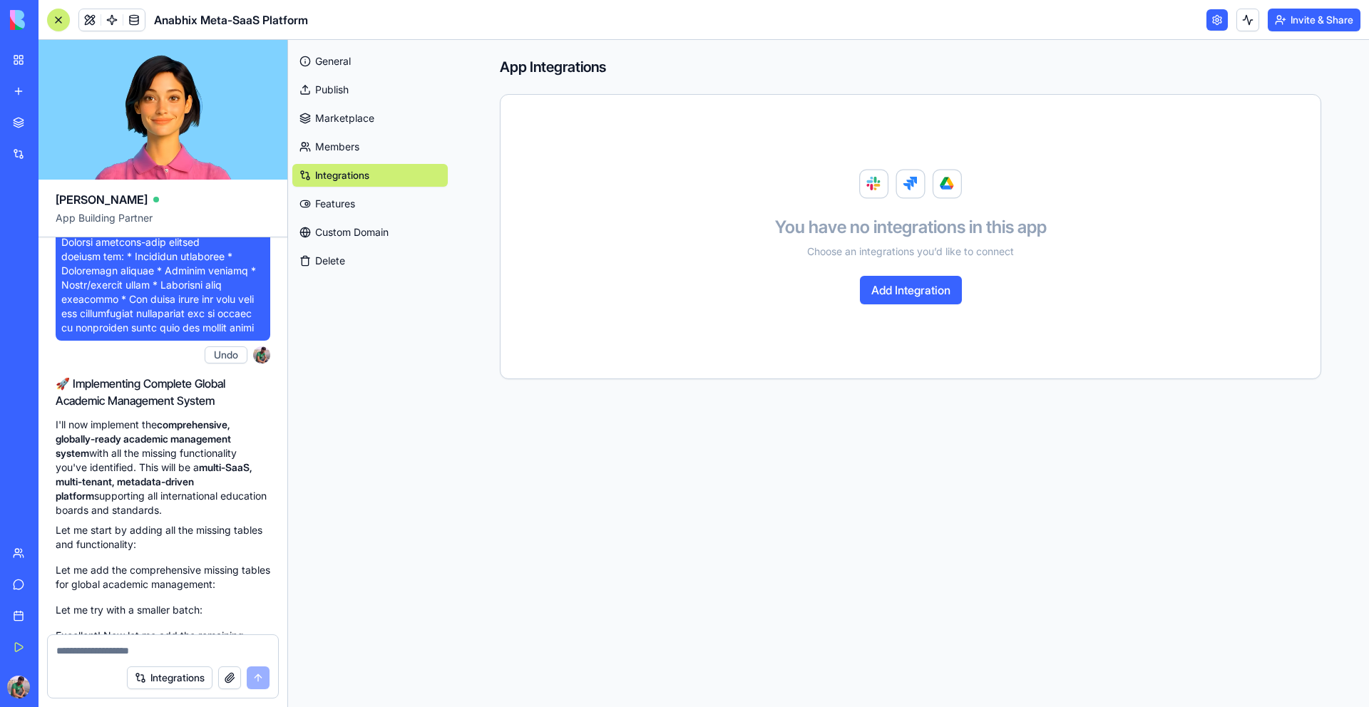
click at [342, 136] on link "Members" at bounding box center [369, 147] width 155 height 23
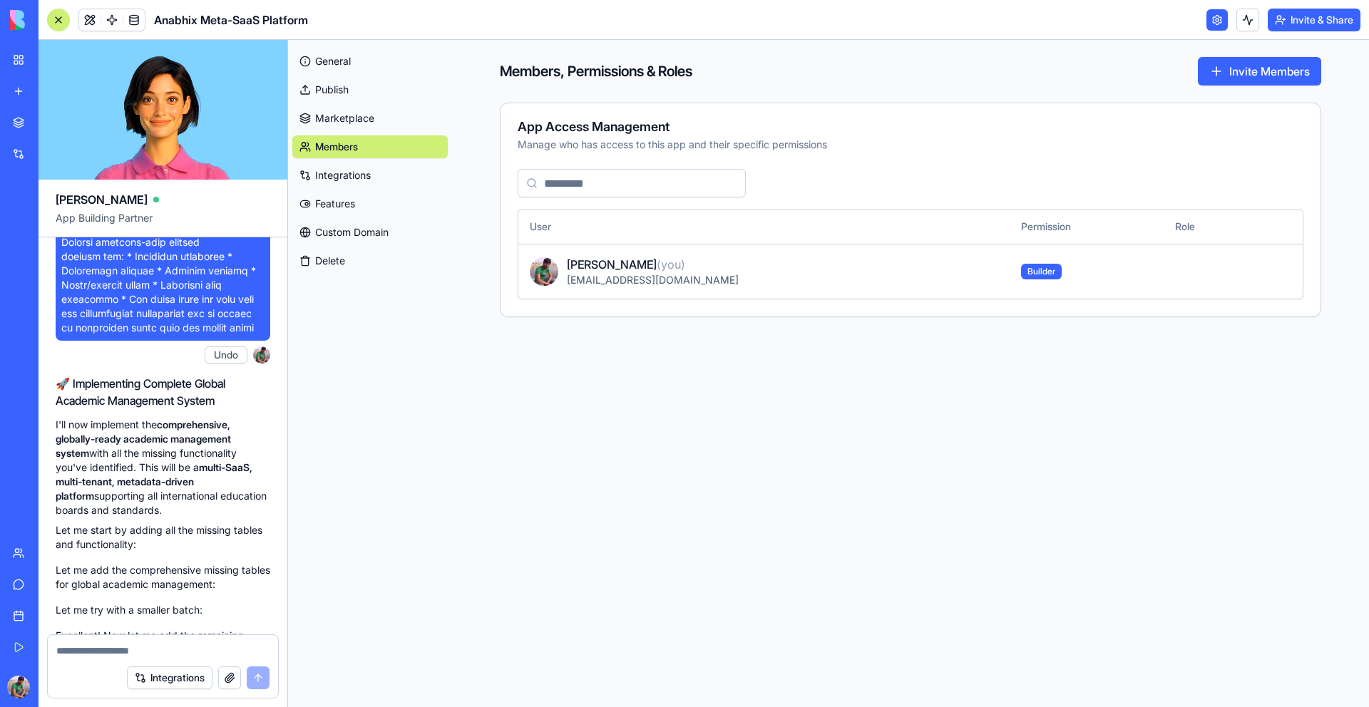
click at [382, 188] on div "General Publish Marketplace Members Integrations Features Custom Domain Delete" at bounding box center [369, 158] width 155 height 228
click at [374, 178] on link "Integrations" at bounding box center [369, 175] width 155 height 23
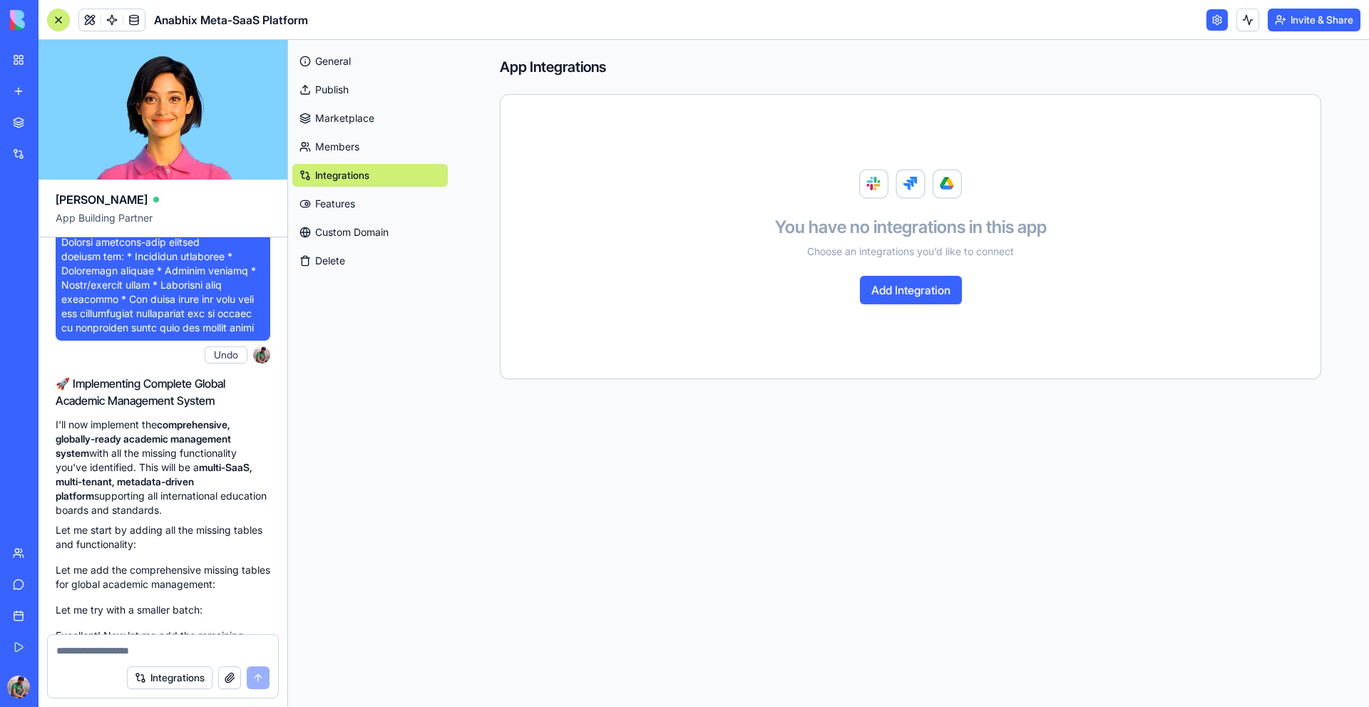
click at [366, 150] on link "Members" at bounding box center [369, 147] width 155 height 23
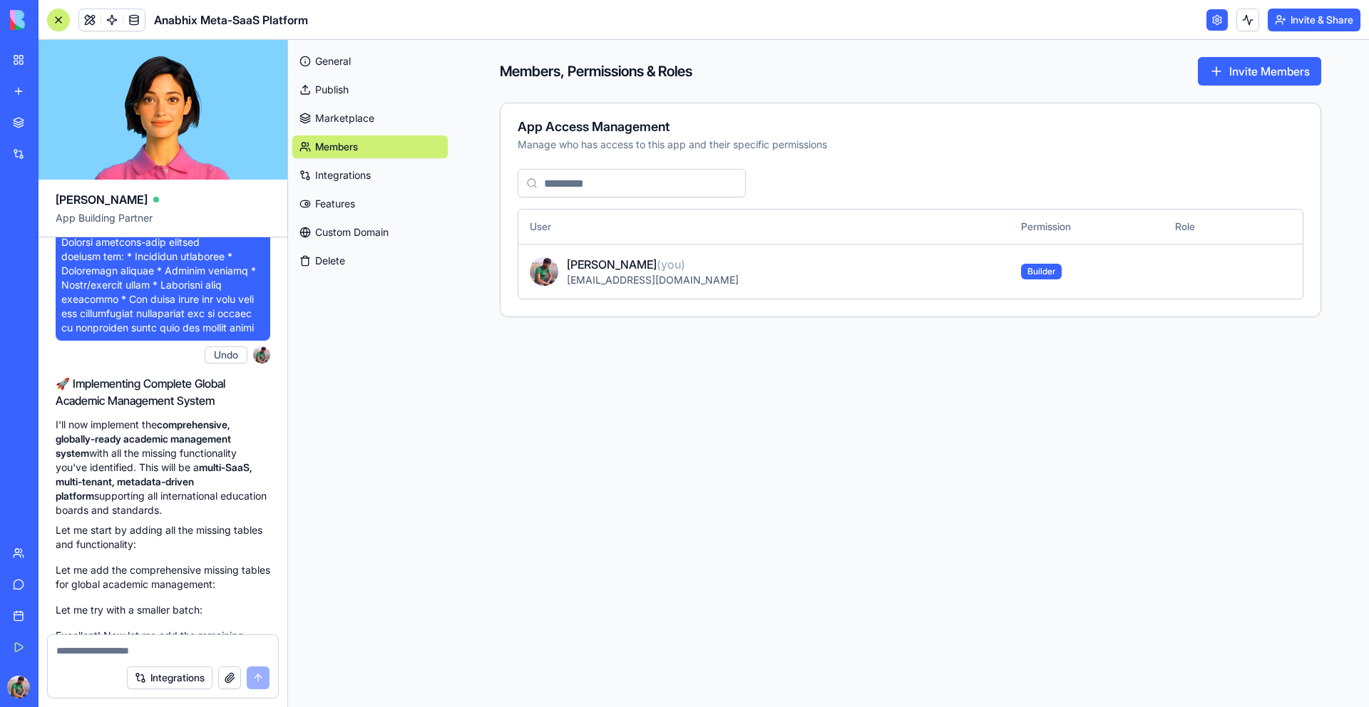
click at [371, 171] on link "Integrations" at bounding box center [369, 175] width 155 height 23
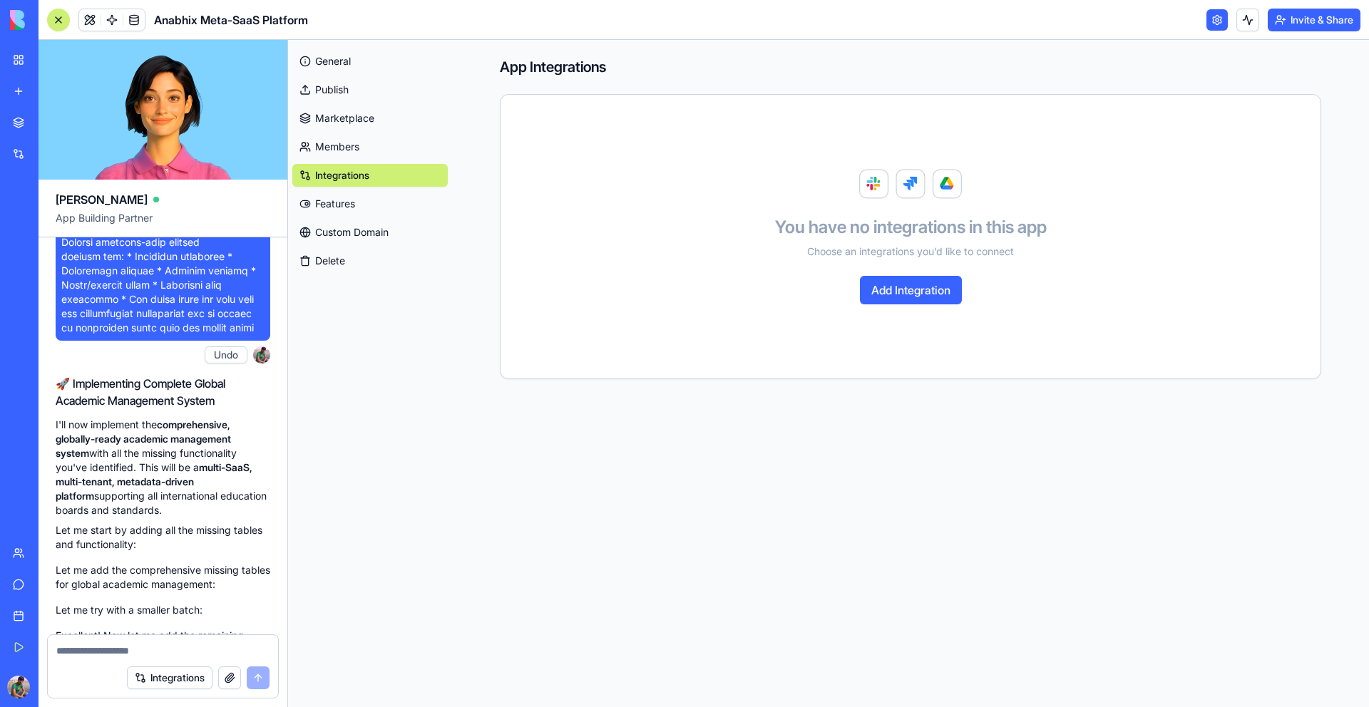
click at [367, 148] on link "Members" at bounding box center [369, 147] width 155 height 23
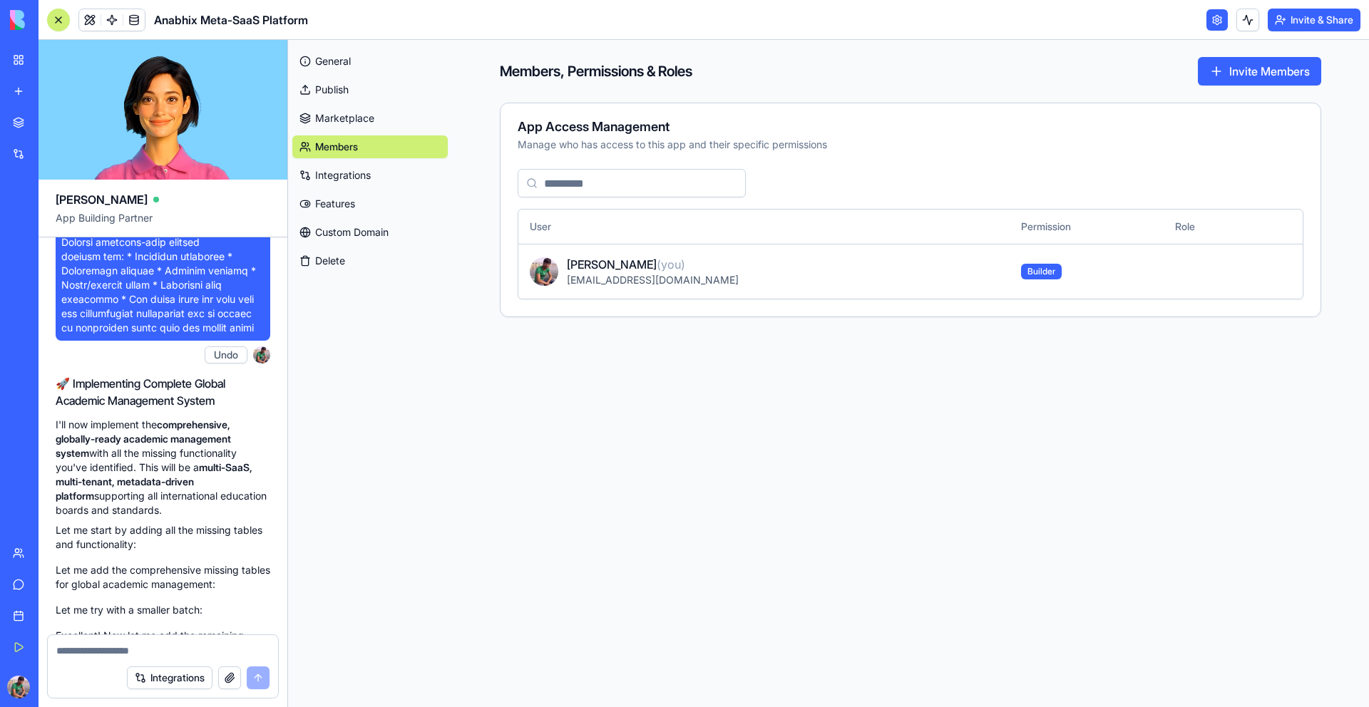
click at [1021, 270] on span "Builder" at bounding box center [1041, 272] width 41 height 16
click at [1217, 72] on button "Invite Members" at bounding box center [1259, 71] width 123 height 29
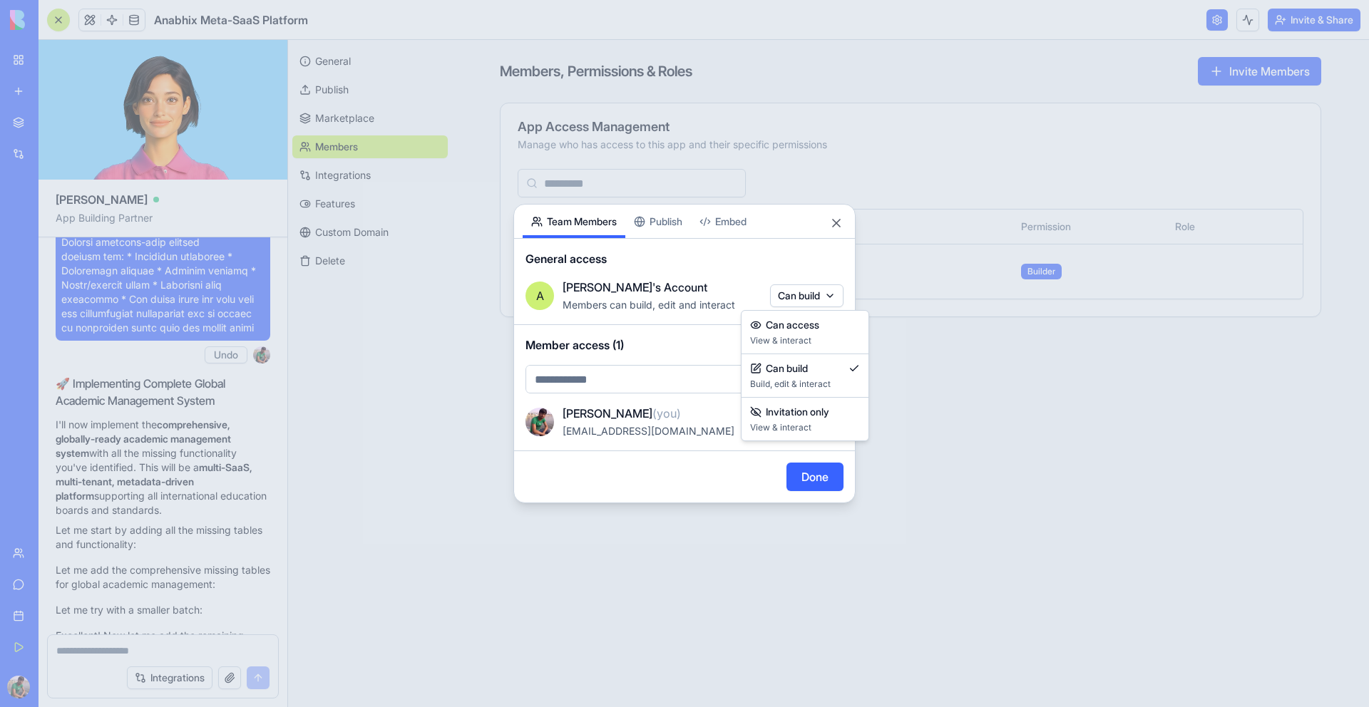
click at [825, 302] on body "My Workspace New app Marketplace Integrations Recent Anabhix Meta-SaaS Platform…" at bounding box center [684, 353] width 1369 height 707
click at [925, 407] on div at bounding box center [684, 353] width 1369 height 707
click at [676, 223] on div "Share App Team Members Publish Embed General access A Abhishek's Account Member…" at bounding box center [684, 354] width 342 height 300
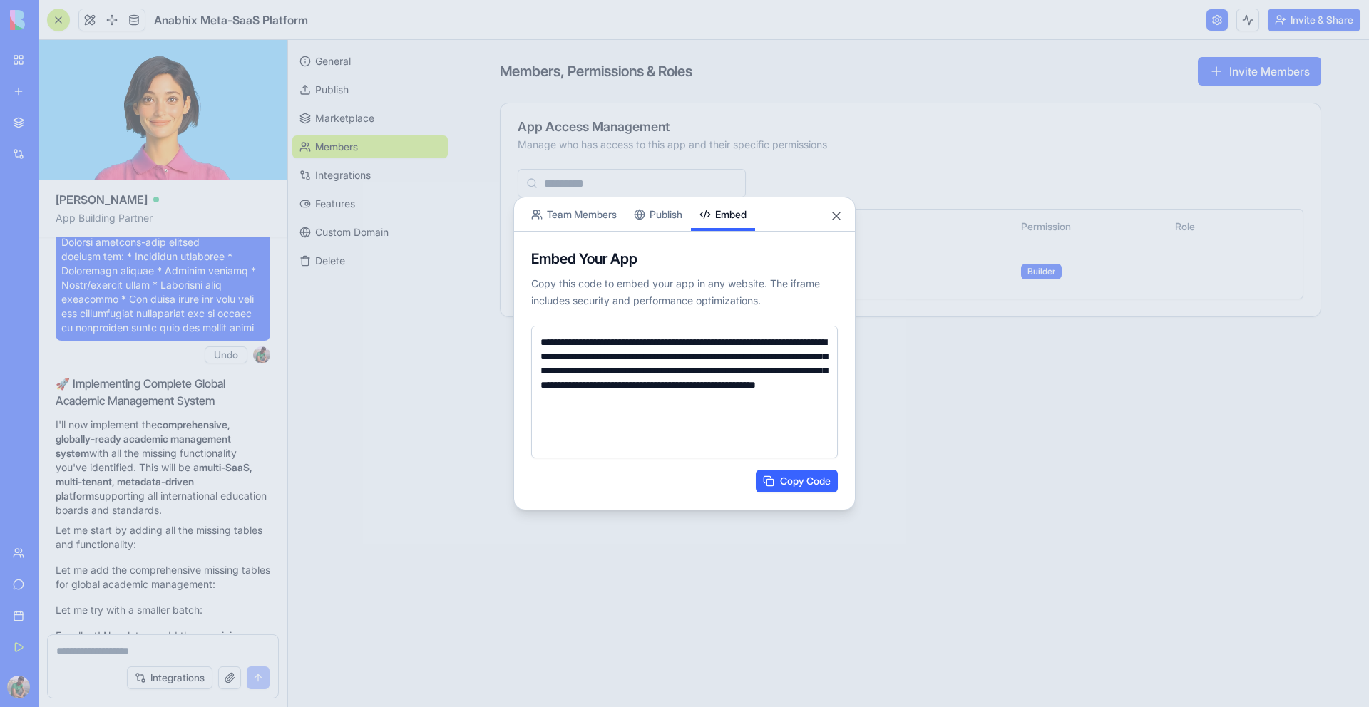
click at [738, 190] on body "My Workspace New app Marketplace Integrations Recent Anabhix Meta-SaaS Platform…" at bounding box center [684, 353] width 1369 height 707
click at [840, 222] on button "Close" at bounding box center [836, 216] width 14 height 14
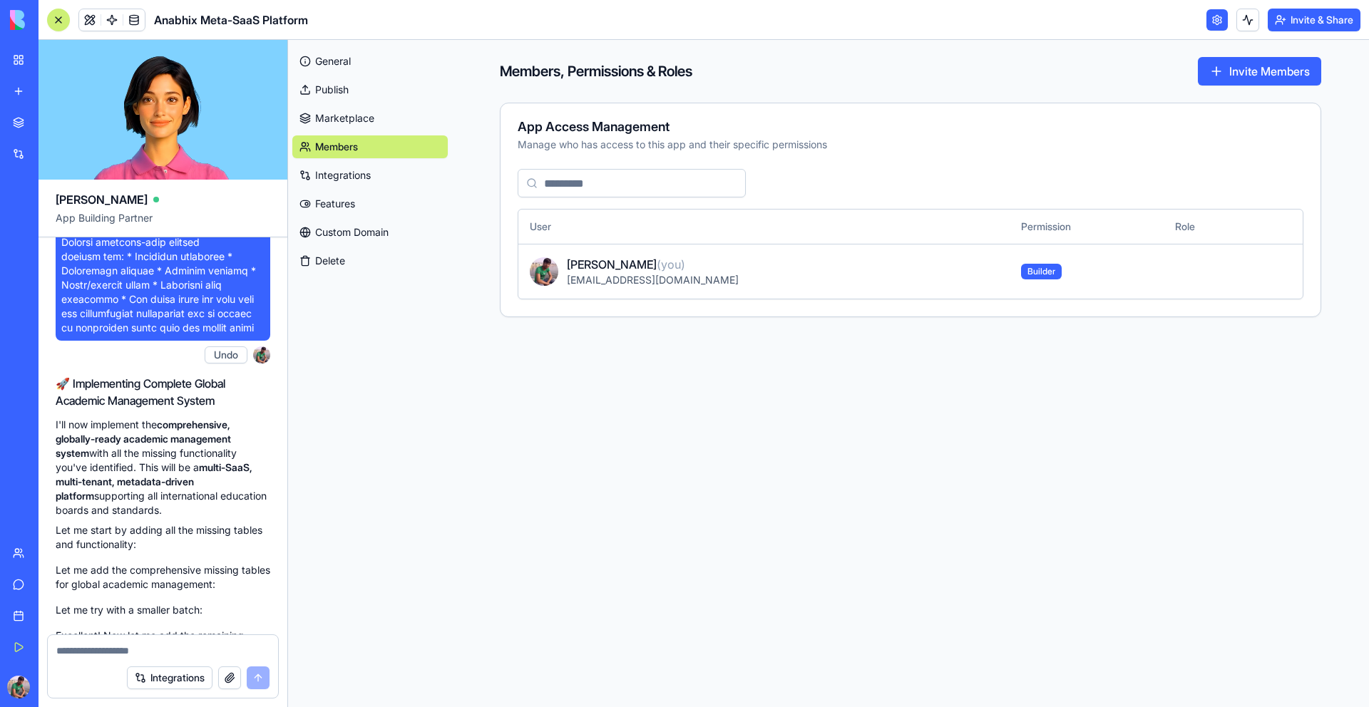
drag, startPoint x: 237, startPoint y: 603, endPoint x: 69, endPoint y: 590, distance: 168.0
click at [69, 678] on div "Setting up your data structure" at bounding box center [163, 691] width 215 height 26
click at [88, 21] on link at bounding box center [89, 19] width 21 height 21
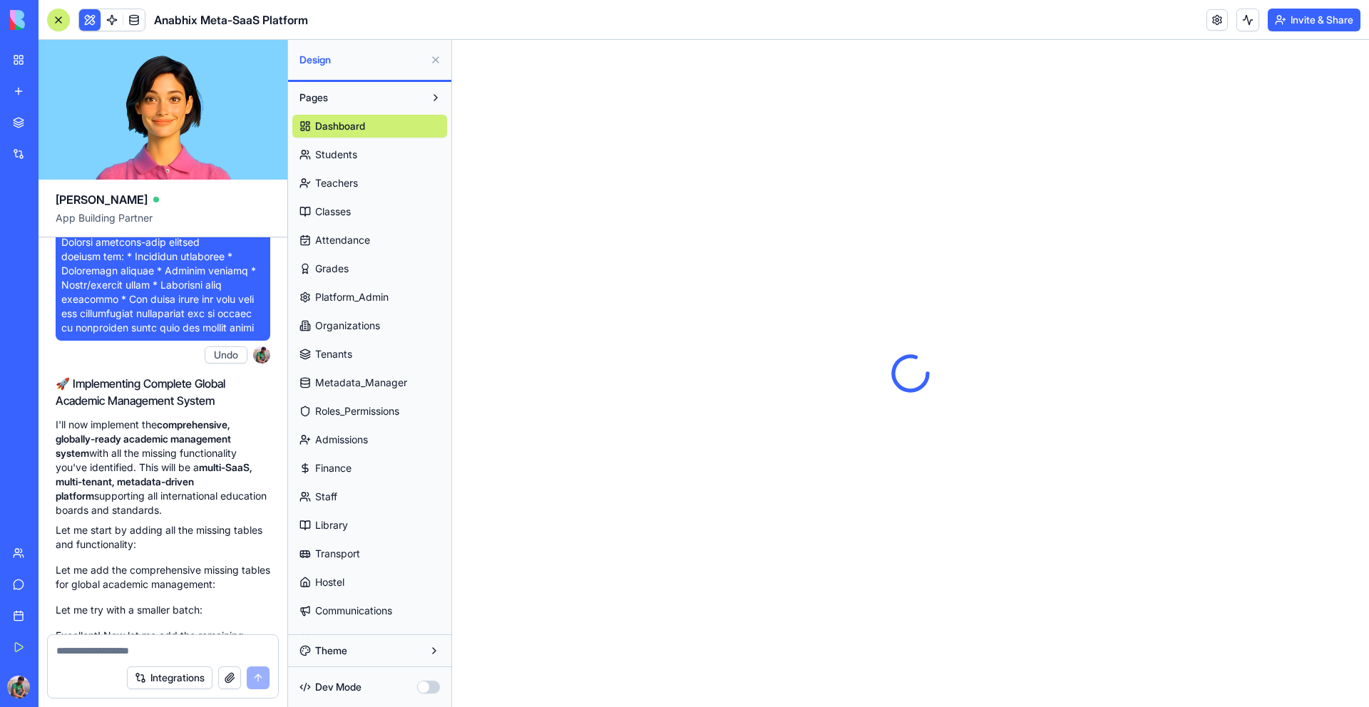
click at [351, 125] on span "Dashboard" at bounding box center [340, 126] width 50 height 14
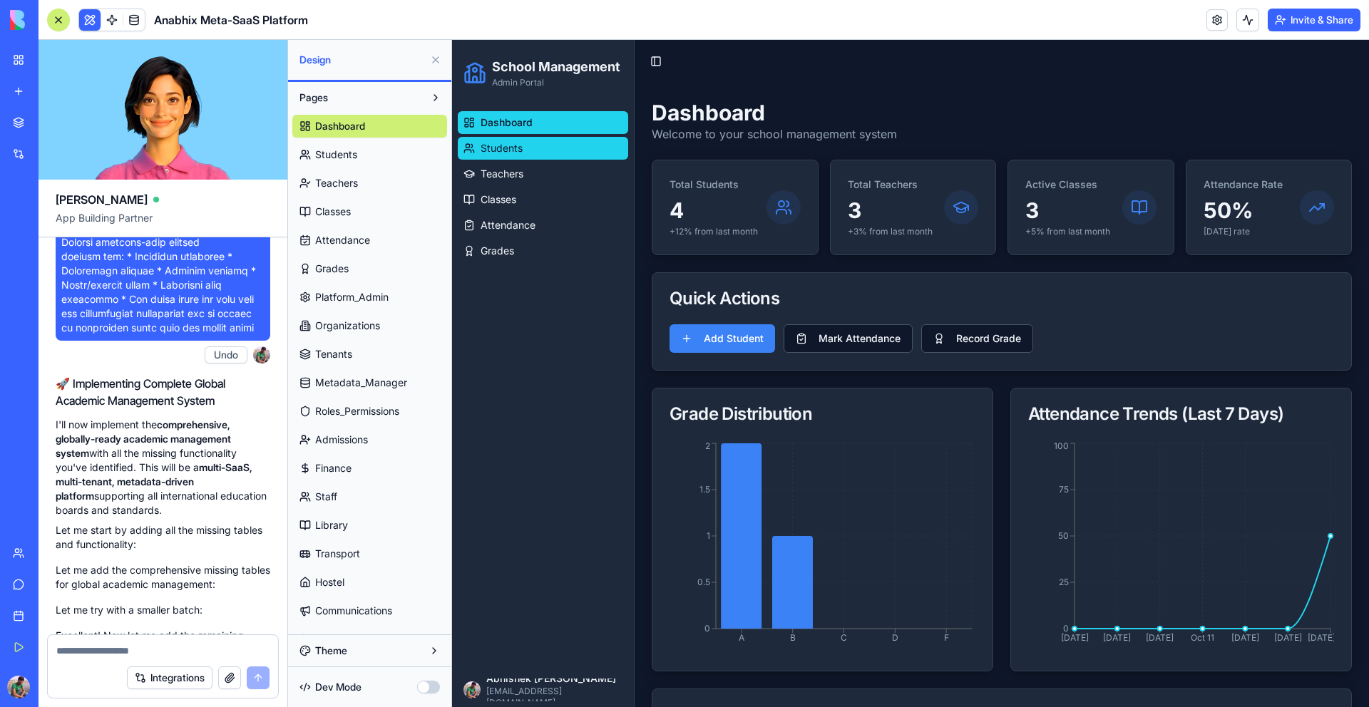
scroll to position [108534, 0]
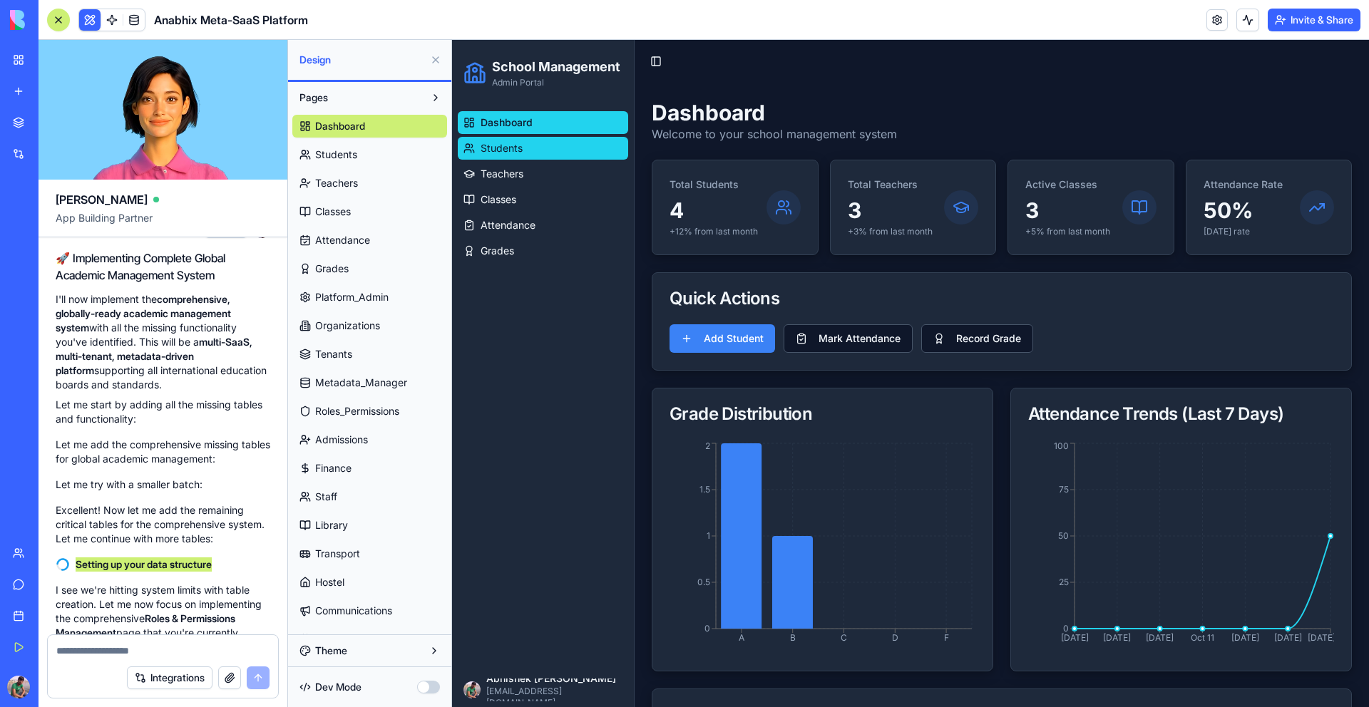
click at [532, 150] on link "Students" at bounding box center [543, 148] width 170 height 23
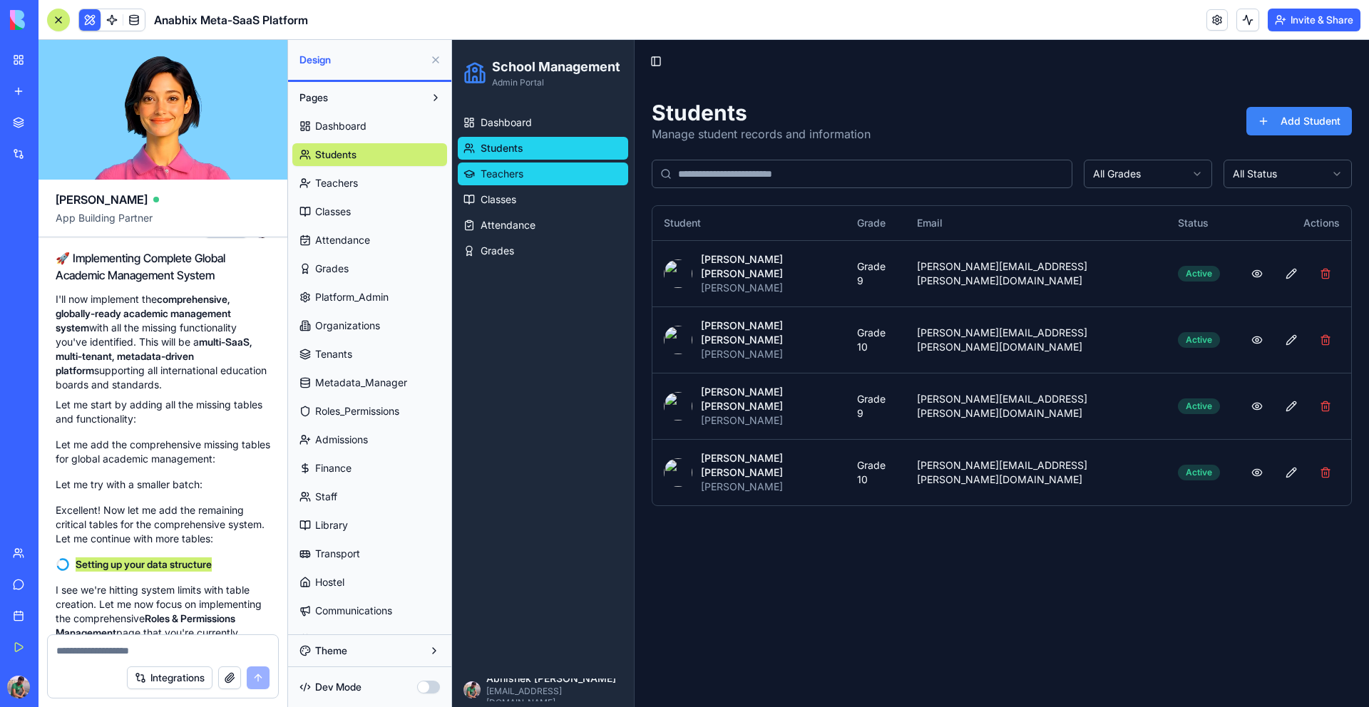
click at [536, 173] on link "Teachers" at bounding box center [543, 174] width 170 height 23
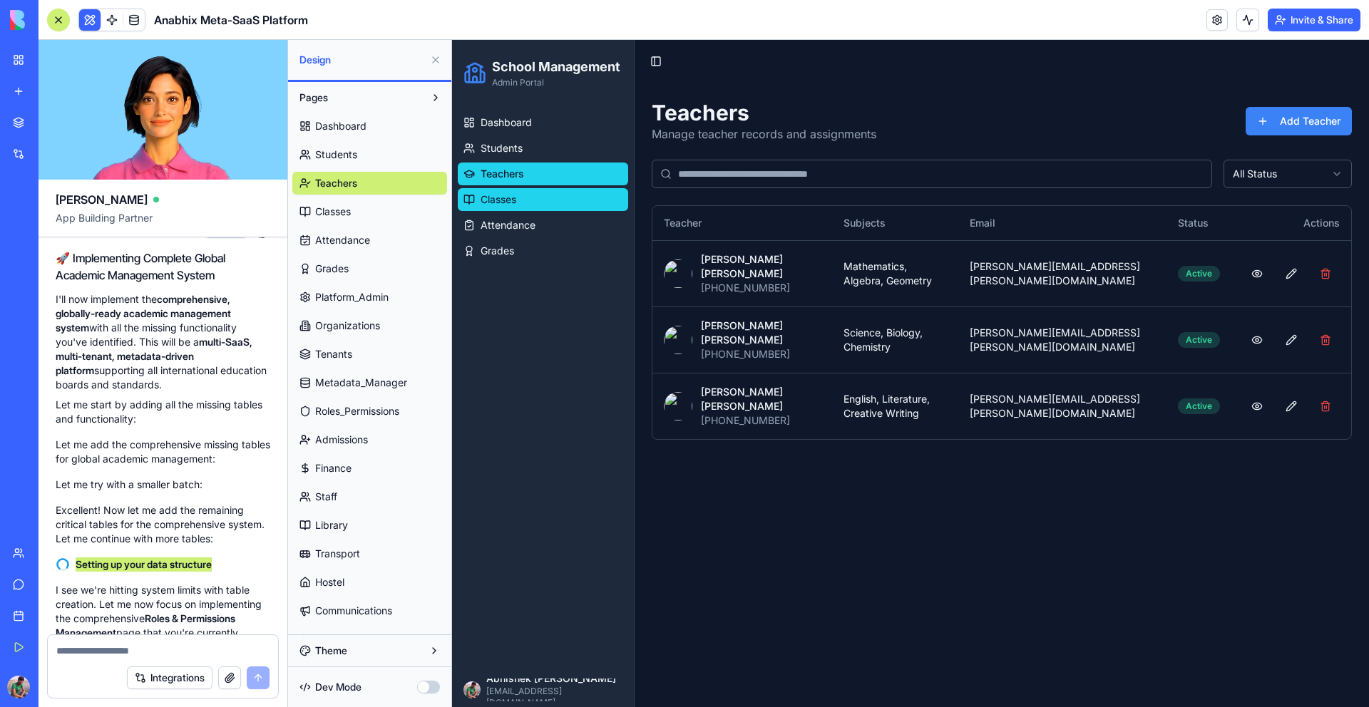
click at [537, 192] on link "Classes" at bounding box center [543, 199] width 170 height 23
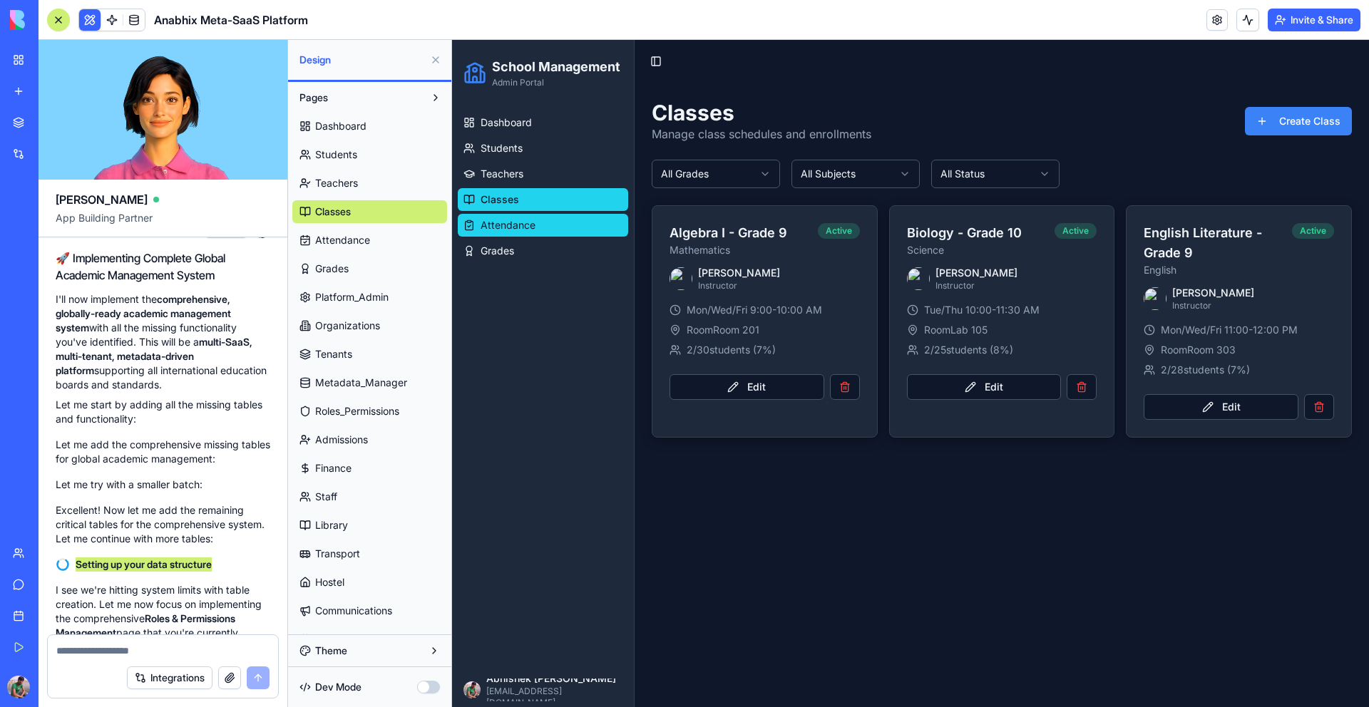
click at [536, 219] on link "Attendance" at bounding box center [543, 225] width 170 height 23
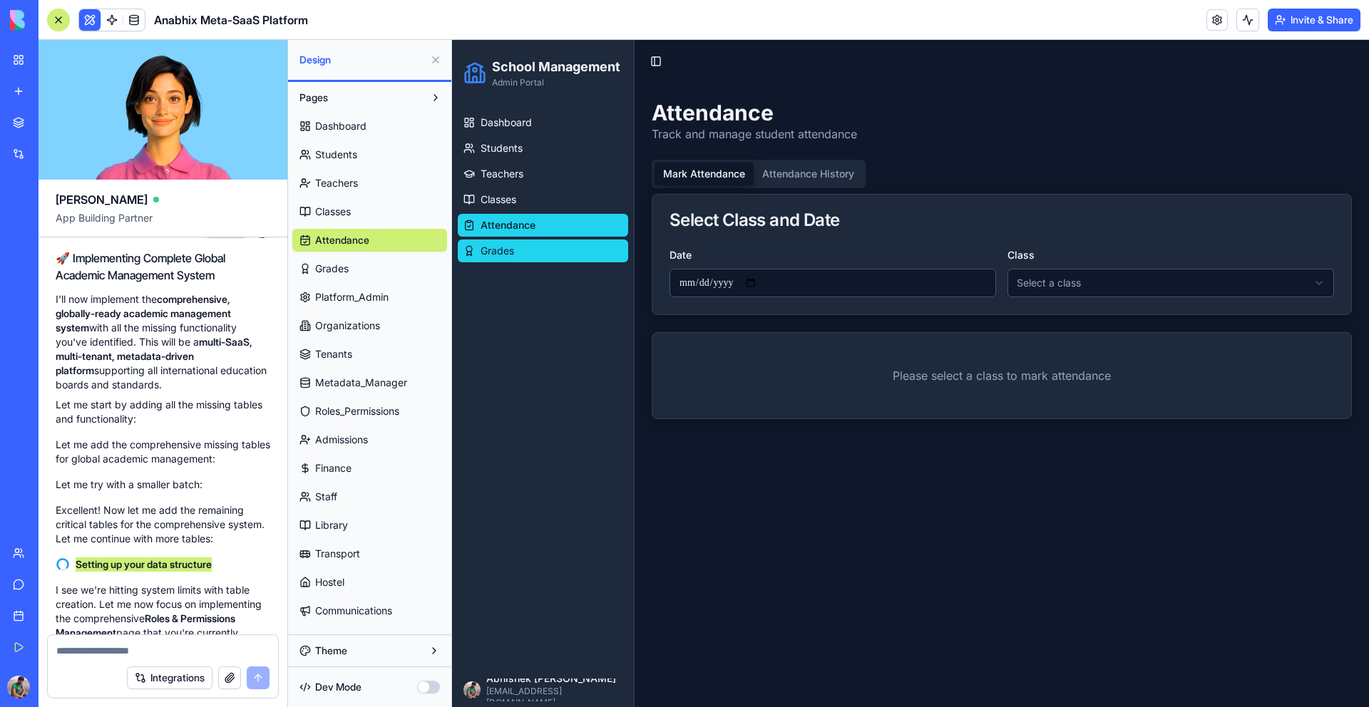
click at [532, 242] on link "Grades" at bounding box center [543, 251] width 170 height 23
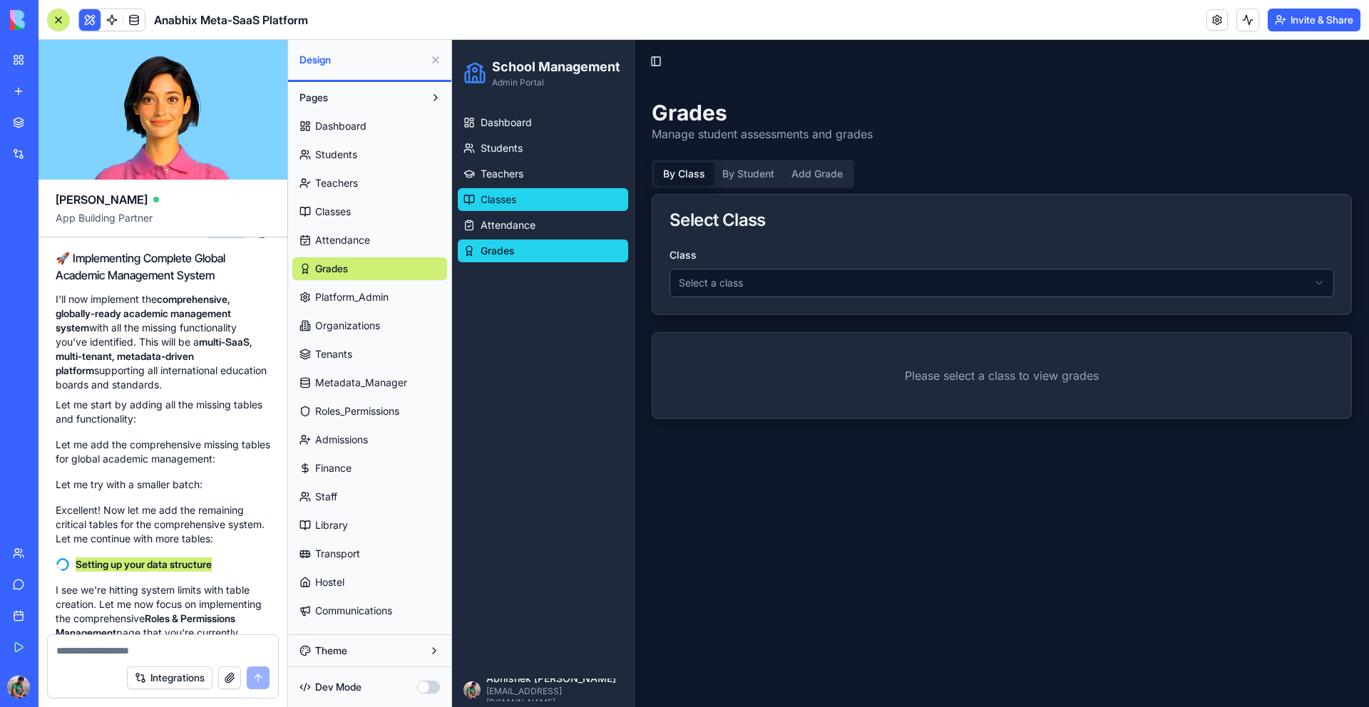
click at [555, 195] on link "Classes" at bounding box center [543, 199] width 170 height 23
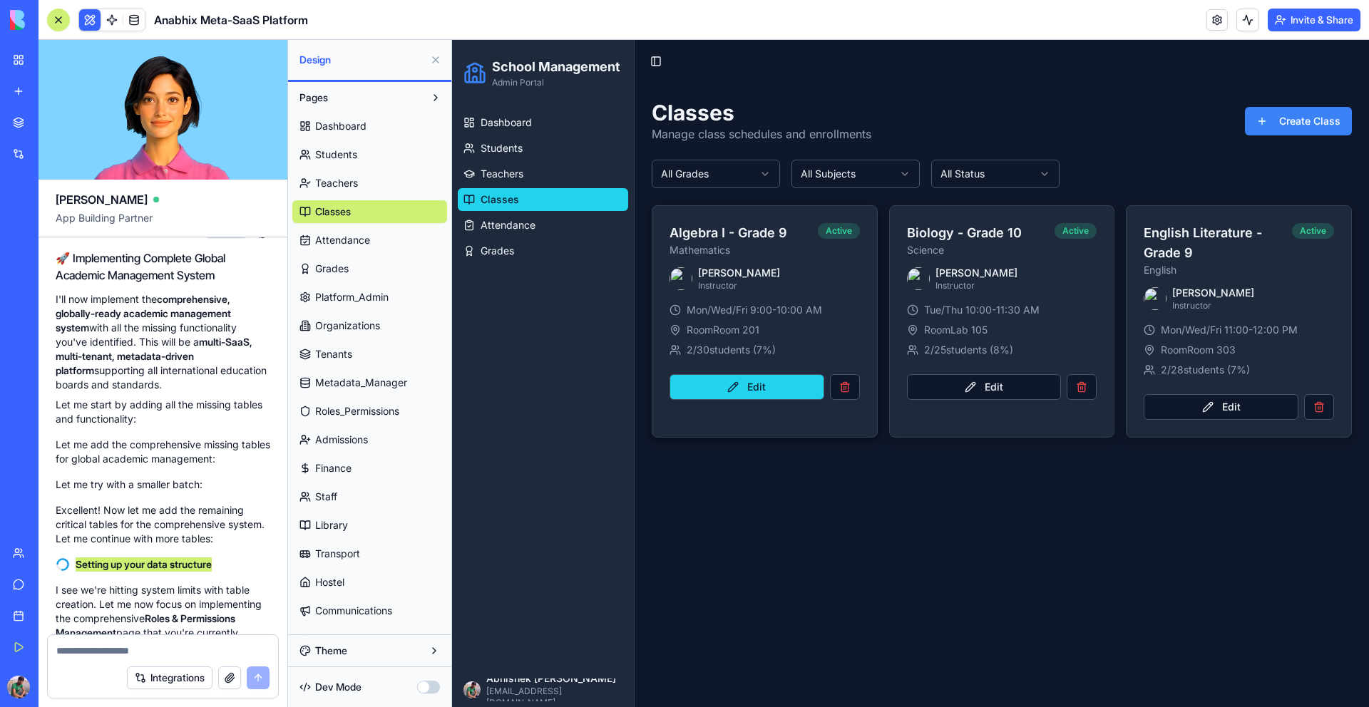
click at [766, 384] on button "Edit" at bounding box center [747, 387] width 155 height 26
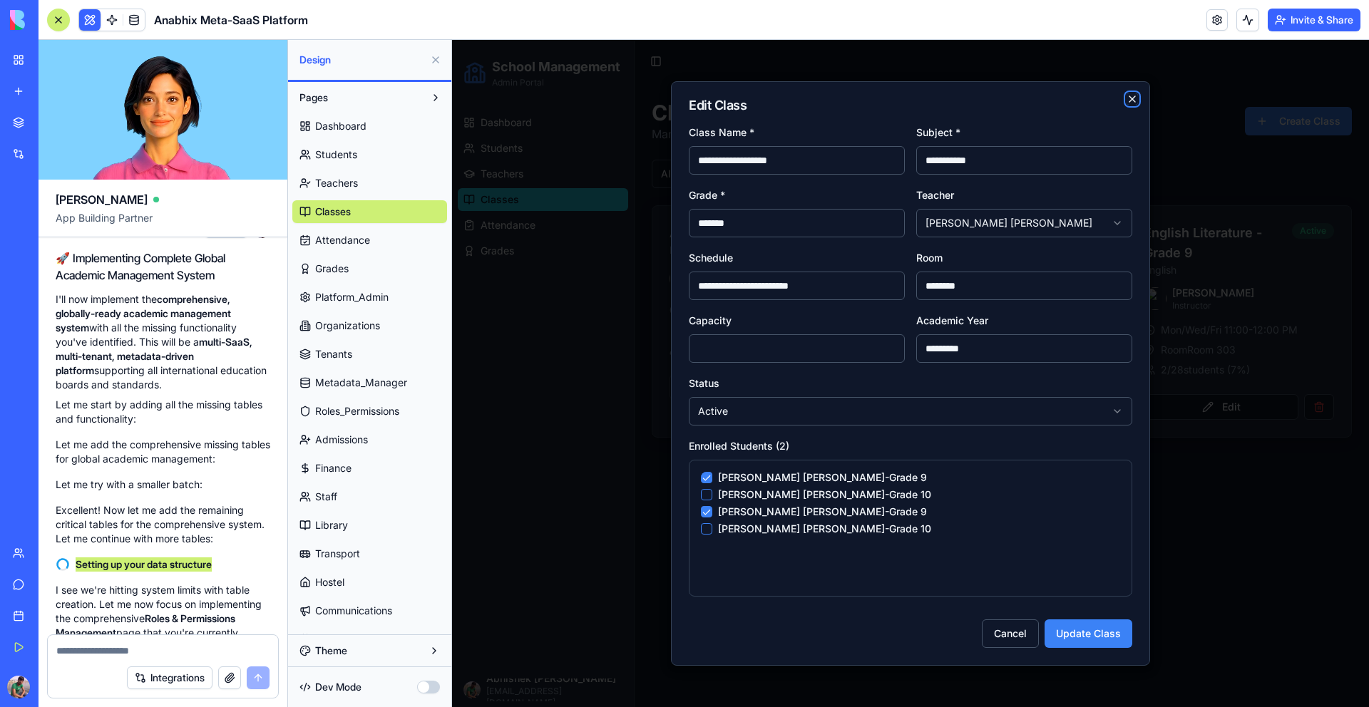
click at [1132, 99] on icon "button" at bounding box center [1133, 99] width 6 height 6
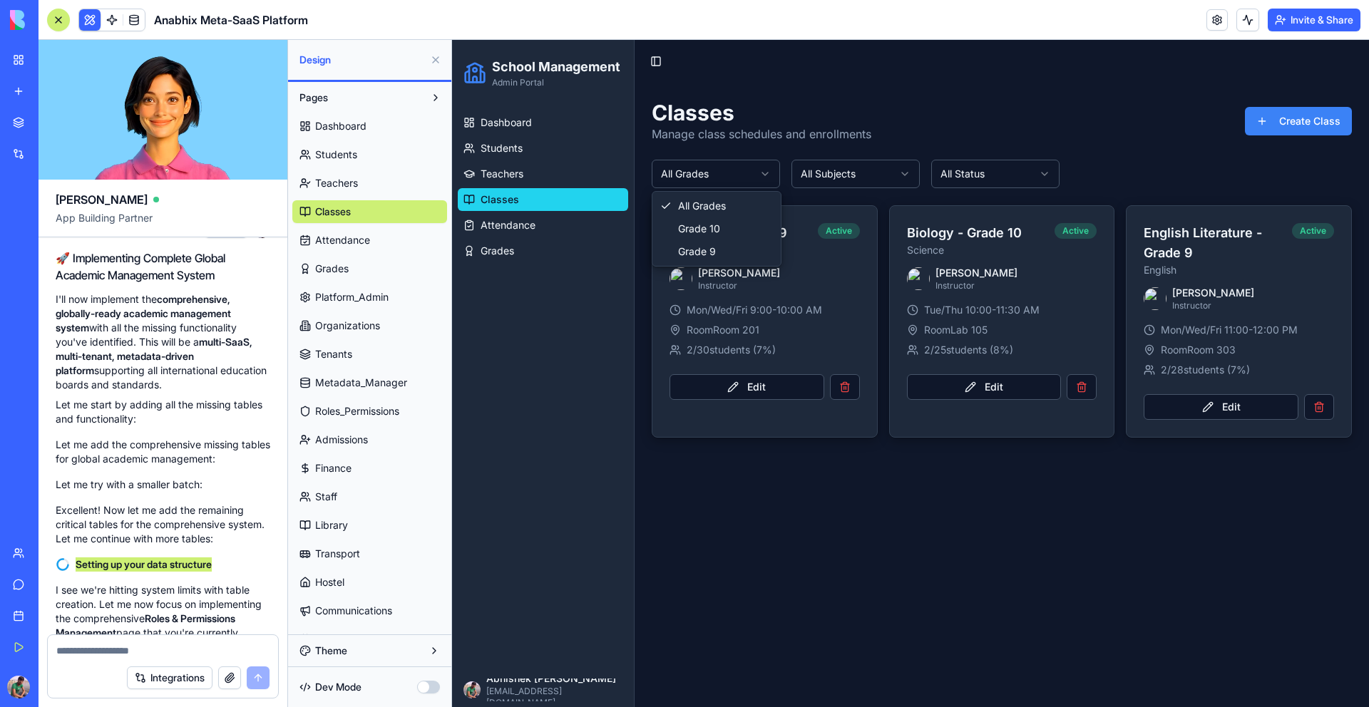
click at [769, 183] on html "School Management Admin Portal Dashboard Students Teachers Classes Attendance G…" at bounding box center [910, 374] width 917 height 668
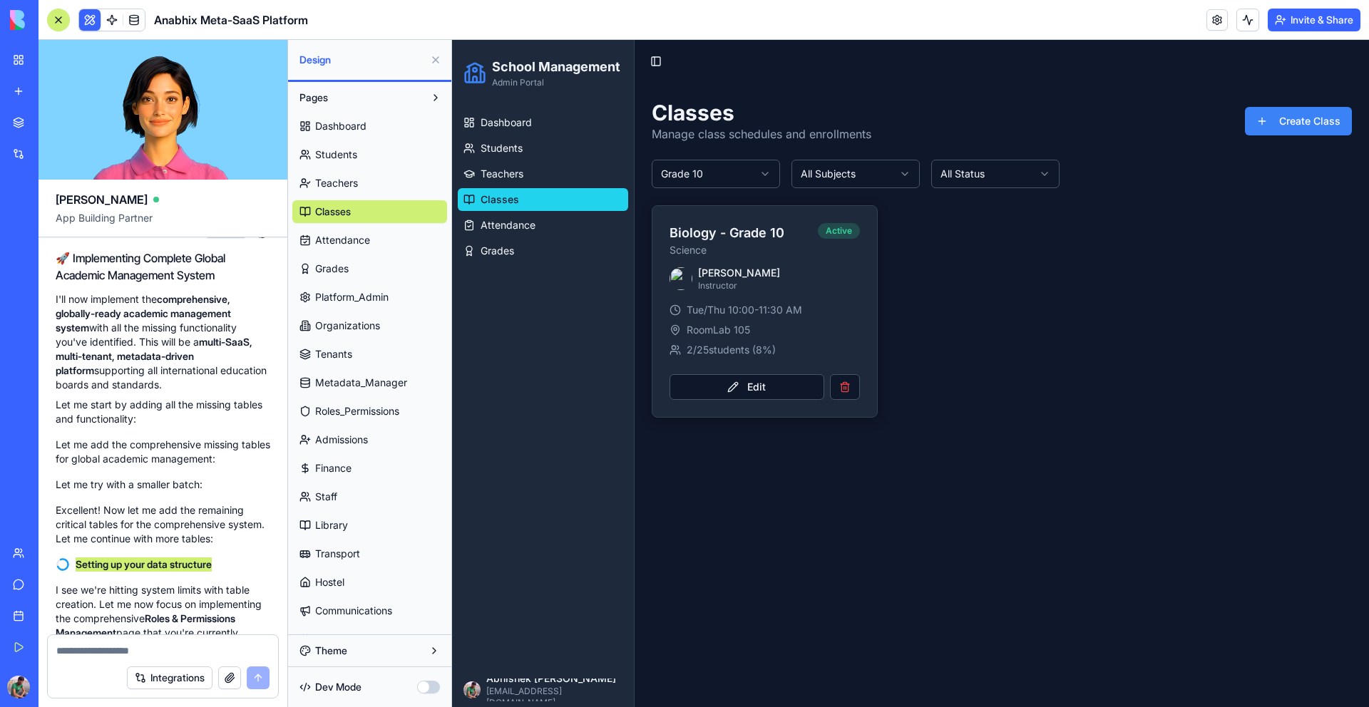
click at [750, 173] on html "School Management Admin Portal Dashboard Students Teachers Classes Attendance G…" at bounding box center [910, 374] width 917 height 668
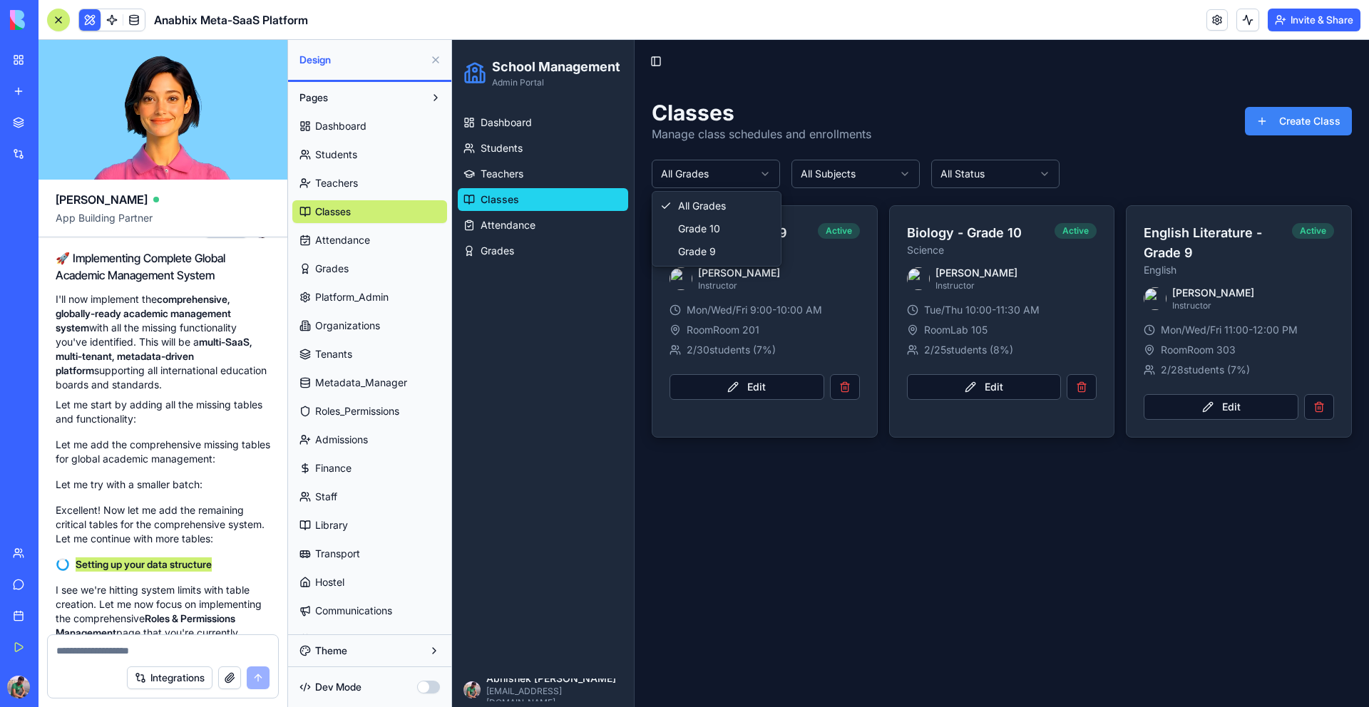
click at [765, 173] on html "School Management Admin Portal Dashboard Students Teachers Classes Attendance G…" at bounding box center [910, 374] width 917 height 668
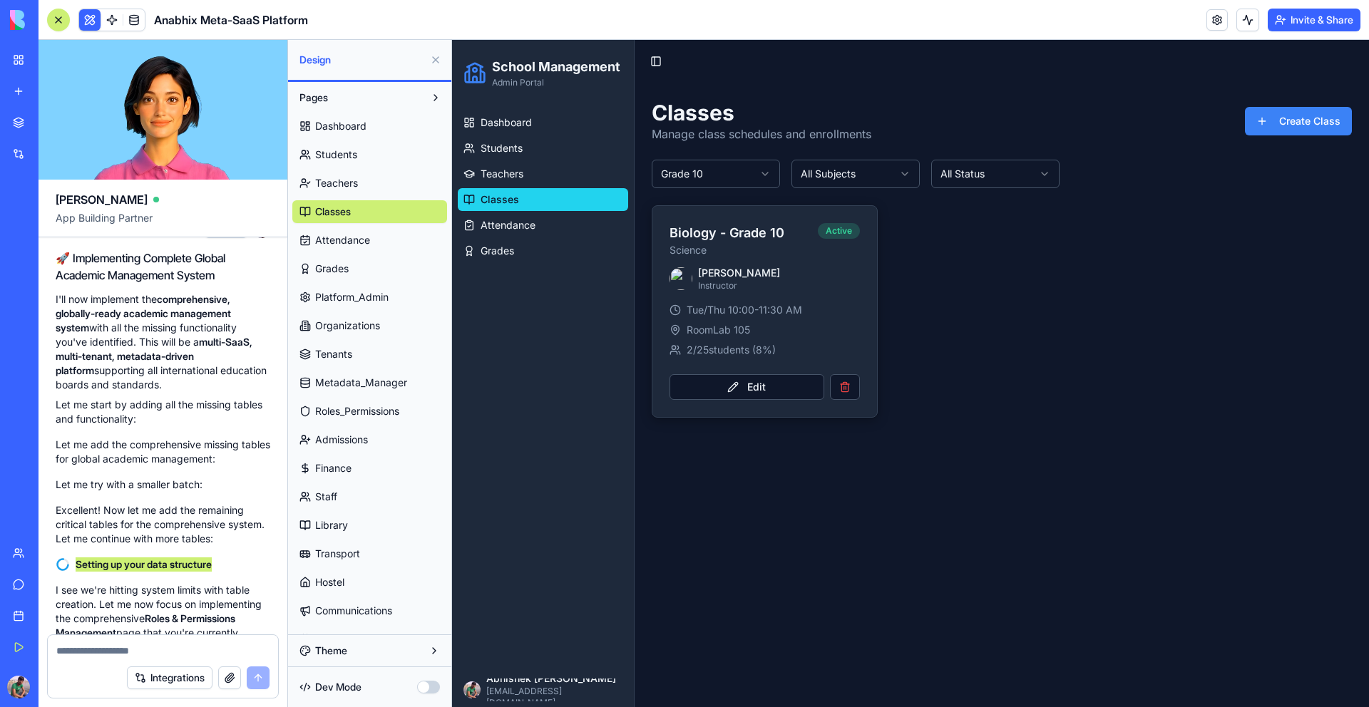
click at [757, 180] on html "School Management Admin Portal Dashboard Students Teachers Classes Attendance G…" at bounding box center [910, 374] width 917 height 668
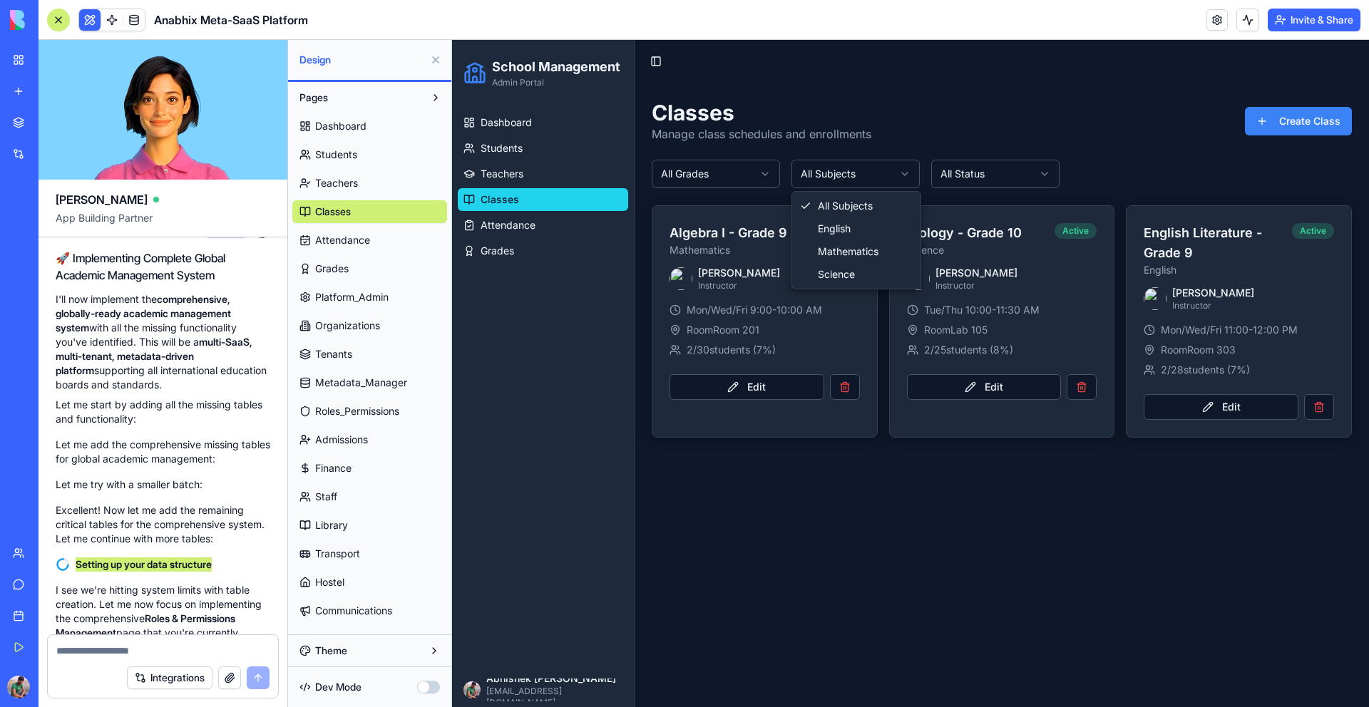
click at [821, 170] on html "School Management Admin Portal Dashboard Students Teachers Classes Attendance G…" at bounding box center [910, 374] width 917 height 668
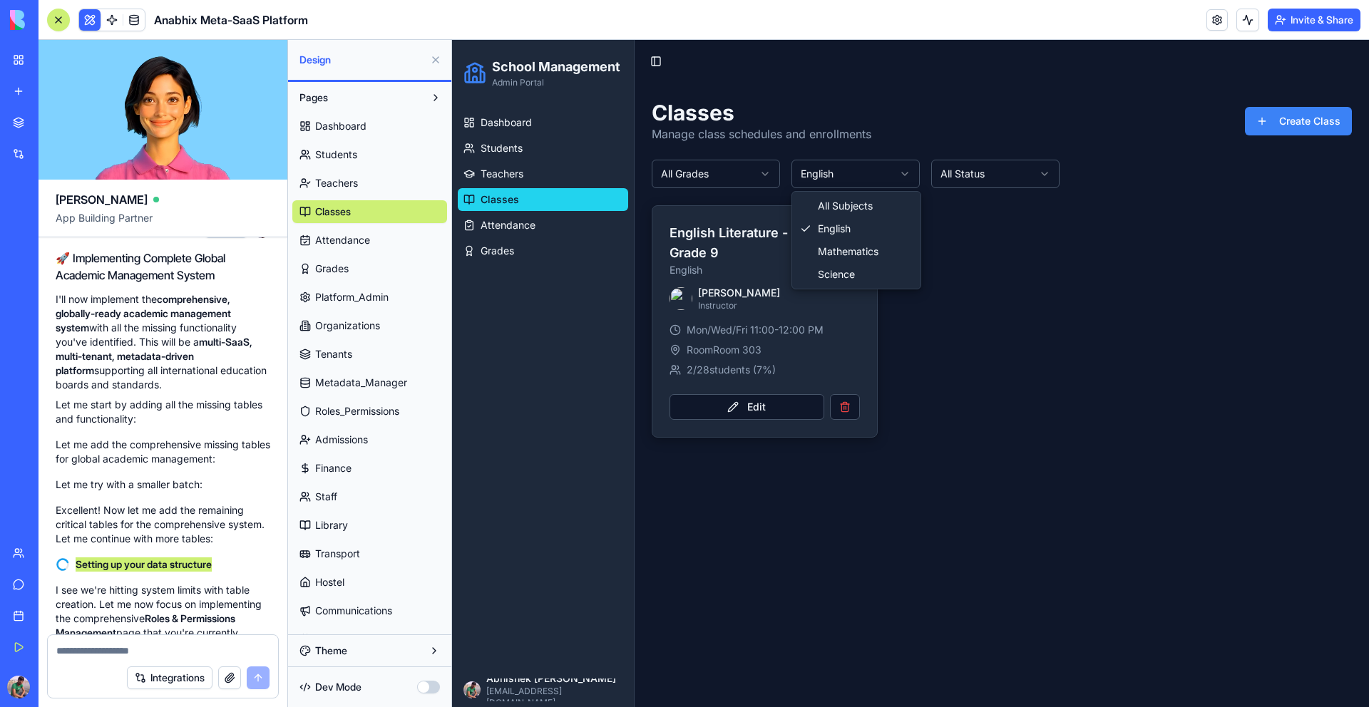
click at [842, 172] on html "School Management Admin Portal Dashboard Students Teachers Classes Attendance G…" at bounding box center [910, 374] width 917 height 668
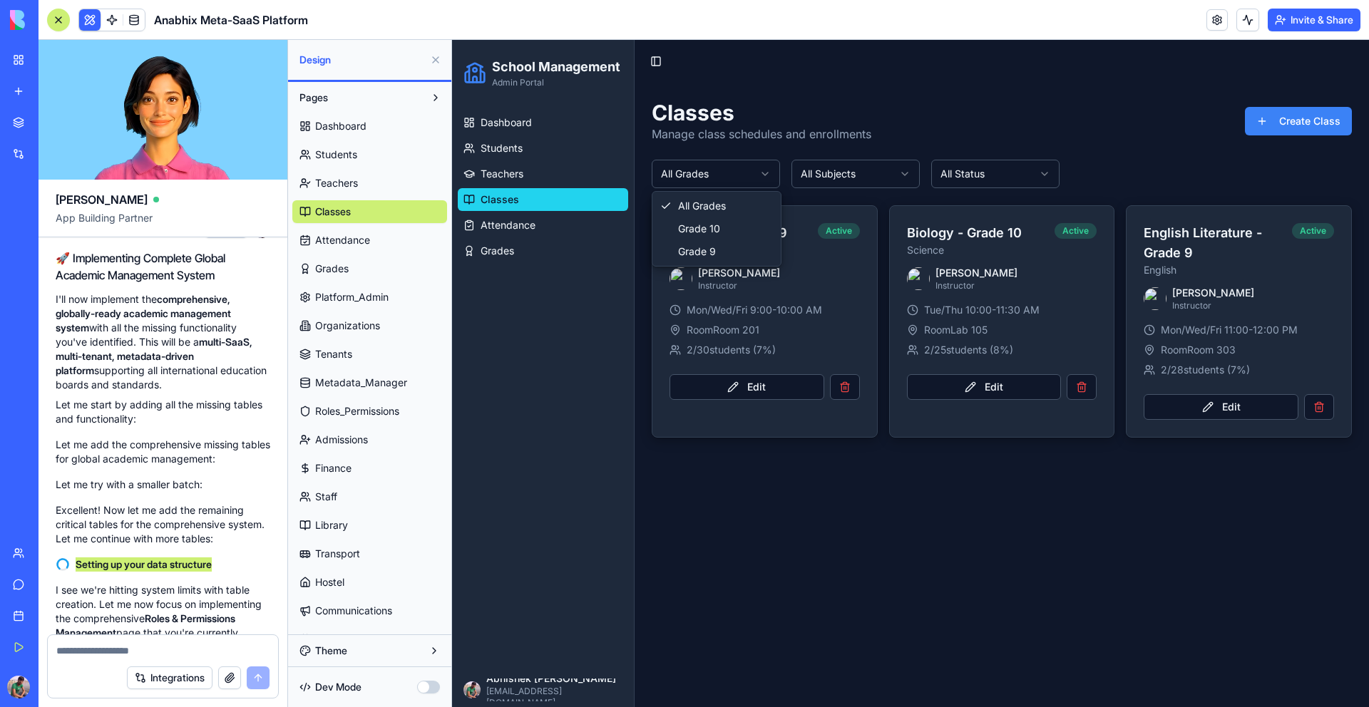
click at [736, 172] on html "School Management Admin Portal Dashboard Students Teachers Classes Attendance G…" at bounding box center [910, 374] width 917 height 668
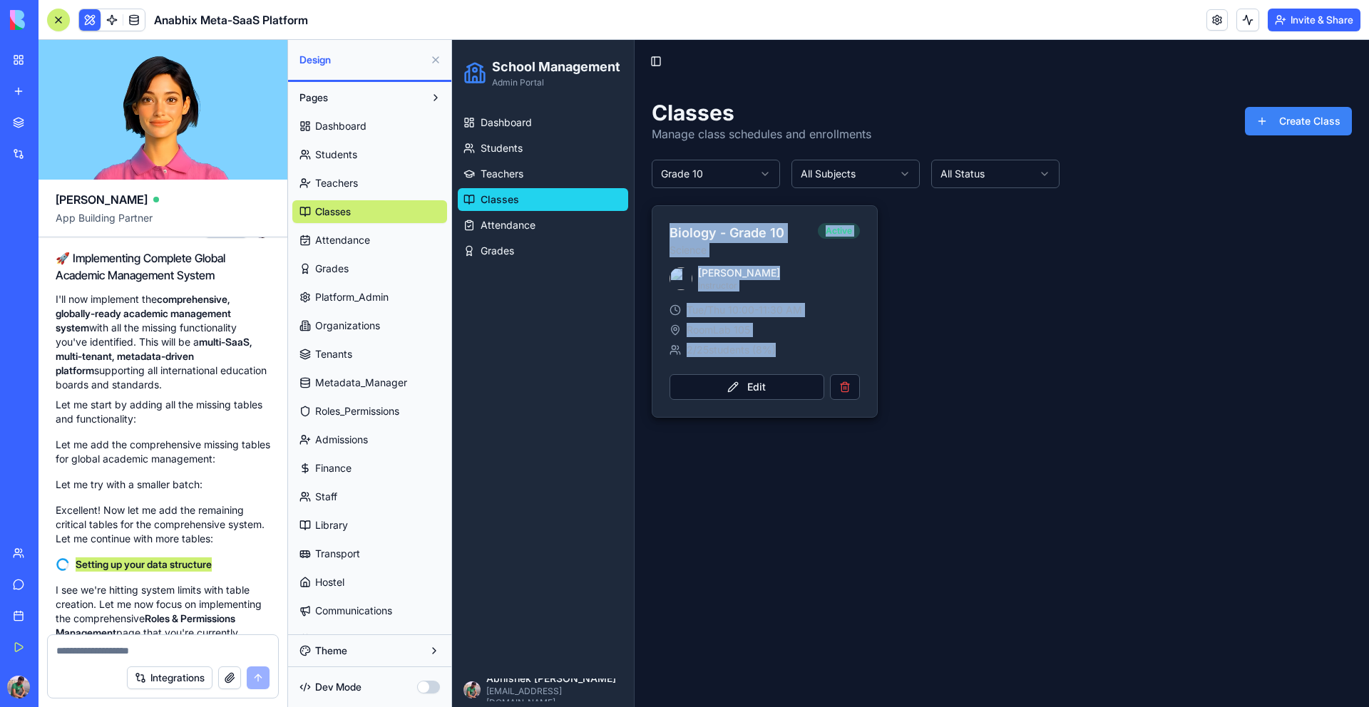
drag, startPoint x: 812, startPoint y: 355, endPoint x: 660, endPoint y: 223, distance: 201.7
click at [660, 223] on div "Biology - Grade 10 Science Active [PERSON_NAME] Instructor Tue/Thu 10:00-11:30 …" at bounding box center [765, 311] width 226 height 213
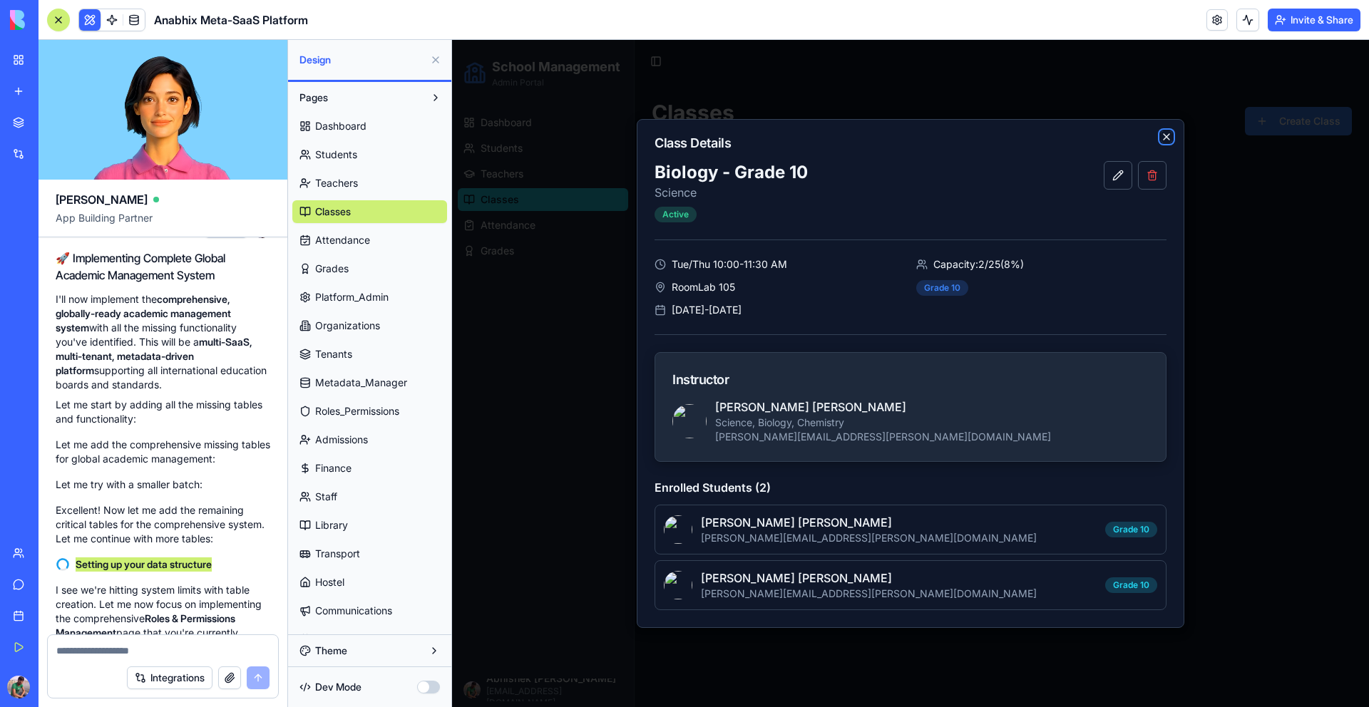
click at [1170, 134] on icon "button" at bounding box center [1166, 136] width 11 height 11
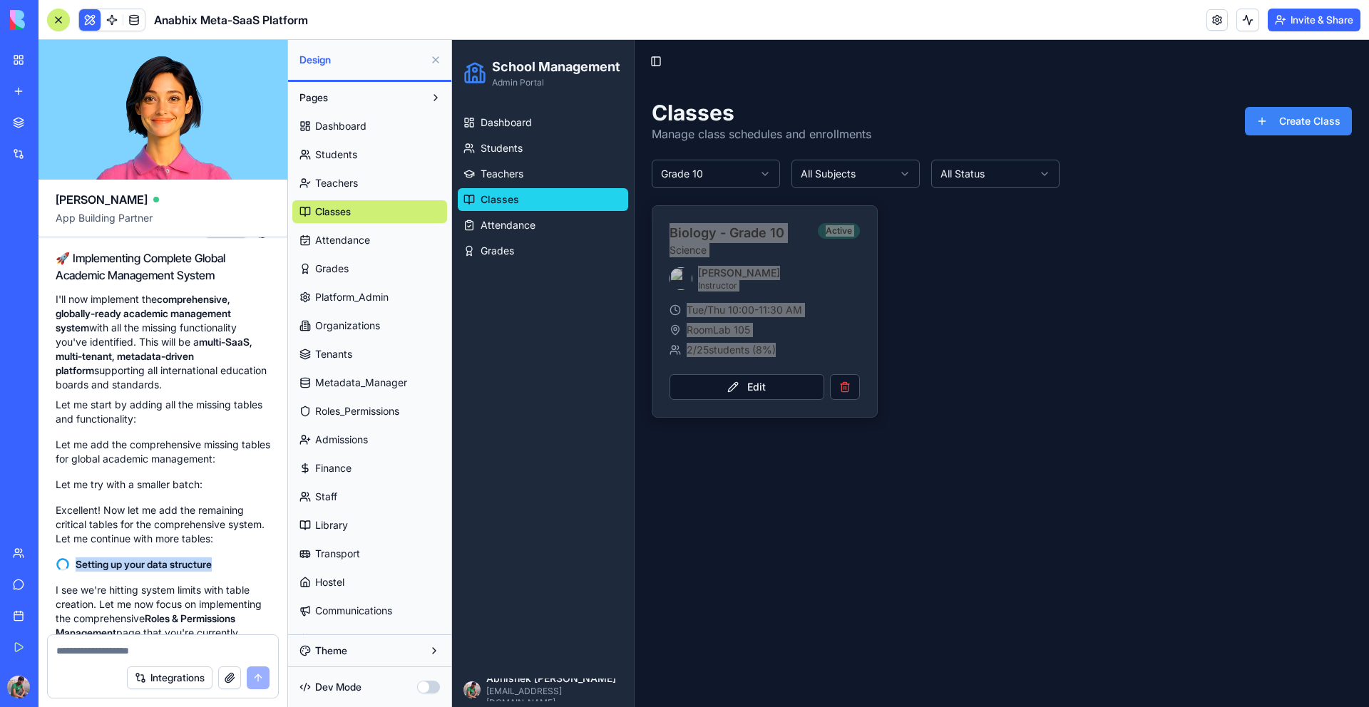
drag, startPoint x: 113, startPoint y: 592, endPoint x: 51, endPoint y: 352, distance: 247.5
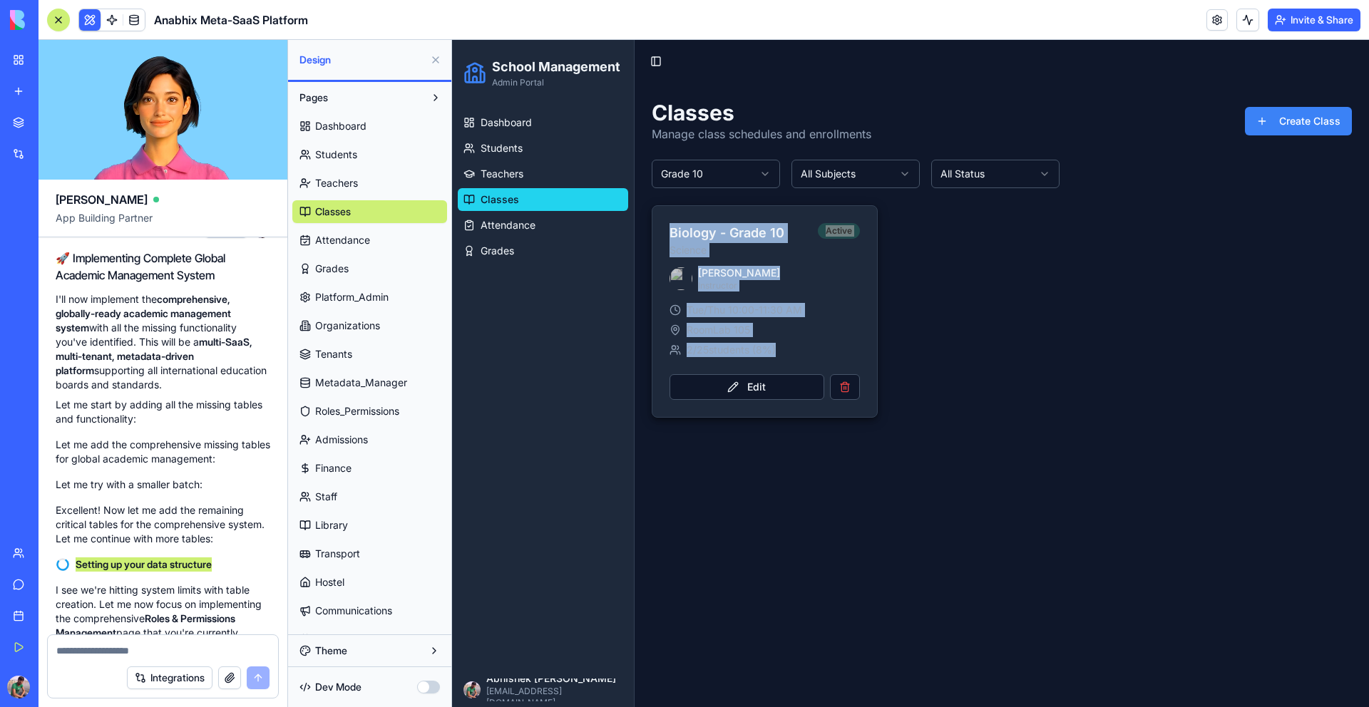
click at [744, 324] on span "Room Lab 105" at bounding box center [718, 330] width 63 height 14
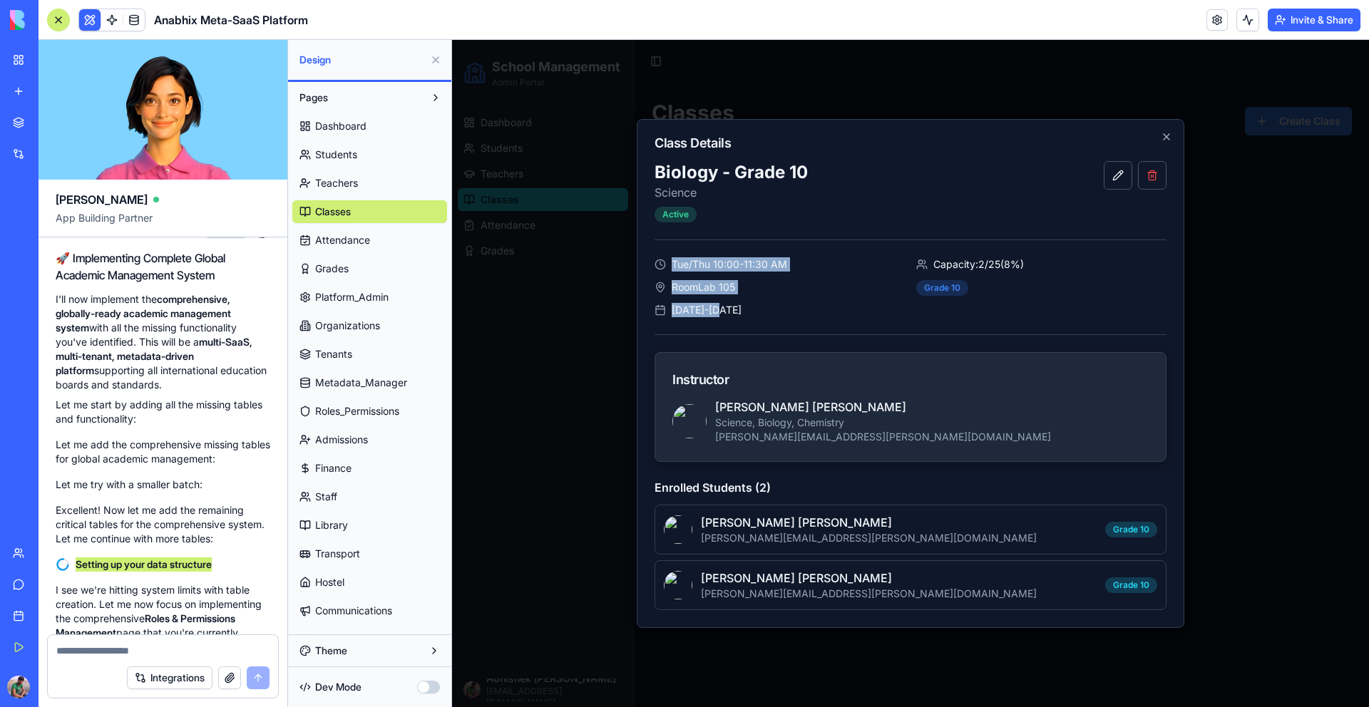
drag, startPoint x: 737, startPoint y: 310, endPoint x: 865, endPoint y: 256, distance: 138.4
click at [865, 256] on div "Biology - Grade 10 Science Active Tue/Thu 10:00-11:30 AM Room Lab [PHONE_NUMBER…" at bounding box center [911, 385] width 512 height 449
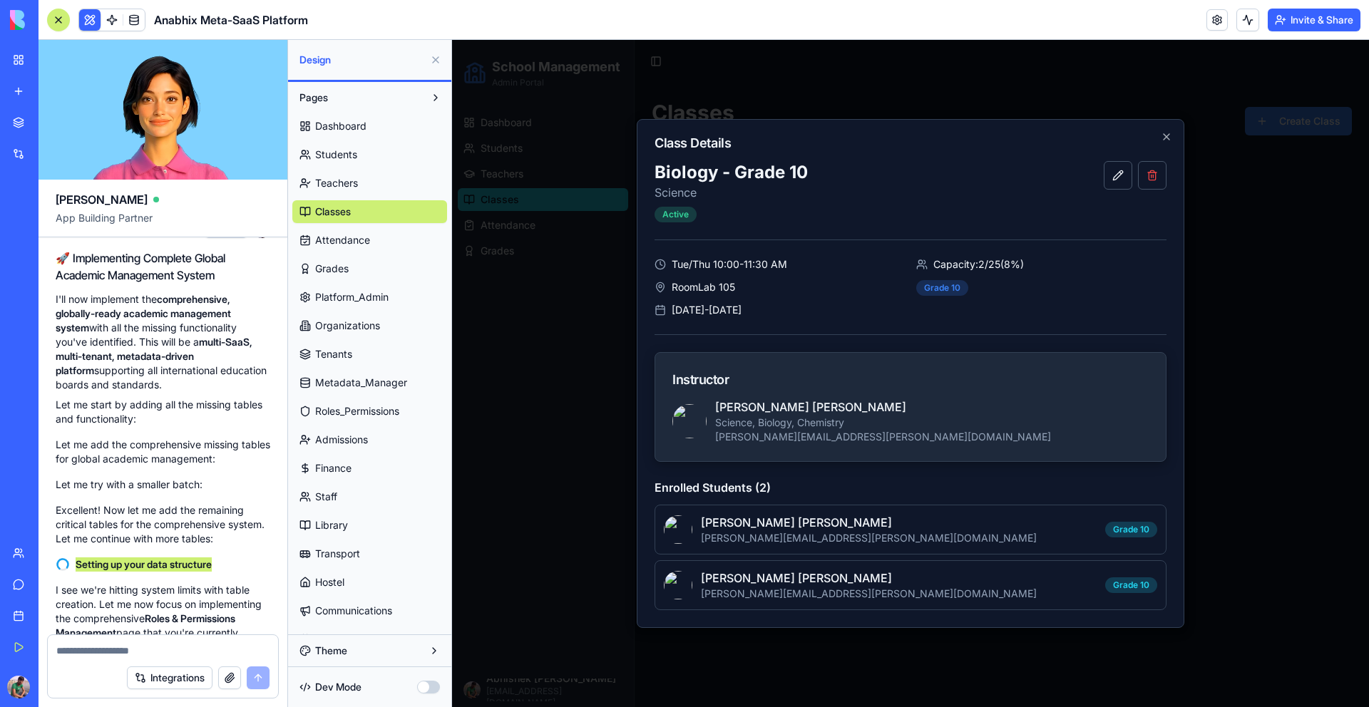
click at [917, 270] on div "Capacity: 2 / 25 ( 8 %)" at bounding box center [1041, 264] width 250 height 14
drag, startPoint x: 1058, startPoint y: 300, endPoint x: 665, endPoint y: 250, distance: 396.1
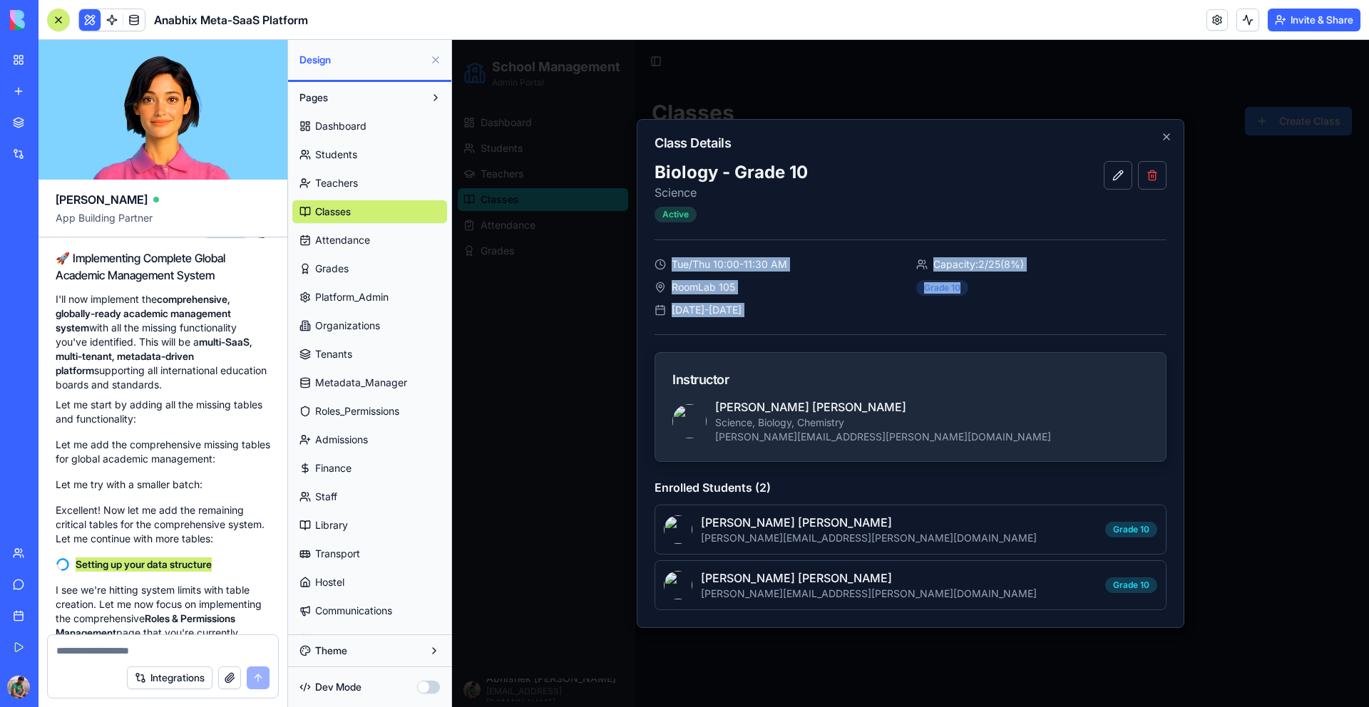
click at [665, 250] on div "Biology - Grade 10 Science Active Tue/Thu 10:00-11:30 AM Room Lab [PHONE_NUMBER…" at bounding box center [911, 385] width 512 height 449
click at [778, 255] on div "Biology - Grade 10 Science Active Tue/Thu 10:00-11:30 AM Room Lab [PHONE_NUMBER…" at bounding box center [911, 385] width 512 height 449
drag, startPoint x: 737, startPoint y: 313, endPoint x: 650, endPoint y: 254, distance: 105.2
click at [650, 254] on div "Class Details Biology - Grade 10 Science Active Tue/Thu 10:00-11:30 AM Room Lab…" at bounding box center [911, 373] width 548 height 509
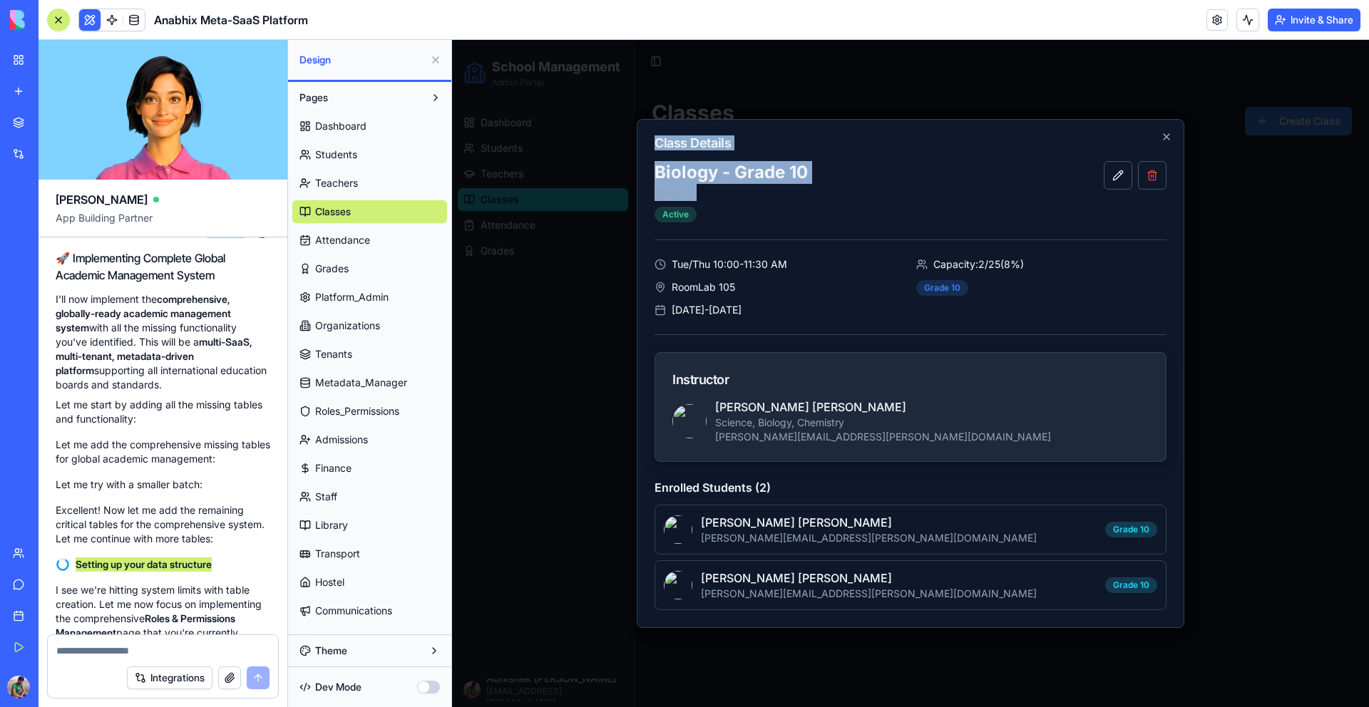
drag, startPoint x: 710, startPoint y: 187, endPoint x: 645, endPoint y: 132, distance: 84.5
click at [645, 132] on div "Class Details Biology - Grade 10 Science Active Tue/Thu 10:00-11:30 AM Room Lab…" at bounding box center [911, 373] width 548 height 509
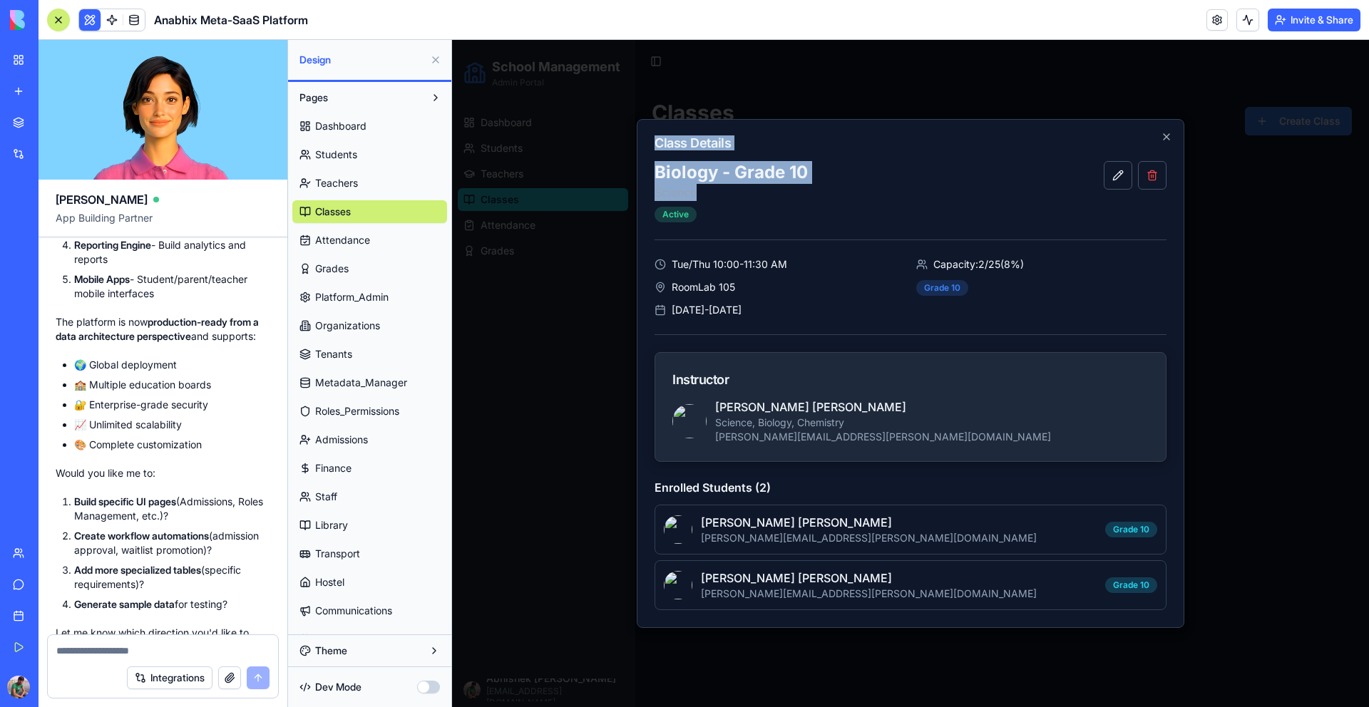
click at [706, 191] on p "Science" at bounding box center [731, 192] width 153 height 17
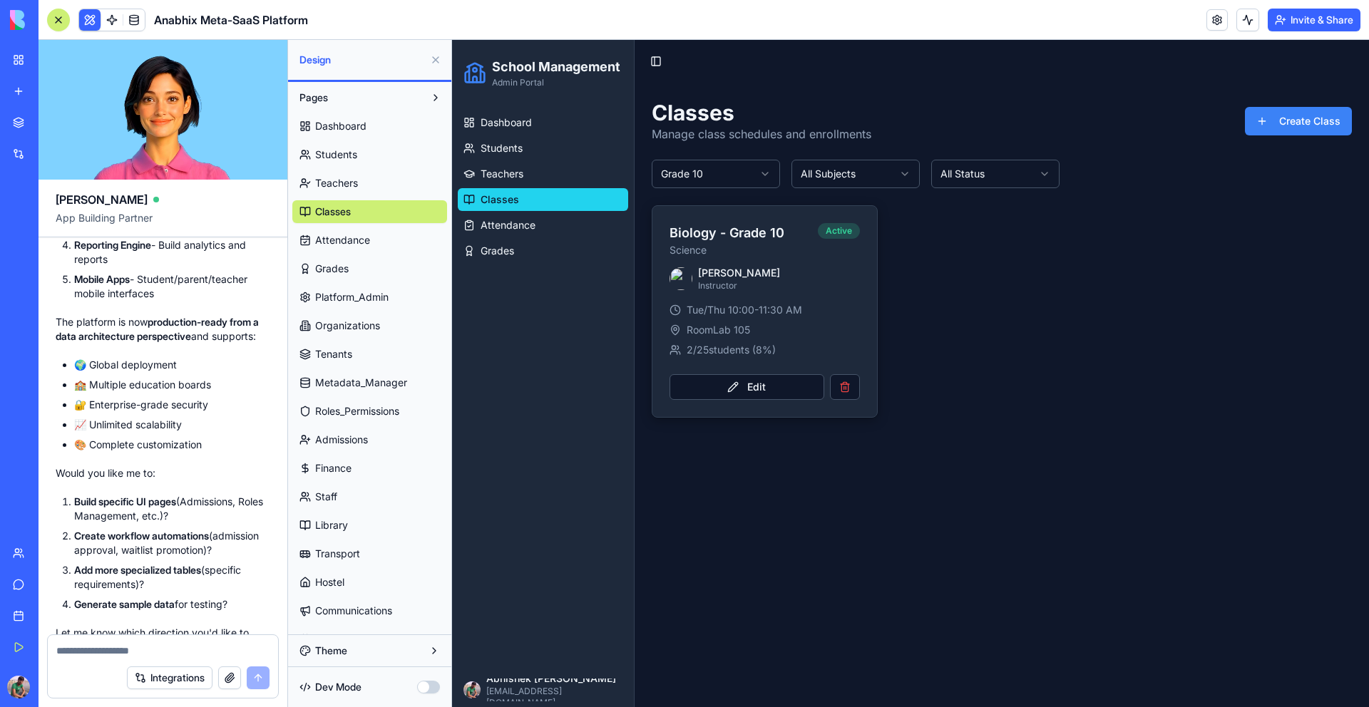
click at [339, 152] on span "Students" at bounding box center [336, 155] width 42 height 14
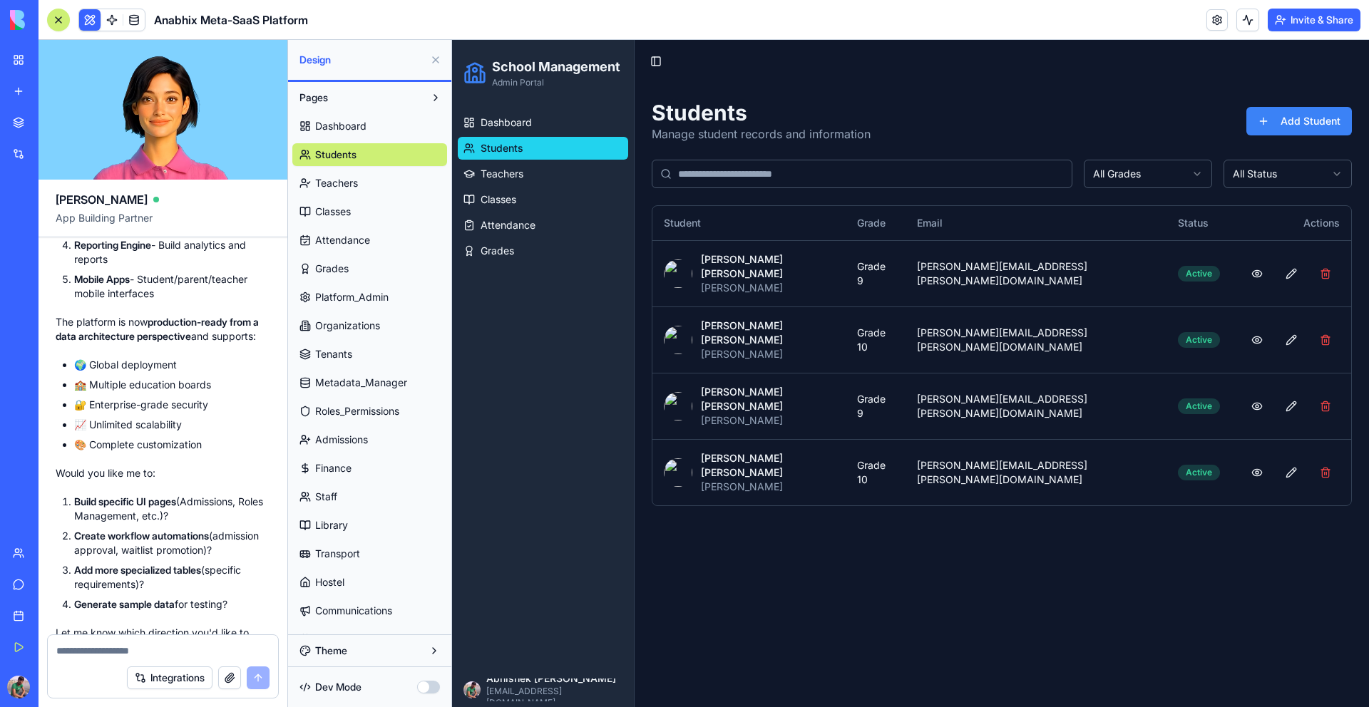
click at [341, 170] on div "Dashboard Students Teachers Classes Attendance Grades Platform_Admin Organizati…" at bounding box center [369, 665] width 155 height 1113
click at [337, 182] on span "Teachers" at bounding box center [336, 183] width 43 height 14
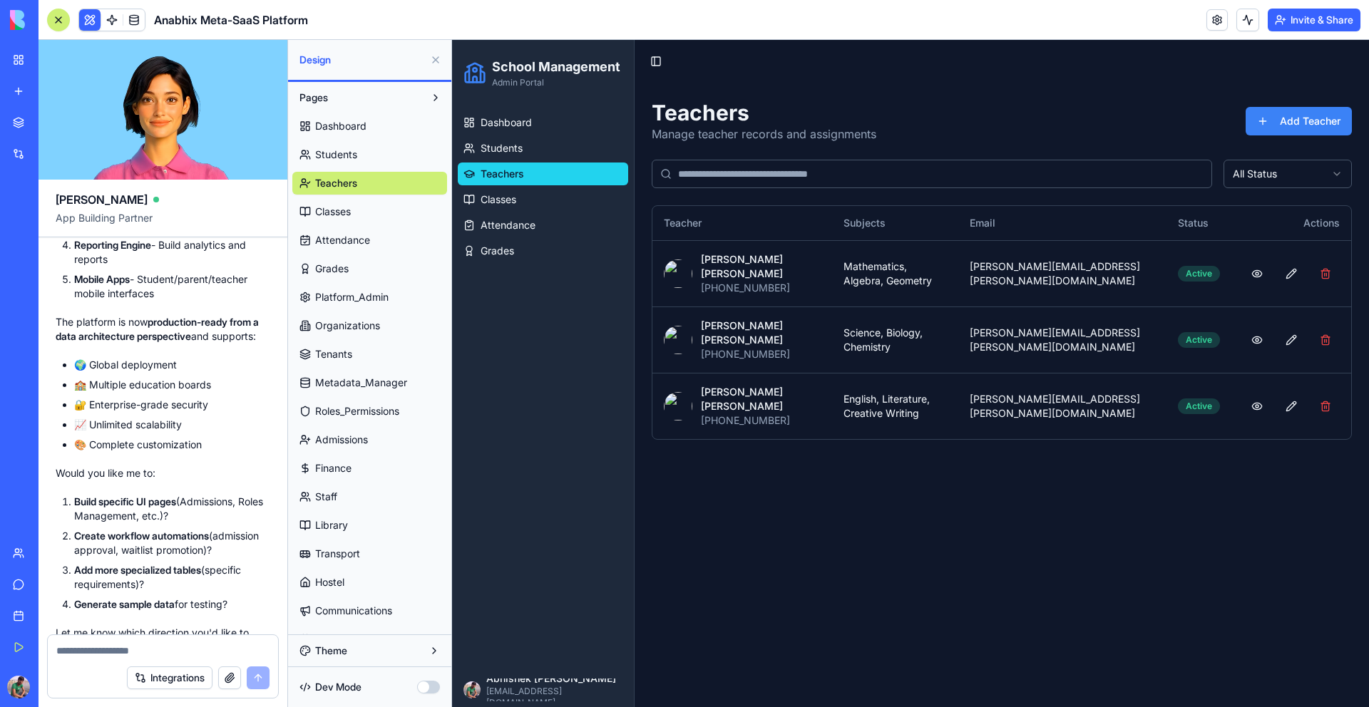
click at [324, 136] on link "Dashboard" at bounding box center [369, 126] width 155 height 23
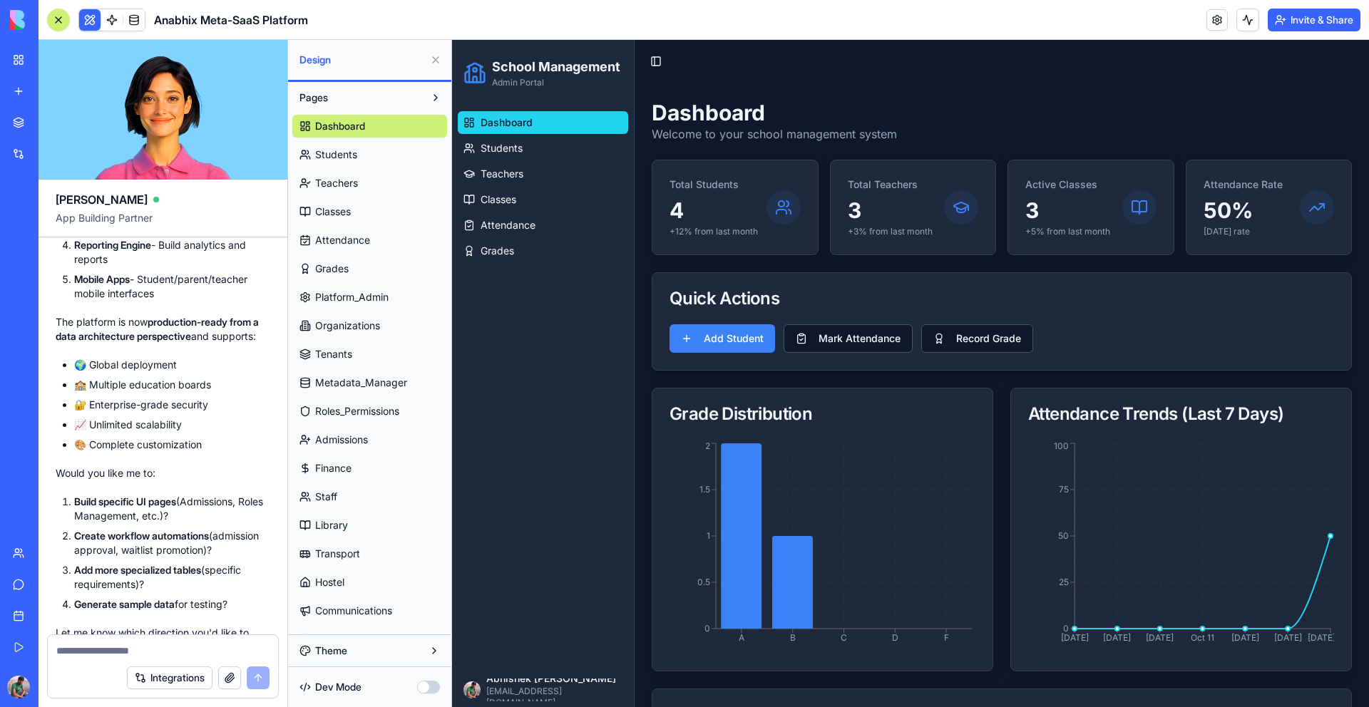
drag, startPoint x: 241, startPoint y: 549, endPoint x: 73, endPoint y: 447, distance: 196.8
click at [73, 495] on ol "Build specific UI pages (Admissions, Roles Management, etc.)? Create workflow a…" at bounding box center [163, 553] width 215 height 117
copy ol "Build specific UI pages (Admissions, Roles Management, etc.)? Create workflow a…"
click at [94, 649] on textarea at bounding box center [162, 651] width 213 height 14
paste textarea "**********"
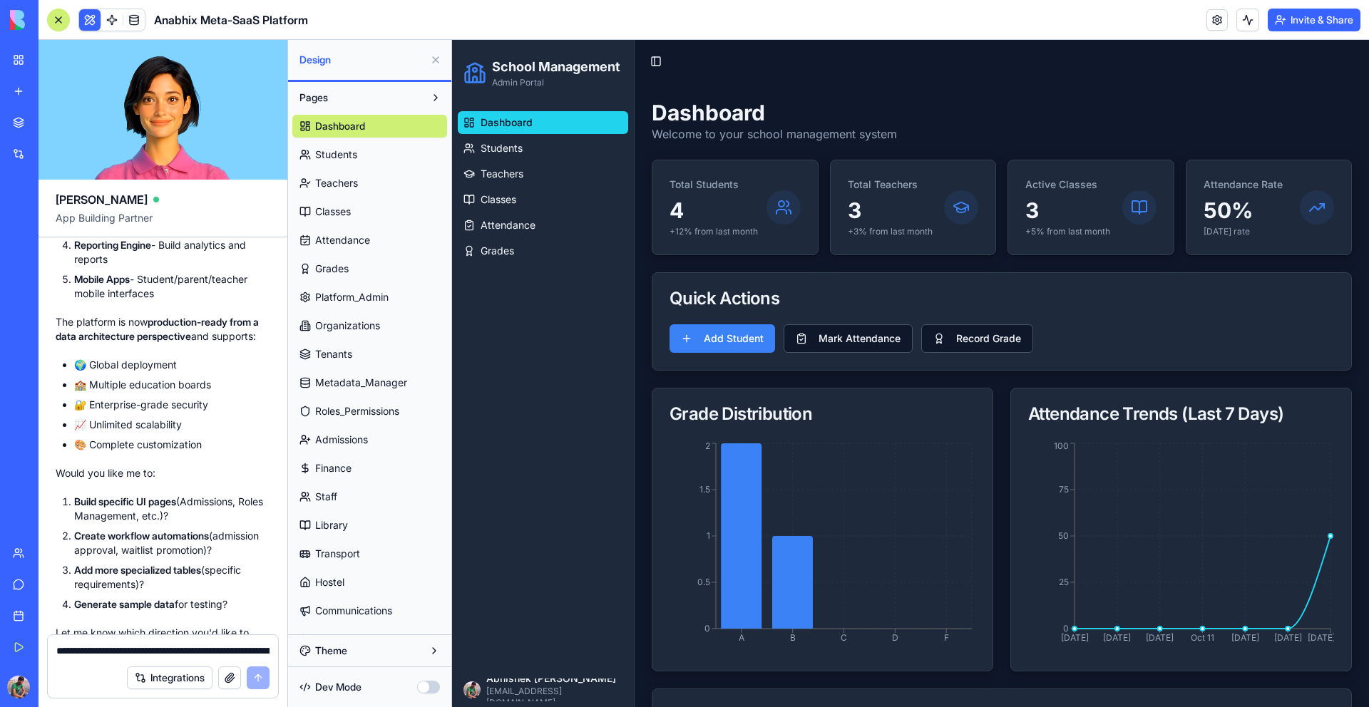
scroll to position [13, 0]
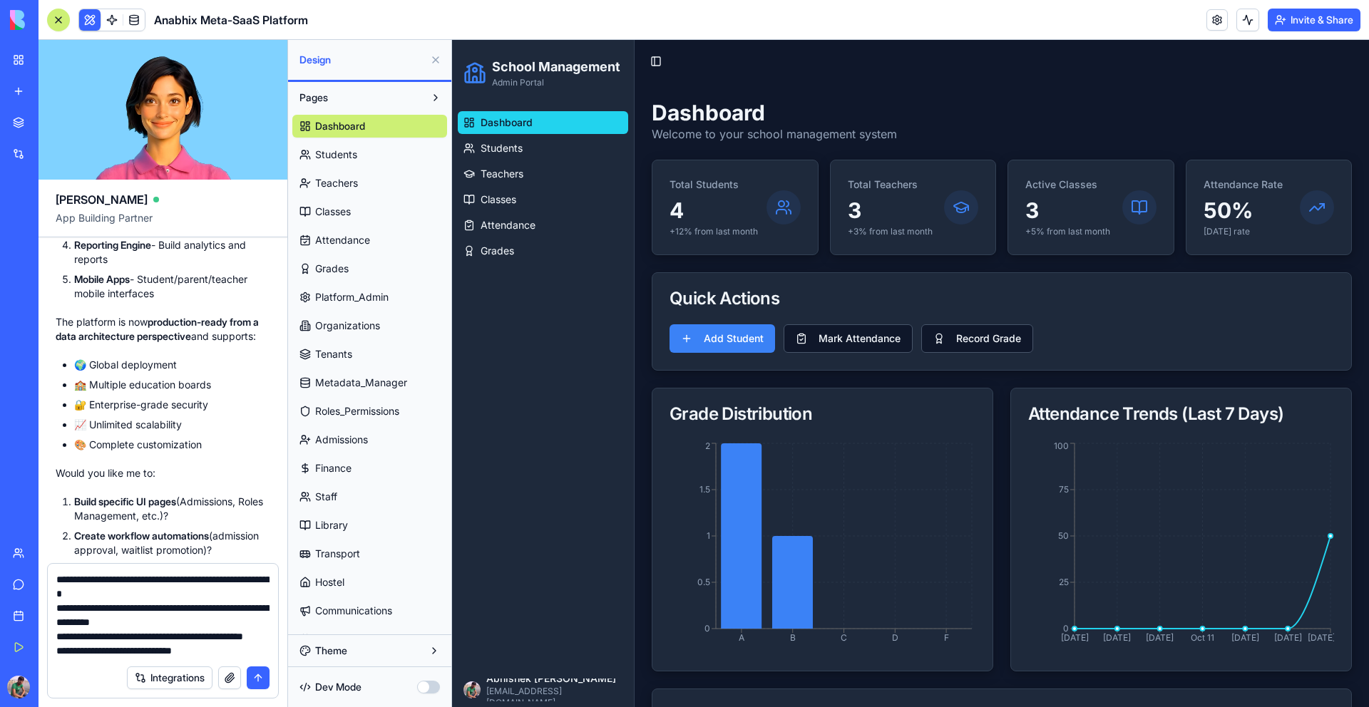
click at [222, 633] on textarea "**********" at bounding box center [162, 616] width 213 height 86
click at [198, 594] on textarea "**********" at bounding box center [162, 616] width 213 height 86
click at [223, 623] on textarea "**********" at bounding box center [162, 616] width 213 height 86
click at [223, 618] on textarea "**********" at bounding box center [162, 616] width 213 height 86
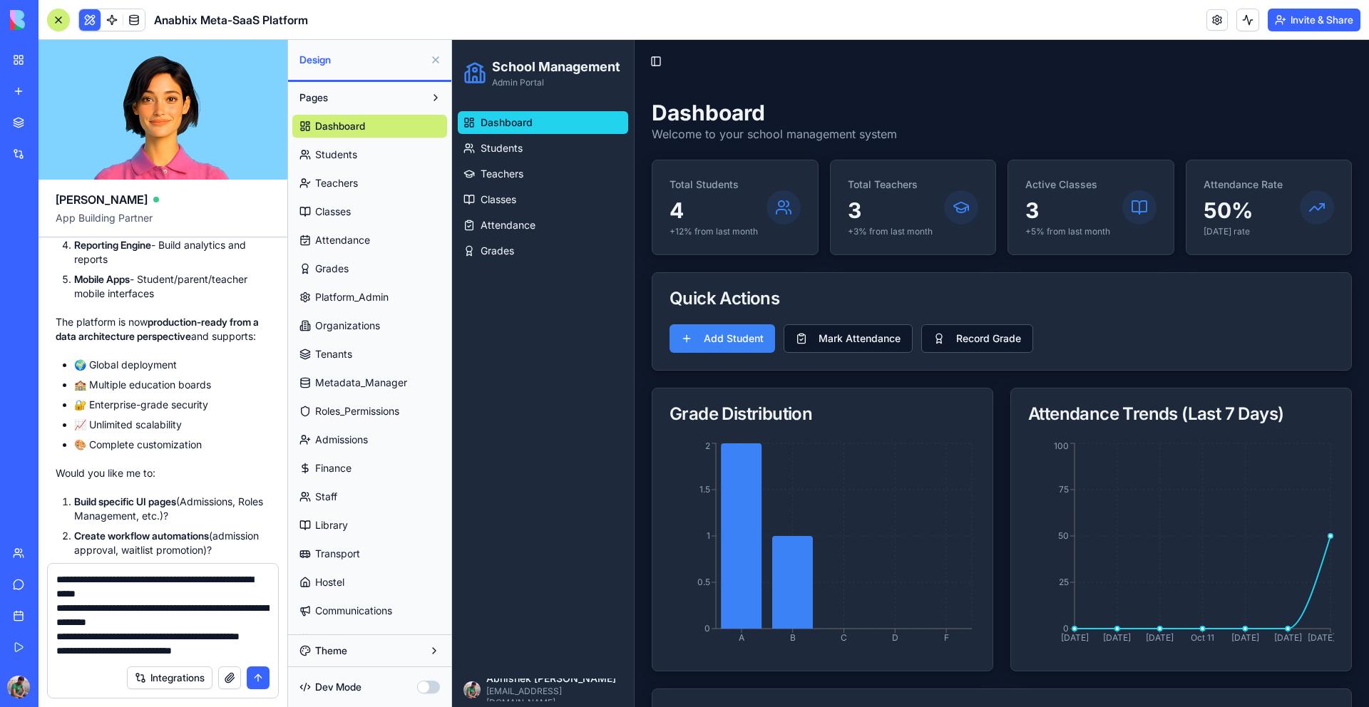
scroll to position [14, 0]
type textarea "**********"
click at [264, 683] on button "submit" at bounding box center [258, 678] width 23 height 23
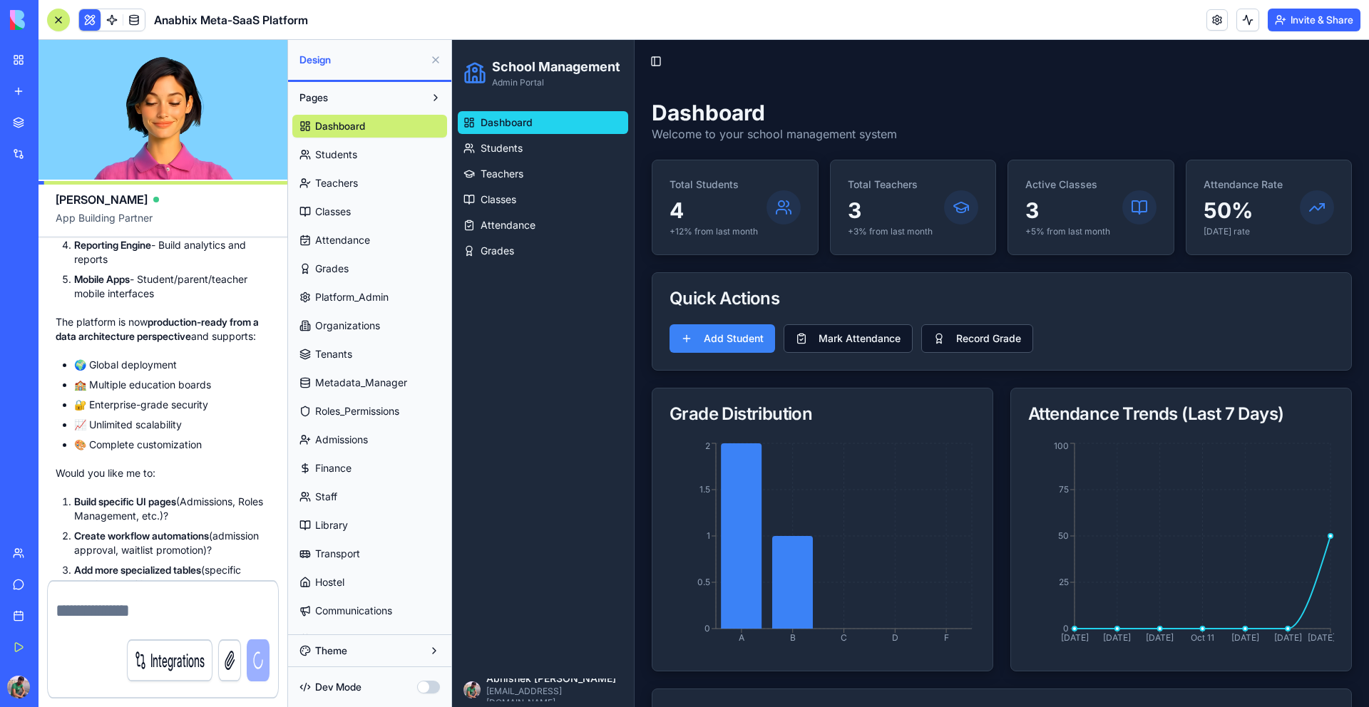
scroll to position [0, 0]
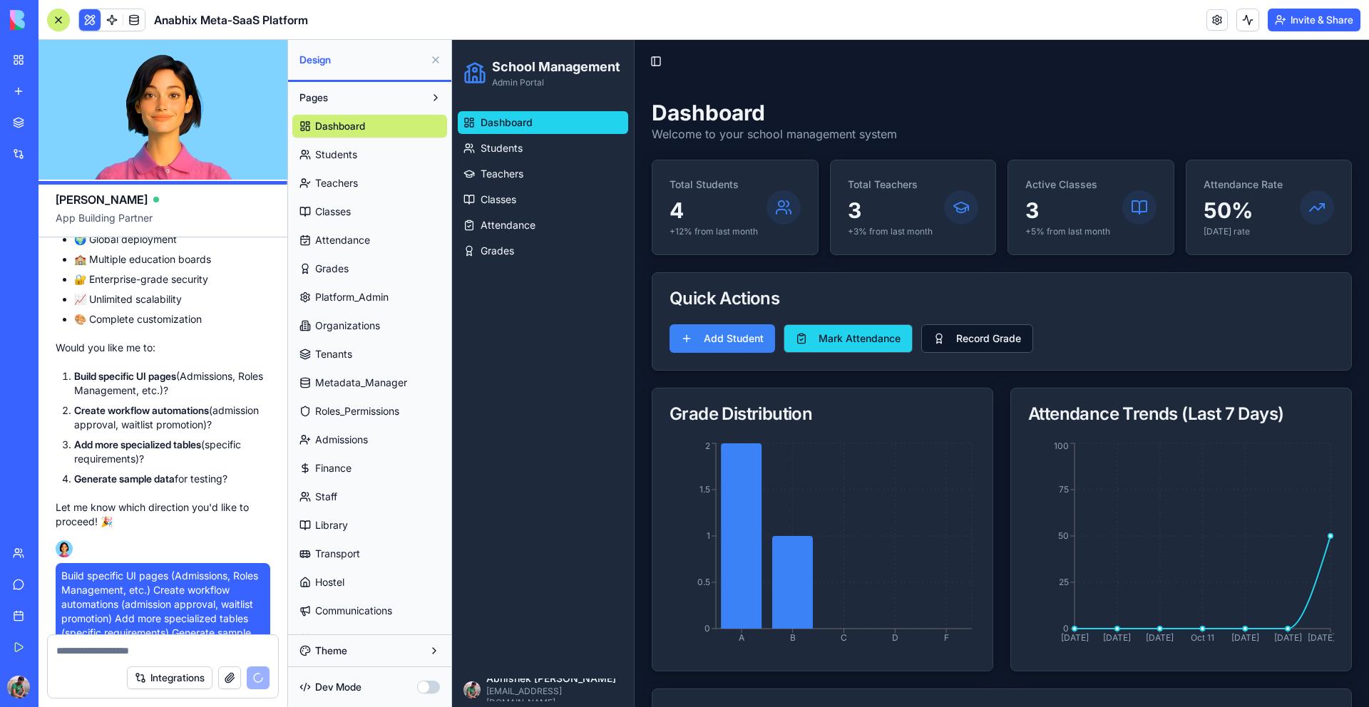
click at [816, 329] on button "Mark Attendance" at bounding box center [848, 338] width 129 height 29
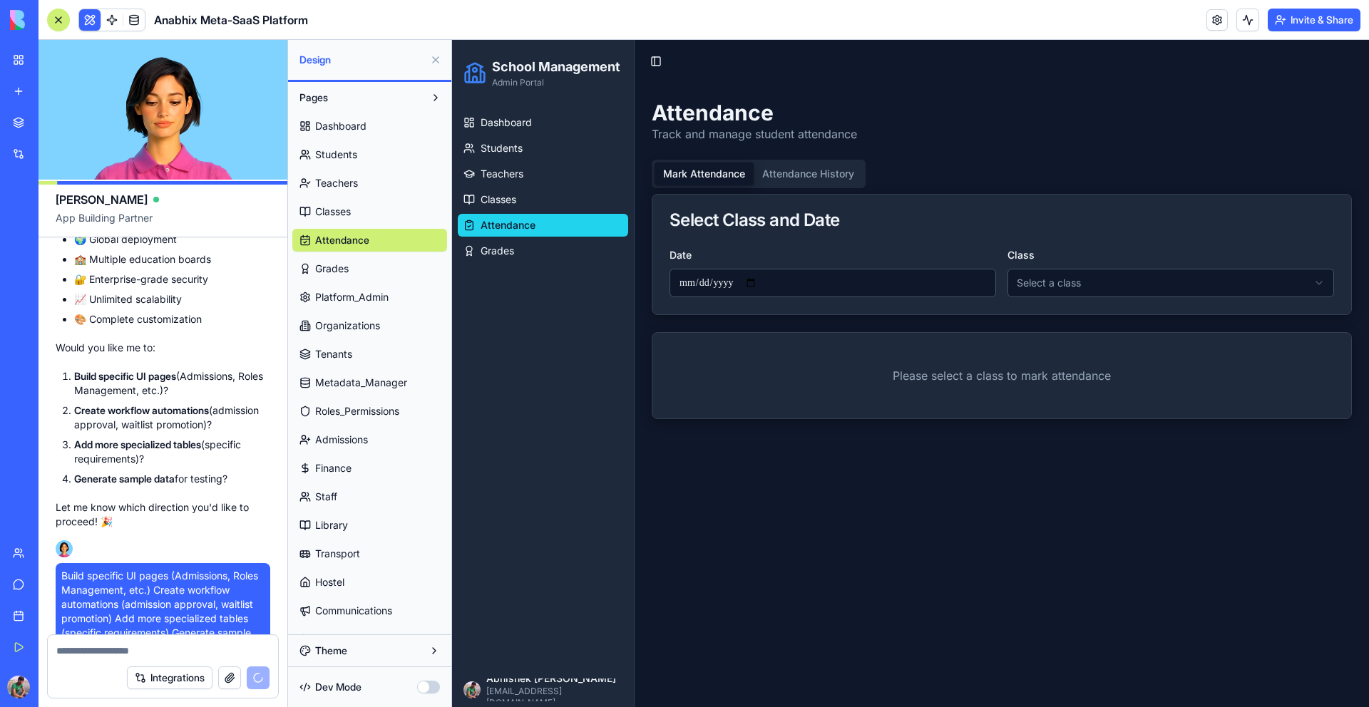
click at [911, 285] on input "**********" at bounding box center [833, 283] width 327 height 29
click at [760, 282] on input "**********" at bounding box center [833, 283] width 327 height 29
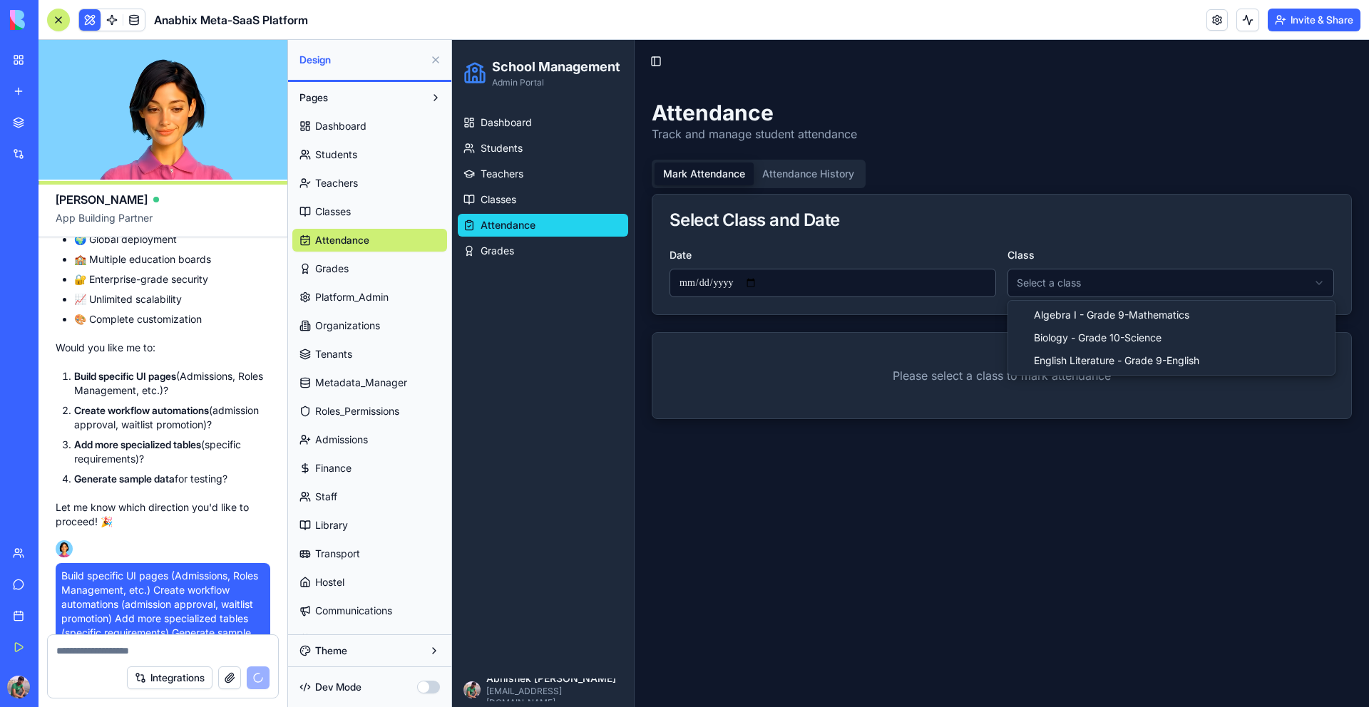
click at [1061, 283] on html "**********" at bounding box center [910, 374] width 917 height 668
drag, startPoint x: 1054, startPoint y: 328, endPoint x: 1055, endPoint y: 309, distance: 19.3
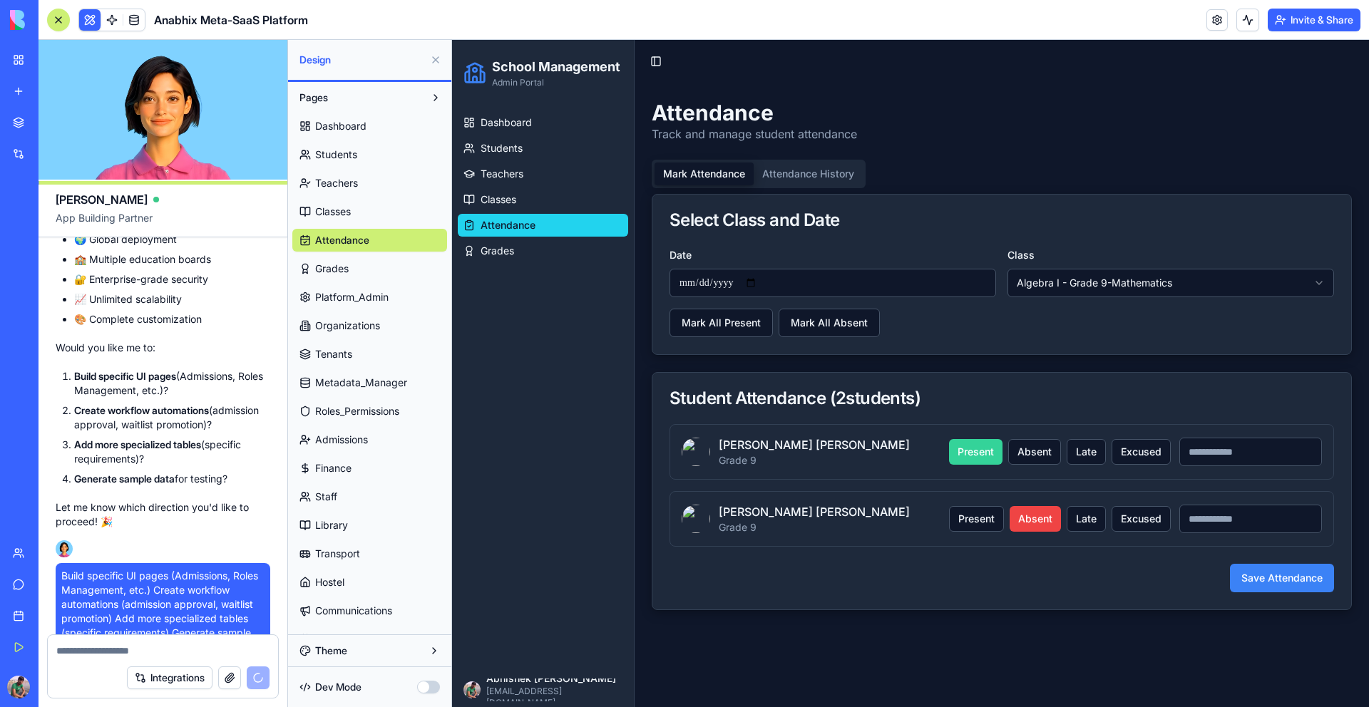
click at [766, 522] on p "Grade 9" at bounding box center [814, 528] width 191 height 14
click at [721, 514] on p "[PERSON_NAME]" at bounding box center [814, 511] width 191 height 17
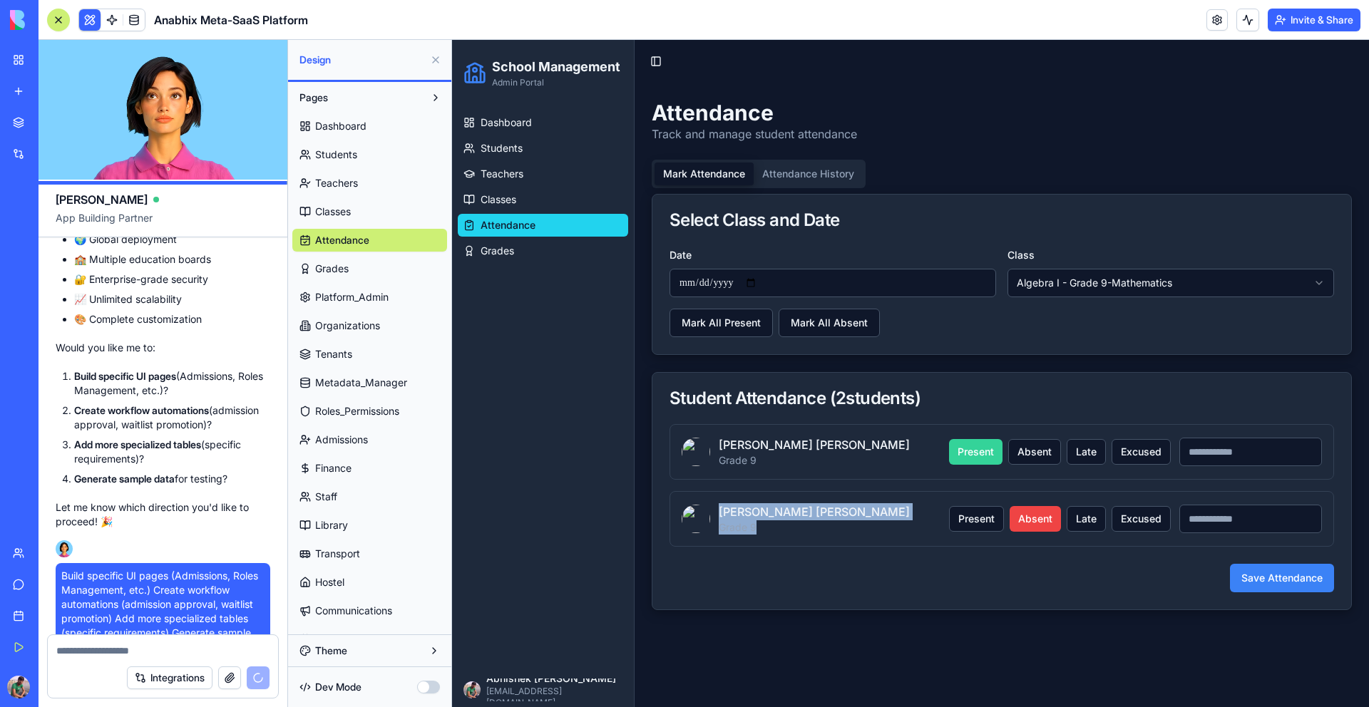
drag, startPoint x: 718, startPoint y: 508, endPoint x: 766, endPoint y: 533, distance: 53.9
click at [766, 533] on div "[PERSON_NAME] Grade 9" at bounding box center [814, 518] width 191 height 31
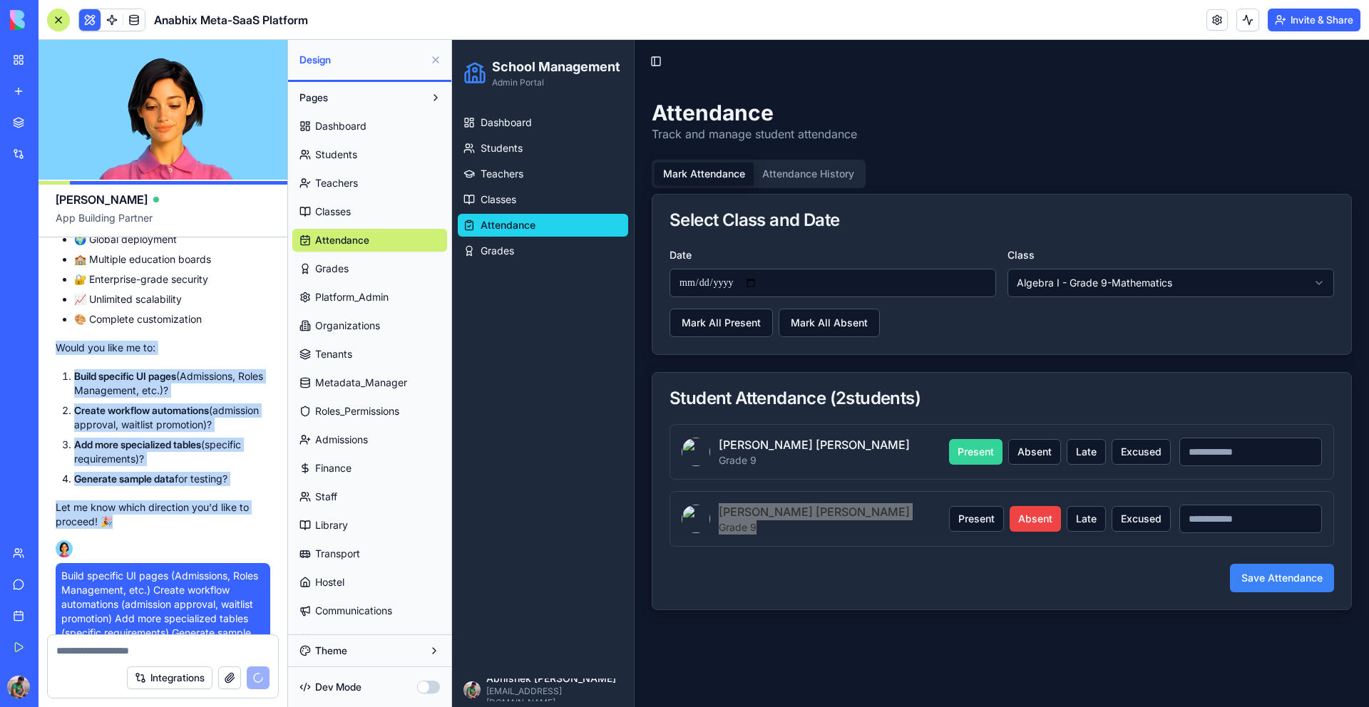
drag, startPoint x: 129, startPoint y: 459, endPoint x: 49, endPoint y: 291, distance: 185.7
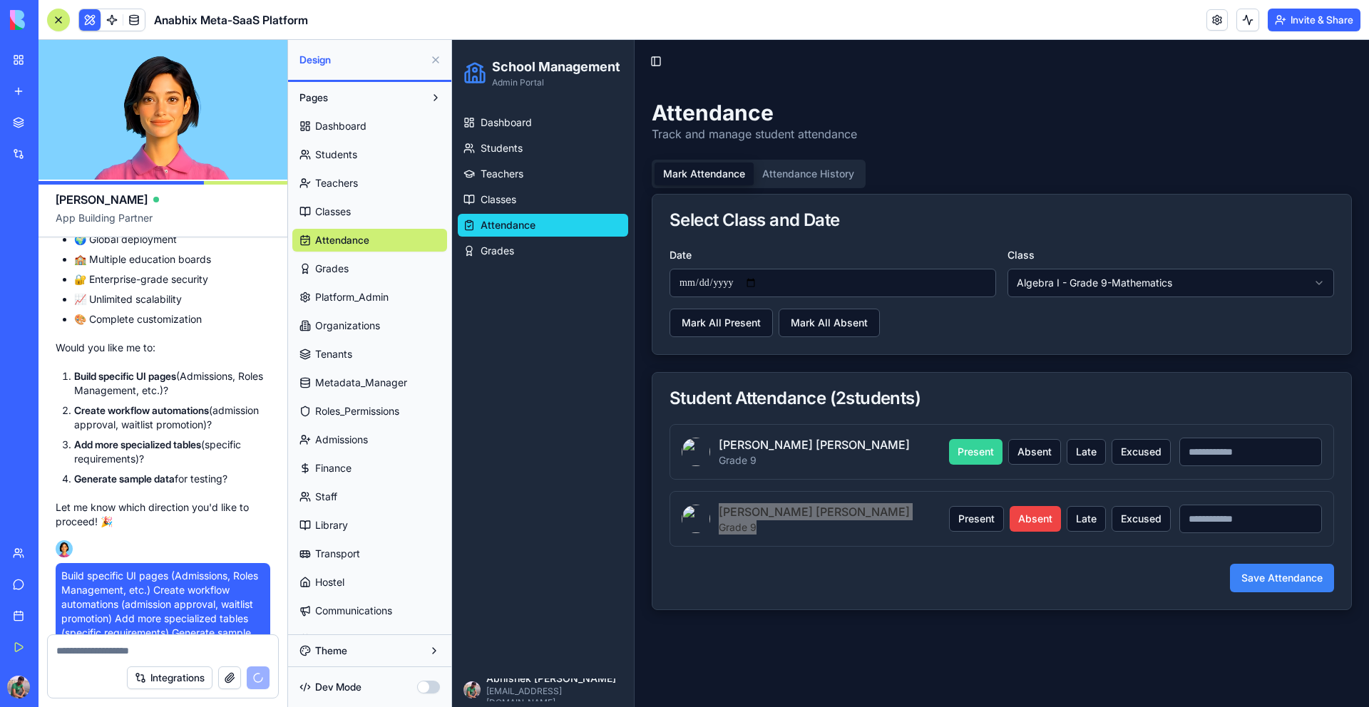
drag, startPoint x: 56, startPoint y: 290, endPoint x: 252, endPoint y: 426, distance: 239.0
click at [242, 472] on li "Generate sample data for testing?" at bounding box center [172, 479] width 196 height 14
drag, startPoint x: 241, startPoint y: 426, endPoint x: 51, endPoint y: 291, distance: 232.7
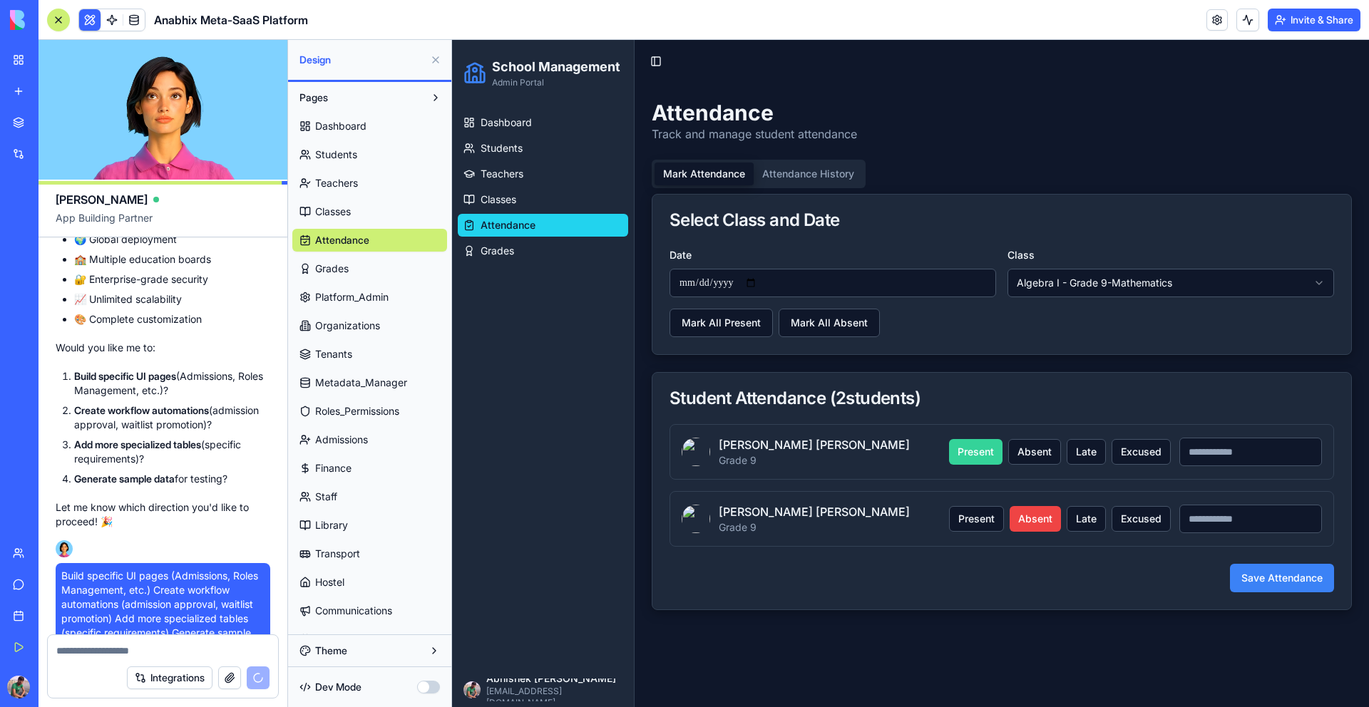
click at [841, 623] on div "**********" at bounding box center [1002, 355] width 735 height 545
drag, startPoint x: 779, startPoint y: 537, endPoint x: 684, endPoint y: 516, distance: 97.8
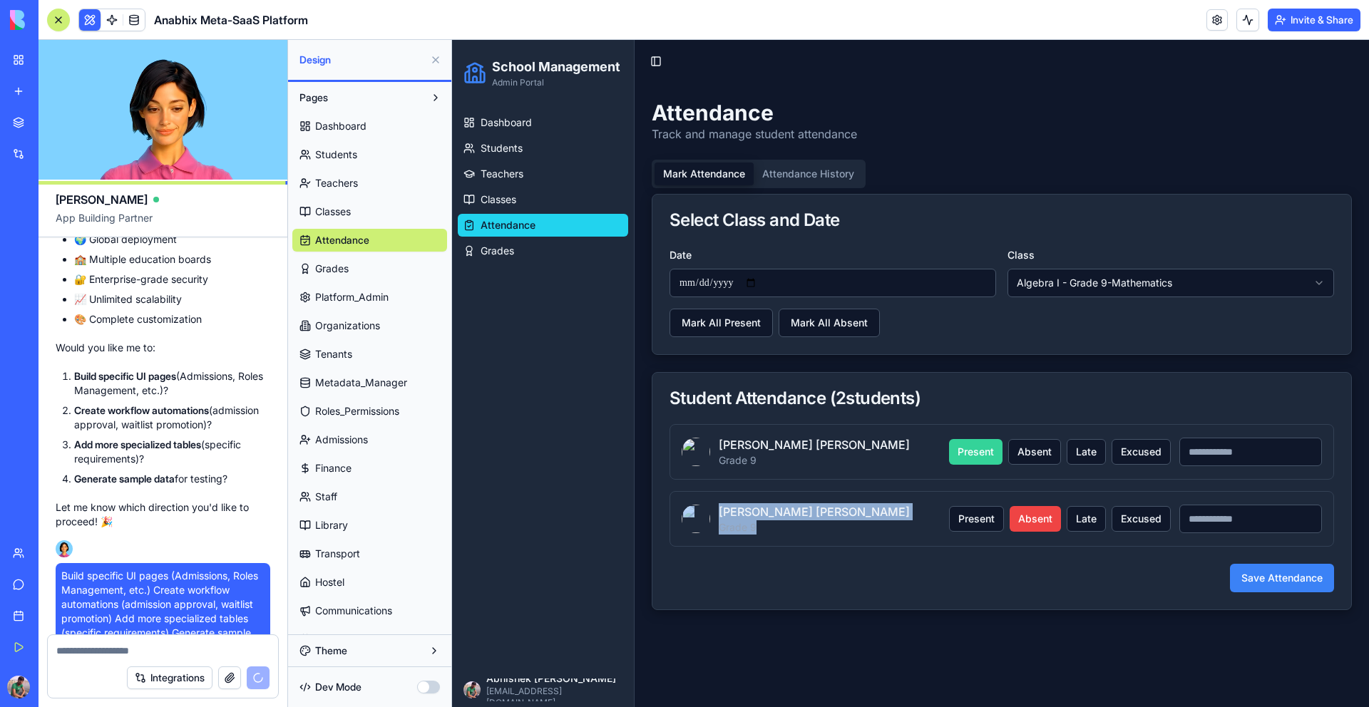
click at [684, 516] on div "[PERSON_NAME] Grade 9 Present Absent Late Excused" at bounding box center [1002, 519] width 665 height 56
click at [696, 521] on img at bounding box center [696, 519] width 29 height 29
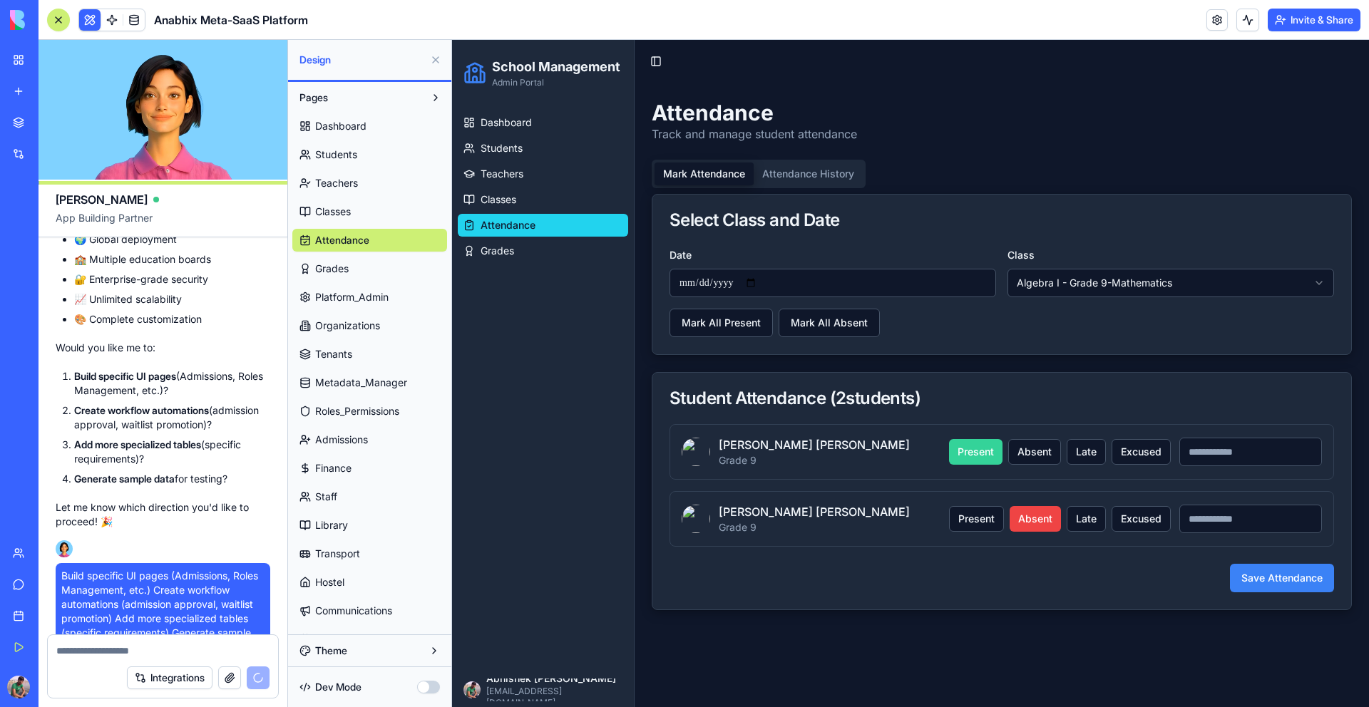
click at [719, 567] on div "Save Attendance" at bounding box center [1002, 578] width 665 height 29
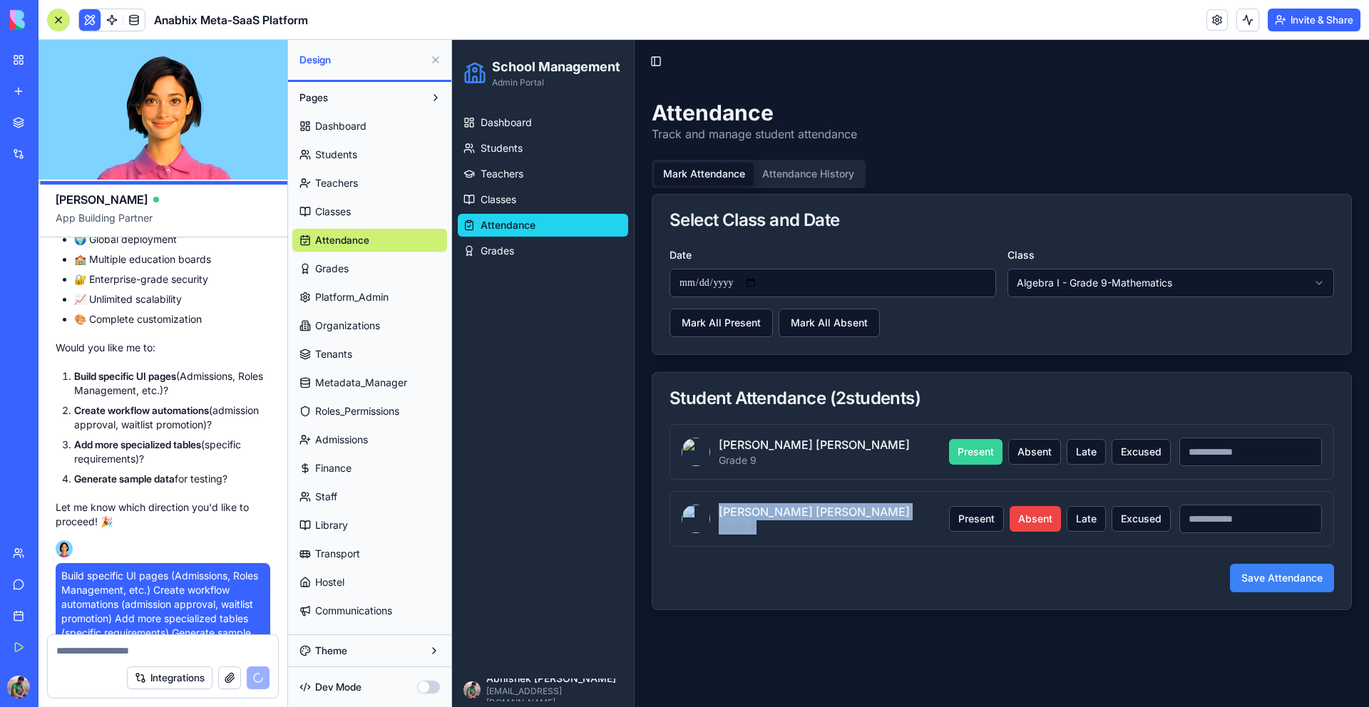
drag, startPoint x: 817, startPoint y: 538, endPoint x: 658, endPoint y: 492, distance: 165.7
click at [658, 492] on div "[PERSON_NAME] Grade 9 Present Absent Late Excused [PERSON_NAME] Grade 9 Present…" at bounding box center [1002, 516] width 699 height 185
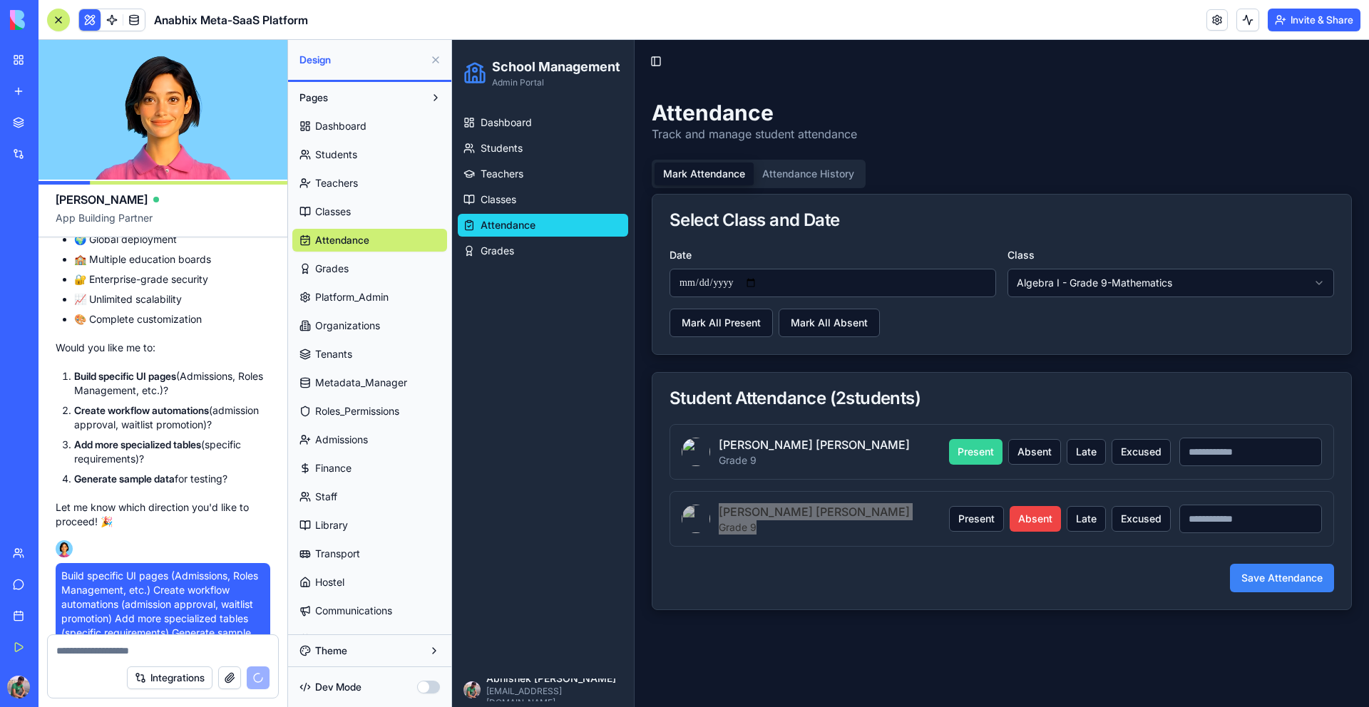
click at [247, 472] on li "Generate sample data for testing?" at bounding box center [172, 479] width 196 height 14
click at [246, 472] on li "Generate sample data for testing?" at bounding box center [172, 479] width 196 height 14
drag, startPoint x: 240, startPoint y: 426, endPoint x: 49, endPoint y: 294, distance: 231.7
click at [60, 341] on p "Would you like me to:" at bounding box center [163, 348] width 215 height 14
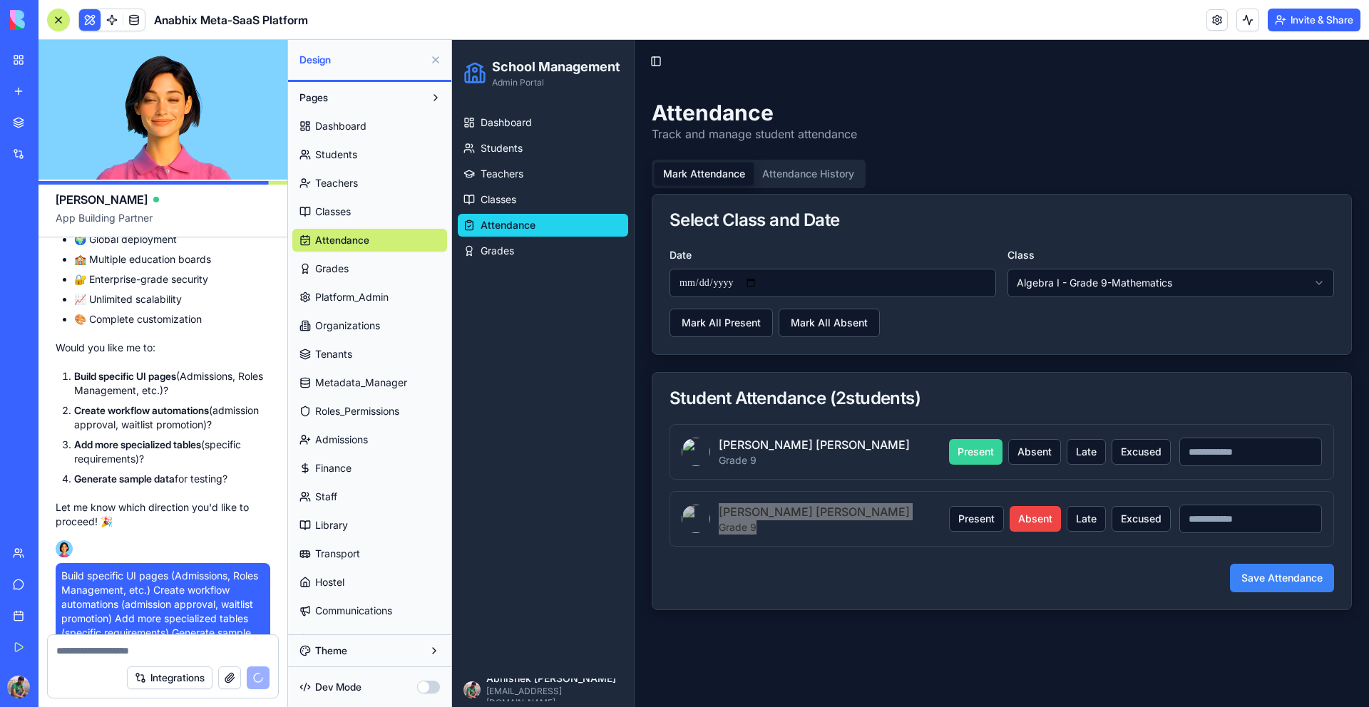
drag, startPoint x: 56, startPoint y: 292, endPoint x: 235, endPoint y: 420, distance: 220.4
click at [234, 472] on li "Generate sample data for testing?" at bounding box center [172, 479] width 196 height 14
drag, startPoint x: 246, startPoint y: 426, endPoint x: 59, endPoint y: 319, distance: 215.0
click at [59, 369] on ol "Build specific UI pages (Admissions, Roles Management, etc.)? Create workflow a…" at bounding box center [163, 427] width 215 height 117
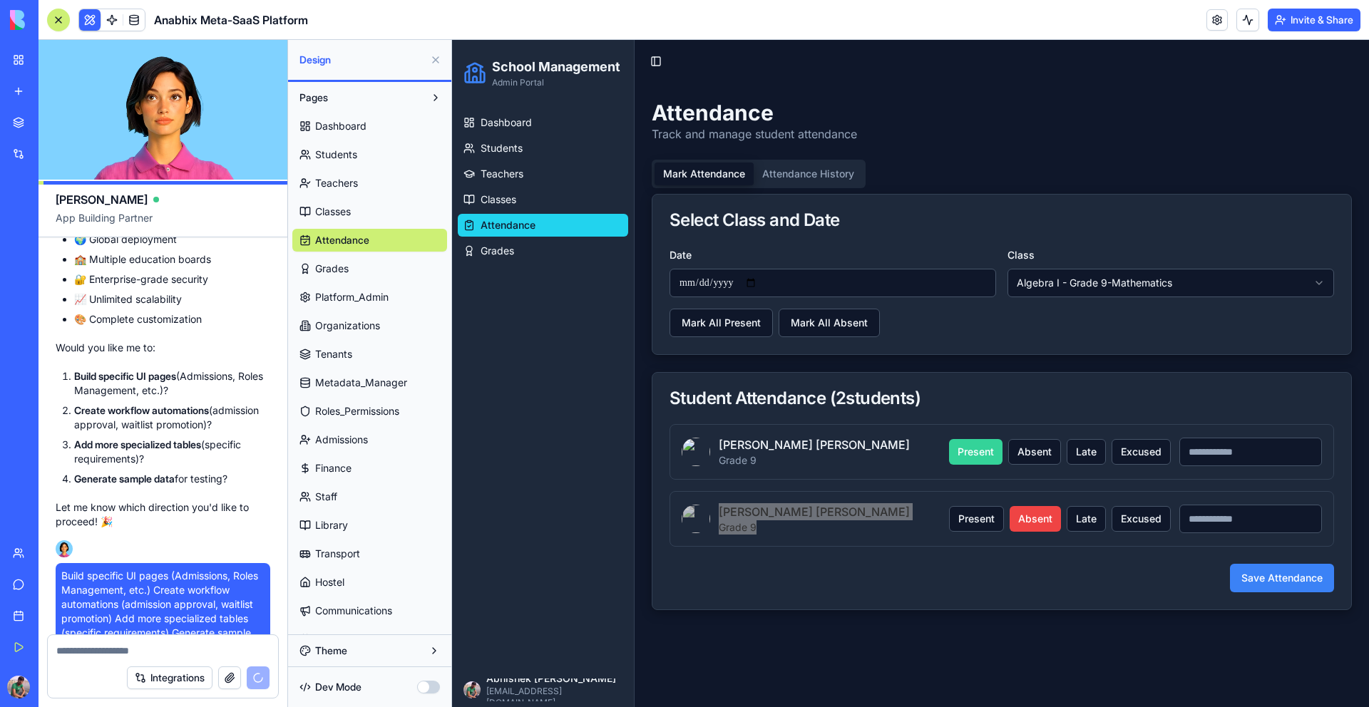
click at [86, 369] on li "Build specific UI pages (Admissions, Roles Management, etc.)?" at bounding box center [172, 383] width 196 height 29
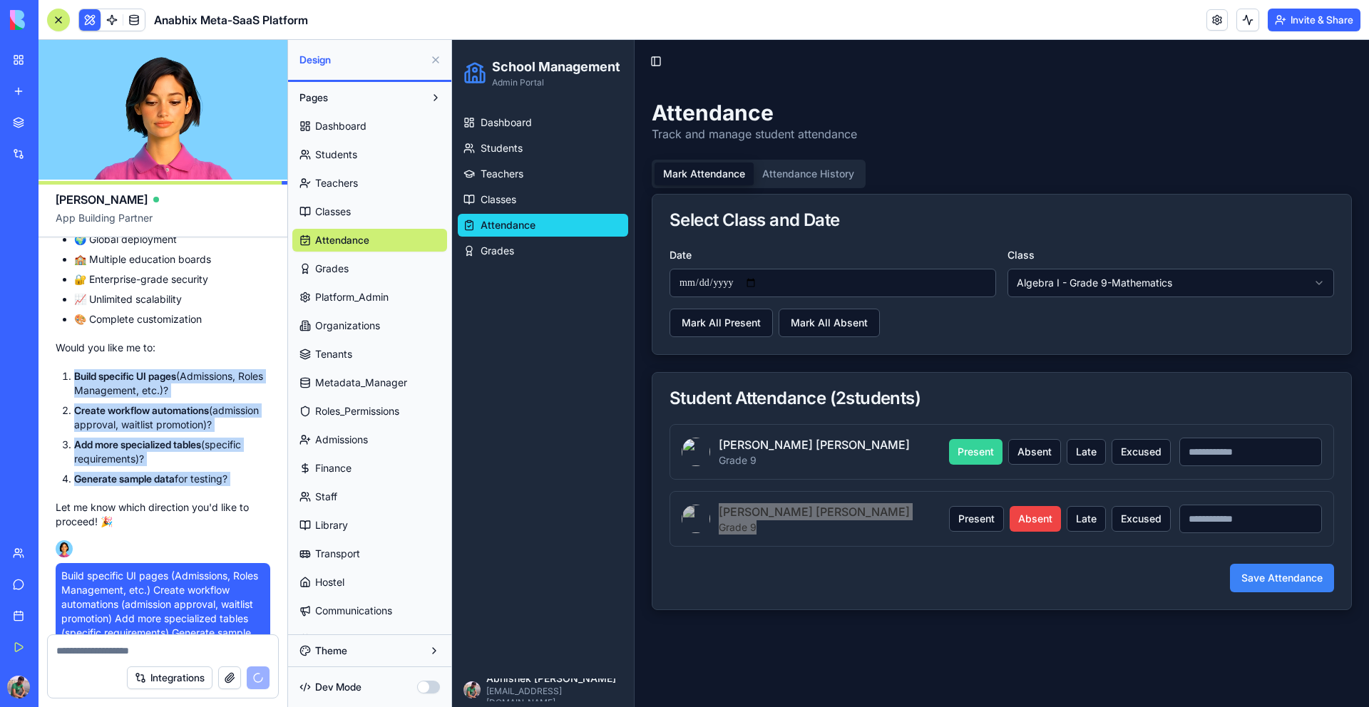
drag, startPoint x: 73, startPoint y: 319, endPoint x: 241, endPoint y: 428, distance: 199.6
drag, startPoint x: 246, startPoint y: 427, endPoint x: 59, endPoint y: 320, distance: 215.3
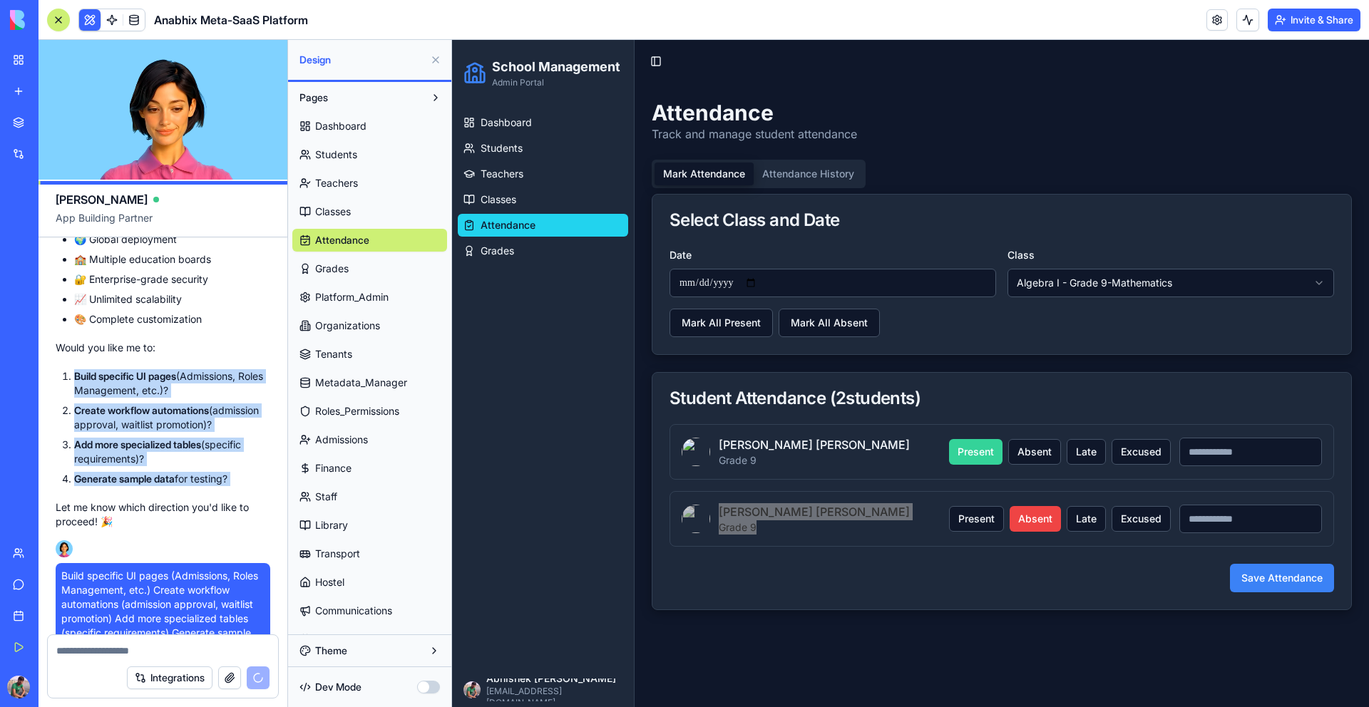
click at [59, 369] on ol "Build specific UI pages (Admissions, Roles Management, etc.)? Create workflow a…" at bounding box center [163, 427] width 215 height 117
click at [184, 439] on strong "Add more specialized tables" at bounding box center [137, 445] width 127 height 12
drag, startPoint x: 246, startPoint y: 424, endPoint x: 51, endPoint y: 289, distance: 237.2
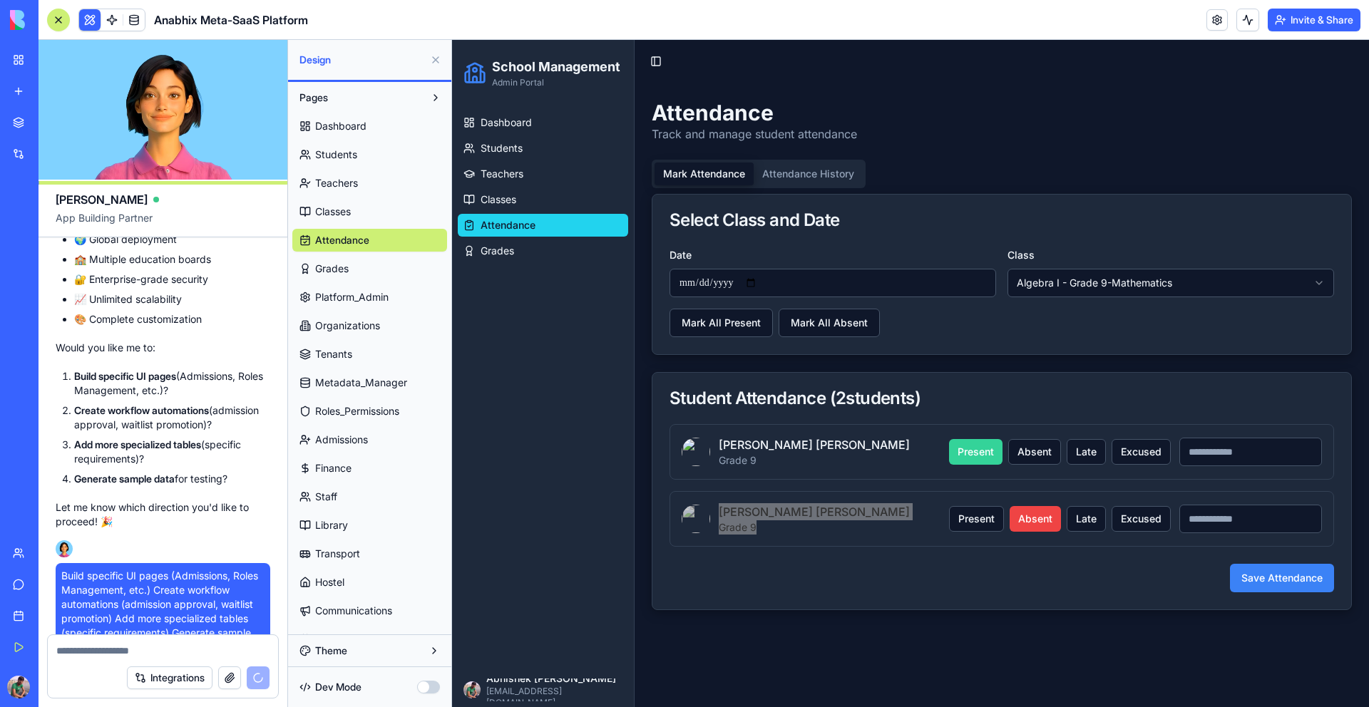
click at [65, 341] on p "Would you like me to:" at bounding box center [163, 348] width 215 height 14
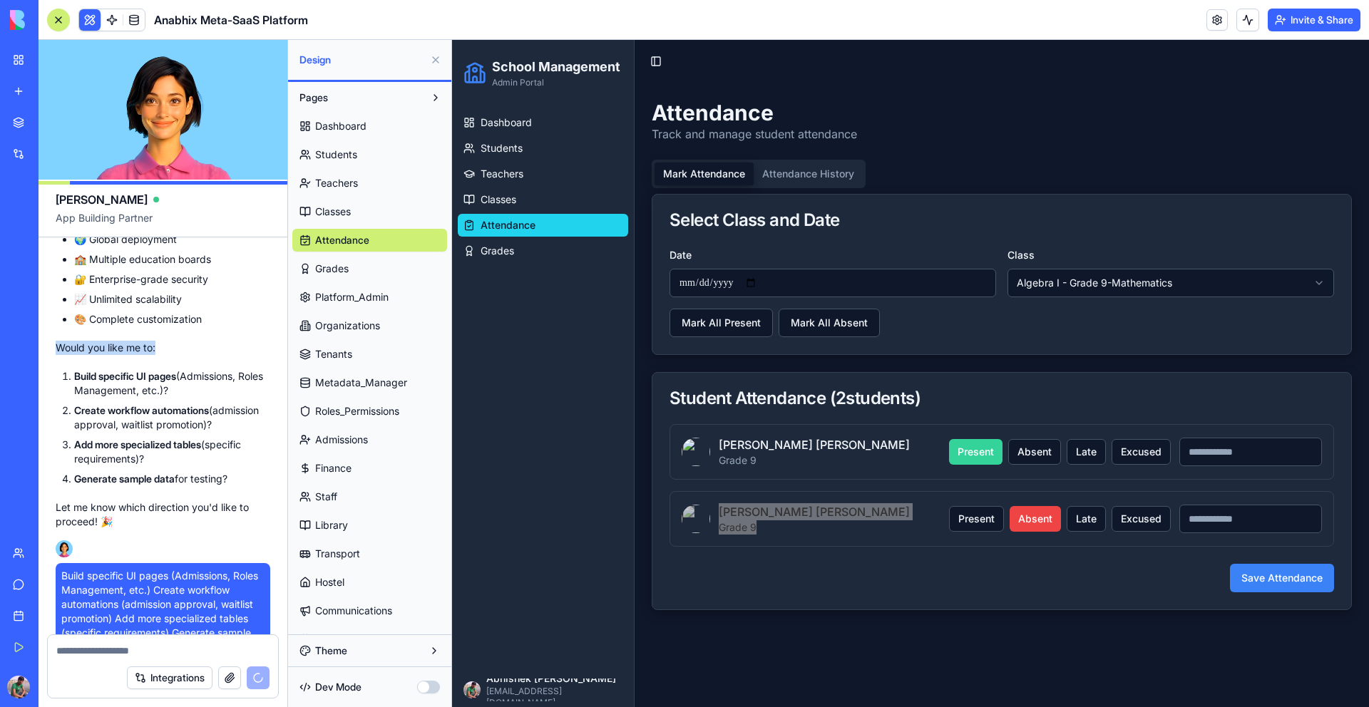
drag, startPoint x: 59, startPoint y: 290, endPoint x: 165, endPoint y: 290, distance: 106.3
click at [165, 341] on p "Would you like me to:" at bounding box center [163, 348] width 215 height 14
click at [168, 341] on p "Would you like me to:" at bounding box center [163, 348] width 215 height 14
drag, startPoint x: 172, startPoint y: 297, endPoint x: 52, endPoint y: 291, distance: 120.0
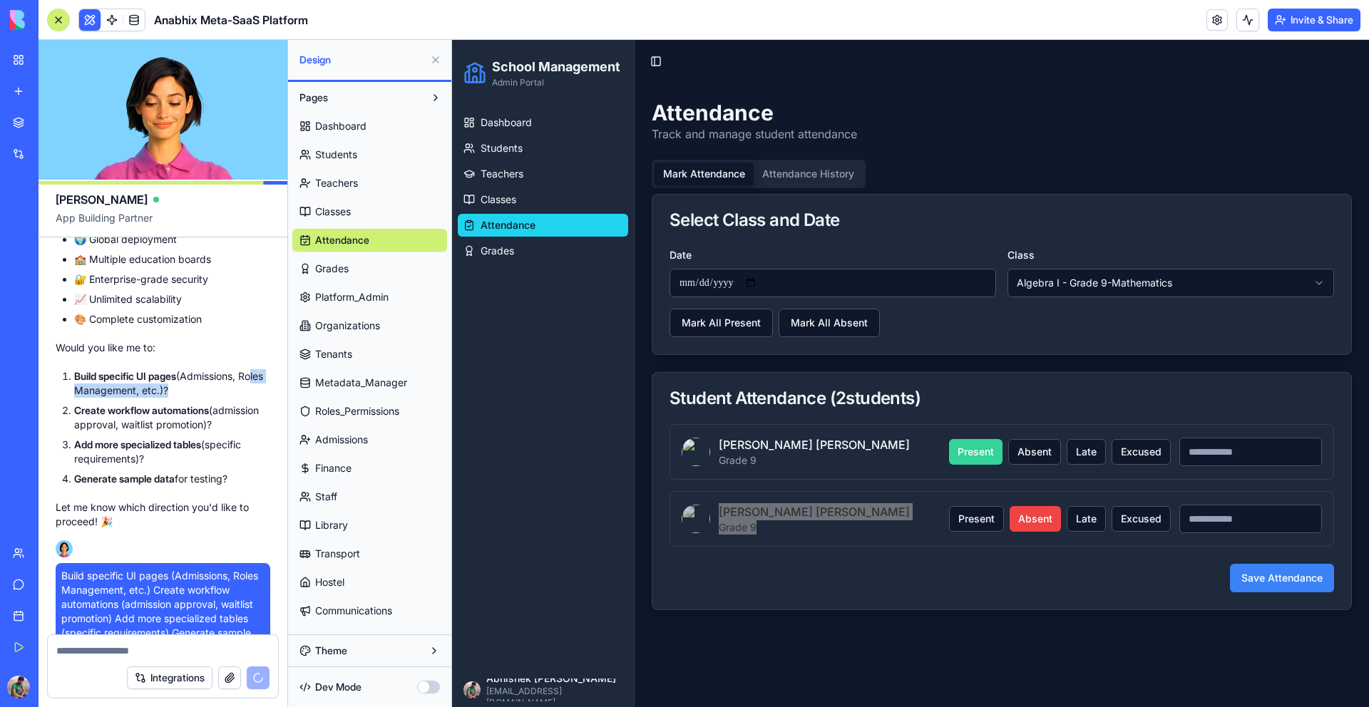
drag, startPoint x: 210, startPoint y: 347, endPoint x: 77, endPoint y: 332, distance: 134.2
click at [78, 369] on ol "Build specific UI pages (Admissions, Roles Management, etc.)? Create workflow a…" at bounding box center [163, 427] width 215 height 117
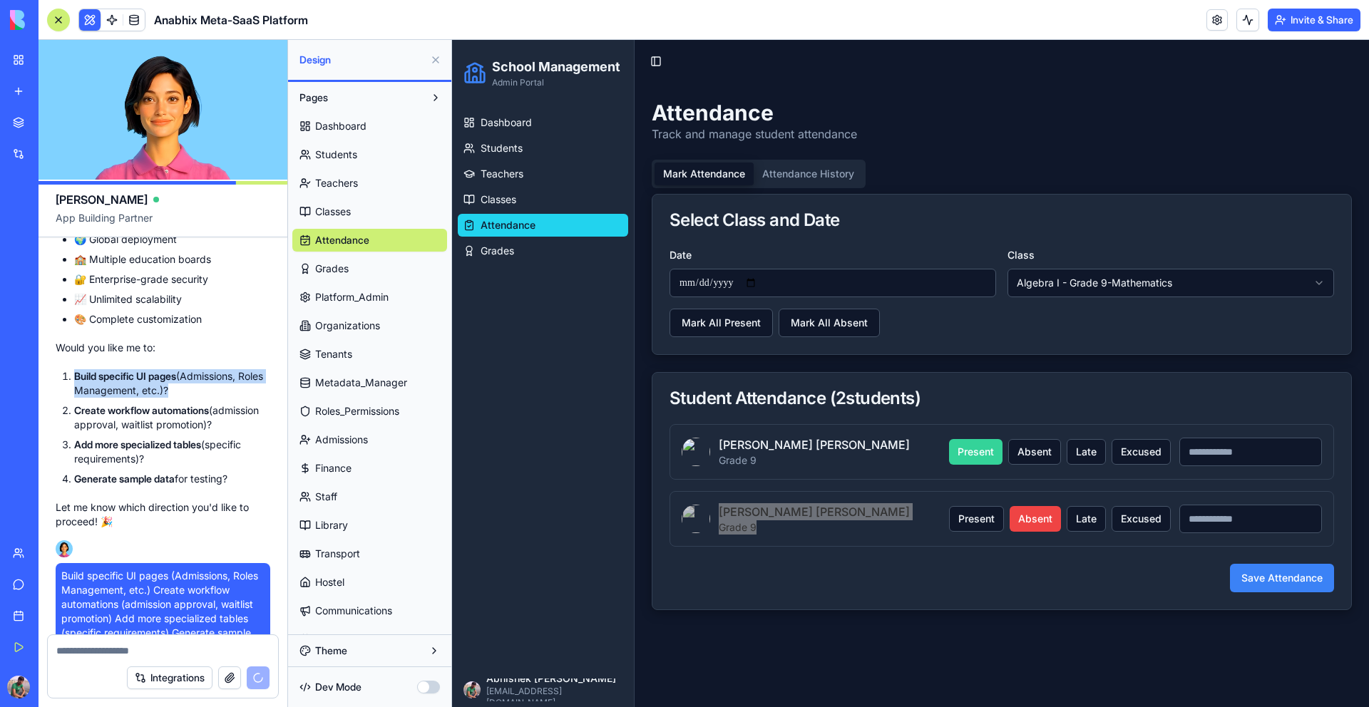
drag, startPoint x: 71, startPoint y: 321, endPoint x: 231, endPoint y: 345, distance: 161.6
click at [231, 369] on ol "Build specific UI pages (Admissions, Roles Management, etc.)? Create workflow a…" at bounding box center [163, 427] width 215 height 117
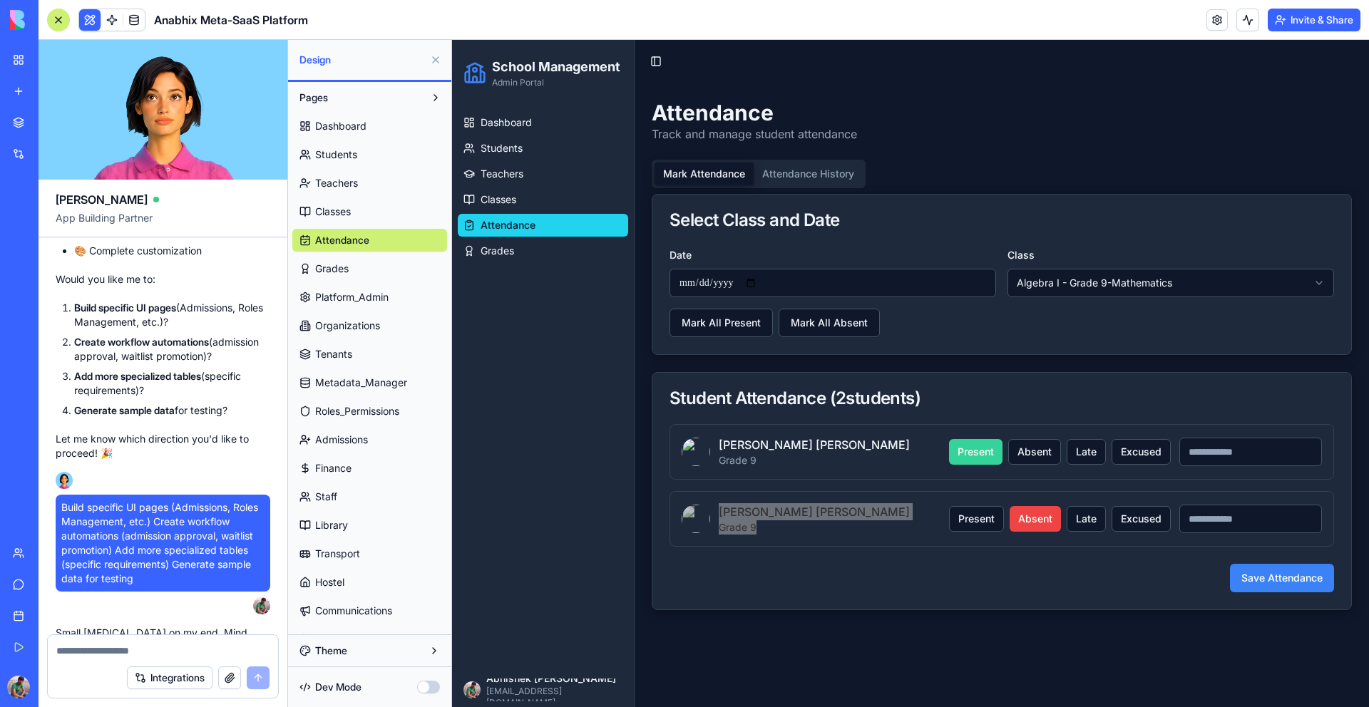
click at [153, 651] on textarea at bounding box center [162, 651] width 213 height 14
click at [112, 653] on textarea at bounding box center [162, 651] width 213 height 14
drag, startPoint x: 173, startPoint y: 575, endPoint x: 260, endPoint y: 581, distance: 87.9
click at [260, 626] on p "Small [MEDICAL_DATA] on my end. Mind trying once more?" at bounding box center [163, 640] width 215 height 29
click at [138, 626] on p "Small [MEDICAL_DATA] on my end. Mind trying once more?" at bounding box center [163, 640] width 215 height 29
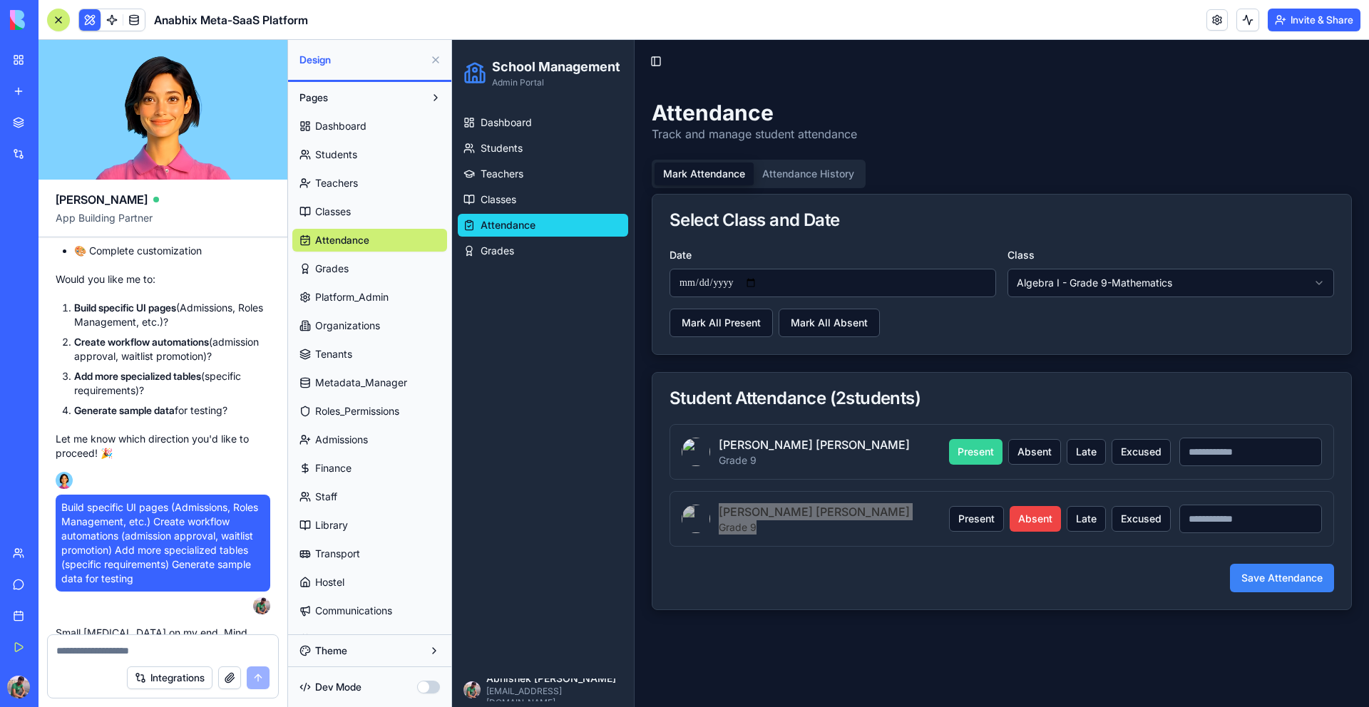
click at [354, 218] on link "Classes" at bounding box center [369, 211] width 155 height 23
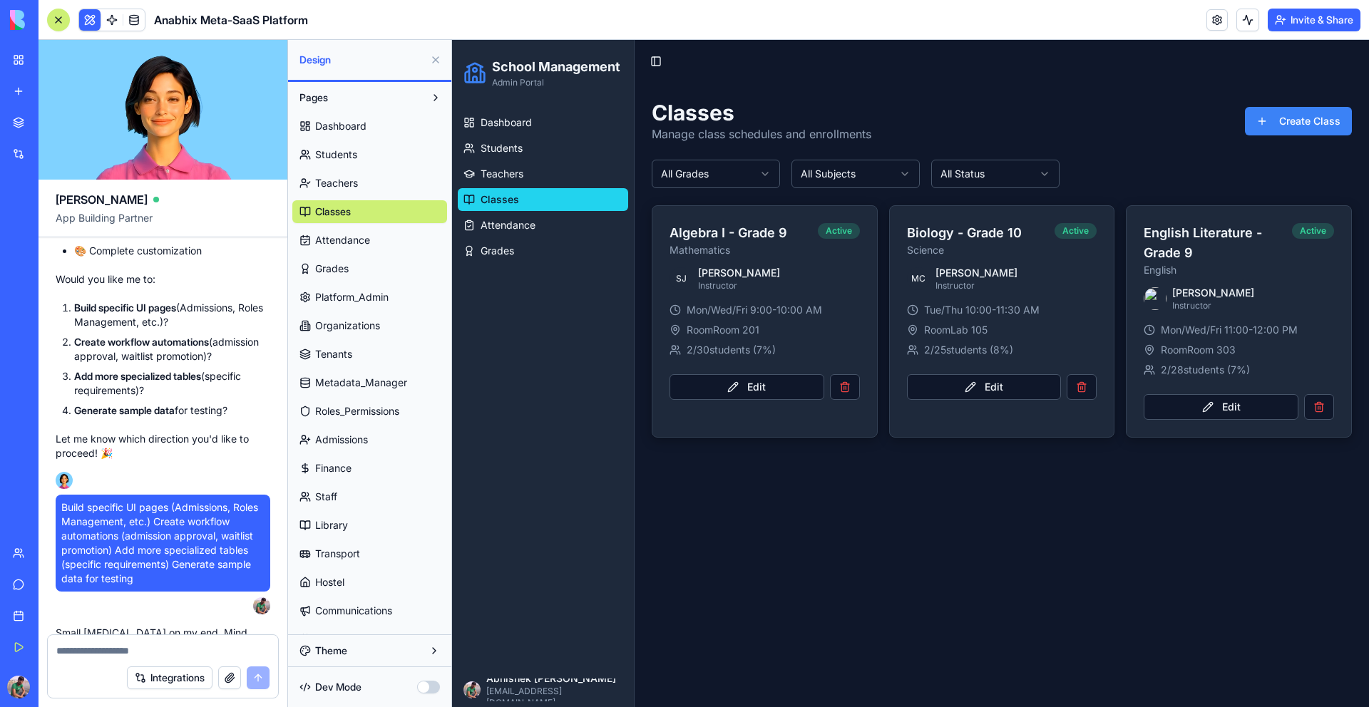
click at [349, 157] on span "Students" at bounding box center [336, 155] width 42 height 14
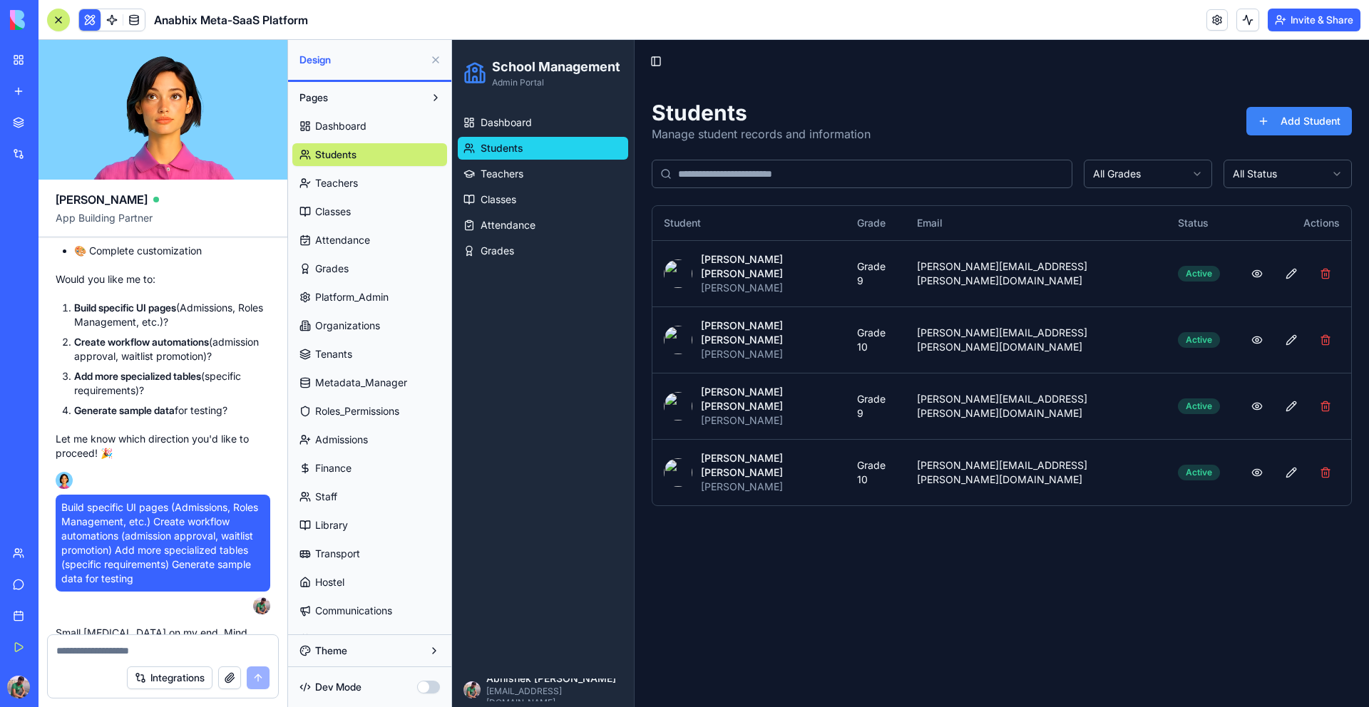
click at [344, 381] on span "Metadata_Manager" at bounding box center [361, 383] width 92 height 14
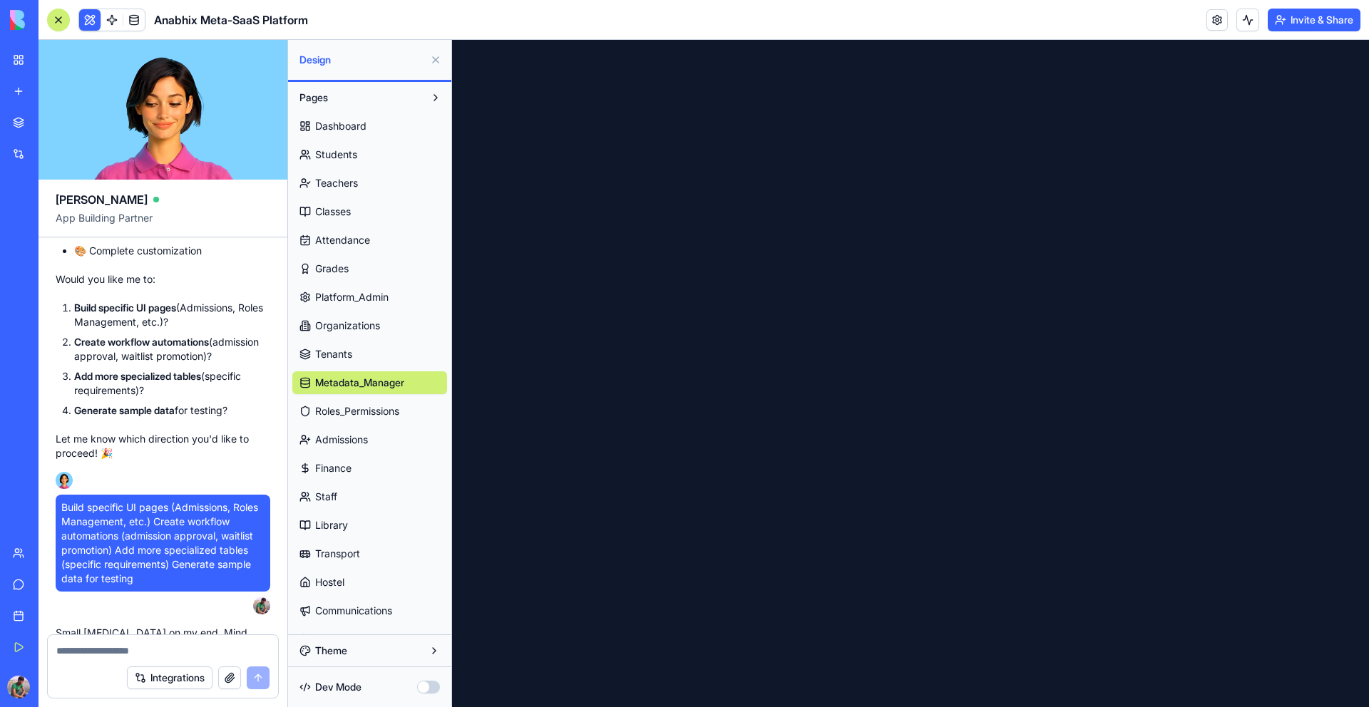
click at [339, 418] on span "Roles_Permissions" at bounding box center [357, 411] width 84 height 14
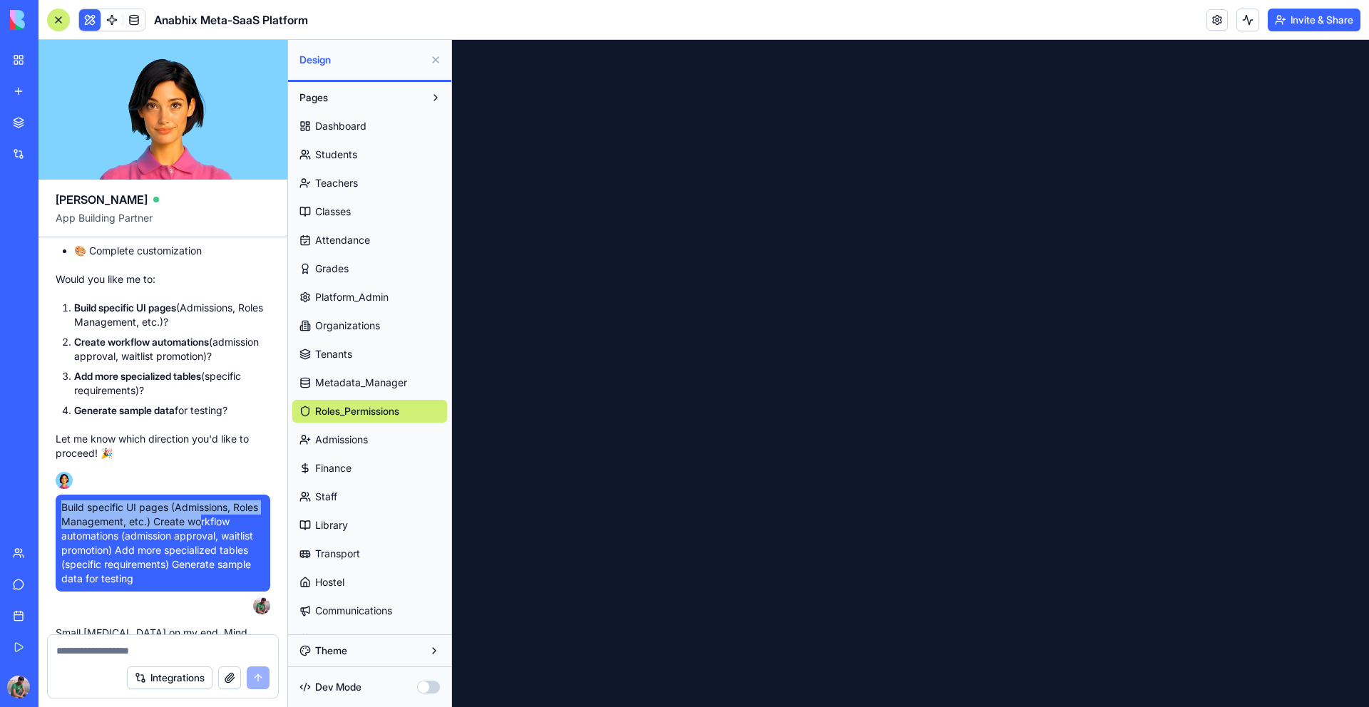
drag, startPoint x: 55, startPoint y: 449, endPoint x: 202, endPoint y: 462, distance: 147.5
click at [202, 495] on div "Build specific UI pages (Admissions, Roles Management, etc.) Create workflow au…" at bounding box center [163, 543] width 215 height 97
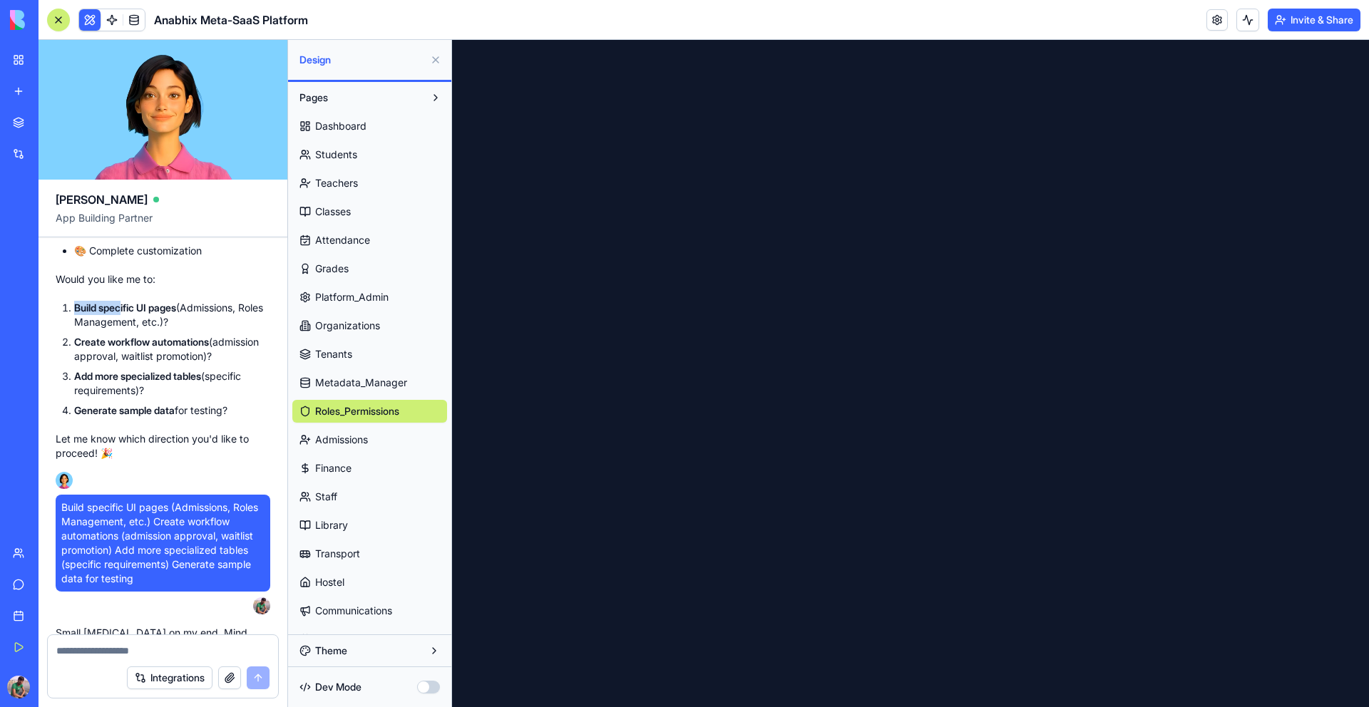
scroll to position [111830, 0]
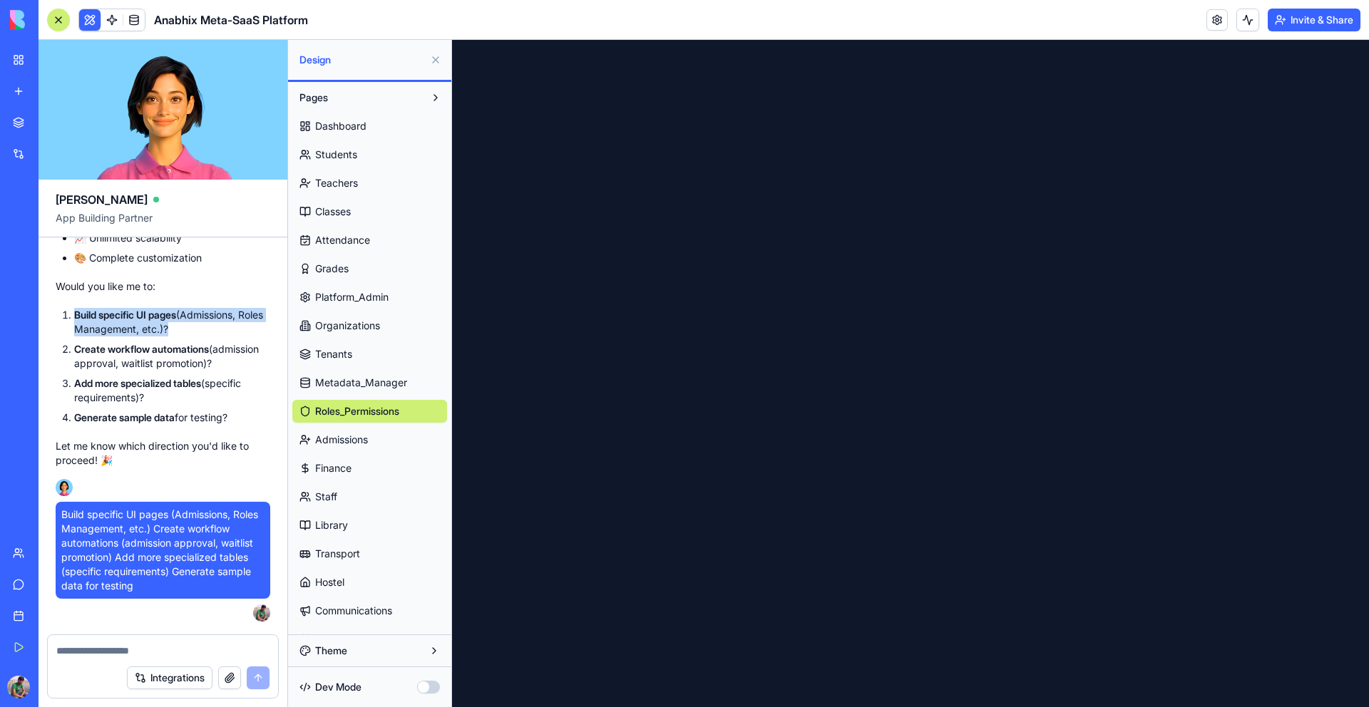
drag, startPoint x: 73, startPoint y: 250, endPoint x: 190, endPoint y: 271, distance: 118.1
click at [190, 308] on li "Build specific UI pages (Admissions, Roles Management, etc.)?" at bounding box center [172, 322] width 196 height 29
copy li "Build specific UI pages (Admissions, Roles Management, etc.)"
click at [202, 647] on textarea at bounding box center [162, 651] width 213 height 14
paste textarea "**********"
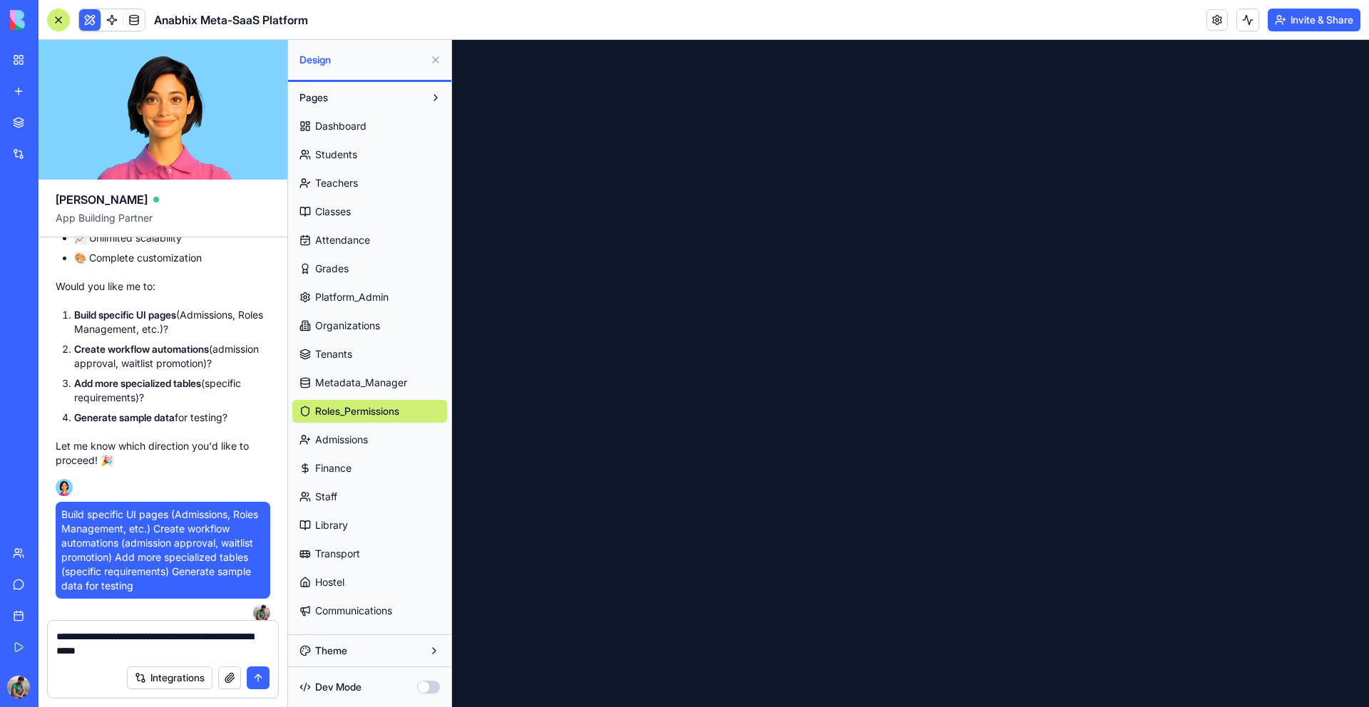
type textarea "**********"
click at [261, 681] on button "submit" at bounding box center [258, 678] width 23 height 23
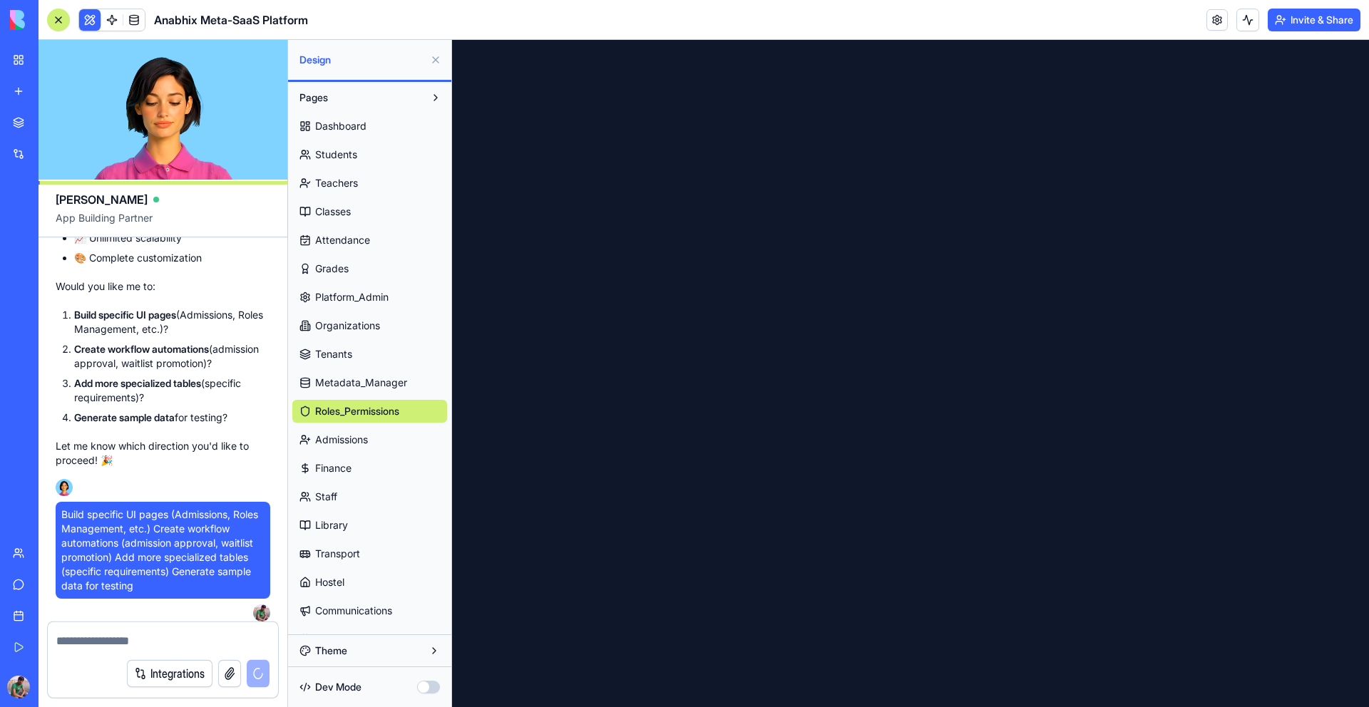
scroll to position [111906, 0]
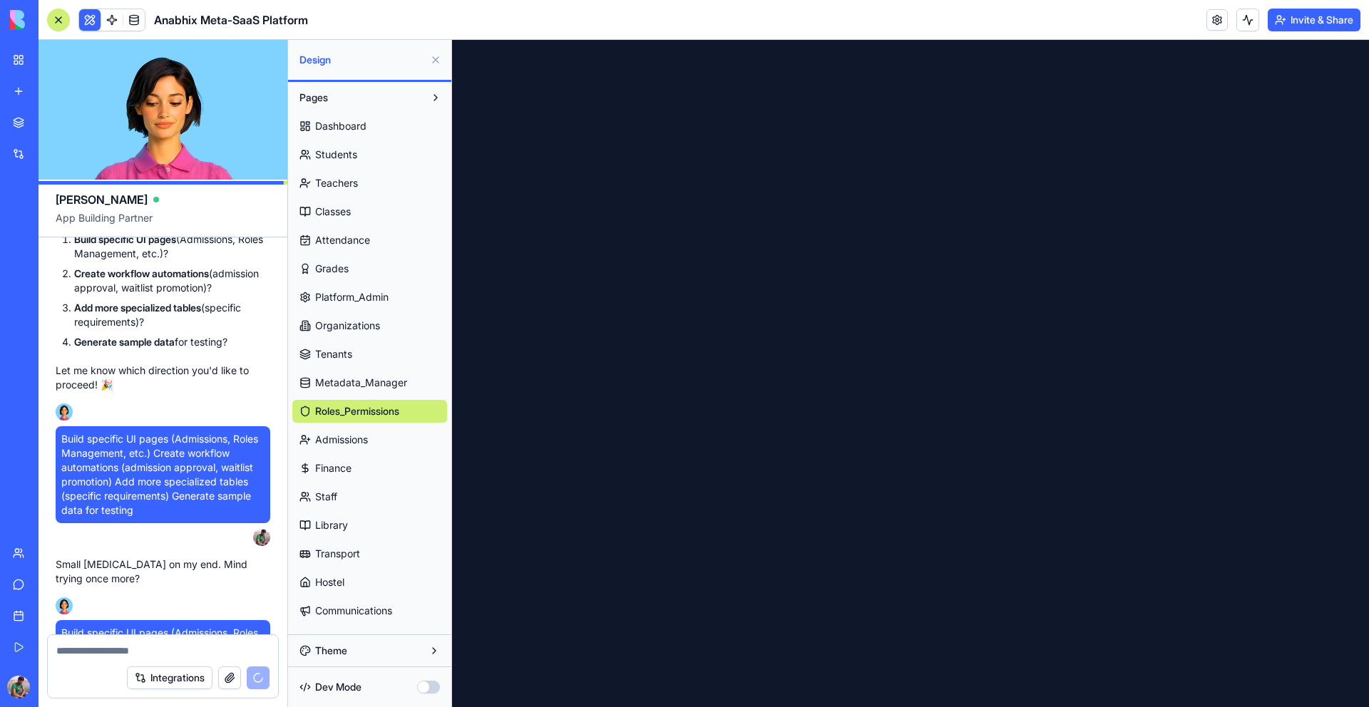
click at [383, 382] on span "Metadata_Manager" at bounding box center [361, 383] width 92 height 14
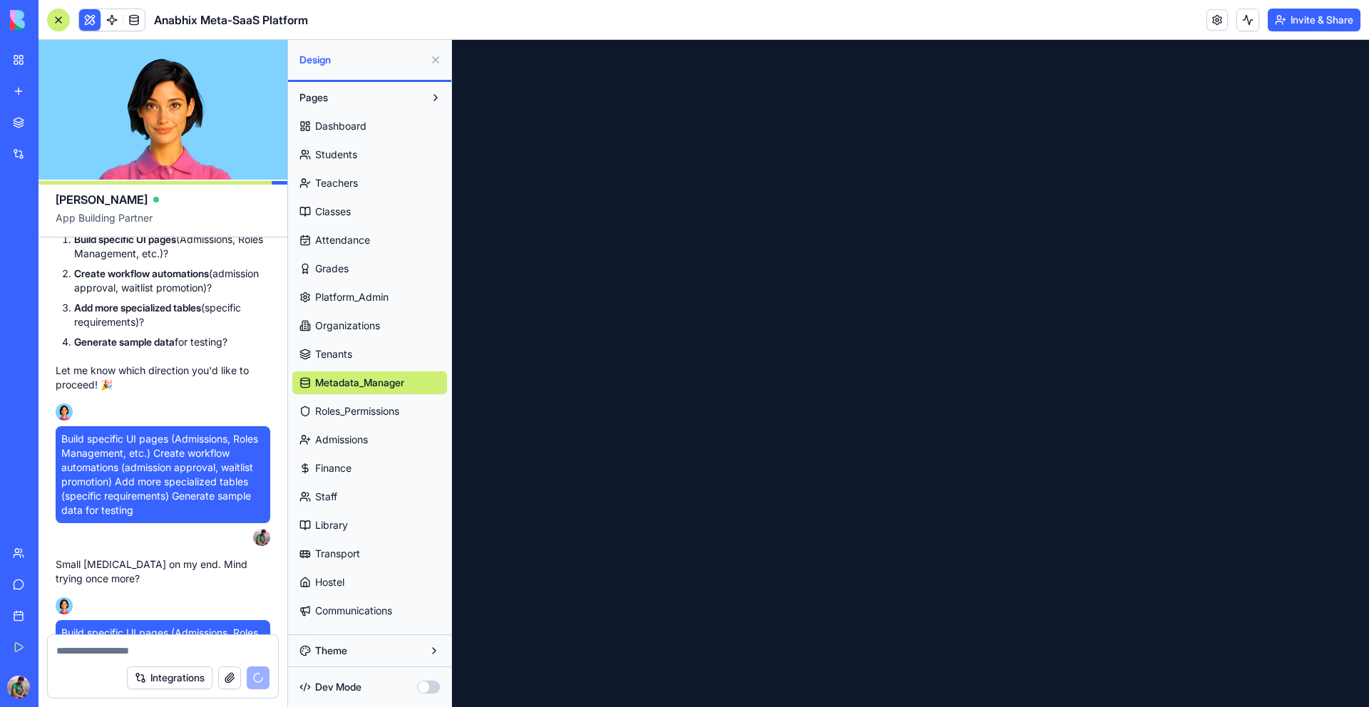
click at [362, 356] on link "Tenants" at bounding box center [369, 354] width 155 height 23
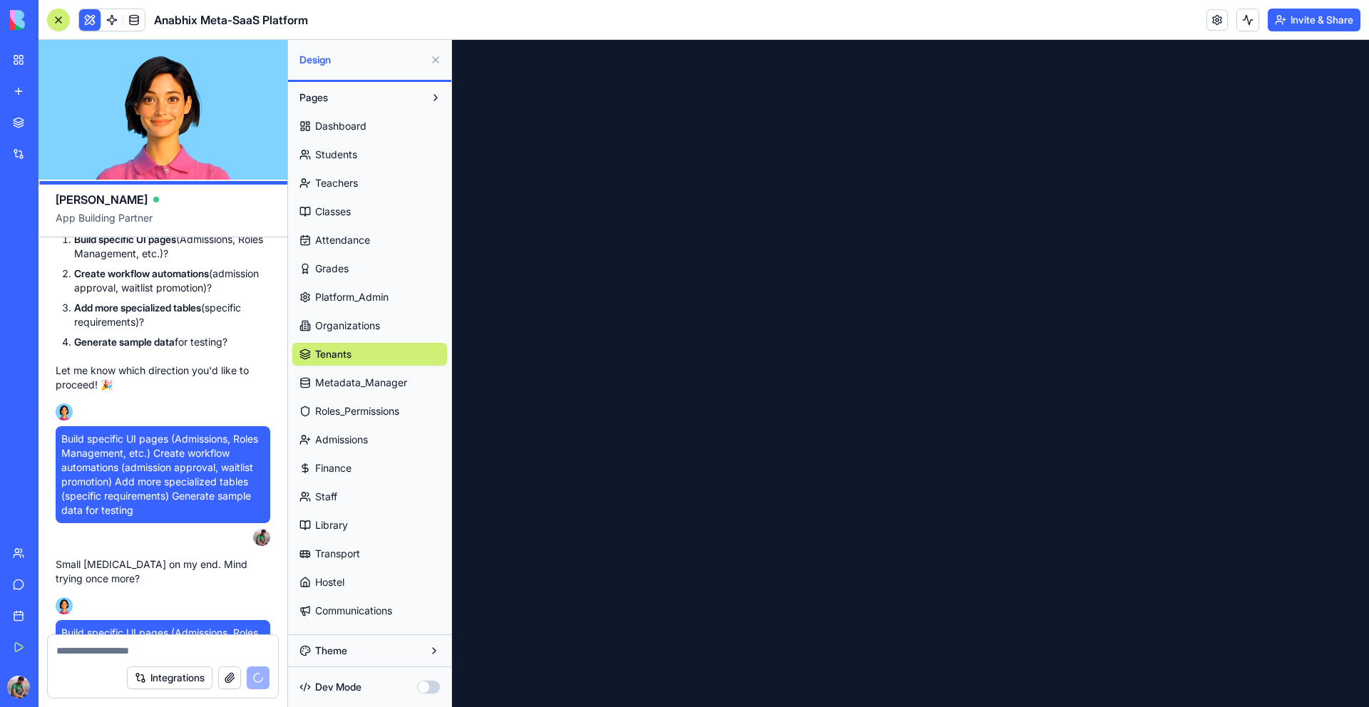
click at [358, 327] on span "Organizations" at bounding box center [347, 326] width 65 height 14
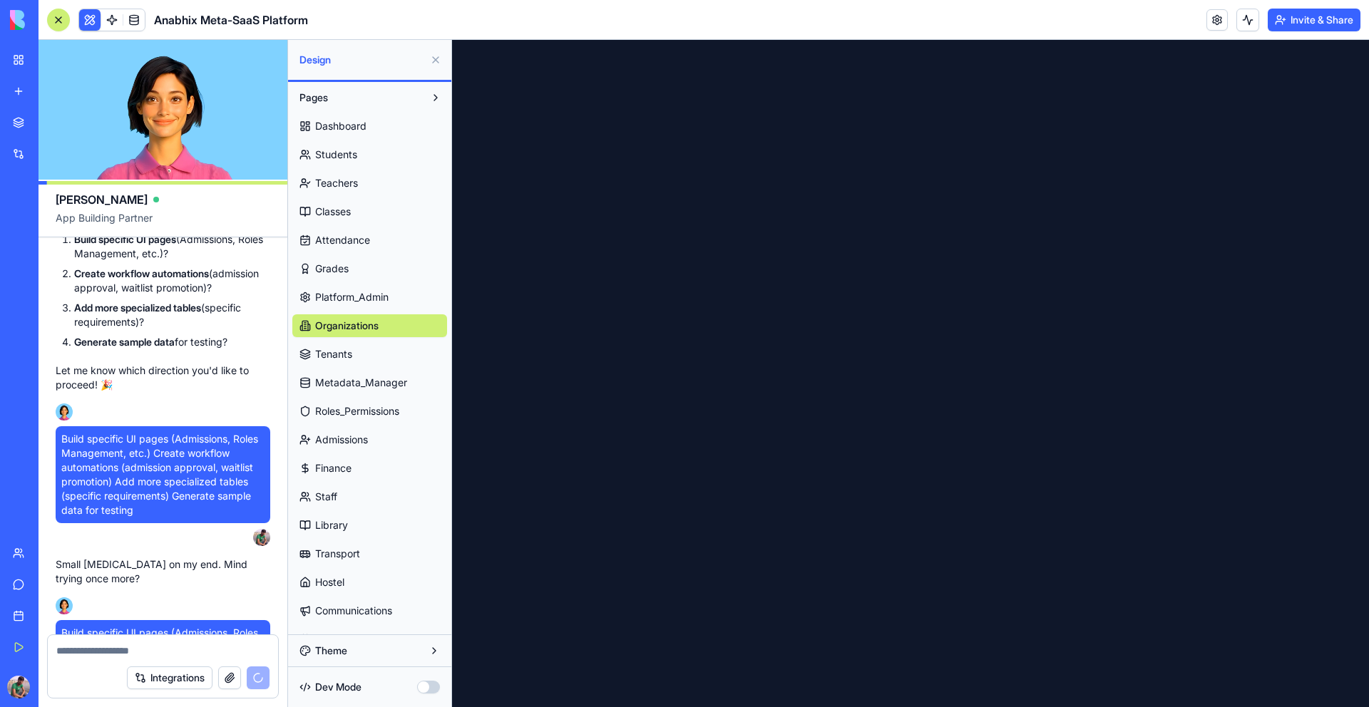
click at [357, 297] on span "Platform_Admin" at bounding box center [351, 297] width 73 height 14
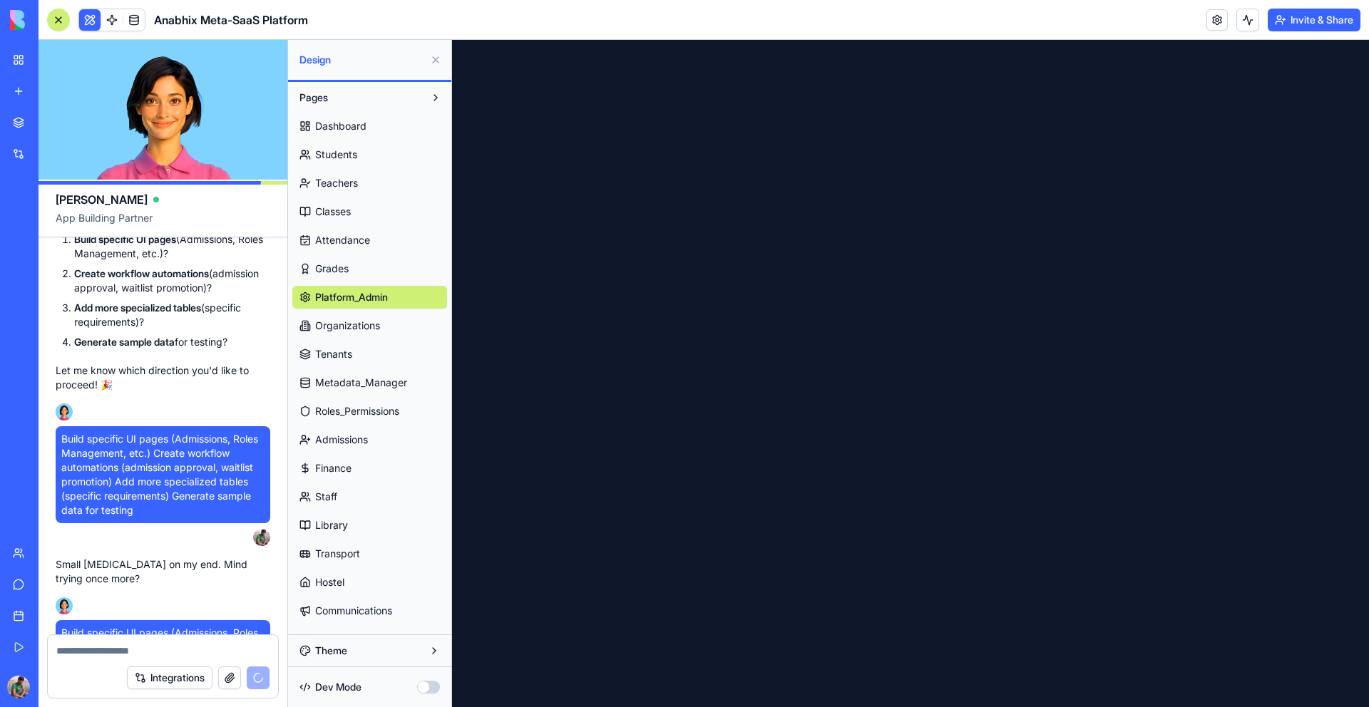
click at [347, 262] on span "Grades" at bounding box center [332, 269] width 34 height 14
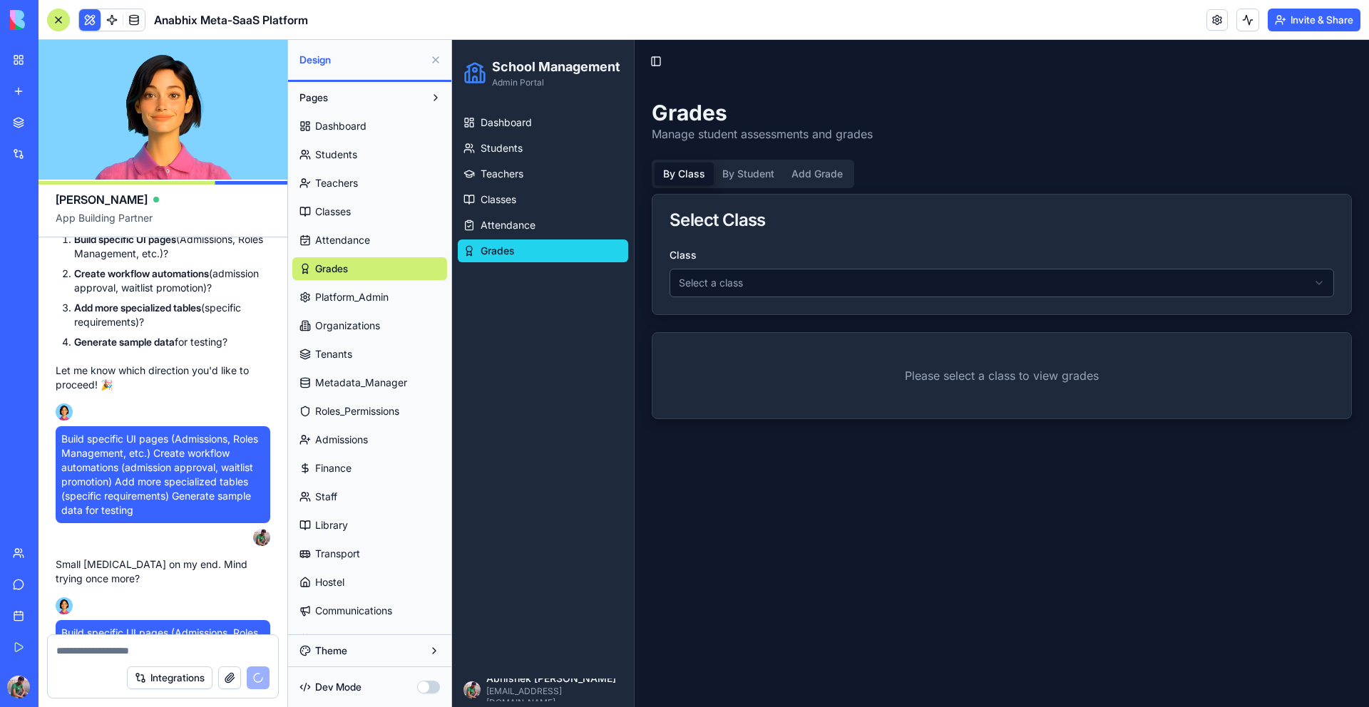
click at [347, 233] on span "Attendance" at bounding box center [342, 240] width 55 height 14
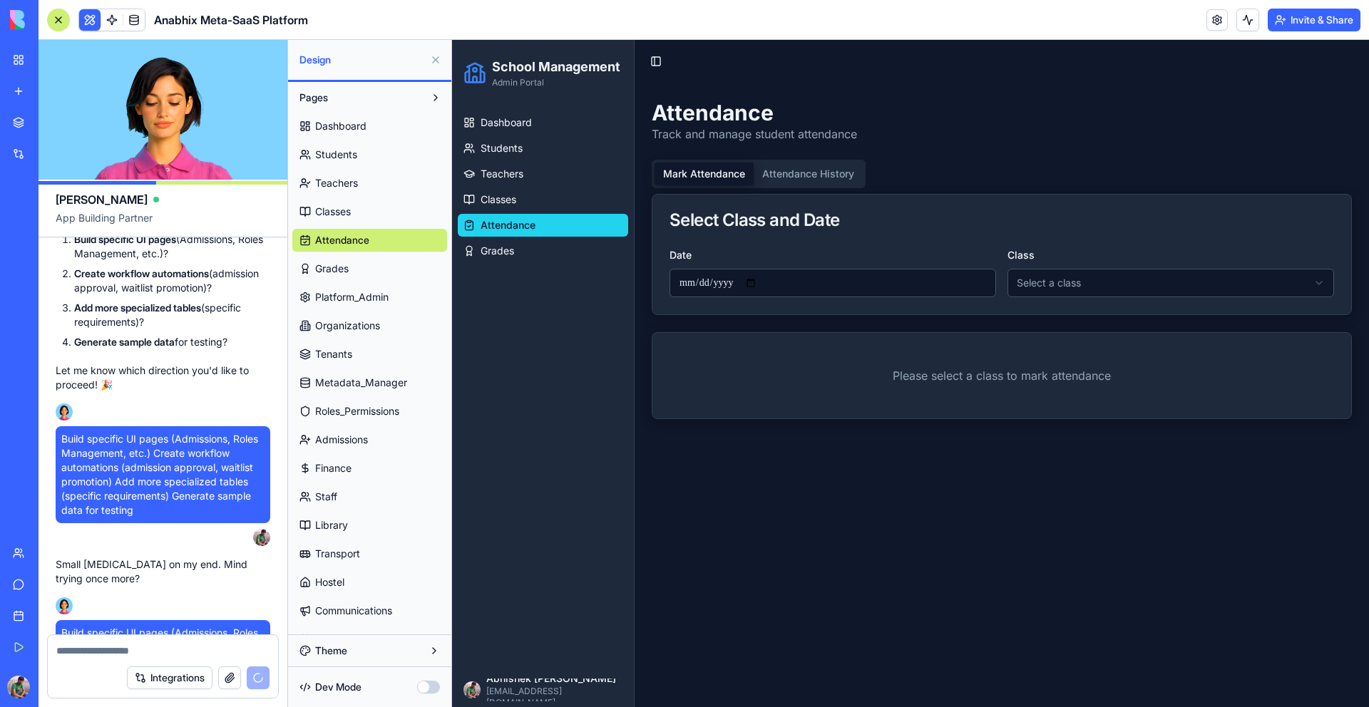
click at [364, 272] on link "Grades" at bounding box center [369, 268] width 155 height 23
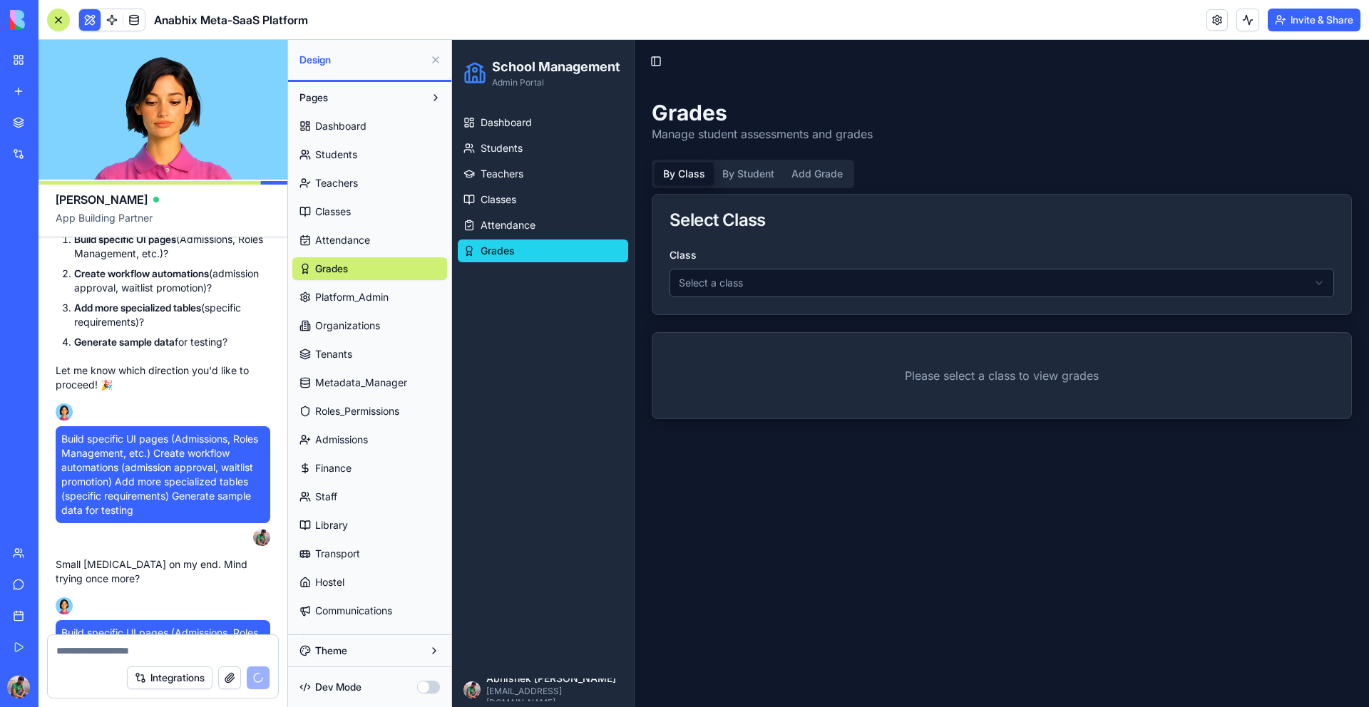
click at [364, 287] on link "Platform_Admin" at bounding box center [369, 297] width 155 height 23
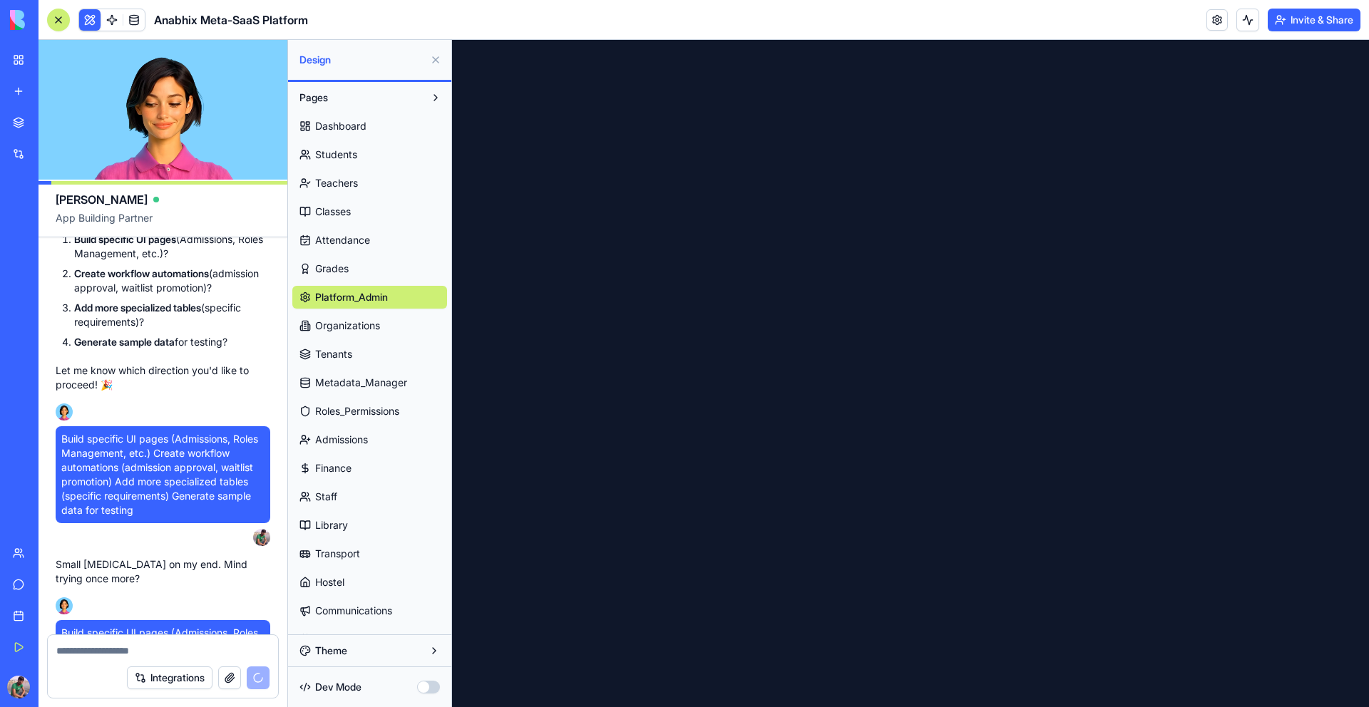
click at [362, 263] on link "Grades" at bounding box center [369, 268] width 155 height 23
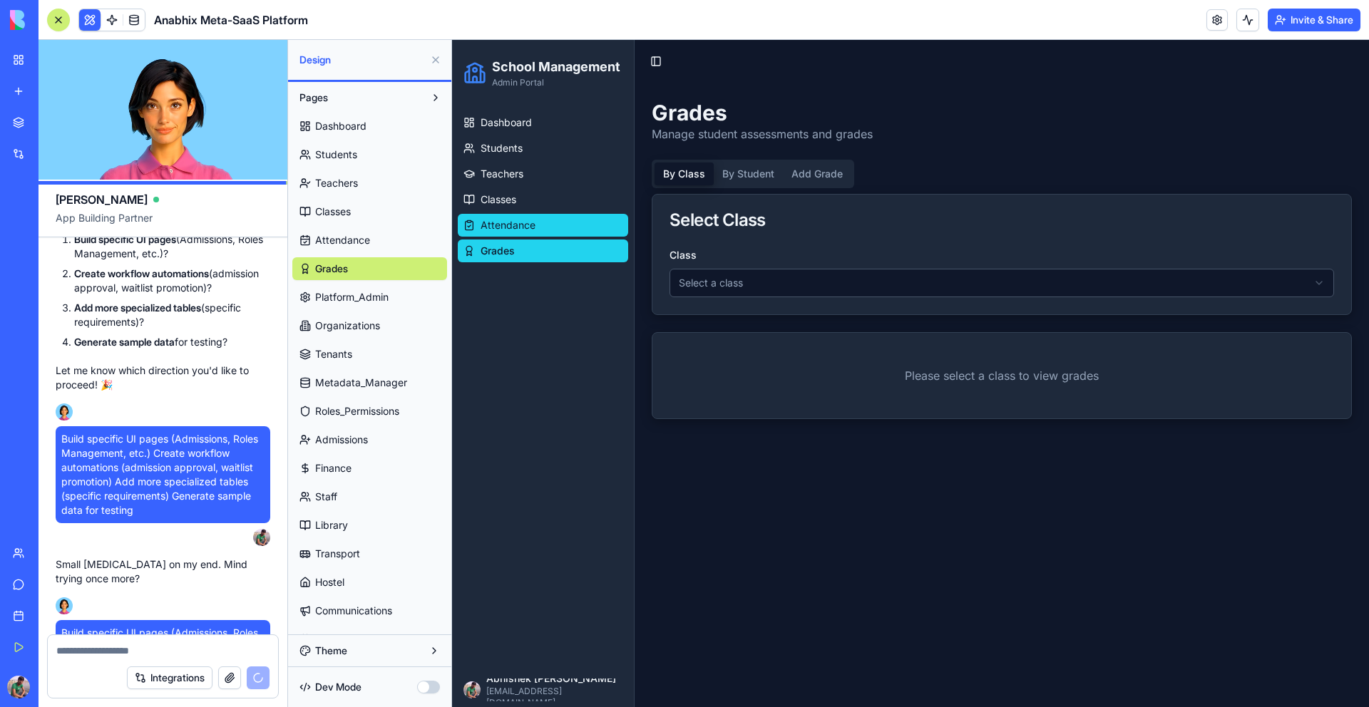
click at [521, 230] on span "Attendance" at bounding box center [508, 225] width 55 height 14
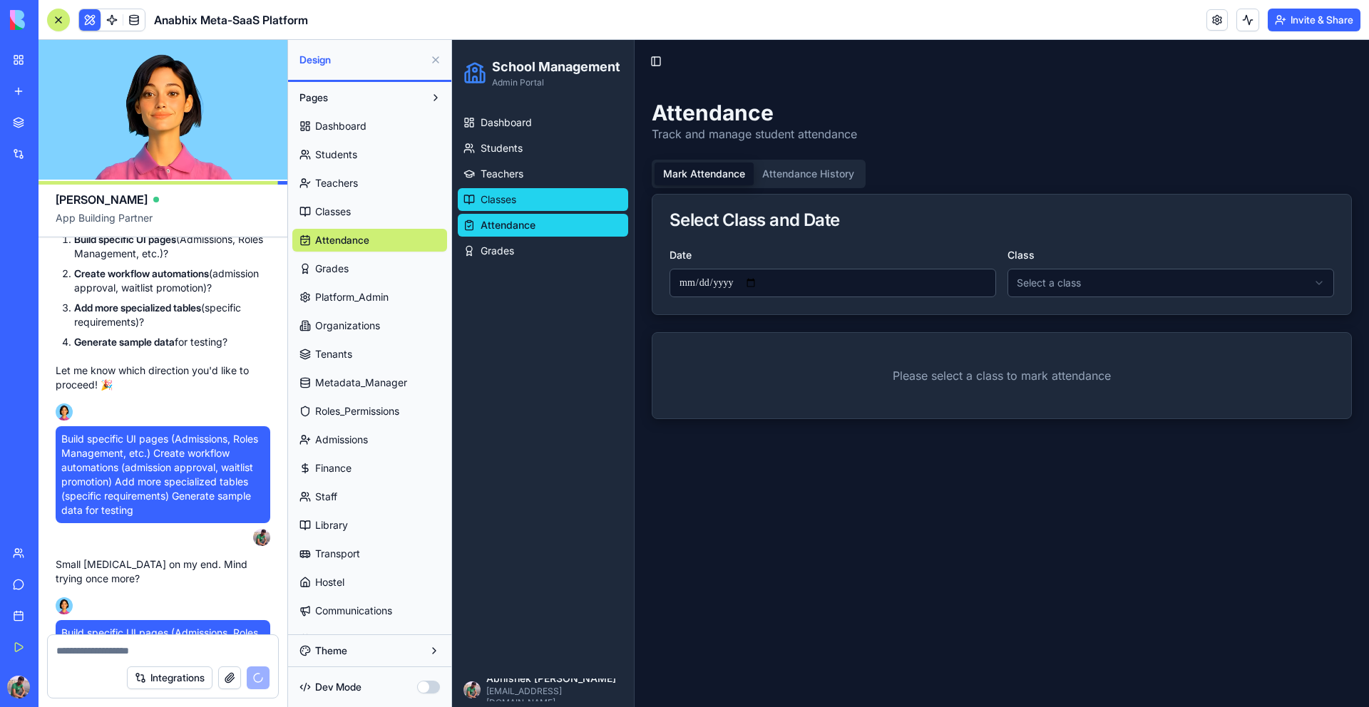
click at [518, 208] on link "Classes" at bounding box center [543, 199] width 170 height 23
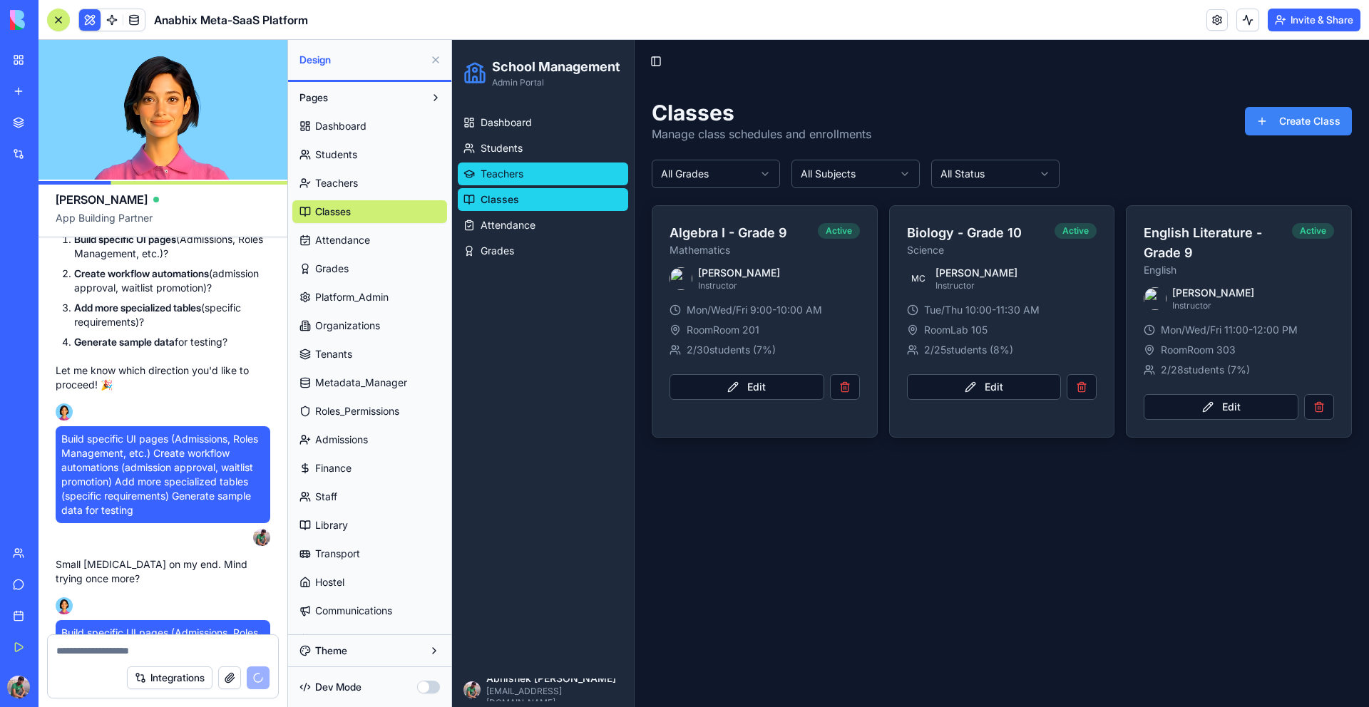
click at [516, 183] on link "Teachers" at bounding box center [543, 174] width 170 height 23
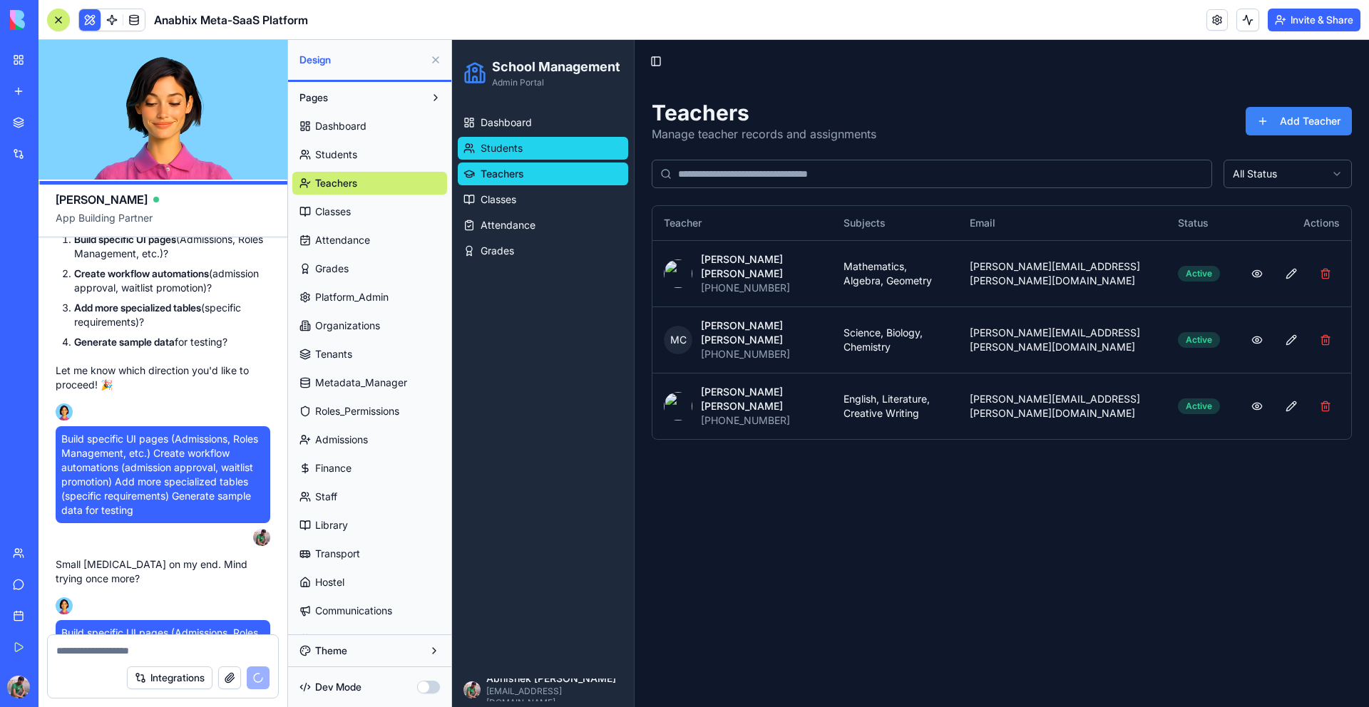
click at [546, 156] on link "Students" at bounding box center [543, 148] width 170 height 23
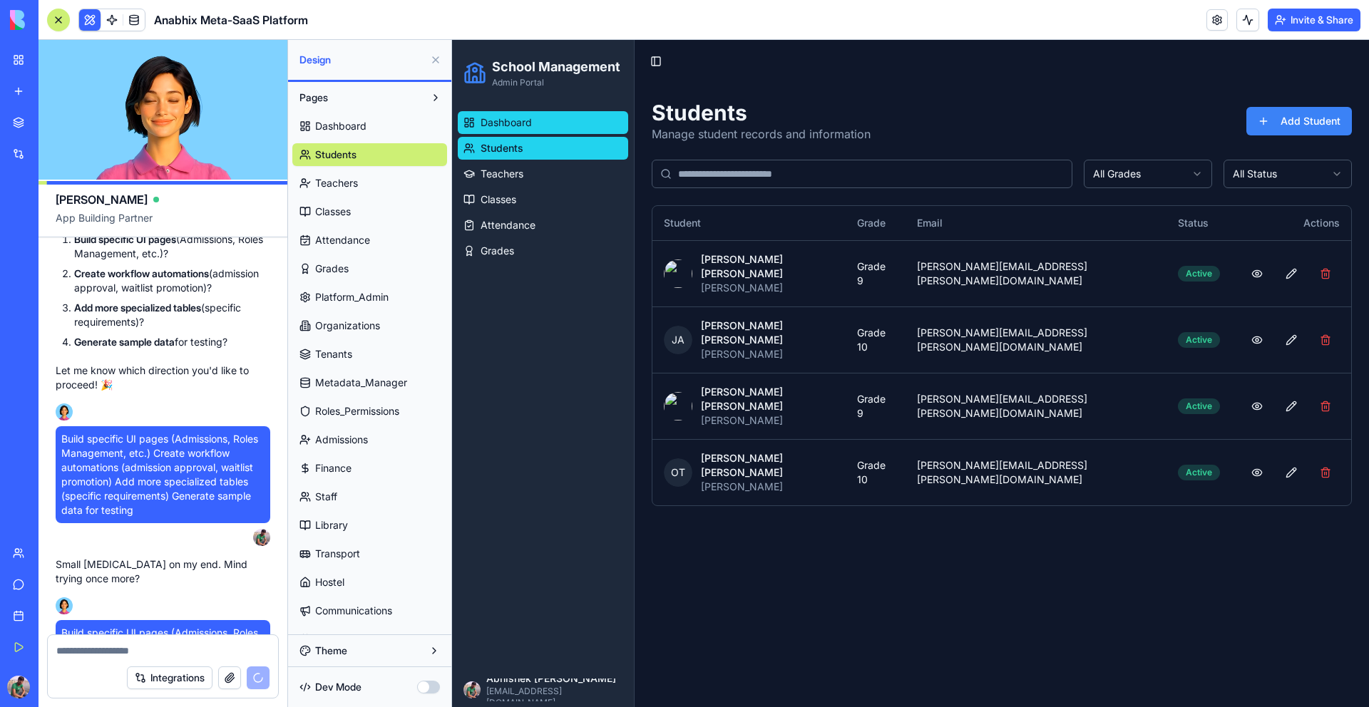
click at [541, 130] on link "Dashboard" at bounding box center [543, 122] width 170 height 23
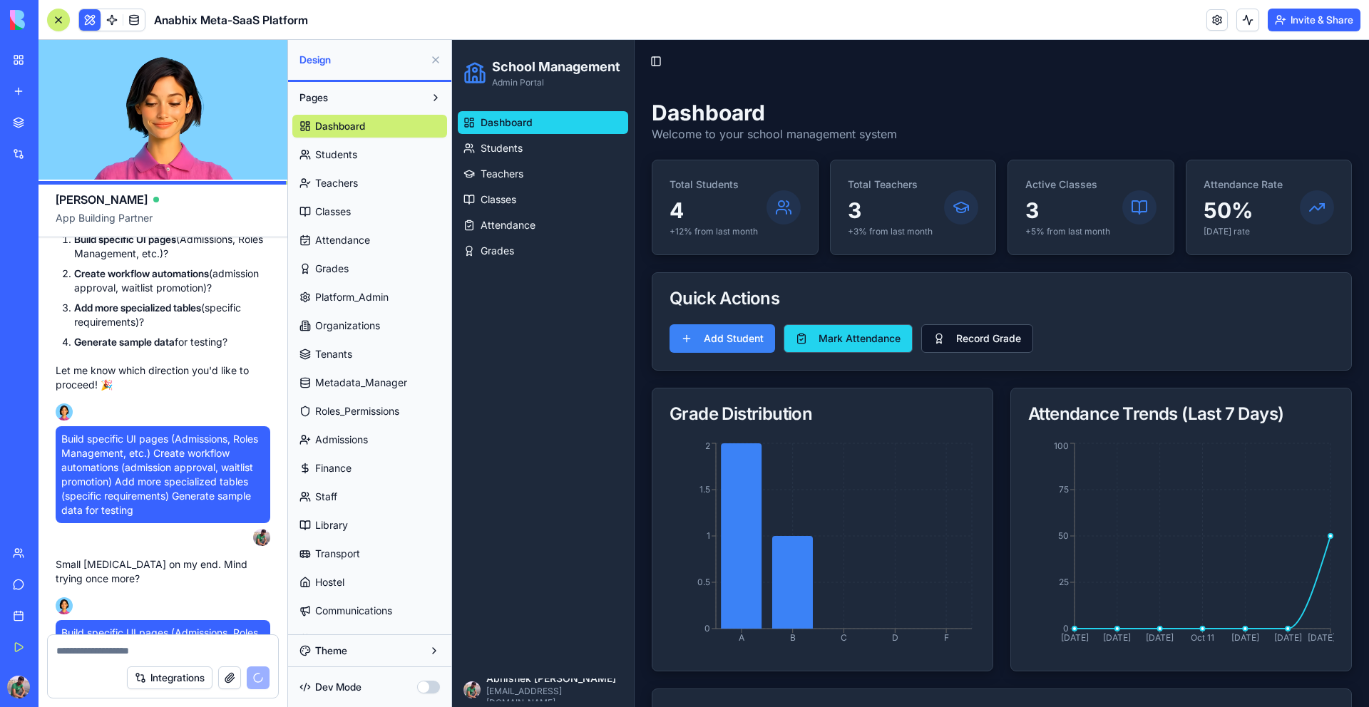
click at [894, 347] on button "Mark Attendance" at bounding box center [848, 338] width 129 height 29
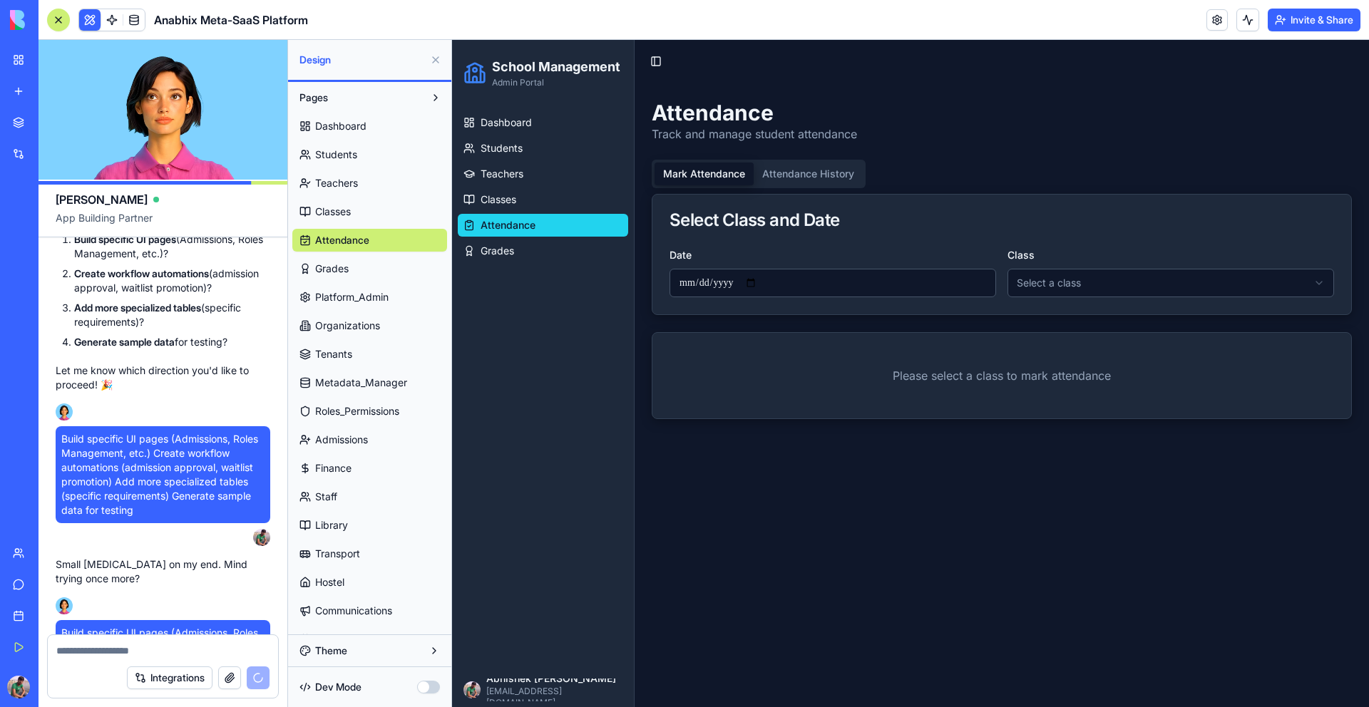
click at [697, 175] on button "Mark Attendance" at bounding box center [704, 174] width 99 height 23
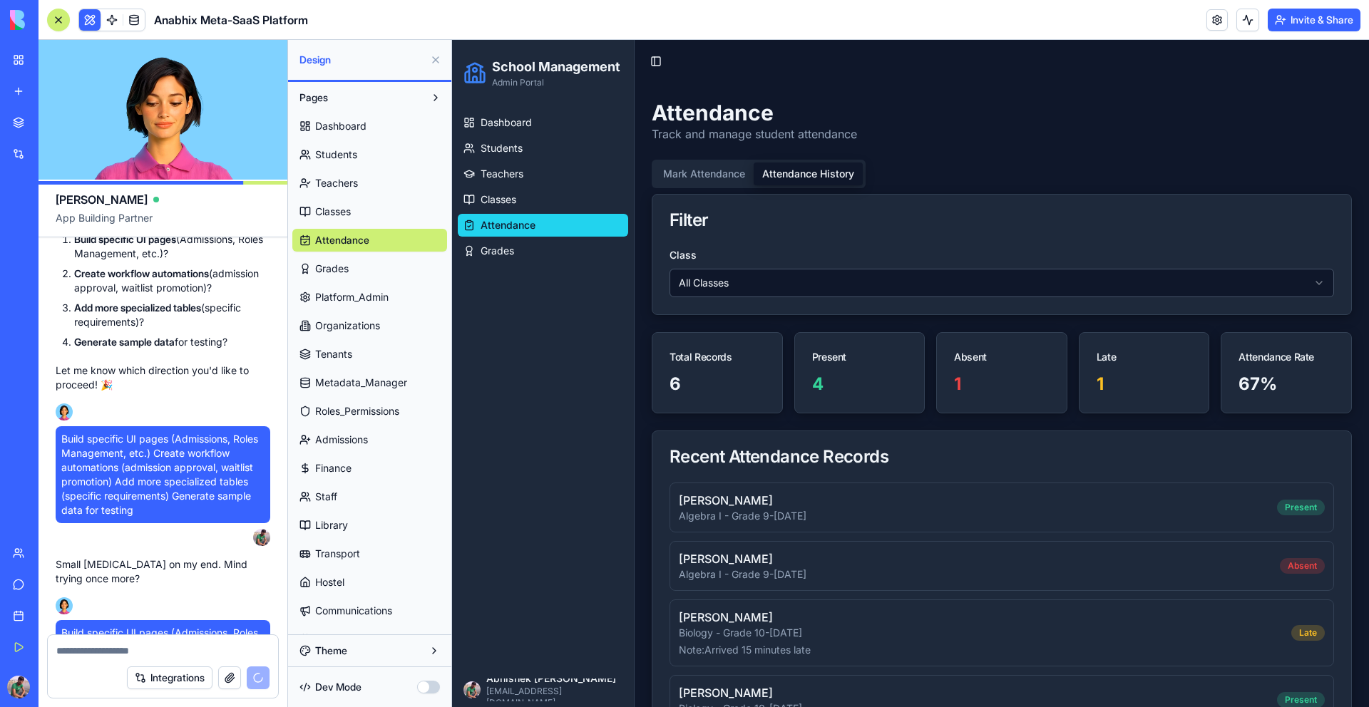
click at [794, 174] on button "Attendance History" at bounding box center [808, 174] width 109 height 23
click at [708, 172] on button "Mark Attendance" at bounding box center [704, 174] width 99 height 23
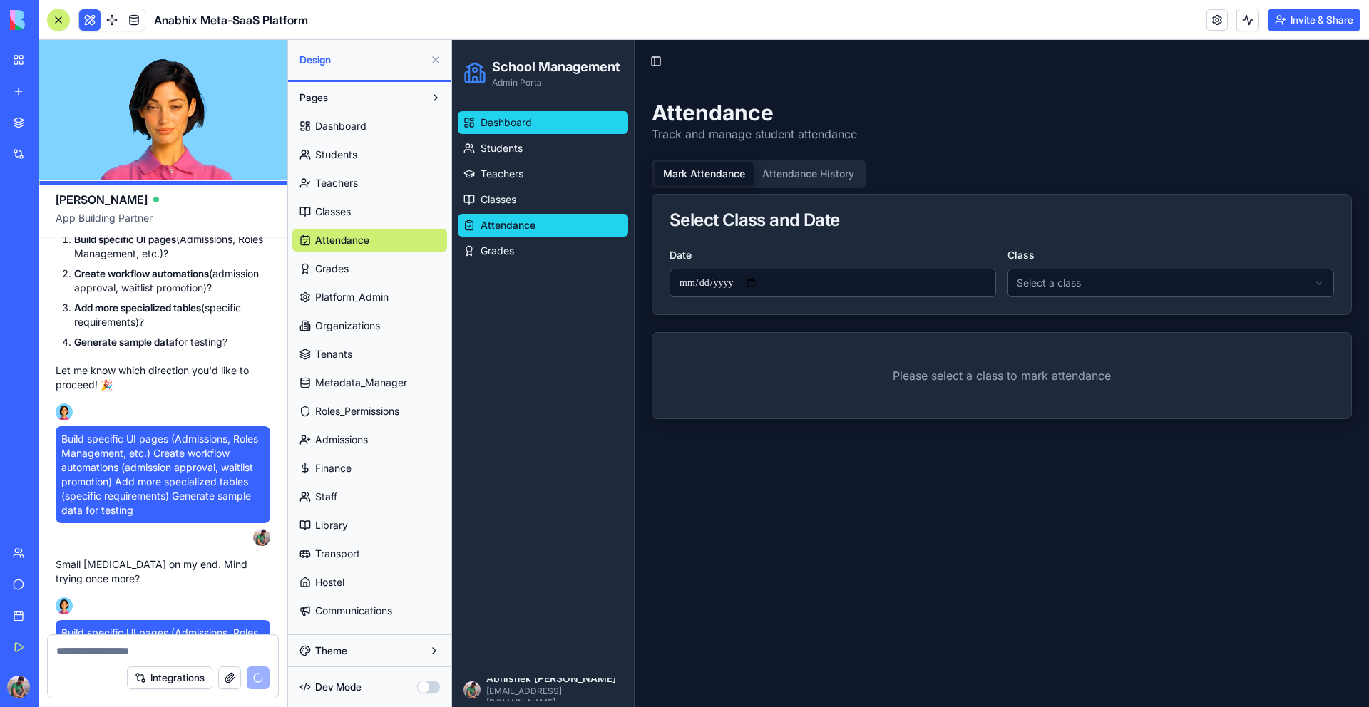
click at [528, 121] on span "Dashboard" at bounding box center [506, 123] width 51 height 14
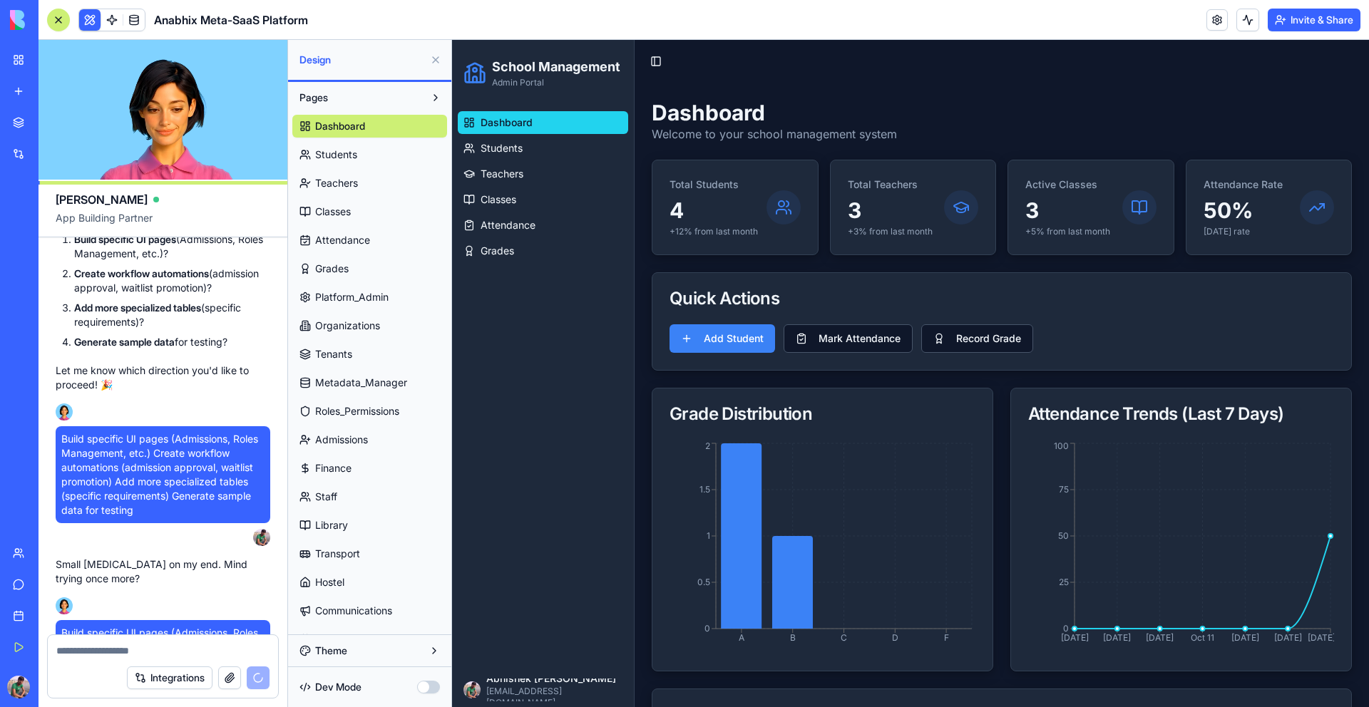
scroll to position [111974, 0]
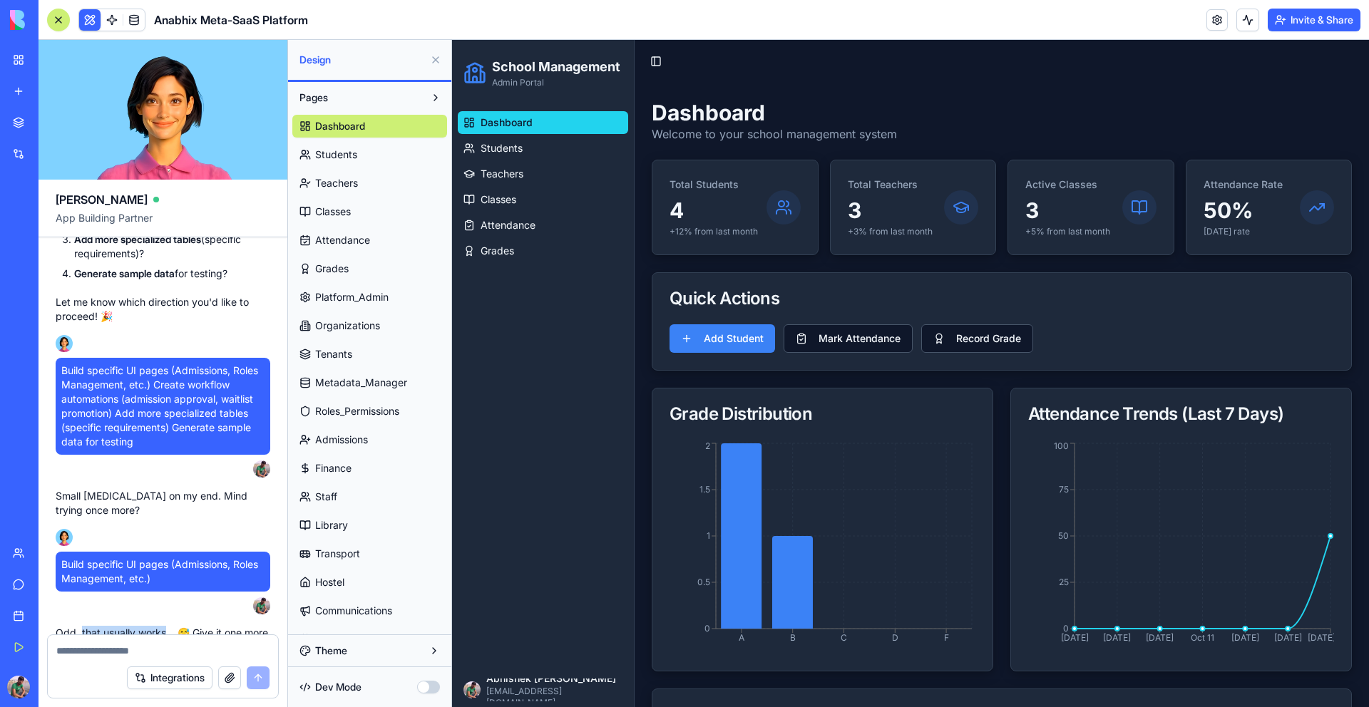
drag, startPoint x: 80, startPoint y: 578, endPoint x: 164, endPoint y: 578, distance: 84.2
click at [164, 626] on p "Odd, that usually works... 😅 Give it one more go." at bounding box center [163, 640] width 215 height 29
click at [344, 238] on span "Attendance" at bounding box center [342, 240] width 55 height 14
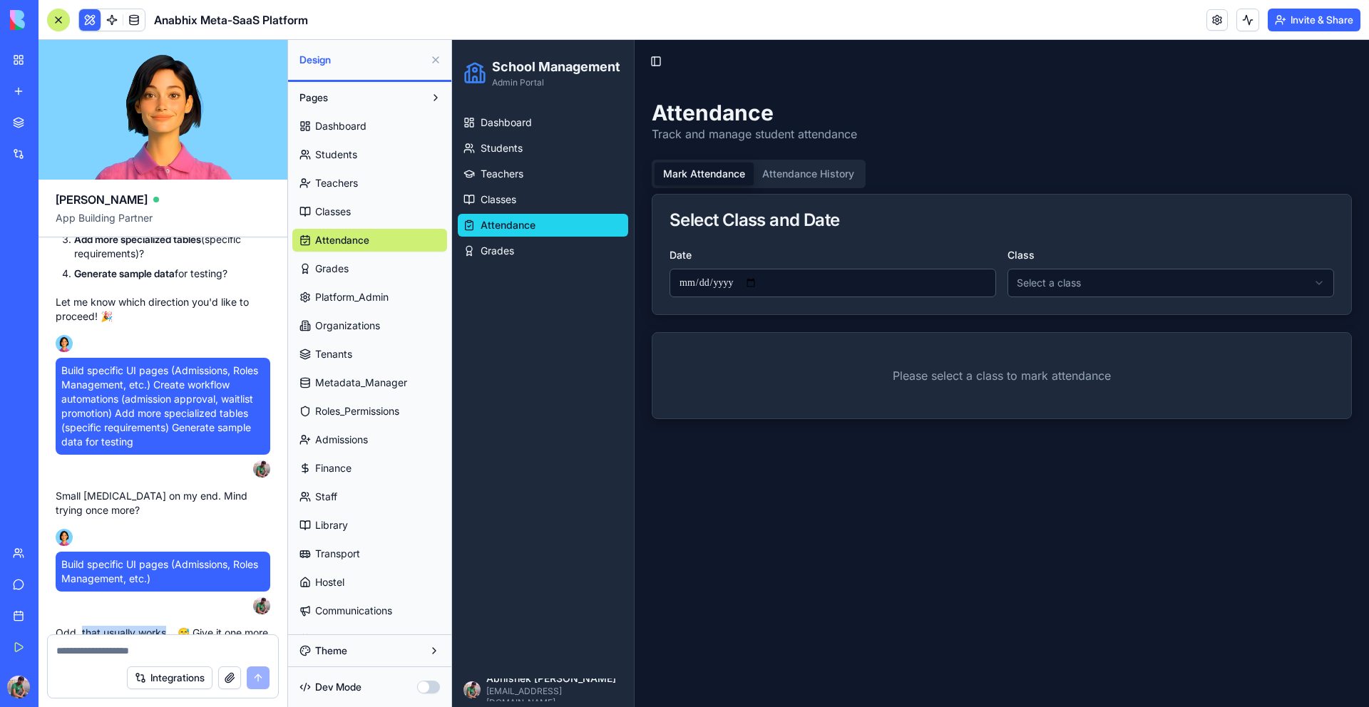
click at [350, 294] on span "Platform_Admin" at bounding box center [351, 297] width 73 height 14
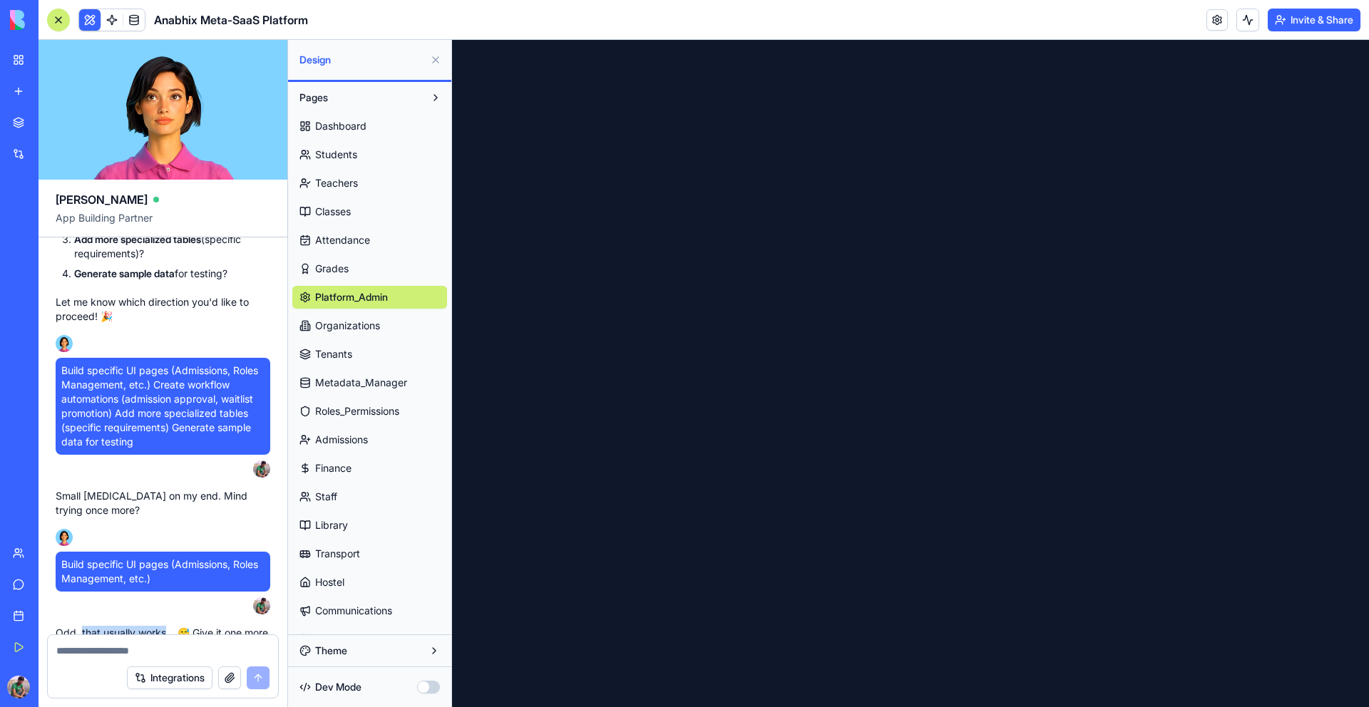
click at [347, 333] on link "Organizations" at bounding box center [369, 326] width 155 height 23
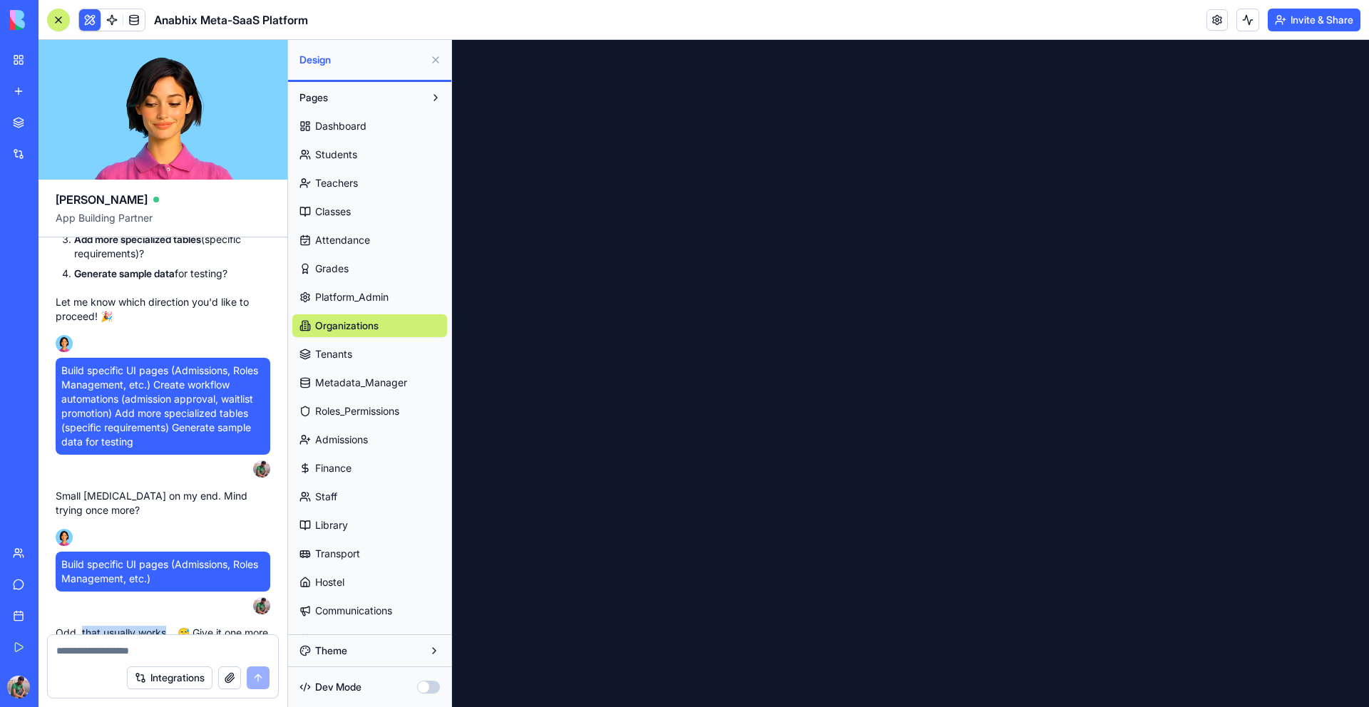
click at [351, 329] on span "Organizations" at bounding box center [346, 326] width 63 height 14
click at [351, 296] on span "Platform_Admin" at bounding box center [351, 297] width 73 height 14
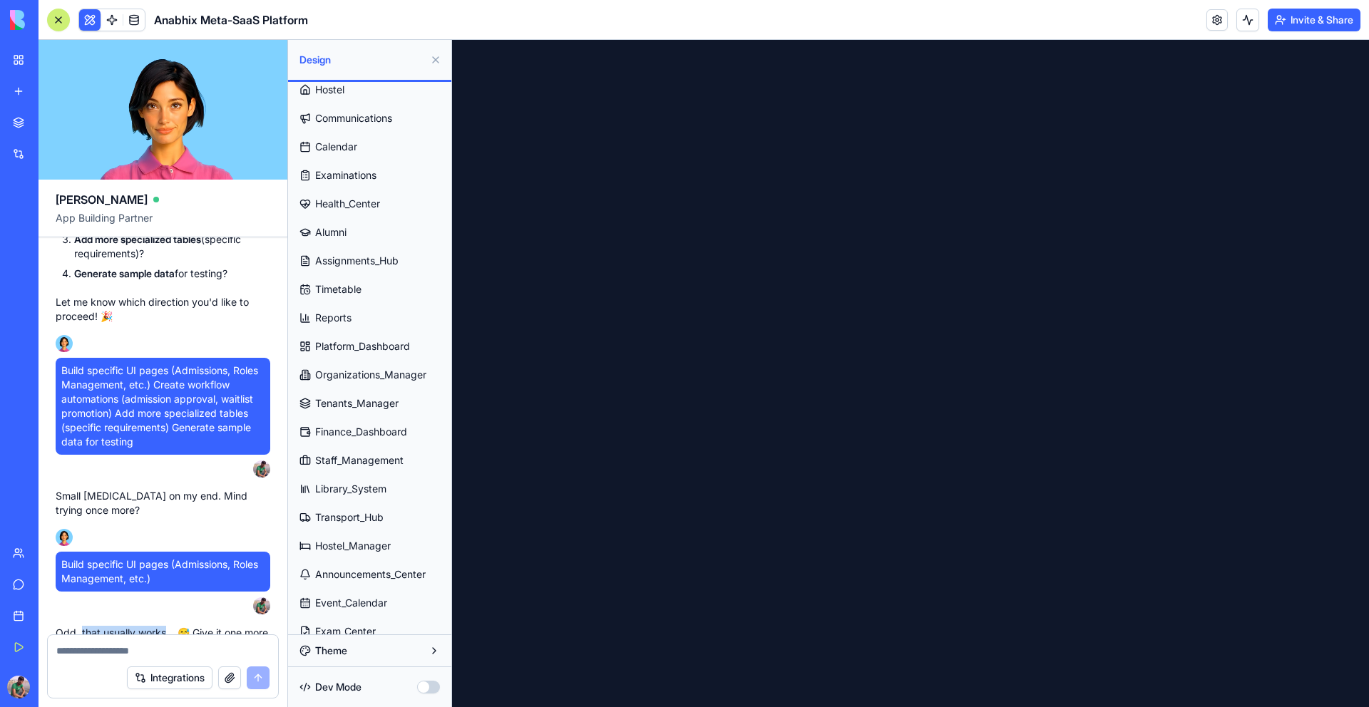
scroll to position [591, 0]
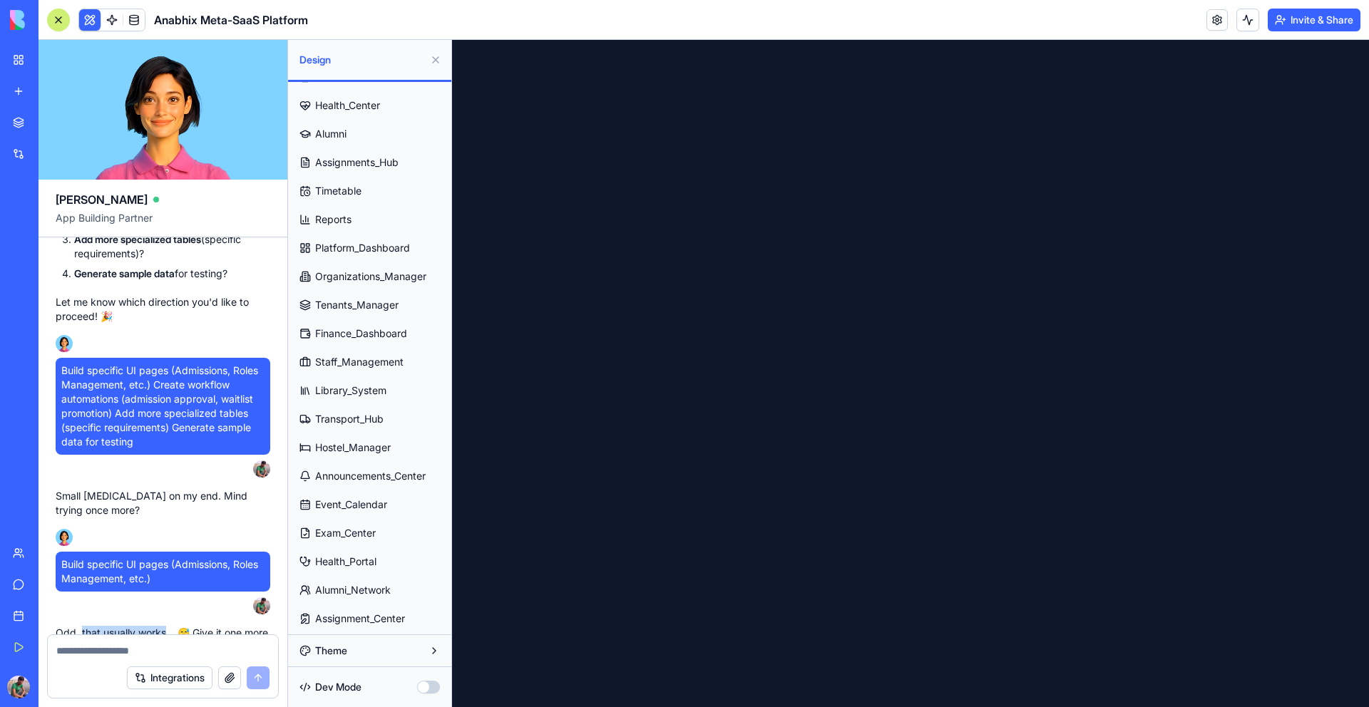
click at [362, 558] on span "Health_Portal" at bounding box center [345, 562] width 61 height 14
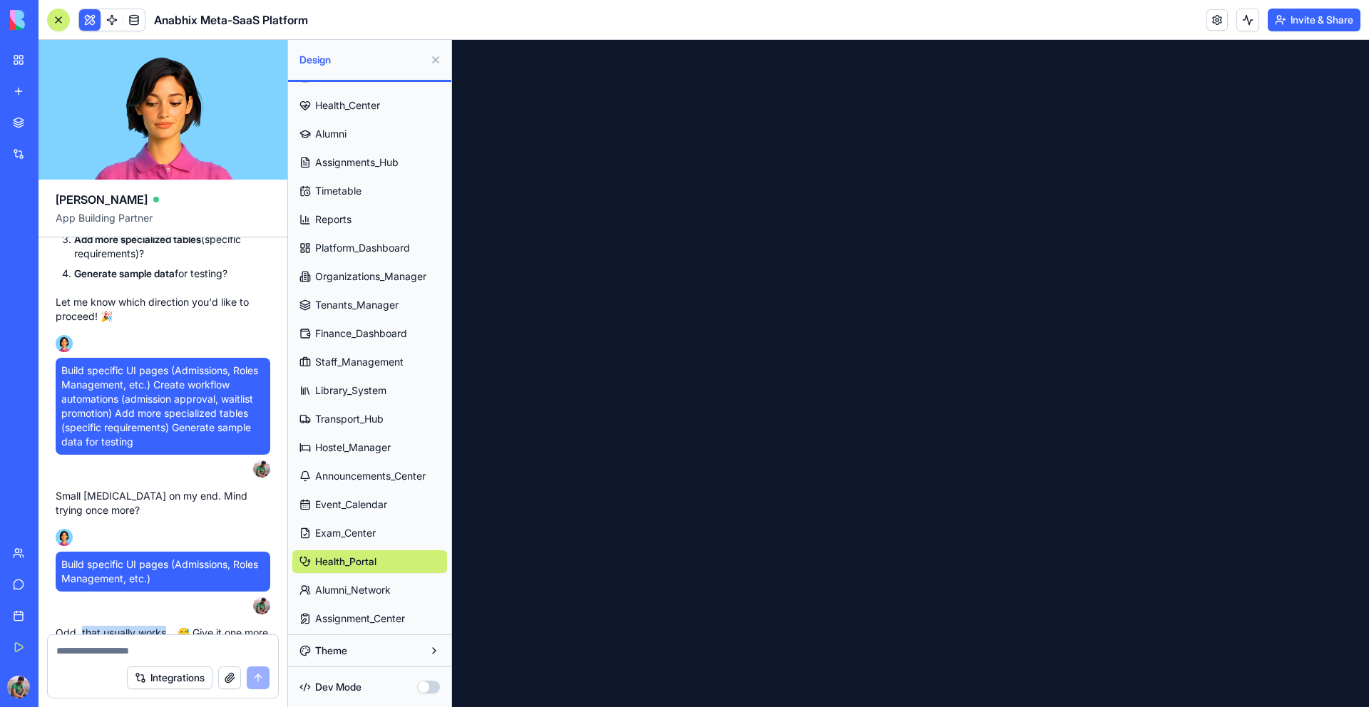
click at [359, 532] on span "Exam_Center" at bounding box center [345, 533] width 61 height 14
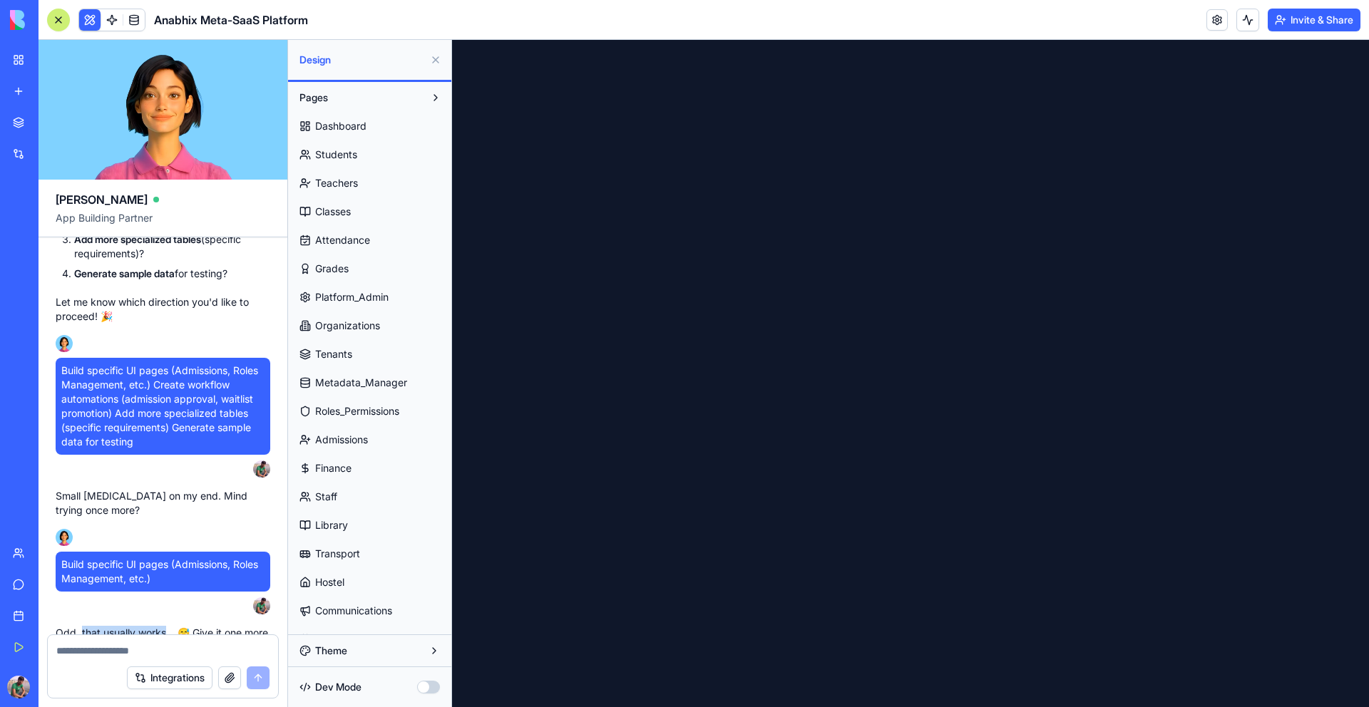
click at [324, 126] on span "Dashboard" at bounding box center [340, 126] width 51 height 14
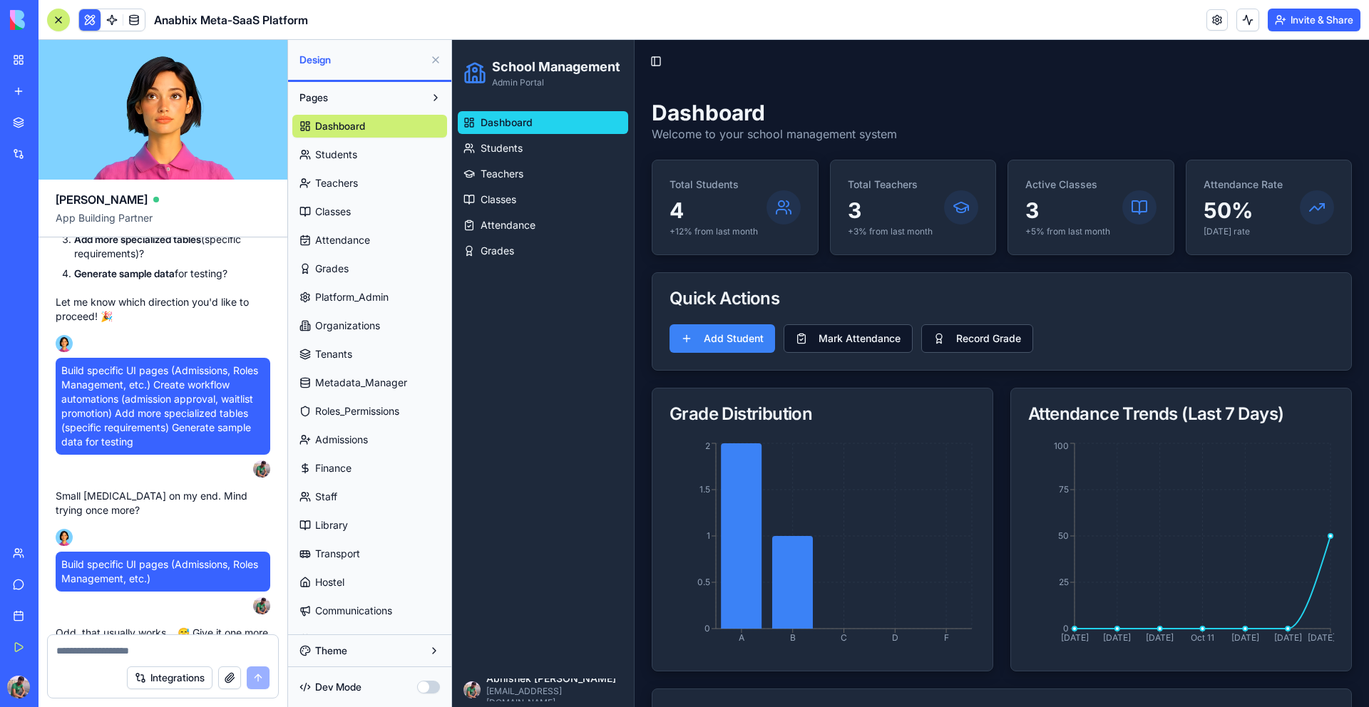
click at [146, 656] on textarea at bounding box center [162, 651] width 213 height 14
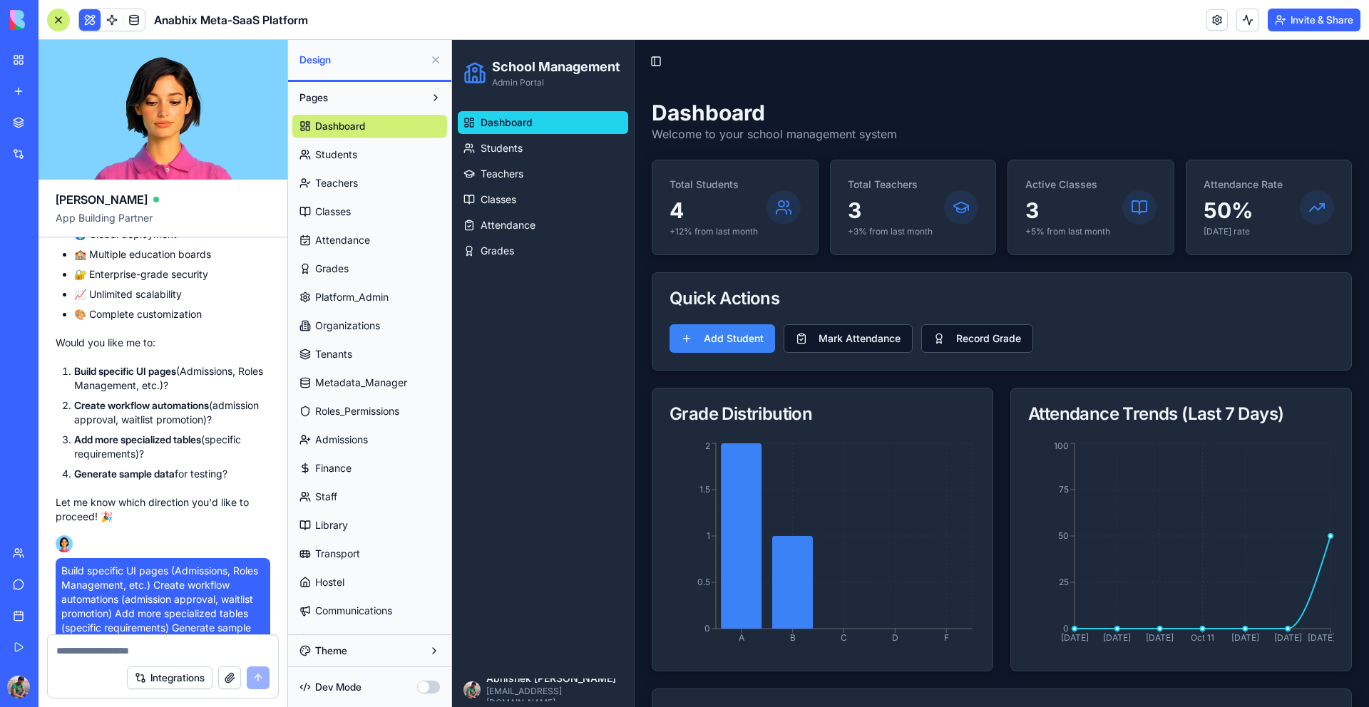
scroll to position [111771, 0]
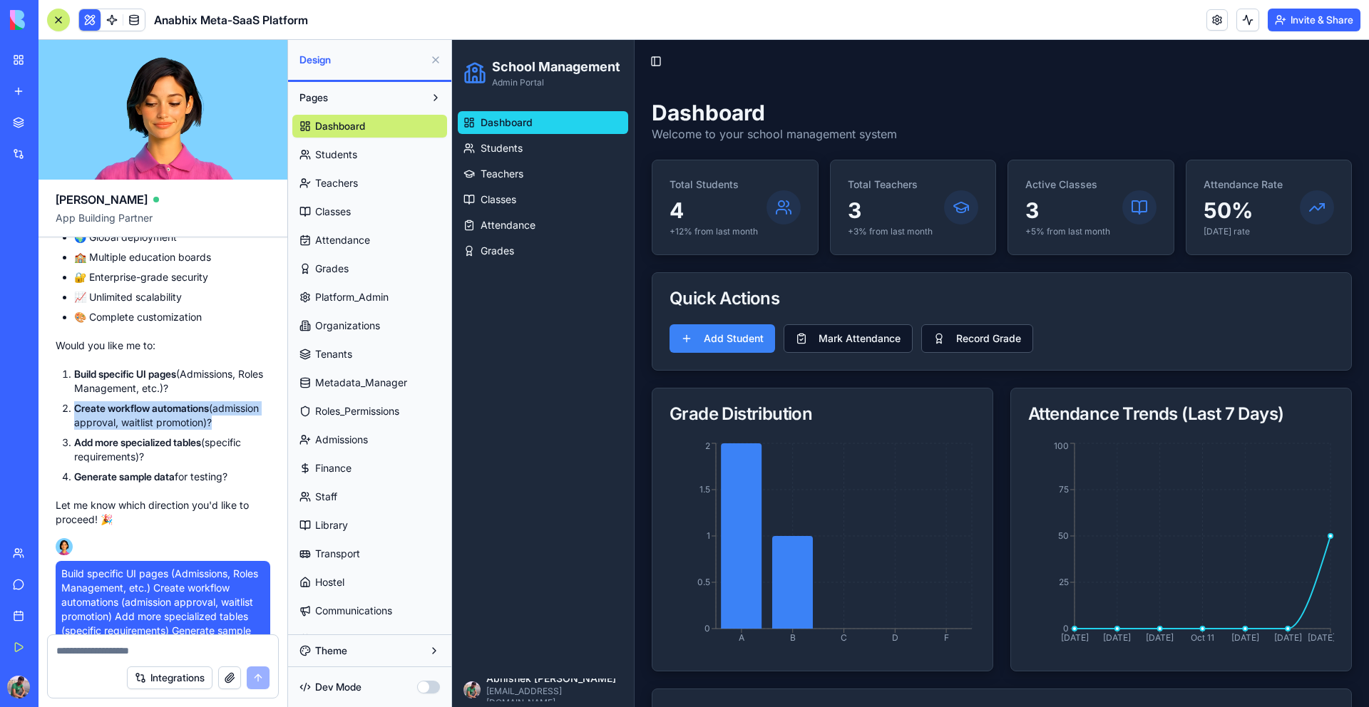
drag, startPoint x: 262, startPoint y: 367, endPoint x: 76, endPoint y: 345, distance: 187.4
click at [76, 402] on li "Create workflow automations (admission approval, waitlist promotion)?" at bounding box center [172, 416] width 196 height 29
copy li "Create workflow automations (admission approval, waitlist promotion)"
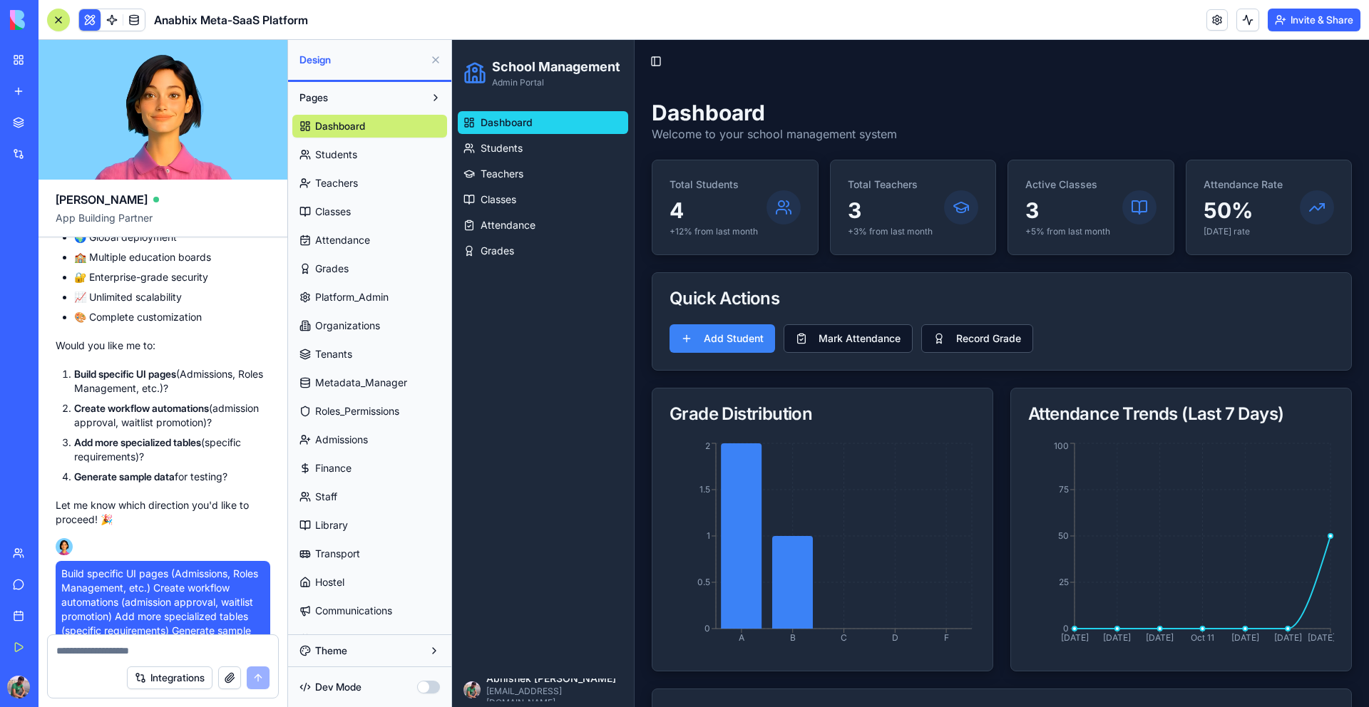
click at [118, 652] on textarea at bounding box center [162, 651] width 213 height 14
paste textarea "**********"
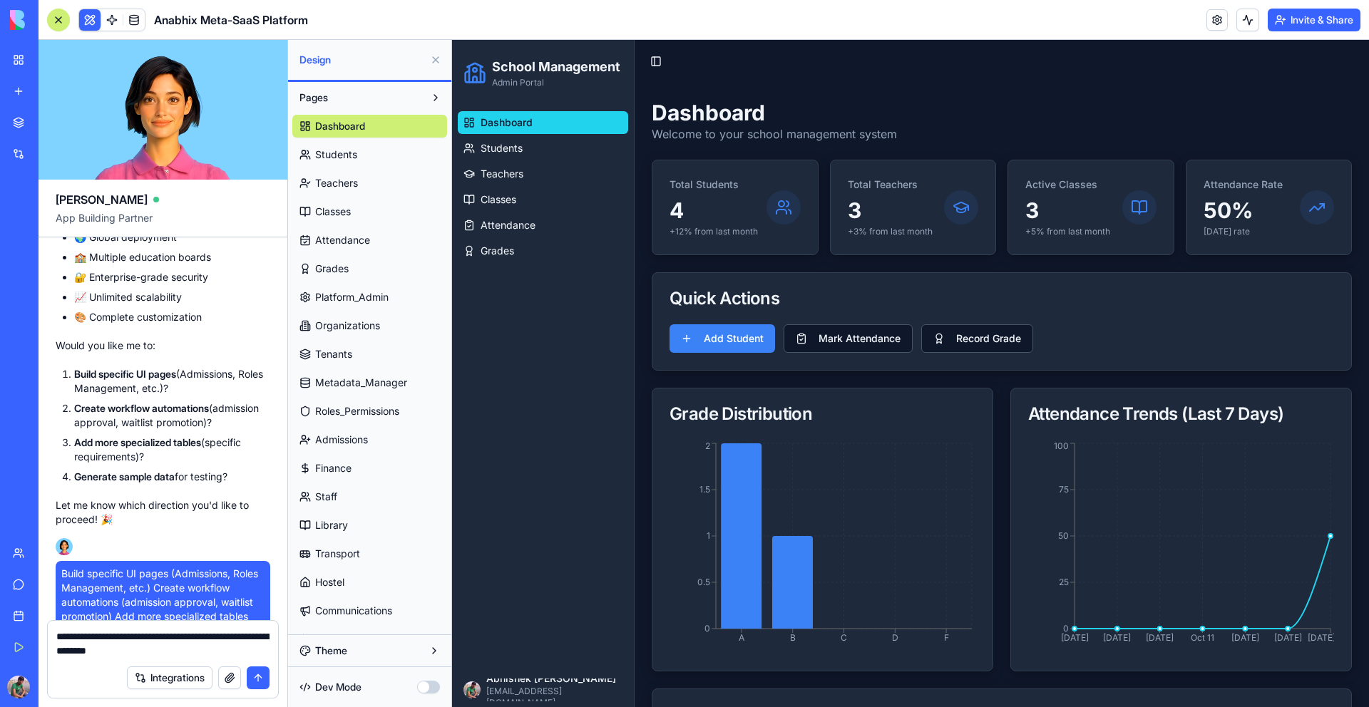
type textarea "**********"
click at [255, 677] on button "submit" at bounding box center [258, 678] width 23 height 23
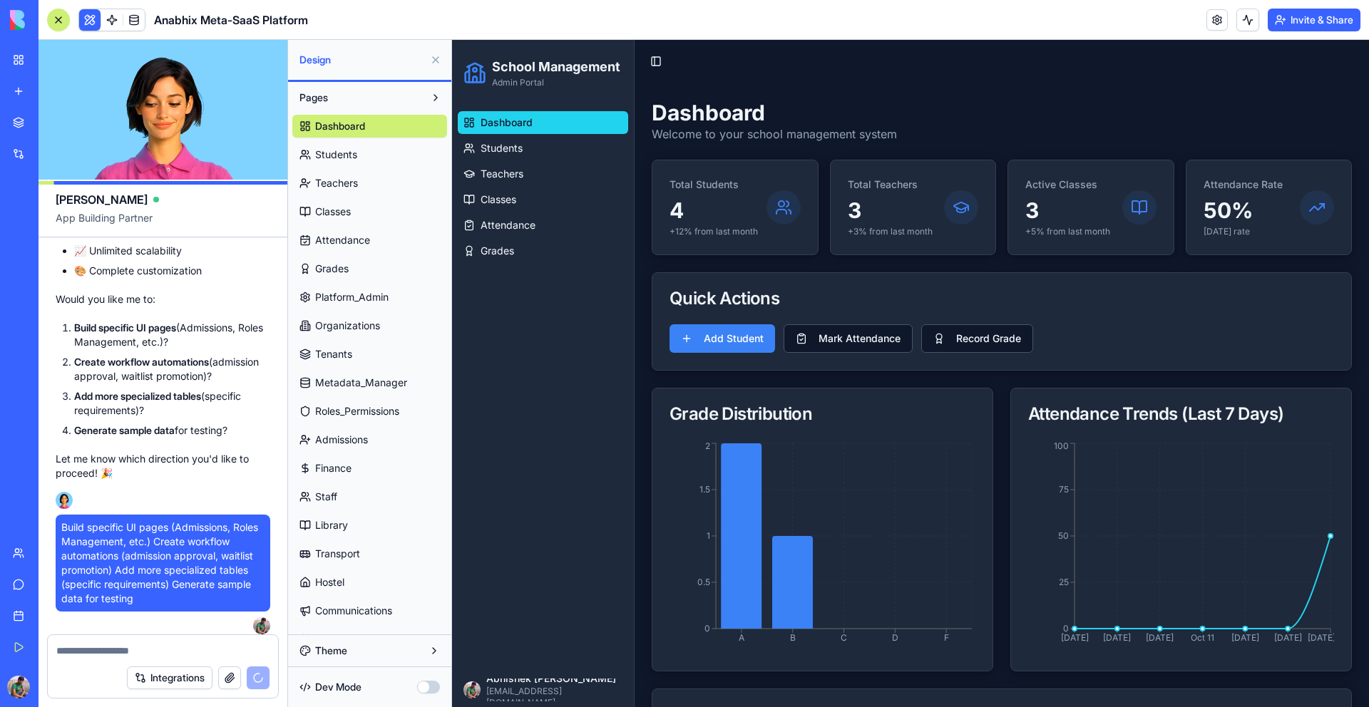
scroll to position [111758, 0]
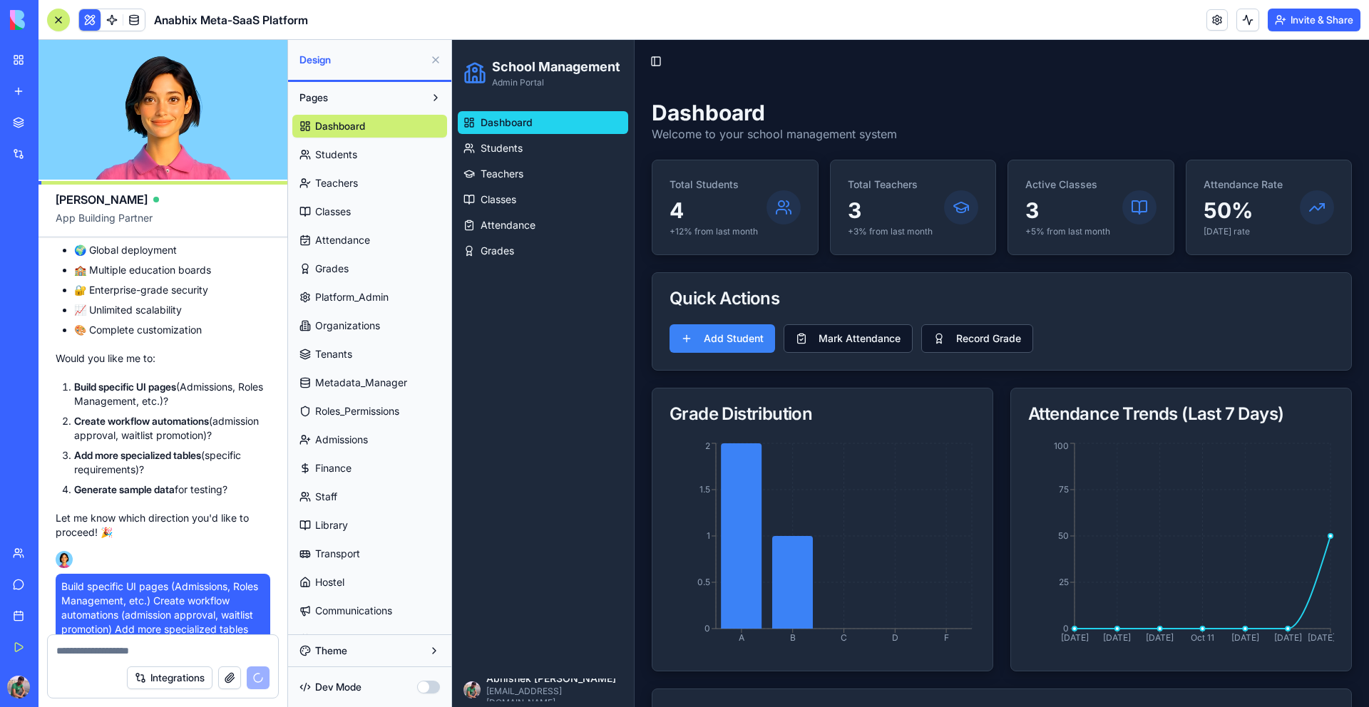
click at [209, 380] on li "Build specific UI pages (Admissions, Roles Management, etc.)?" at bounding box center [172, 394] width 196 height 29
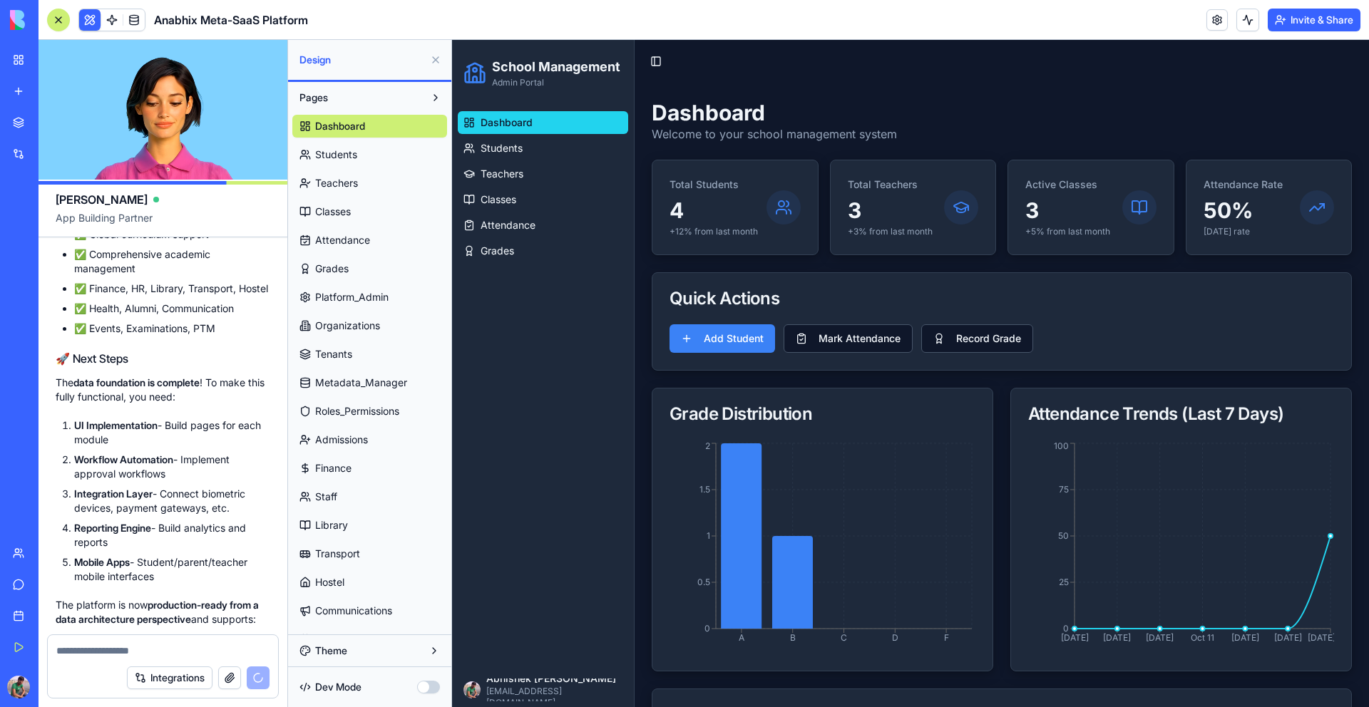
scroll to position [111363, 0]
drag, startPoint x: 173, startPoint y: 364, endPoint x: 196, endPoint y: 377, distance: 26.8
click at [196, 416] on li "UI Implementation - Build pages for each module" at bounding box center [172, 430] width 196 height 29
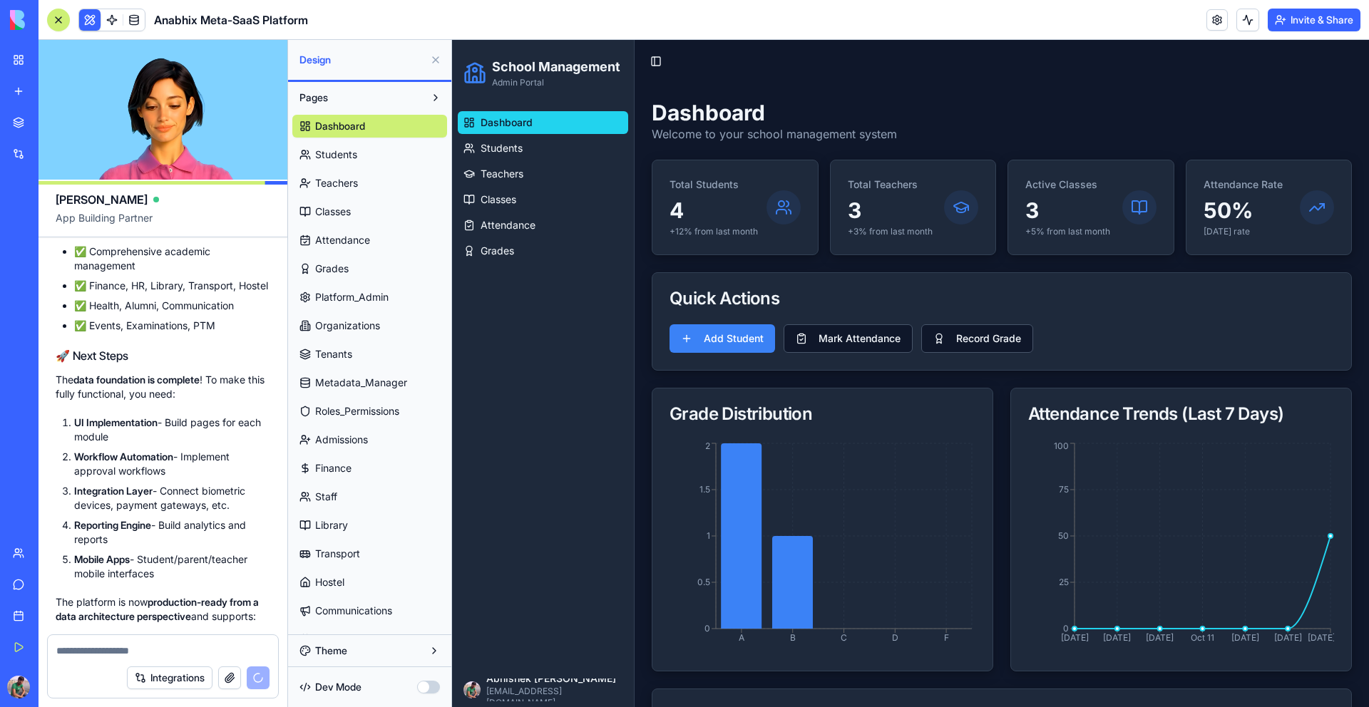
click at [196, 416] on li "UI Implementation - Build pages for each module" at bounding box center [172, 430] width 196 height 29
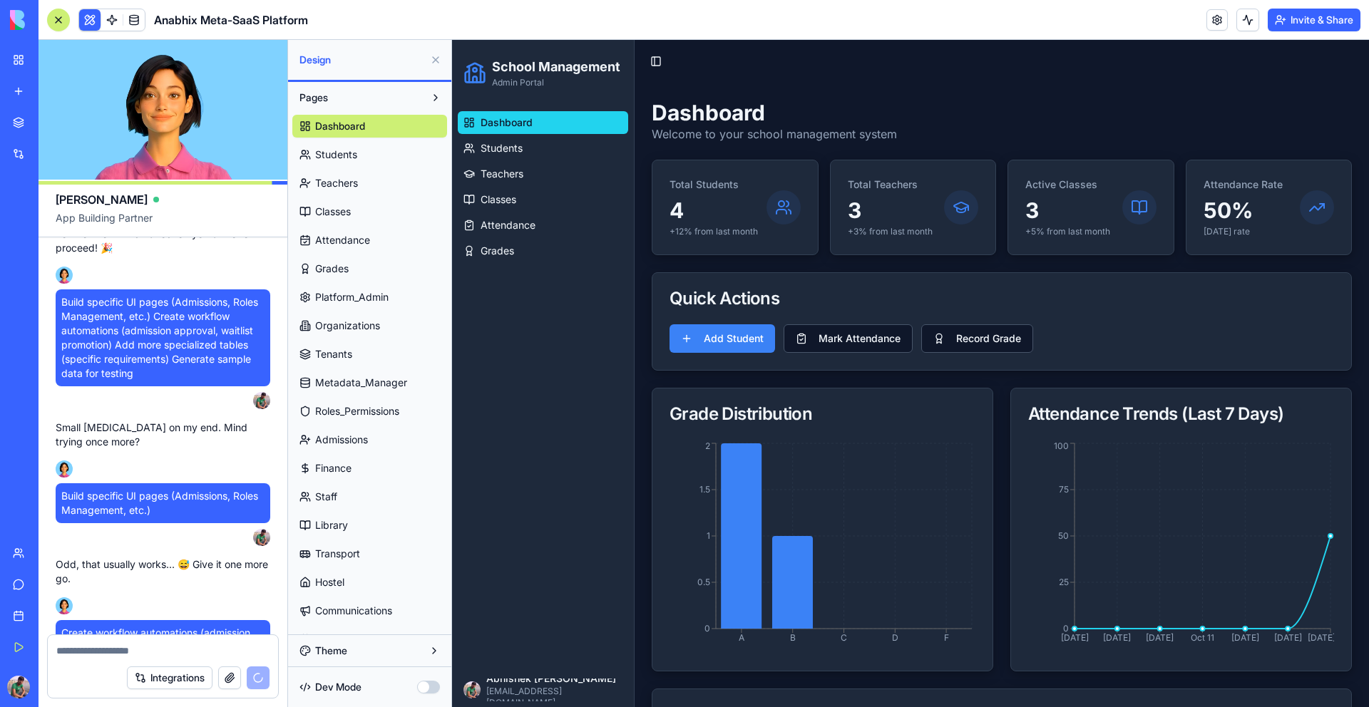
click at [373, 158] on link "Students" at bounding box center [369, 154] width 155 height 23
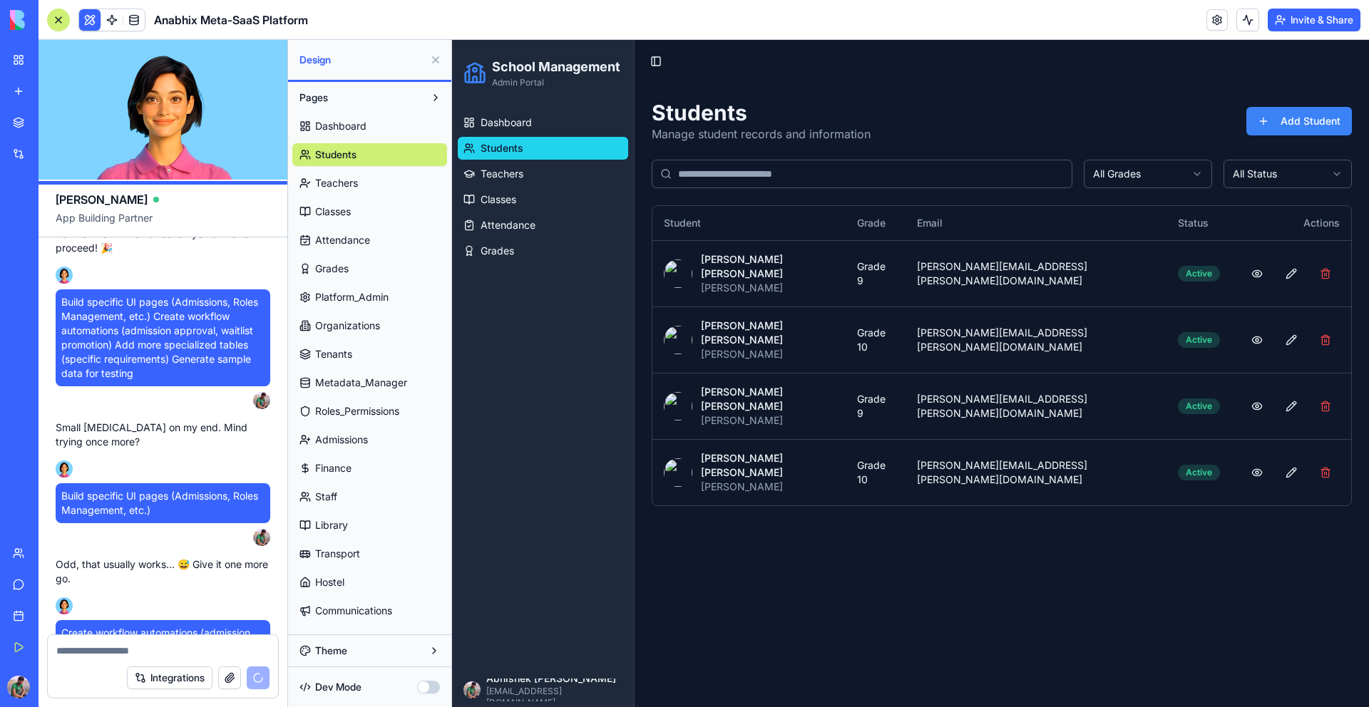
click at [354, 175] on link "Teachers" at bounding box center [369, 183] width 155 height 23
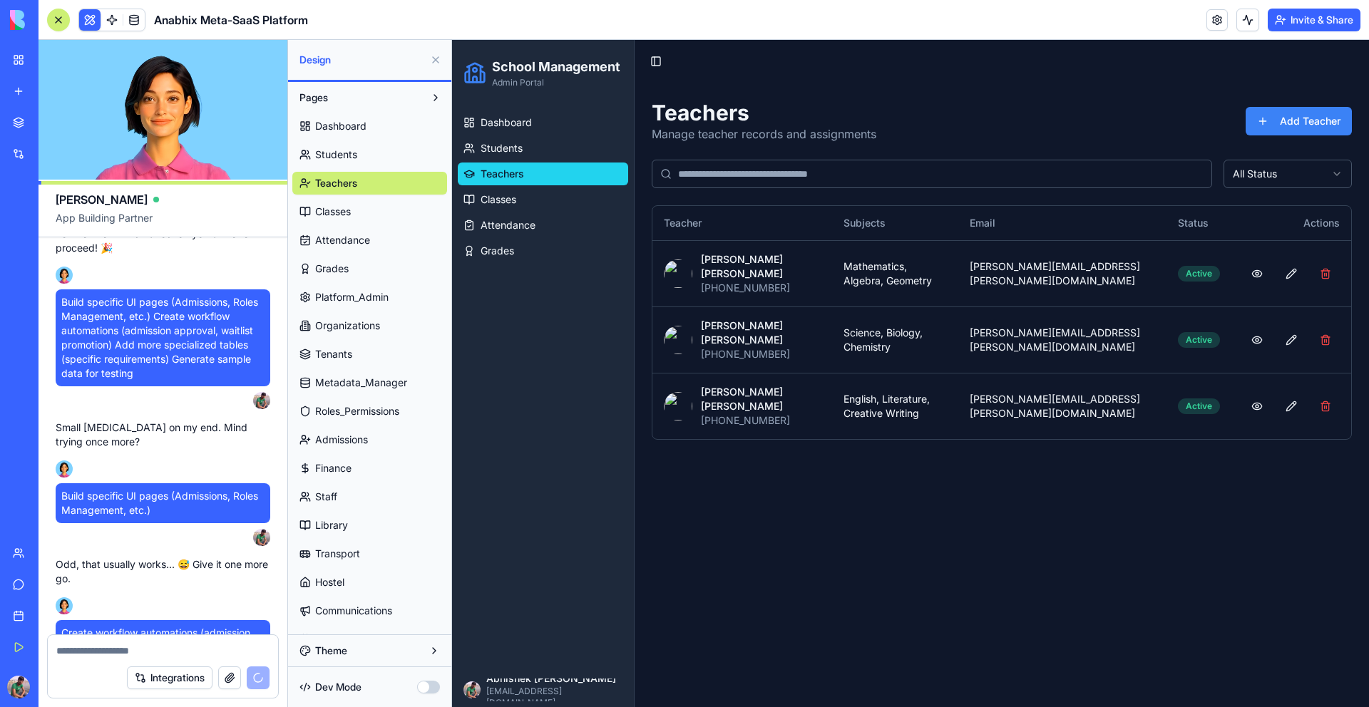
click at [350, 196] on div "Dashboard Students Teachers Classes Attendance Grades Platform_Admin Organizati…" at bounding box center [369, 665] width 155 height 1113
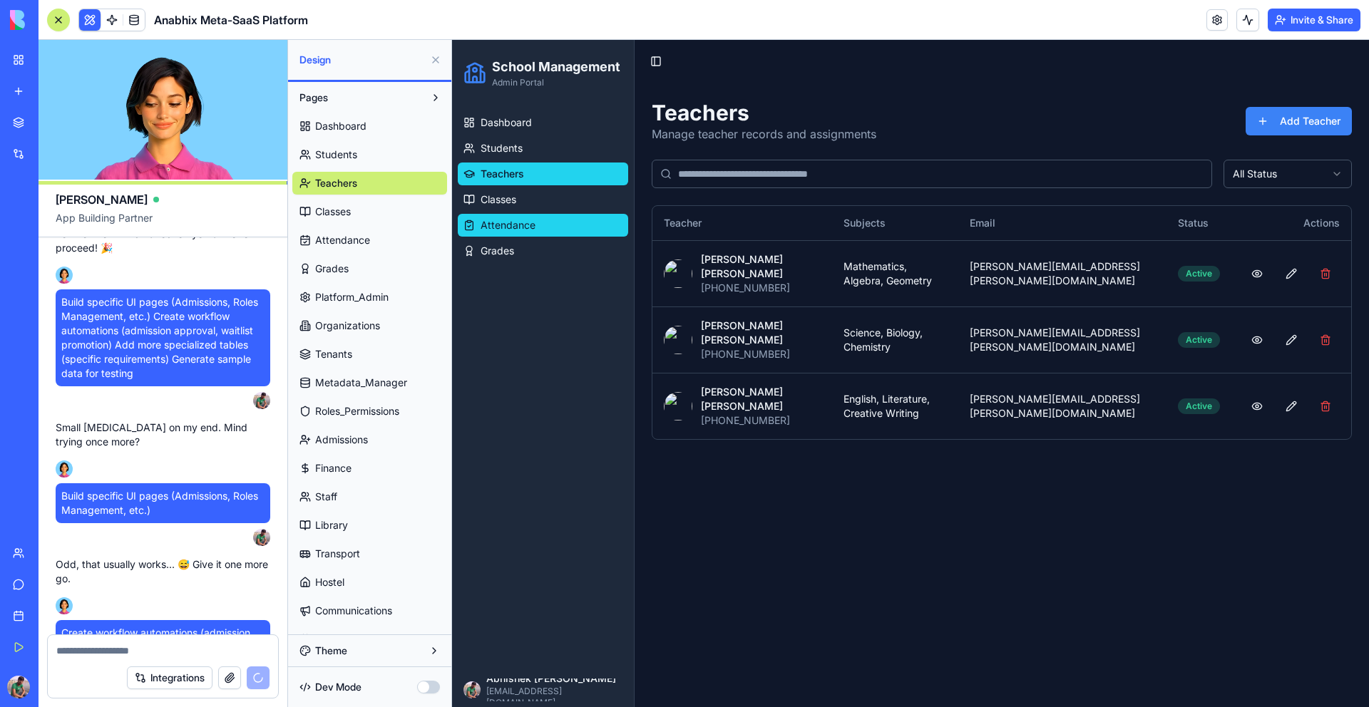
click at [491, 214] on link "Attendance" at bounding box center [543, 225] width 170 height 23
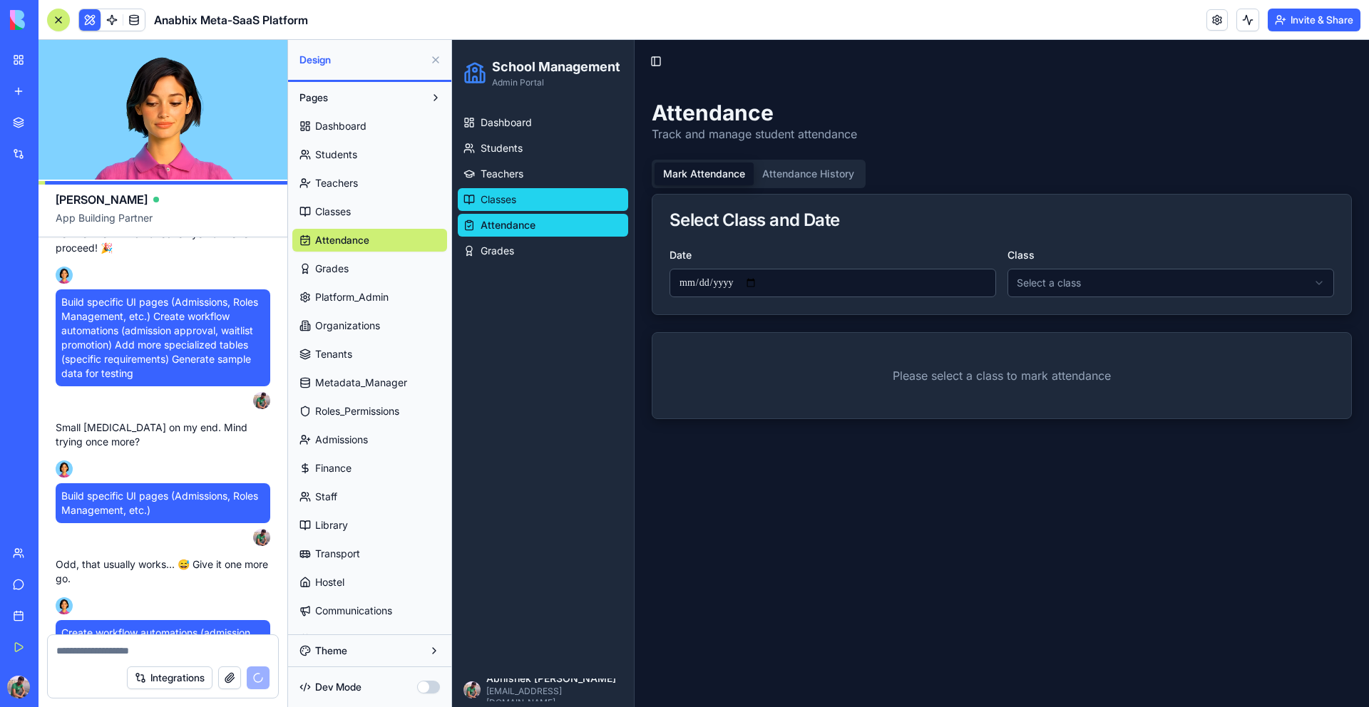
click at [494, 205] on span "Classes" at bounding box center [499, 200] width 36 height 14
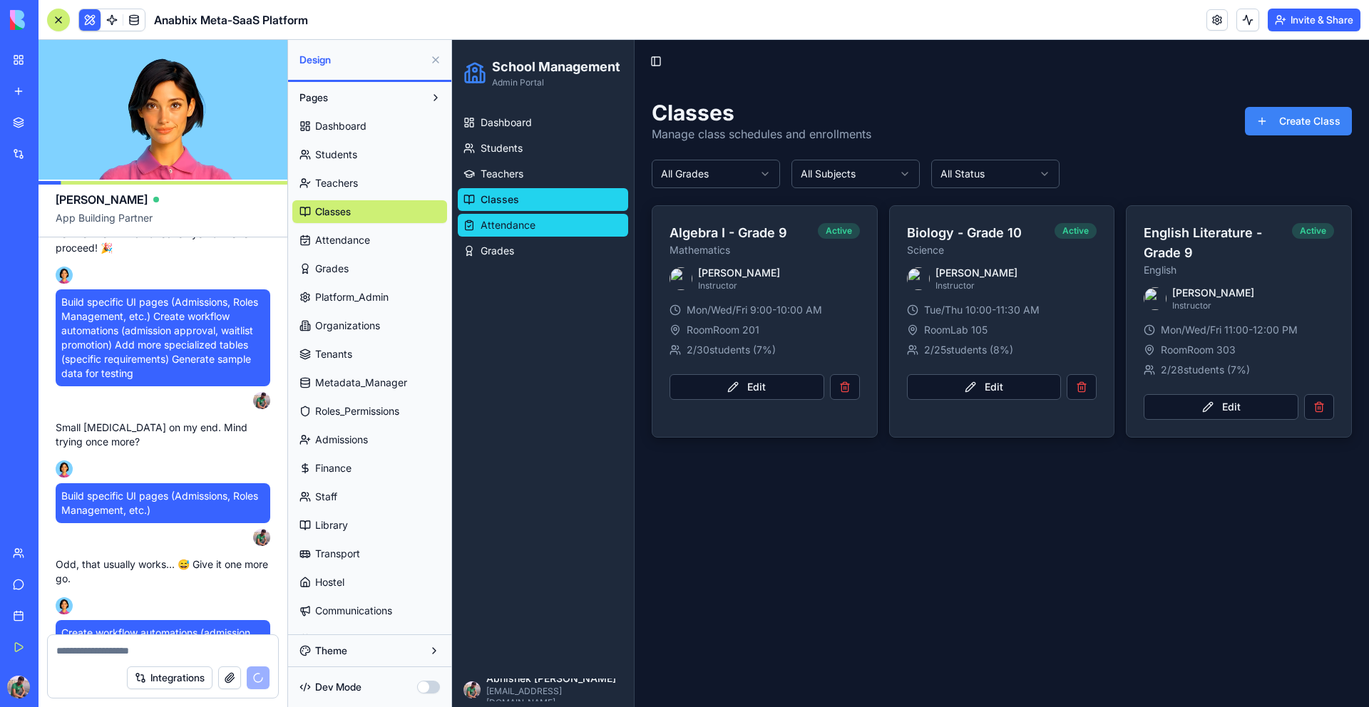
click at [494, 227] on span "Attendance" at bounding box center [508, 225] width 55 height 14
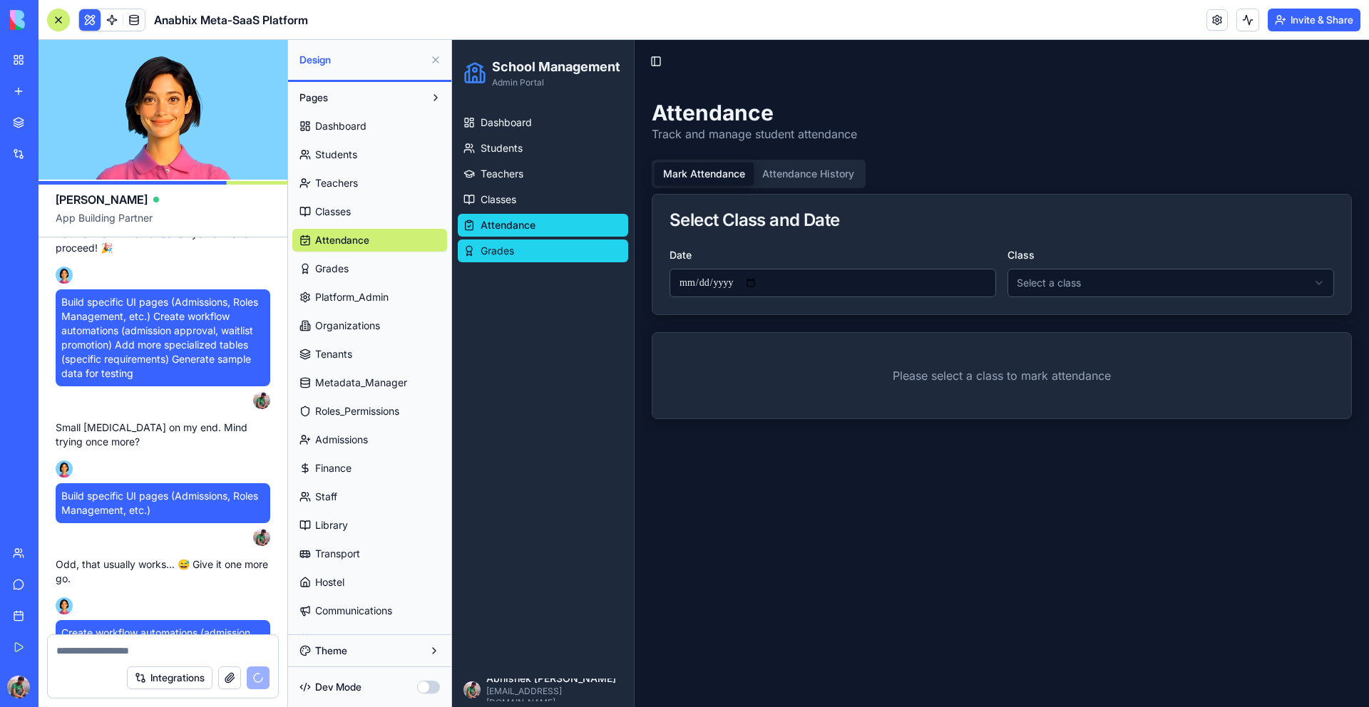
click at [491, 244] on span "Grades" at bounding box center [498, 251] width 34 height 14
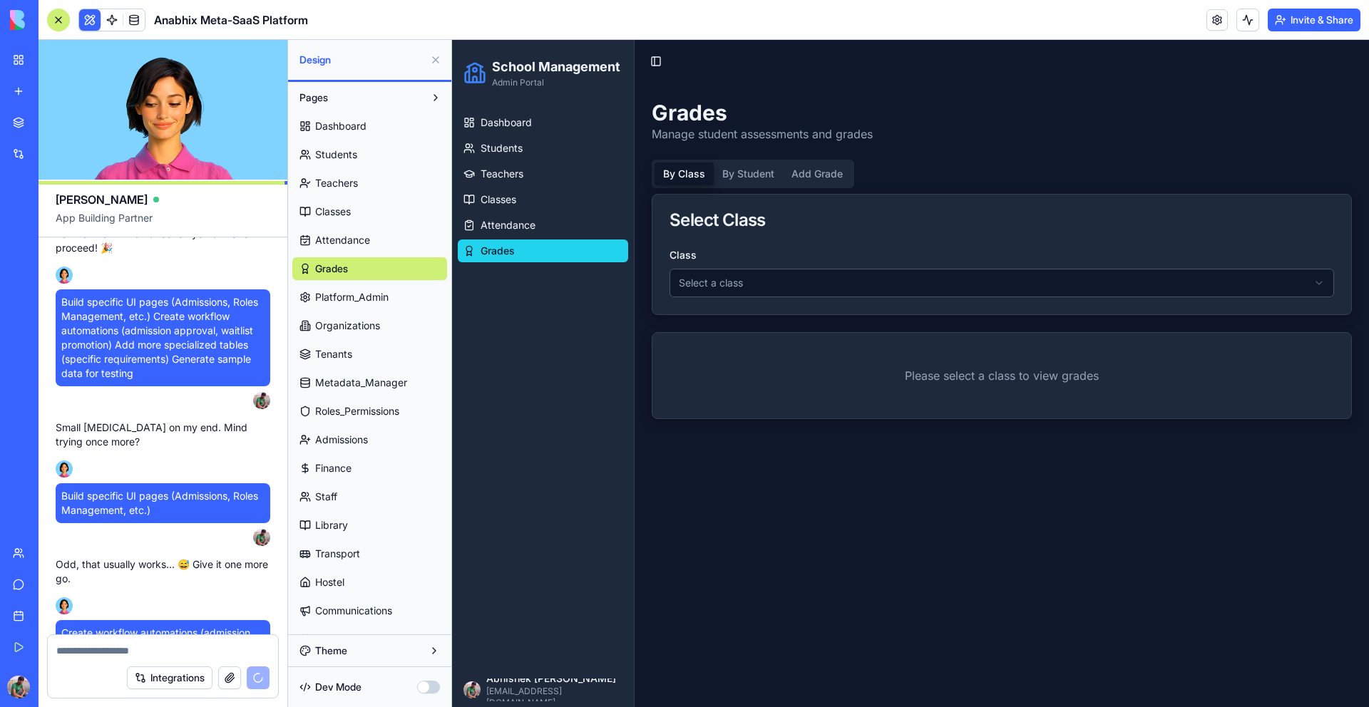
click at [390, 292] on link "Platform_Admin" at bounding box center [369, 297] width 155 height 23
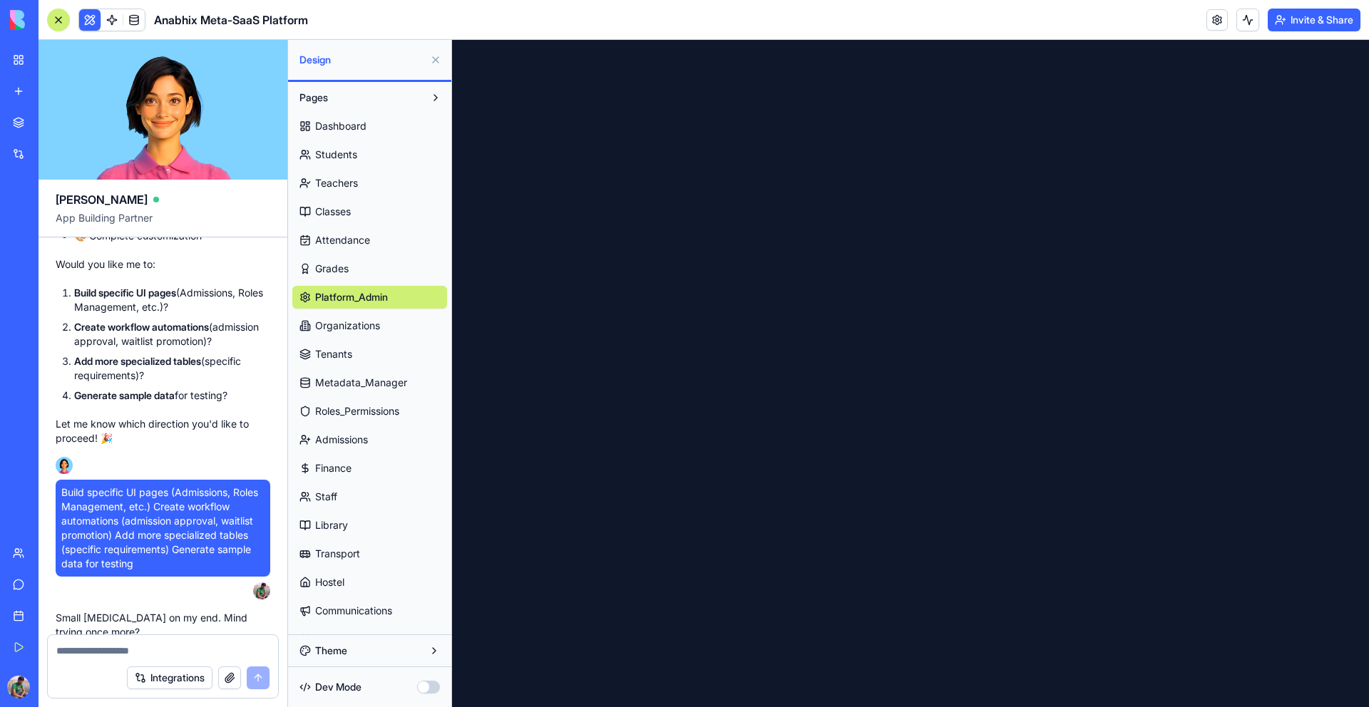
scroll to position [112111, 0]
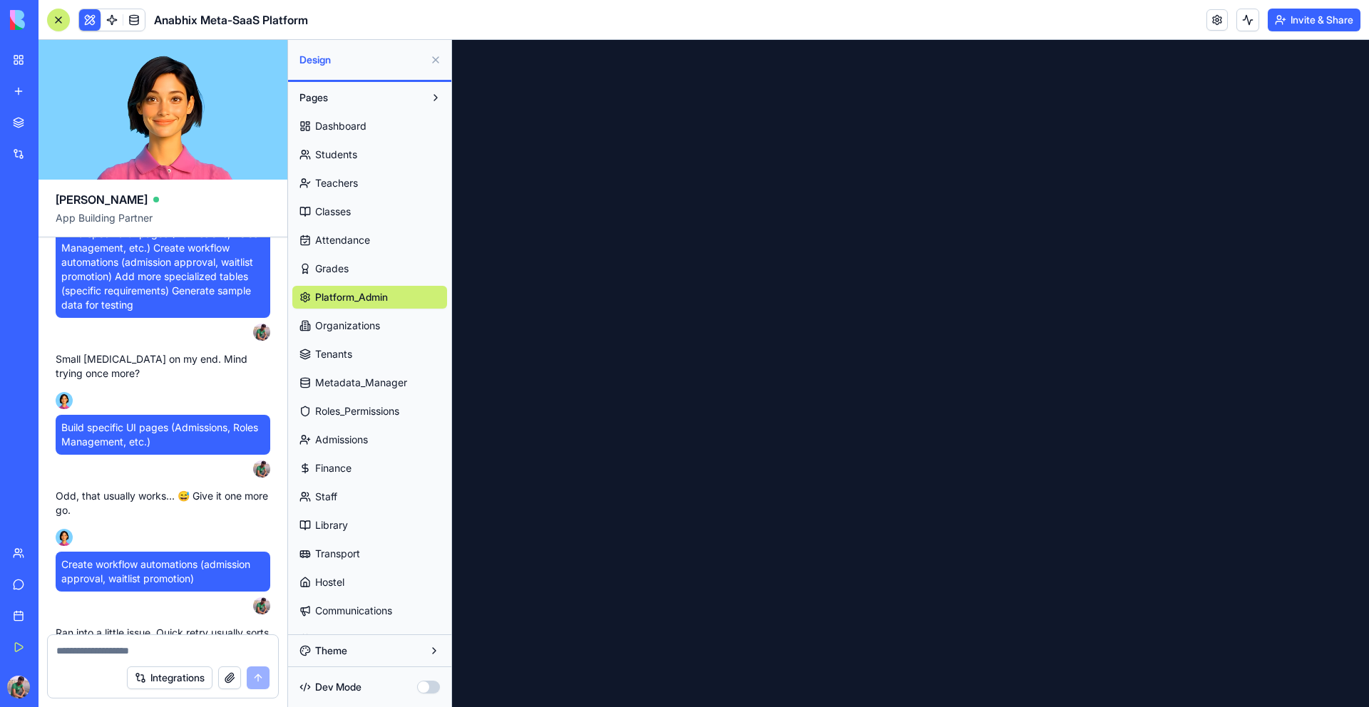
click at [138, 661] on div "Integrations" at bounding box center [163, 678] width 230 height 40
click at [136, 653] on textarea at bounding box center [162, 651] width 213 height 14
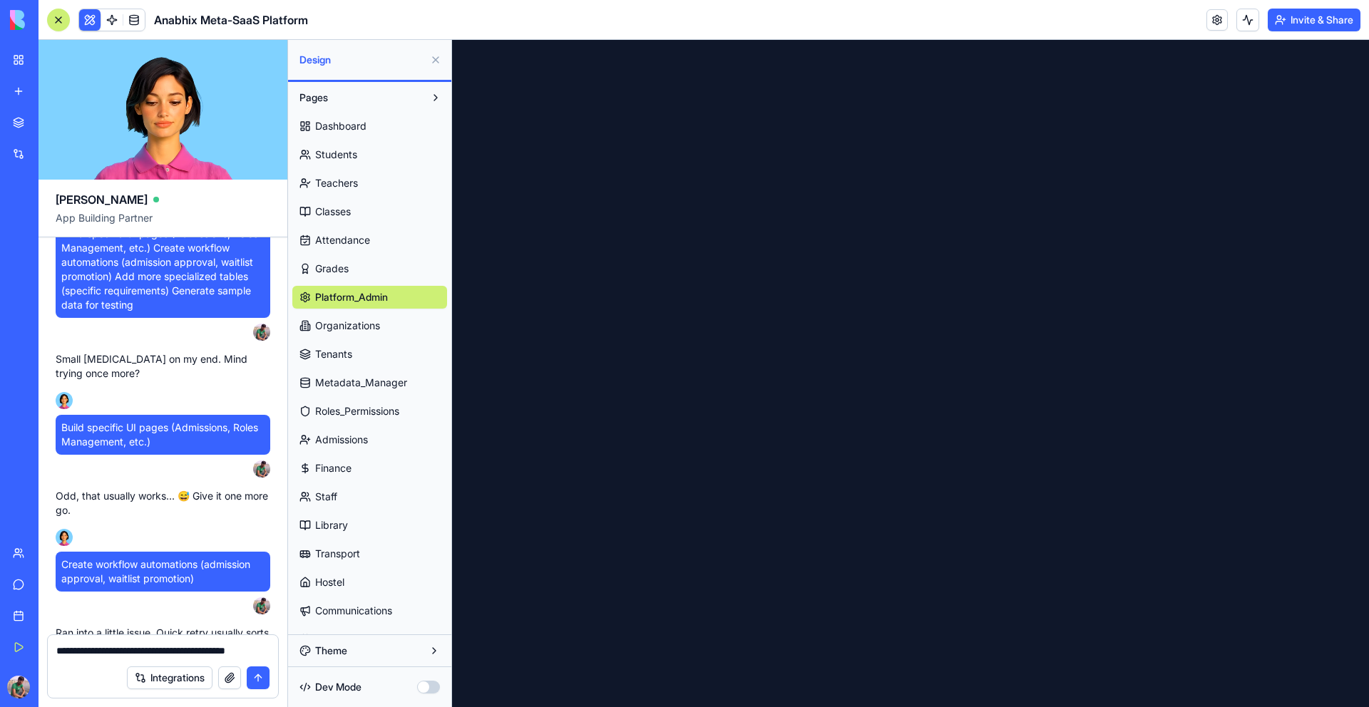
type textarea "**********"
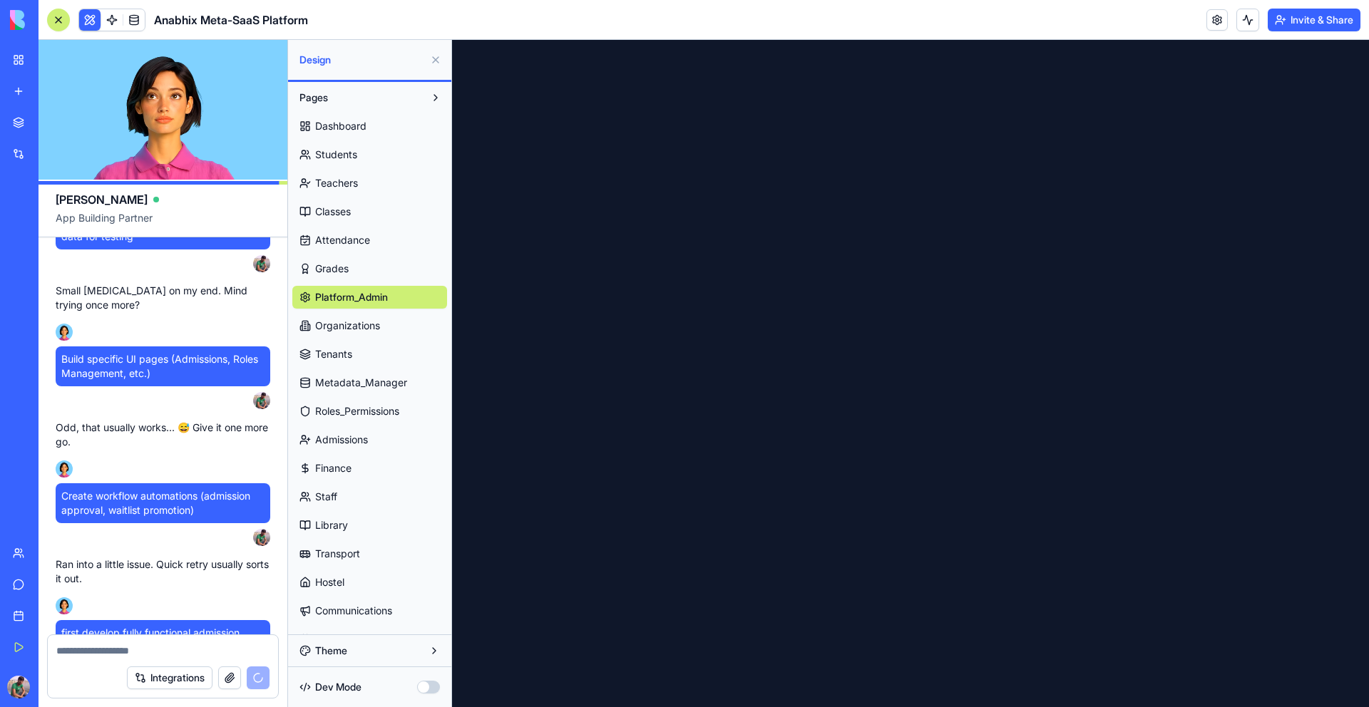
scroll to position [112248, 0]
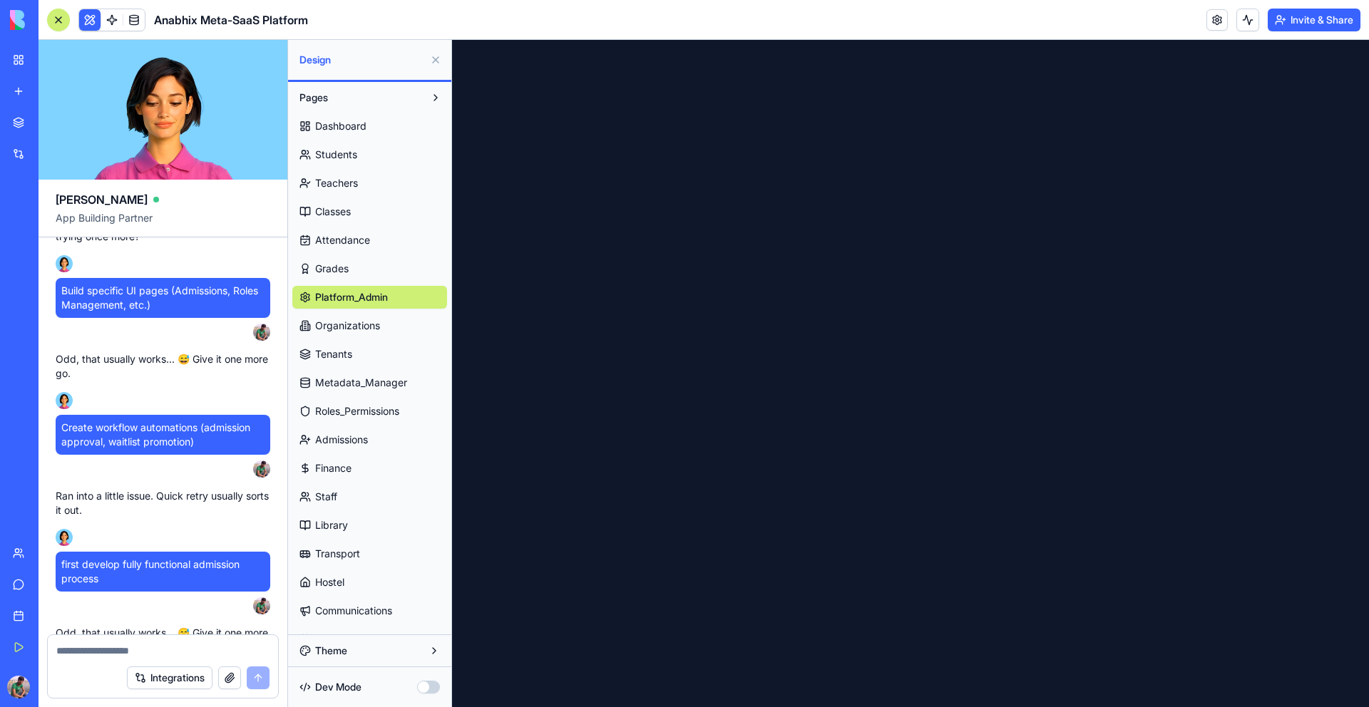
click at [126, 650] on textarea at bounding box center [162, 651] width 213 height 14
type textarea "********"
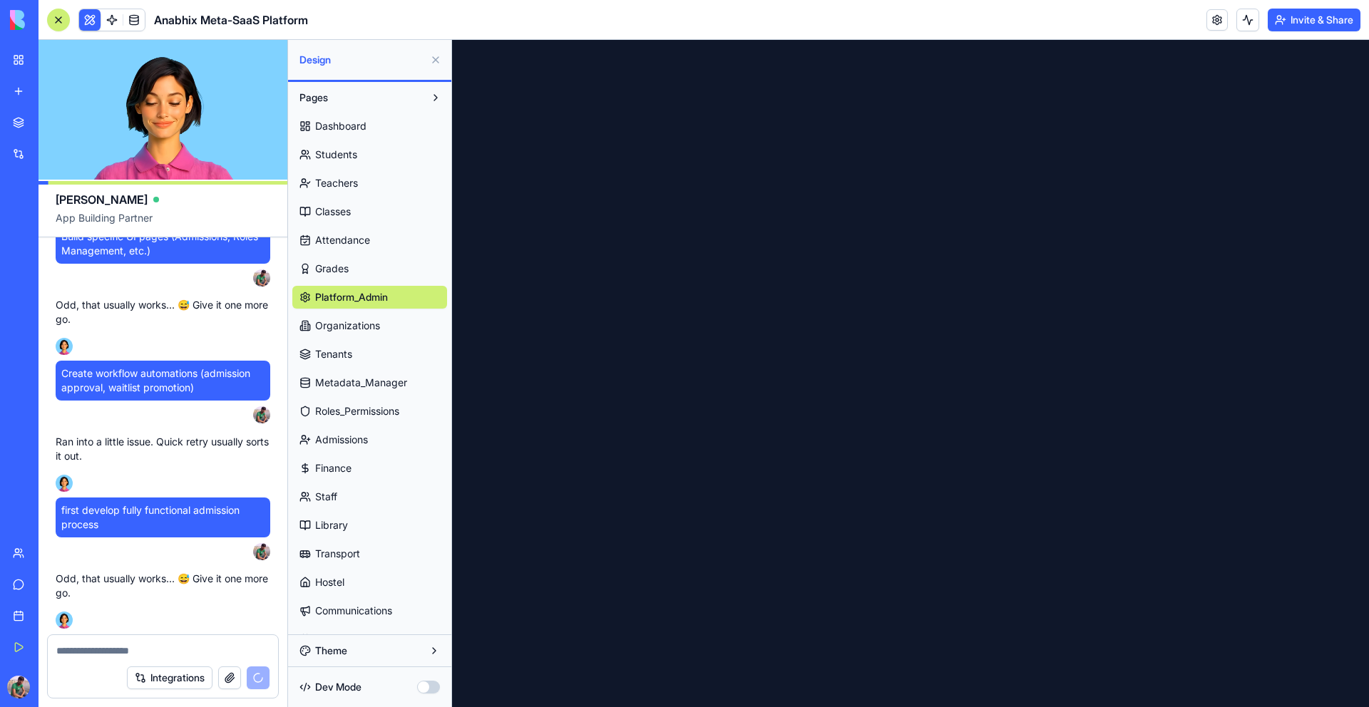
scroll to position [112371, 0]
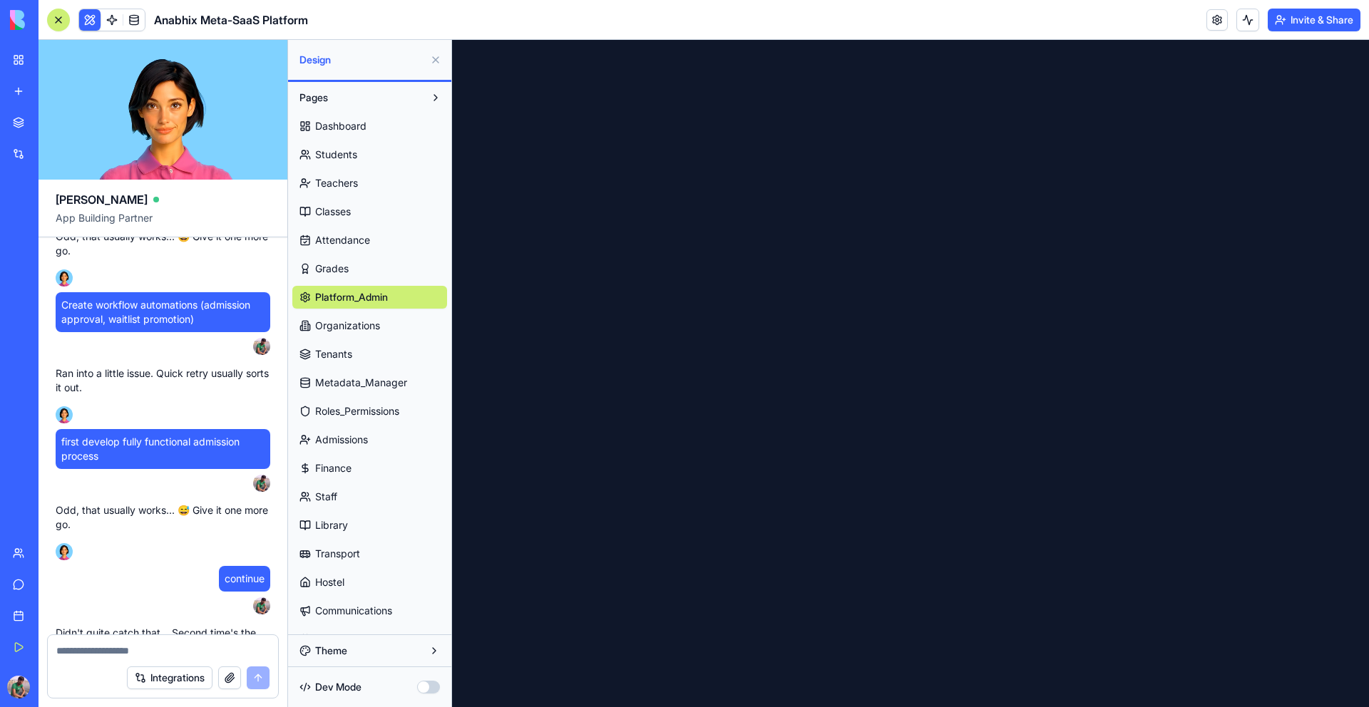
click at [243, 572] on span "continue" at bounding box center [245, 579] width 40 height 14
copy span "continue"
click at [229, 648] on textarea at bounding box center [162, 651] width 213 height 14
paste textarea "********"
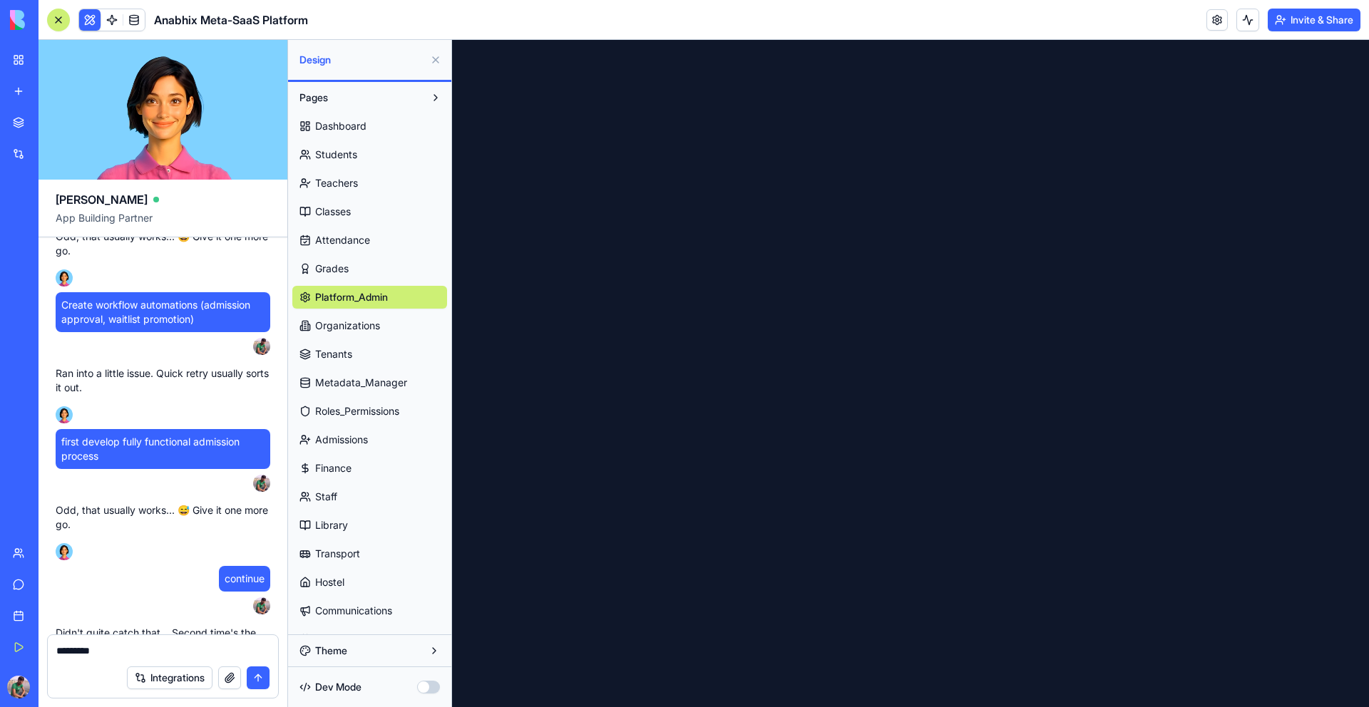
type textarea "********"
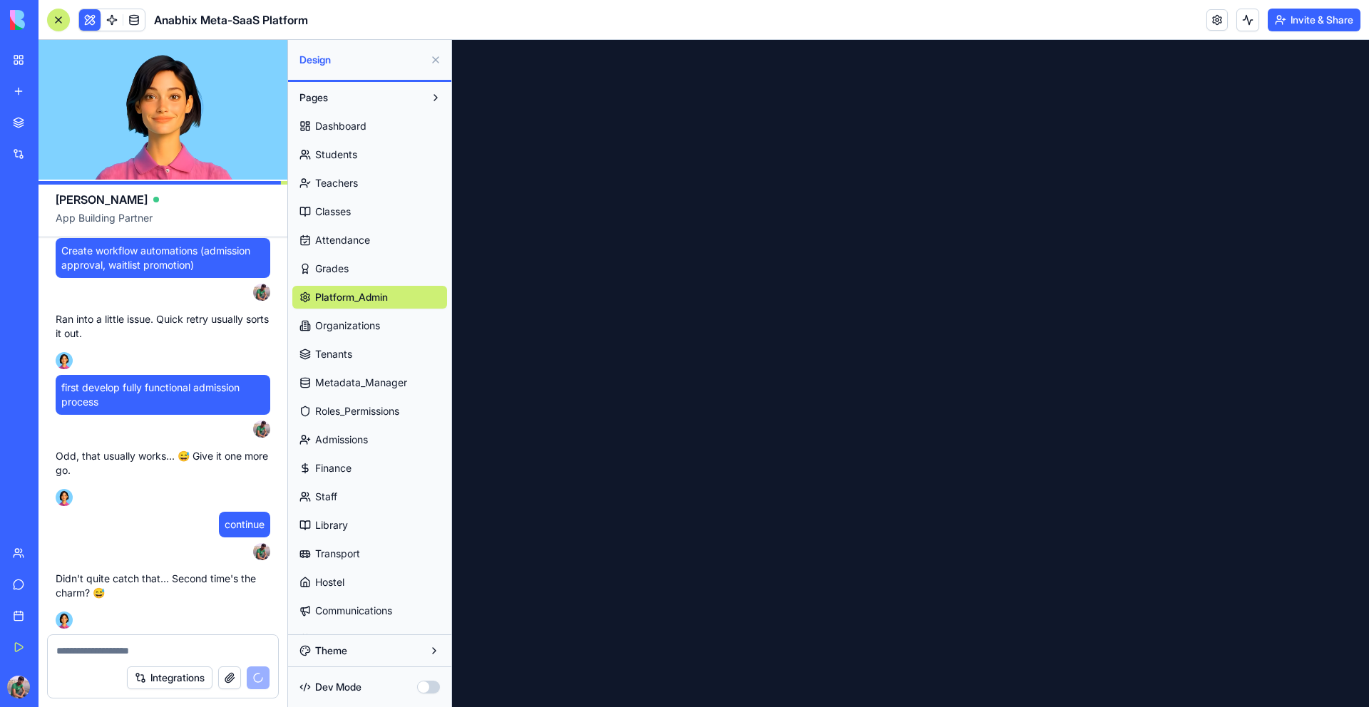
scroll to position [112493, 0]
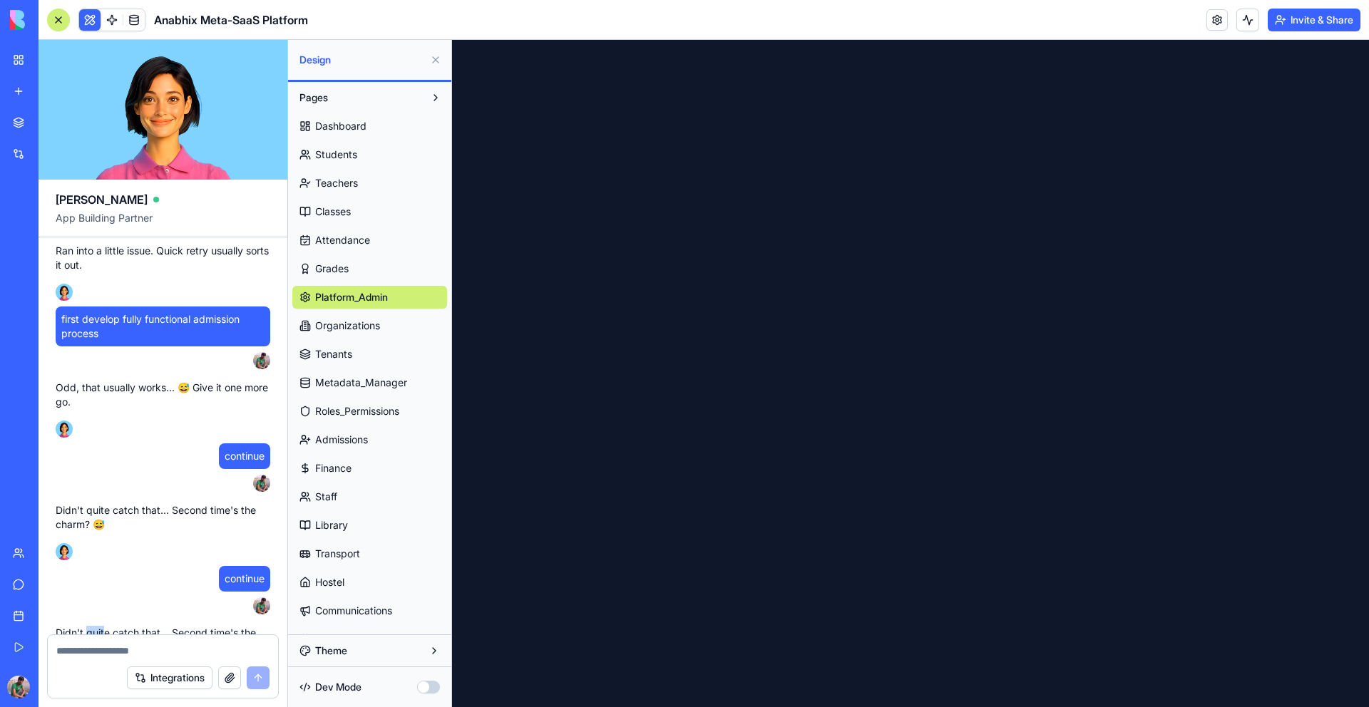
drag, startPoint x: 86, startPoint y: 579, endPoint x: 106, endPoint y: 580, distance: 20.7
click at [106, 626] on p "Didn't quite catch that... Second time's the charm? 😅" at bounding box center [163, 640] width 215 height 29
click at [187, 626] on p "Didn't quite catch that... Second time's the charm? 😅" at bounding box center [163, 640] width 215 height 29
drag, startPoint x: 252, startPoint y: 577, endPoint x: 206, endPoint y: 577, distance: 46.4
click at [206, 626] on p "Didn't quite catch that... Second time's the charm? 😅" at bounding box center [163, 640] width 215 height 29
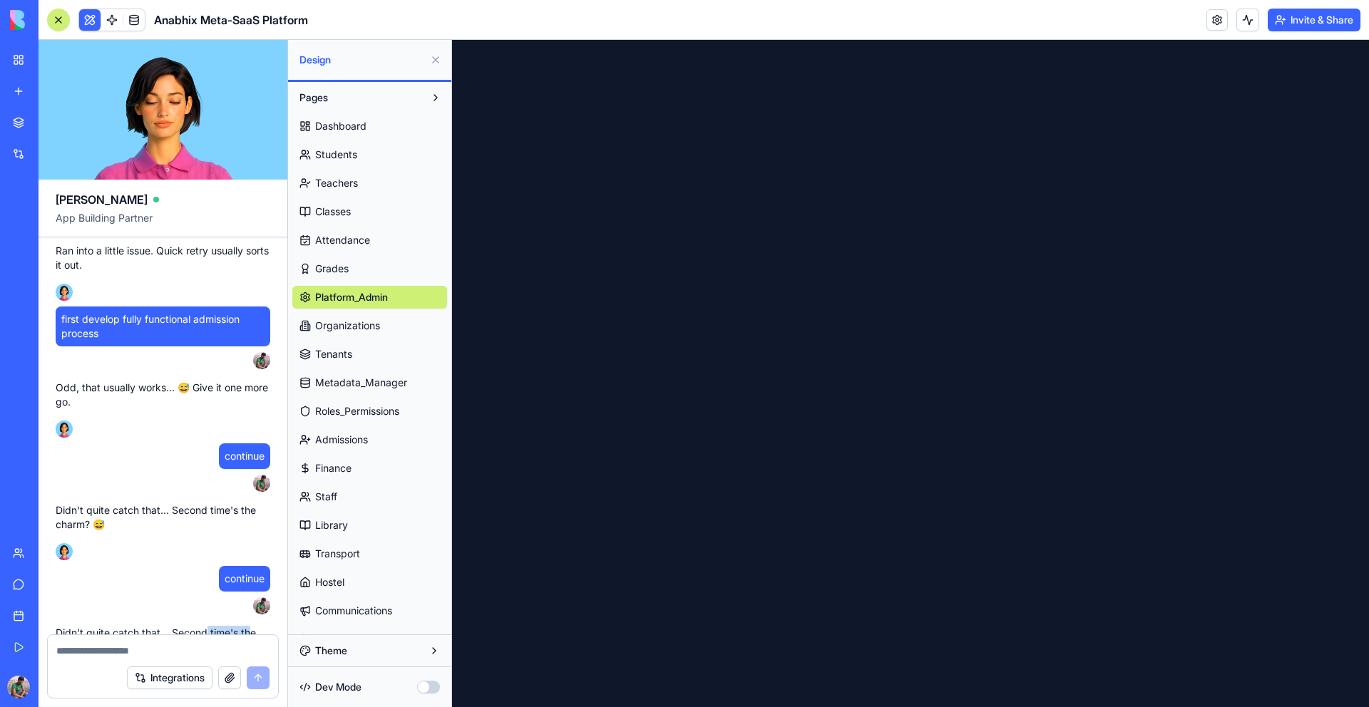
scroll to position [112473, 0]
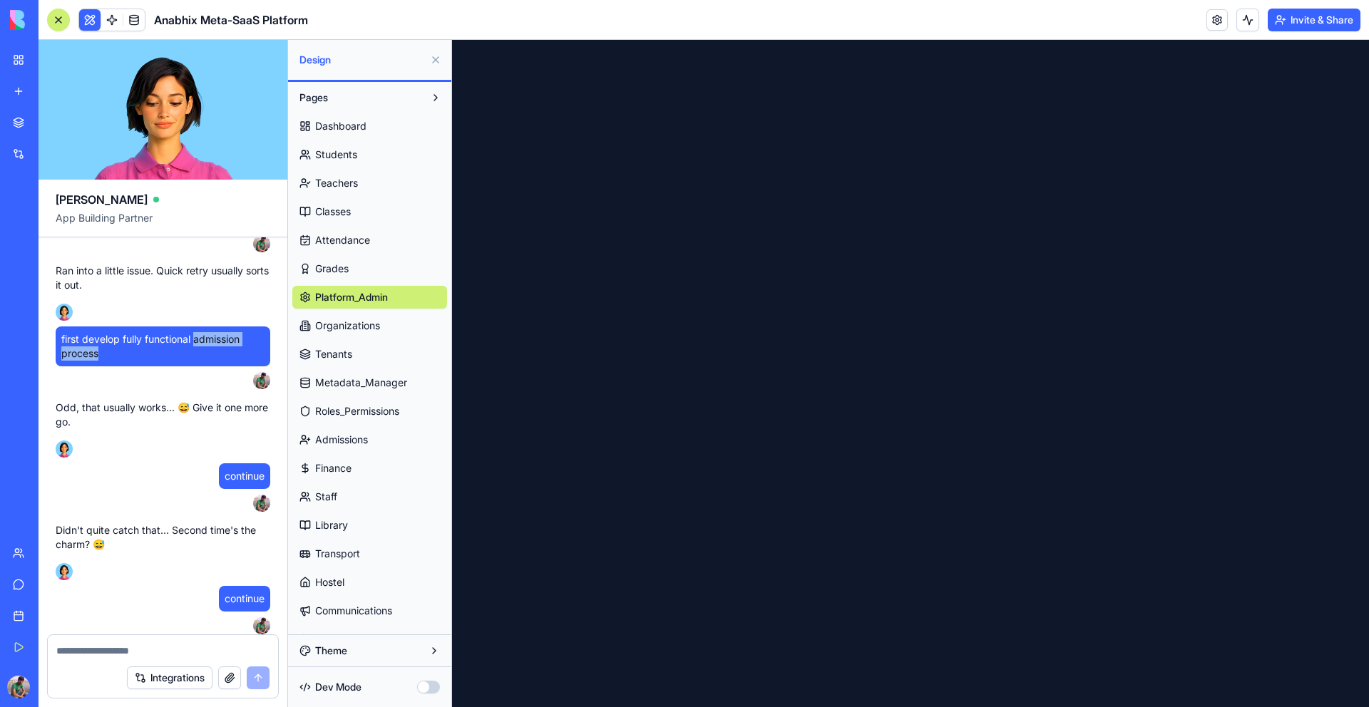
drag, startPoint x: 196, startPoint y: 282, endPoint x: 196, endPoint y: 296, distance: 13.6
click at [196, 332] on span "first develop fully functional admission process" at bounding box center [162, 346] width 203 height 29
copy span "admission process"
click at [137, 641] on div at bounding box center [163, 646] width 230 height 23
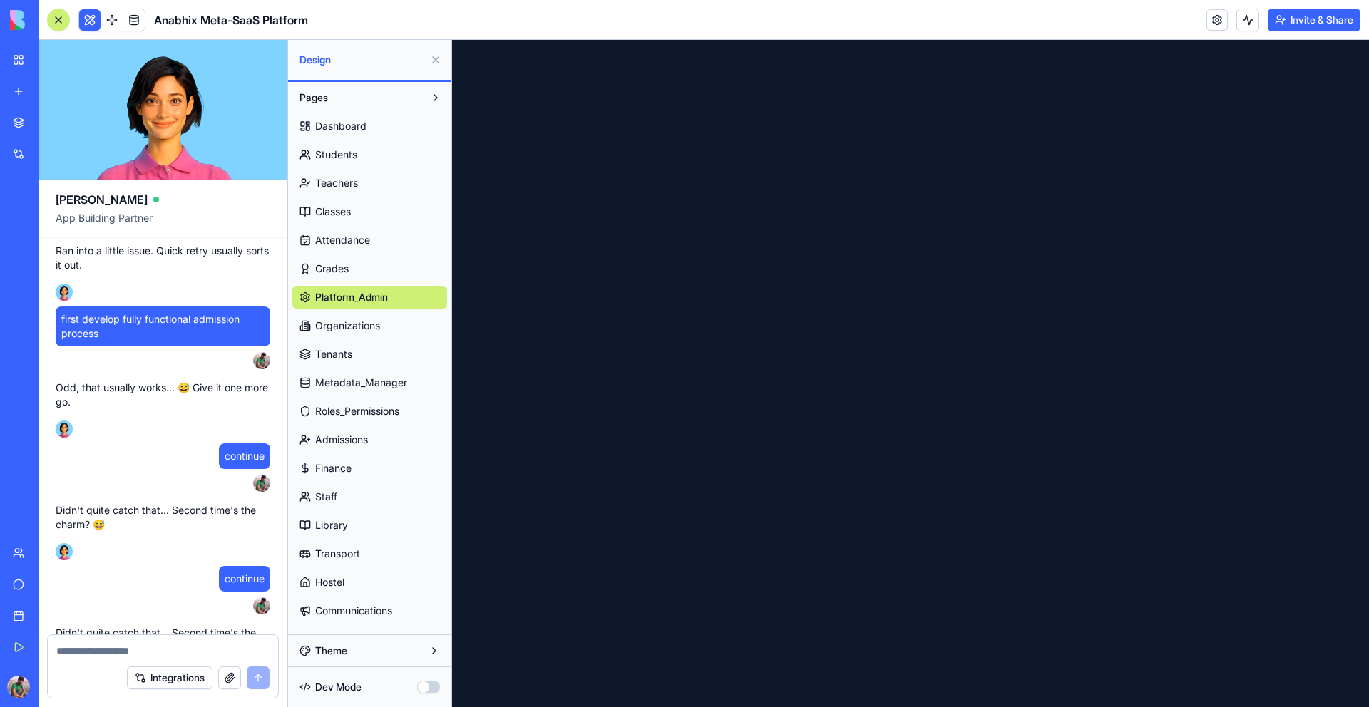
click at [114, 649] on textarea at bounding box center [162, 651] width 213 height 14
paste textarea "**********"
click at [55, 651] on div "**********" at bounding box center [163, 646] width 230 height 23
click at [56, 652] on textarea "**********" at bounding box center [162, 651] width 213 height 14
type textarea "**********"
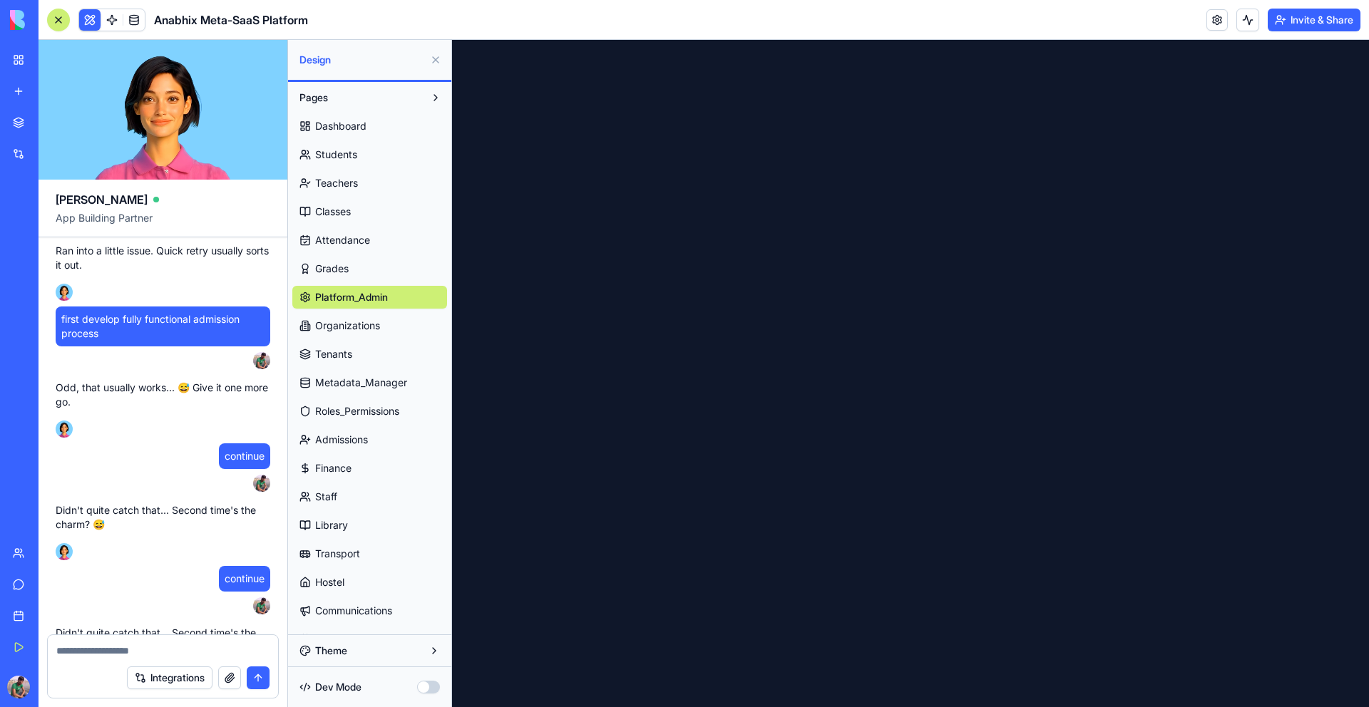
scroll to position [112548, 0]
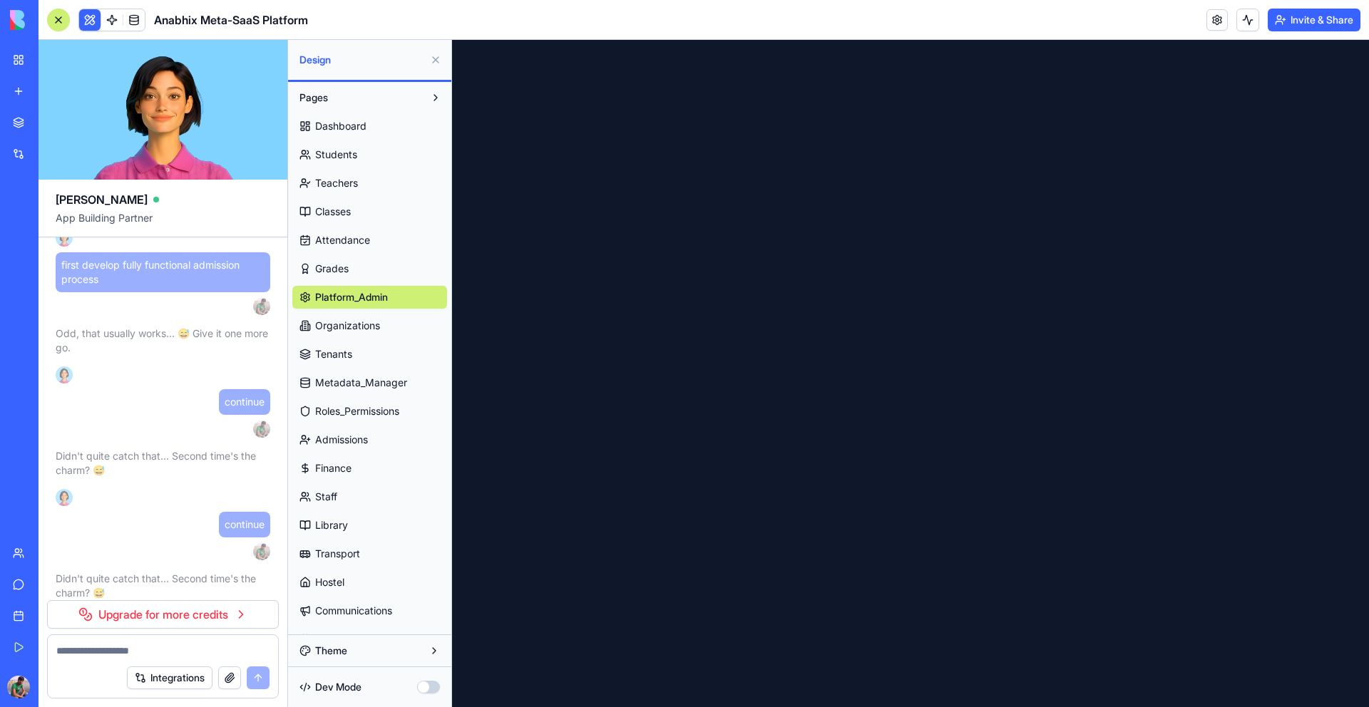
click at [109, 615] on link "Upgrade for more credits" at bounding box center [163, 614] width 232 height 29
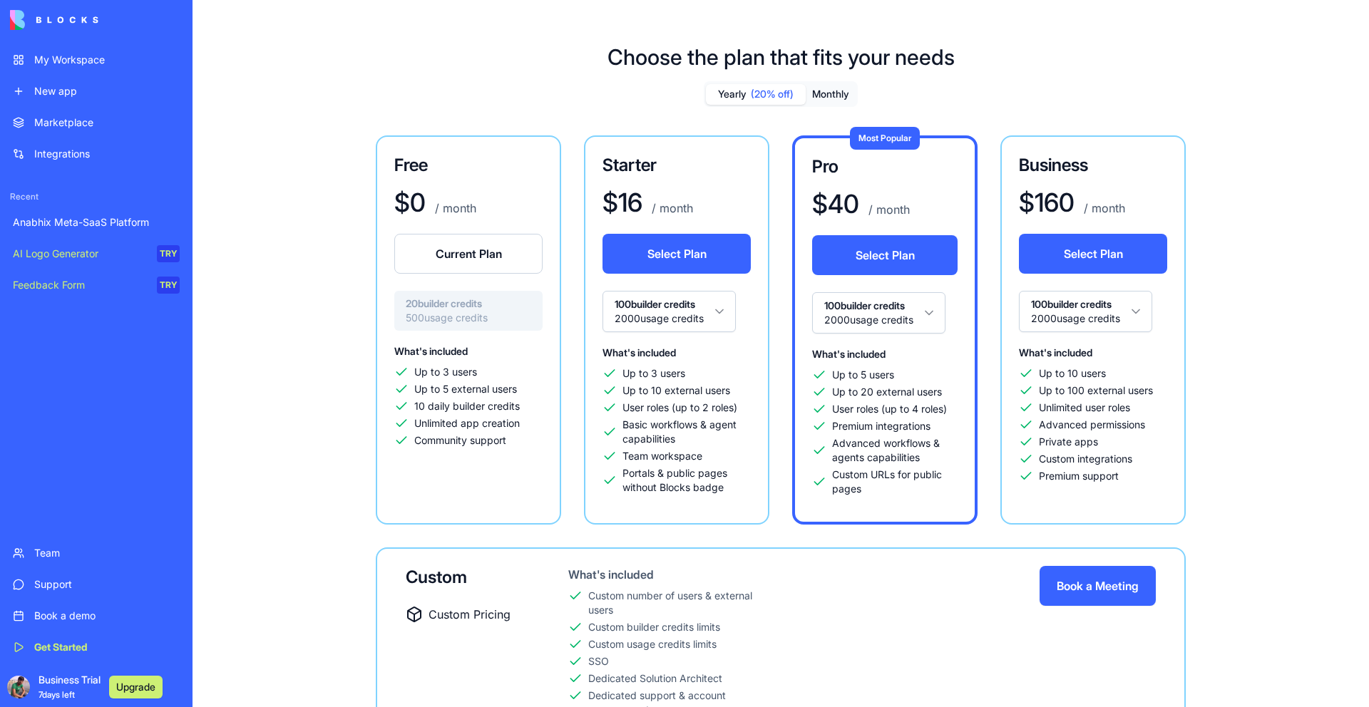
scroll to position [77, 0]
